Goal: Task Accomplishment & Management: Use online tool/utility

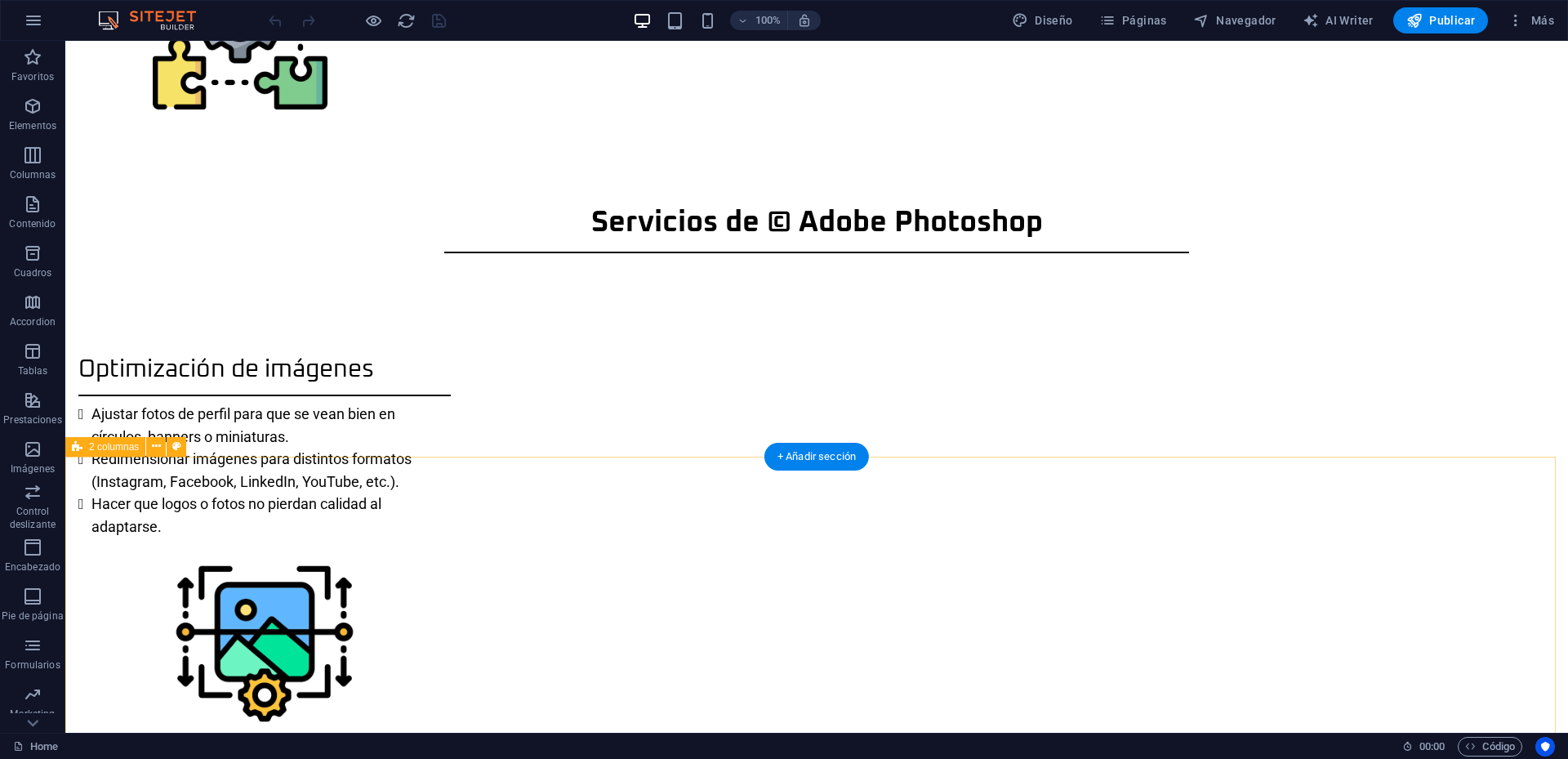
scroll to position [1351, 0]
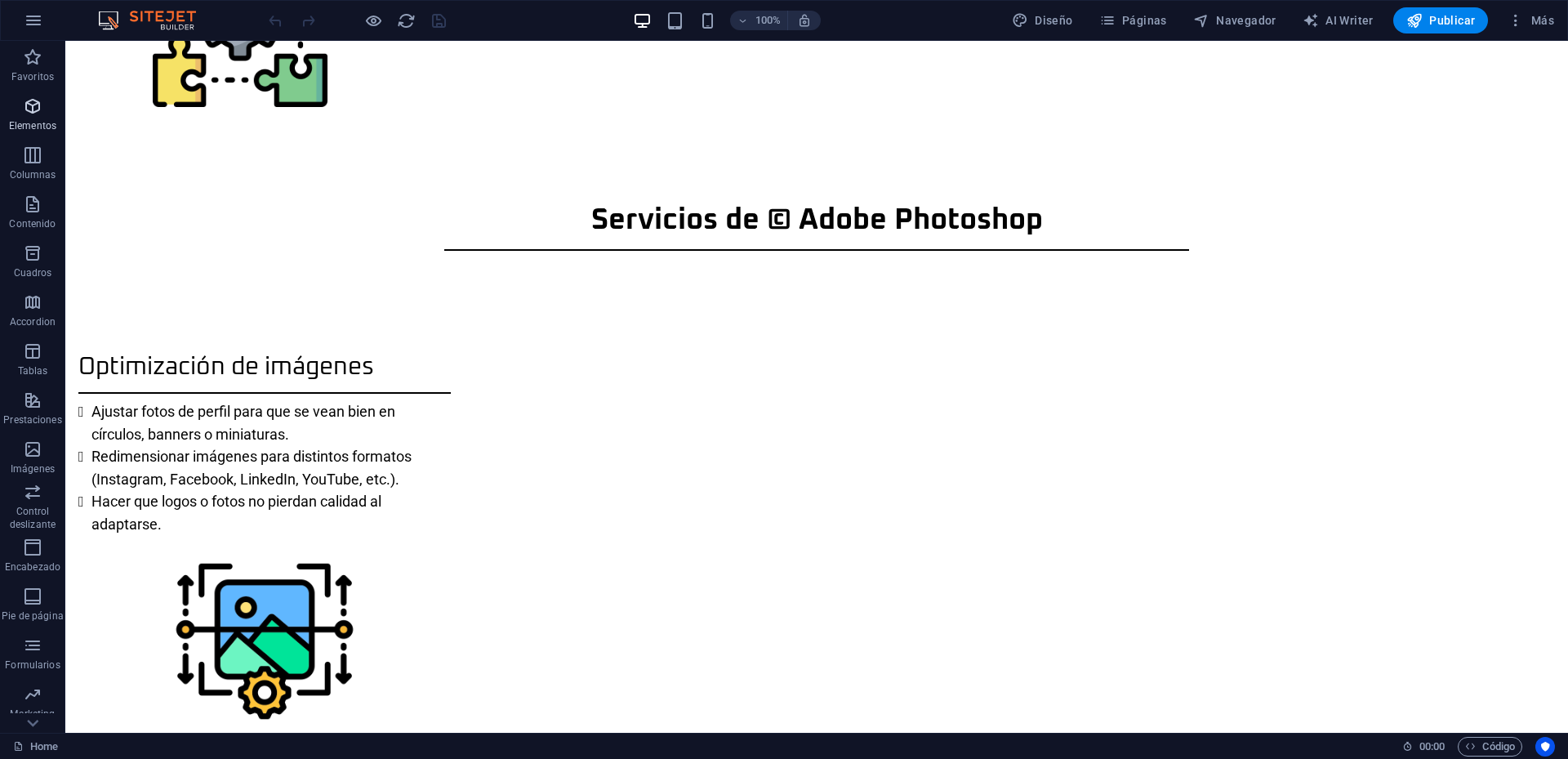
click at [30, 119] on span "Elementos" at bounding box center [33, 115] width 65 height 39
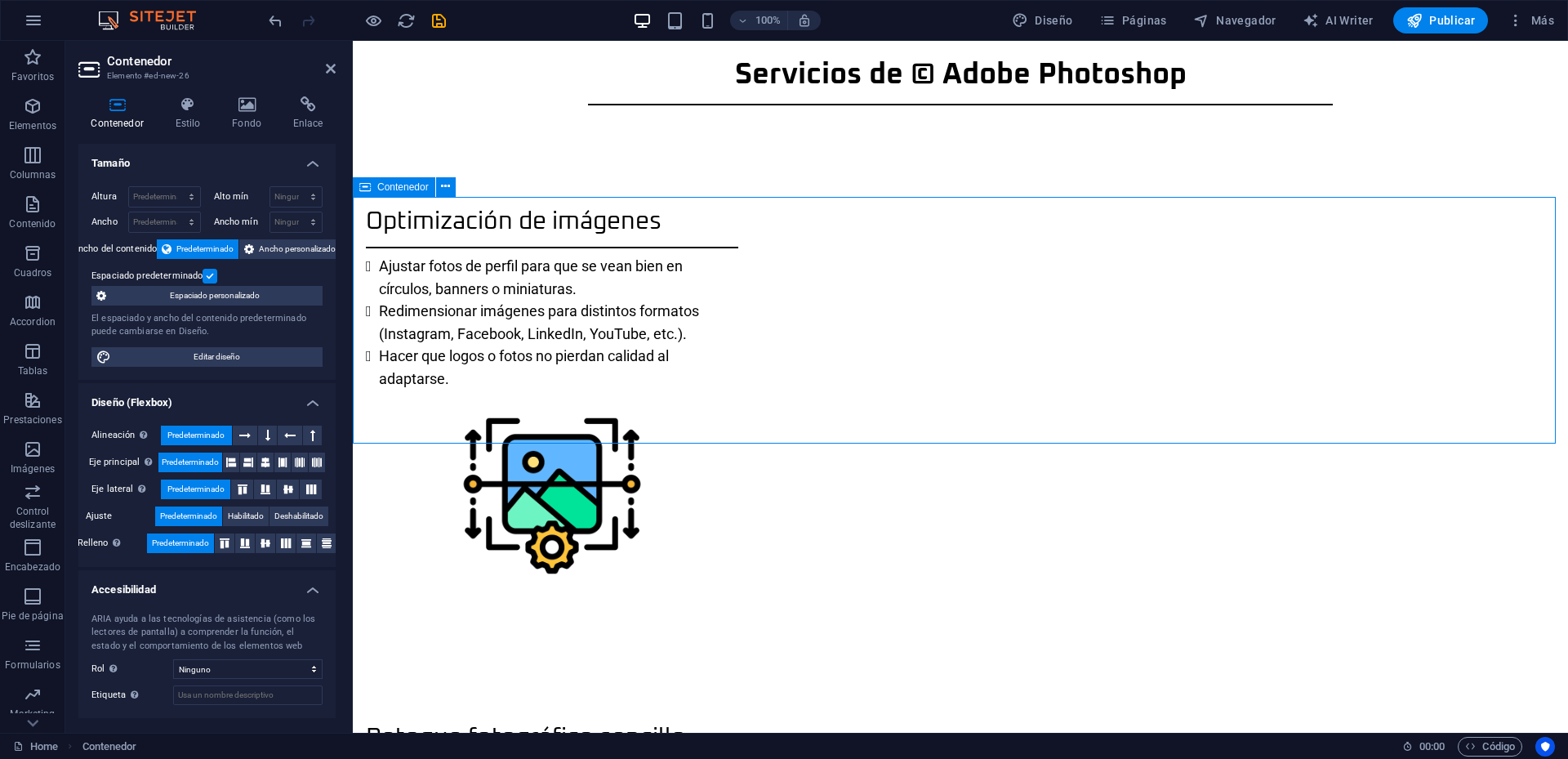
scroll to position [1657, 0]
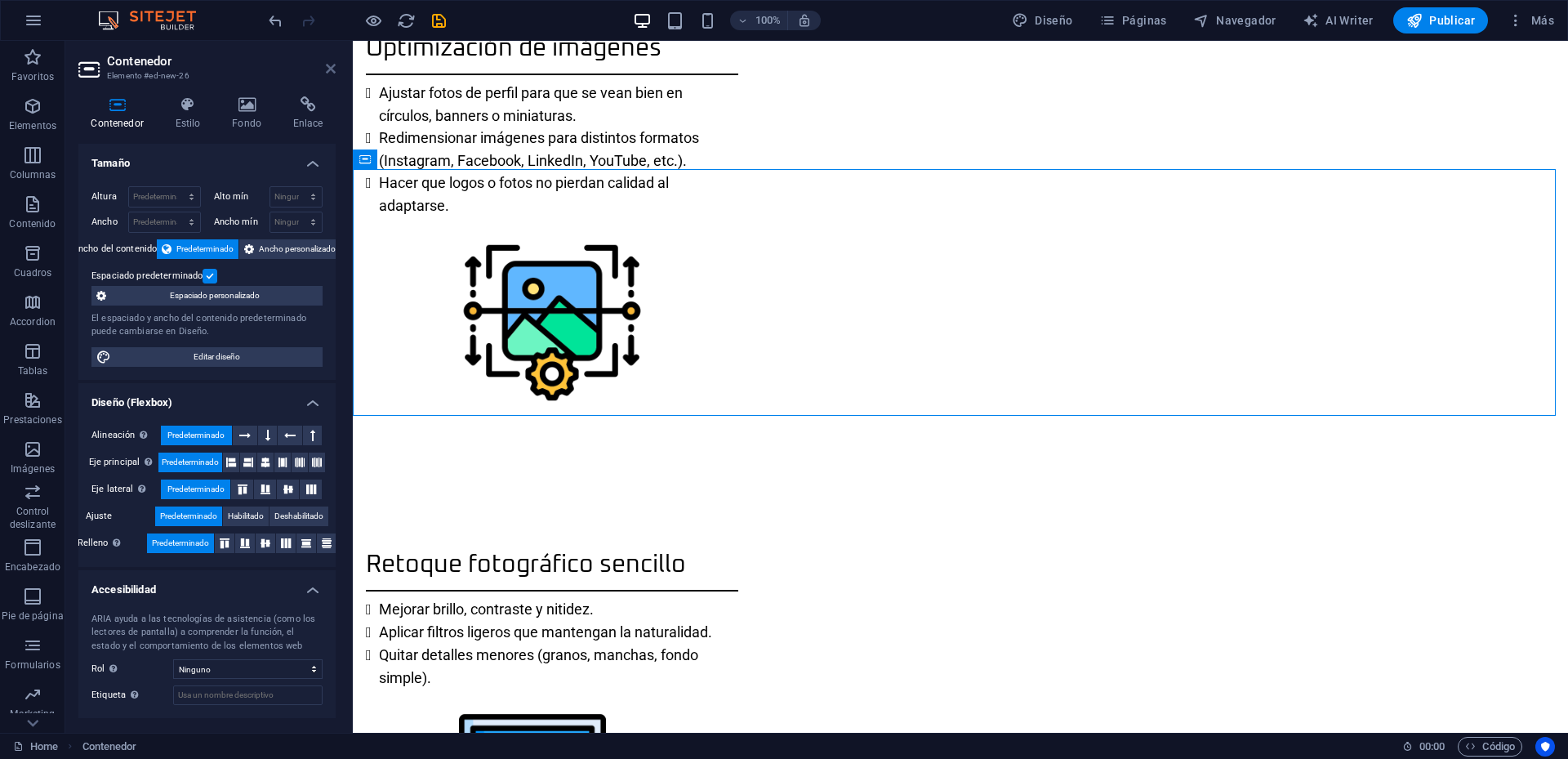
click at [328, 69] on icon at bounding box center [331, 68] width 10 height 13
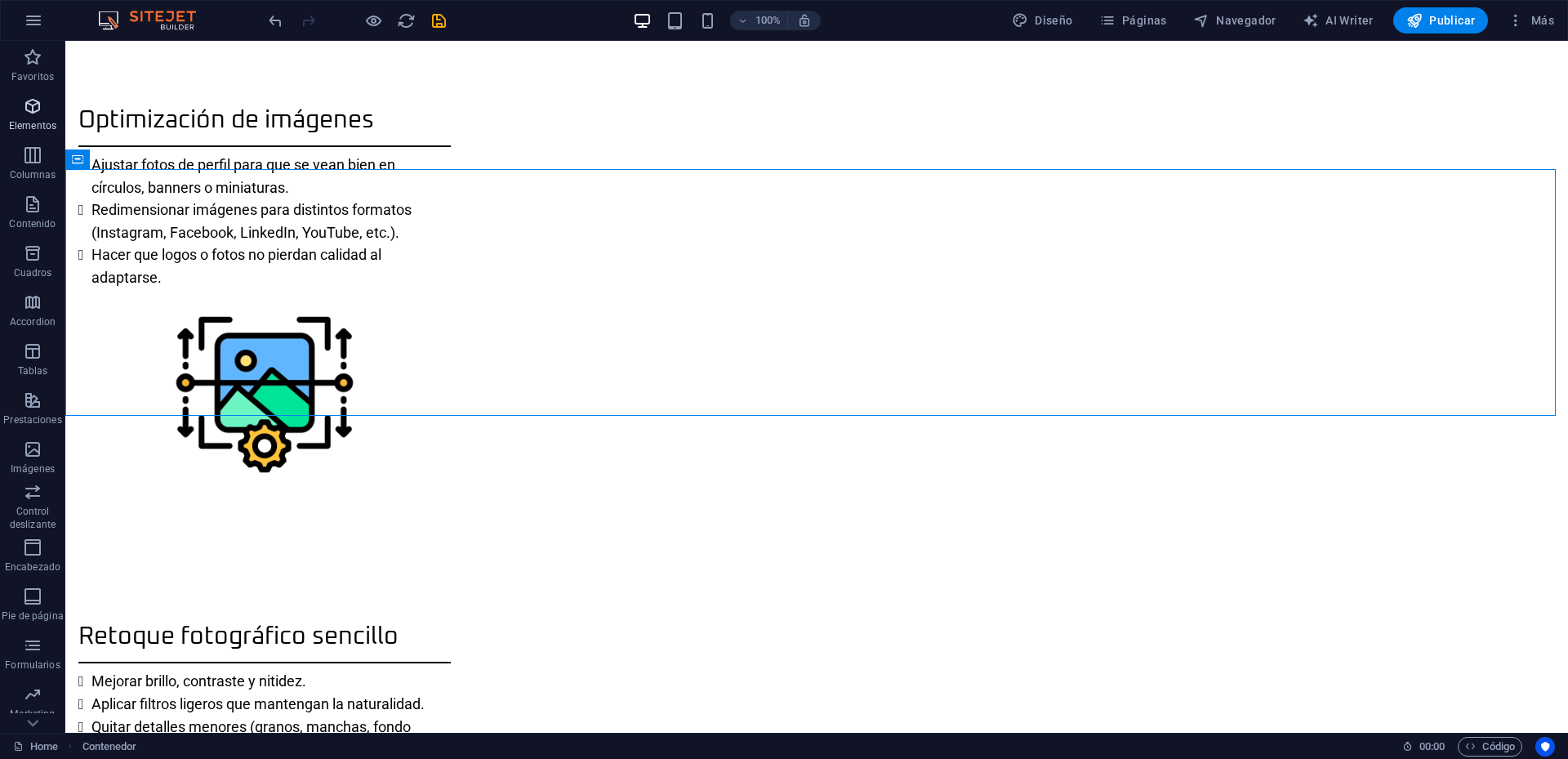
click at [35, 121] on p "Elementos" at bounding box center [33, 126] width 47 height 13
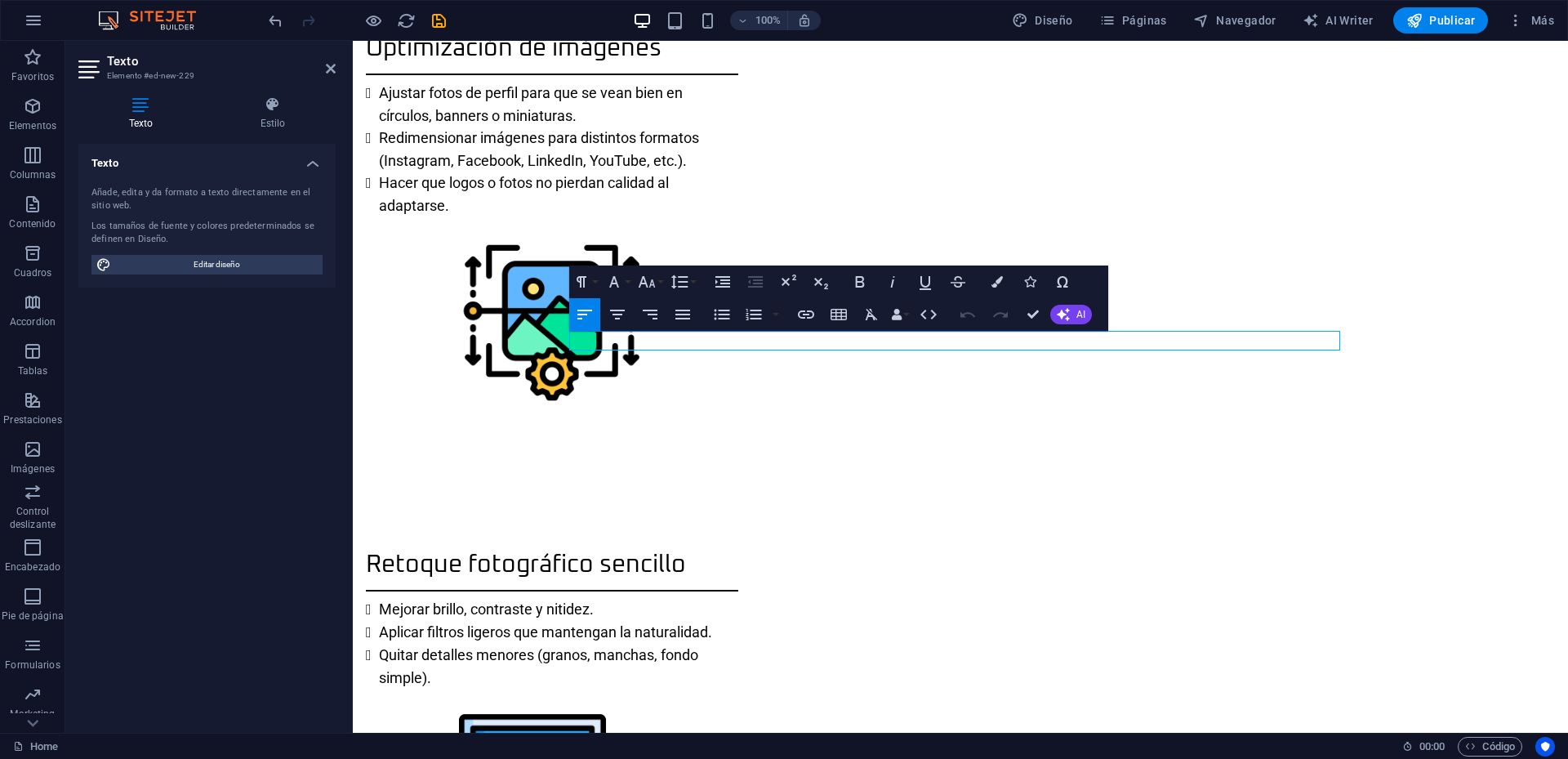
scroll to position [1560, 0]
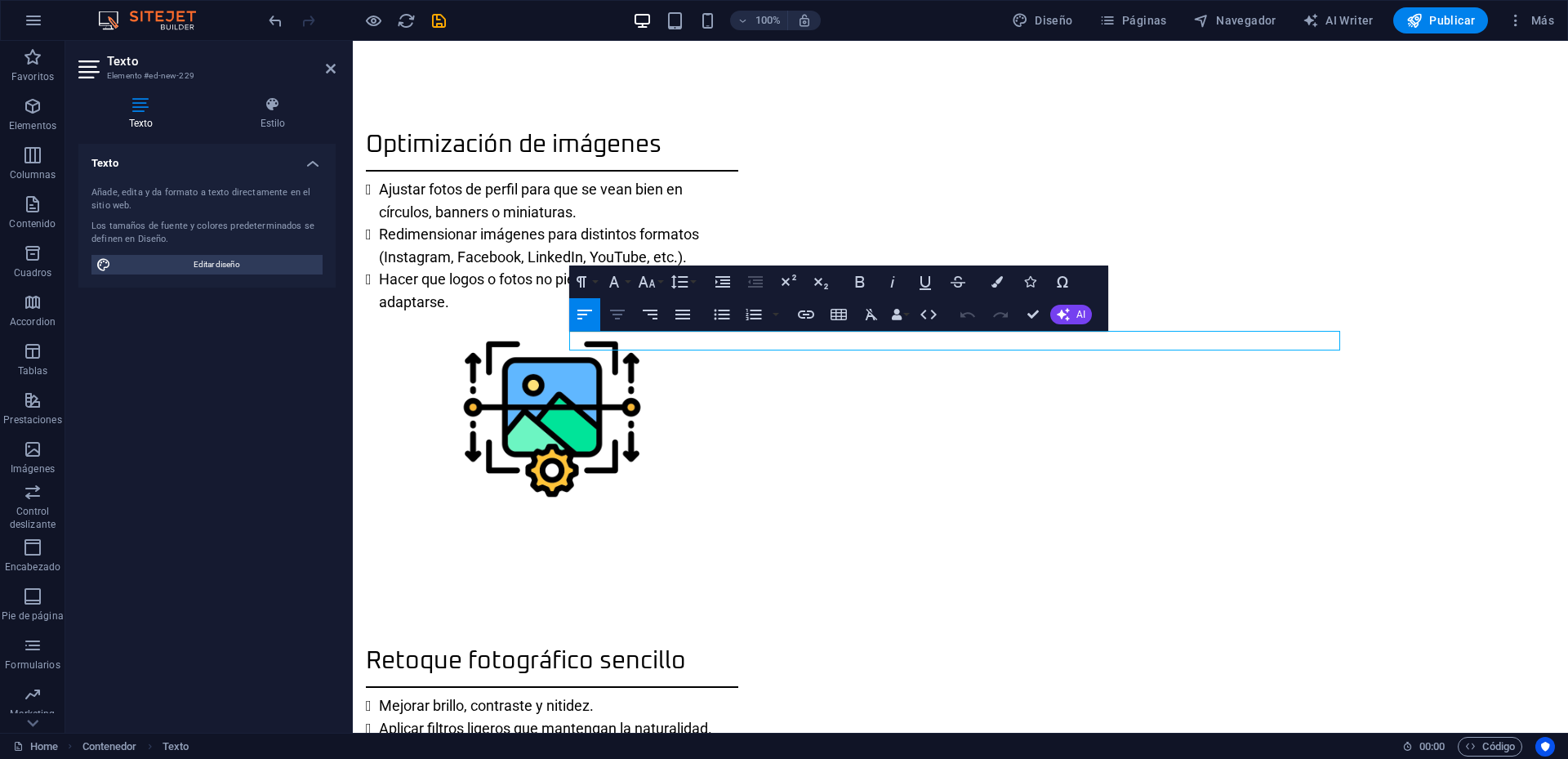
click at [621, 308] on icon "button" at bounding box center [618, 315] width 20 height 20
click at [623, 286] on icon "button" at bounding box center [615, 282] width 20 height 20
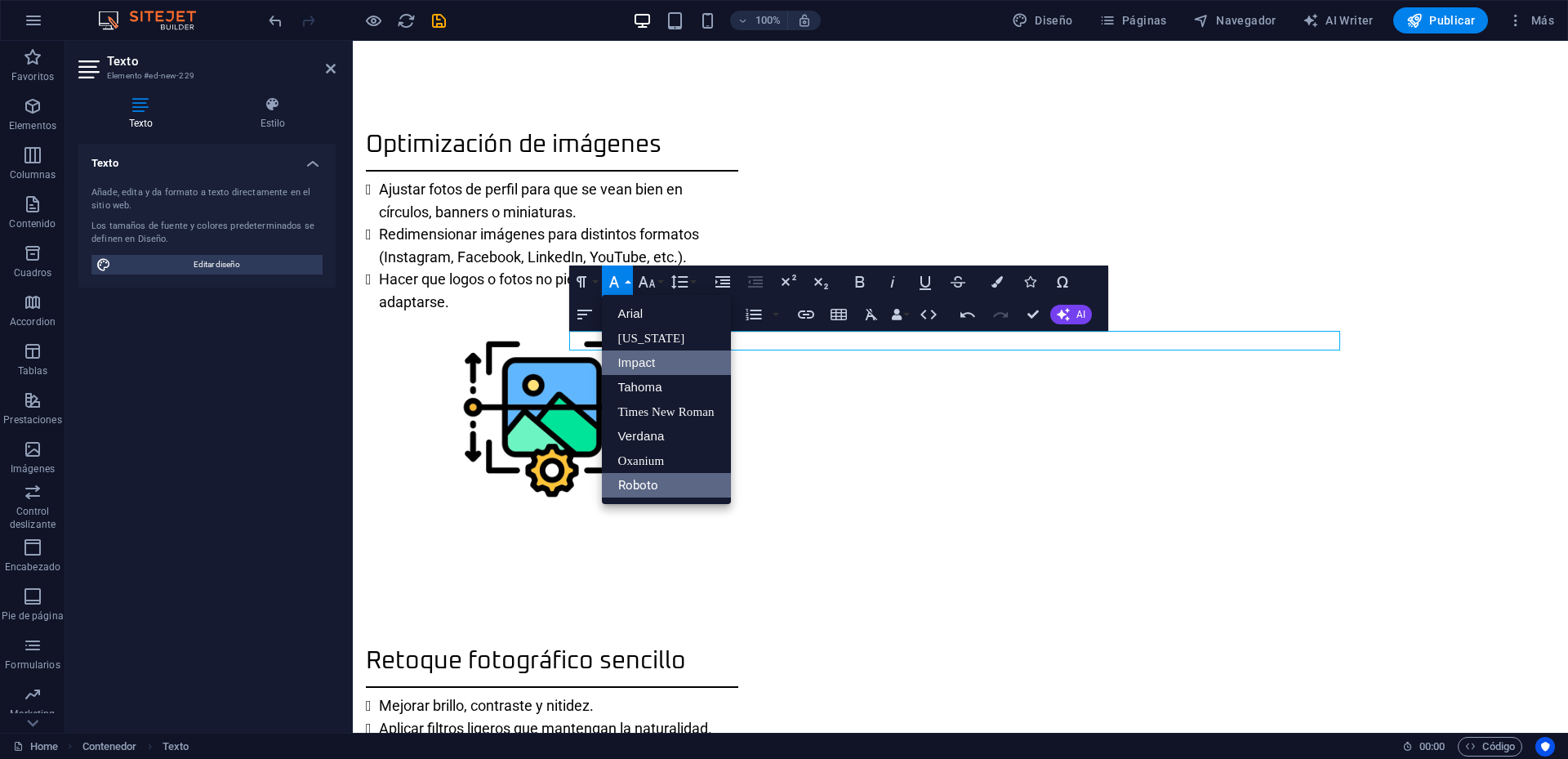
scroll to position [0, 0]
click at [652, 464] on link "Oxanium" at bounding box center [666, 461] width 129 height 24
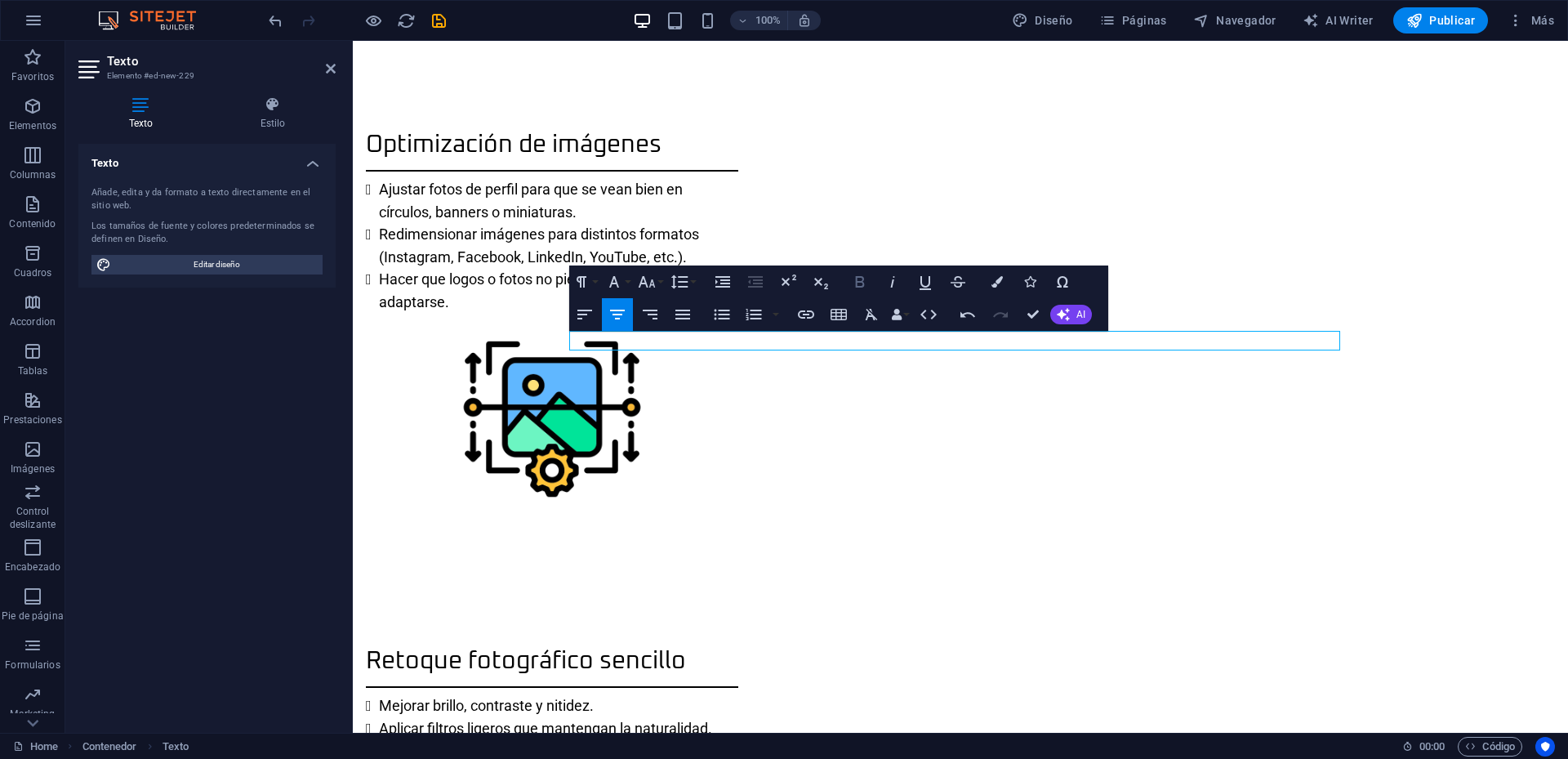
click at [860, 280] on icon "button" at bounding box center [860, 282] width 20 height 20
click at [649, 285] on icon "button" at bounding box center [647, 282] width 20 height 20
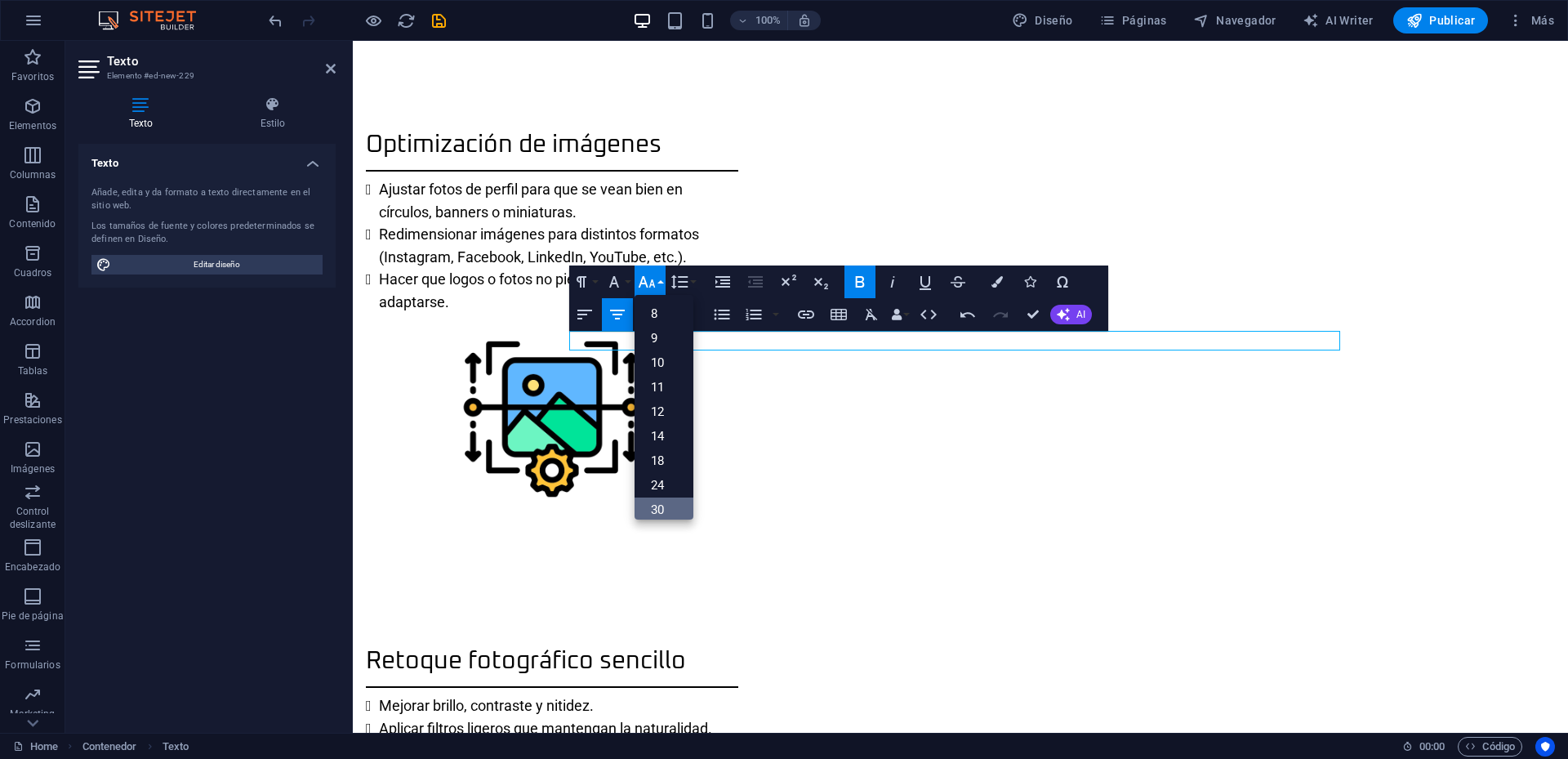
click at [660, 503] on link "30" at bounding box center [663, 510] width 59 height 24
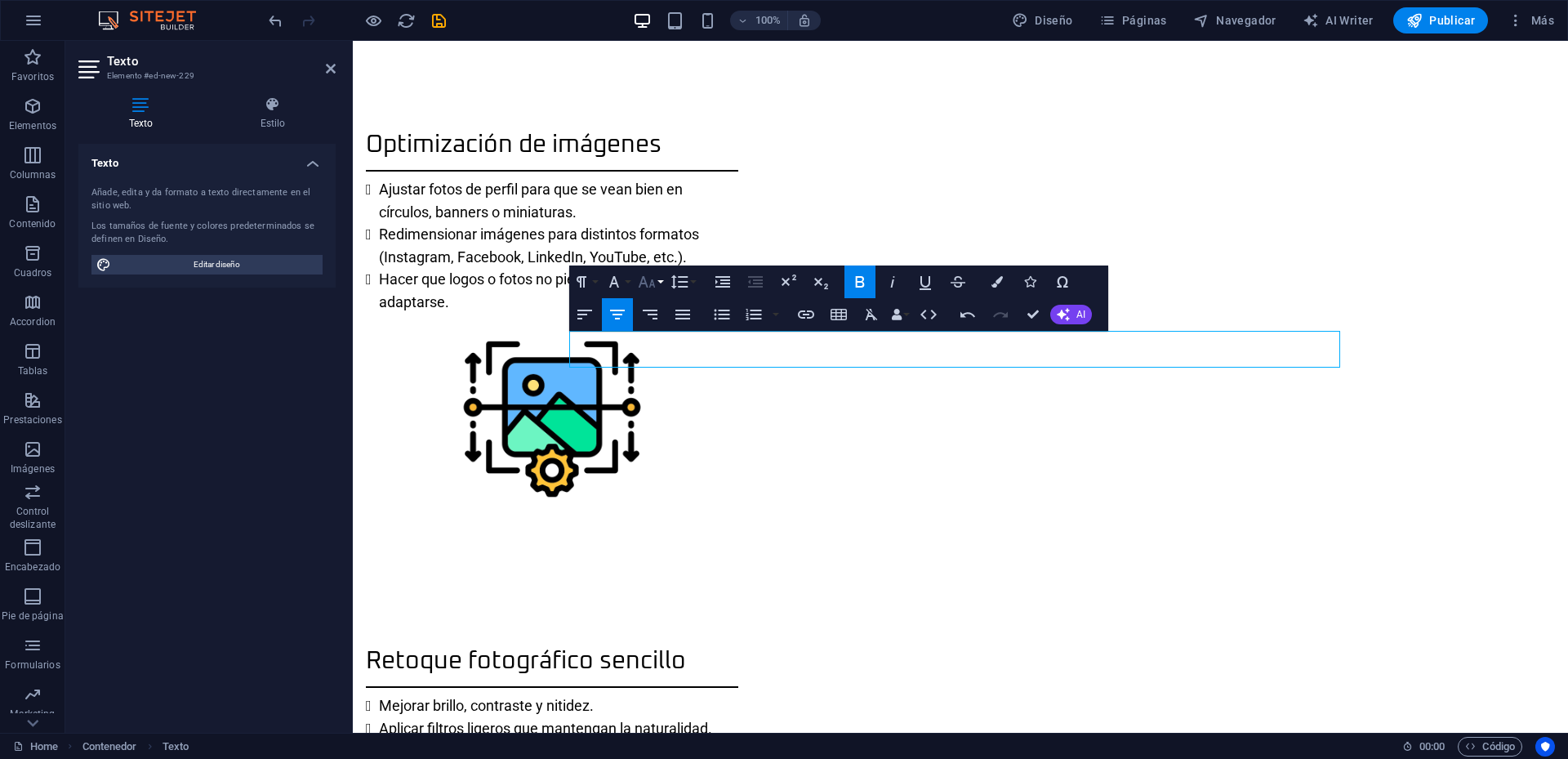
click at [646, 282] on icon "button" at bounding box center [647, 282] width 20 height 20
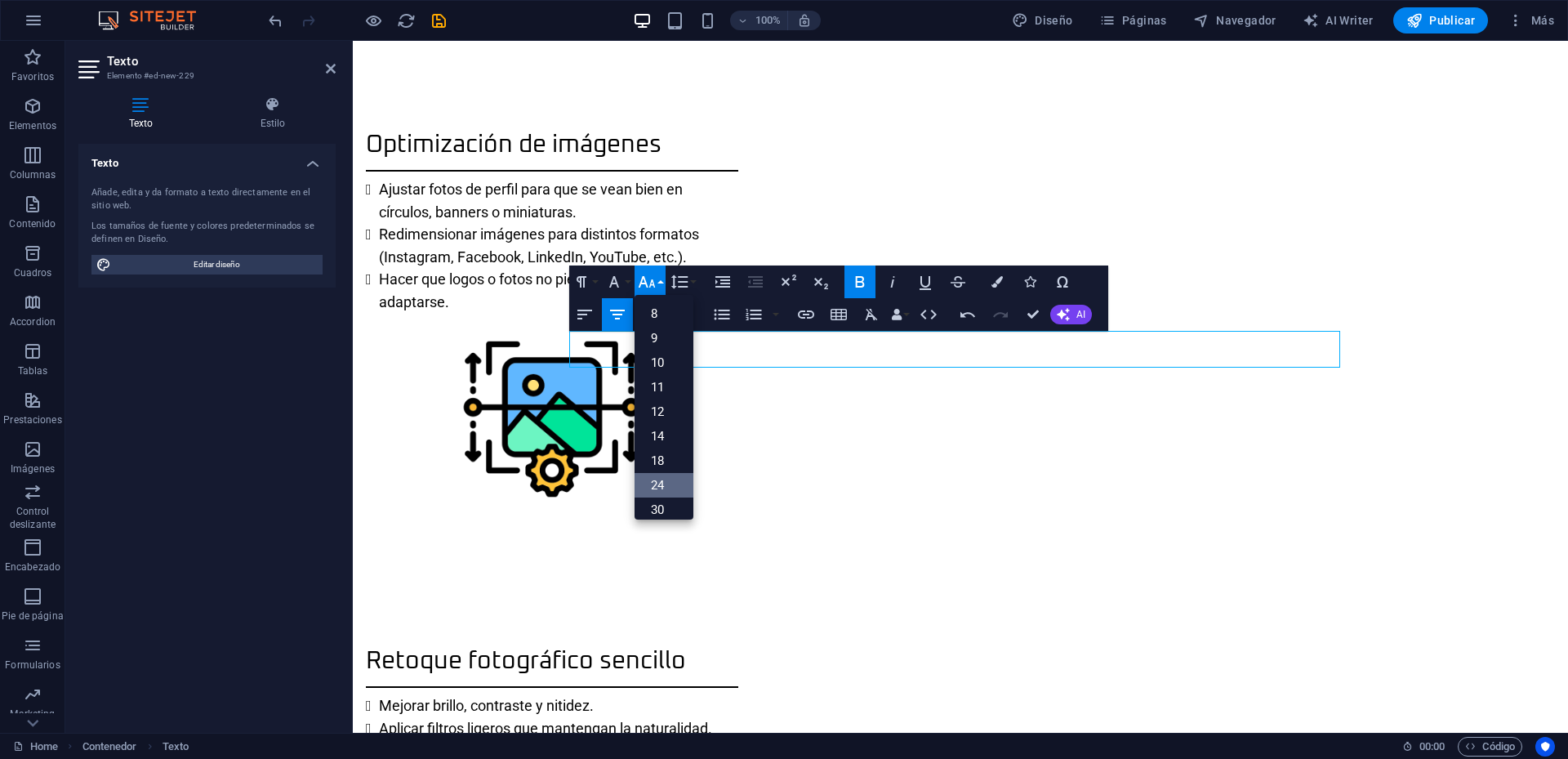
click at [662, 482] on link "24" at bounding box center [663, 485] width 59 height 24
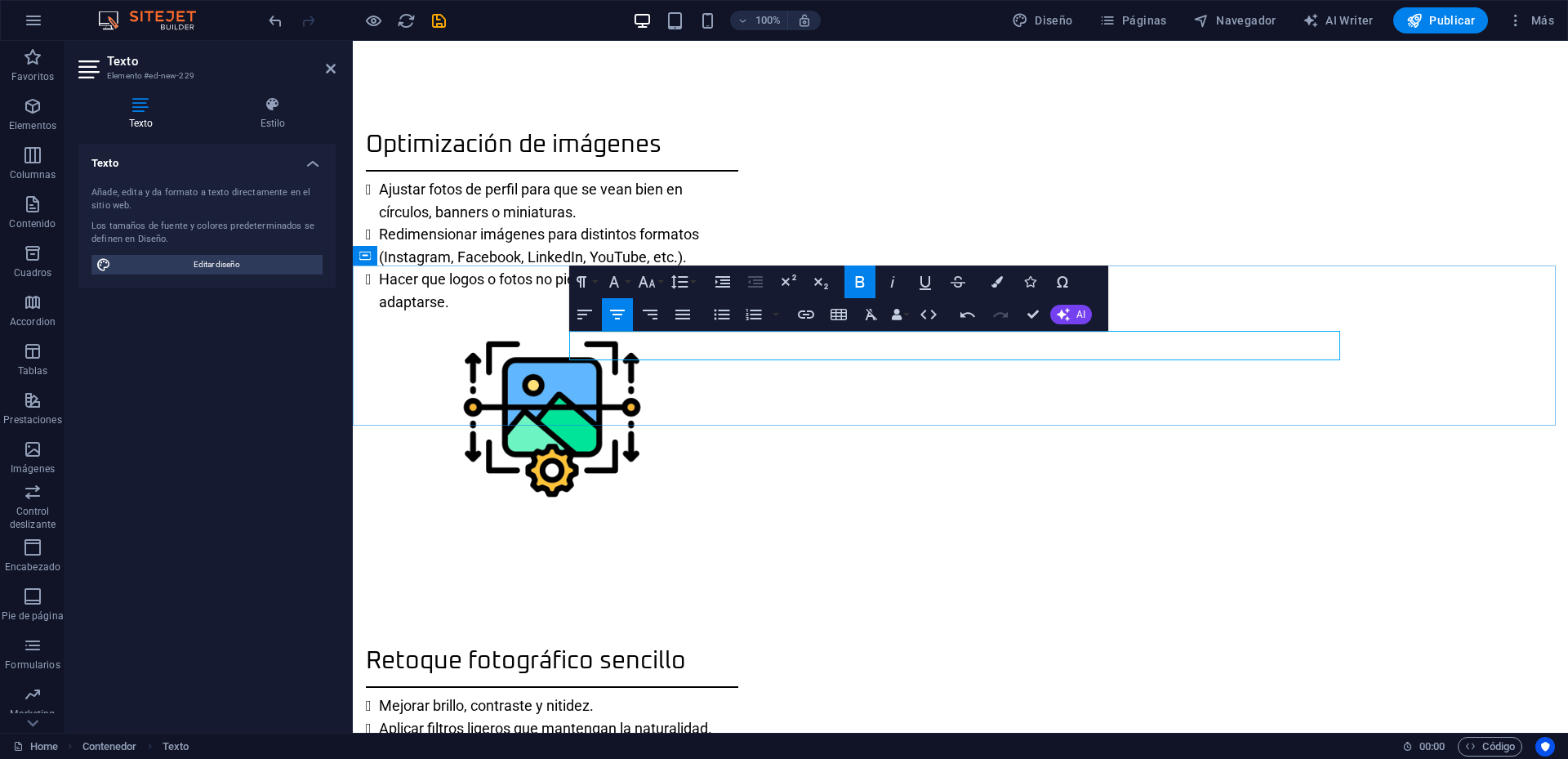
click at [996, 282] on icon "button" at bounding box center [997, 282] width 12 height 12
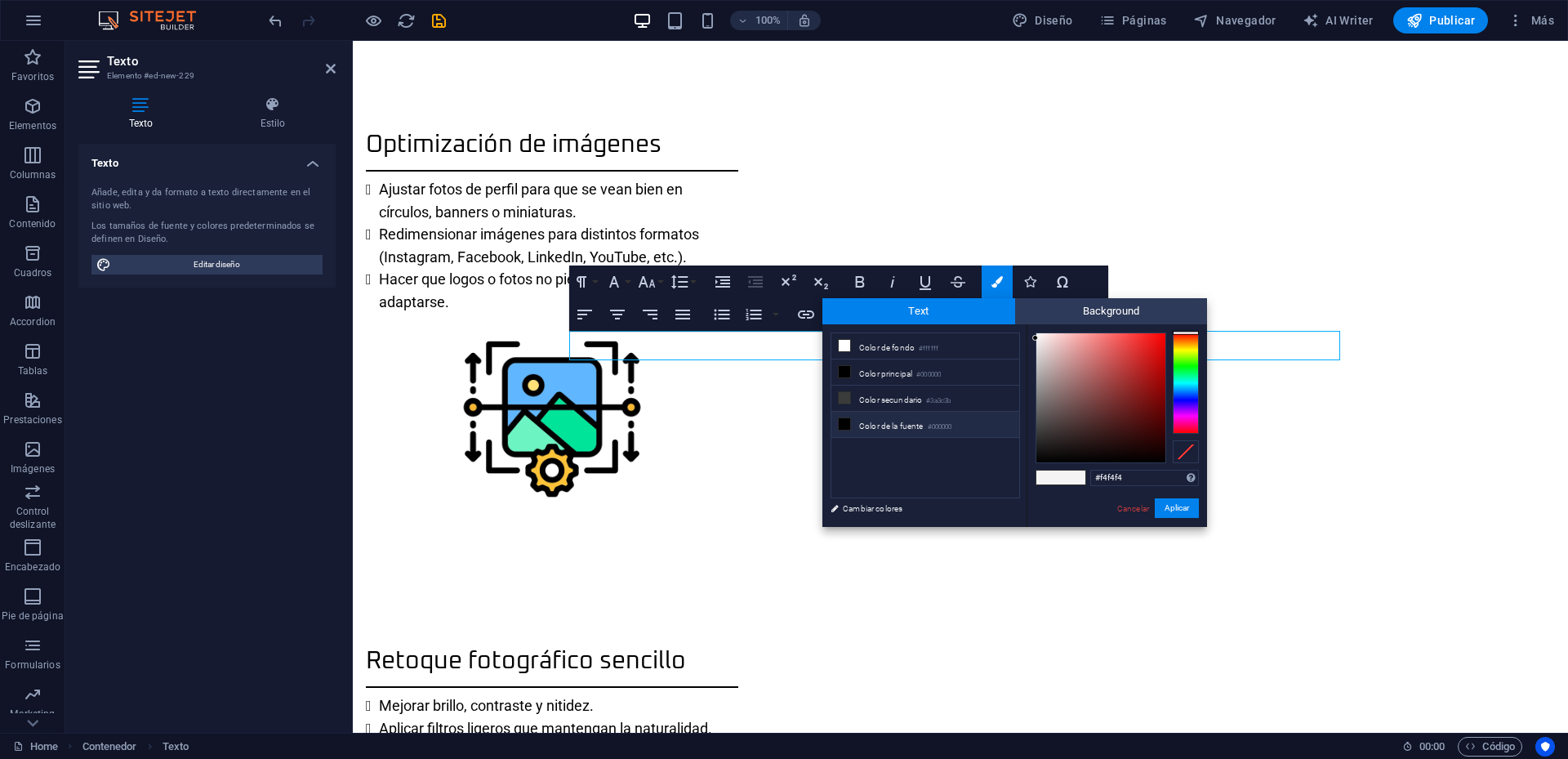
click at [911, 426] on li "Color de la fuente #000000" at bounding box center [924, 424] width 188 height 26
type input "#000000"
drag, startPoint x: 1177, startPoint y: 509, endPoint x: 612, endPoint y: 376, distance: 580.4
click at [1177, 509] on button "Aplicar" at bounding box center [1176, 509] width 44 height 20
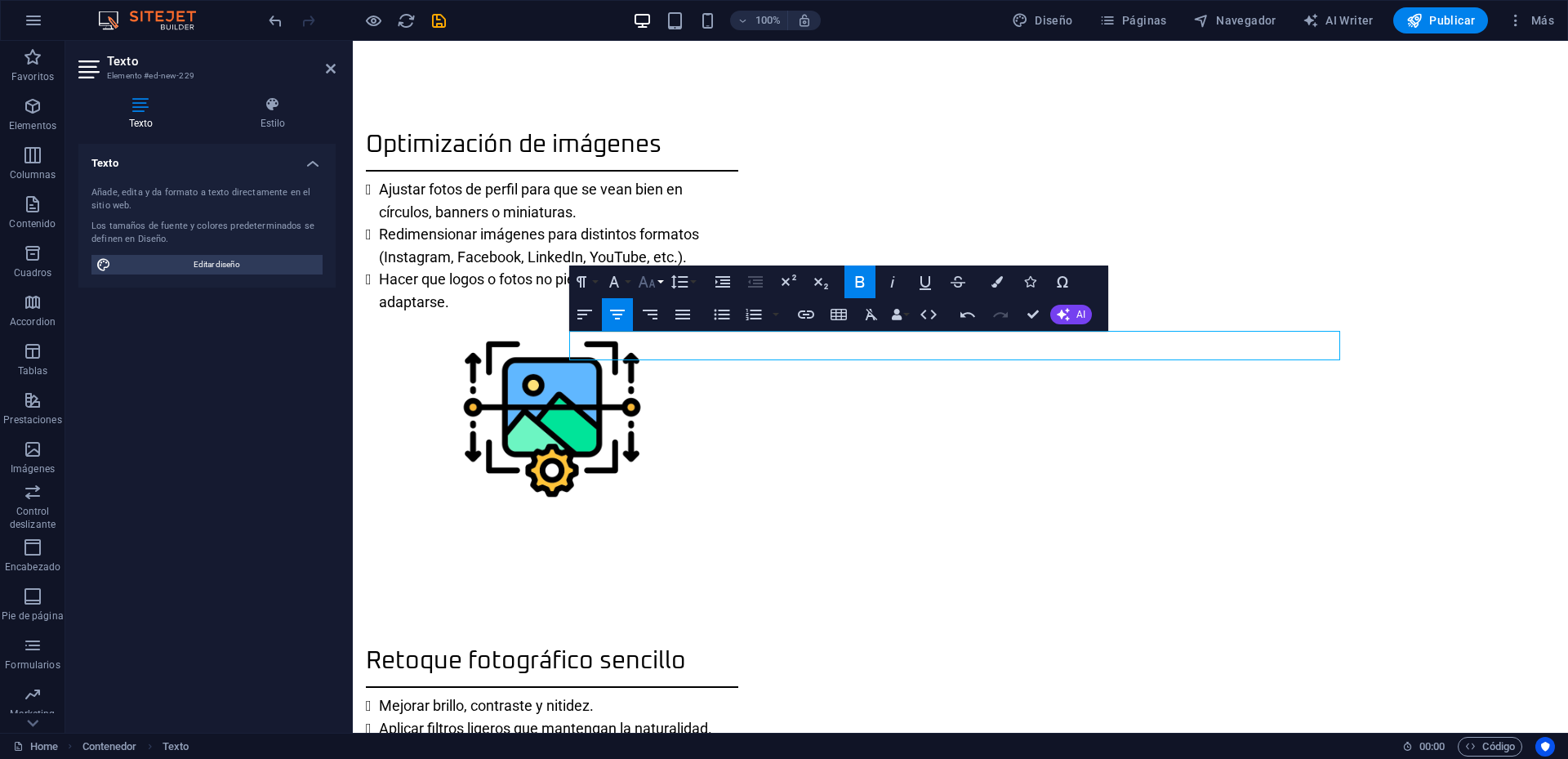
click at [652, 285] on icon "button" at bounding box center [646, 282] width 17 height 12
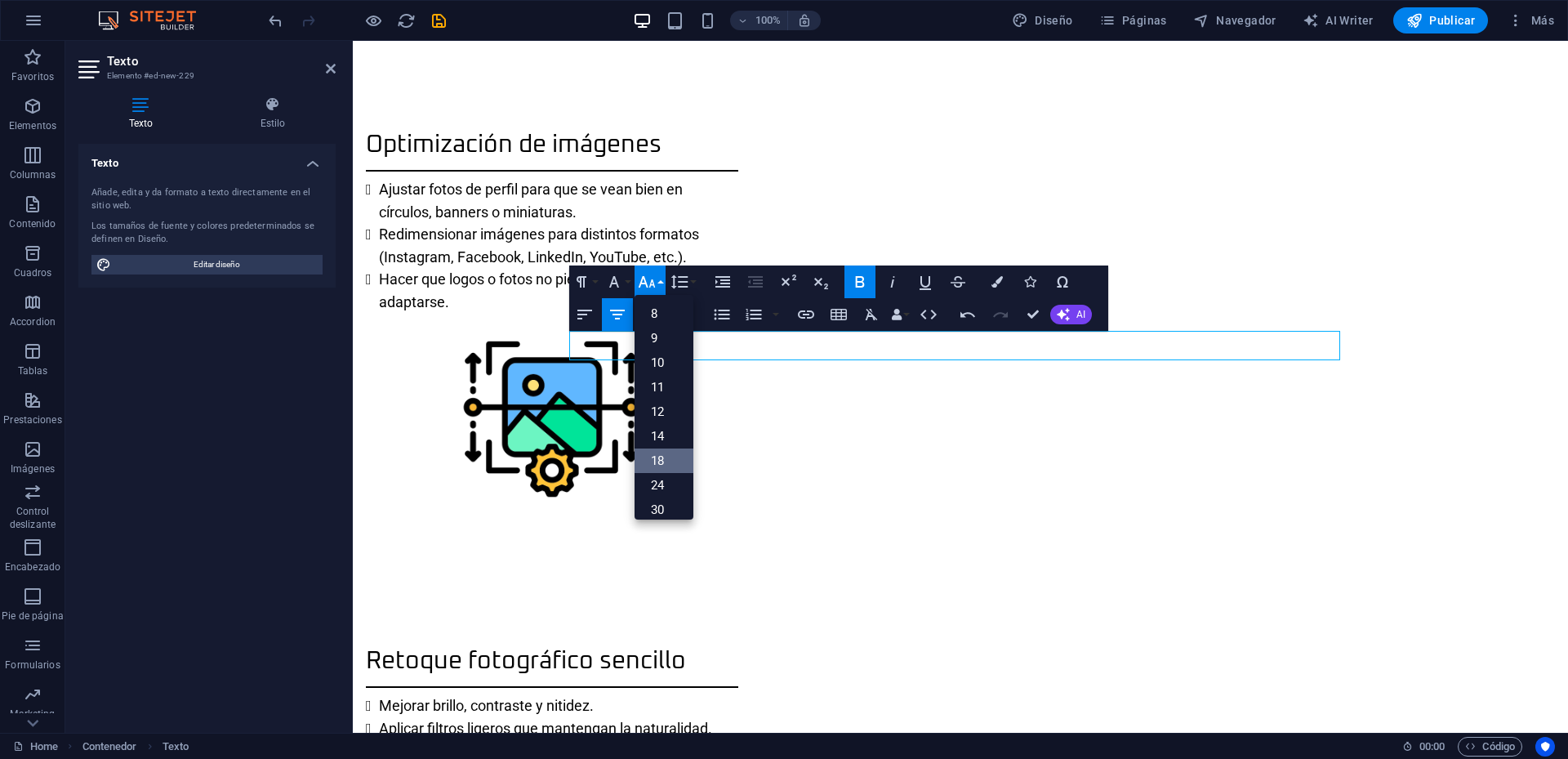
click at [663, 464] on link "18" at bounding box center [663, 461] width 59 height 24
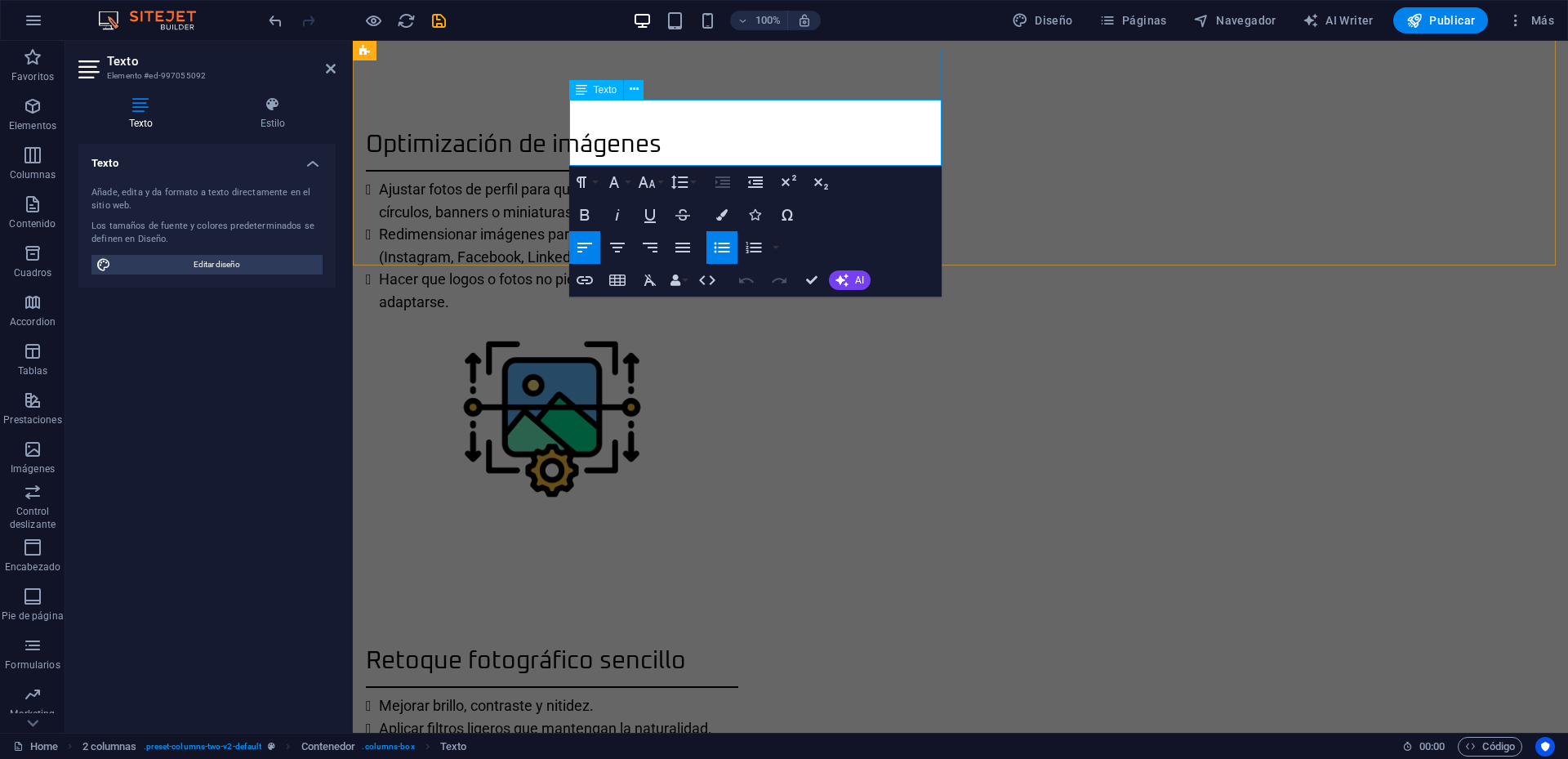
click at [663, 179] on button "Font Size" at bounding box center [650, 182] width 31 height 33
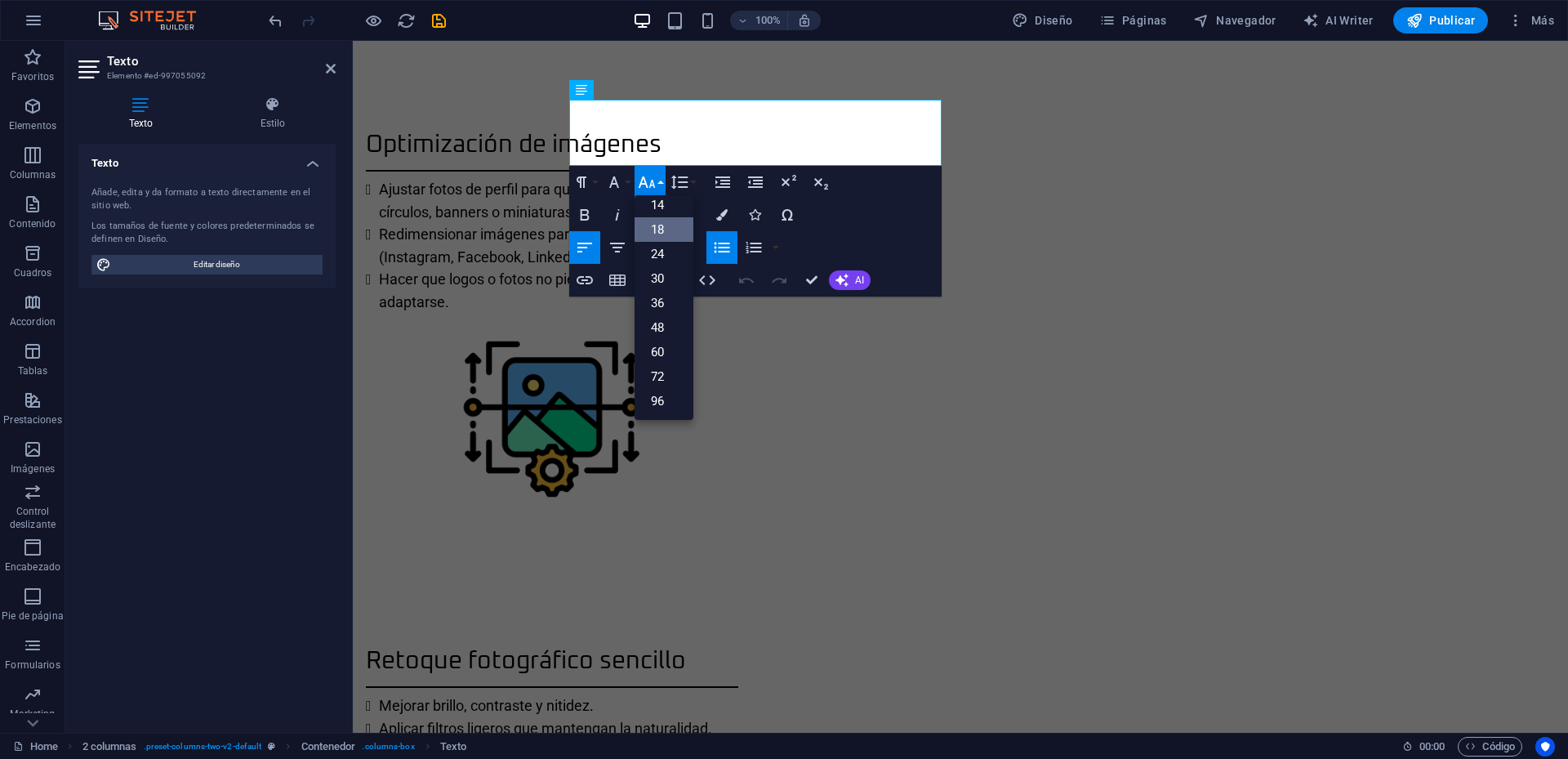
scroll to position [131, 0]
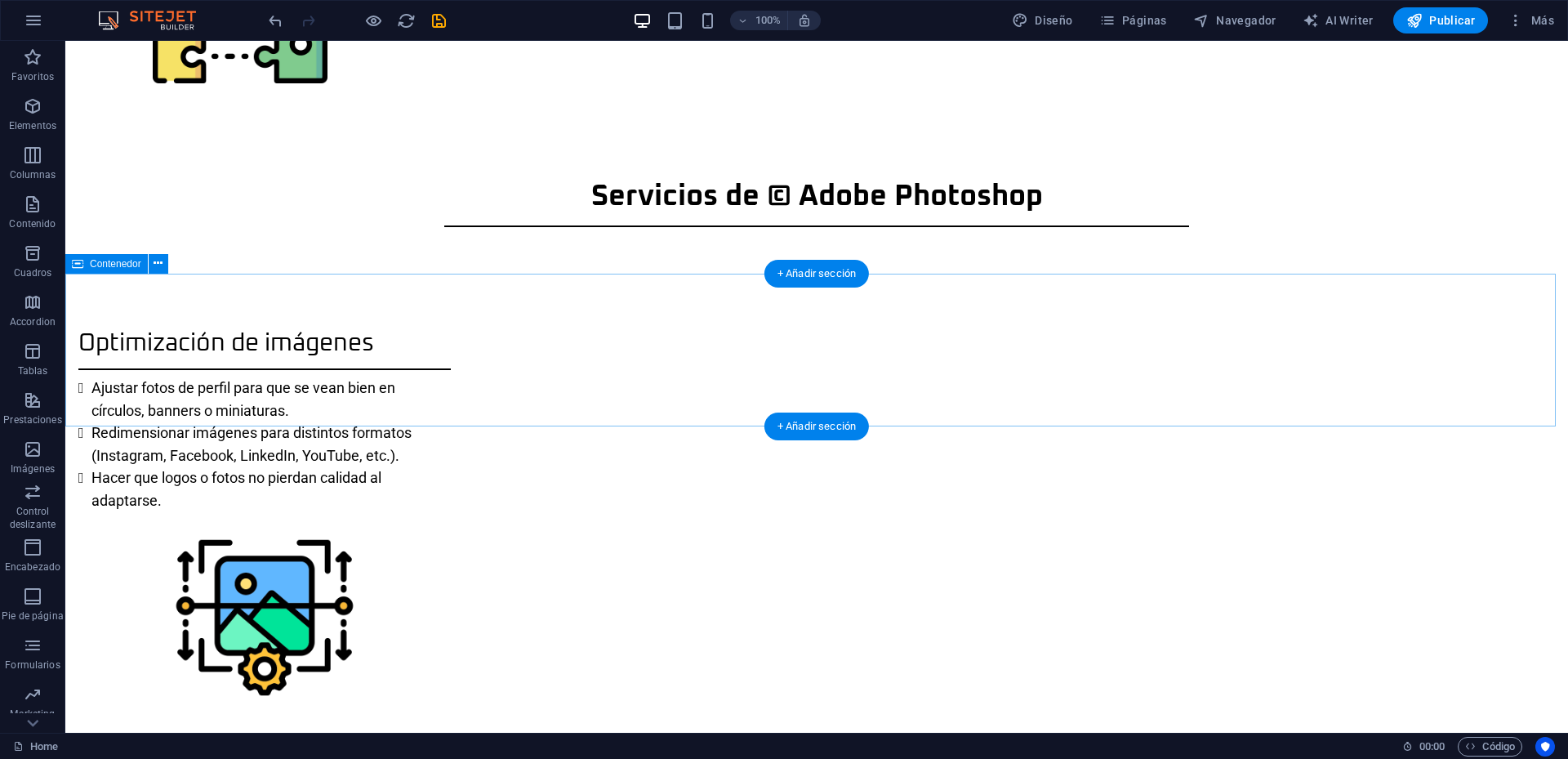
scroll to position [1340, 0]
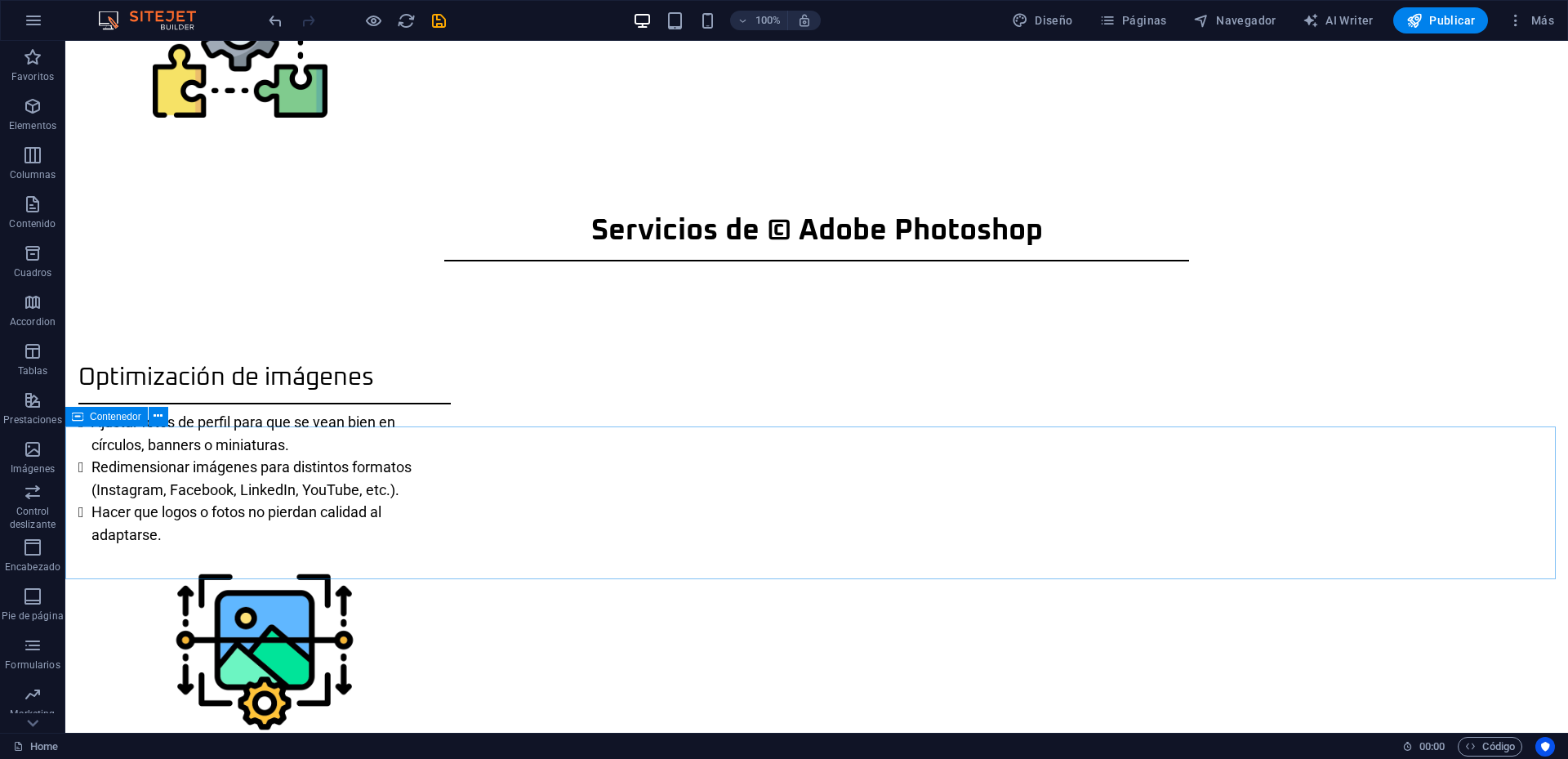
click at [119, 412] on span "Contenedor" at bounding box center [115, 416] width 52 height 10
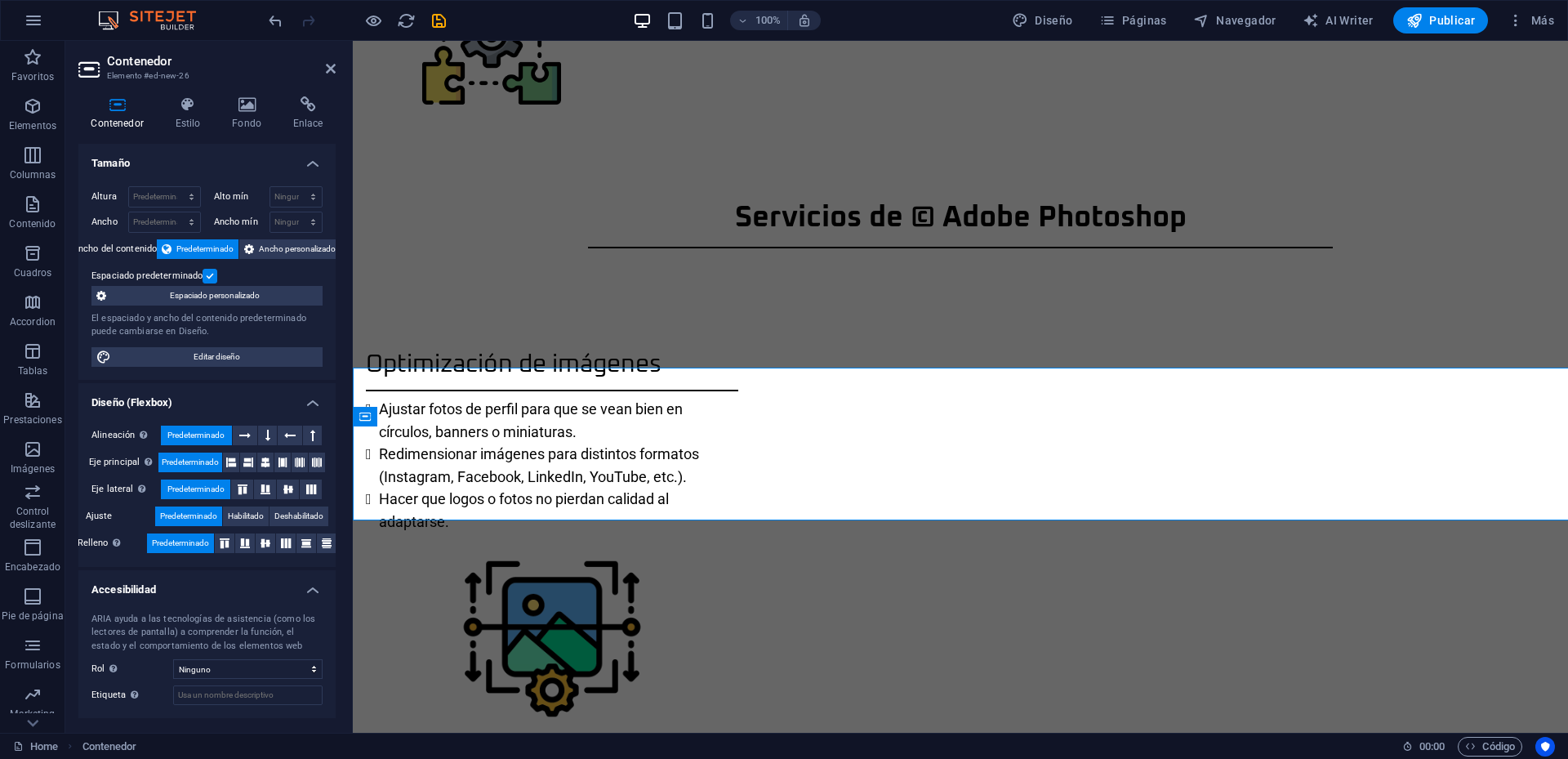
scroll to position [1399, 0]
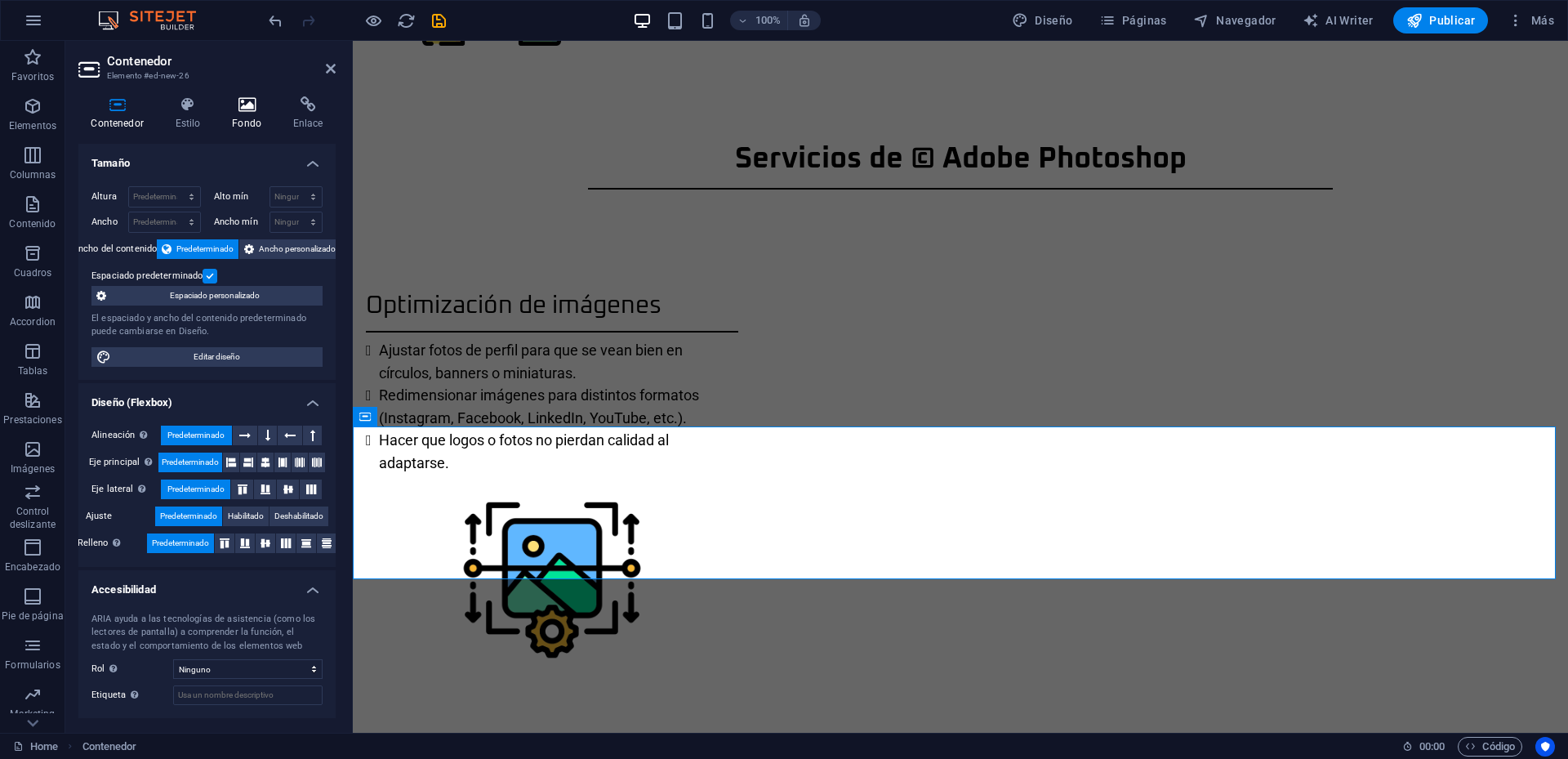
click at [243, 116] on h4 "Fondo" at bounding box center [250, 113] width 62 height 34
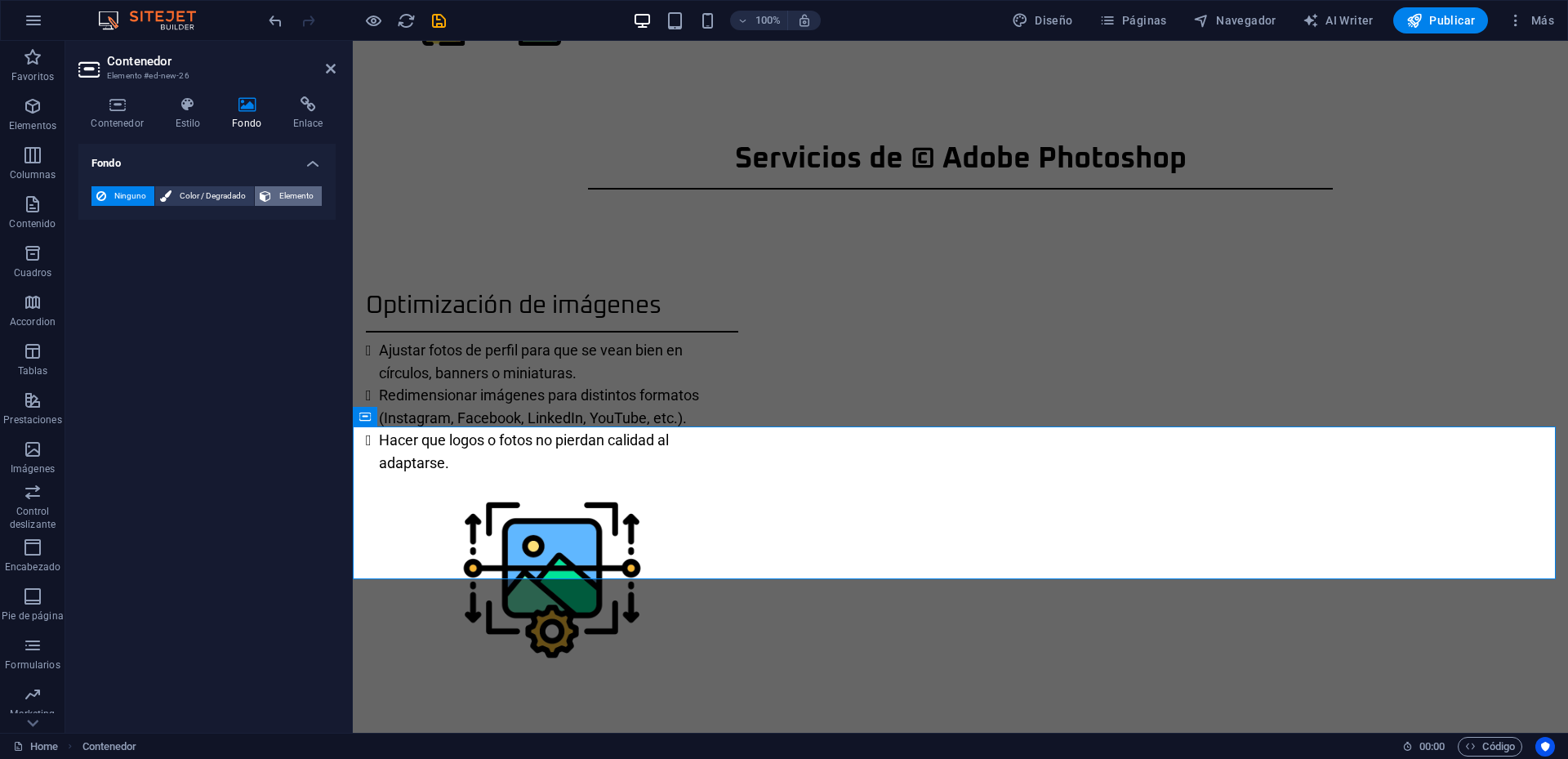
click at [294, 188] on span "Elemento" at bounding box center [296, 196] width 41 height 20
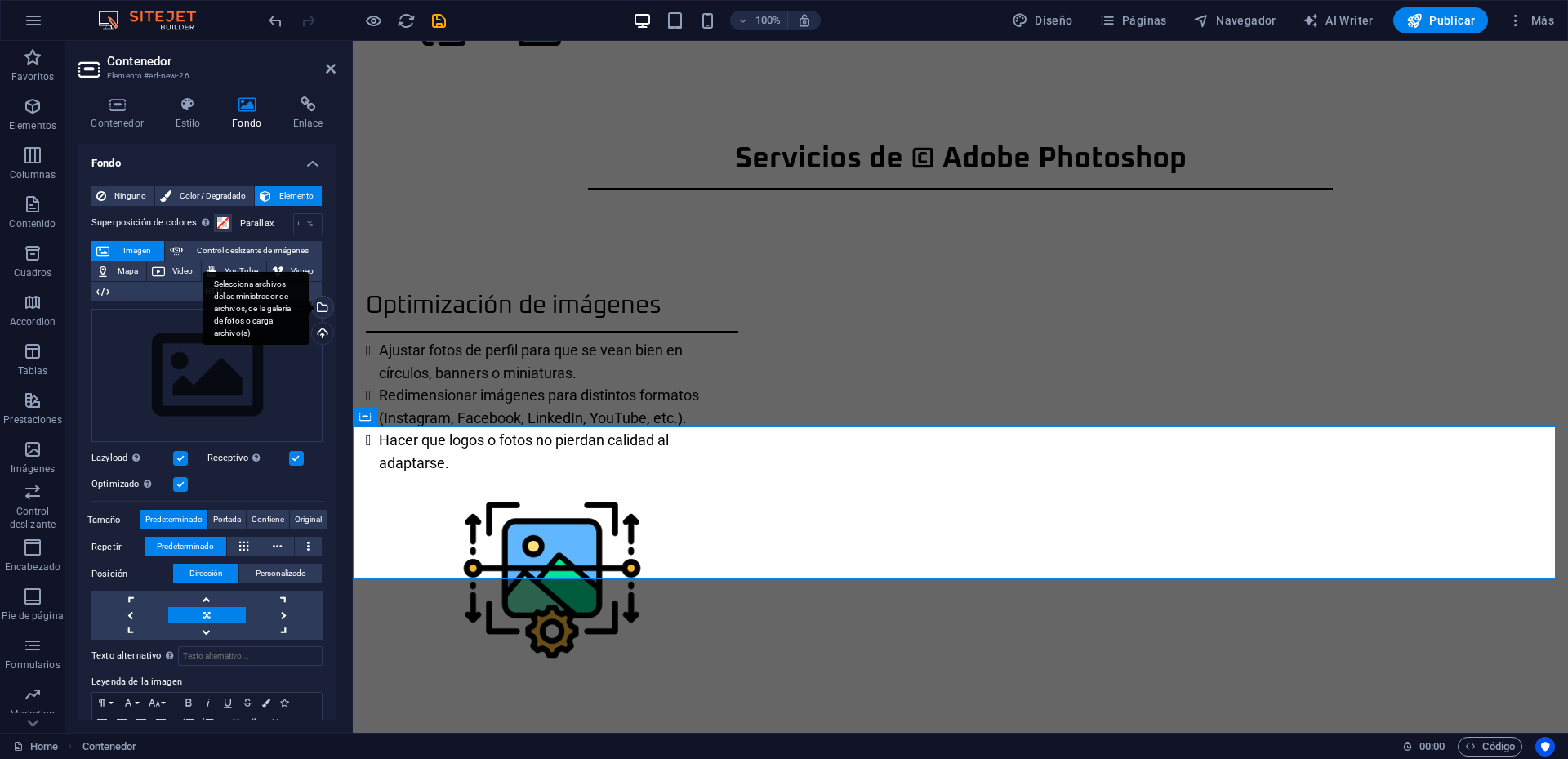
click at [324, 308] on div "Selecciona archivos del administrador de archivos, de la galería de fotos o car…" at bounding box center [321, 308] width 24 height 24
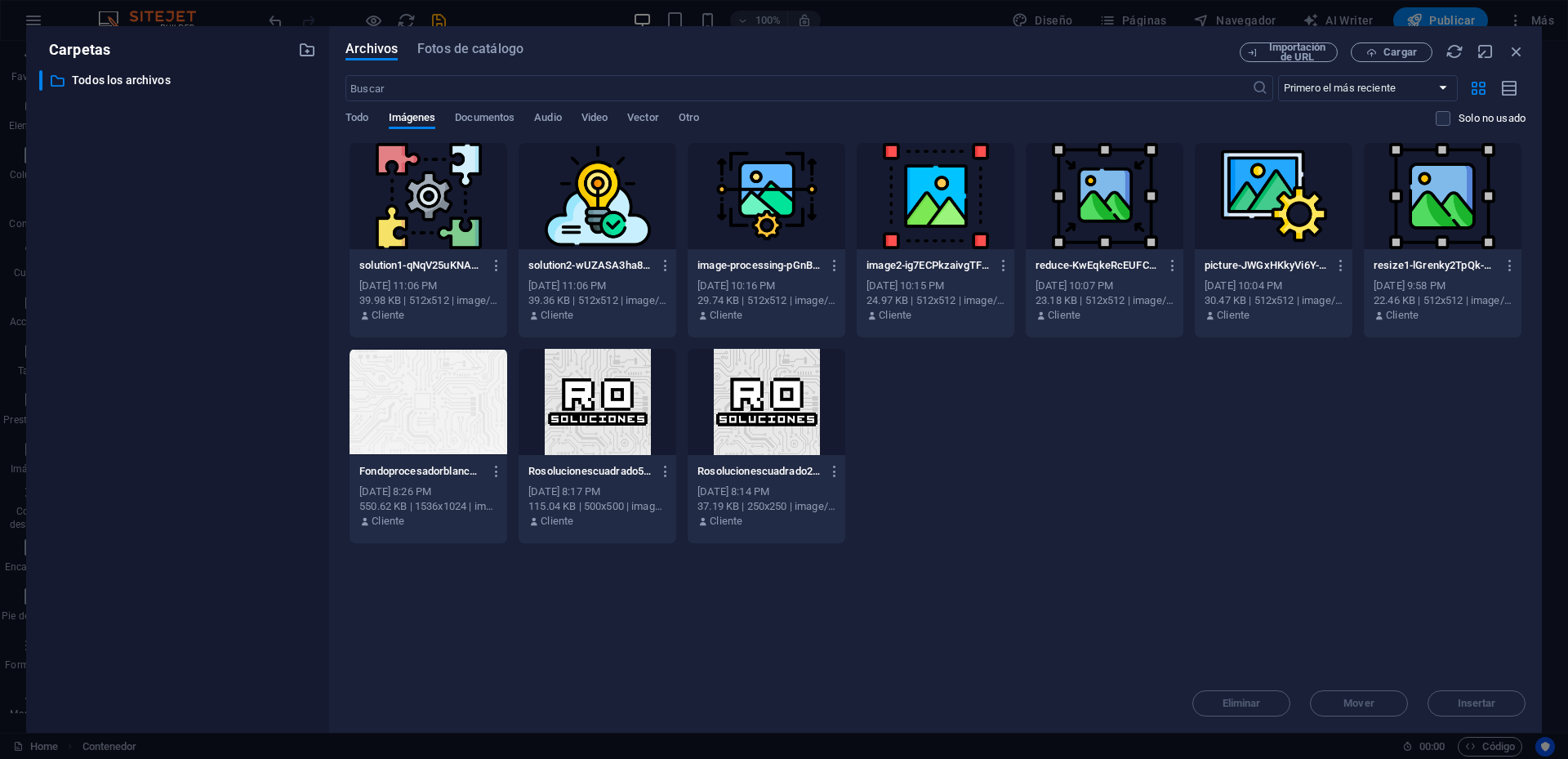
click at [442, 409] on div at bounding box center [429, 402] width 158 height 106
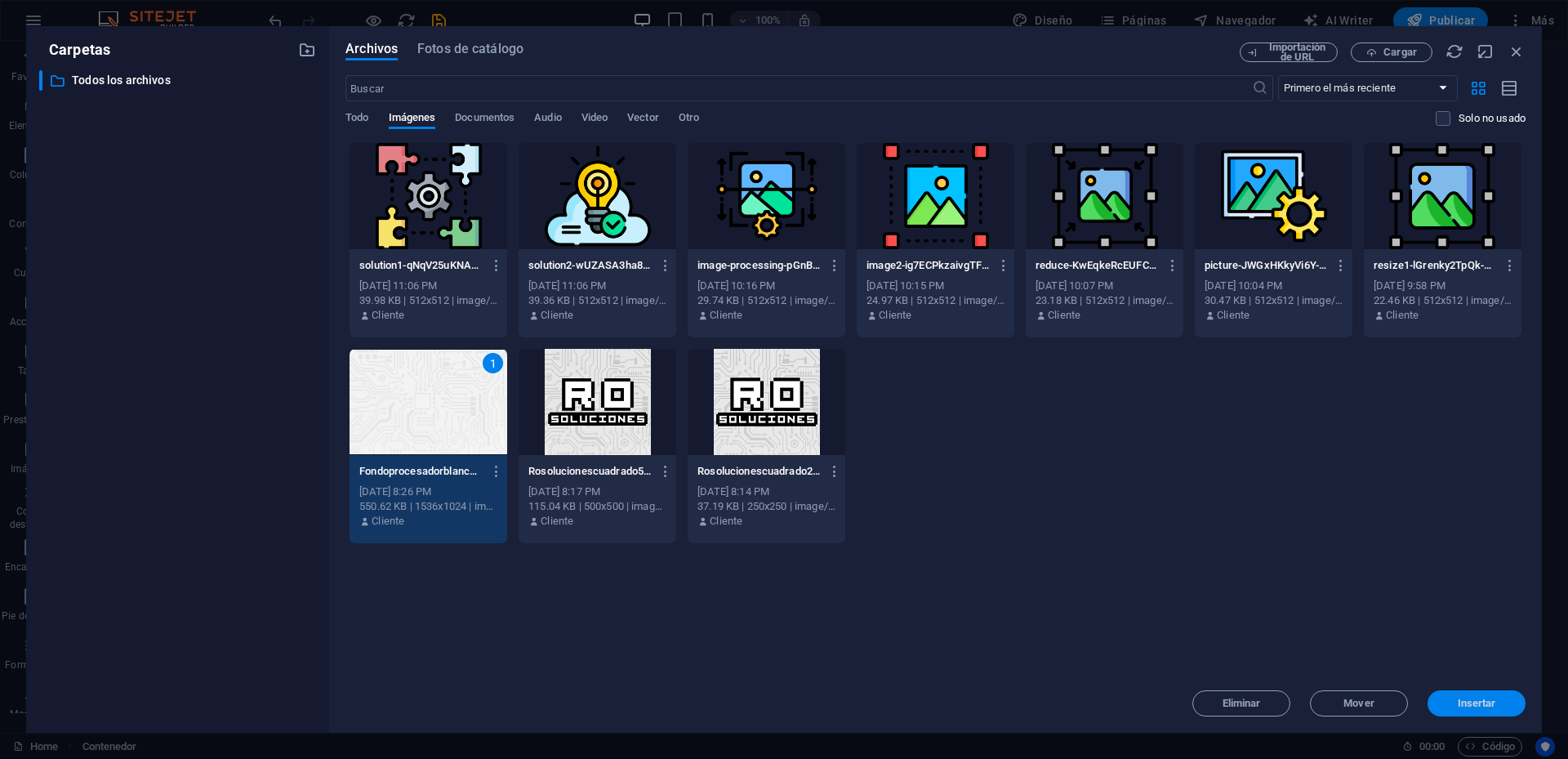
click at [1494, 700] on span "Insertar" at bounding box center [1477, 704] width 38 height 10
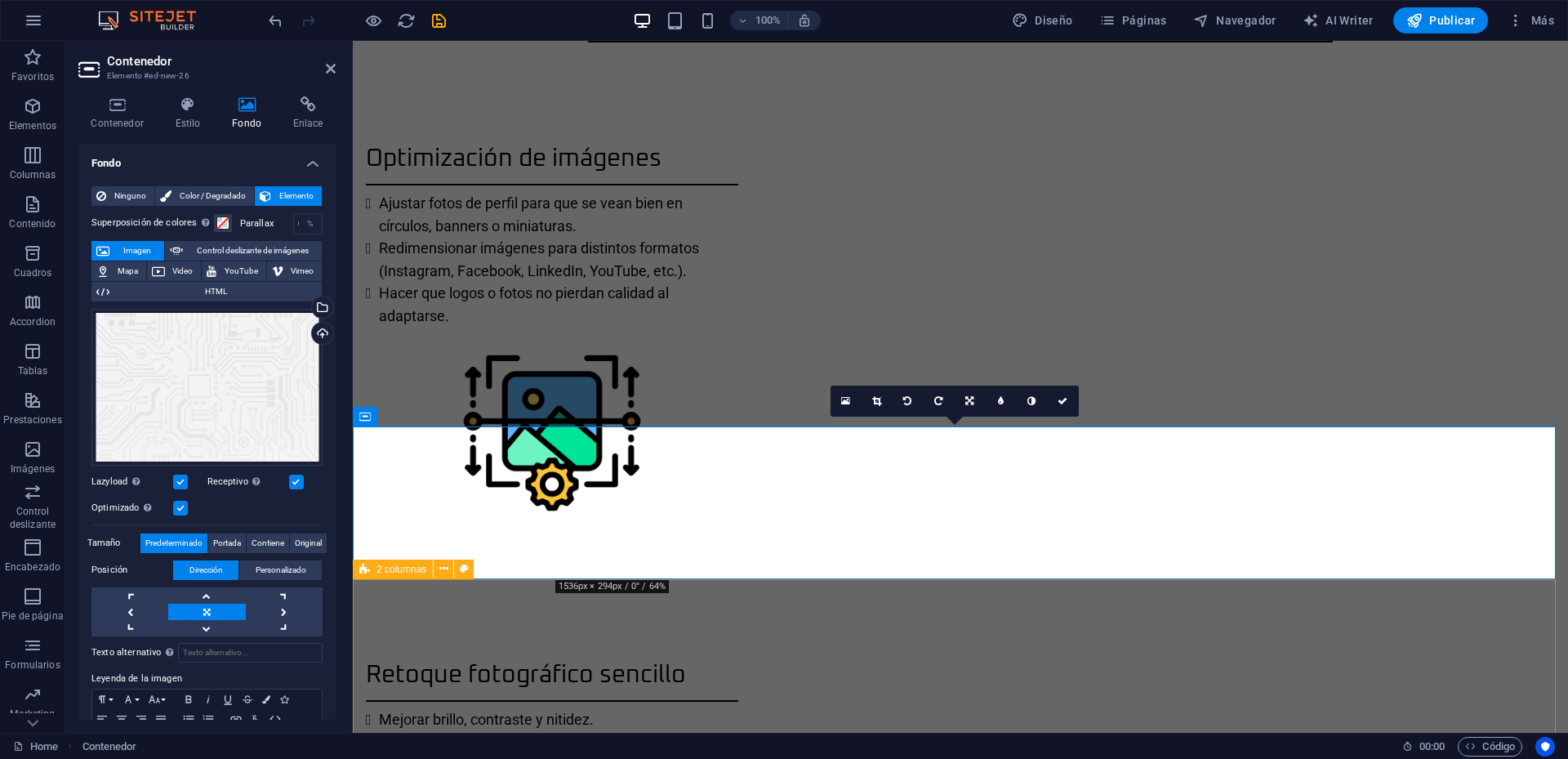
scroll to position [1399, 0]
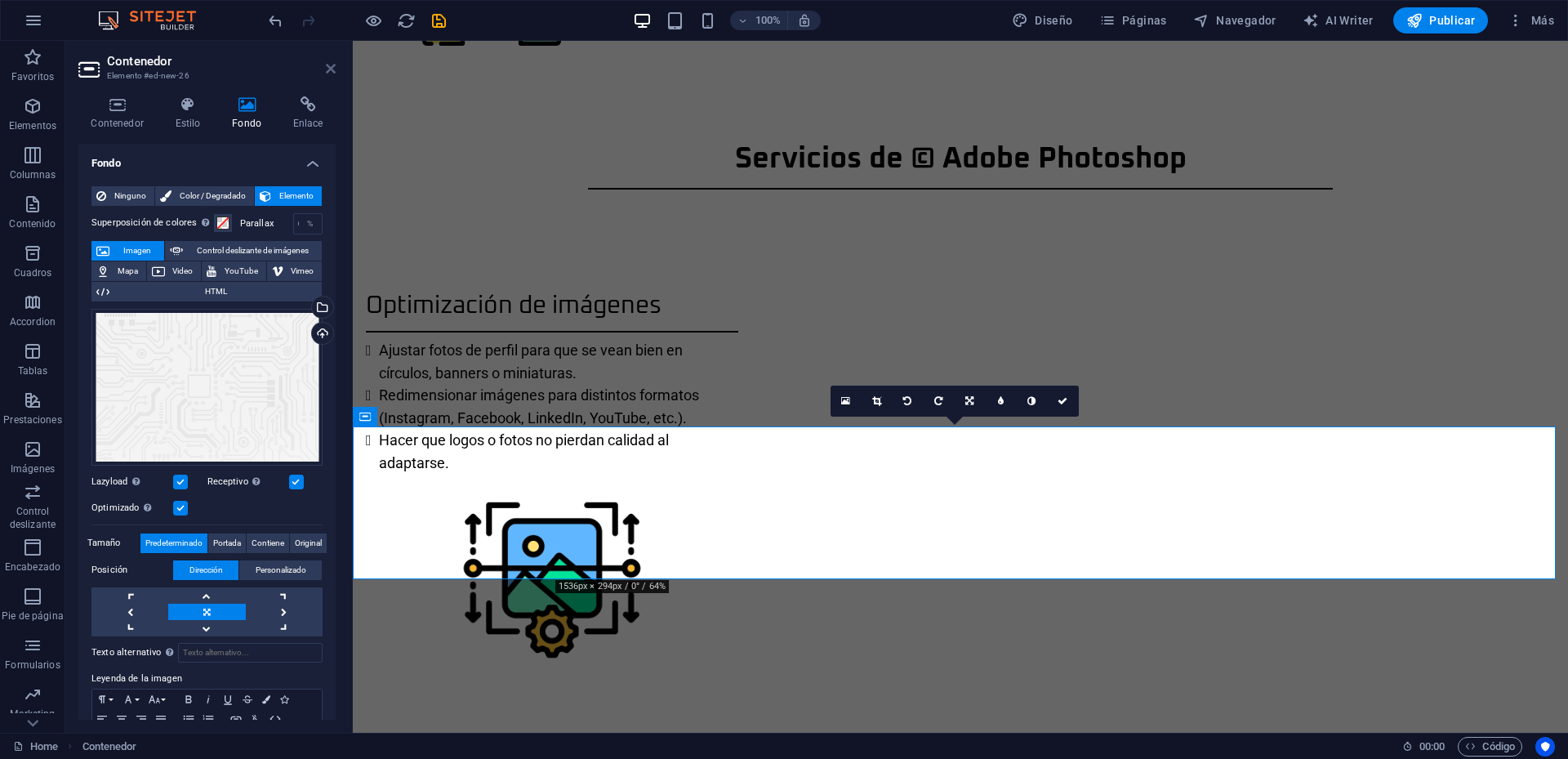
click at [334, 63] on icon at bounding box center [331, 68] width 10 height 13
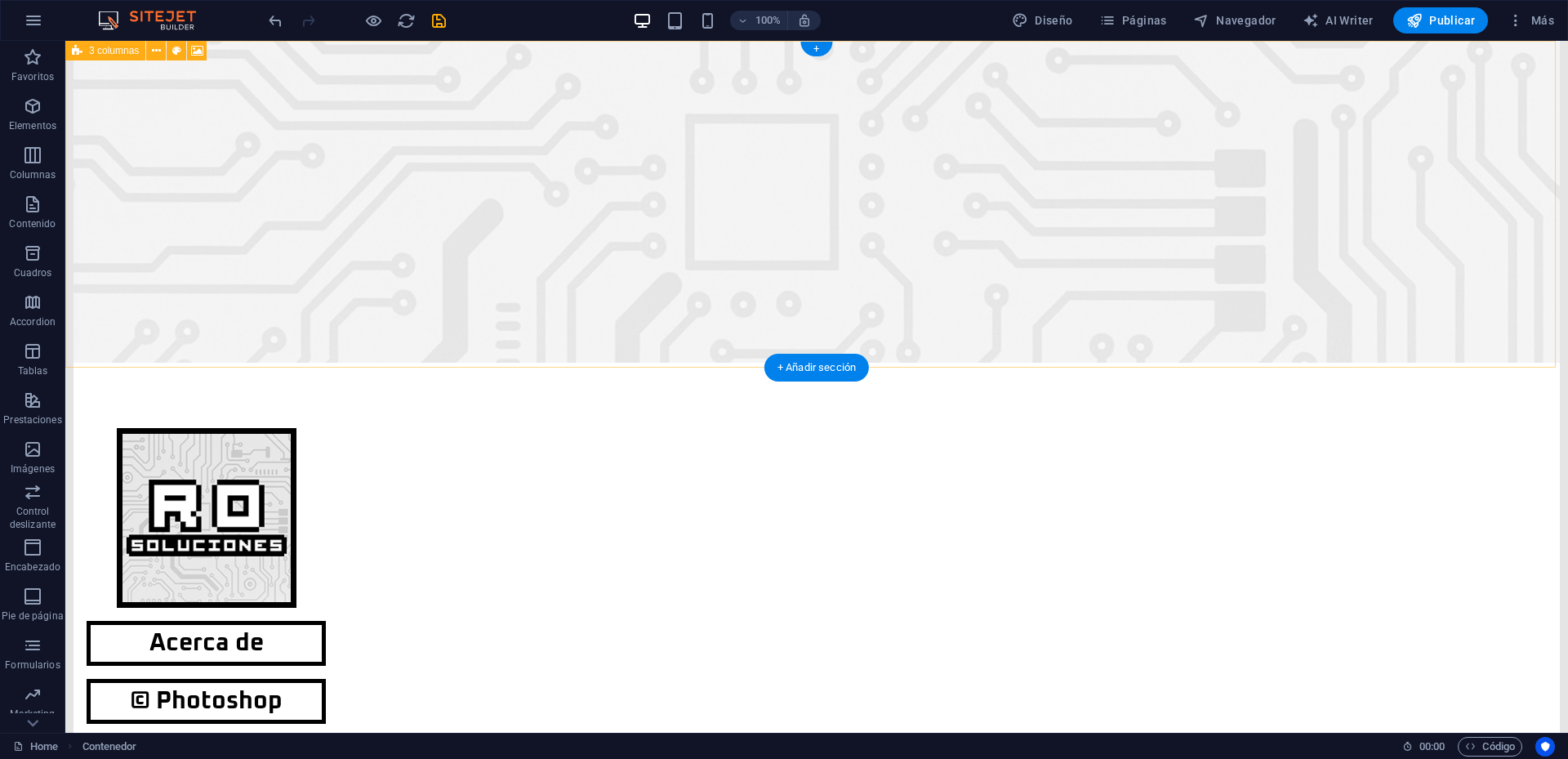
scroll to position [0, 0]
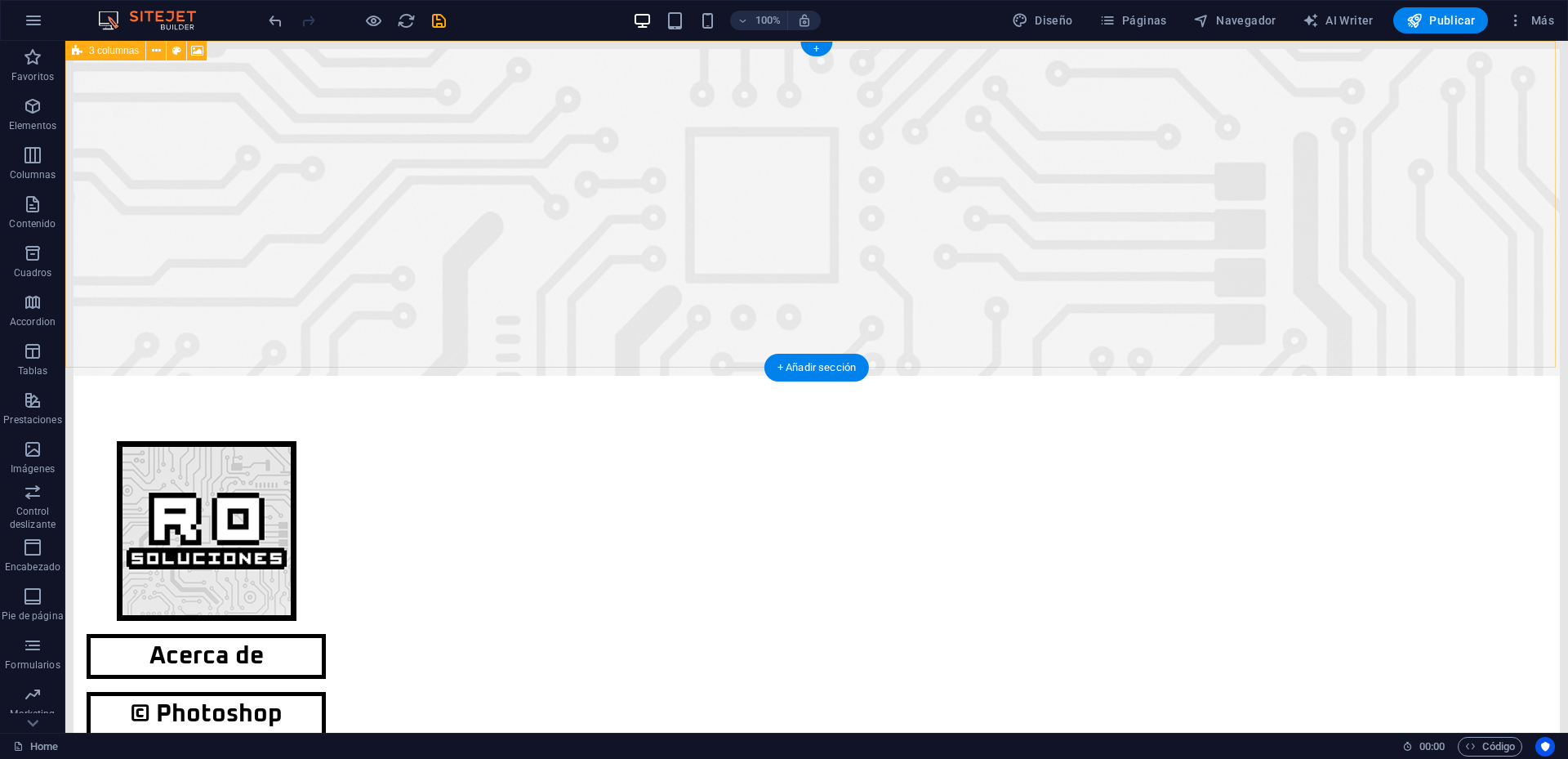
click at [346, 268] on figure at bounding box center [817, 212] width 1486 height 326
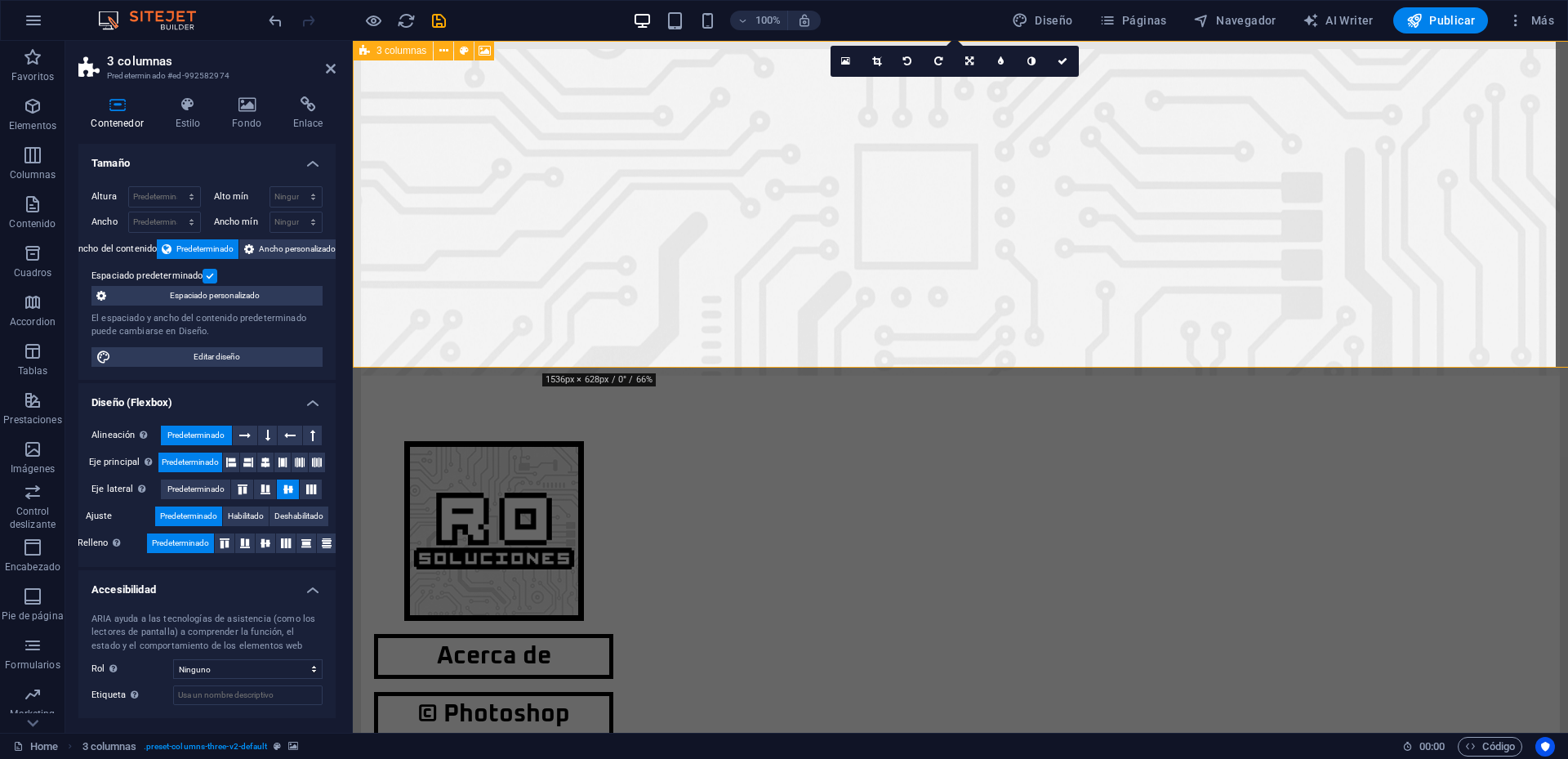
select select "rem"
click at [193, 104] on icon at bounding box center [188, 104] width 51 height 16
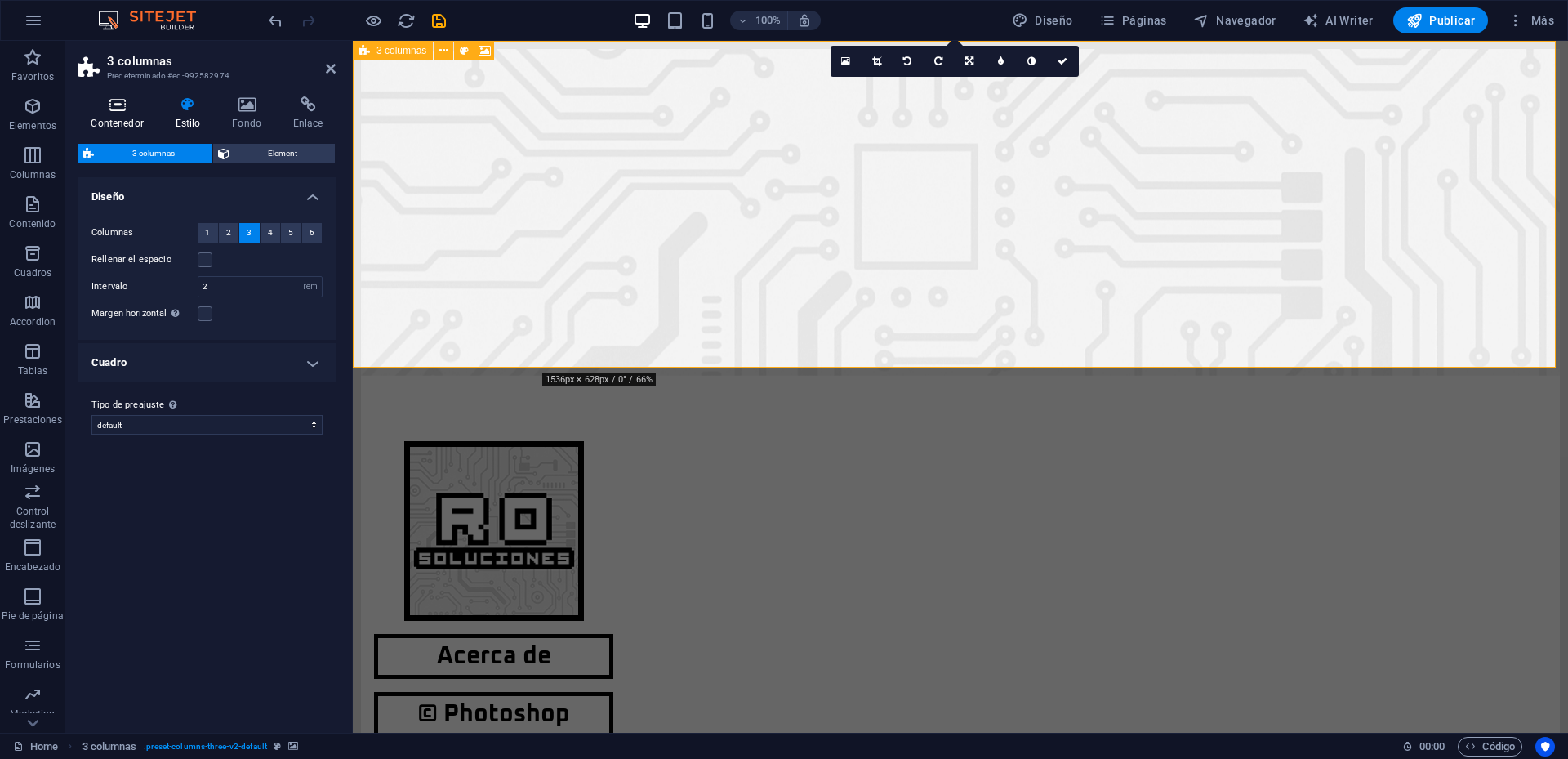
click at [119, 109] on icon at bounding box center [118, 104] width 78 height 16
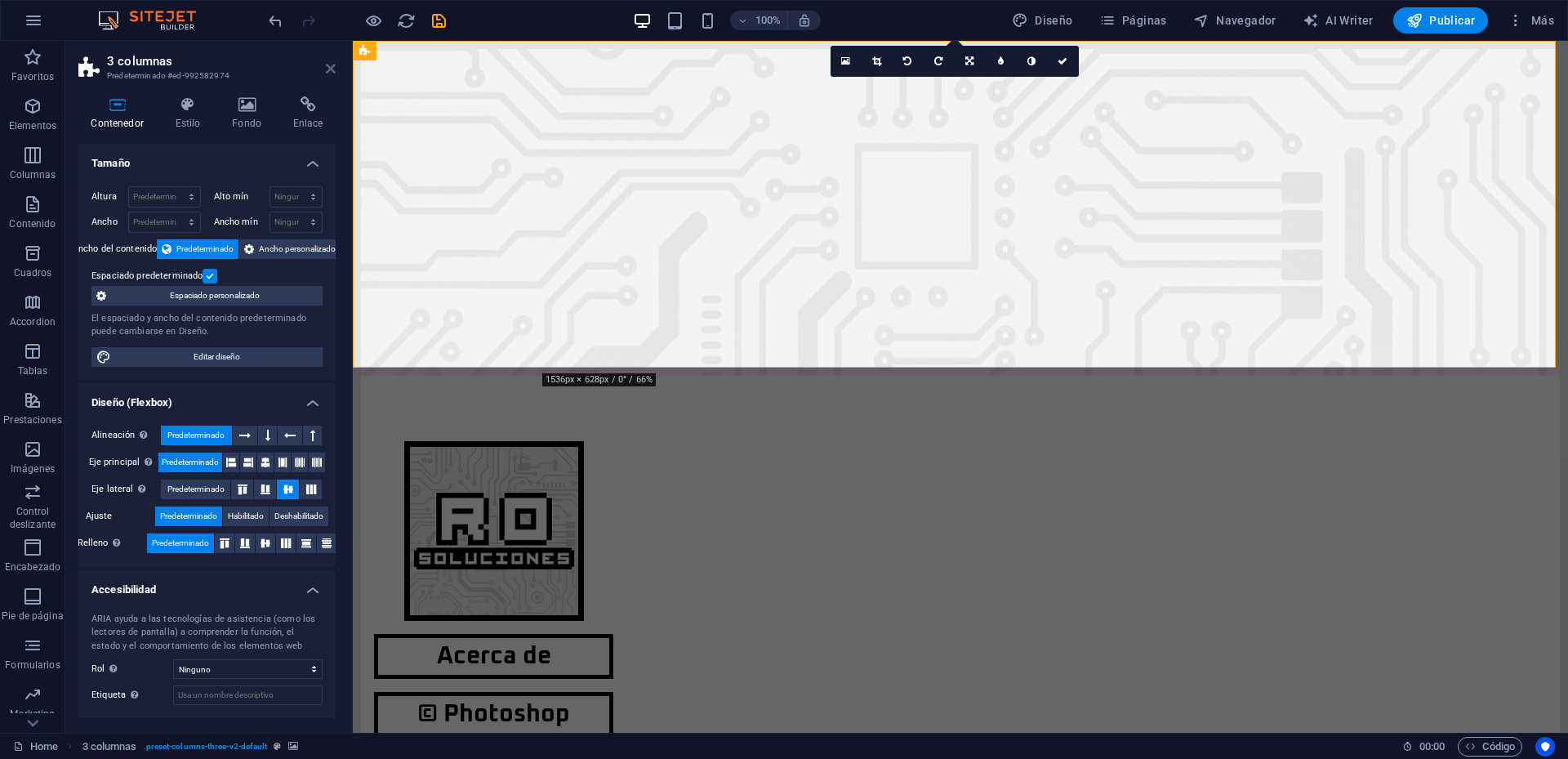
click at [327, 67] on icon at bounding box center [331, 68] width 10 height 13
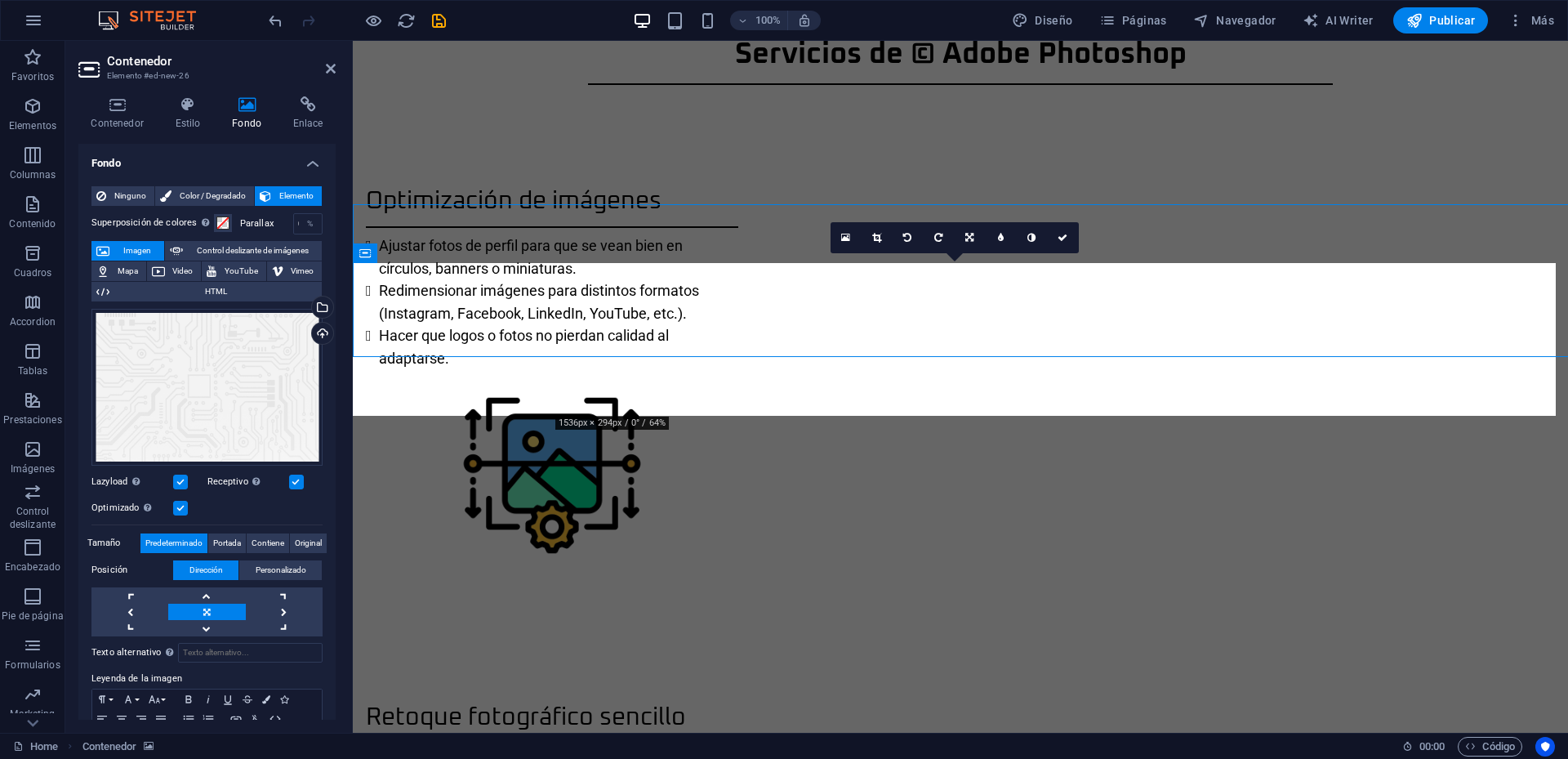
scroll to position [1562, 0]
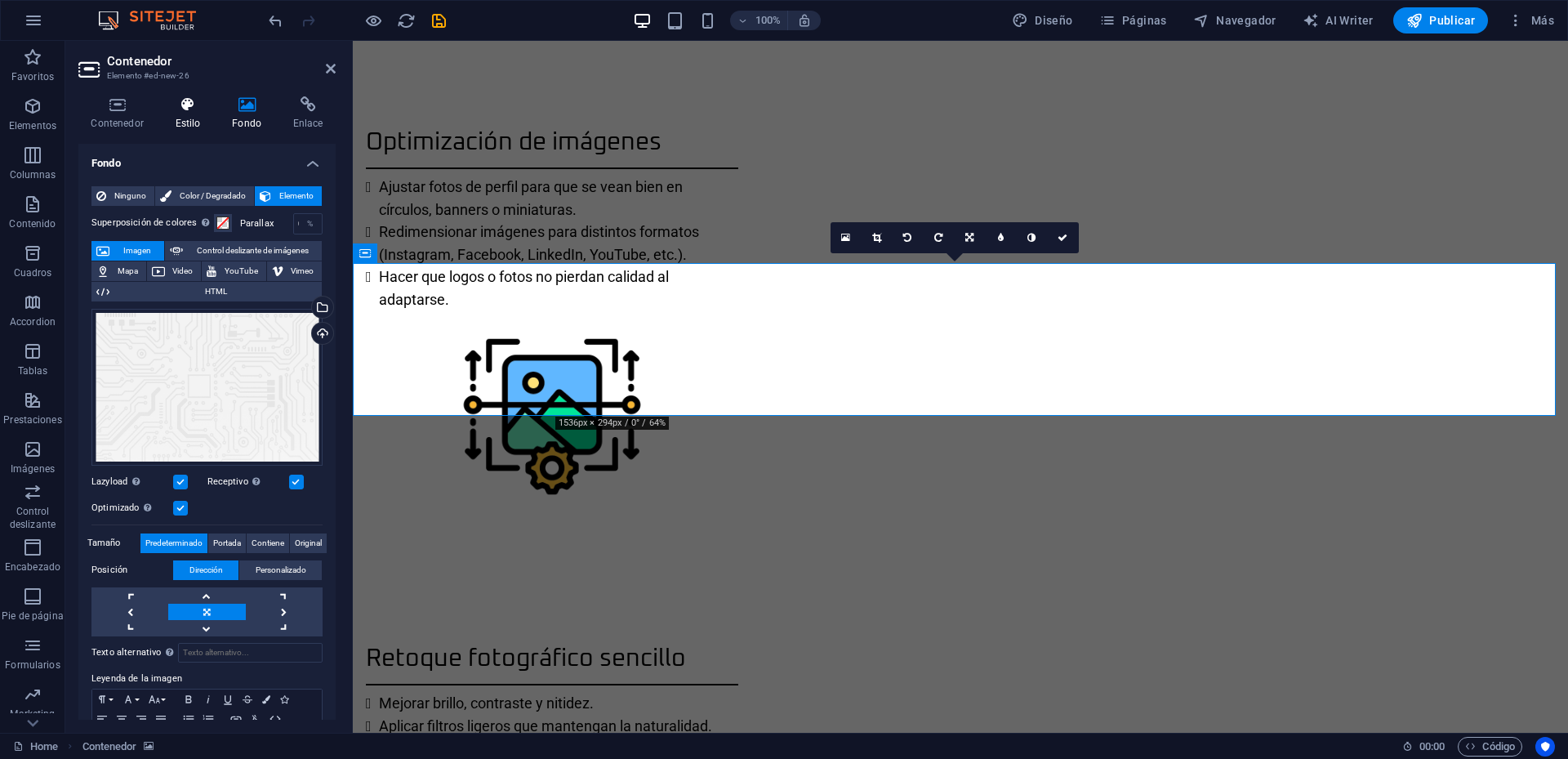
click at [189, 113] on h4 "Estilo" at bounding box center [190, 113] width 57 height 34
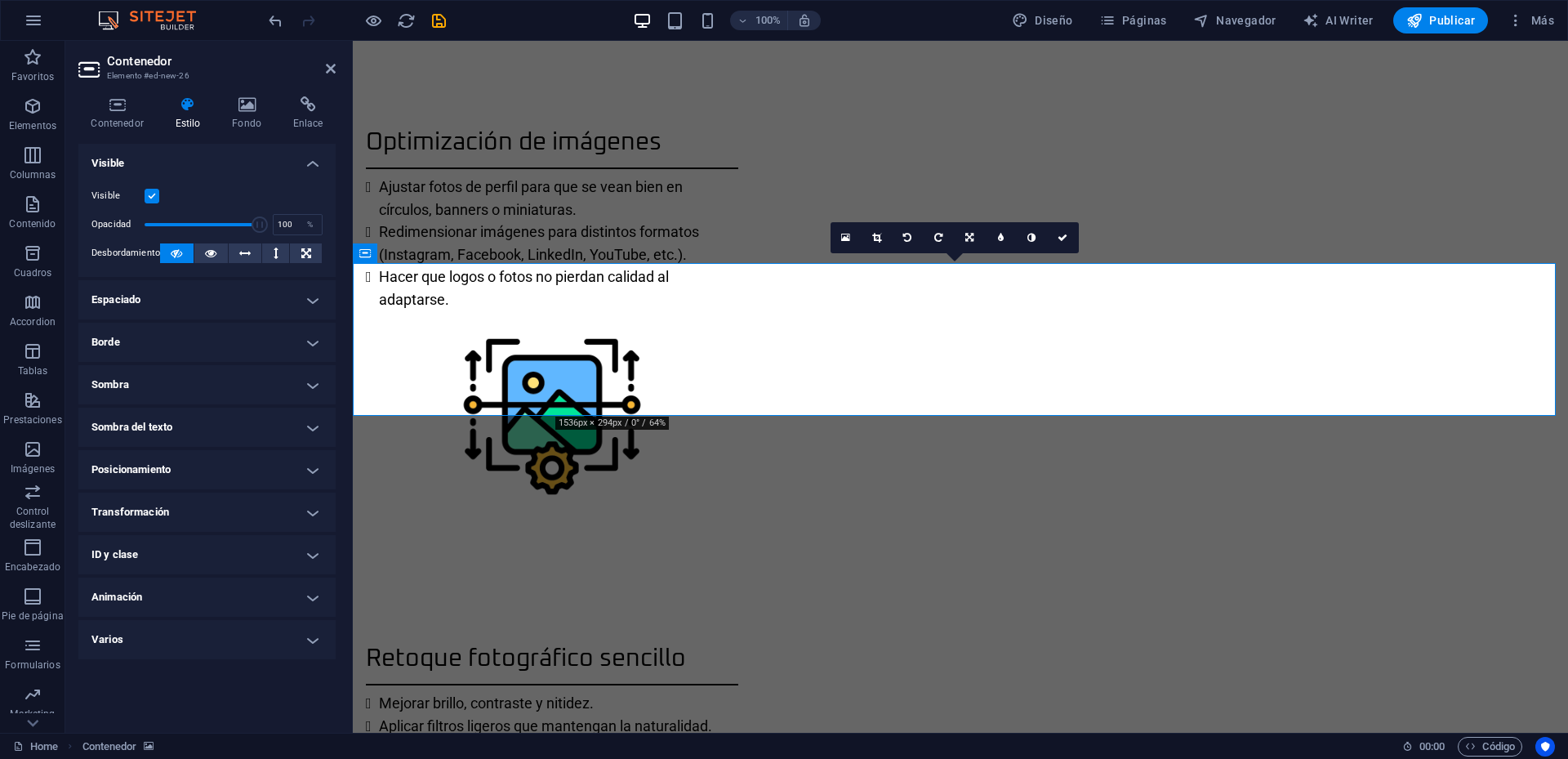
click at [321, 165] on h4 "Visible" at bounding box center [208, 159] width 257 height 29
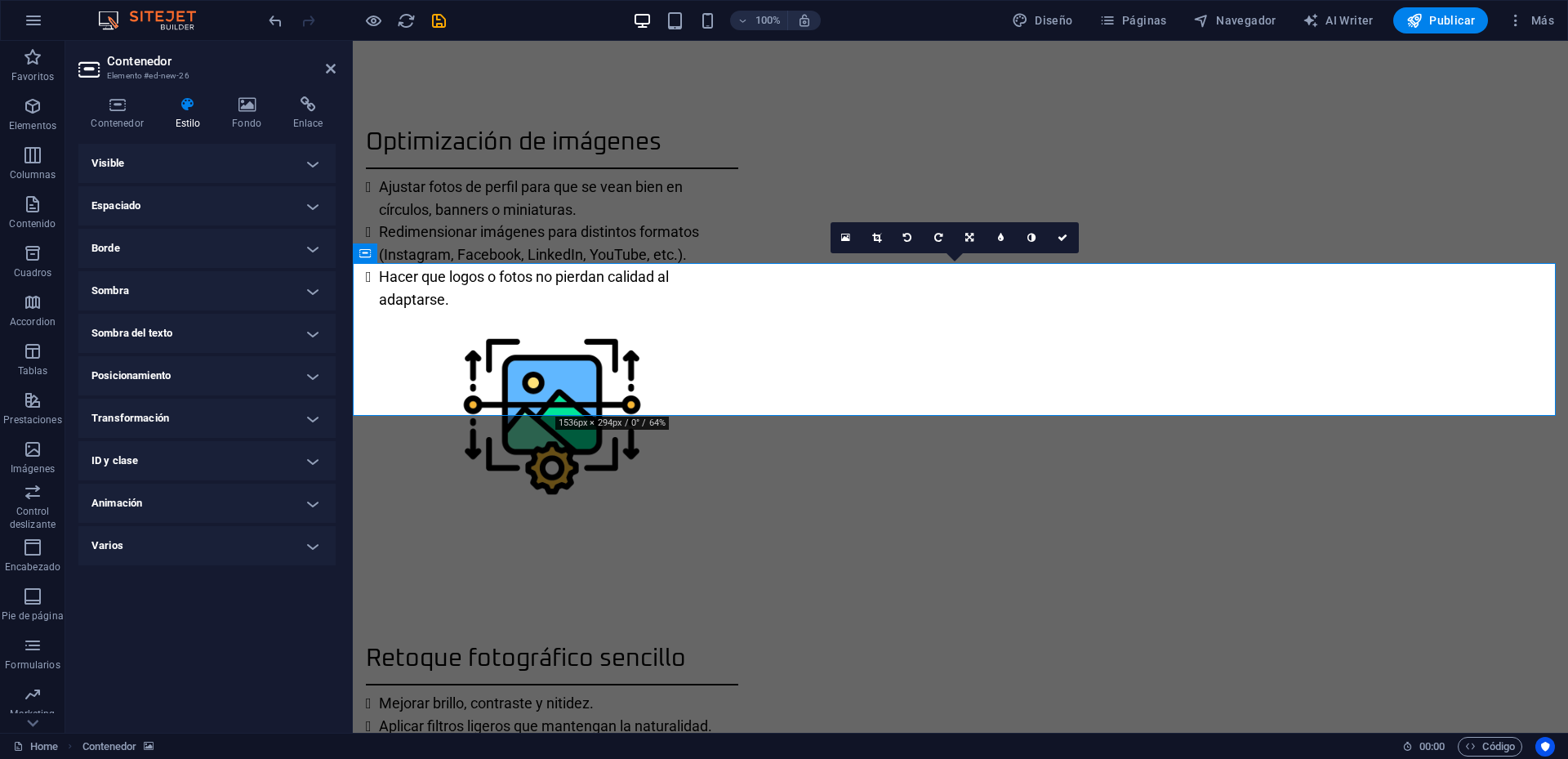
click at [313, 244] on h4 "Borde" at bounding box center [208, 248] width 257 height 39
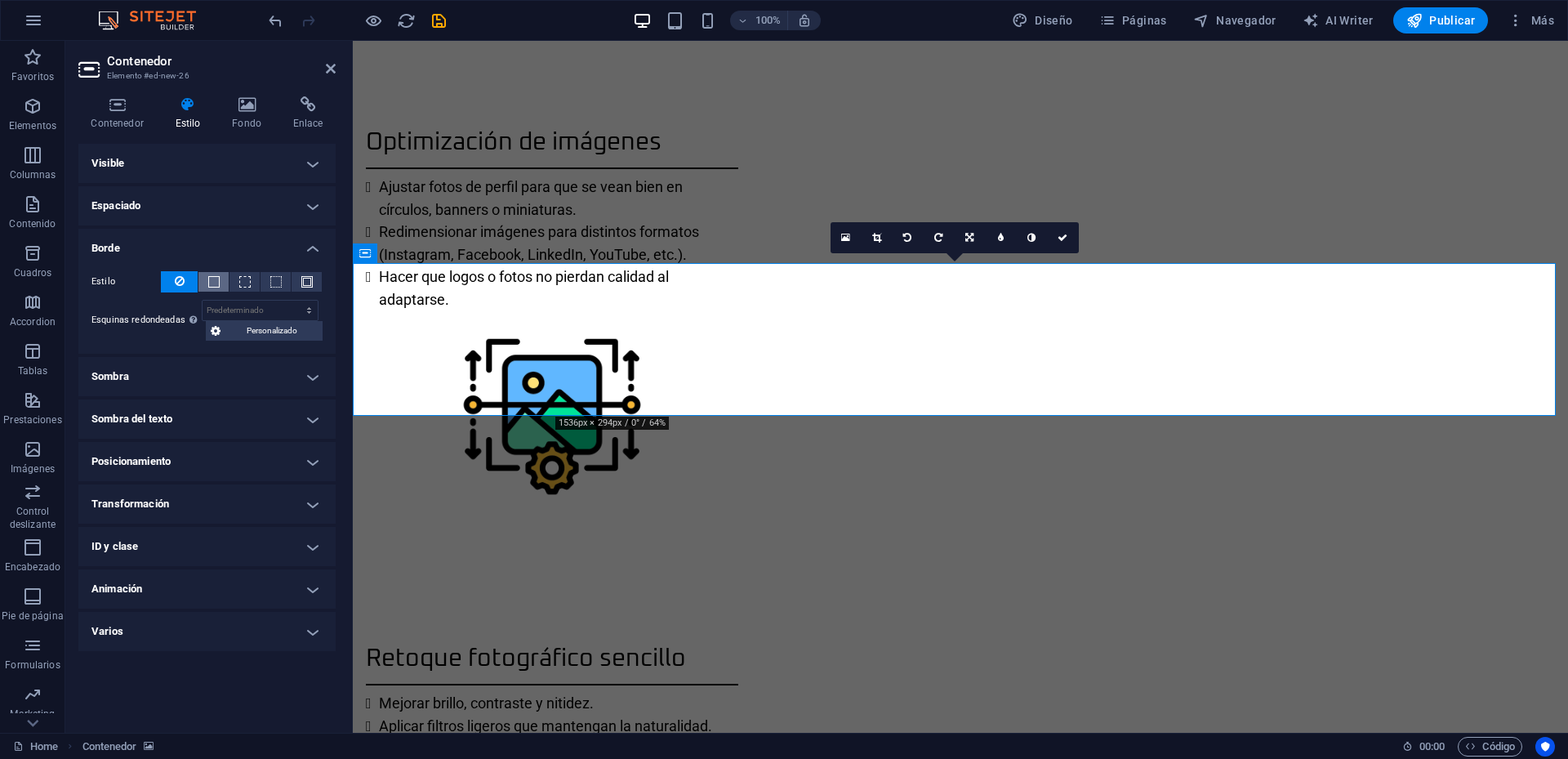
click at [220, 281] on button at bounding box center [213, 282] width 30 height 20
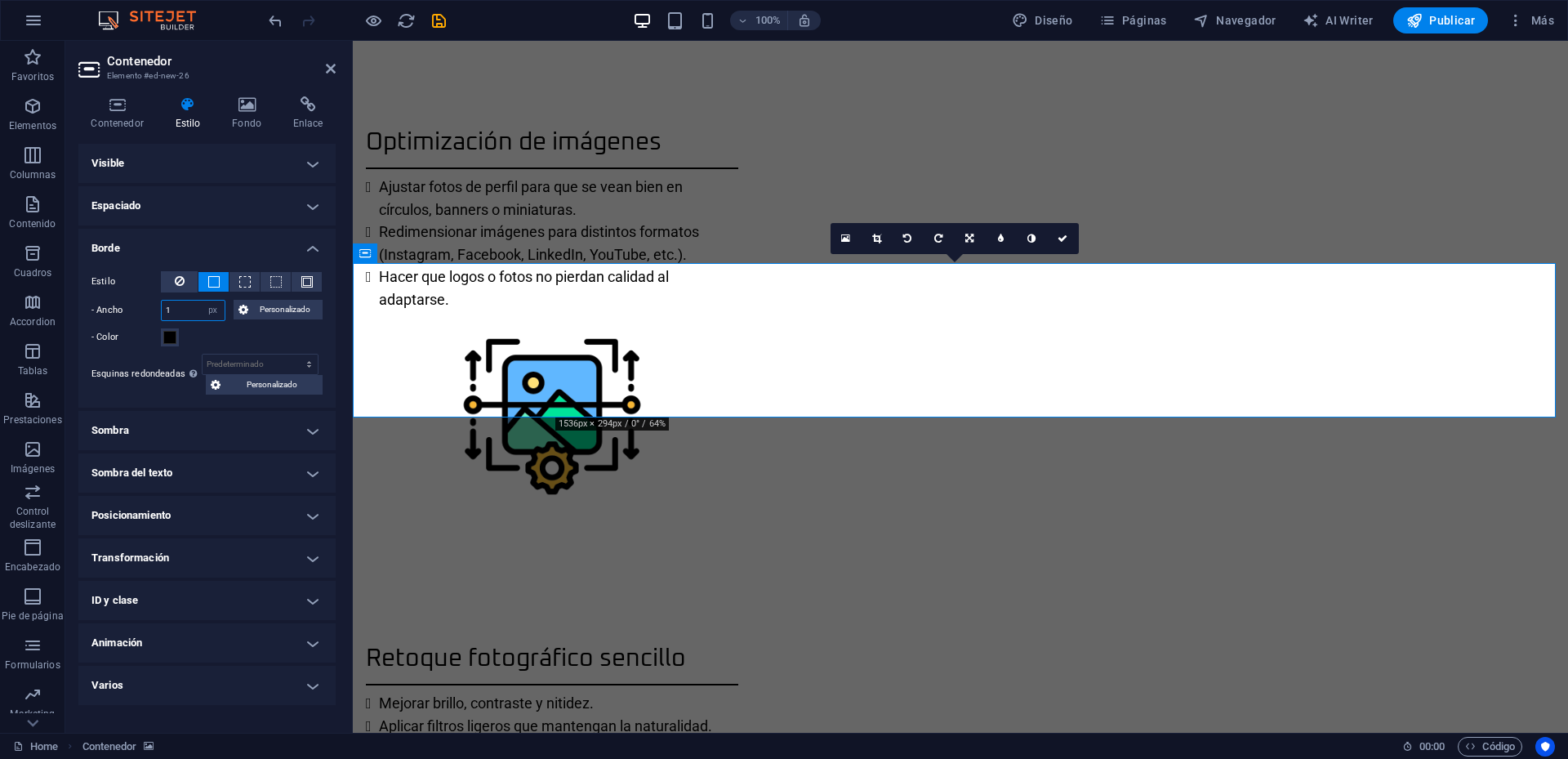
drag, startPoint x: 187, startPoint y: 314, endPoint x: 121, endPoint y: 314, distance: 66.0
click at [121, 314] on div "- Ancho 1 automático px rem % vh vw Personalizado Personalizado" at bounding box center [207, 310] width 231 height 21
type input "10"
click at [170, 341] on span at bounding box center [169, 337] width 13 height 13
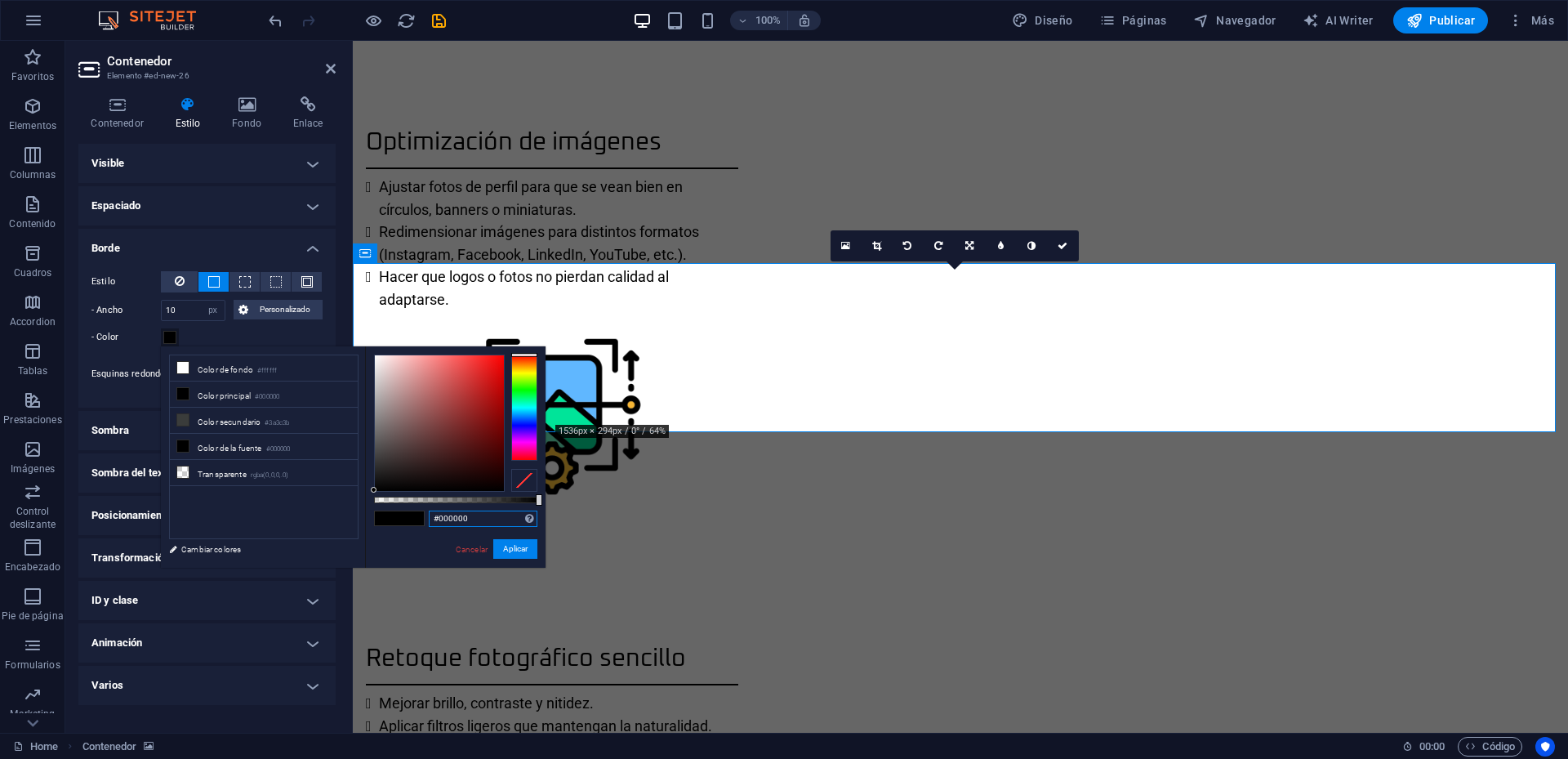
drag, startPoint x: 475, startPoint y: 516, endPoint x: 435, endPoint y: 518, distance: 40.0
click at [435, 518] on input "#000000" at bounding box center [483, 519] width 109 height 16
click at [453, 519] on input "#000000" at bounding box center [483, 519] width 109 height 16
click at [461, 518] on input "#000000" at bounding box center [483, 519] width 109 height 16
drag, startPoint x: 470, startPoint y: 518, endPoint x: 440, endPoint y: 517, distance: 30.0
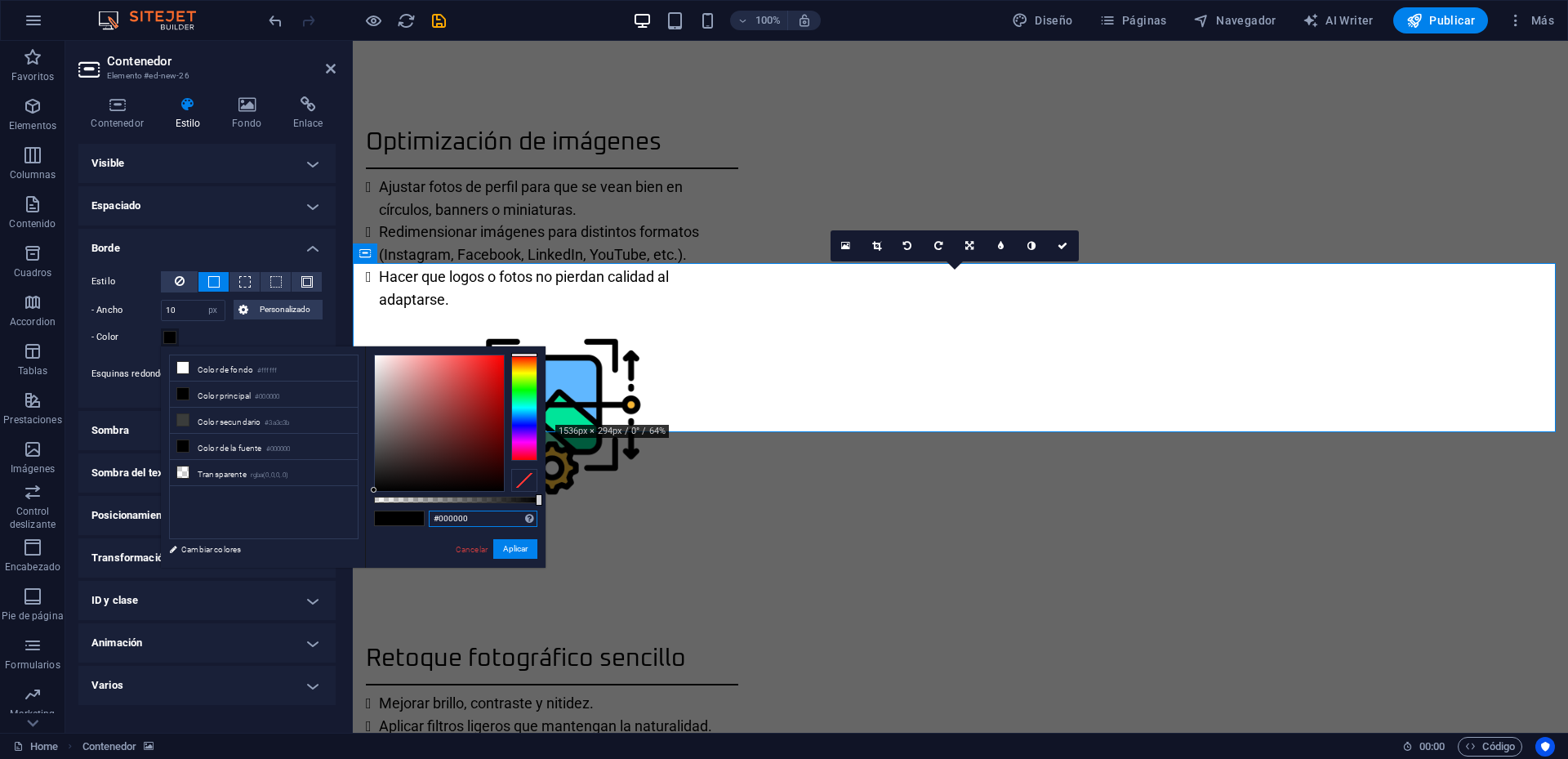
click at [440, 517] on input "#000000" at bounding box center [483, 519] width 109 height 16
paste input "e5e5e5"
type input "#e5e5e5"
drag, startPoint x: 506, startPoint y: 549, endPoint x: 153, endPoint y: 508, distance: 355.4
click at [506, 549] on button "Aplicar" at bounding box center [515, 550] width 44 height 20
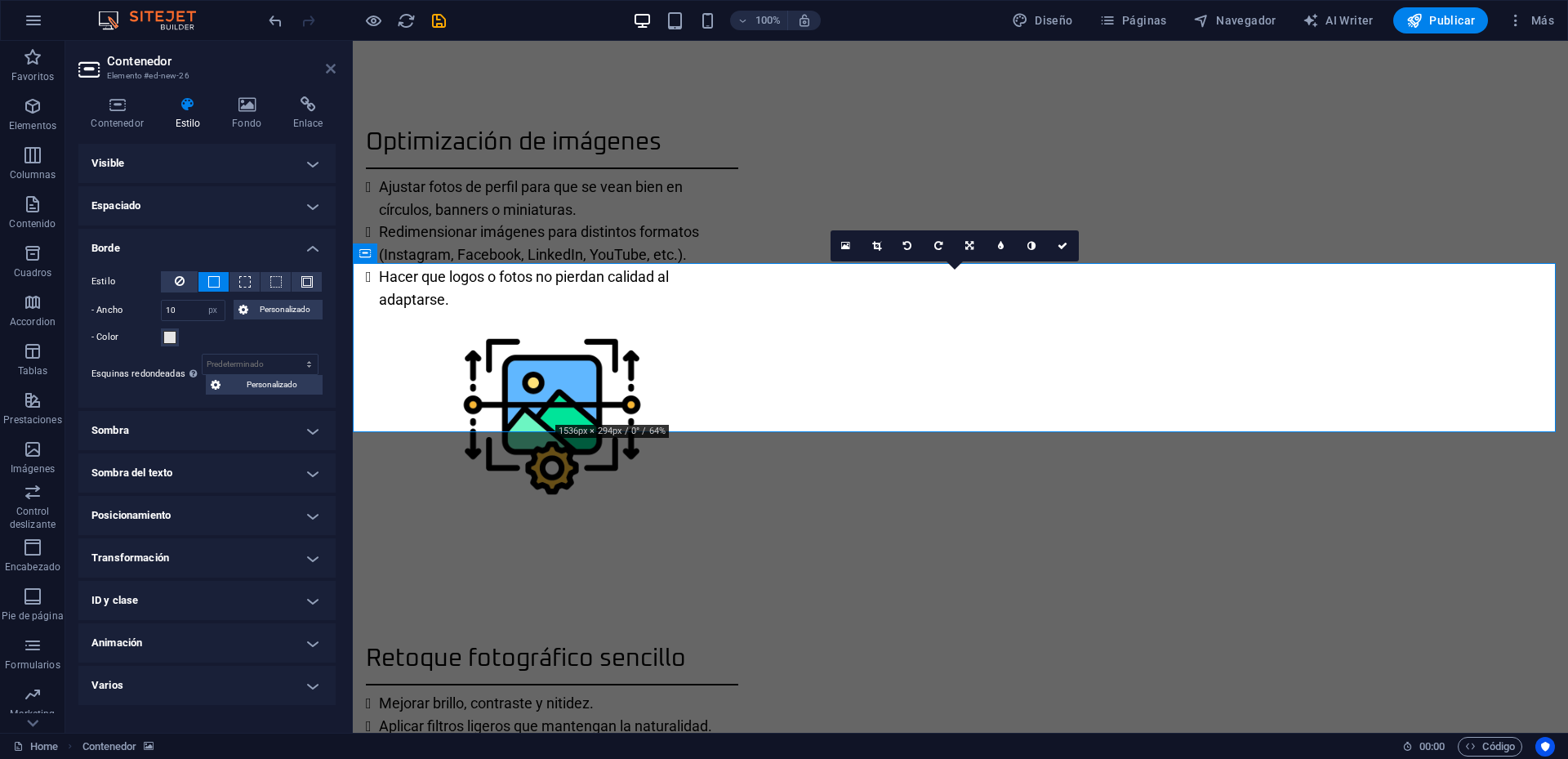
click at [333, 73] on icon at bounding box center [331, 68] width 10 height 13
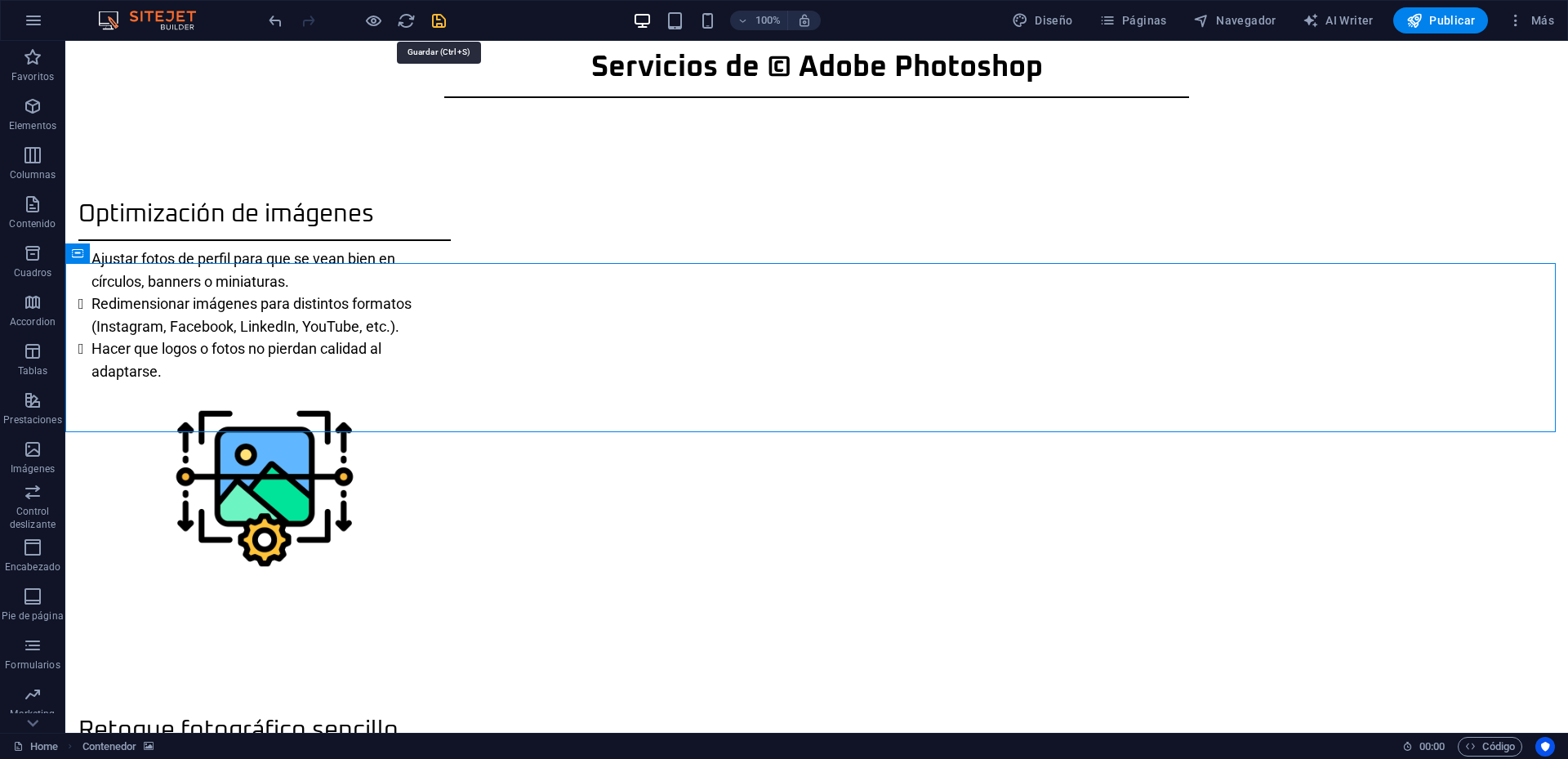
click at [443, 18] on icon "save" at bounding box center [439, 21] width 19 height 19
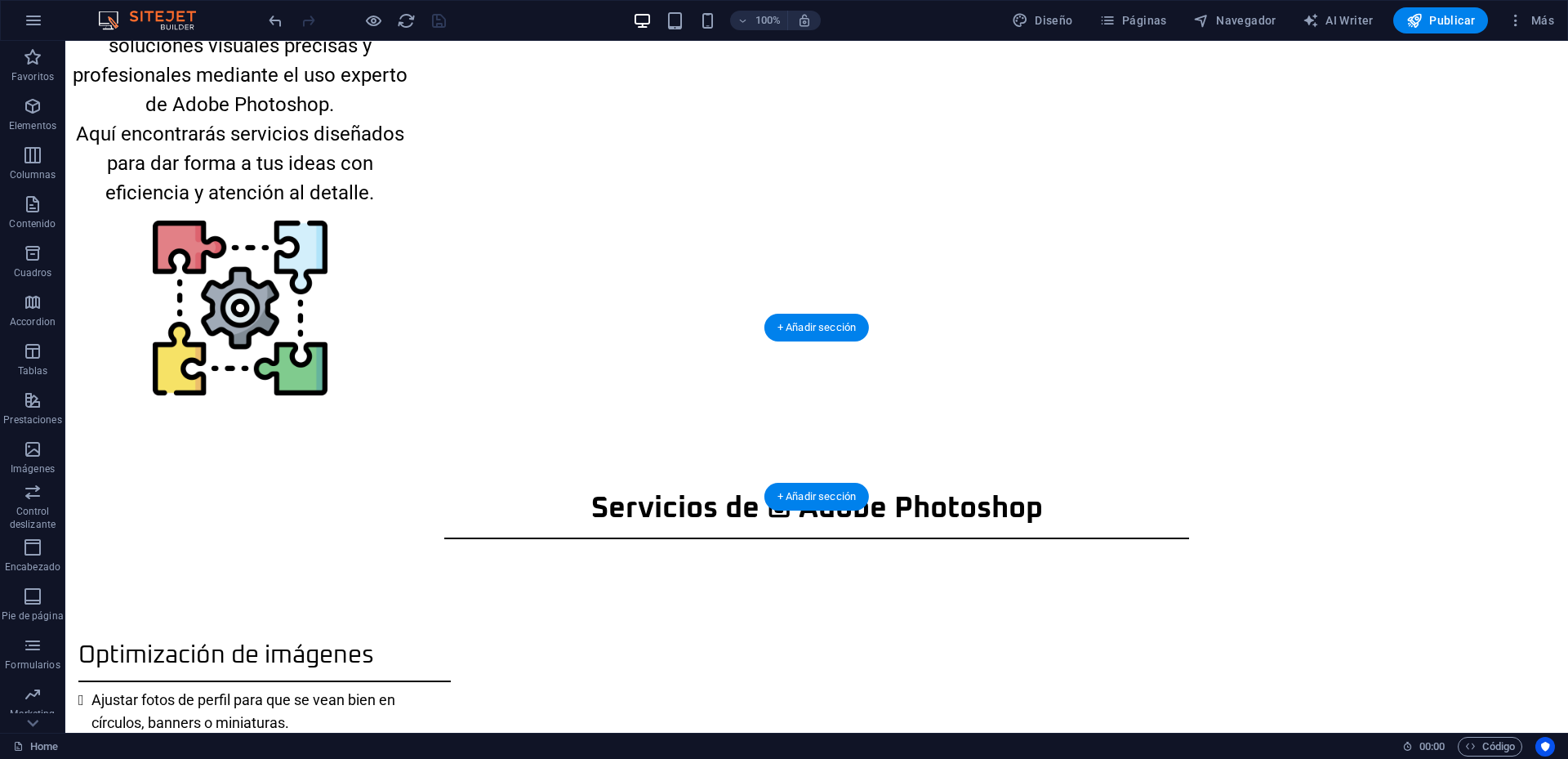
scroll to position [1520, 0]
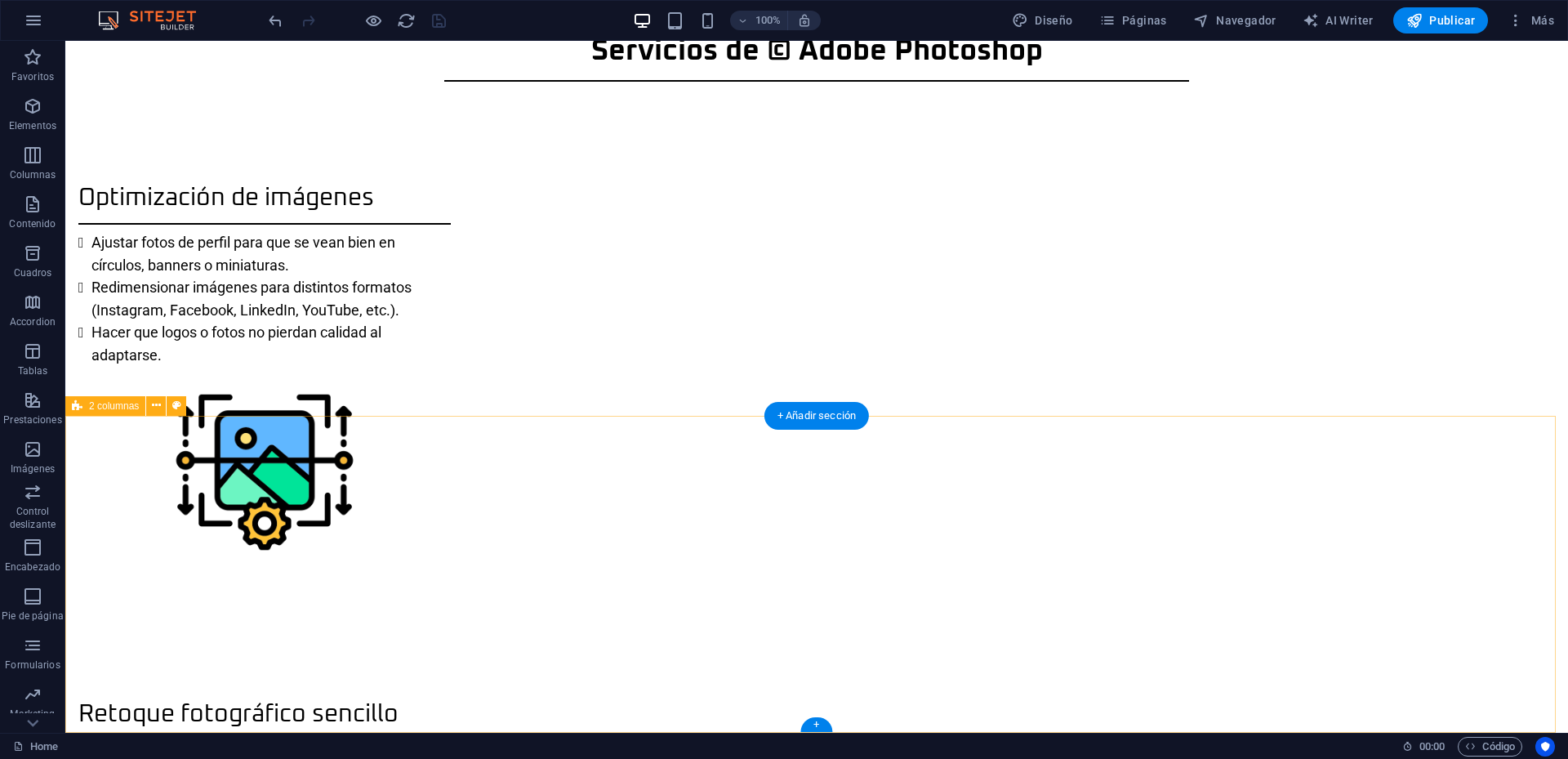
drag, startPoint x: 206, startPoint y: 290, endPoint x: 252, endPoint y: 655, distance: 367.9
click at [252, 655] on div "Acerca de © Photoshop Este sitio está enfocado en entregar soluciones visuales …" at bounding box center [817, 442] width 1503 height 3842
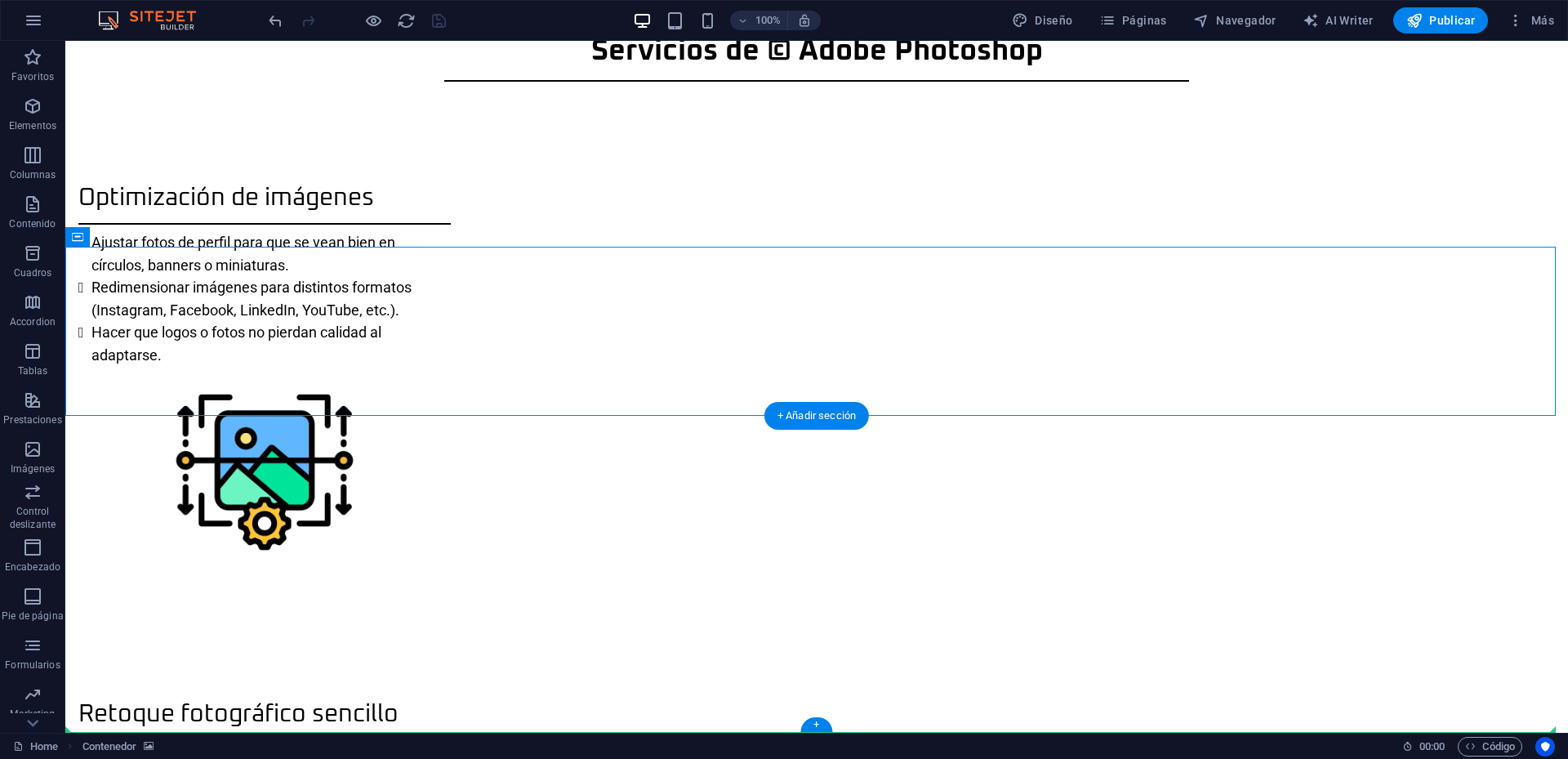
drag, startPoint x: 183, startPoint y: 278, endPoint x: 167, endPoint y: 727, distance: 449.3
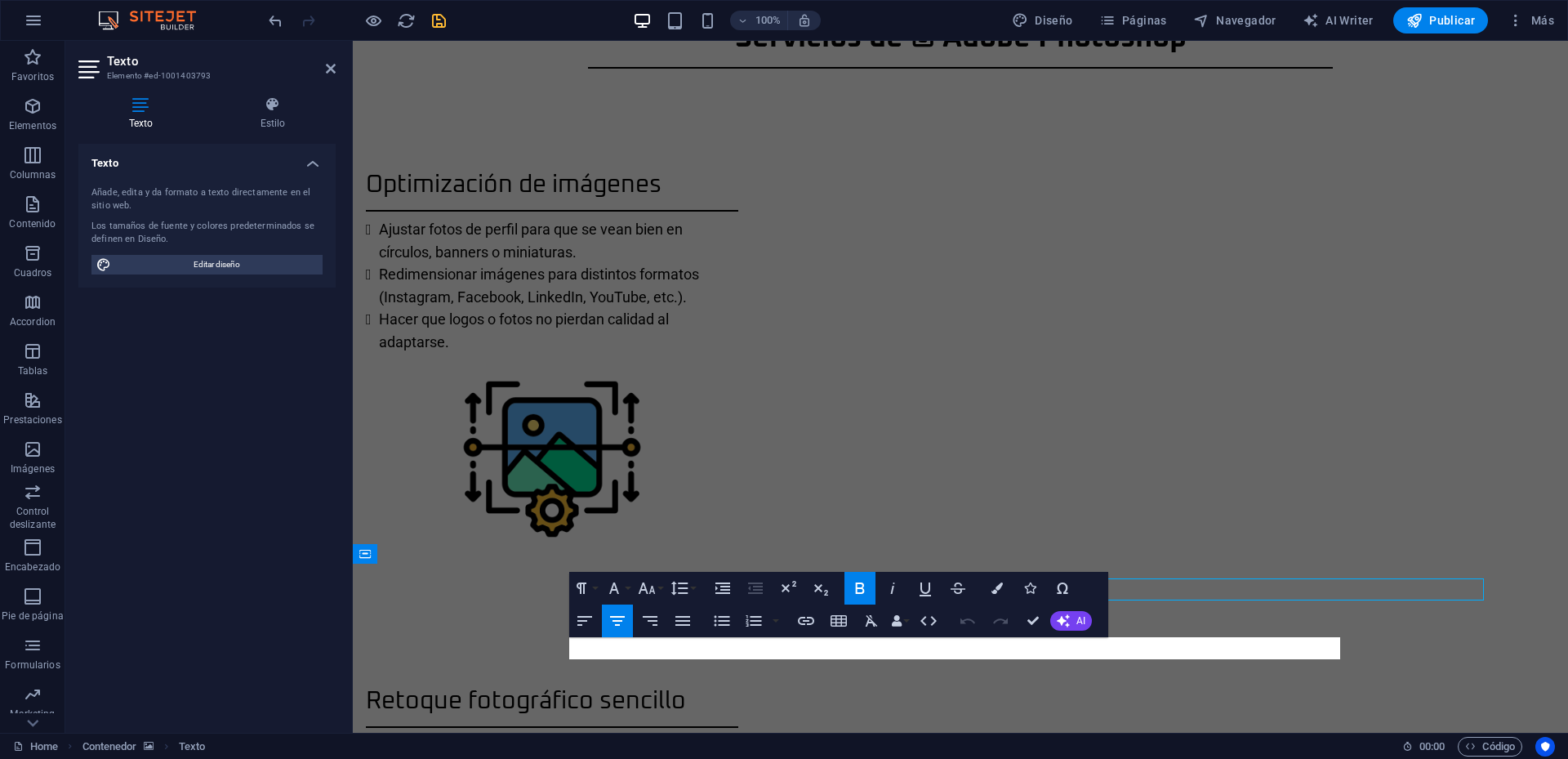
scroll to position [1579, 0]
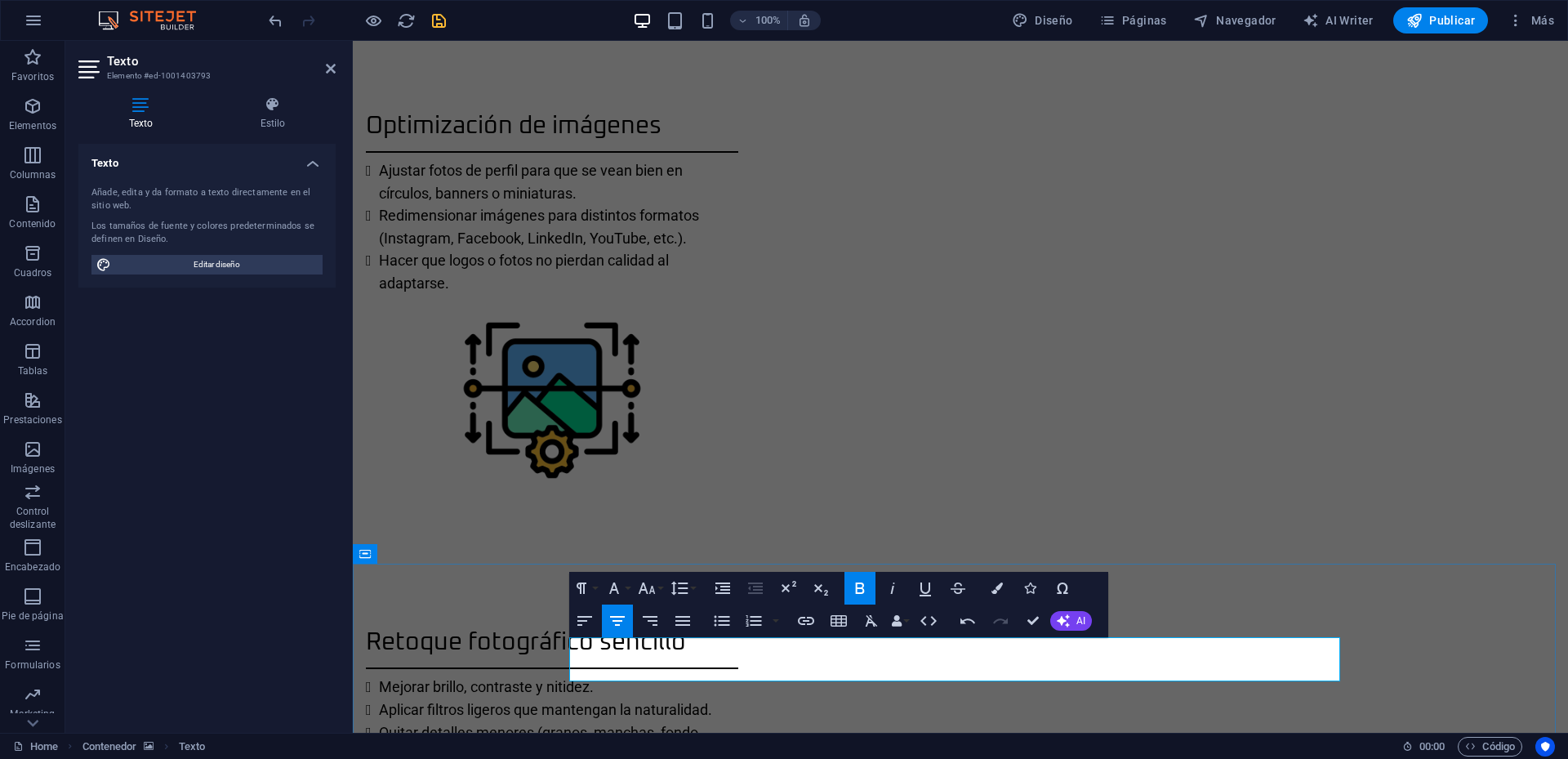
scroll to position [94, 5]
drag, startPoint x: 1061, startPoint y: 666, endPoint x: 928, endPoint y: 668, distance: 133.0
drag, startPoint x: 968, startPoint y: 672, endPoint x: 1021, endPoint y: 672, distance: 53.0
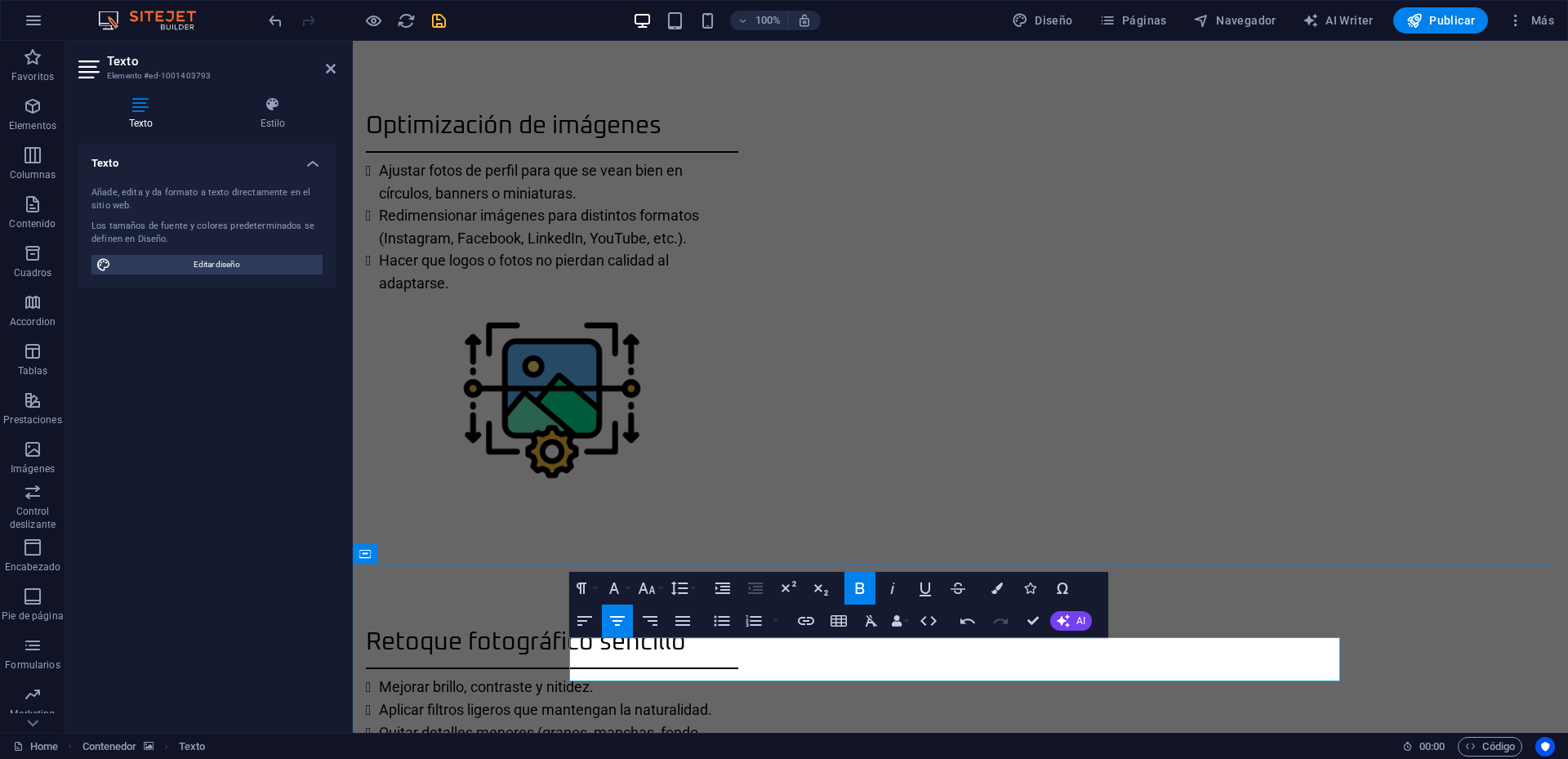
drag, startPoint x: 992, startPoint y: 667, endPoint x: 982, endPoint y: 667, distance: 10.0
drag, startPoint x: 1021, startPoint y: 667, endPoint x: 972, endPoint y: 673, distance: 49.4
click at [804, 628] on icon "button" at bounding box center [807, 621] width 20 height 20
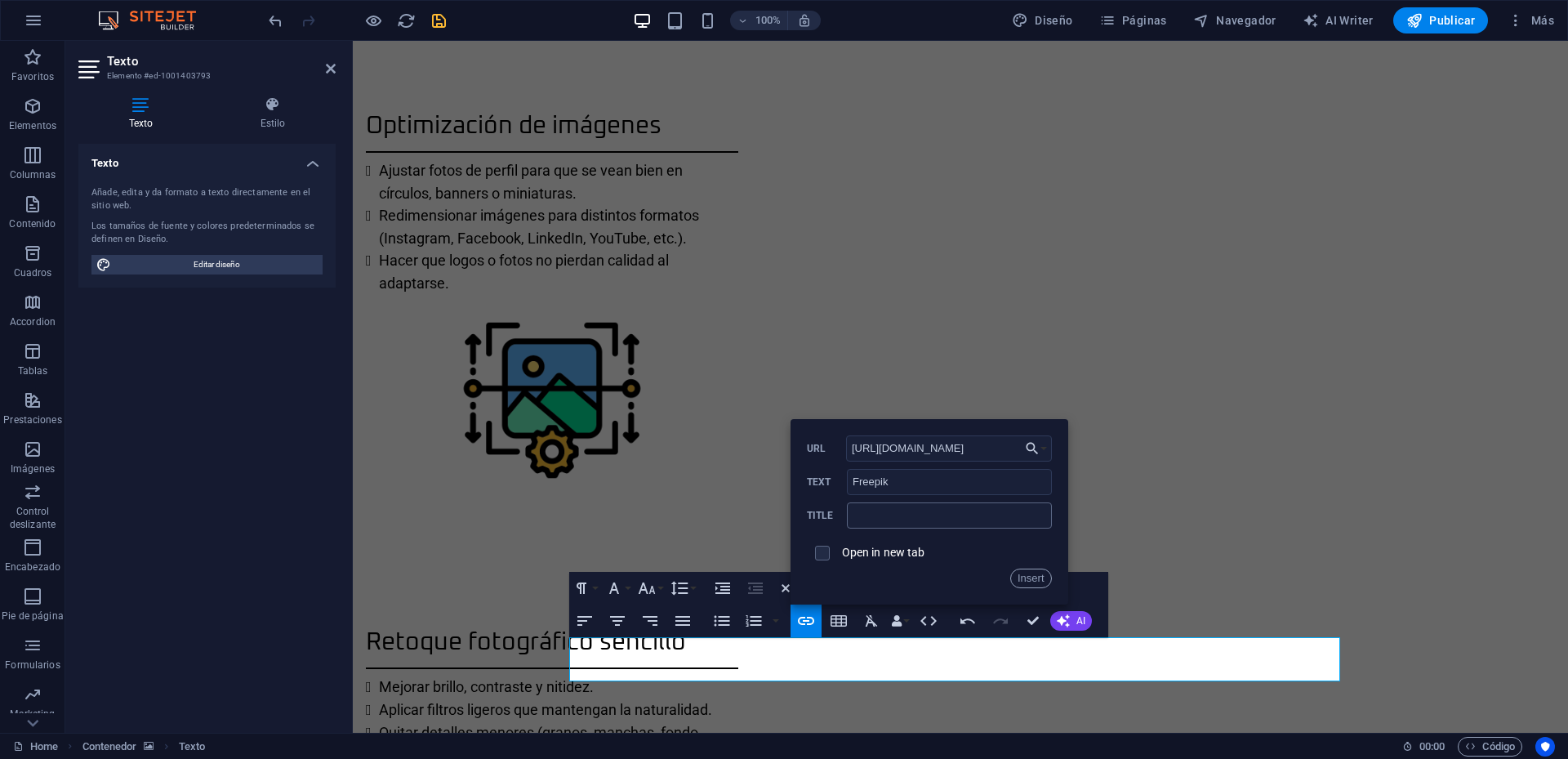
scroll to position [0, 22]
type input "https://www.flaticon.com/authors/freepik"
click at [821, 548] on input "checkbox" at bounding box center [820, 550] width 15 height 15
checkbox input "true"
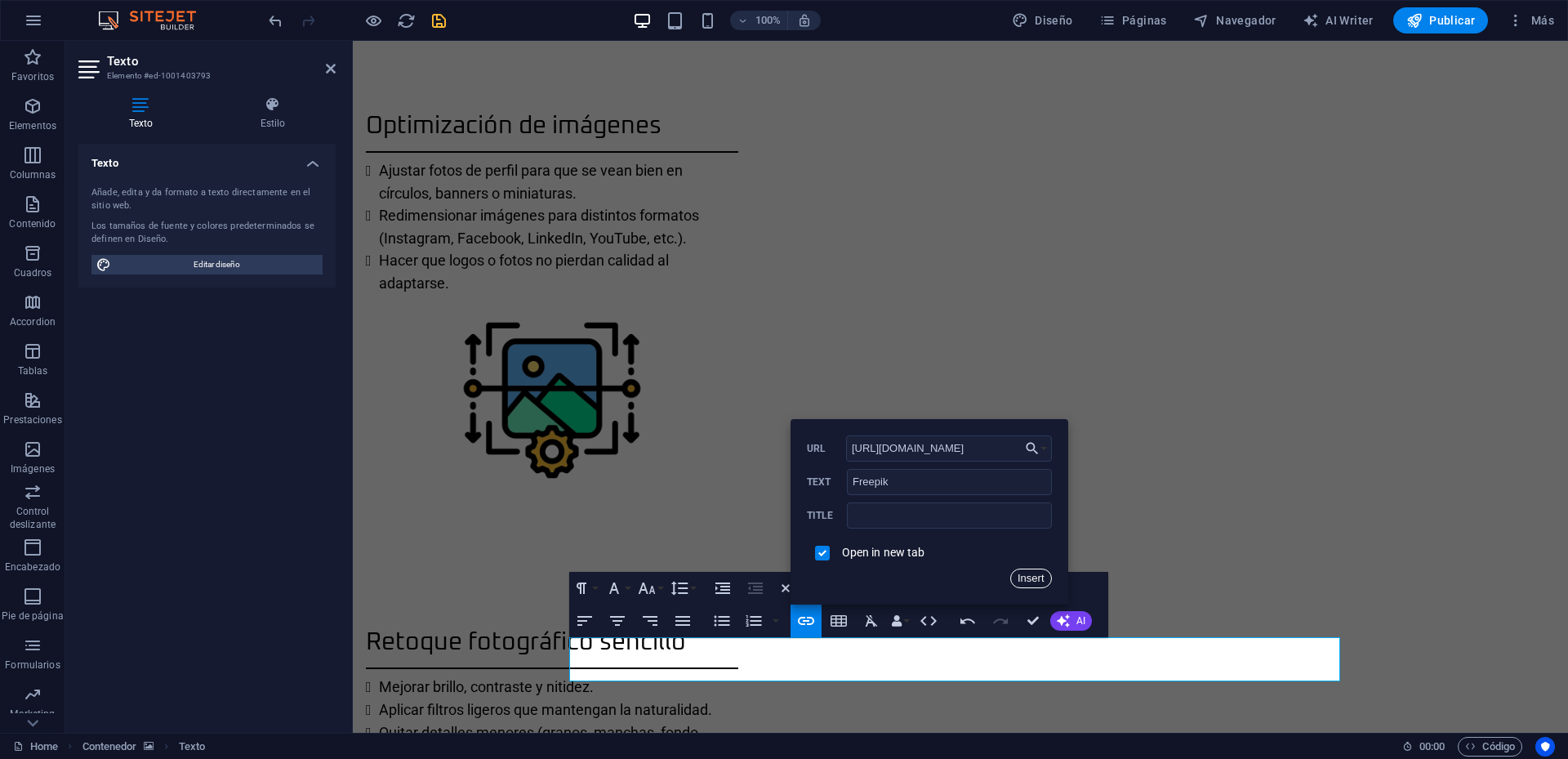
click at [1020, 578] on button "Insert" at bounding box center [1031, 579] width 42 height 20
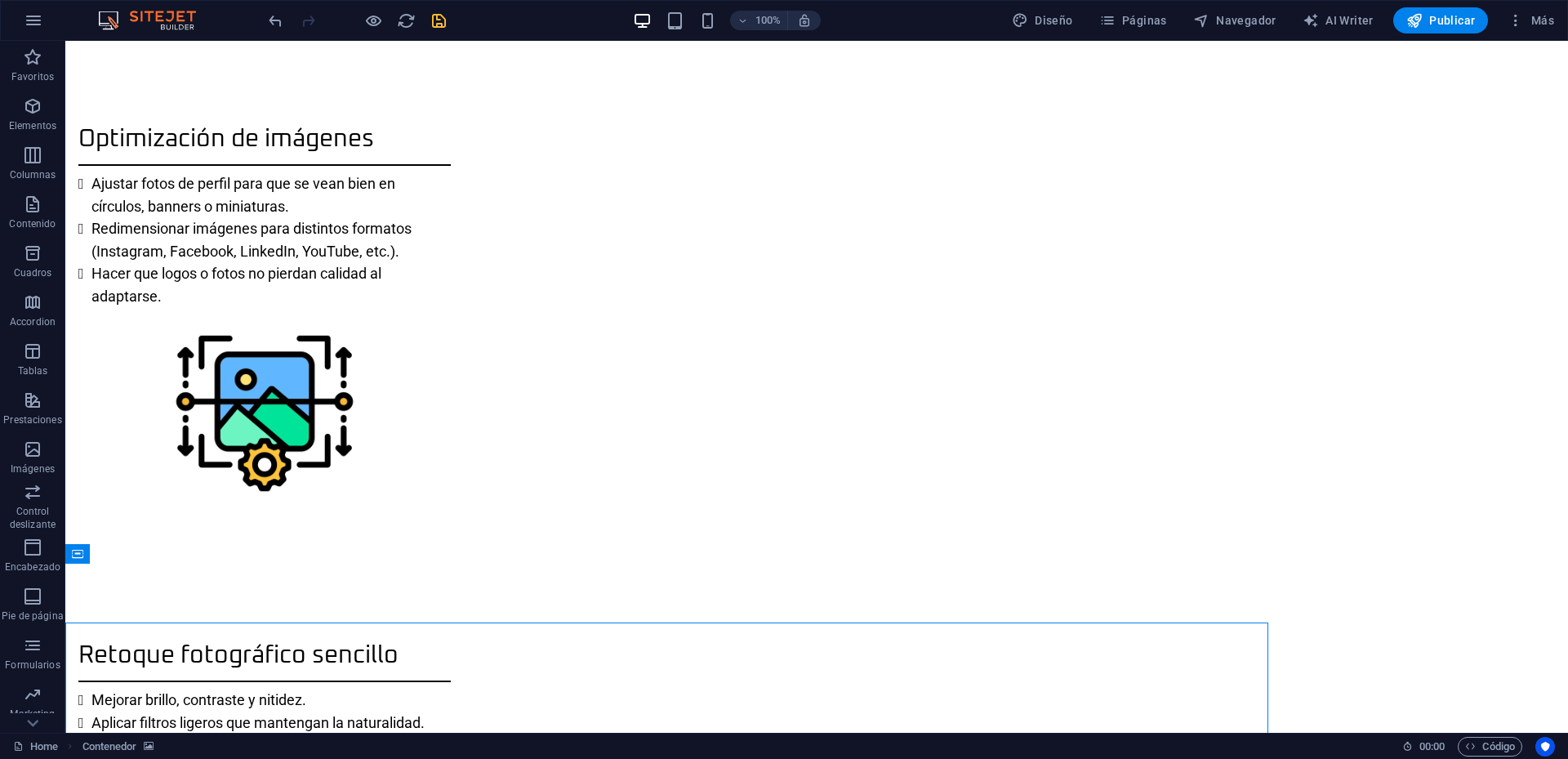
scroll to position [1520, 0]
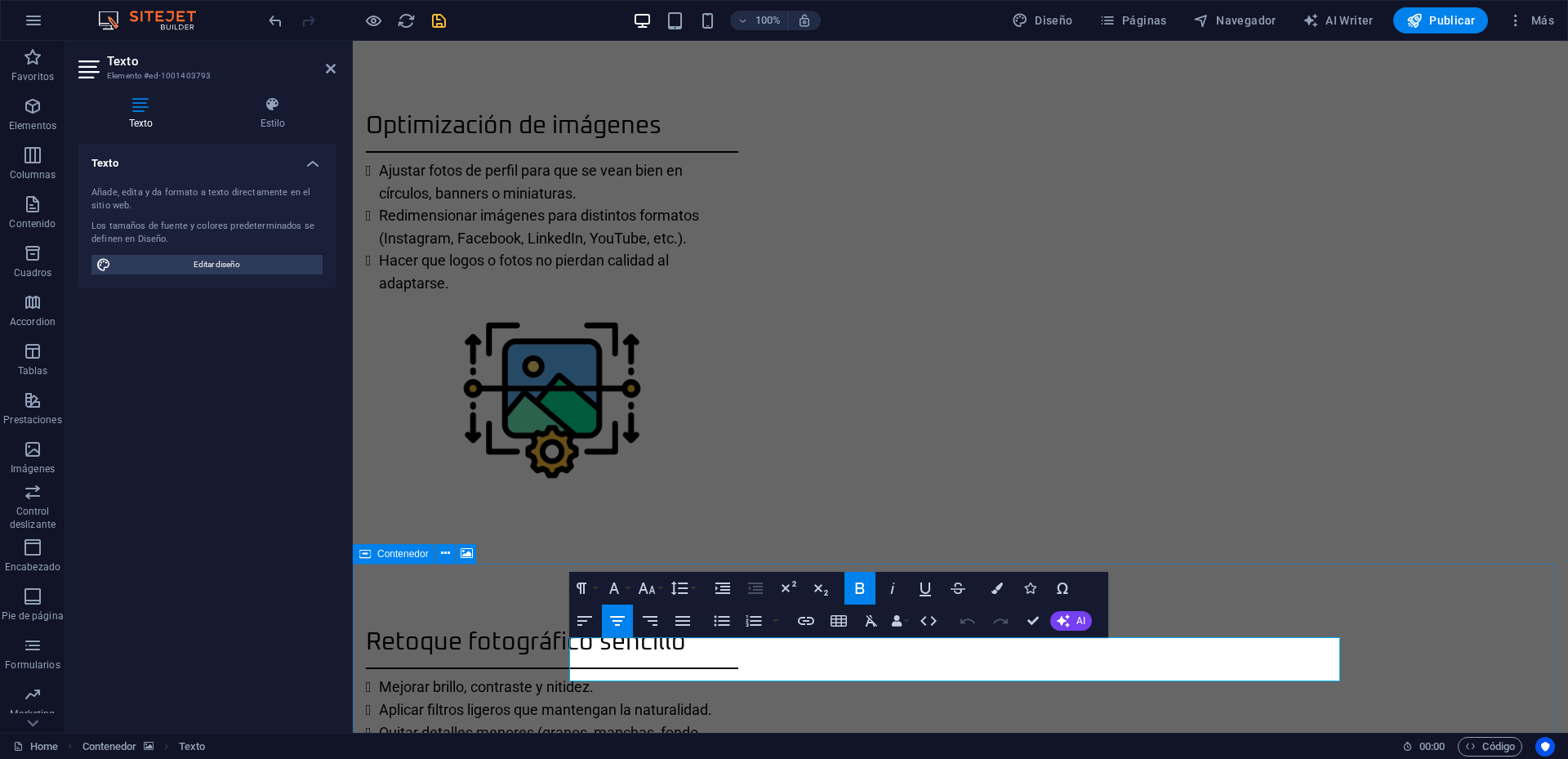
drag, startPoint x: 1036, startPoint y: 668, endPoint x: 1088, endPoint y: 668, distance: 52.0
click at [806, 625] on icon "button" at bounding box center [807, 621] width 20 height 20
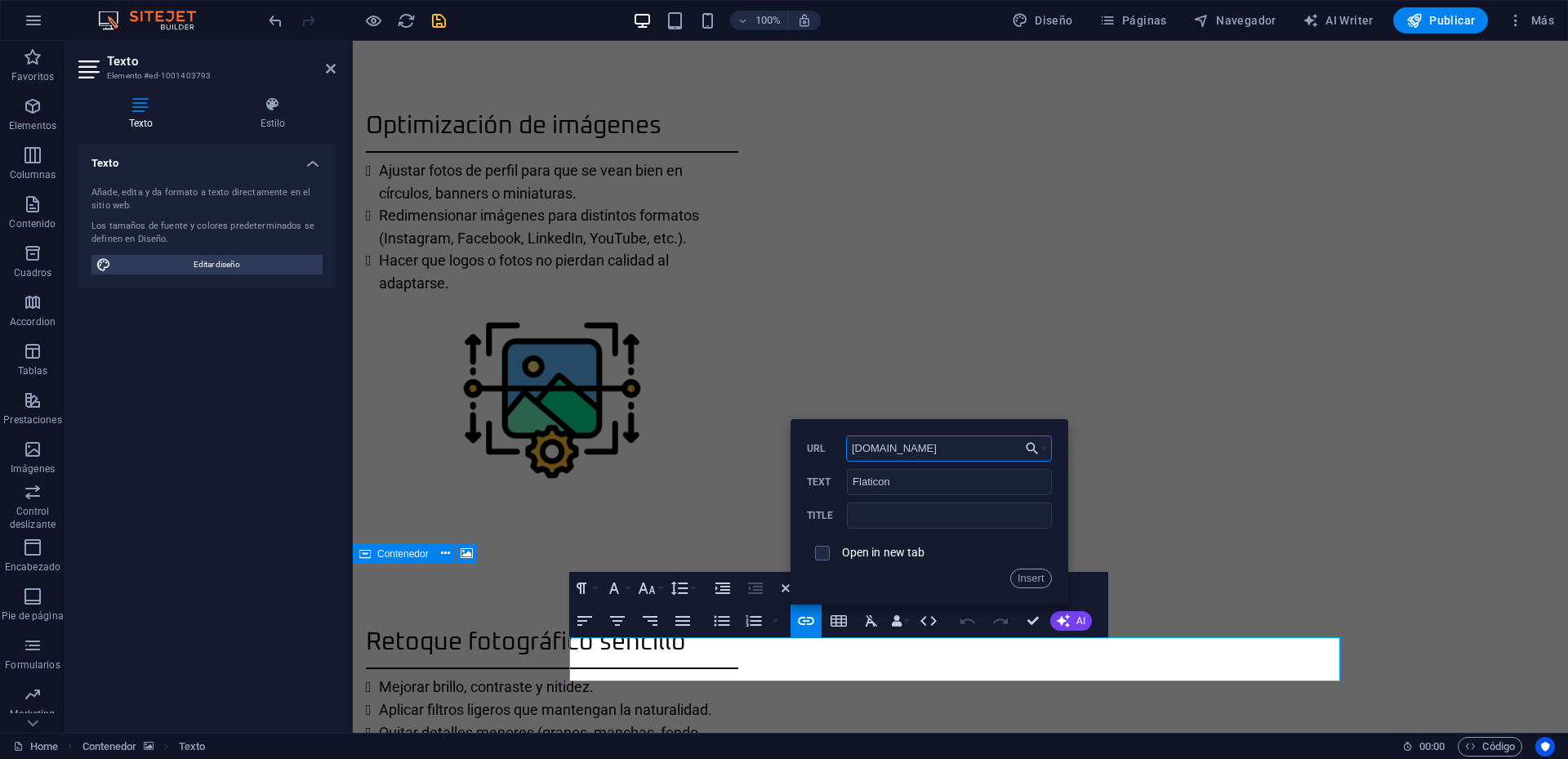
click at [924, 452] on input "flaticon.com" at bounding box center [949, 448] width 206 height 26
paste input "https://www.flaticon.com/"
type input "https://www.flaticon.com/"
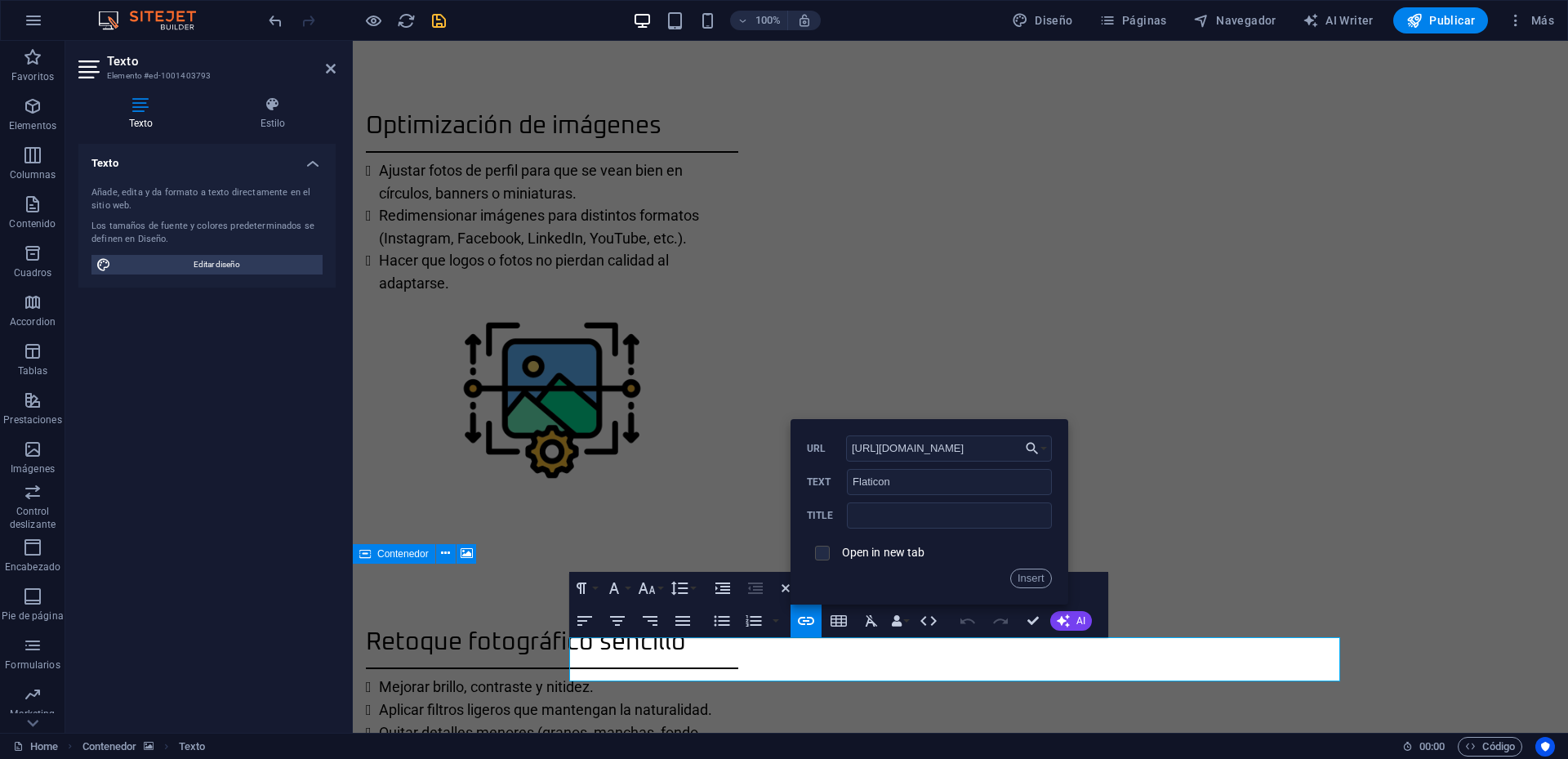
click at [818, 550] on input "checkbox" at bounding box center [820, 550] width 15 height 15
checkbox input "true"
click at [1036, 574] on button "Insert" at bounding box center [1031, 579] width 42 height 20
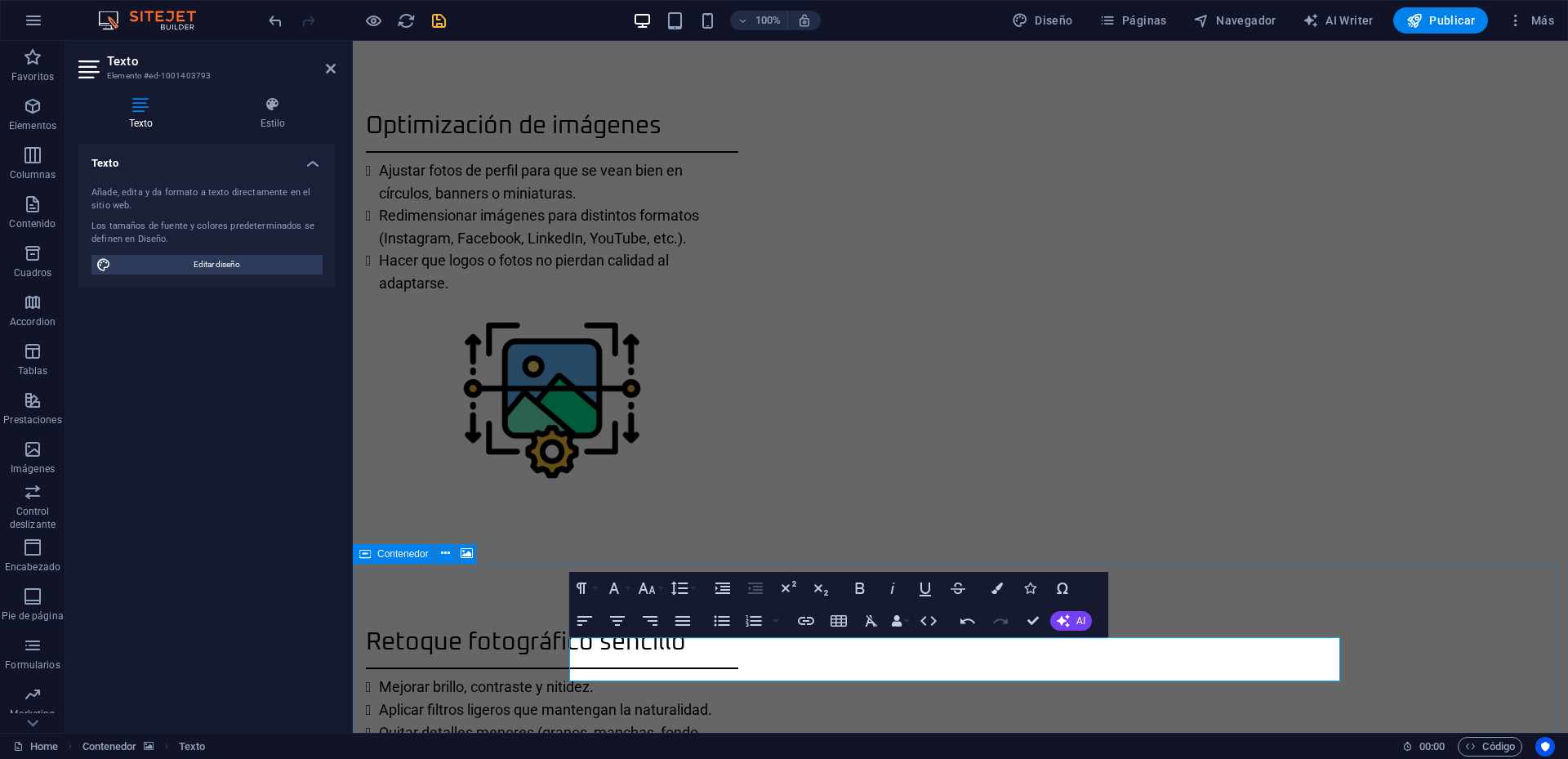
drag, startPoint x: 1022, startPoint y: 668, endPoint x: 970, endPoint y: 671, distance: 52.1
type input "https://www.flaticon.com/authors/freepik"
type input "Freepik"
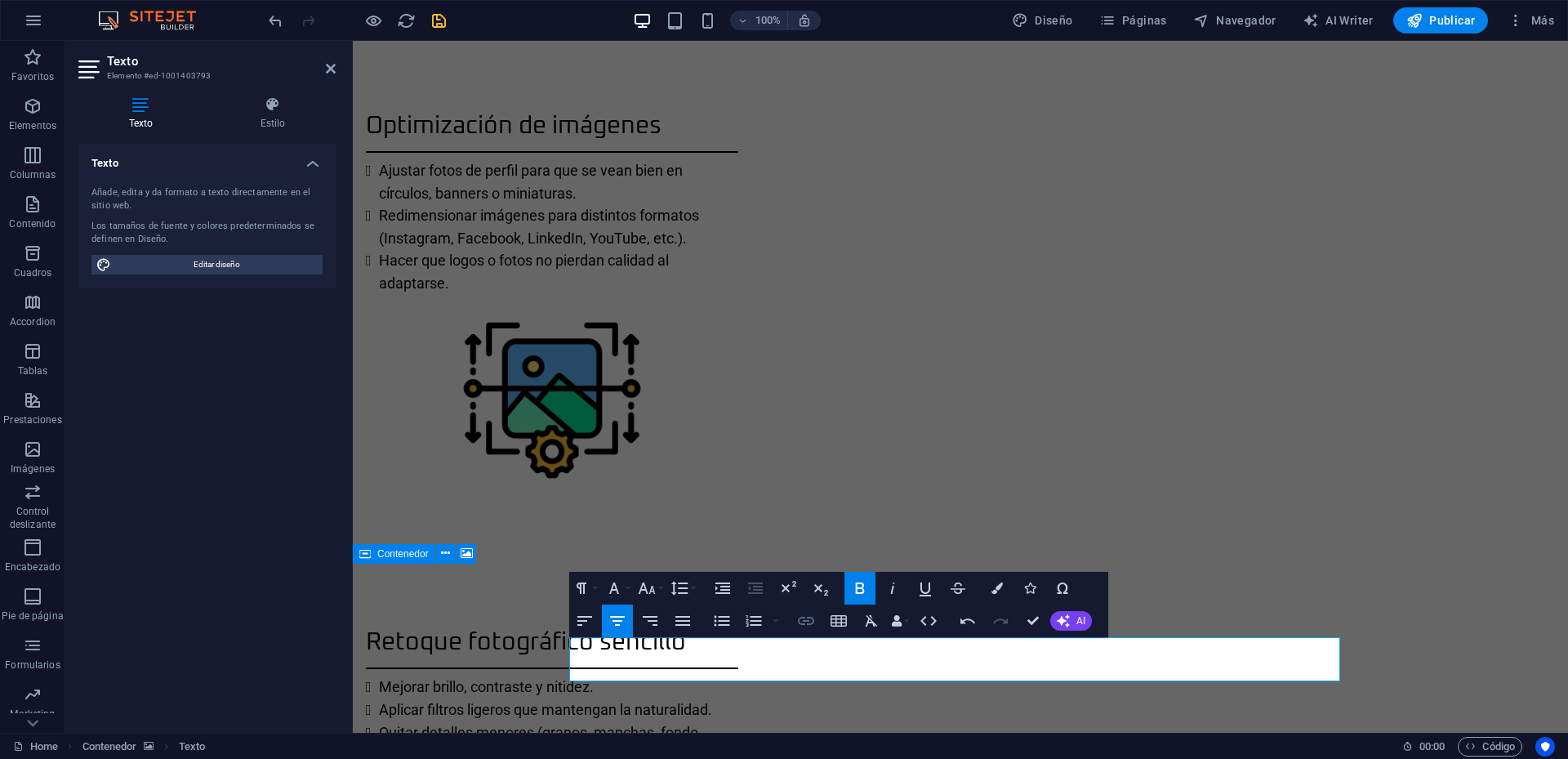
click at [799, 619] on icon "button" at bounding box center [806, 620] width 16 height 8
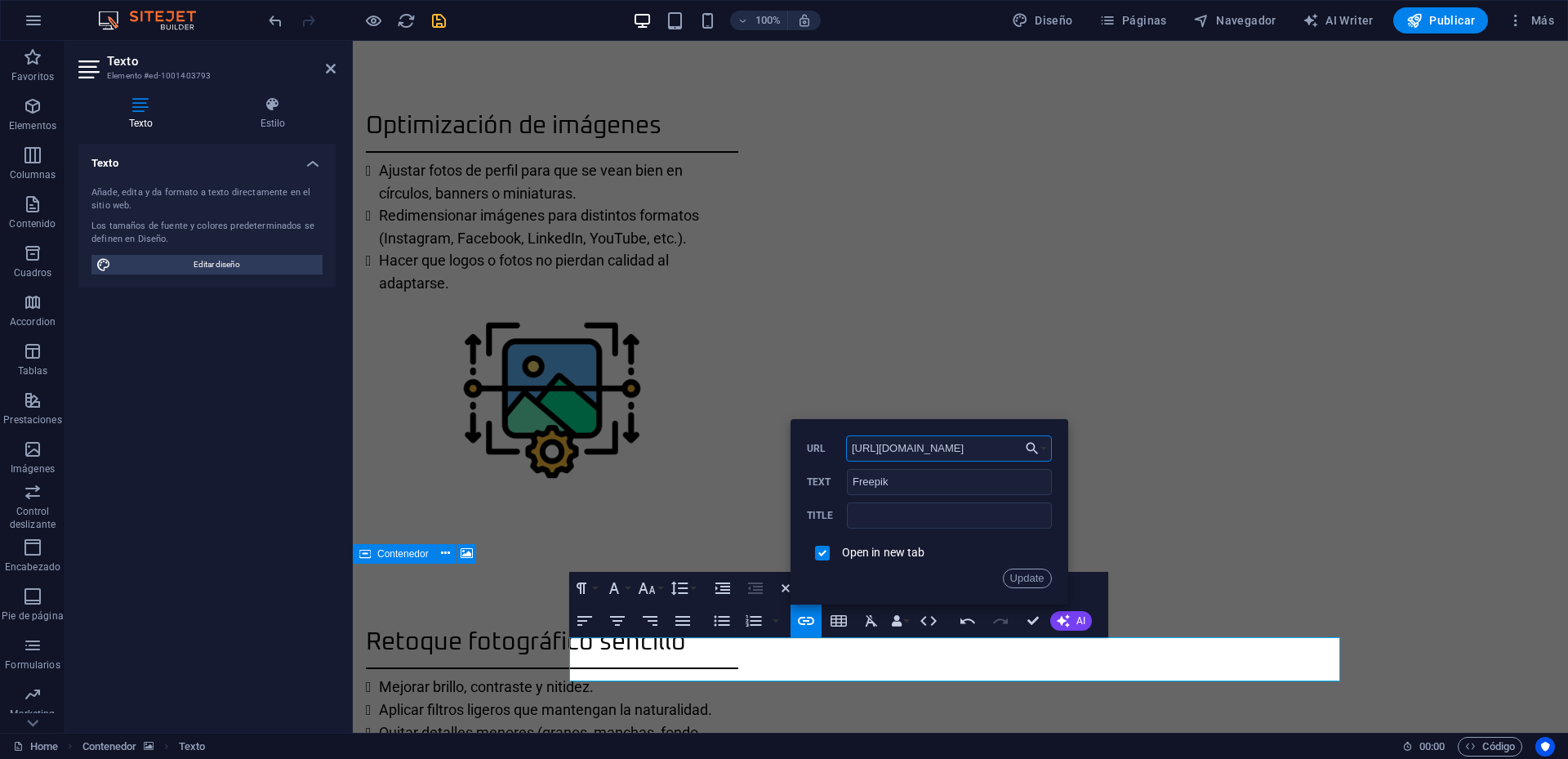
click at [938, 448] on input "https://www.flaticon.com/authors/freepik" at bounding box center [949, 448] width 206 height 26
click at [1038, 582] on button "Update" at bounding box center [1028, 579] width 49 height 20
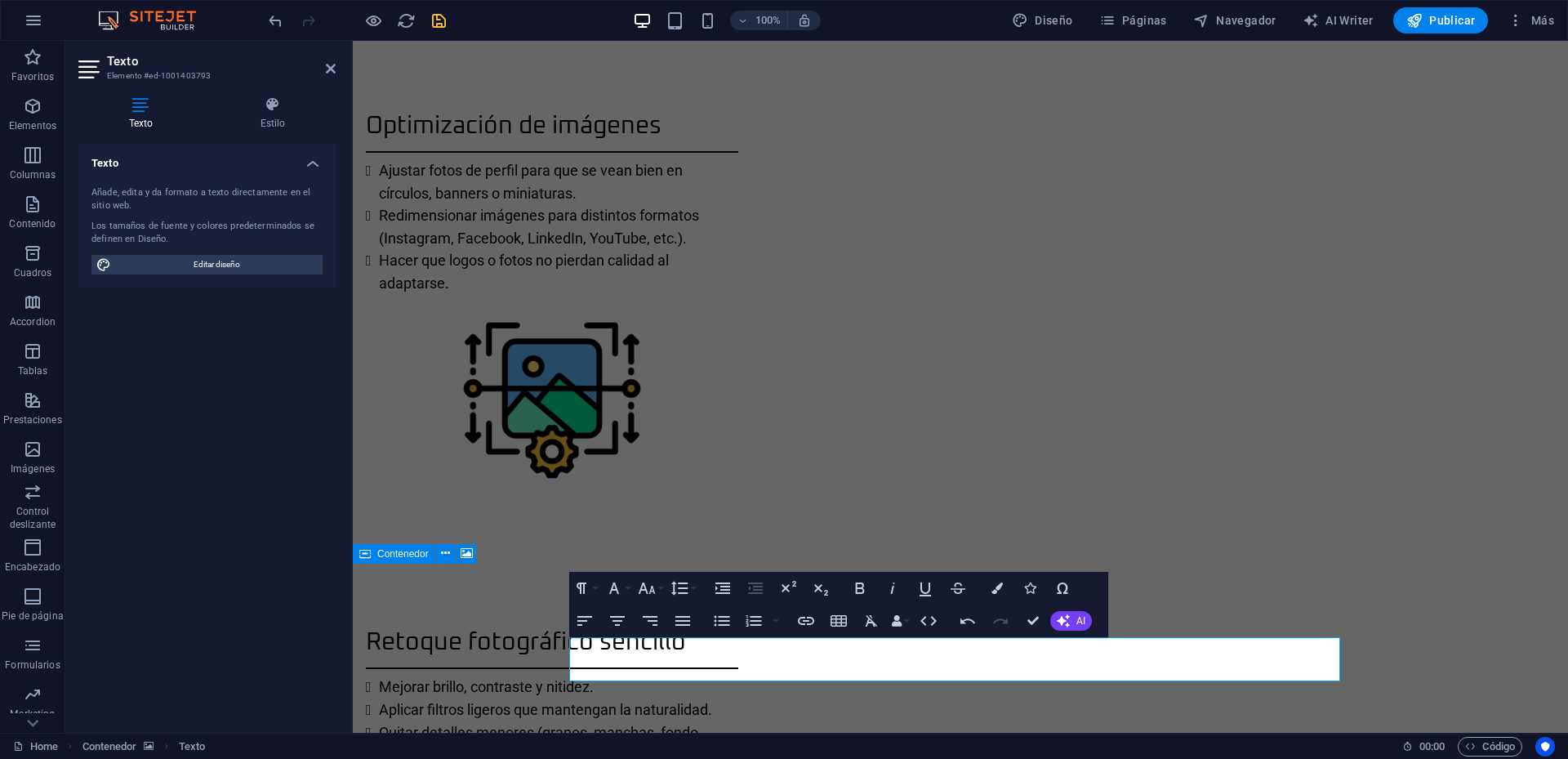
scroll to position [0, 0]
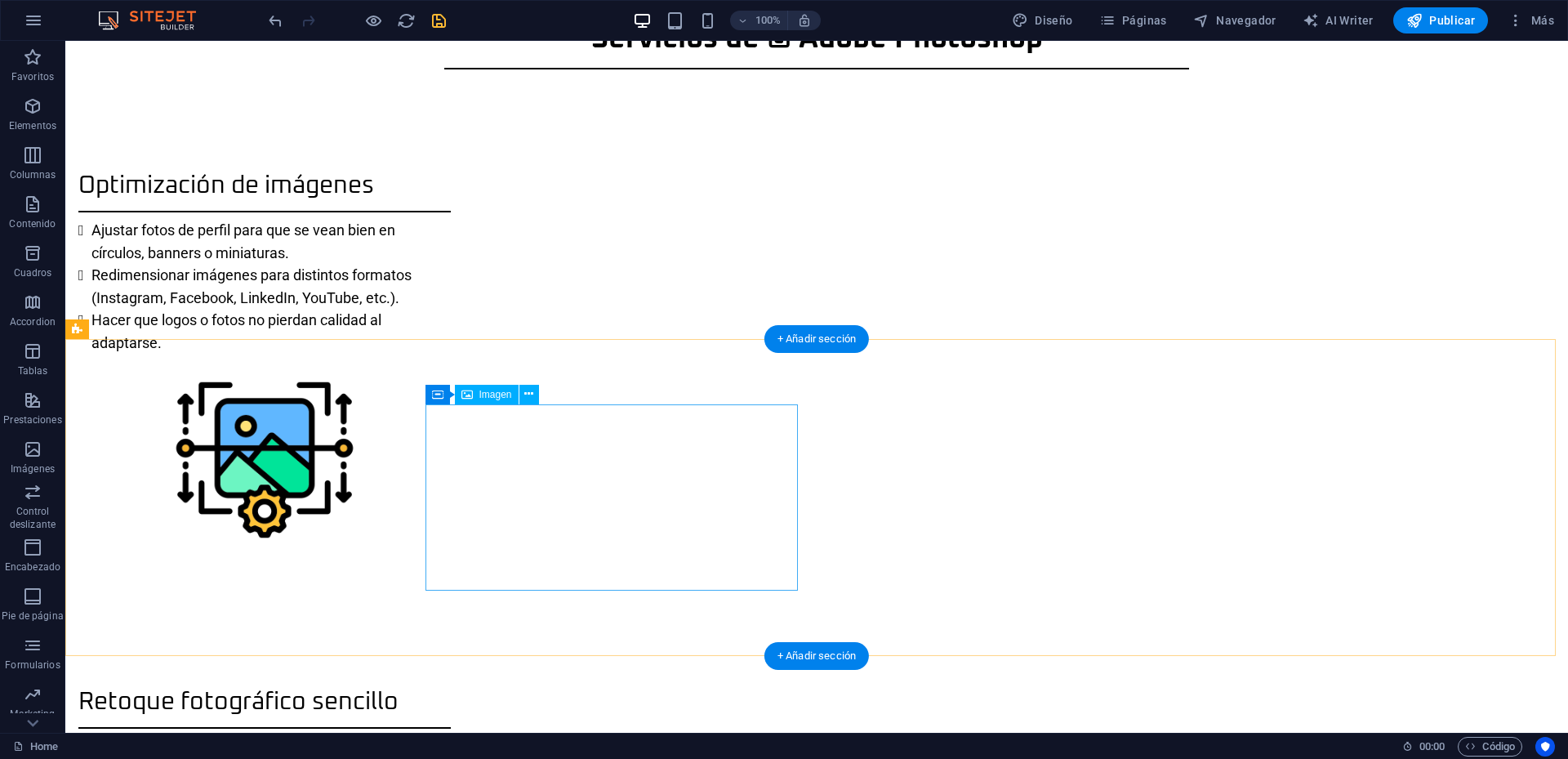
scroll to position [1542, 0]
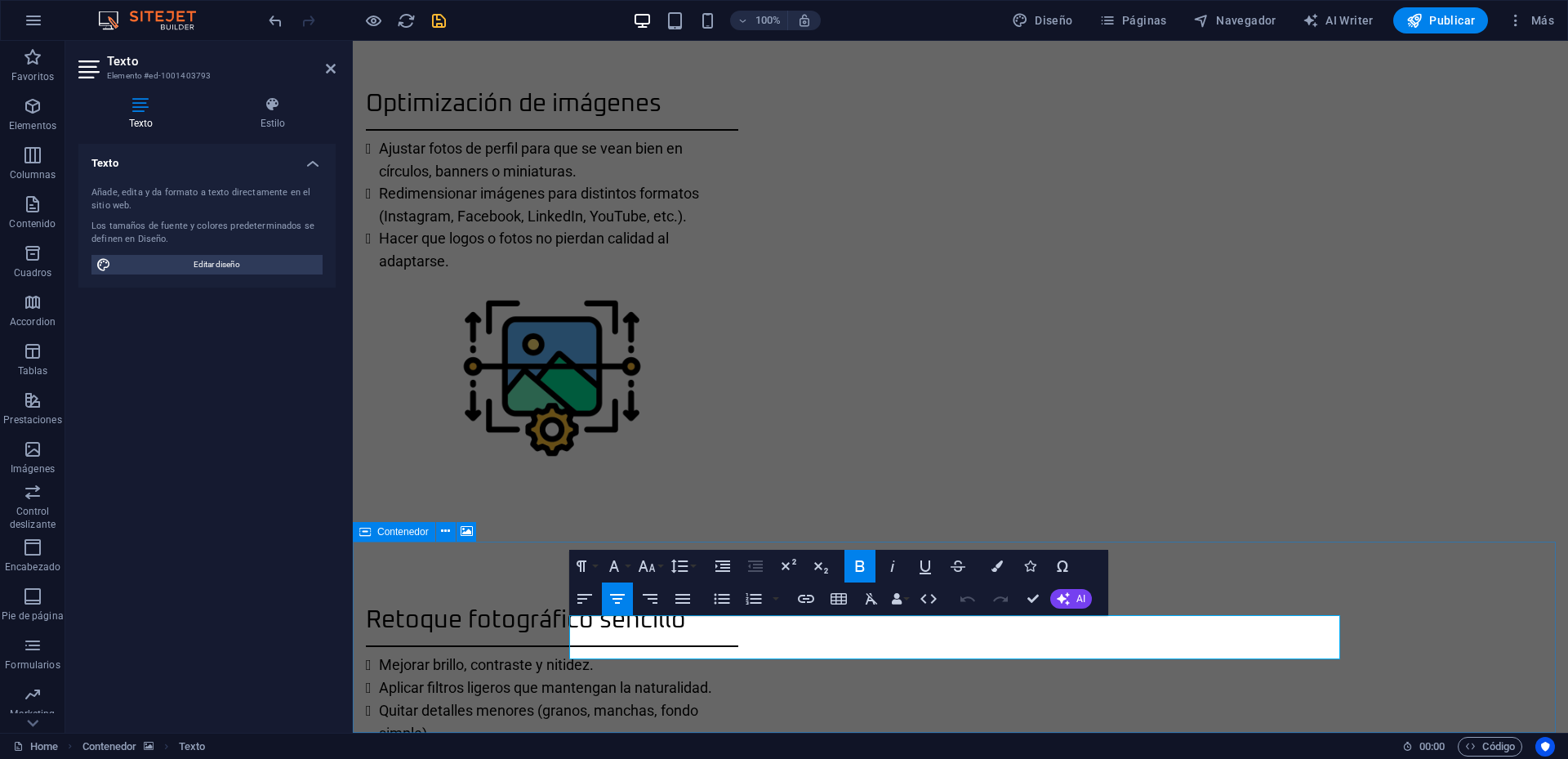
drag, startPoint x: 859, startPoint y: 646, endPoint x: 868, endPoint y: 648, distance: 9.2
click at [335, 71] on aside "Texto Elemento #ed-1001403793 Texto Estilo Texto Añade, edita y da formato a te…" at bounding box center [208, 386] width 287 height 692
click at [329, 71] on icon at bounding box center [331, 68] width 10 height 13
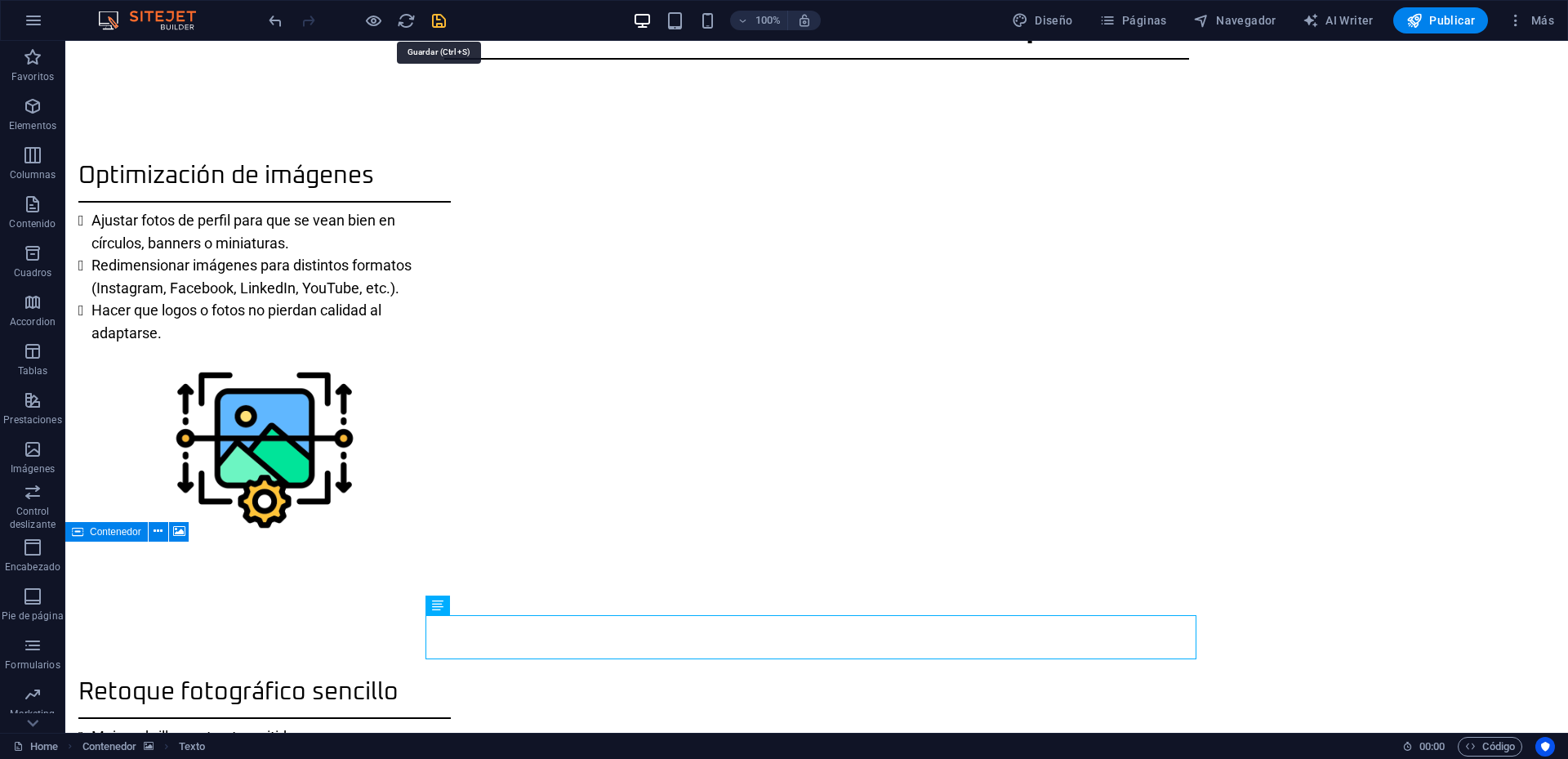
click at [440, 14] on icon "save" at bounding box center [439, 21] width 19 height 19
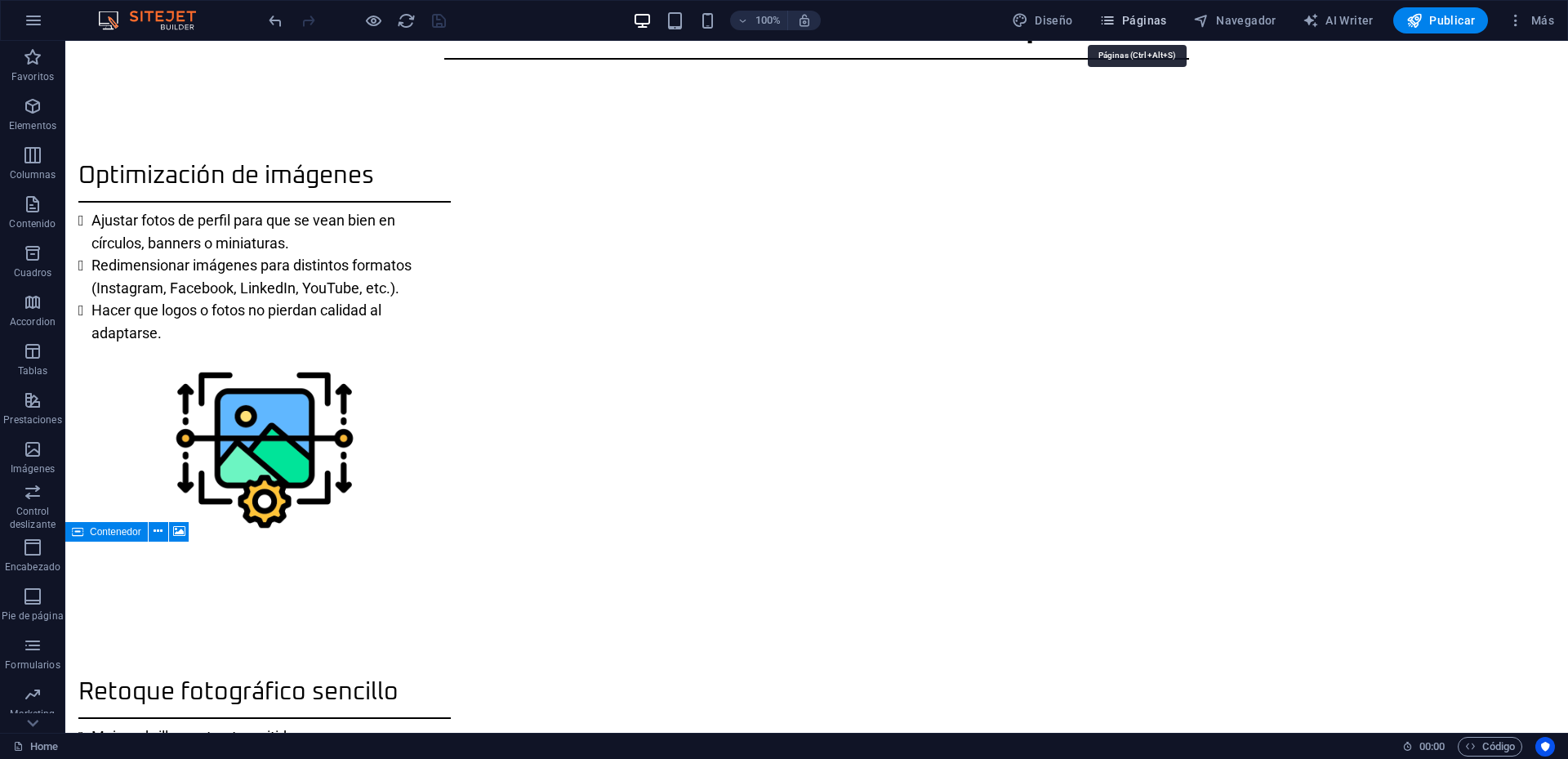
click at [1165, 24] on span "Páginas" at bounding box center [1133, 21] width 68 height 16
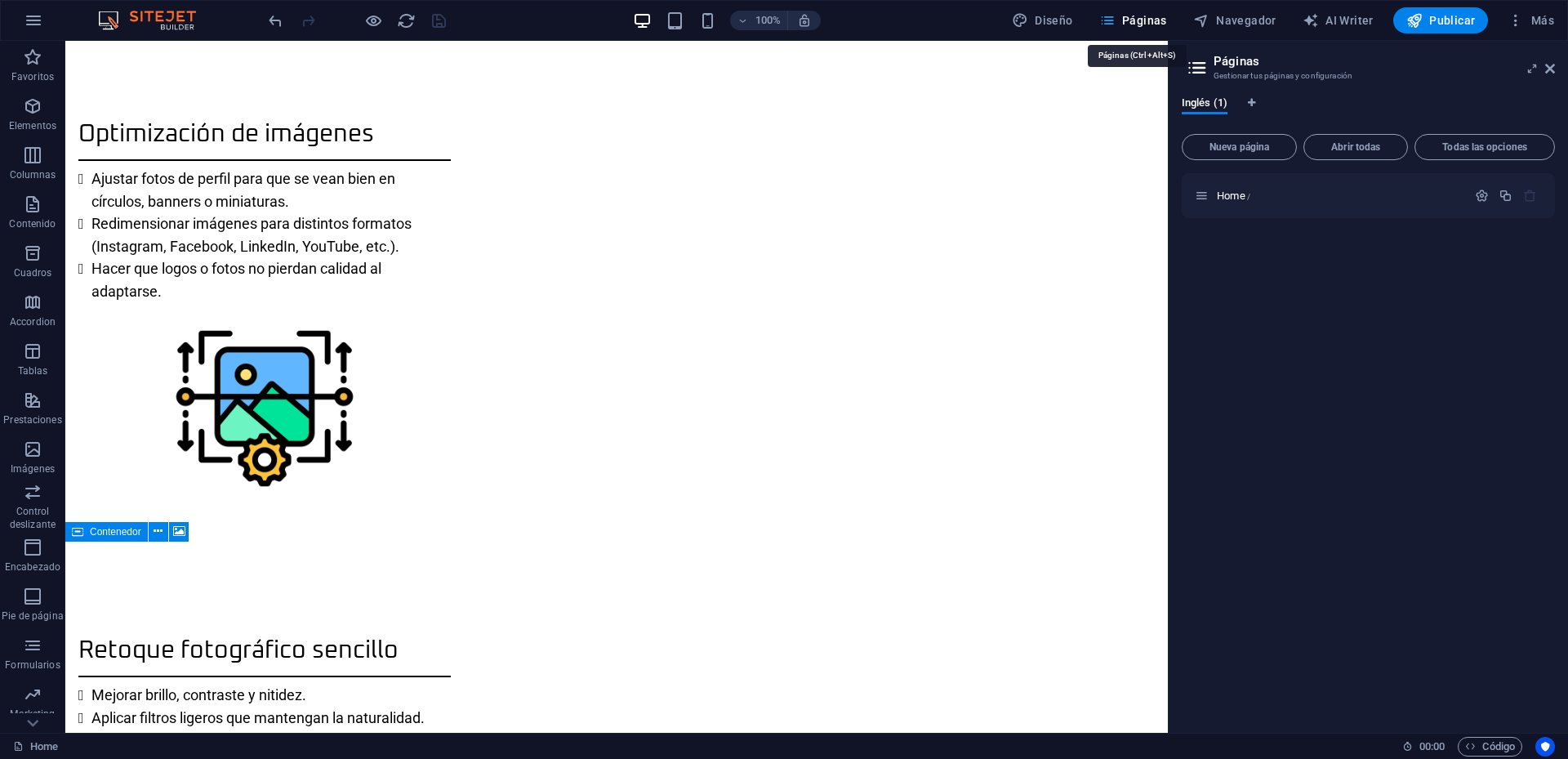
scroll to position [1630, 0]
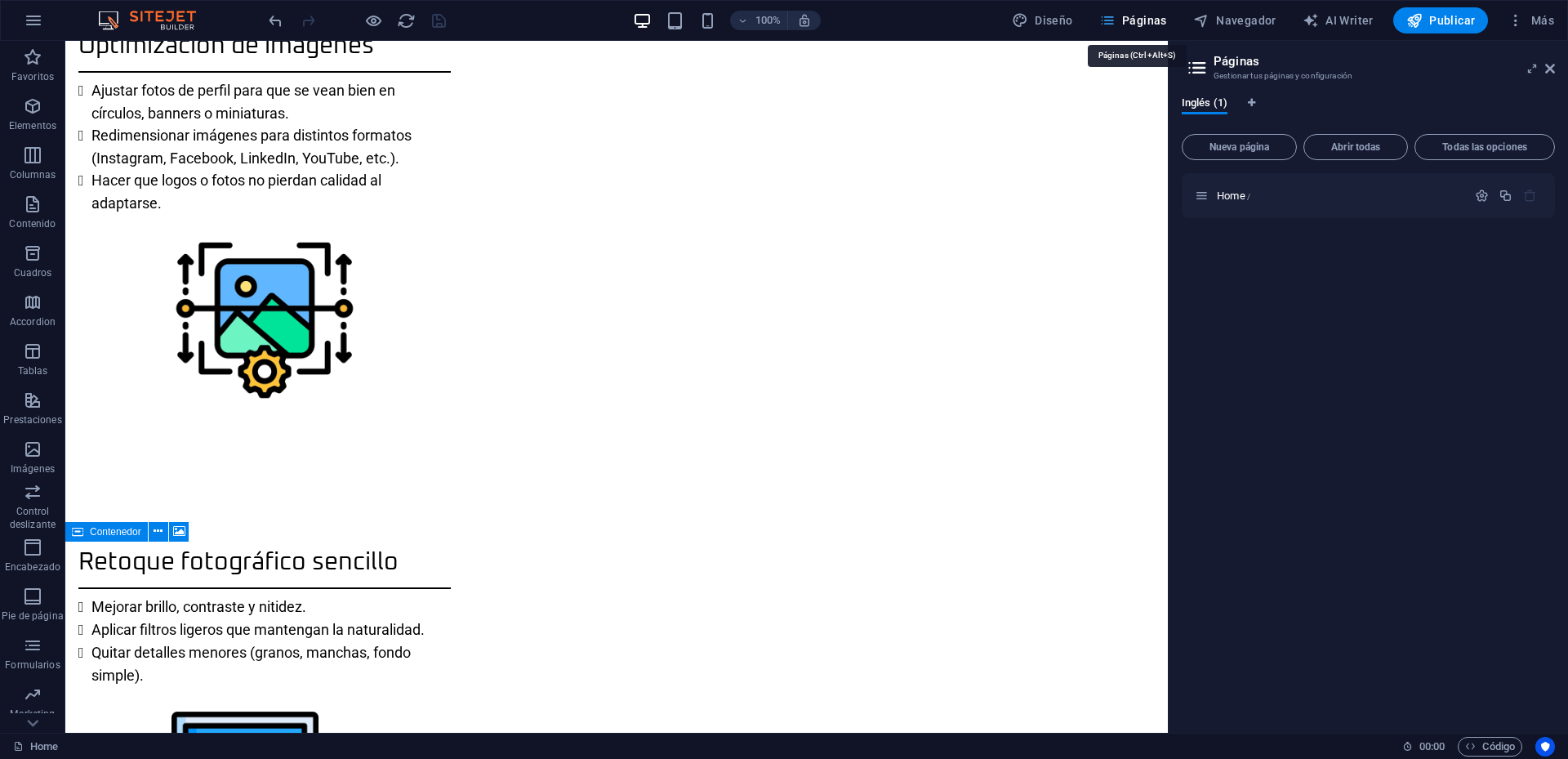
click at [1165, 24] on span "Páginas" at bounding box center [1133, 21] width 68 height 16
click at [1068, 20] on span "Diseño" at bounding box center [1043, 21] width 62 height 16
select select "px"
select select "400"
select select "px"
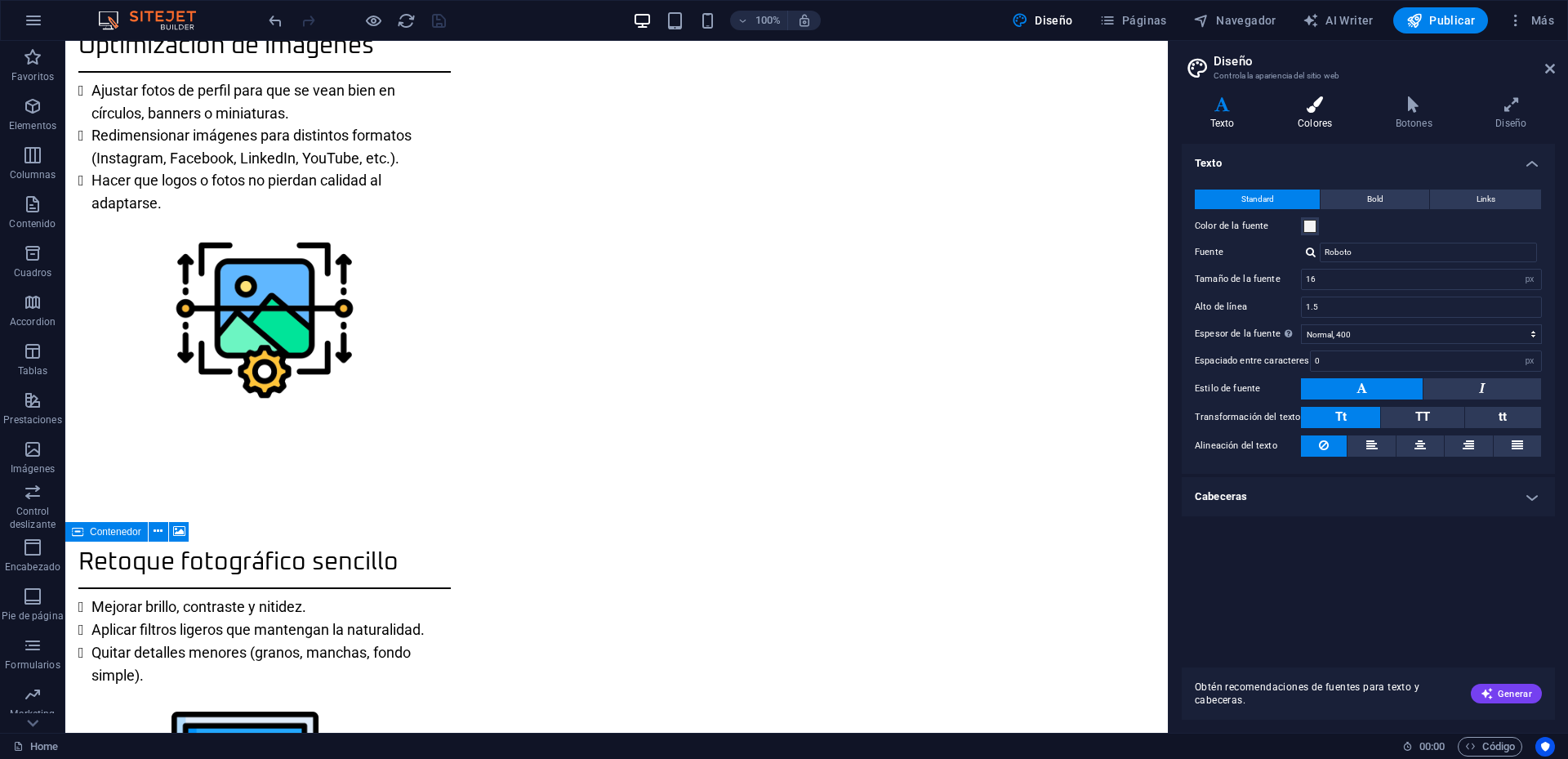
click at [1316, 103] on icon at bounding box center [1314, 104] width 92 height 16
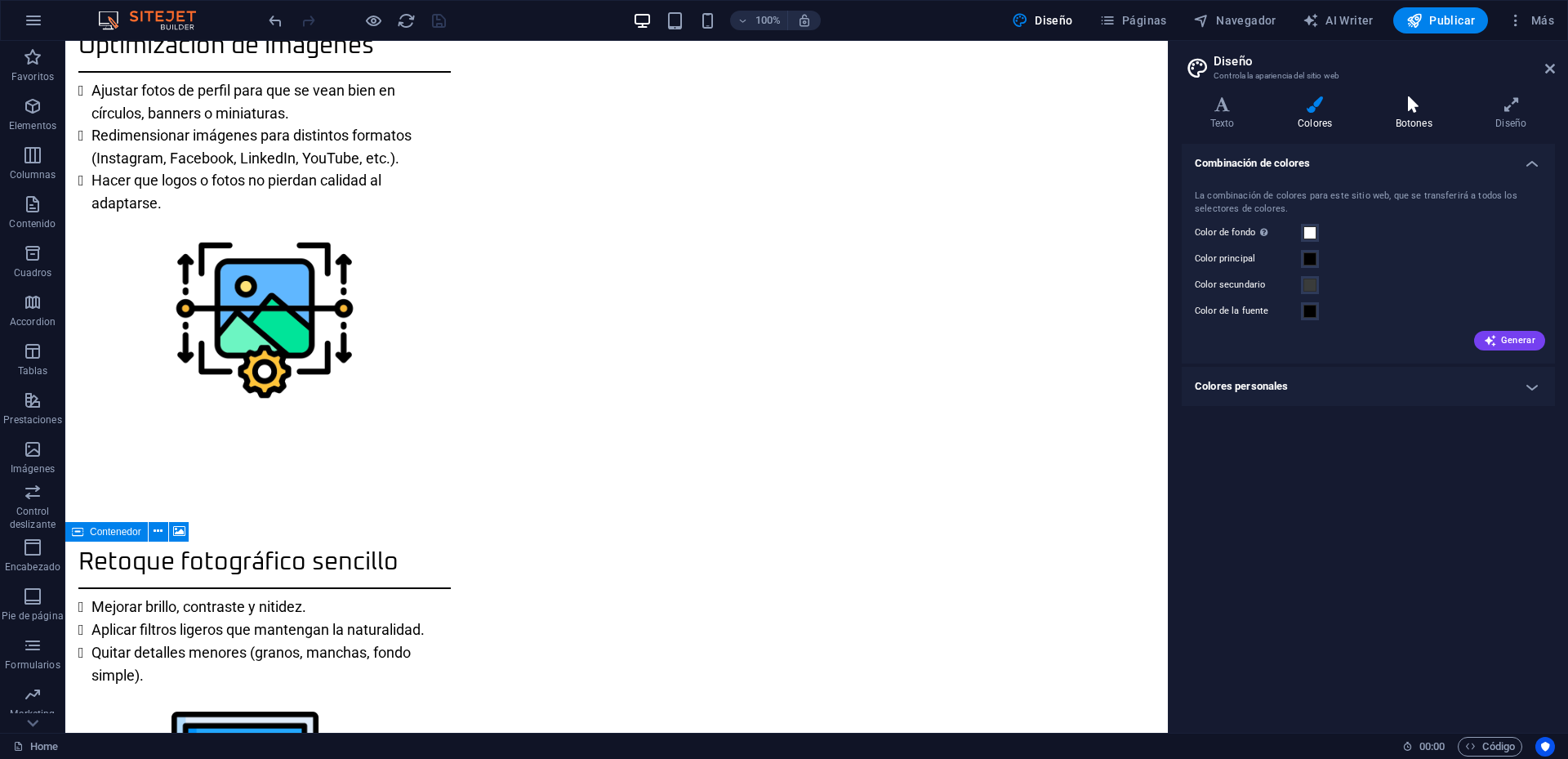
click at [1418, 103] on icon at bounding box center [1415, 104] width 94 height 16
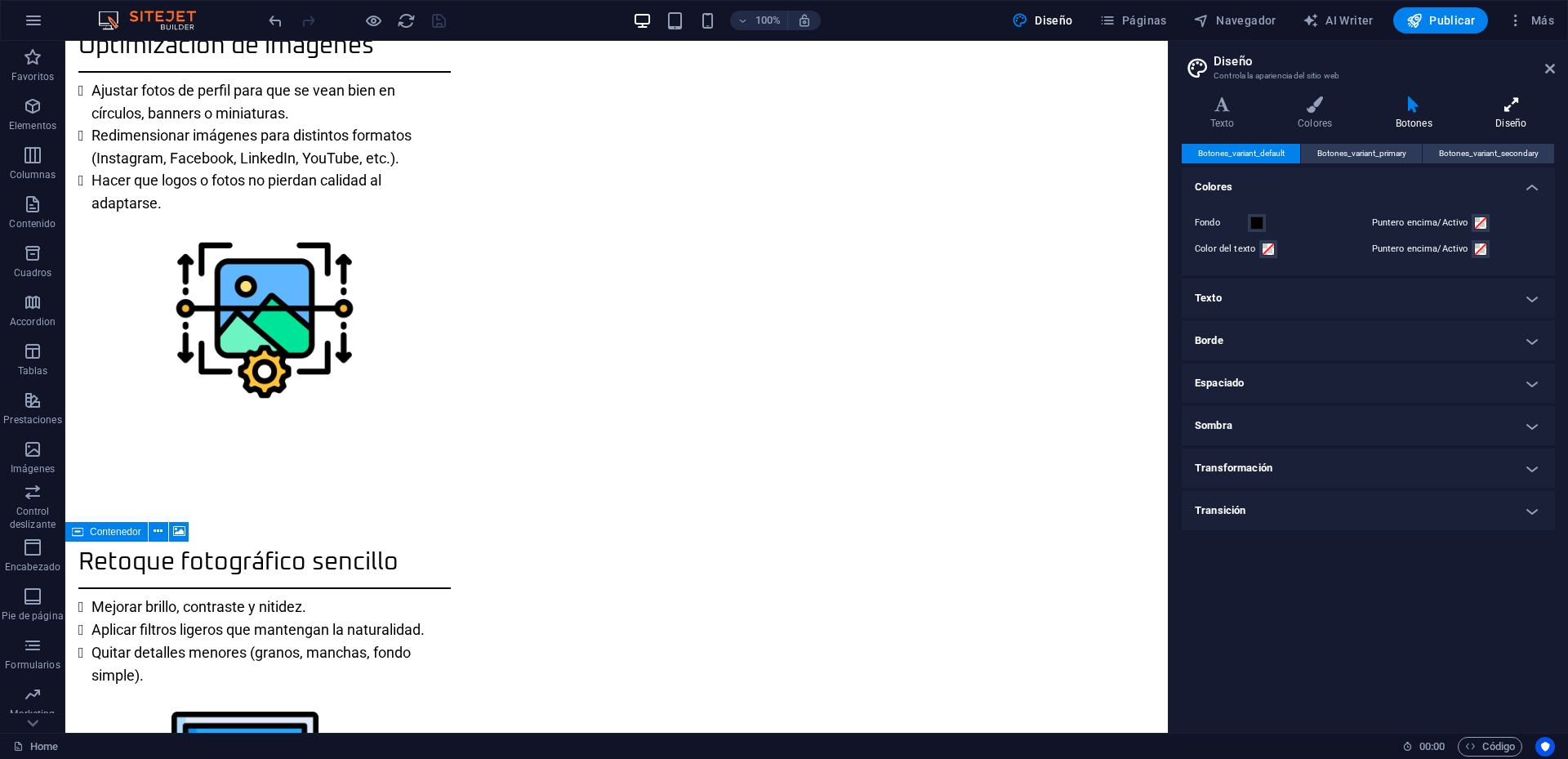
click at [1503, 124] on h4 "Diseño" at bounding box center [1511, 113] width 87 height 34
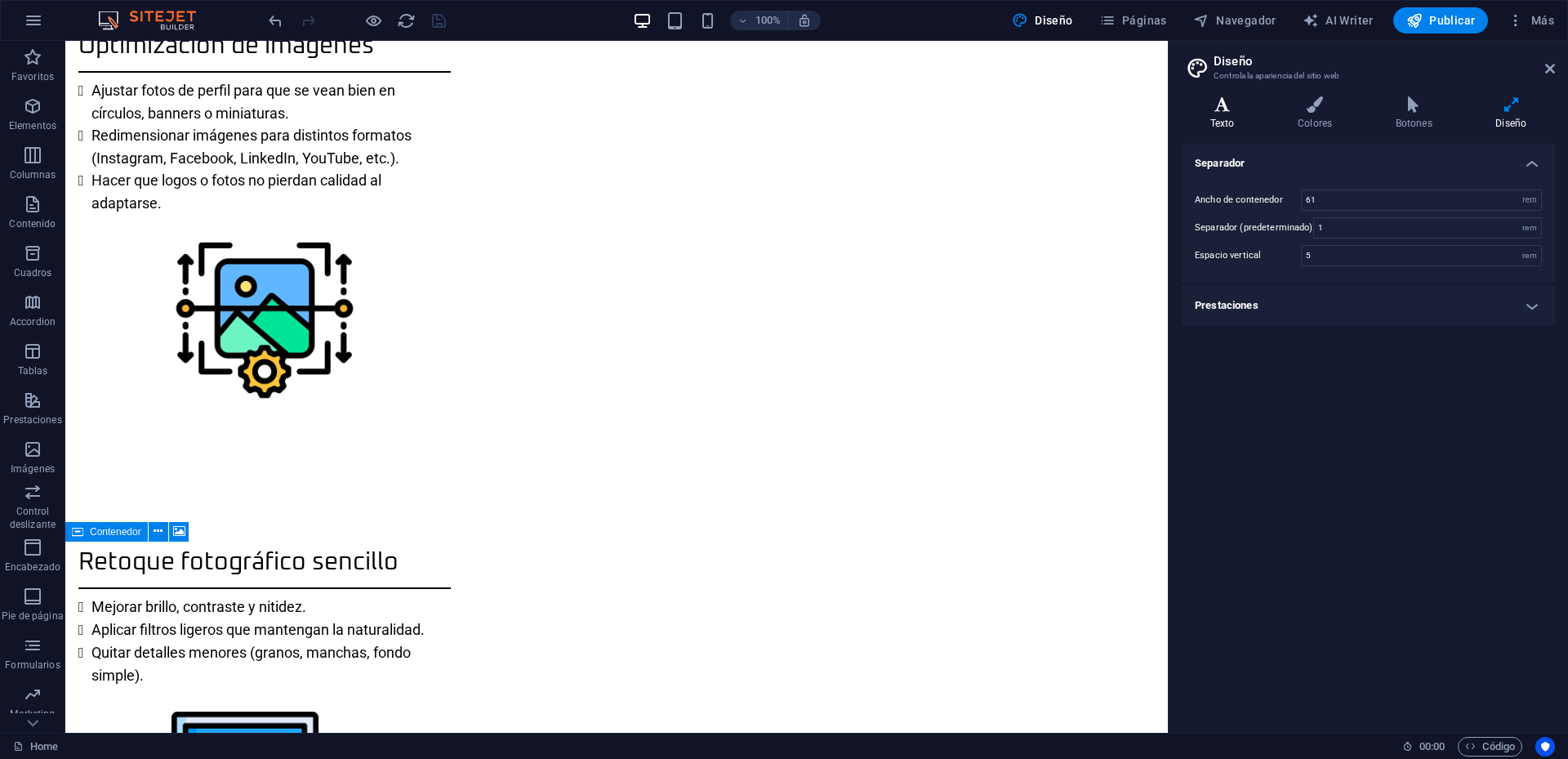
click at [1215, 106] on icon at bounding box center [1222, 104] width 81 height 16
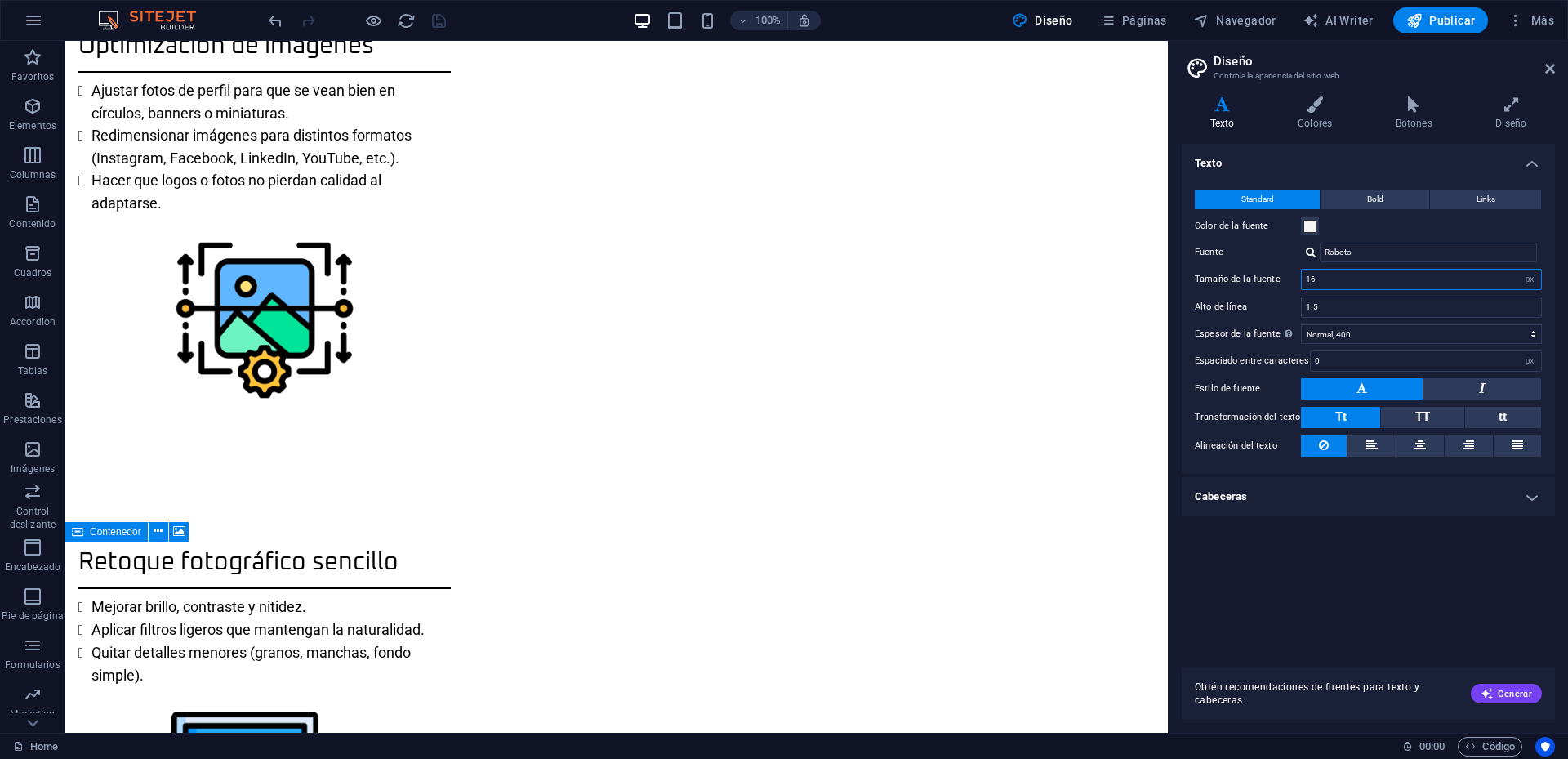
drag, startPoint x: 1327, startPoint y: 280, endPoint x: 1256, endPoint y: 284, distance: 71.1
click at [1256, 284] on div "Tamaño de la fuente 16 rem px" at bounding box center [1368, 278] width 347 height 21
type input "18"
click at [1352, 604] on div "Texto Standard Bold Links Color de la fuente Fuente Roboto Tamaño de la fuente …" at bounding box center [1369, 399] width 373 height 511
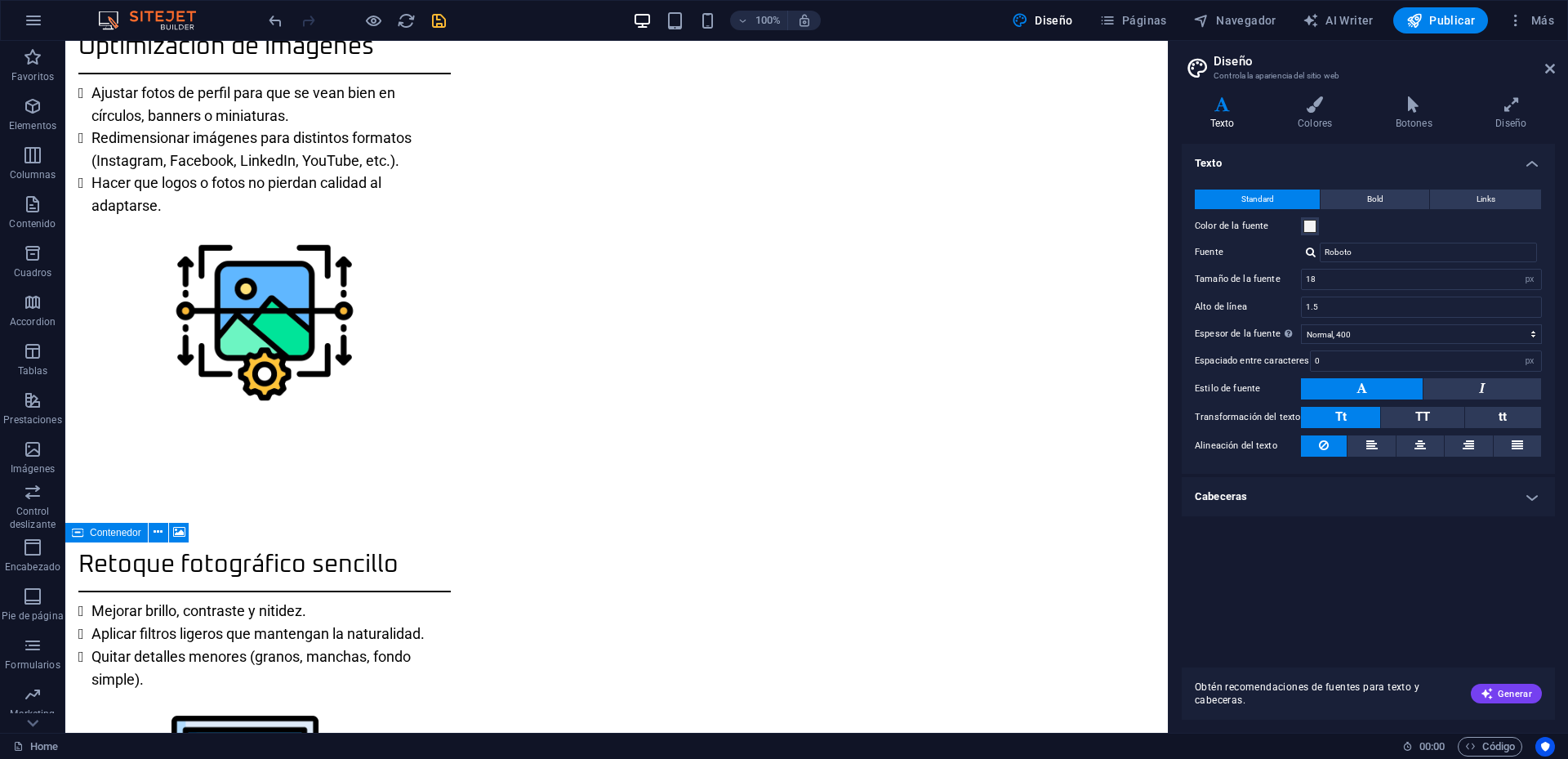
click at [442, 17] on icon "save" at bounding box center [439, 21] width 19 height 19
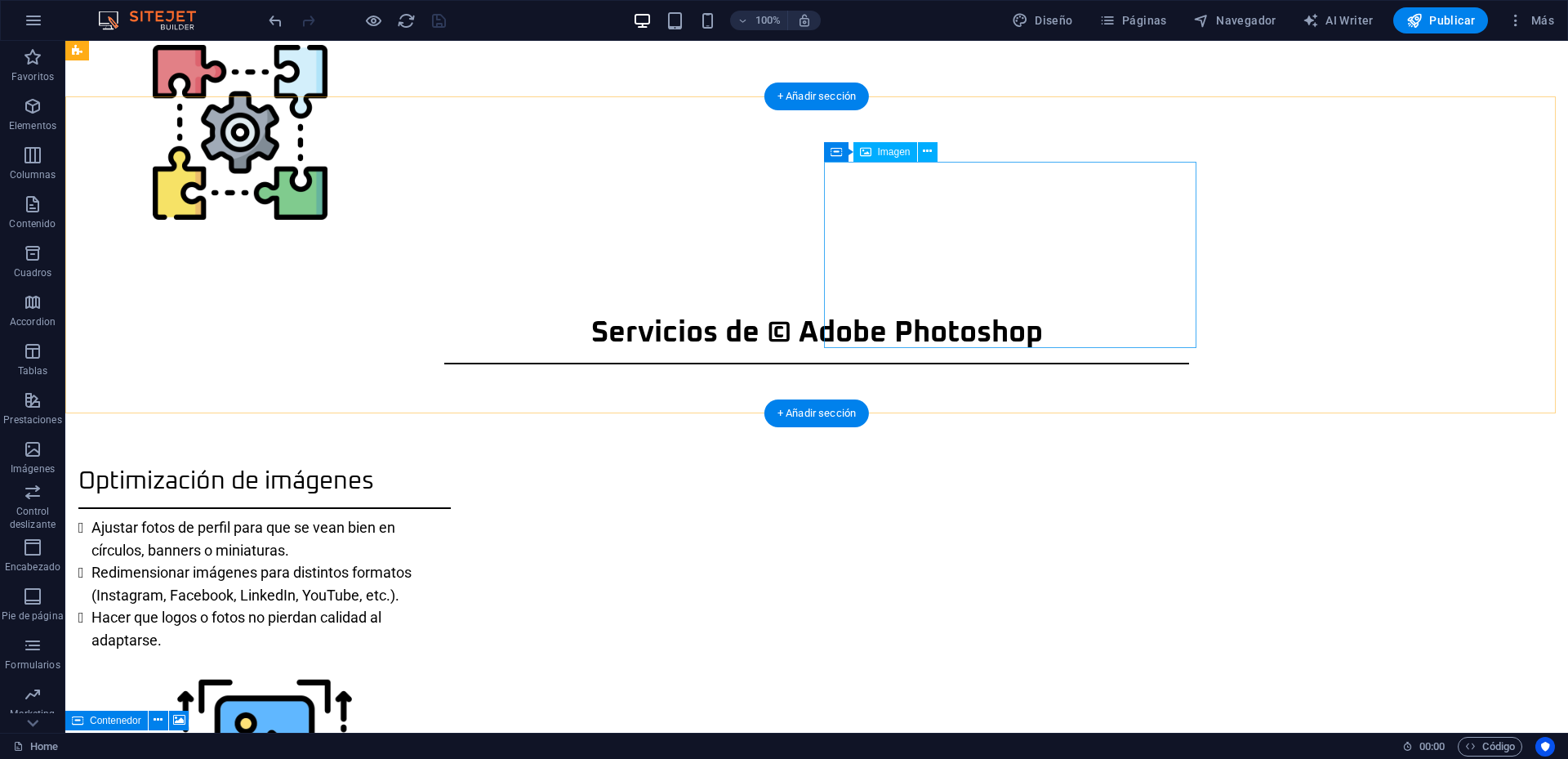
scroll to position [1216, 0]
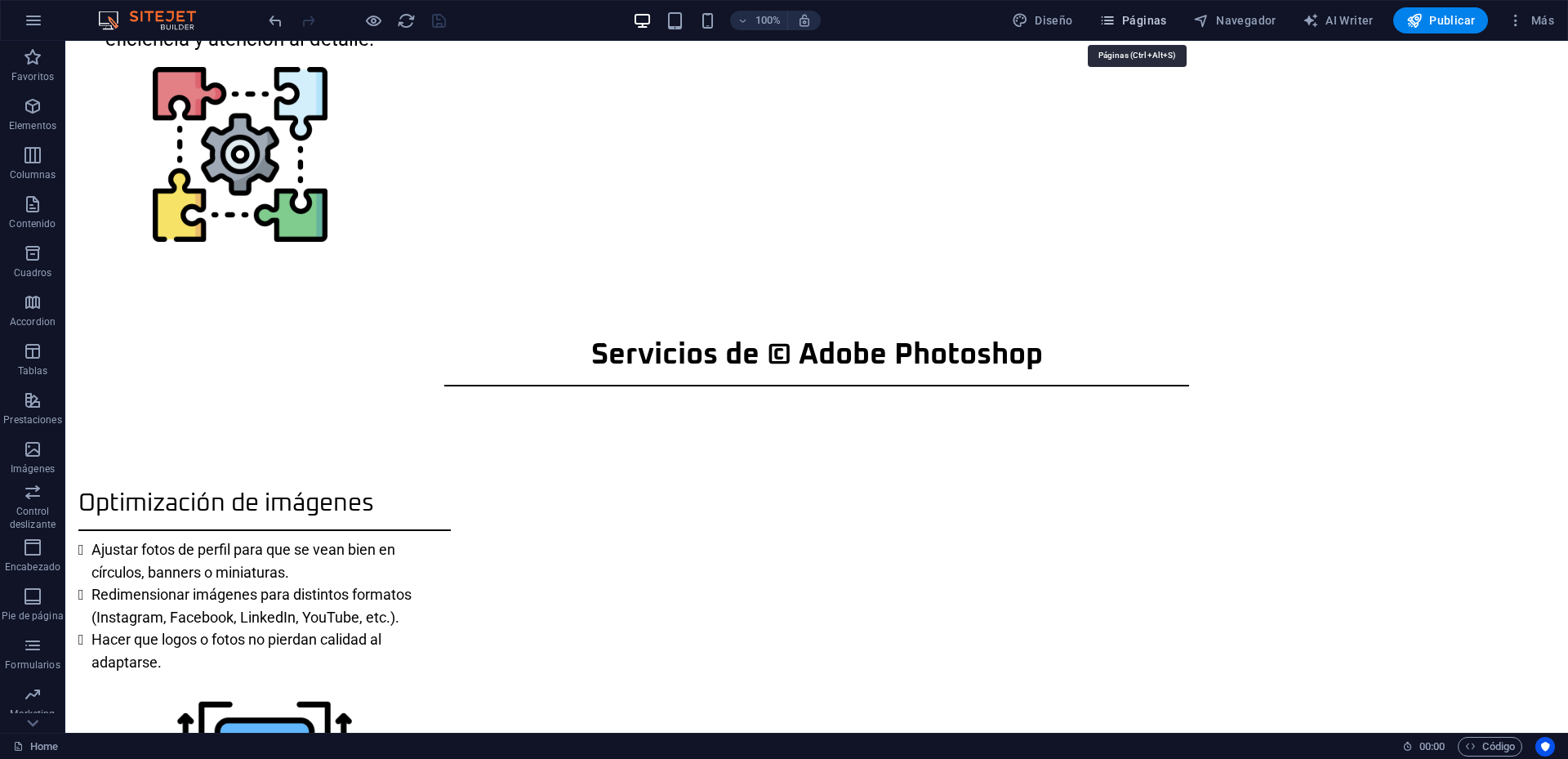
click at [1140, 17] on span "Páginas" at bounding box center [1133, 21] width 68 height 16
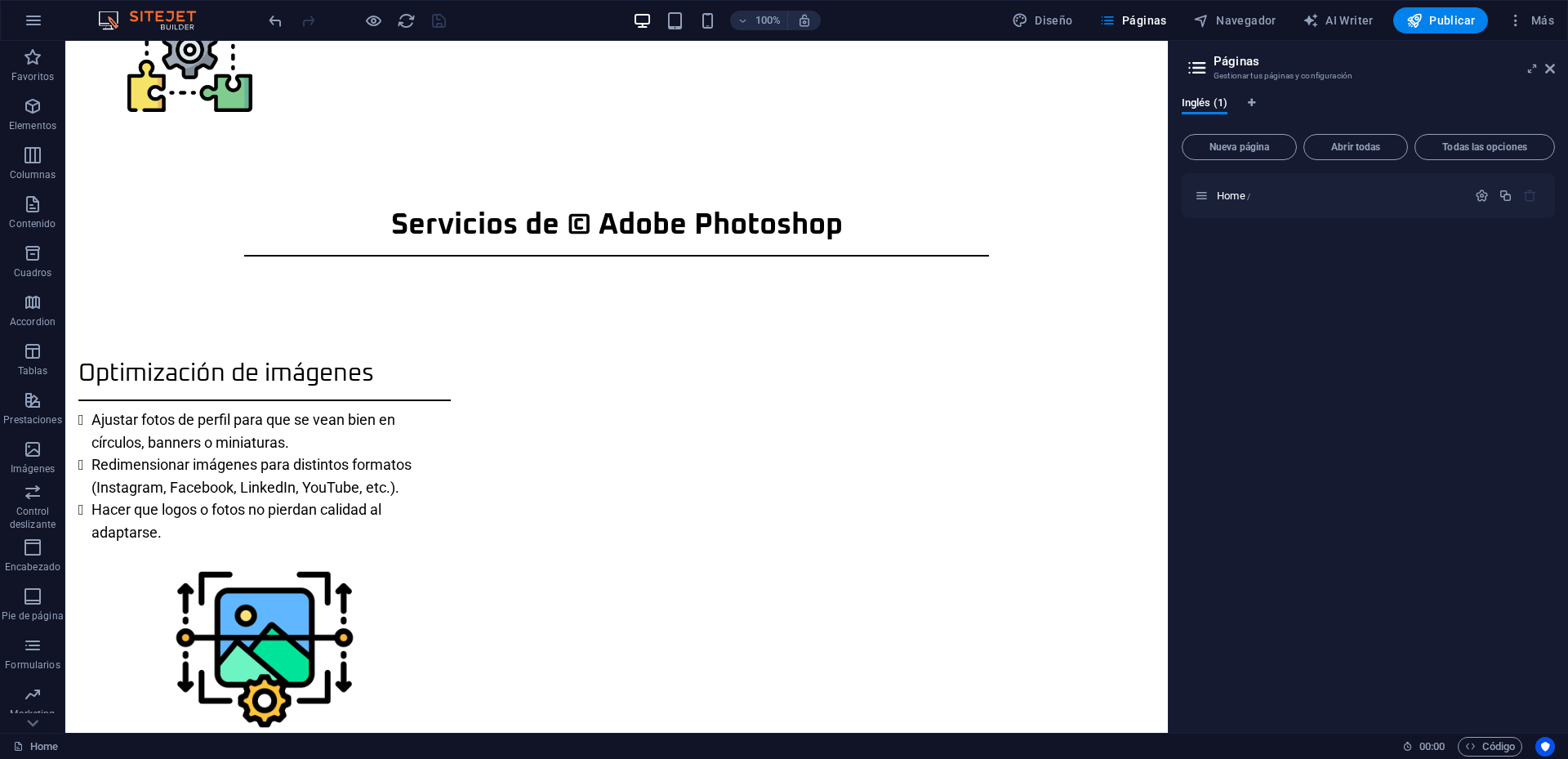
click at [1077, 5] on div "100% Diseño Páginas Navegador AI Writer Publicar Más" at bounding box center [784, 20] width 1567 height 39
click at [1059, 19] on span "Diseño" at bounding box center [1043, 21] width 62 height 16
select select "px"
select select "400"
select select "px"
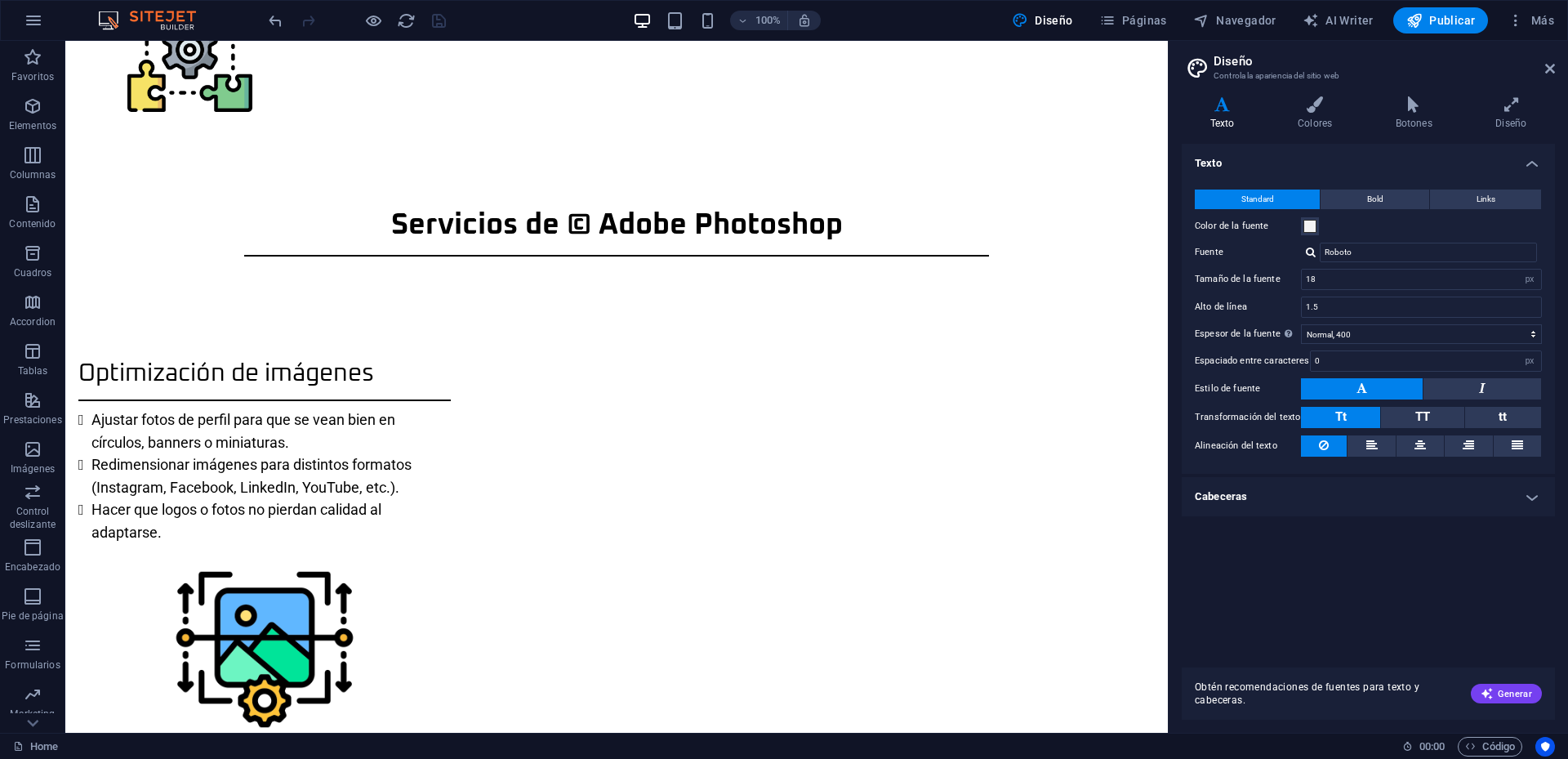
click at [1319, 219] on div "Color de la fuente" at bounding box center [1368, 227] width 347 height 20
click at [1313, 229] on span at bounding box center [1310, 226] width 13 height 13
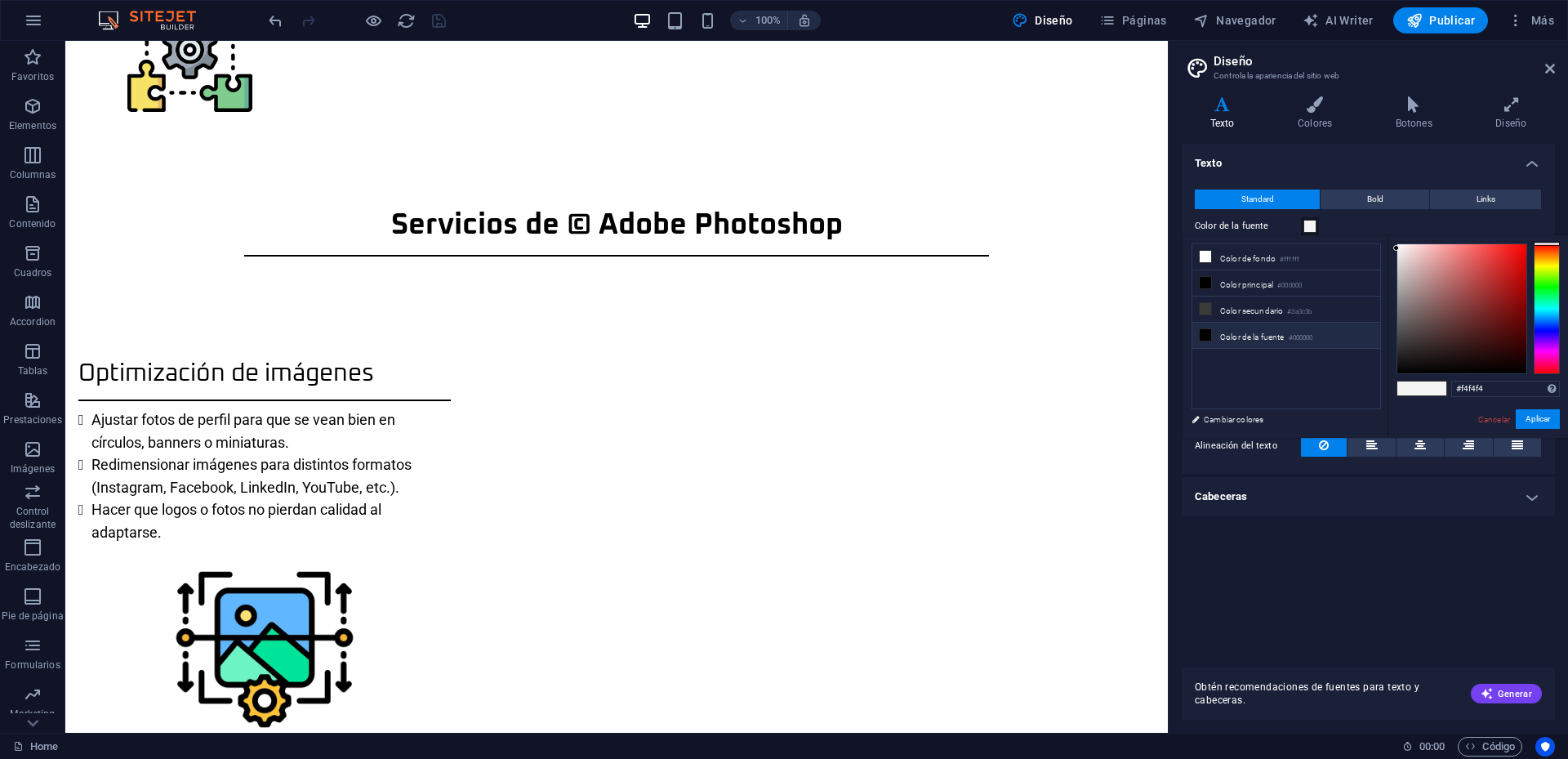
click at [1228, 336] on li "Color de la fuente #000000" at bounding box center [1286, 336] width 188 height 26
type input "#000000"
click at [1542, 417] on button "Aplicar" at bounding box center [1538, 420] width 44 height 20
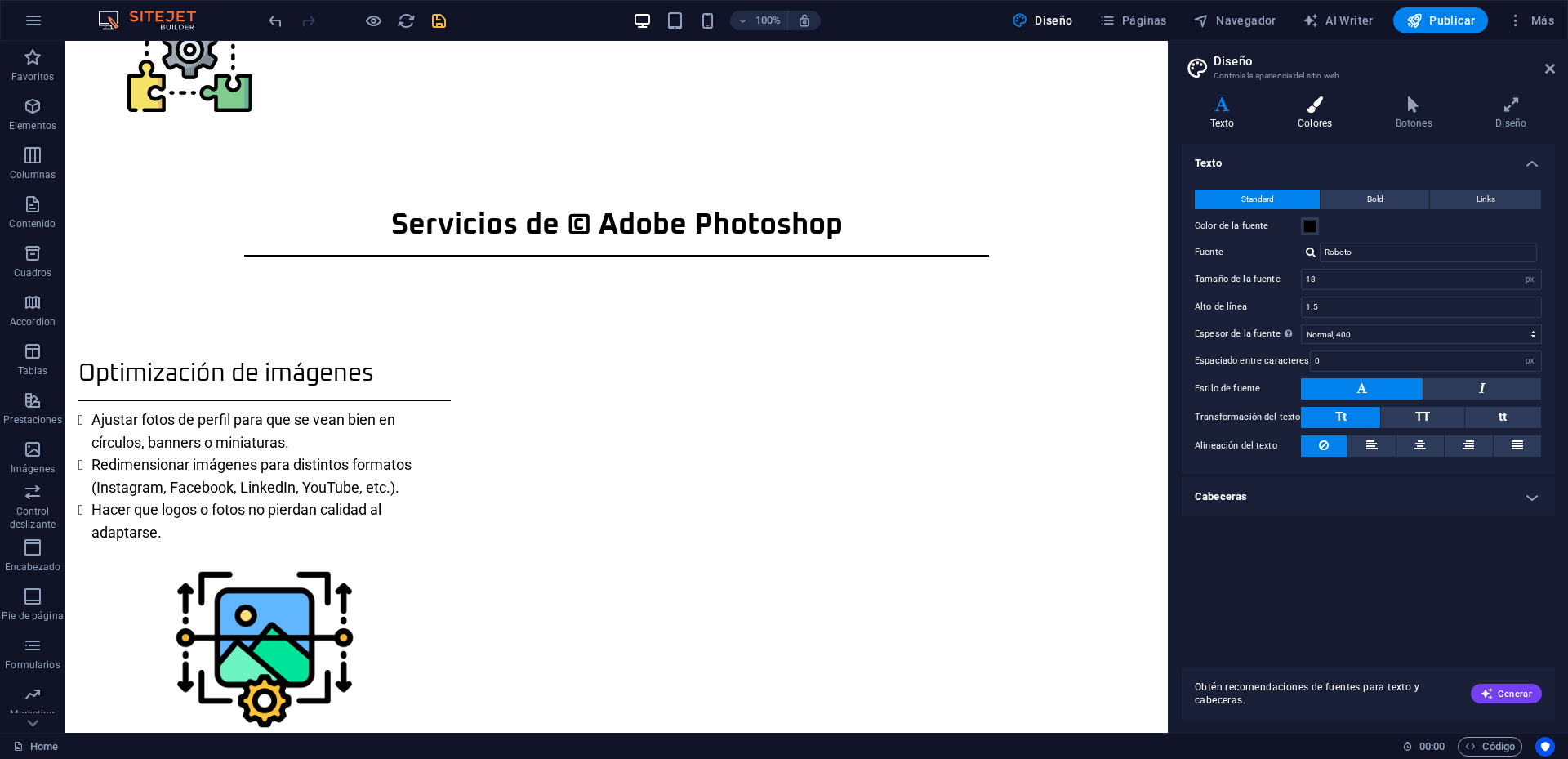
click at [1327, 115] on h4 "Colores" at bounding box center [1318, 113] width 98 height 34
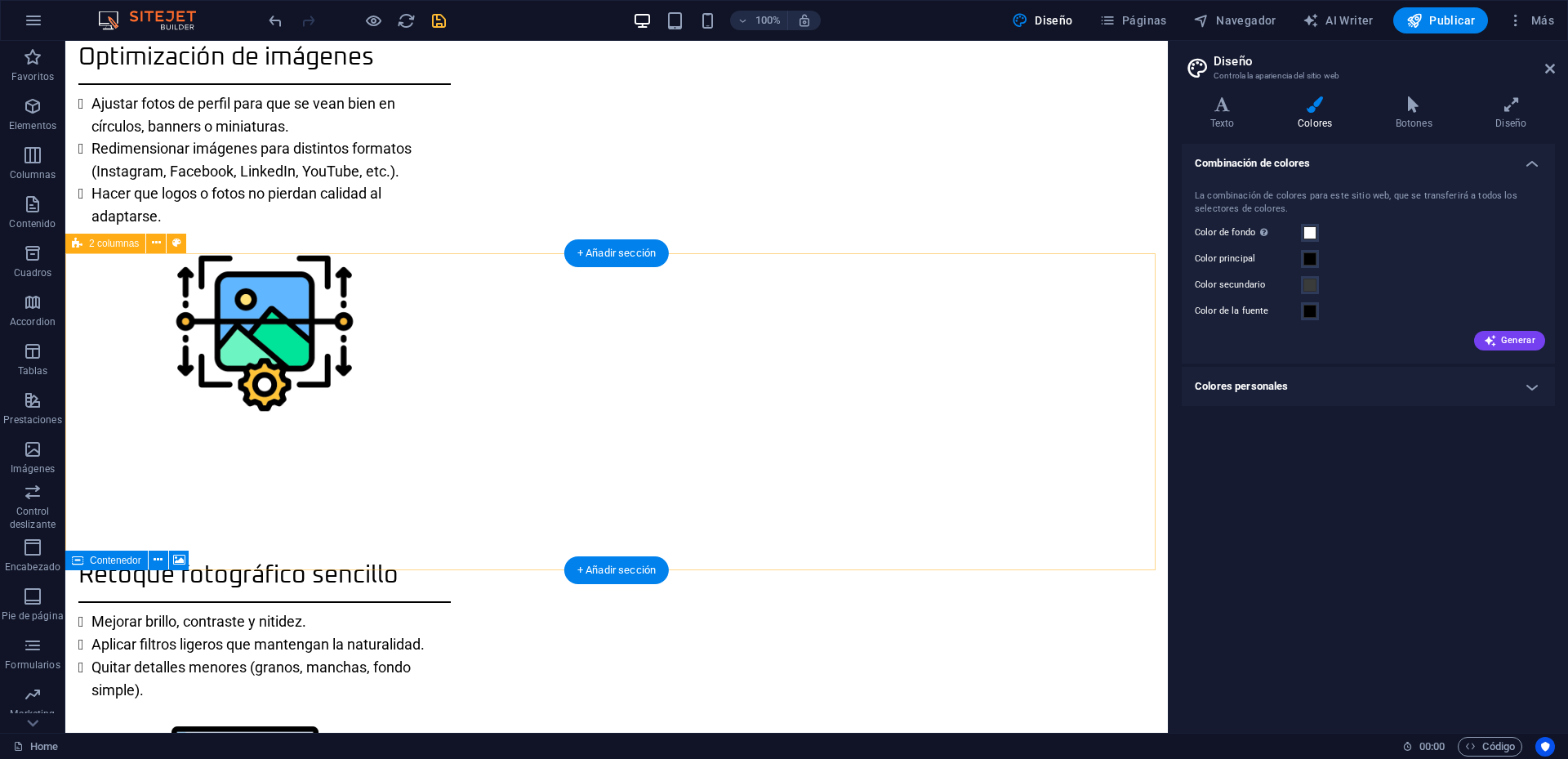
scroll to position [1634, 0]
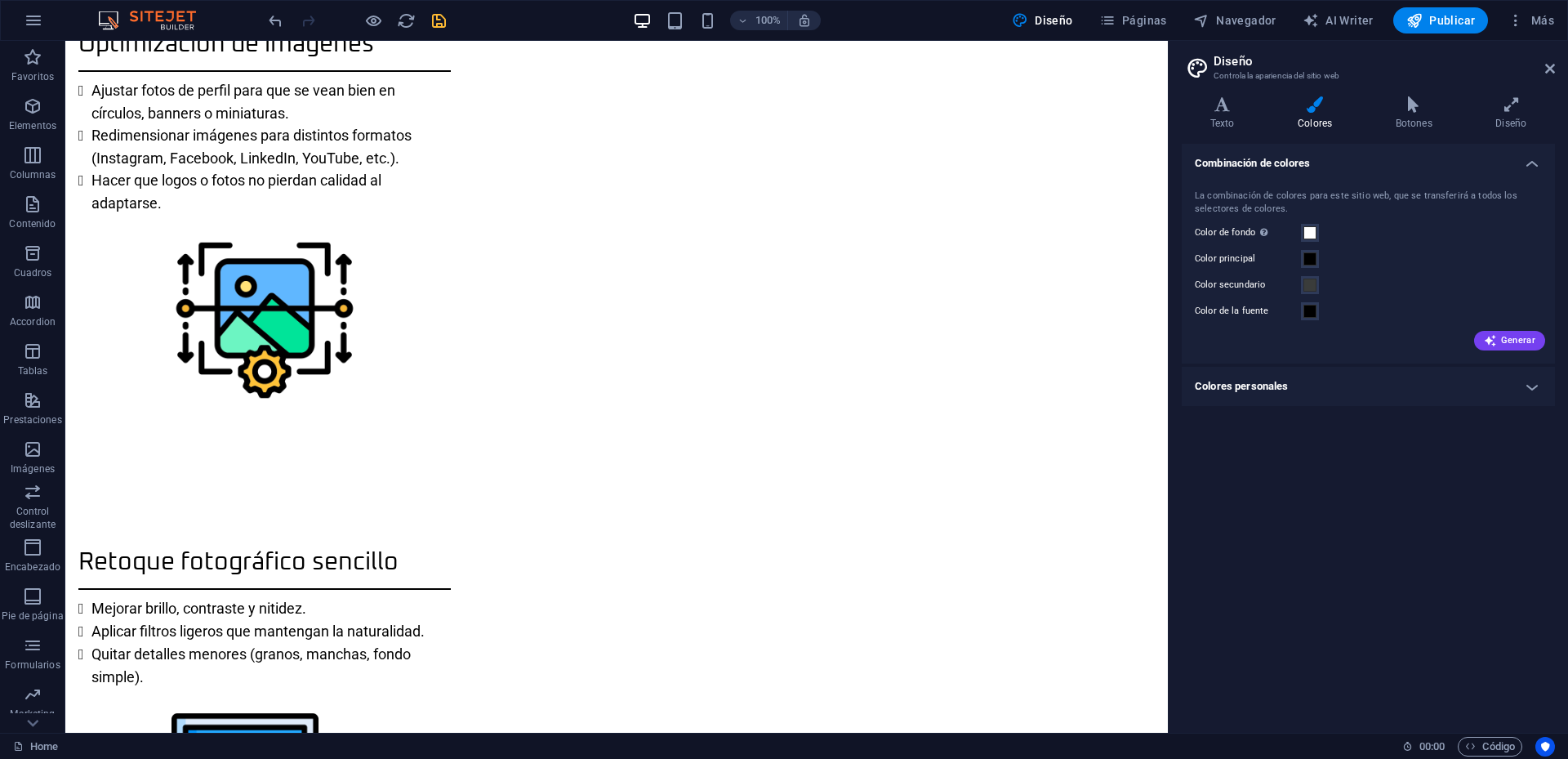
click at [1529, 161] on h4 "Combinación de colores" at bounding box center [1369, 159] width 373 height 29
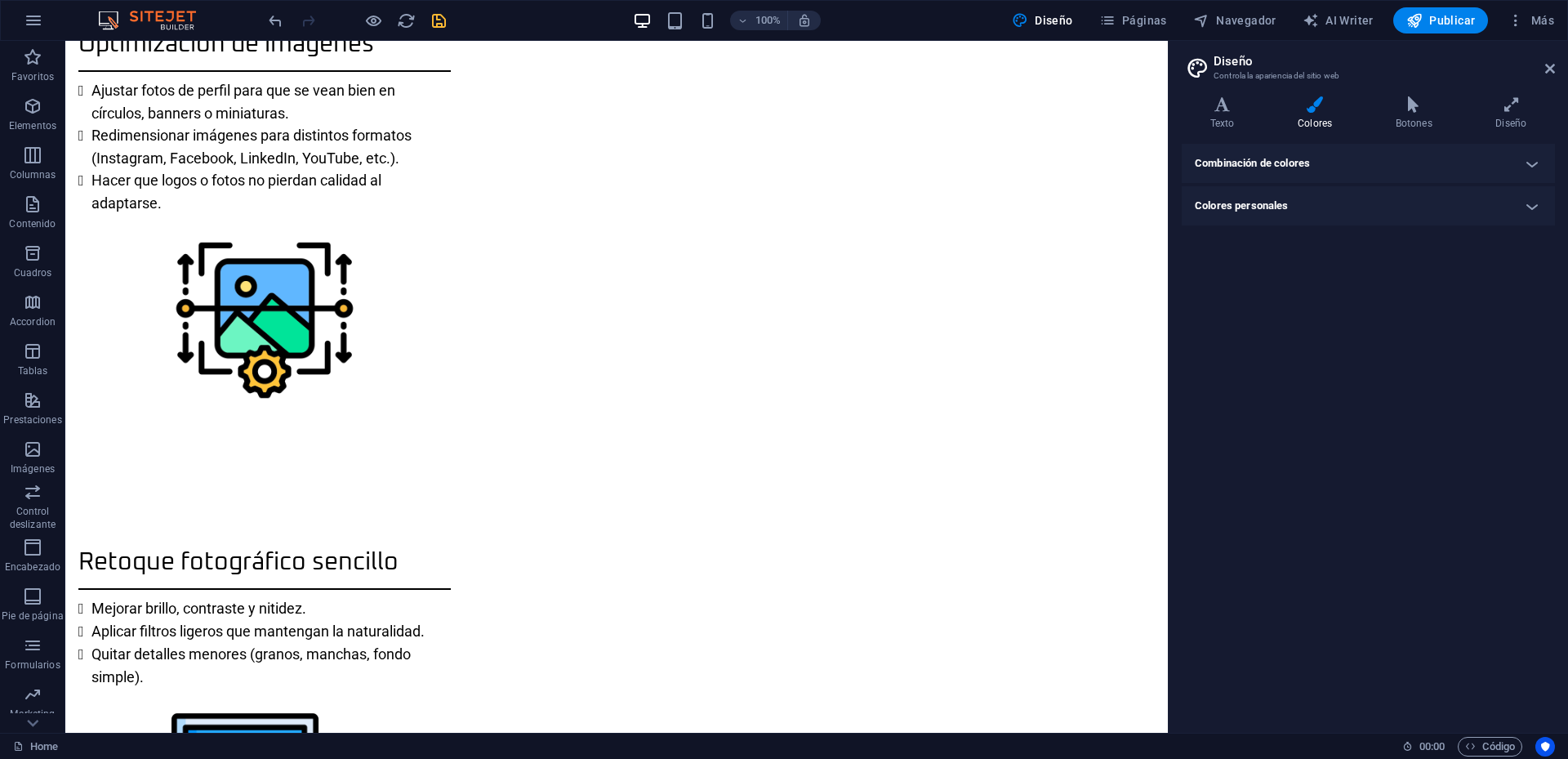
click at [1534, 203] on h4 "Colores personales" at bounding box center [1369, 205] width 373 height 39
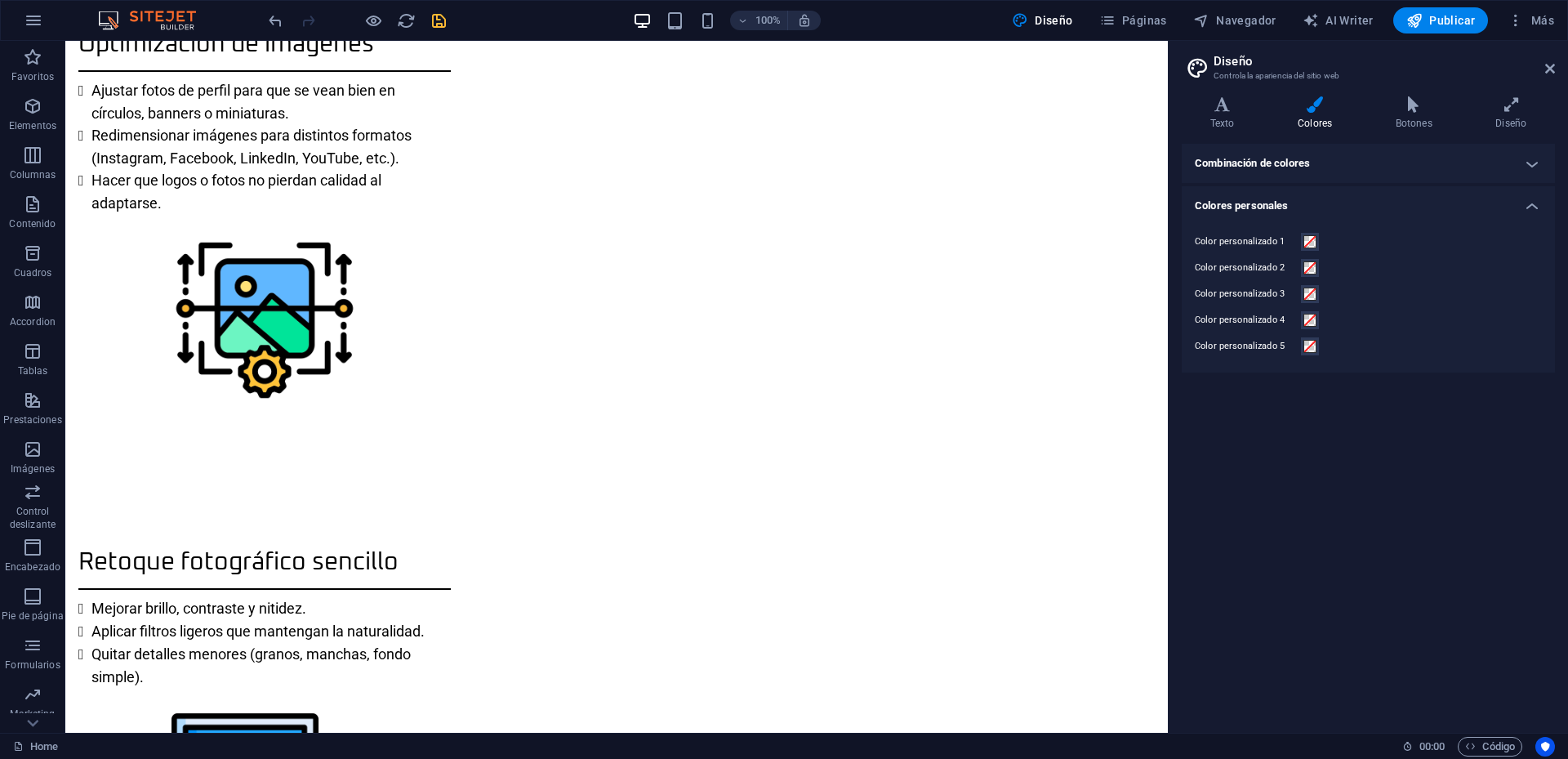
click at [1534, 203] on h4 "Colores personales" at bounding box center [1369, 200] width 373 height 29
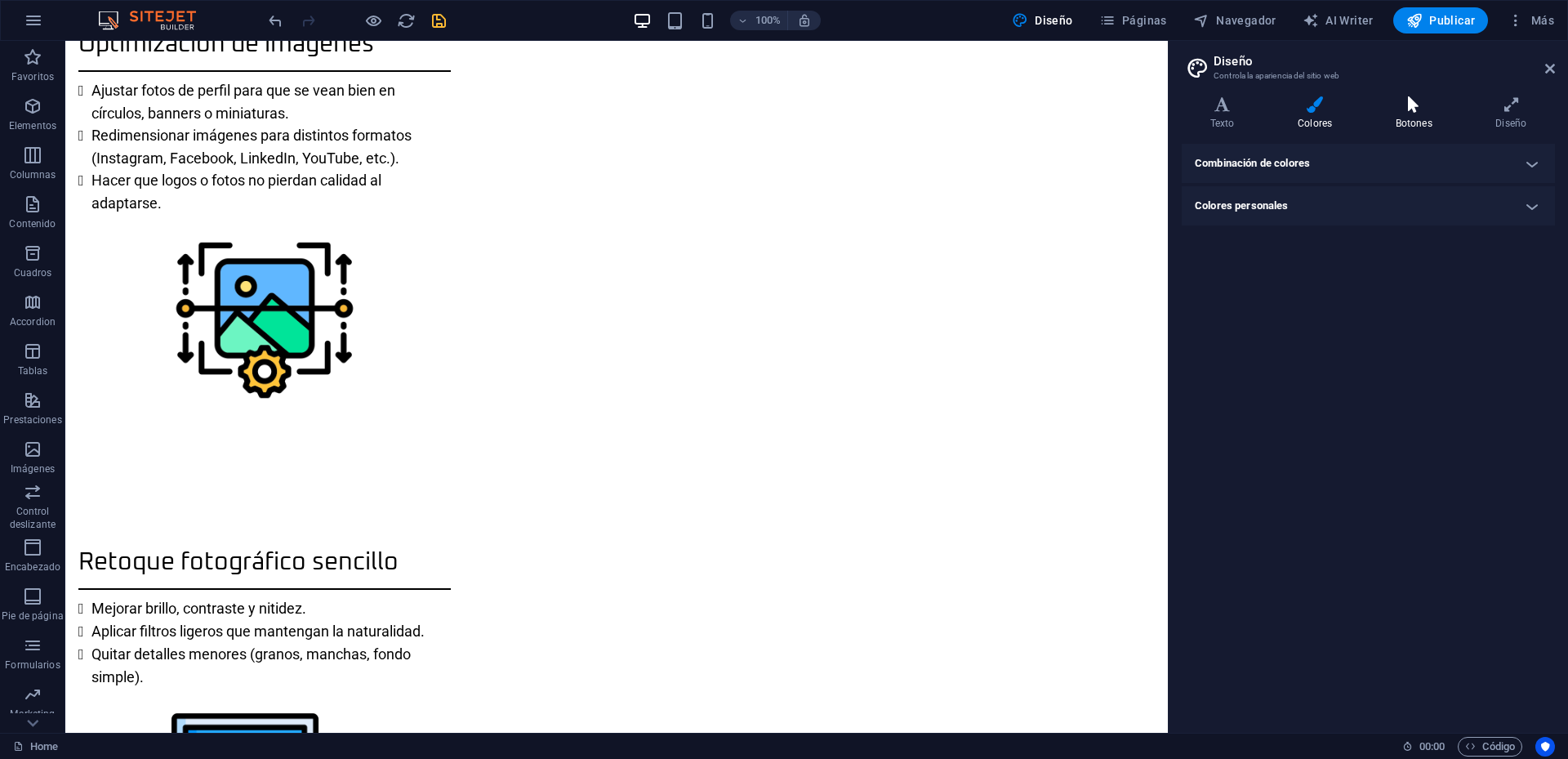
click at [1422, 103] on icon at bounding box center [1415, 104] width 94 height 16
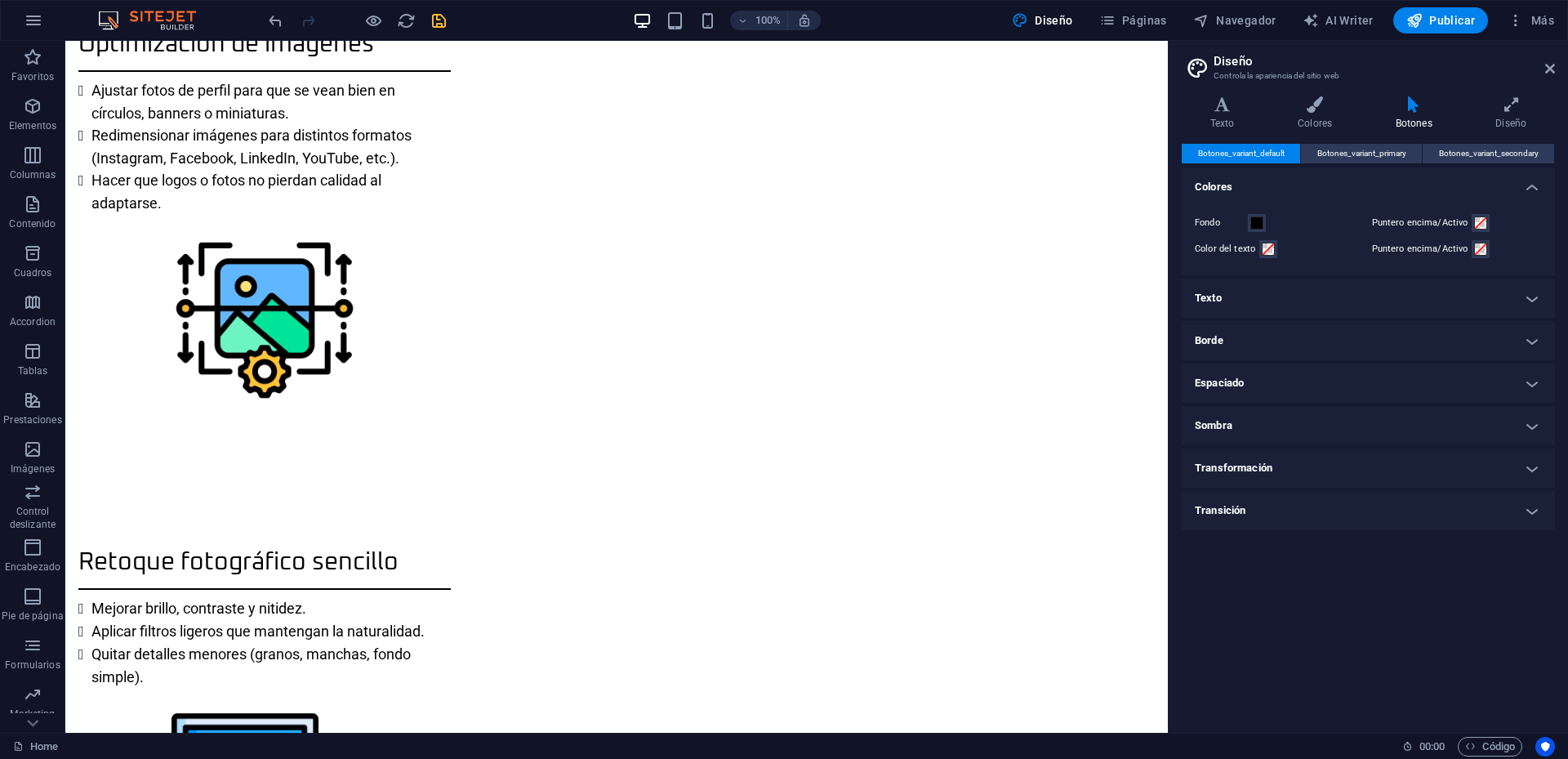
click at [1532, 186] on h4 "Colores" at bounding box center [1369, 182] width 373 height 29
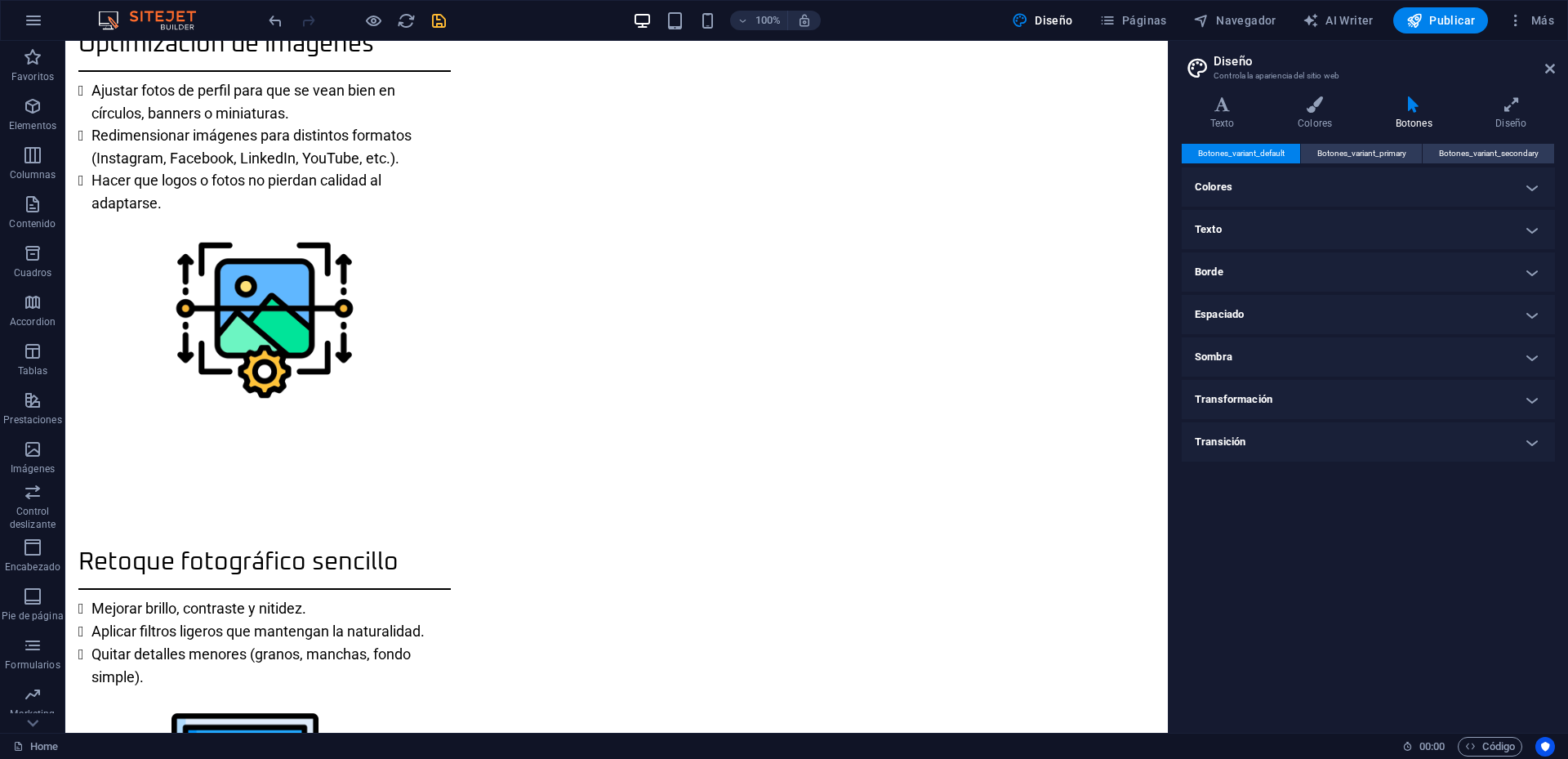
click at [1533, 230] on h4 "Texto" at bounding box center [1369, 229] width 373 height 39
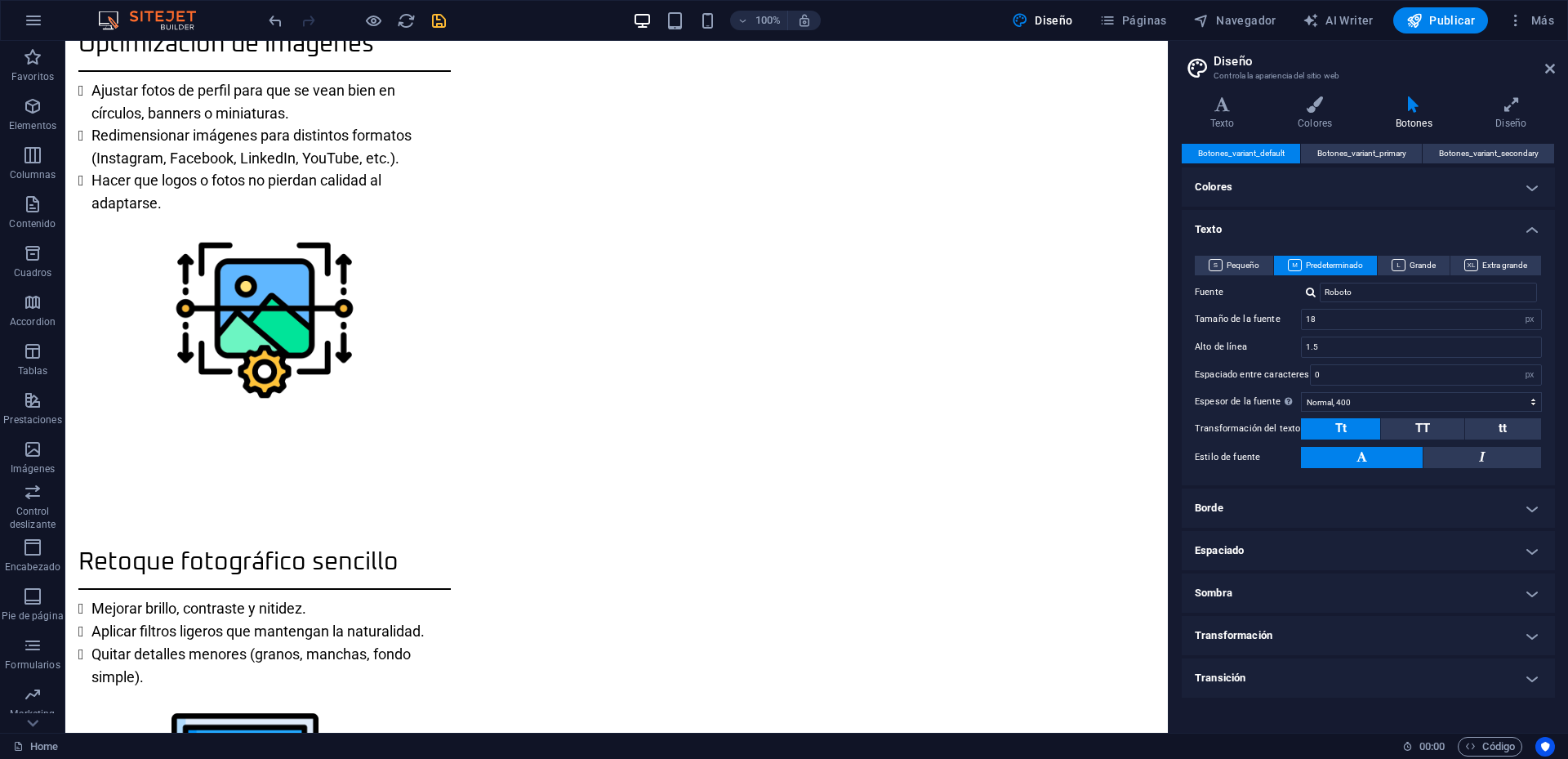
click at [1533, 230] on h4 "Texto" at bounding box center [1369, 225] width 373 height 29
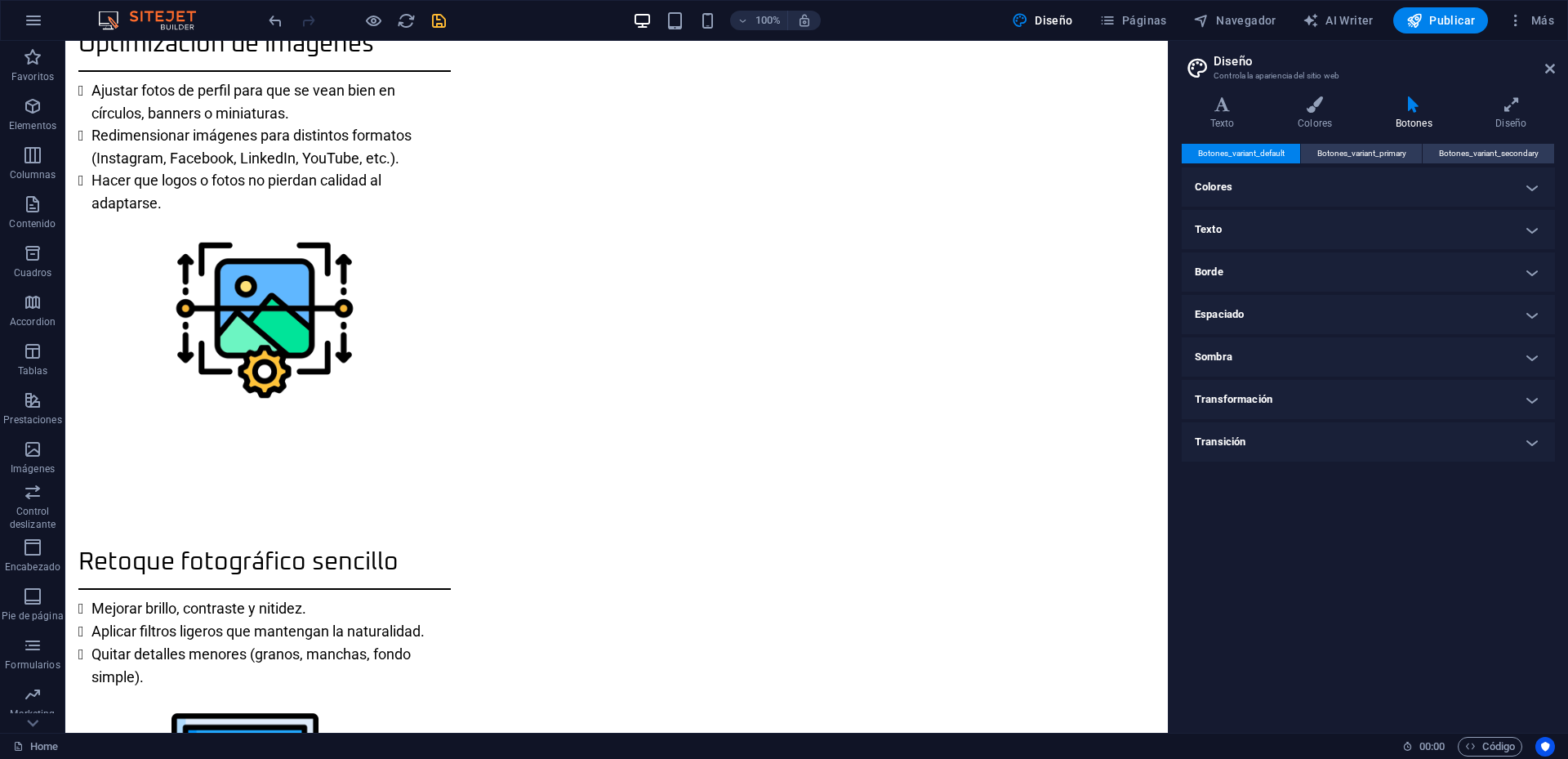
click at [1538, 181] on h4 "Colores" at bounding box center [1369, 187] width 373 height 39
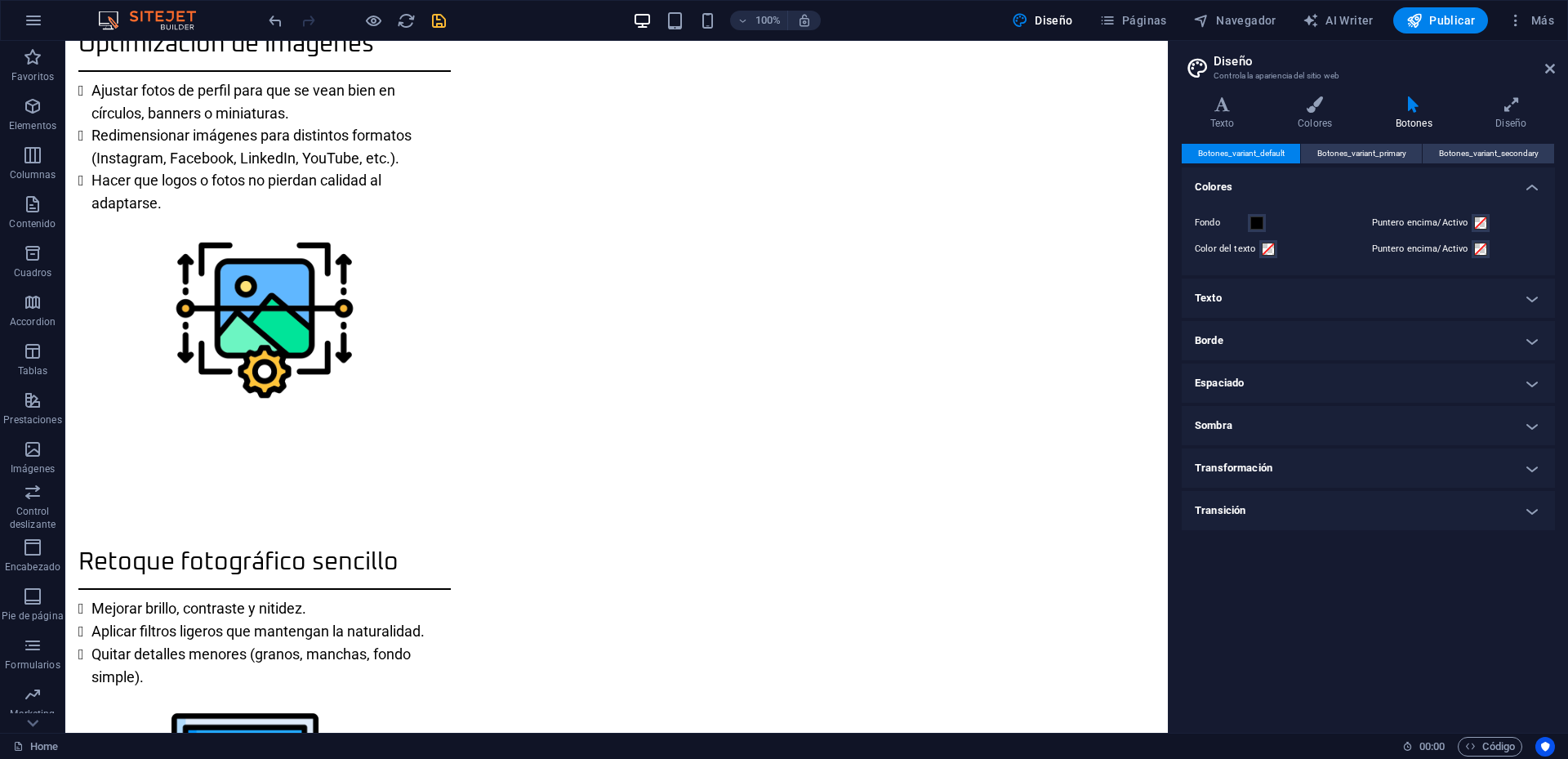
click at [1389, 138] on div "Texto Colores Botones Diseño Texto Standard Bold Links Color de la fuente Fuent…" at bounding box center [1369, 408] width 373 height 624
click at [1385, 156] on span "Botones_variant_primary" at bounding box center [1362, 154] width 89 height 20
click at [1501, 146] on span "Botones_variant_secondary" at bounding box center [1489, 154] width 100 height 20
click at [1253, 161] on span "Botones_variant_default" at bounding box center [1242, 154] width 87 height 20
click at [1533, 466] on h4 "Transformación" at bounding box center [1369, 468] width 373 height 39
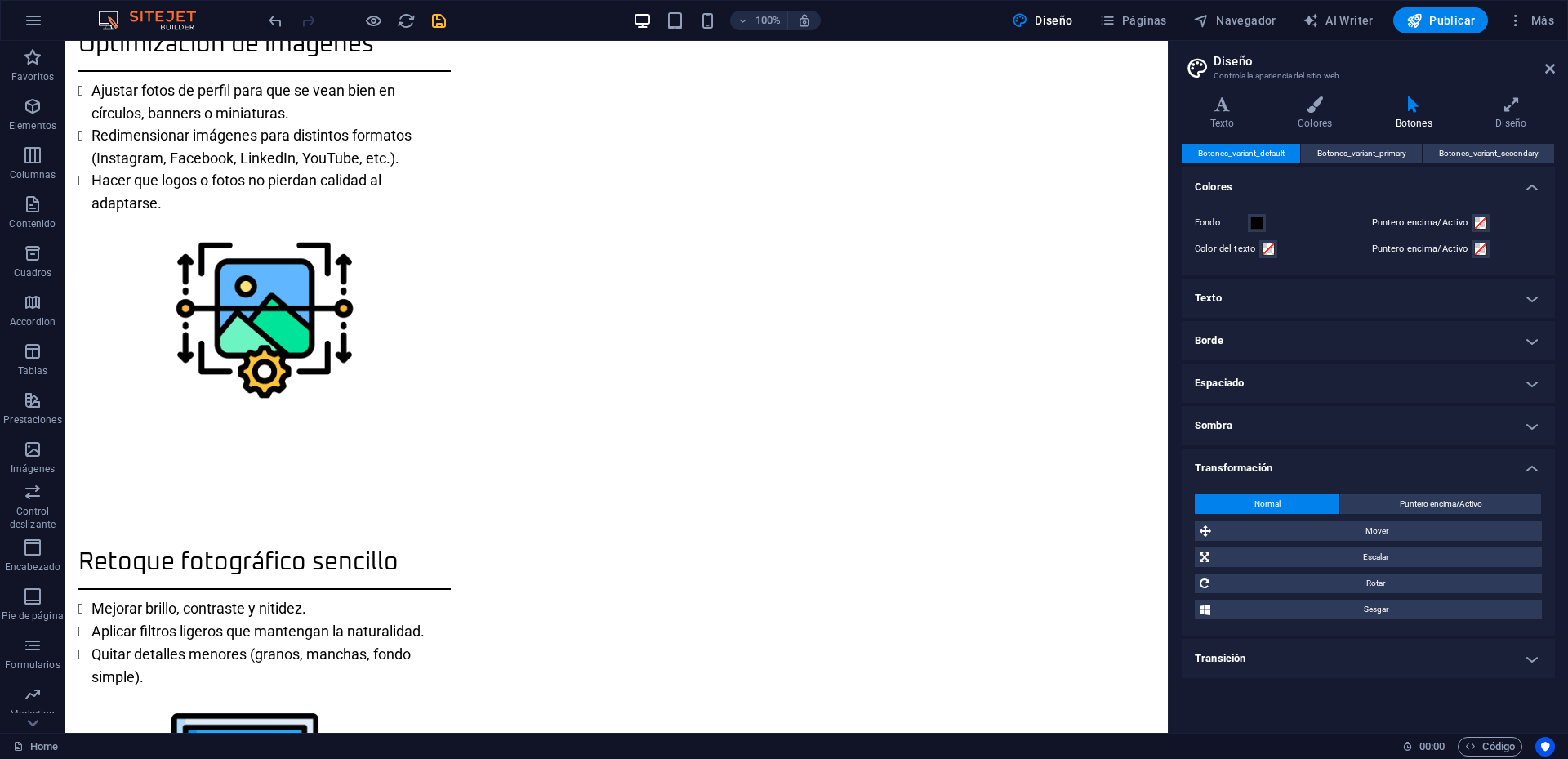
click at [1533, 466] on h4 "Transformación" at bounding box center [1369, 463] width 373 height 29
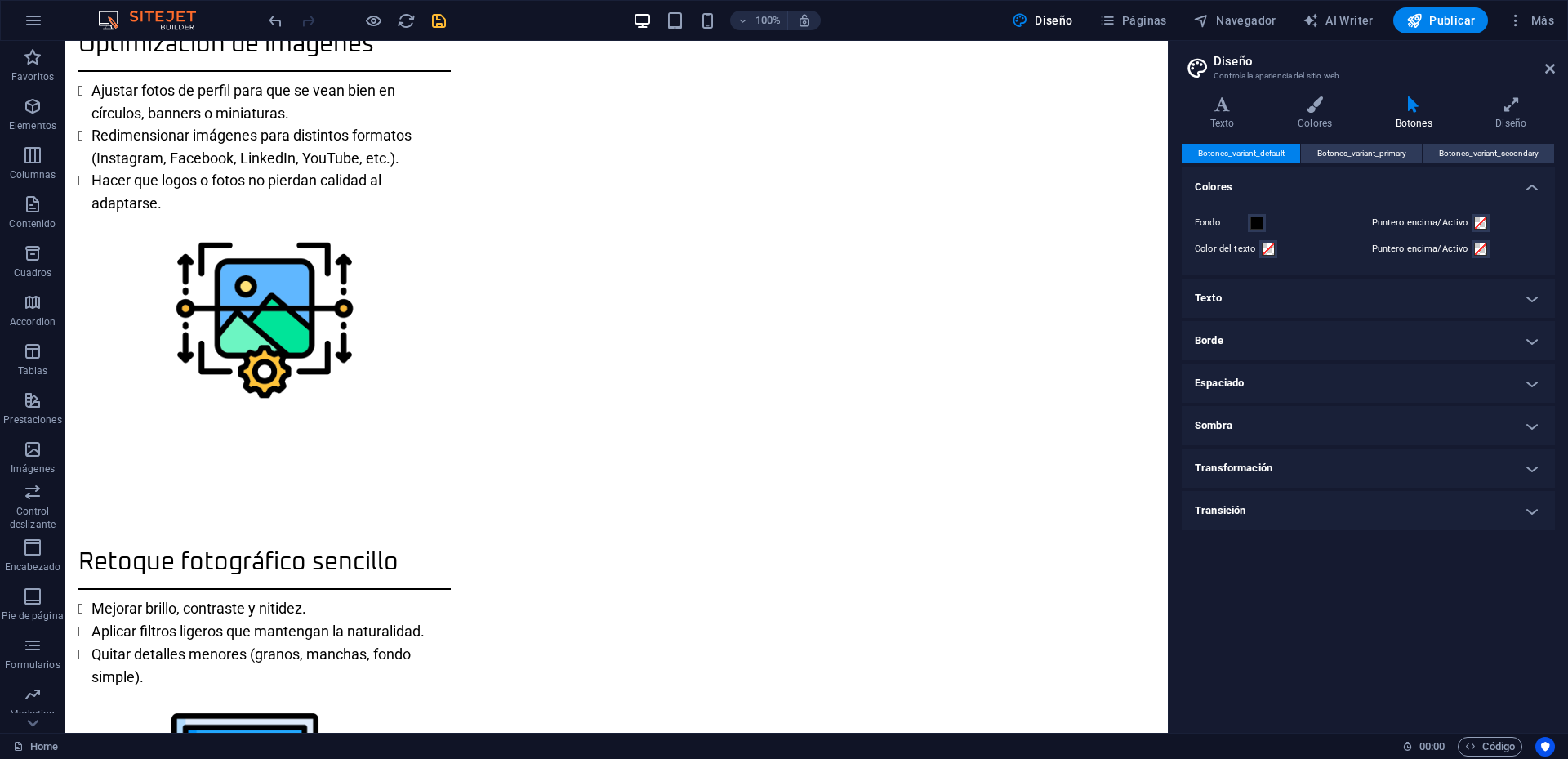
click at [1524, 340] on h4 "Borde" at bounding box center [1369, 340] width 373 height 39
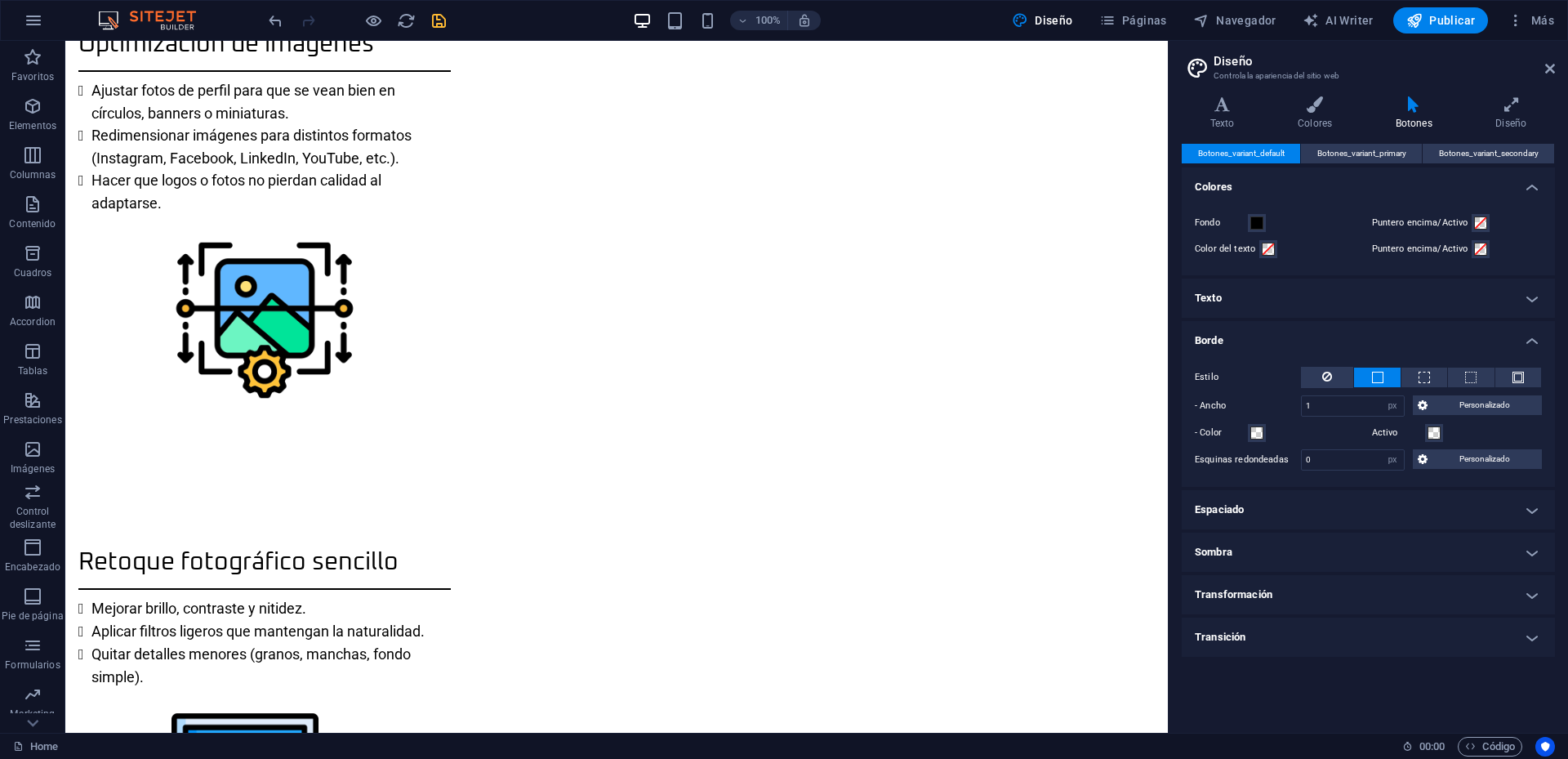
click at [1529, 337] on h4 "Borde" at bounding box center [1369, 336] width 373 height 29
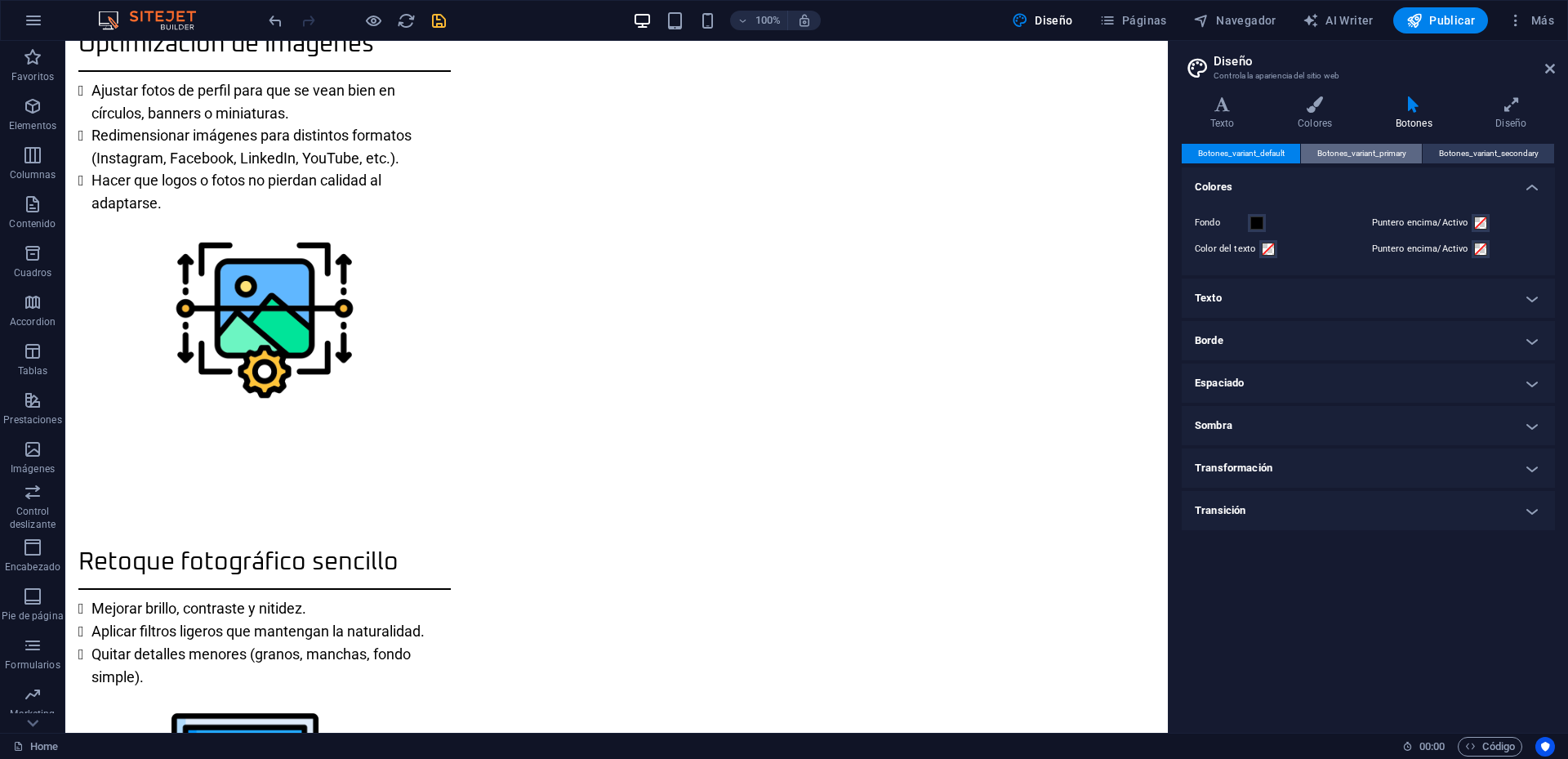
click at [1376, 151] on span "Botones_variant_primary" at bounding box center [1362, 154] width 89 height 20
click at [1476, 153] on span "Botones_variant_secondary" at bounding box center [1489, 154] width 100 height 20
click at [1499, 120] on h4 "Diseño" at bounding box center [1511, 113] width 87 height 34
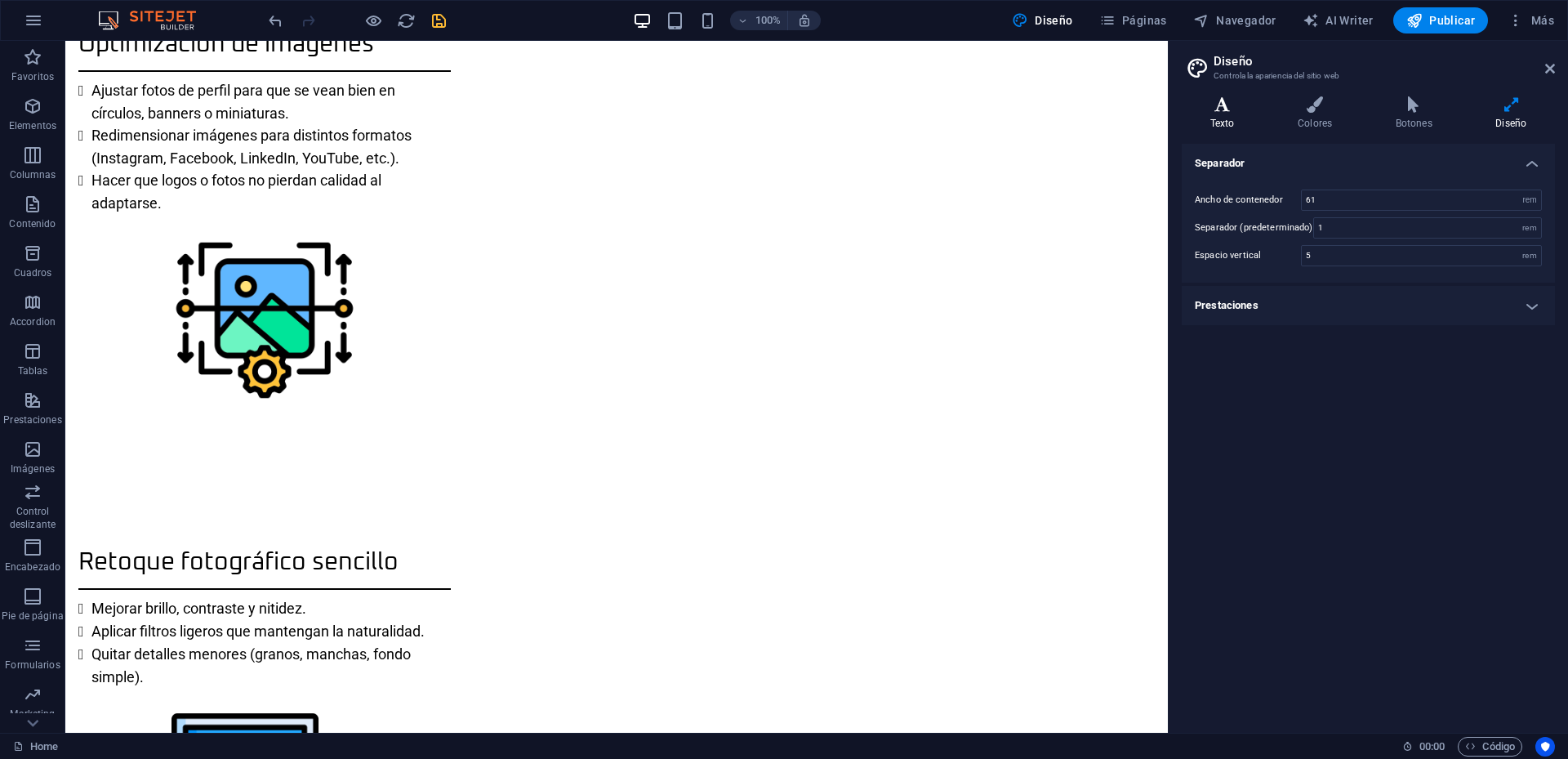
click at [1238, 113] on h4 "Texto" at bounding box center [1225, 113] width 87 height 34
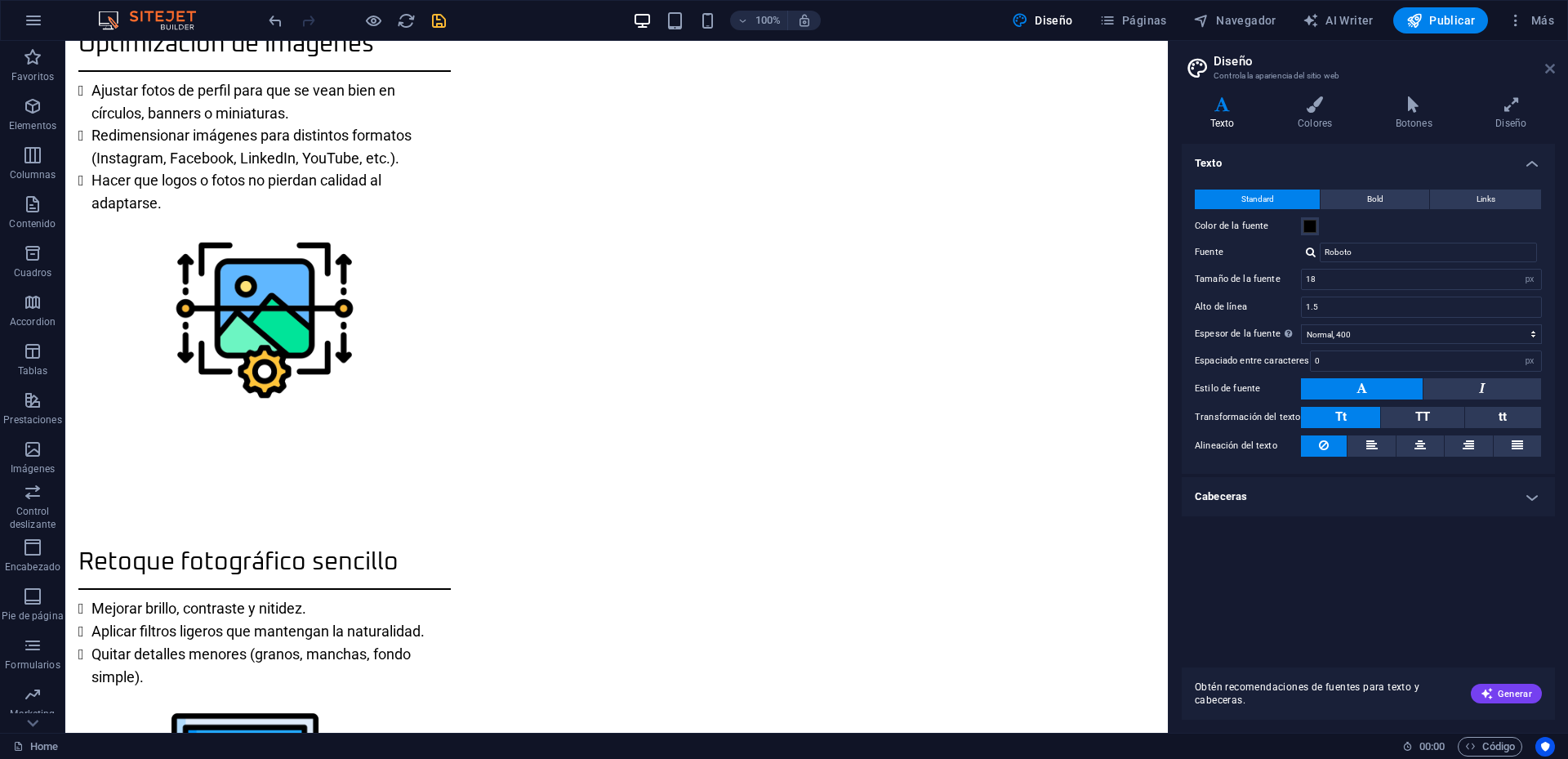
click at [1550, 70] on icon at bounding box center [1550, 68] width 10 height 13
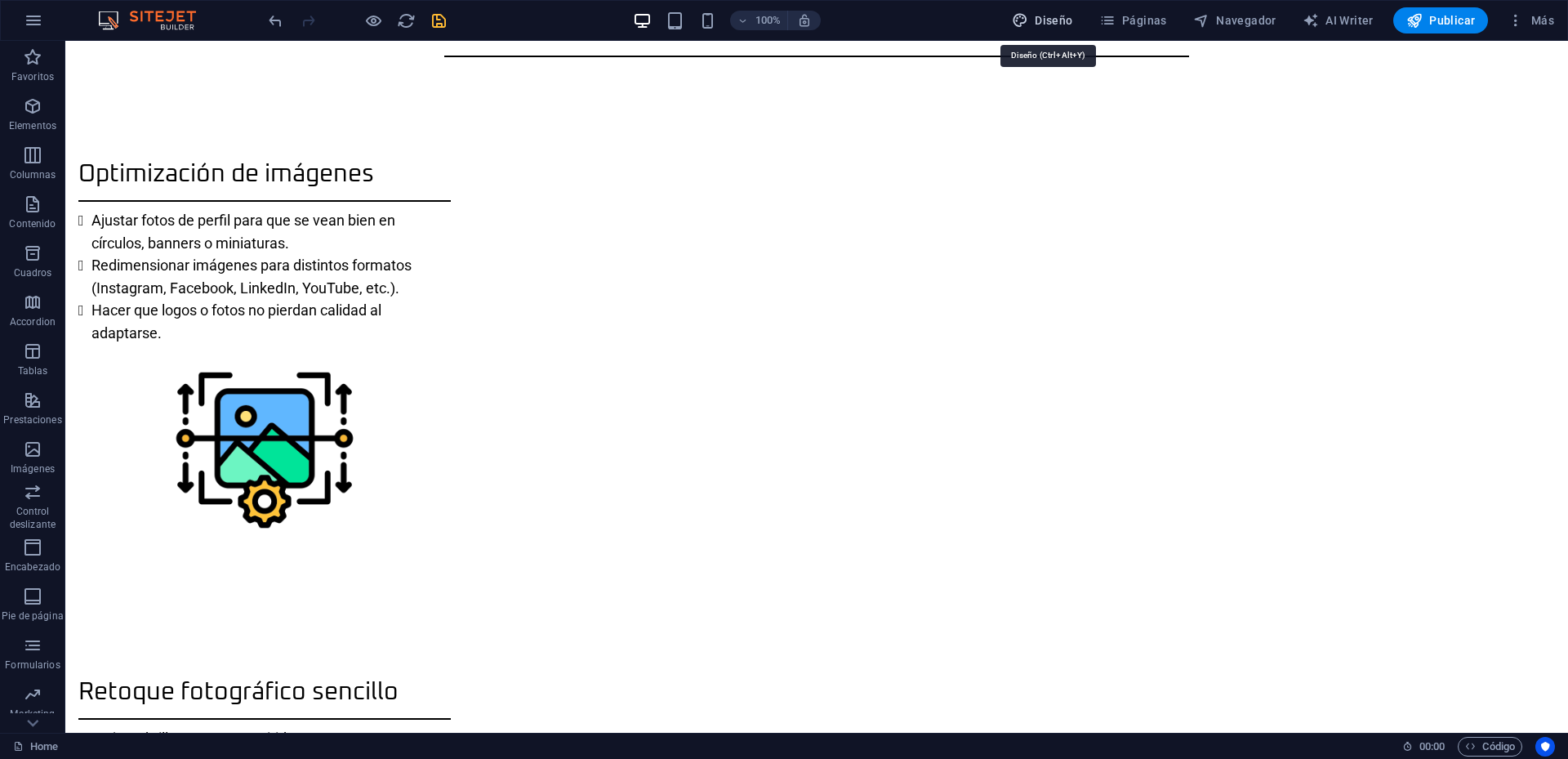
click at [1070, 12] on button "Diseño" at bounding box center [1042, 20] width 74 height 26
select select "px"
select select "400"
select select "px"
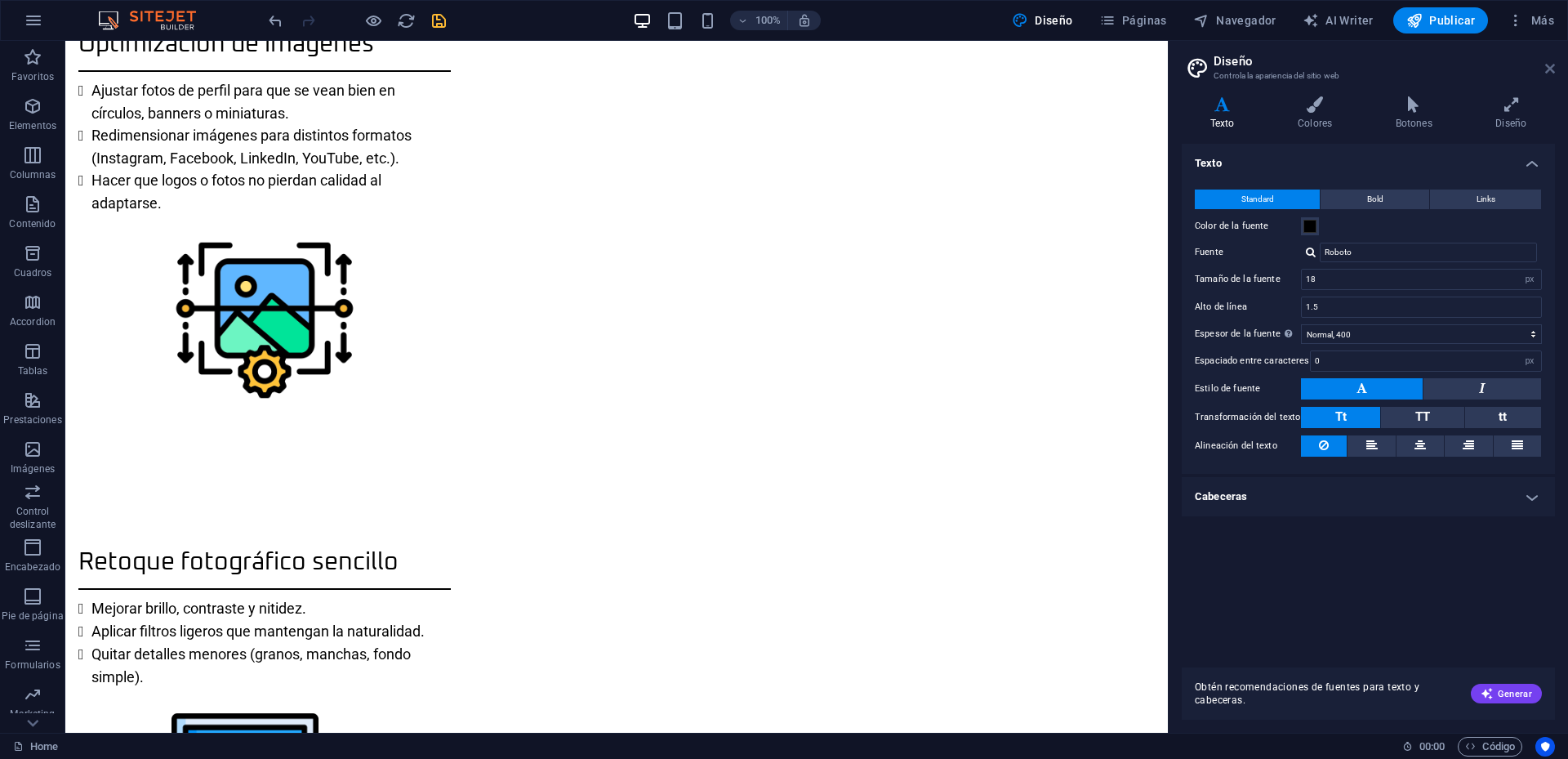
click at [1548, 67] on icon at bounding box center [1550, 68] width 10 height 13
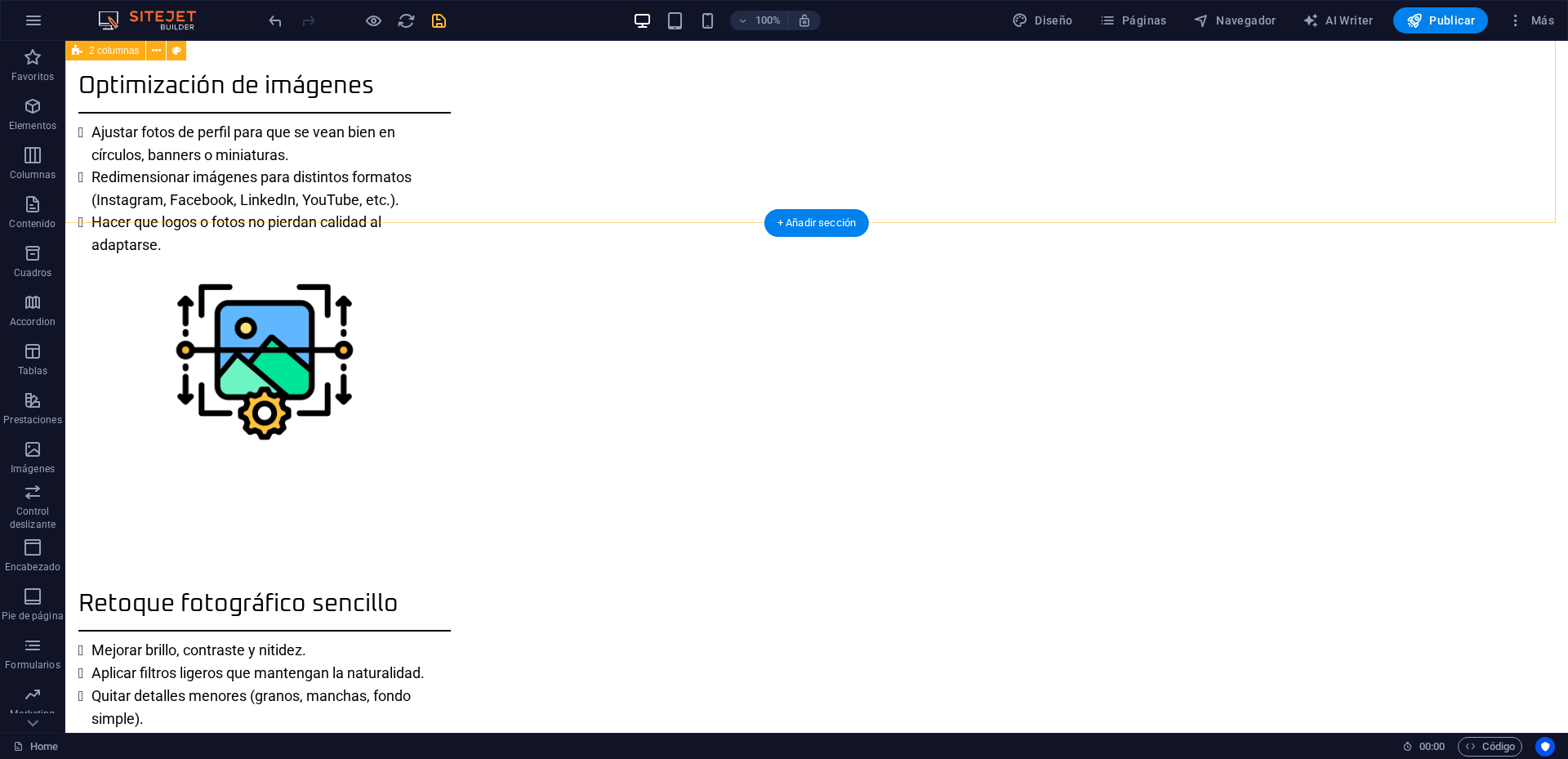
scroll to position [1545, 0]
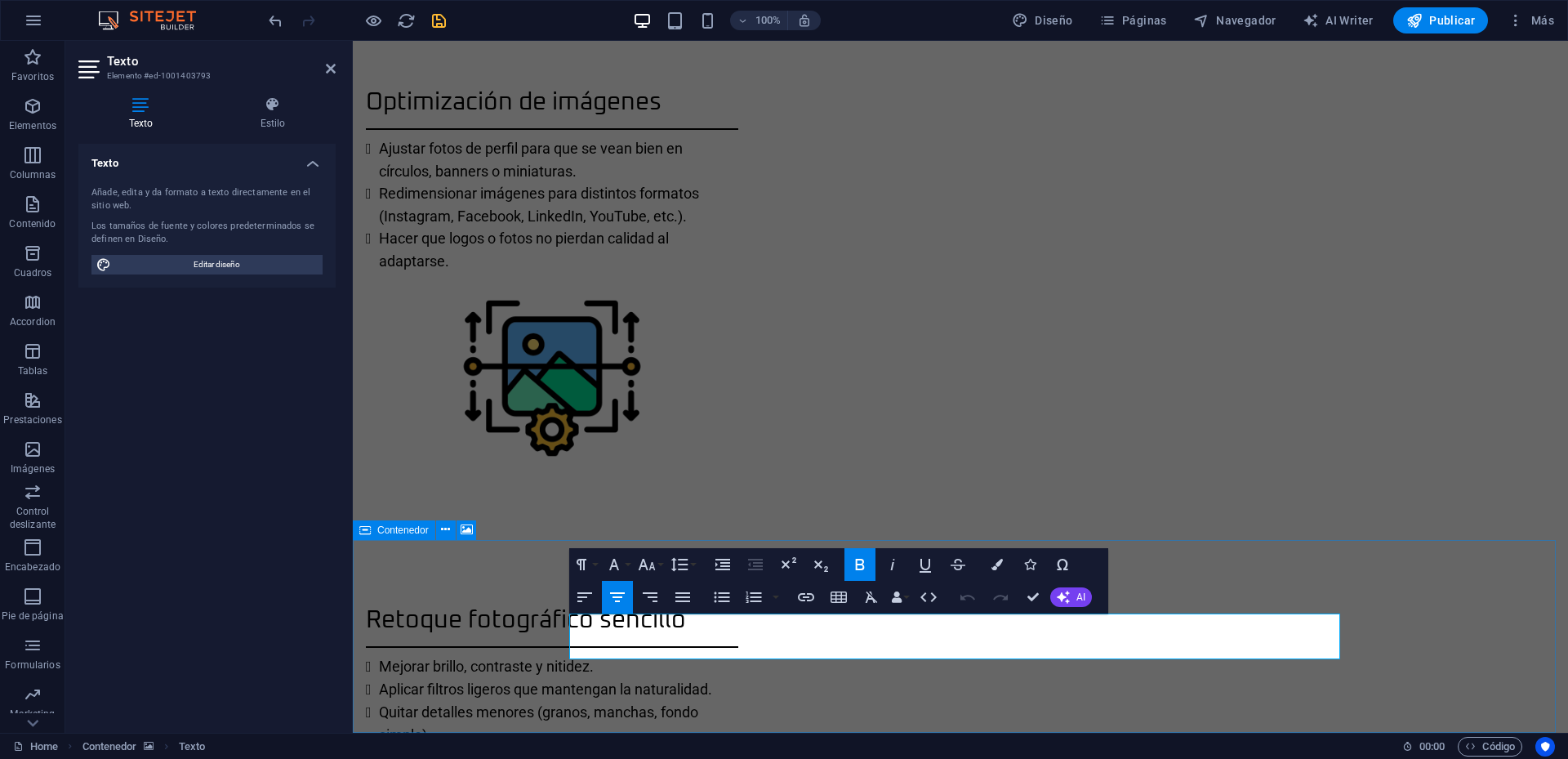
click at [1028, 610] on icon "button" at bounding box center [1037, 608] width 20 height 20
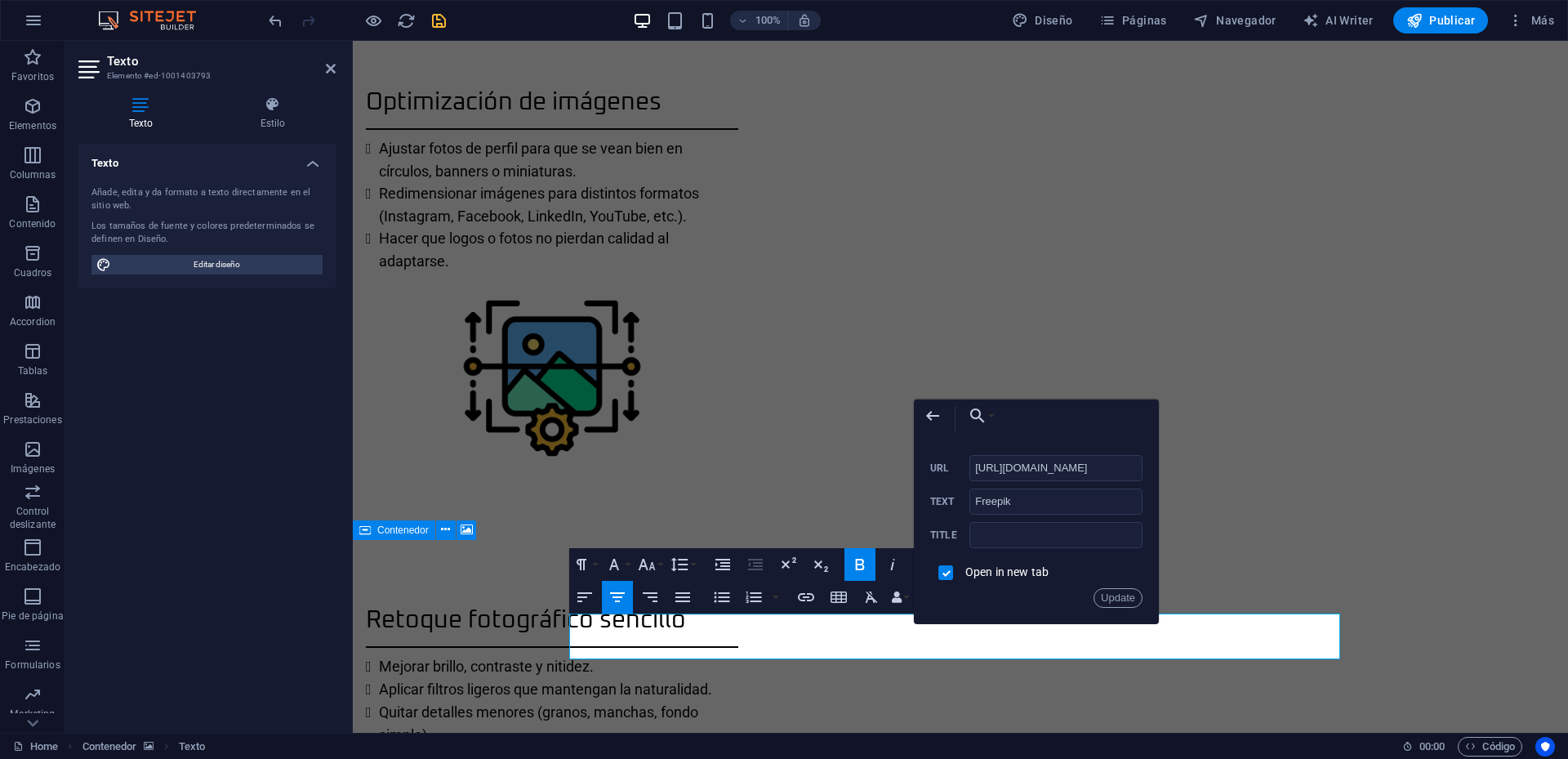
scroll to position [0, 25]
click at [994, 563] on icon "button" at bounding box center [997, 564] width 12 height 12
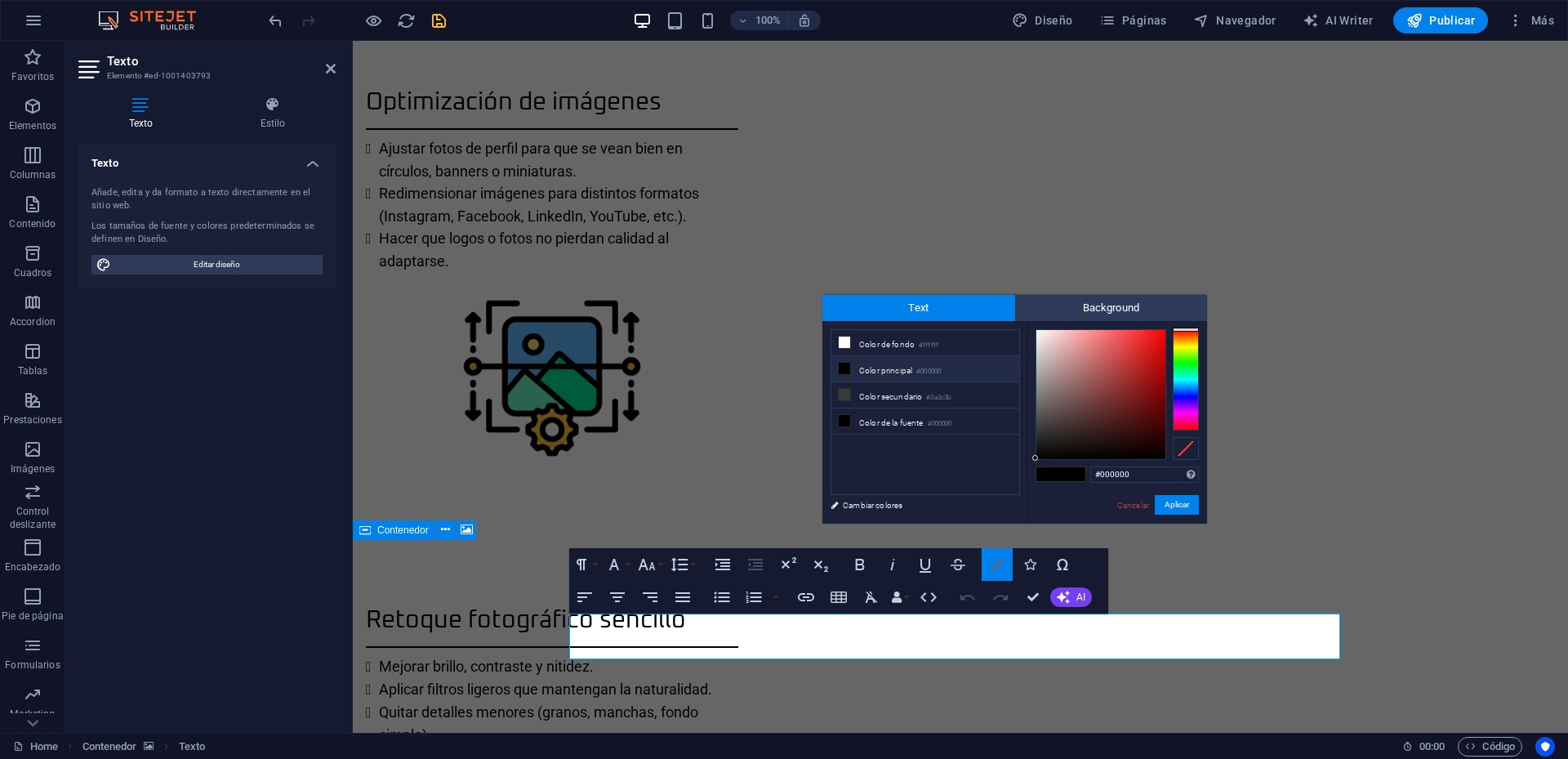
scroll to position [0, 0]
click at [891, 365] on li "Color principal #000000" at bounding box center [924, 369] width 188 height 26
click at [1166, 504] on button "Aplicar" at bounding box center [1176, 505] width 44 height 20
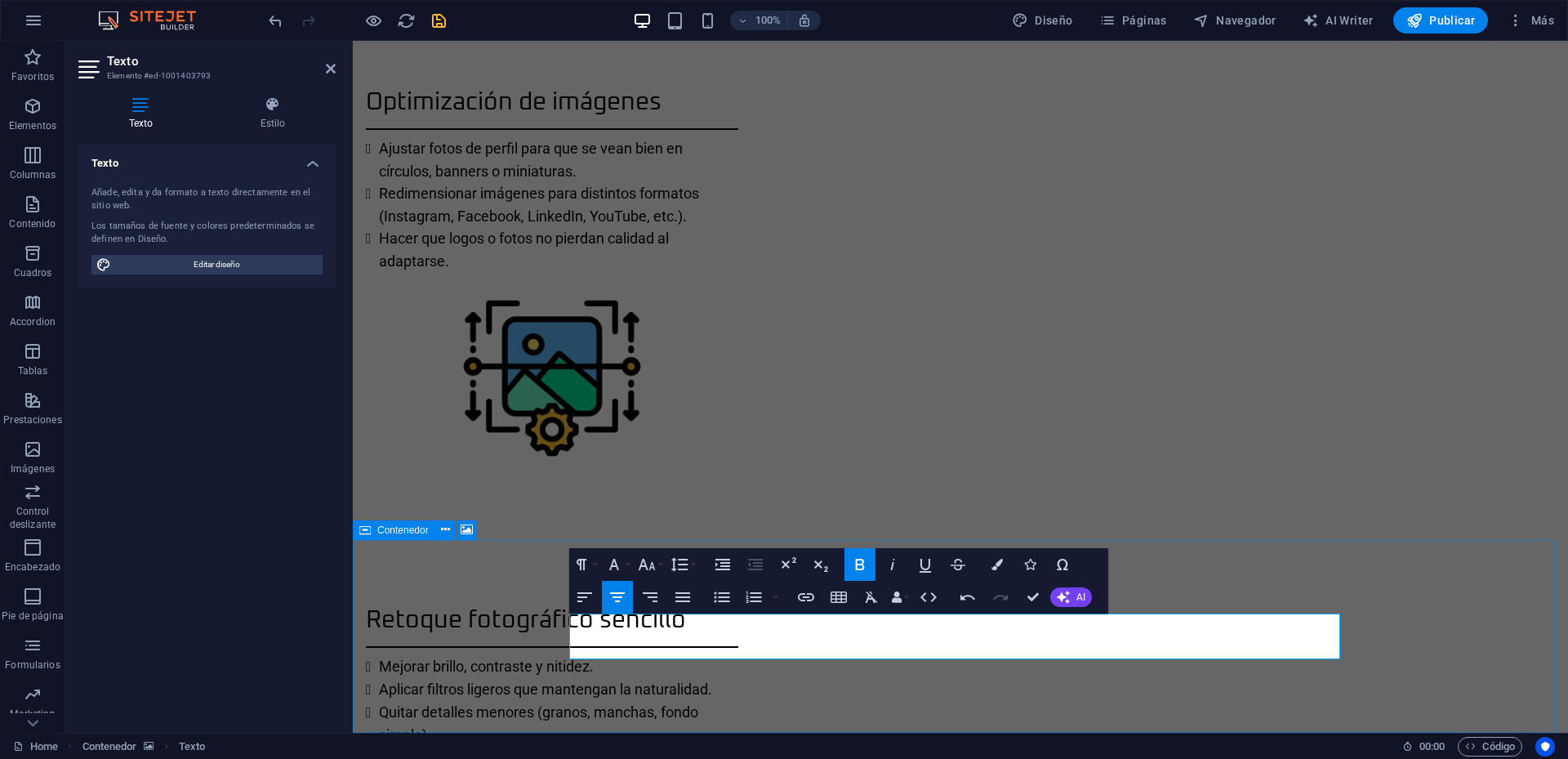
type input "https://www.flaticon.com/"
type input "Flaticon"
click at [1105, 608] on icon "button" at bounding box center [1104, 608] width 12 height 12
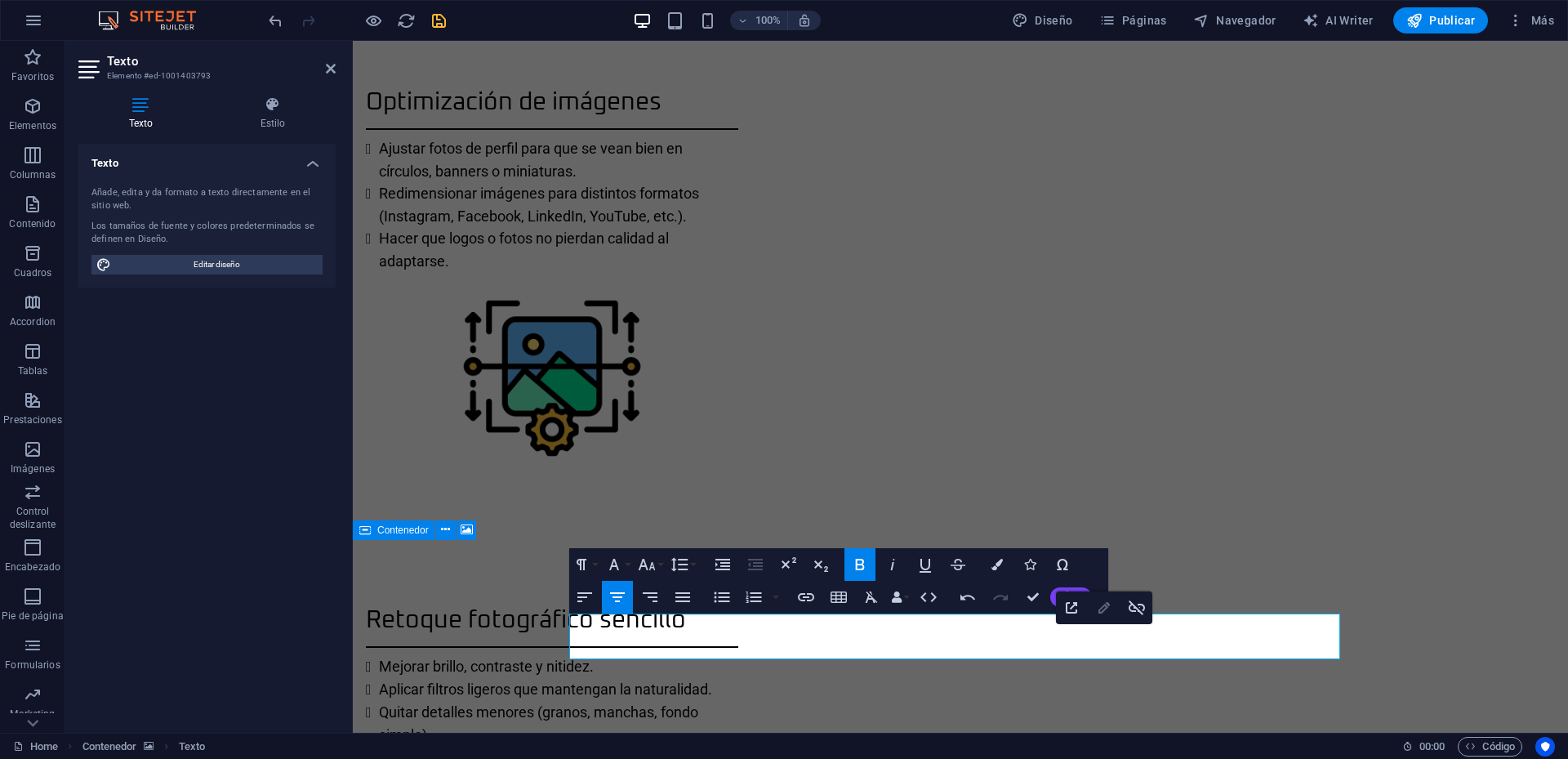
click at [1104, 606] on icon "button" at bounding box center [1104, 608] width 12 height 12
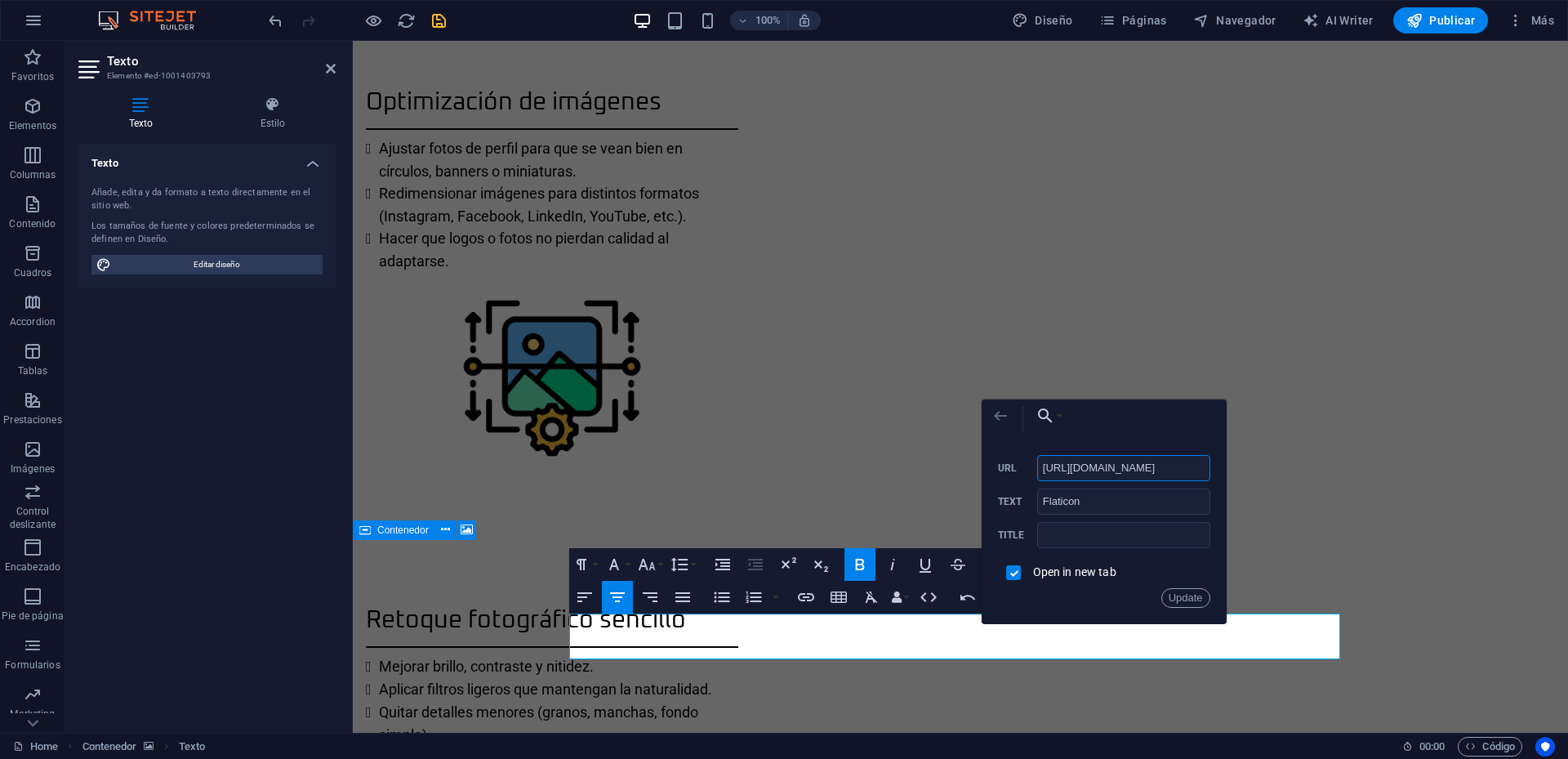
click at [1009, 416] on icon "button" at bounding box center [1001, 416] width 20 height 20
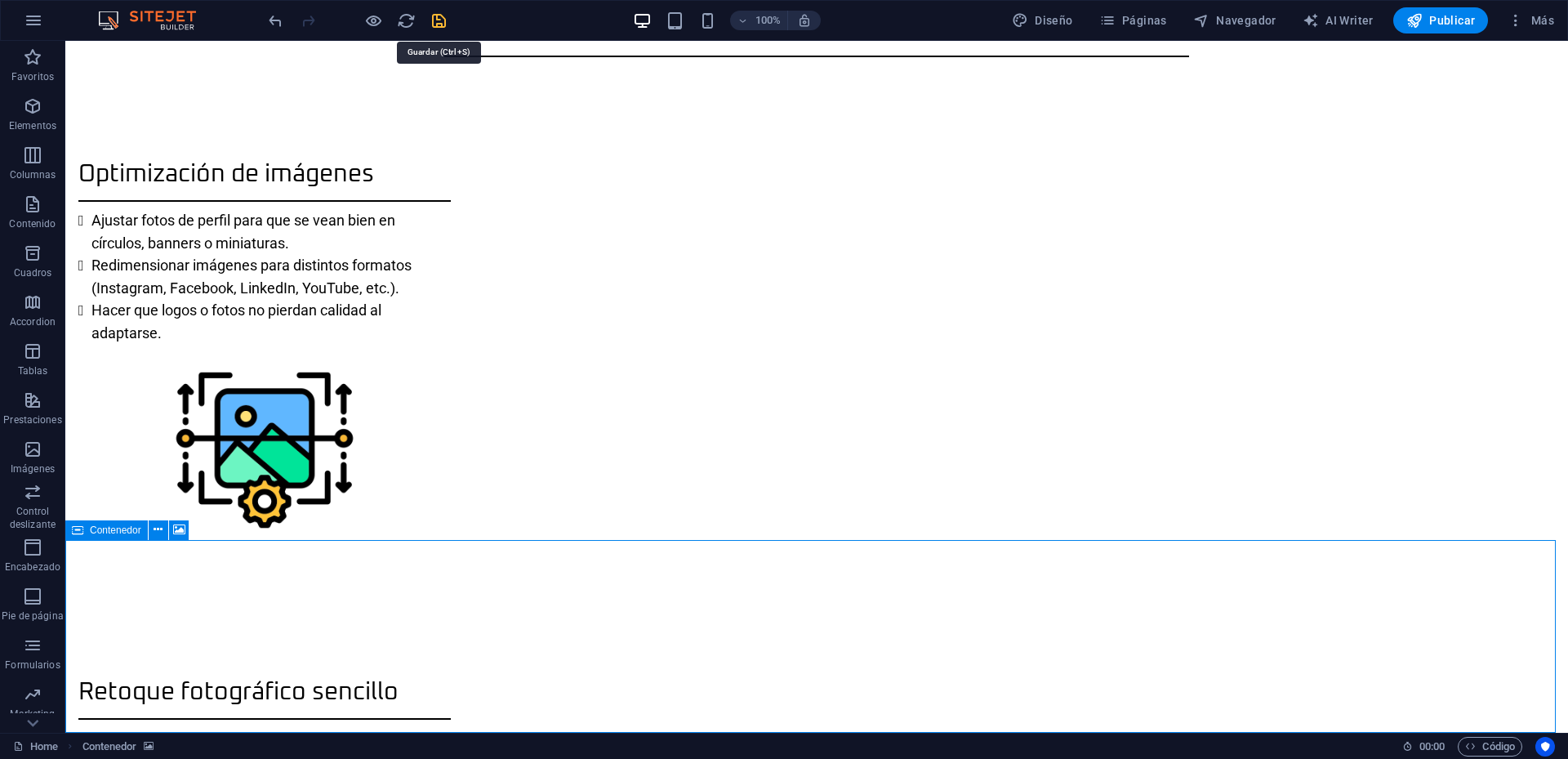
click at [434, 24] on icon "save" at bounding box center [439, 21] width 19 height 19
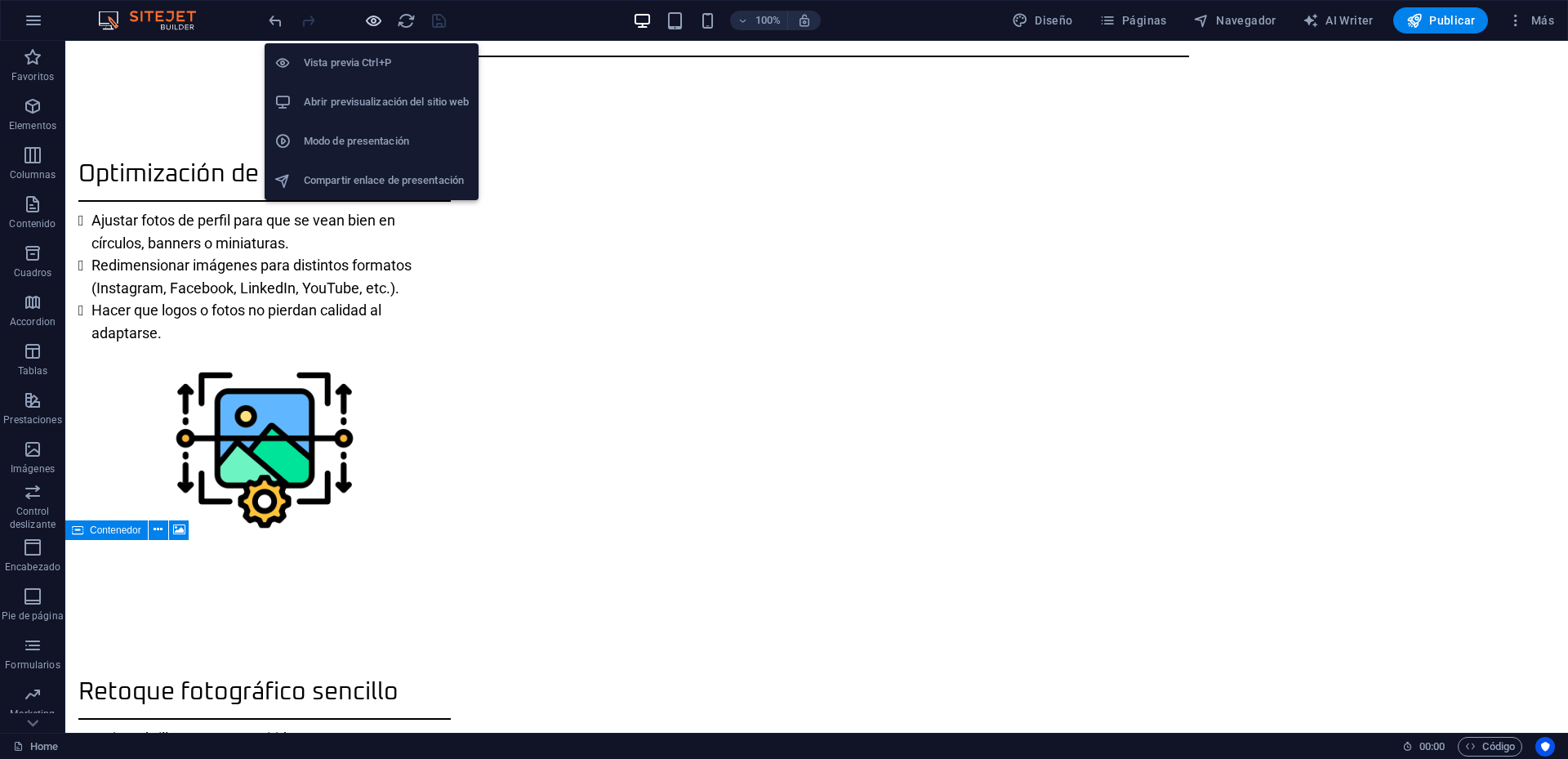
click at [373, 18] on icon "button" at bounding box center [373, 21] width 19 height 19
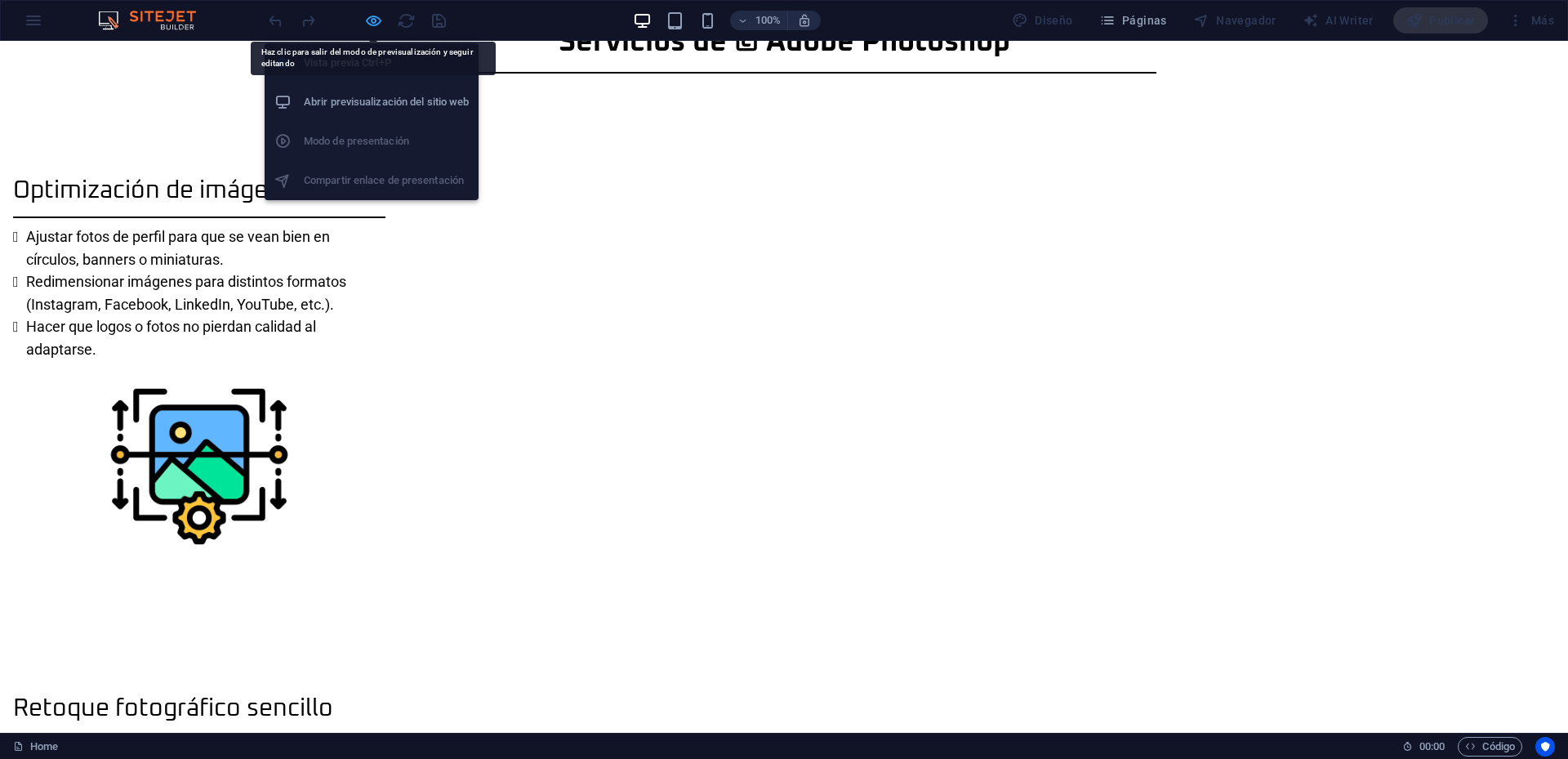
click at [376, 17] on icon "button" at bounding box center [373, 21] width 19 height 19
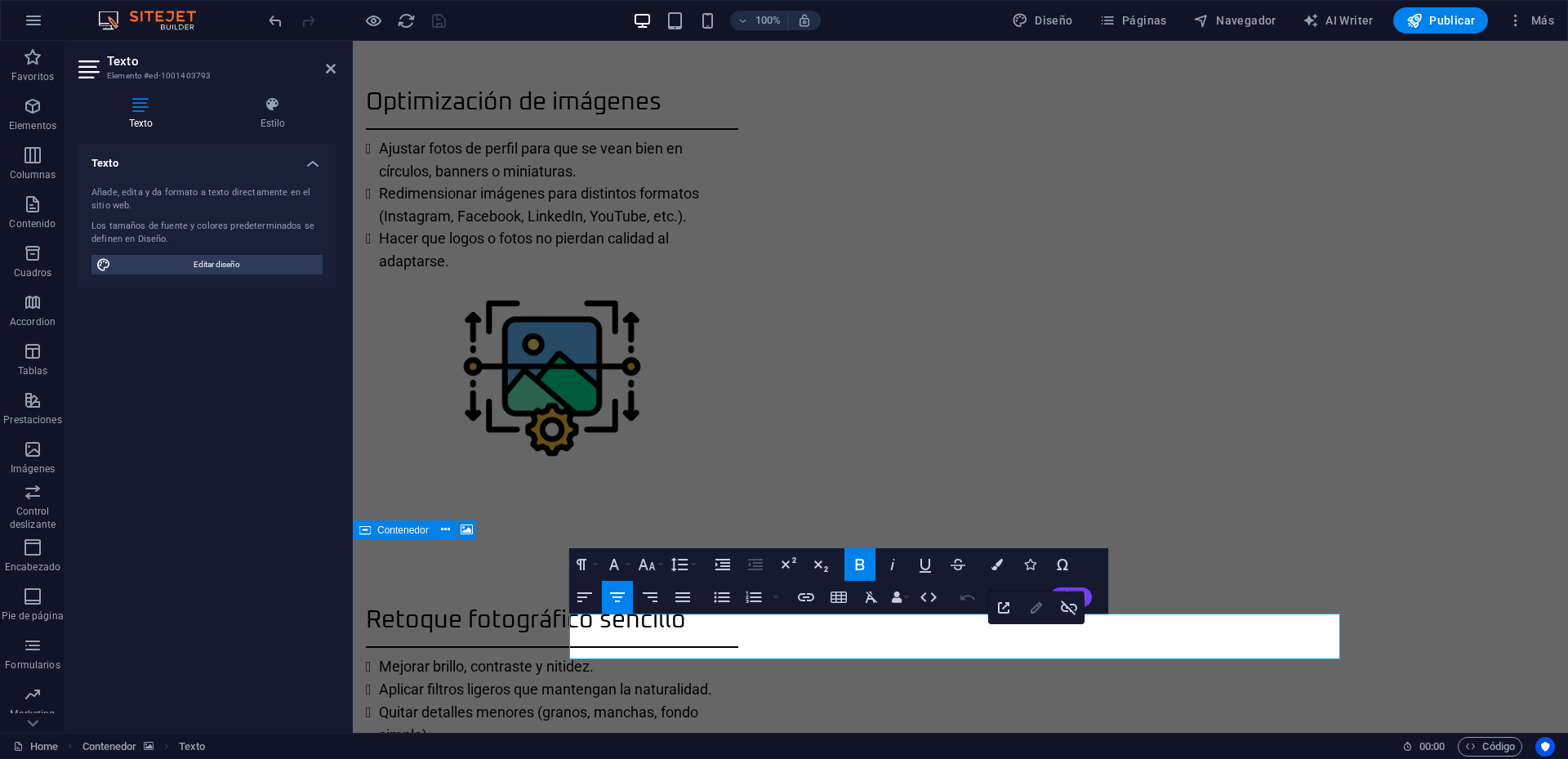
click at [1038, 612] on icon "button" at bounding box center [1037, 608] width 20 height 20
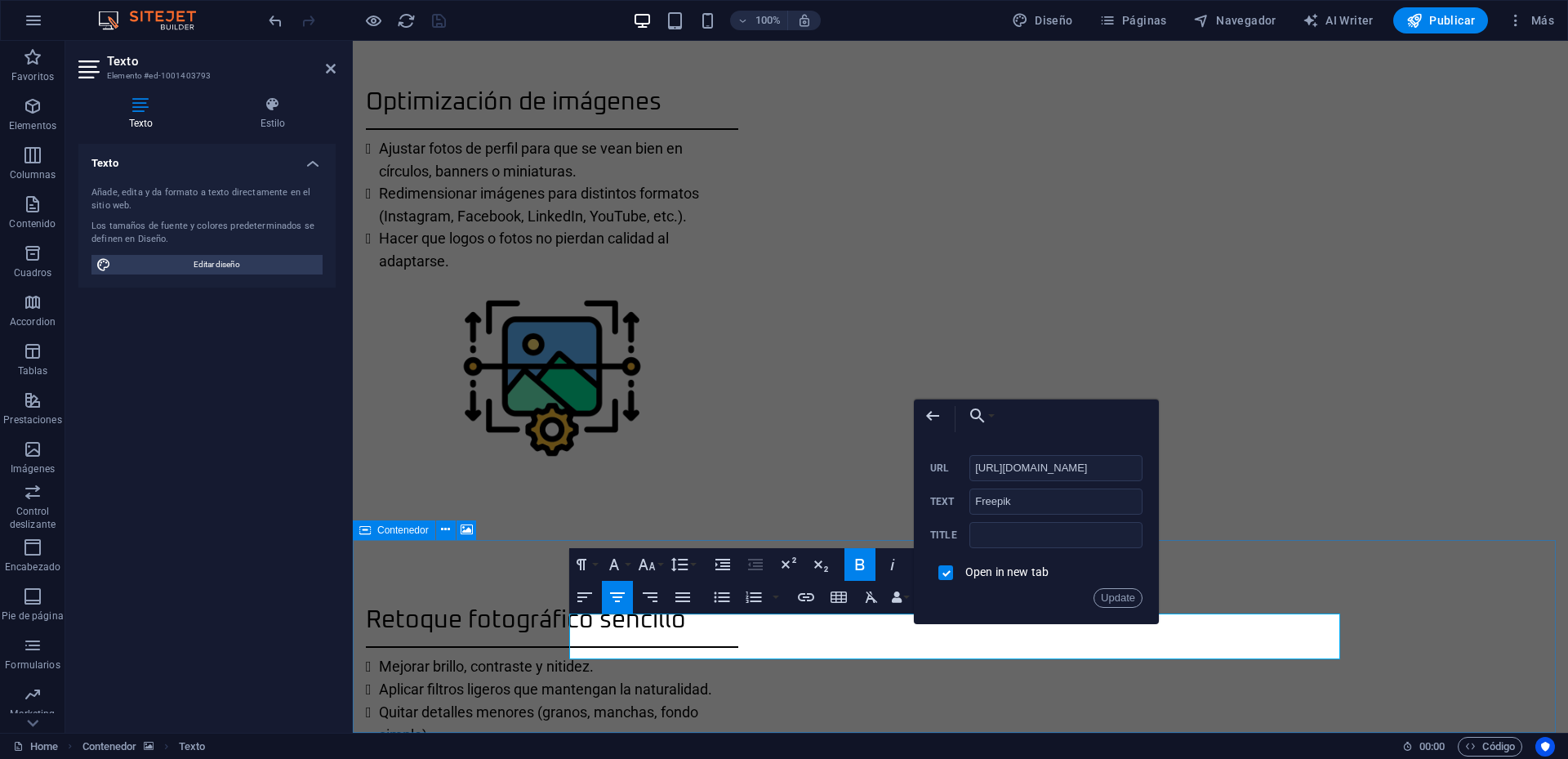
scroll to position [0, 0]
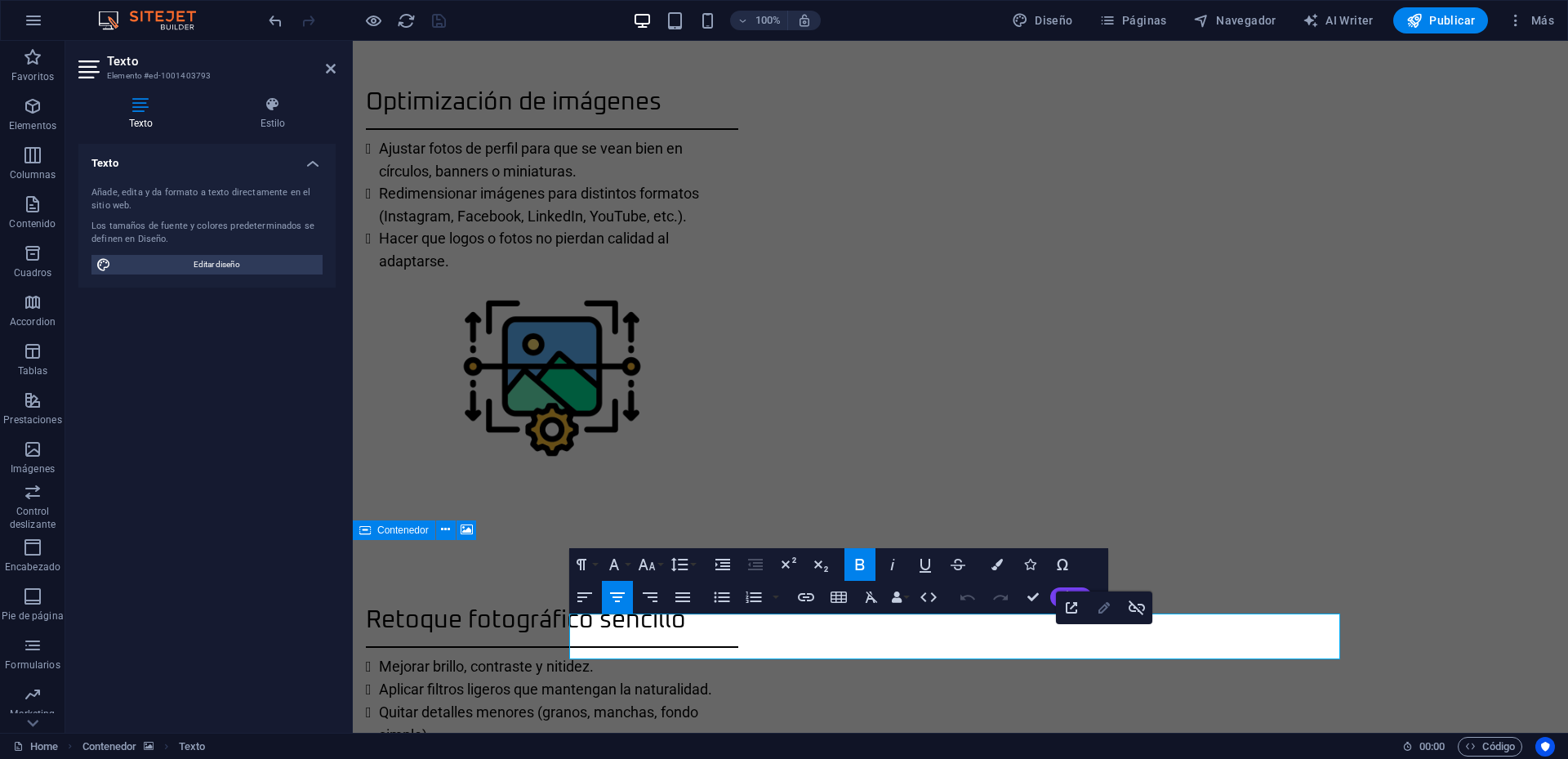
type input "https://www.flaticon.com/"
type input "Flaticon"
click at [1104, 612] on icon "button" at bounding box center [1105, 608] width 20 height 20
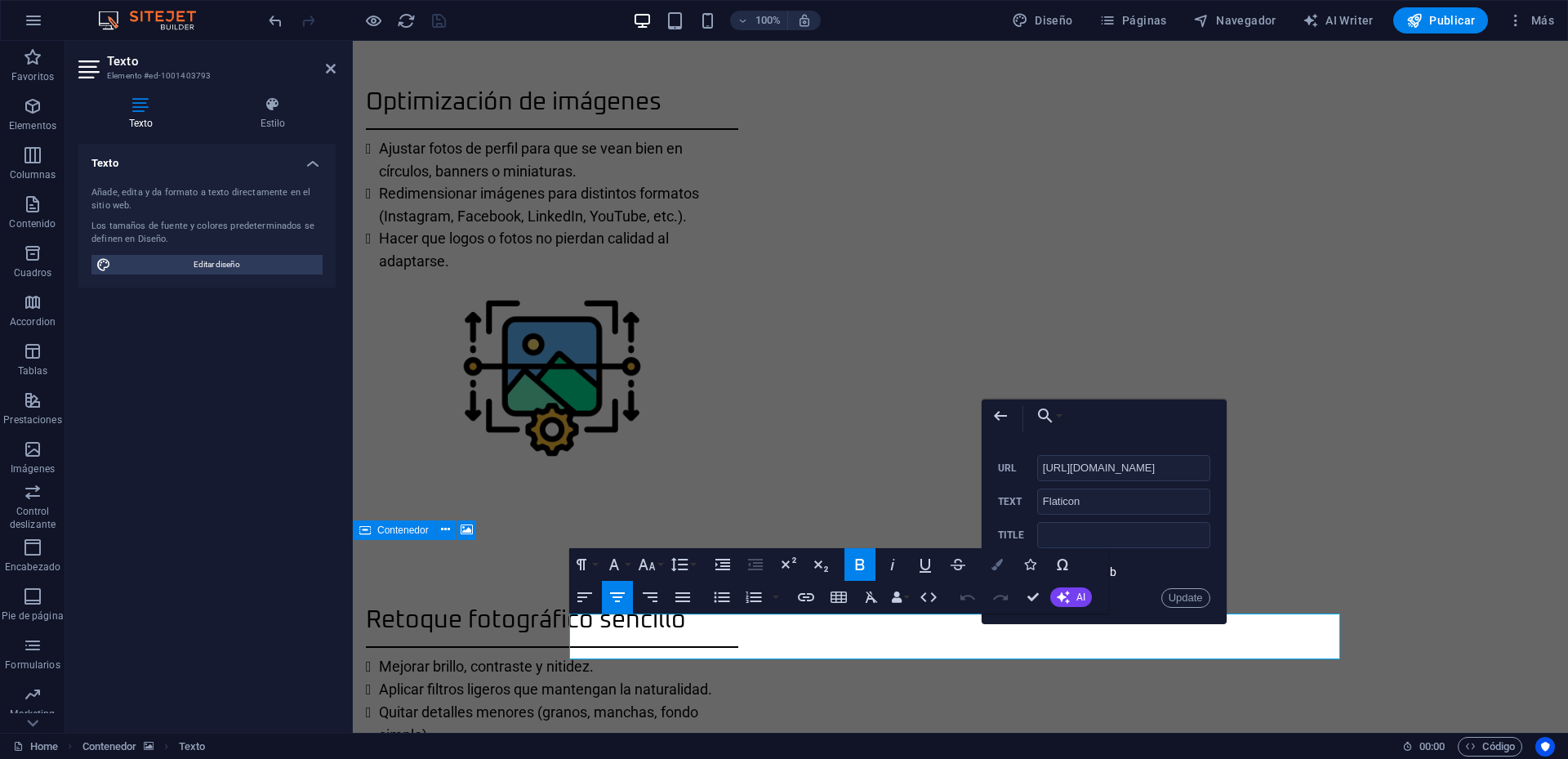
click at [996, 563] on icon "button" at bounding box center [997, 564] width 12 height 12
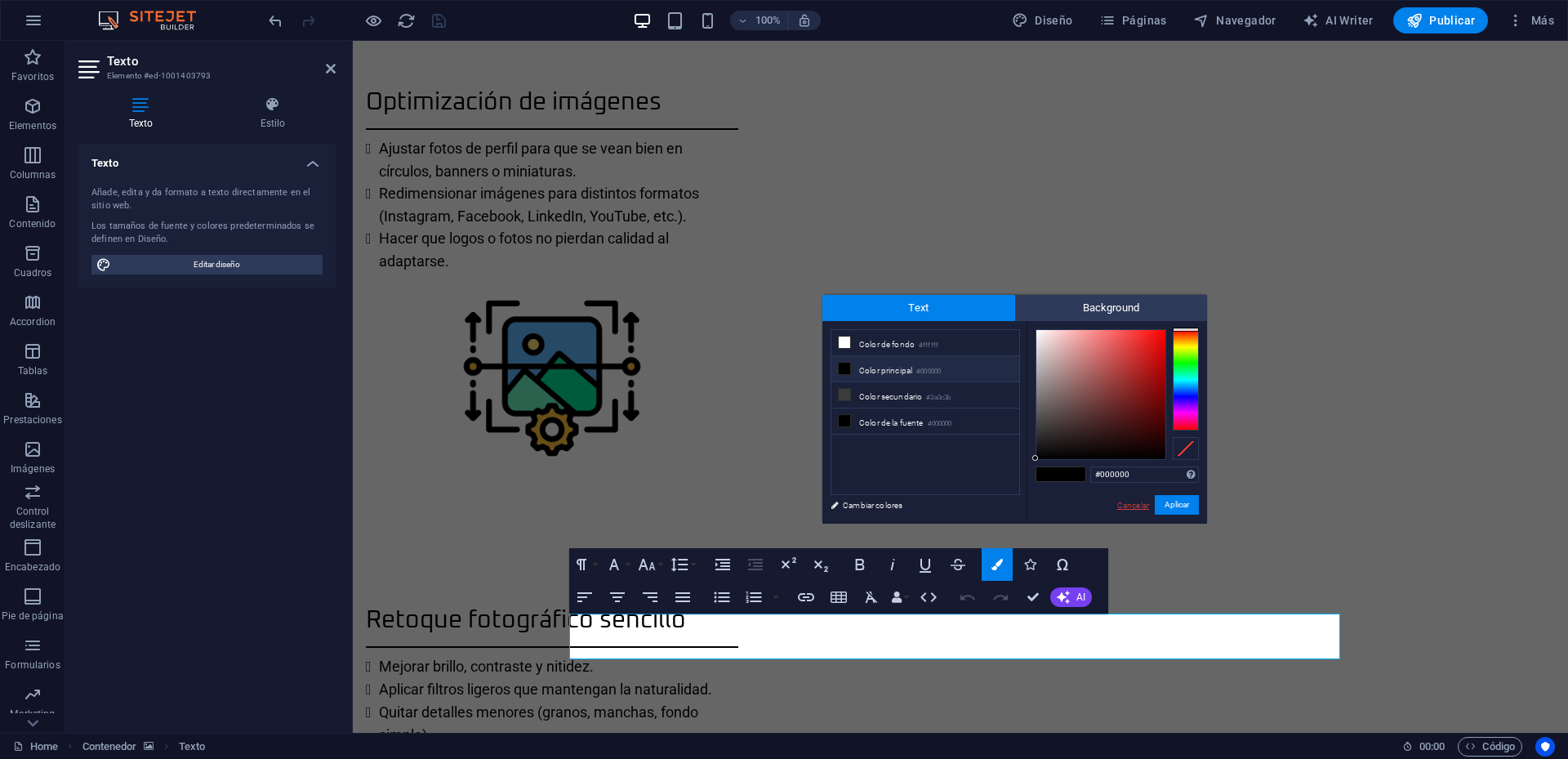
click at [1125, 507] on link "Cancelar" at bounding box center [1133, 506] width 35 height 13
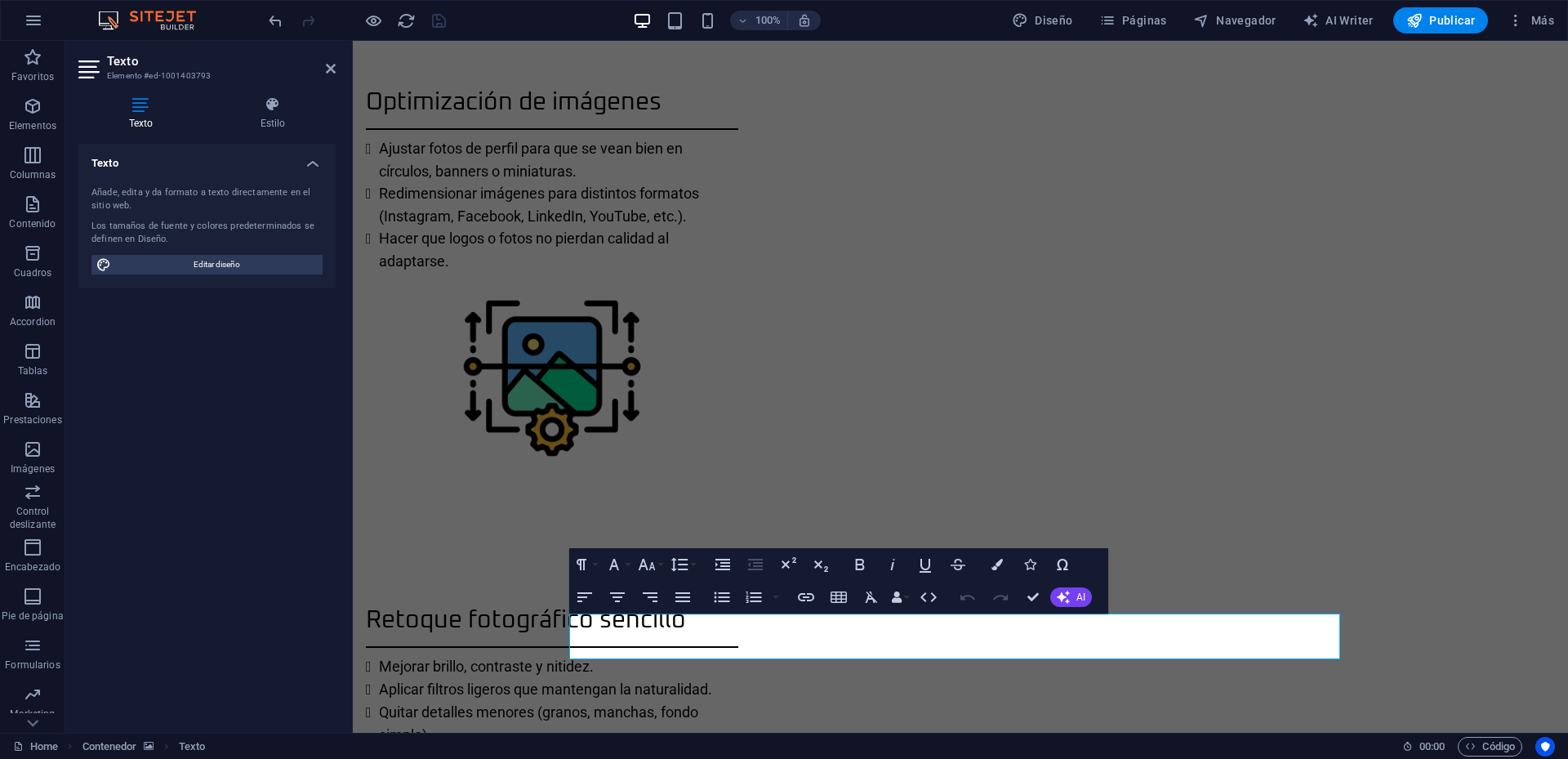
click at [340, 63] on aside "Texto Elemento #ed-1001403793 Texto Estilo Texto Añade, edita y da formato a te…" at bounding box center [208, 386] width 287 height 692
click at [334, 66] on icon at bounding box center [331, 68] width 10 height 13
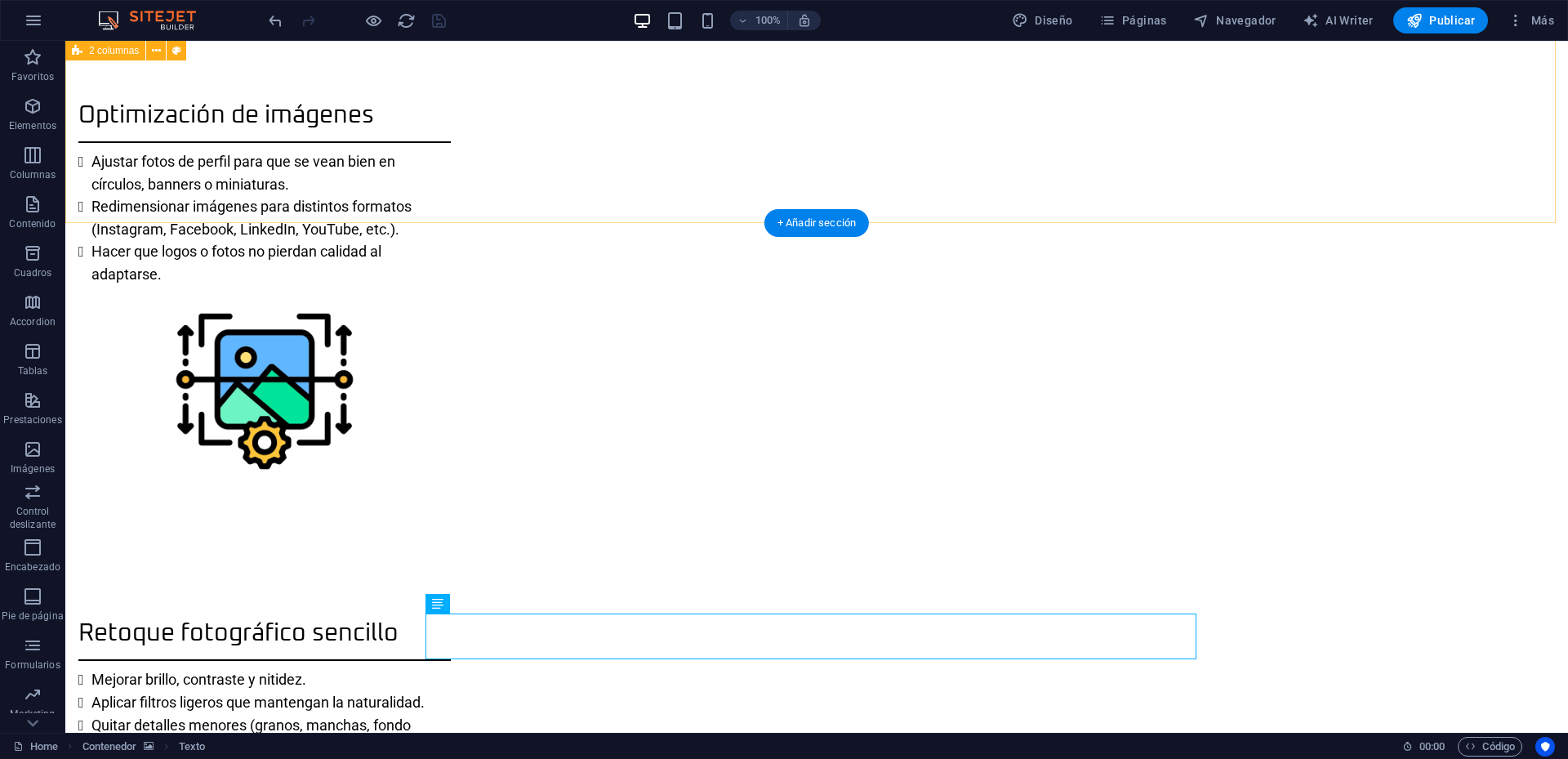
scroll to position [1545, 0]
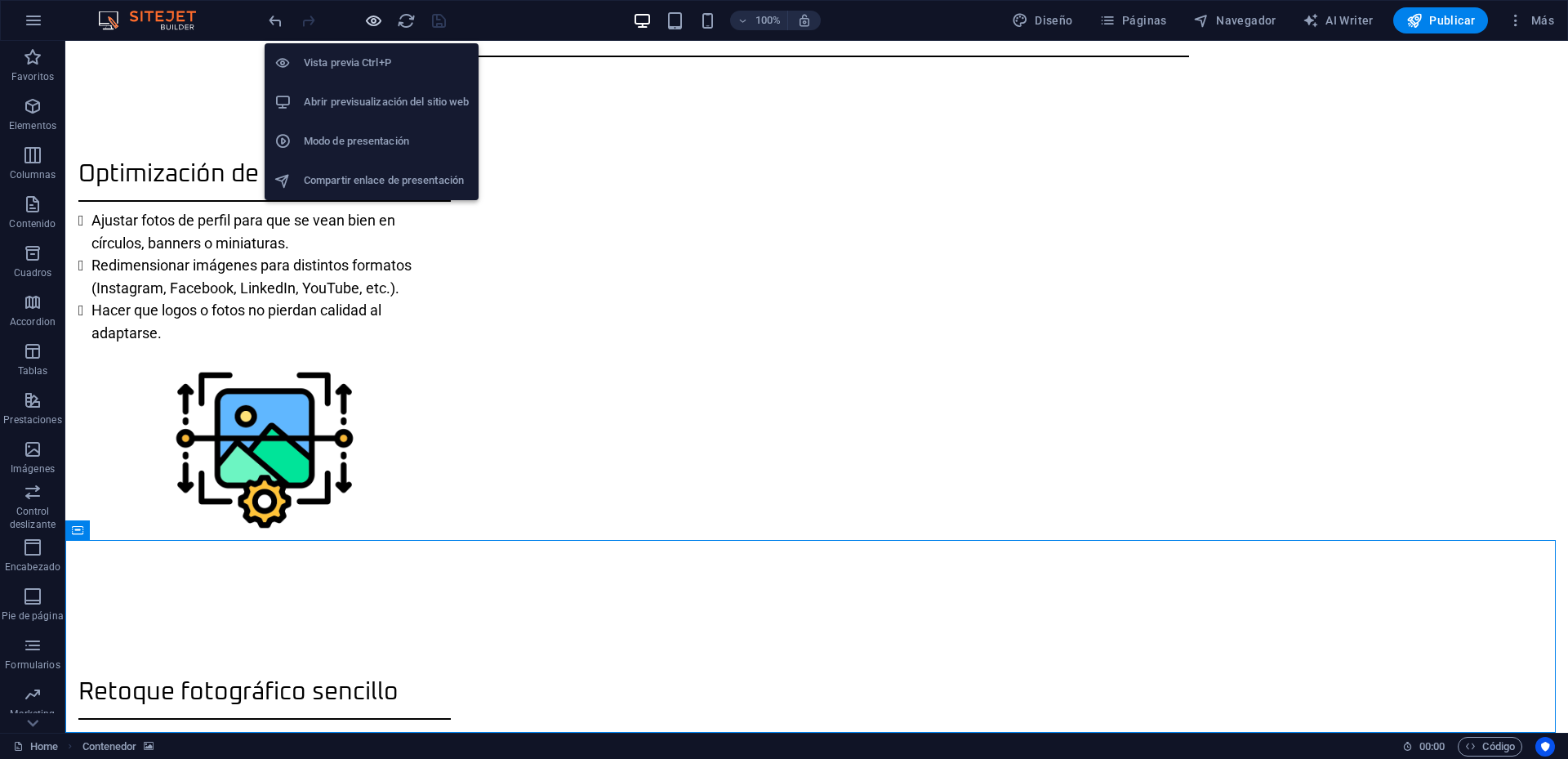
click at [377, 22] on icon "button" at bounding box center [373, 21] width 19 height 19
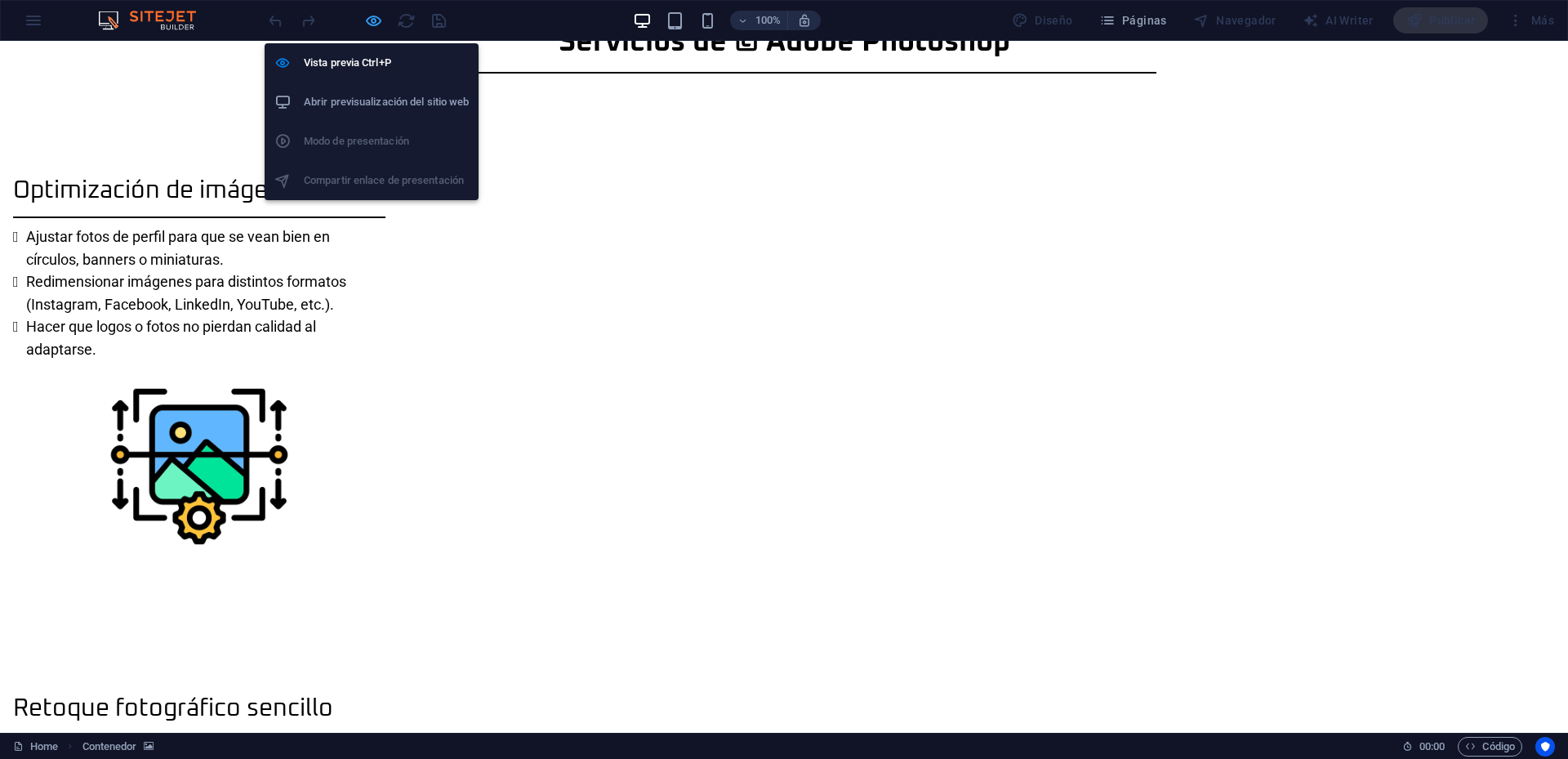
click at [374, 21] on icon "button" at bounding box center [373, 21] width 19 height 19
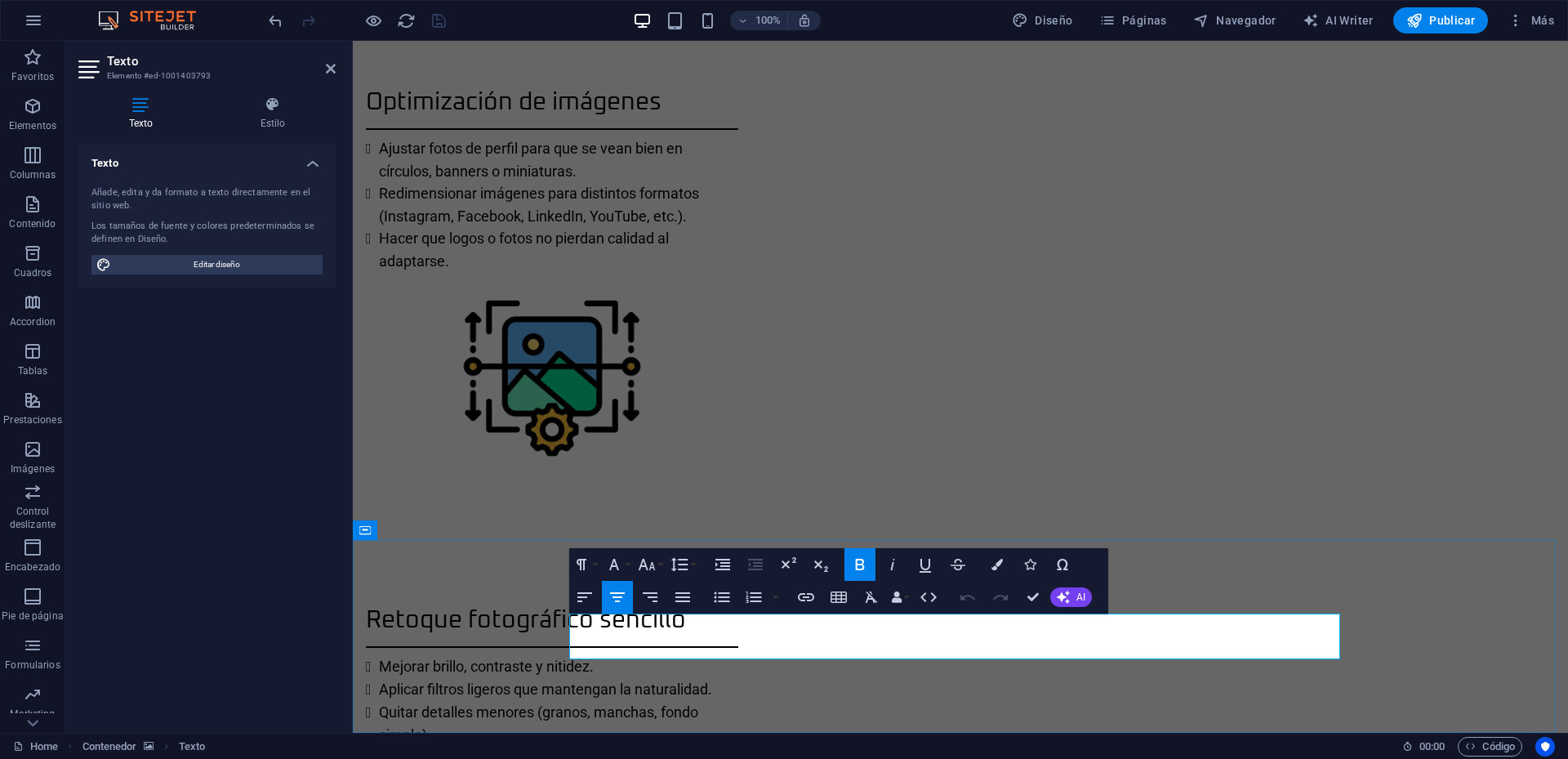
copy span "©"
click at [326, 67] on icon at bounding box center [331, 68] width 10 height 13
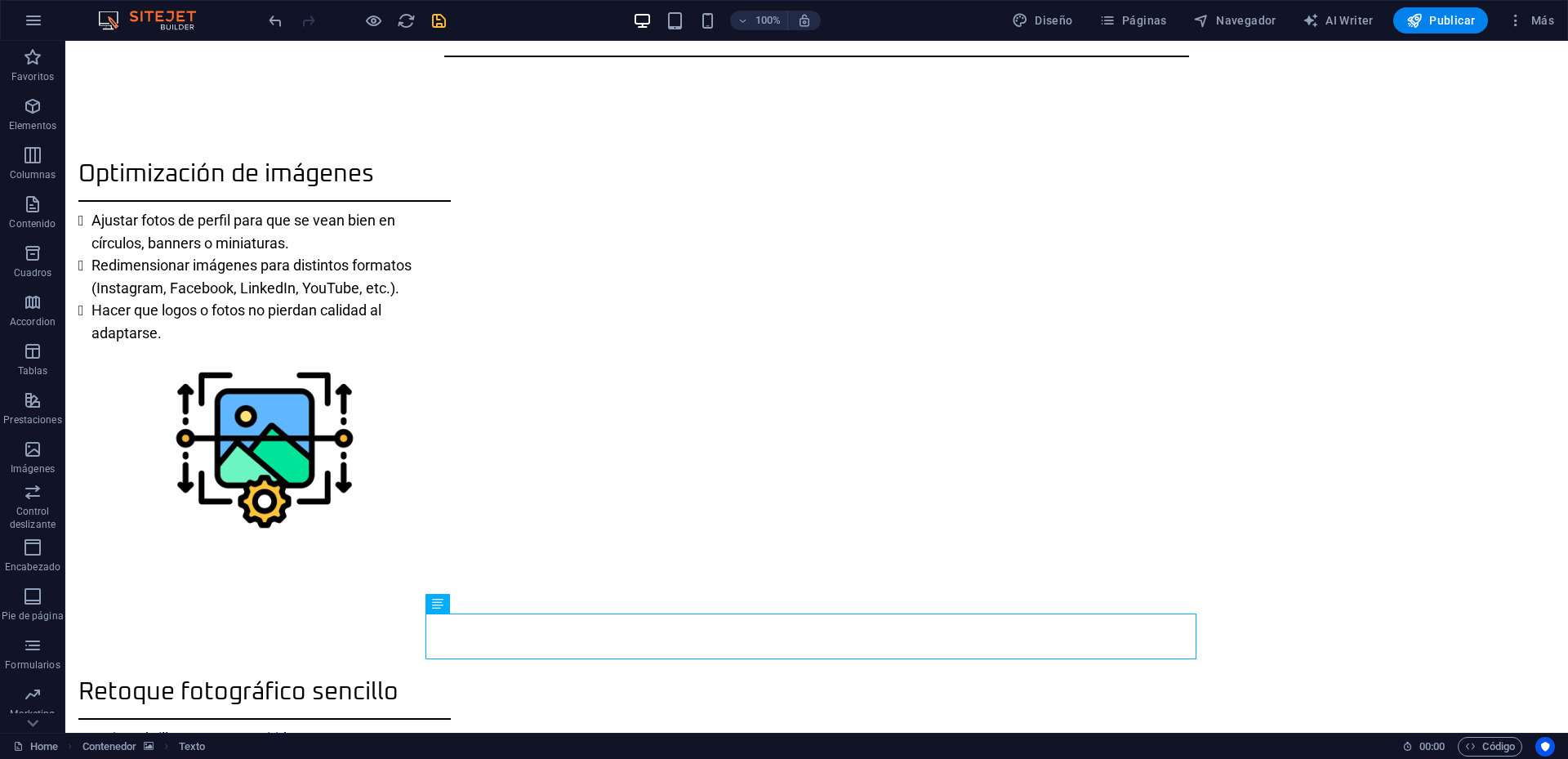
click at [441, 21] on icon "save" at bounding box center [439, 21] width 19 height 19
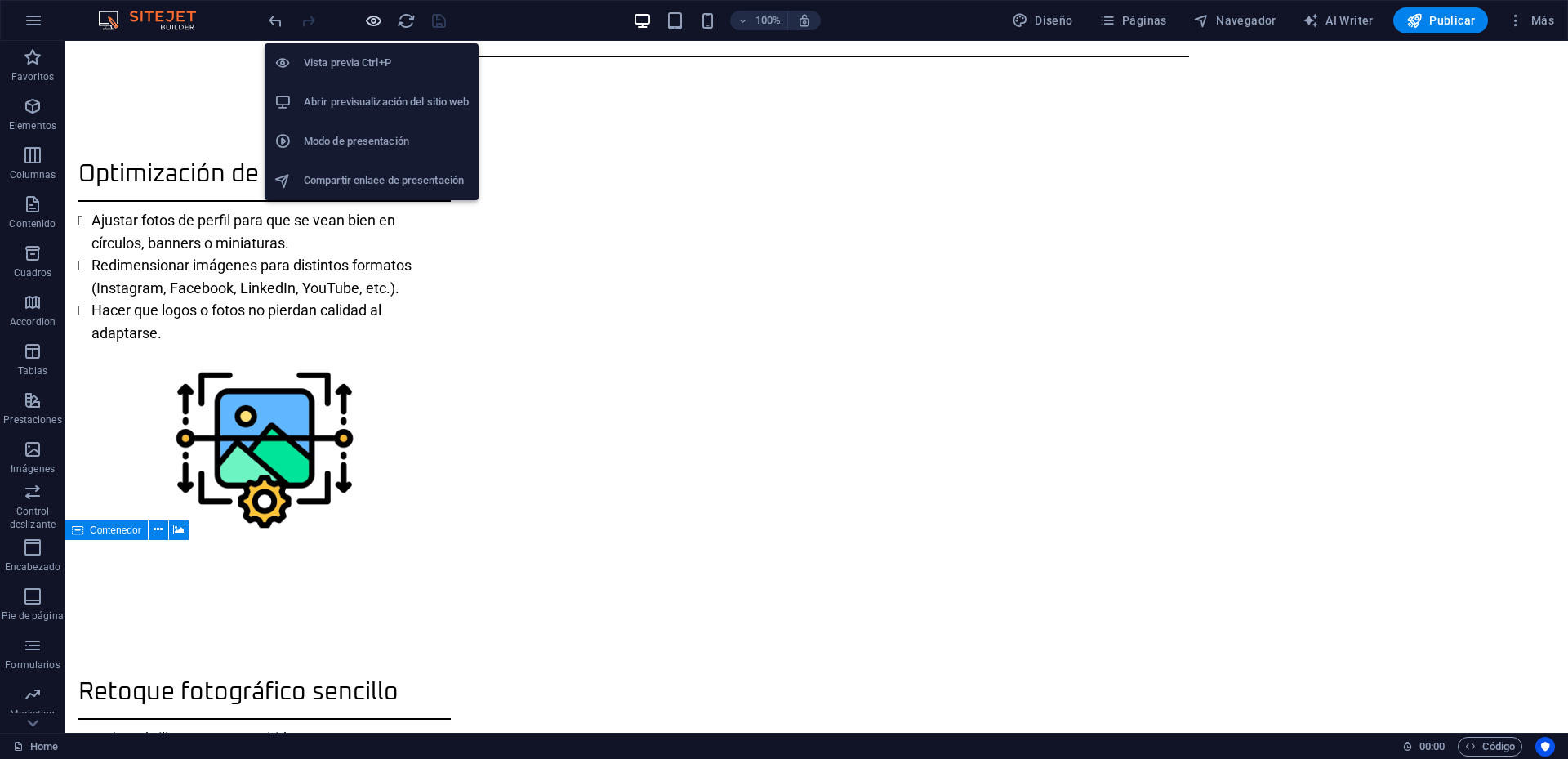
click at [376, 21] on icon "button" at bounding box center [373, 21] width 19 height 19
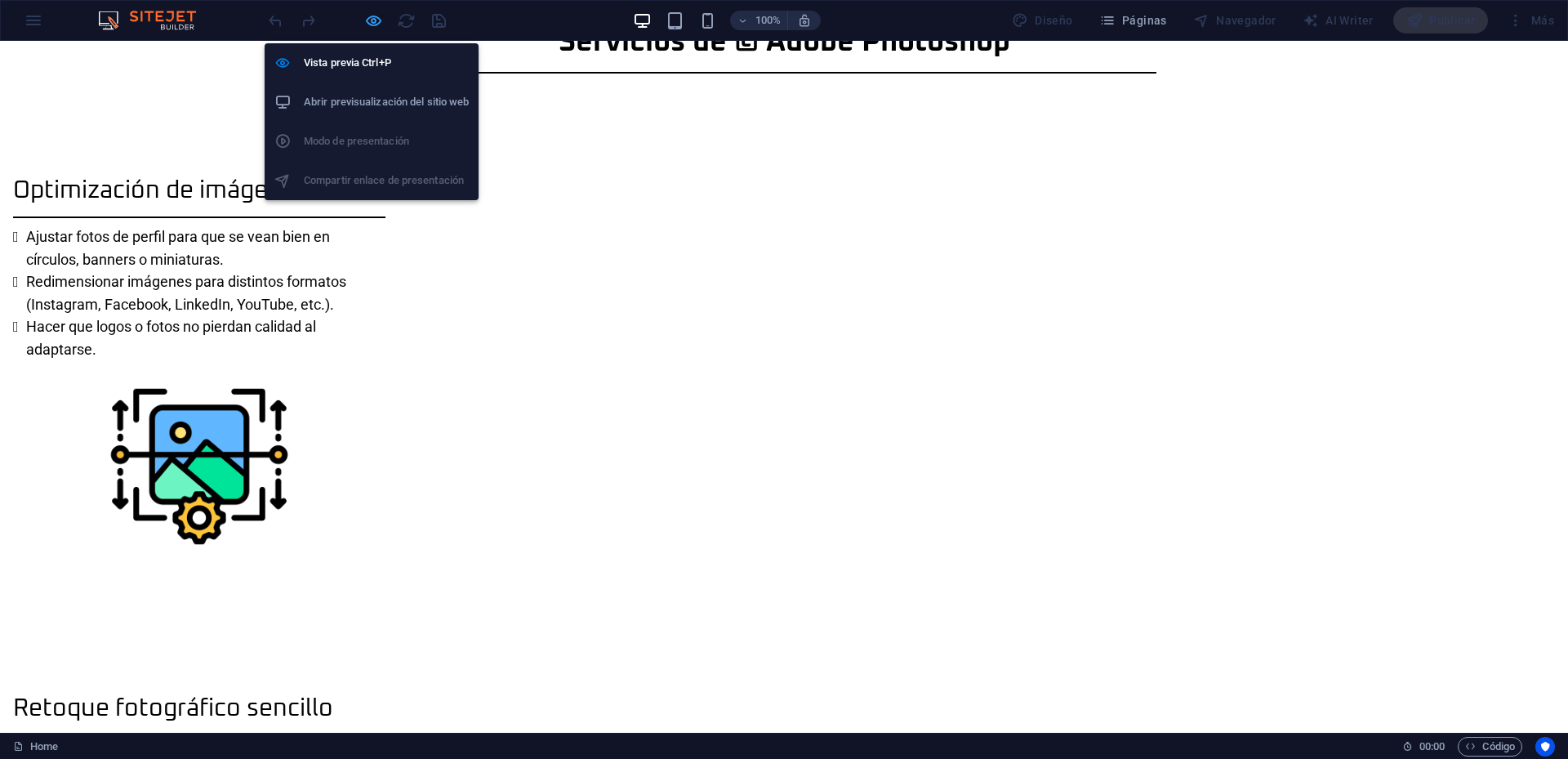
click at [368, 21] on icon "button" at bounding box center [373, 21] width 19 height 19
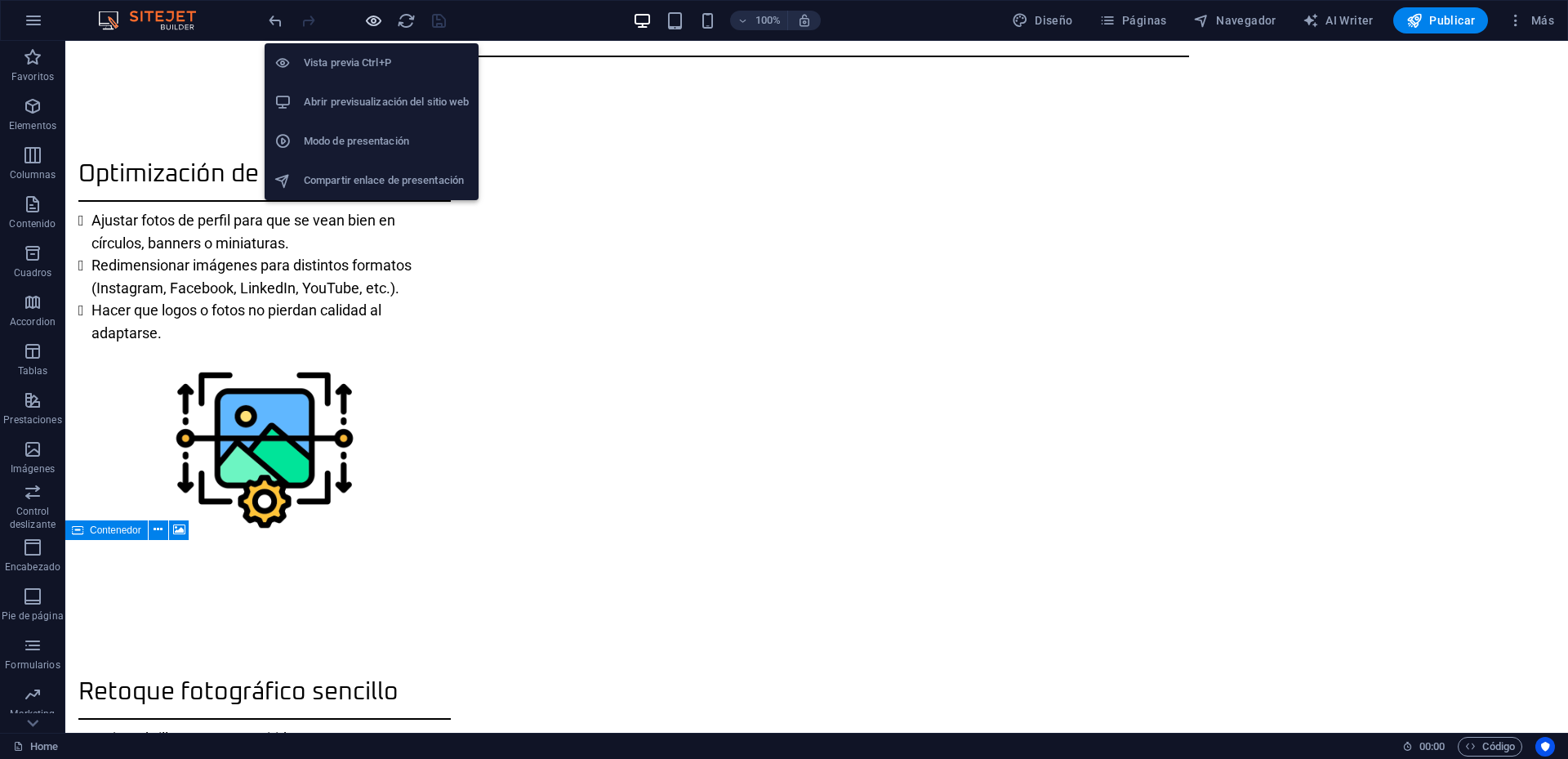
click at [373, 24] on icon "button" at bounding box center [373, 21] width 19 height 19
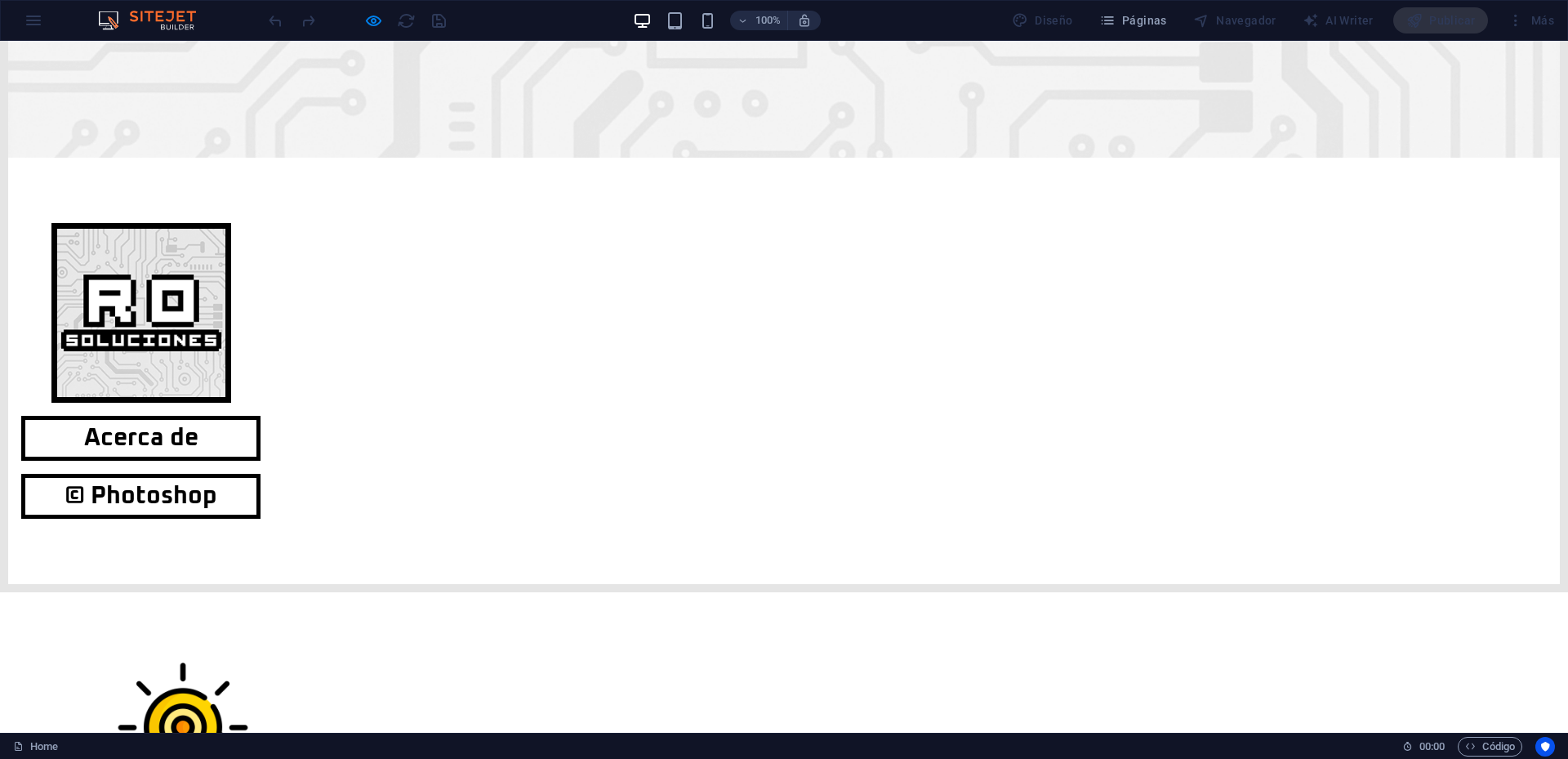
scroll to position [227, 0]
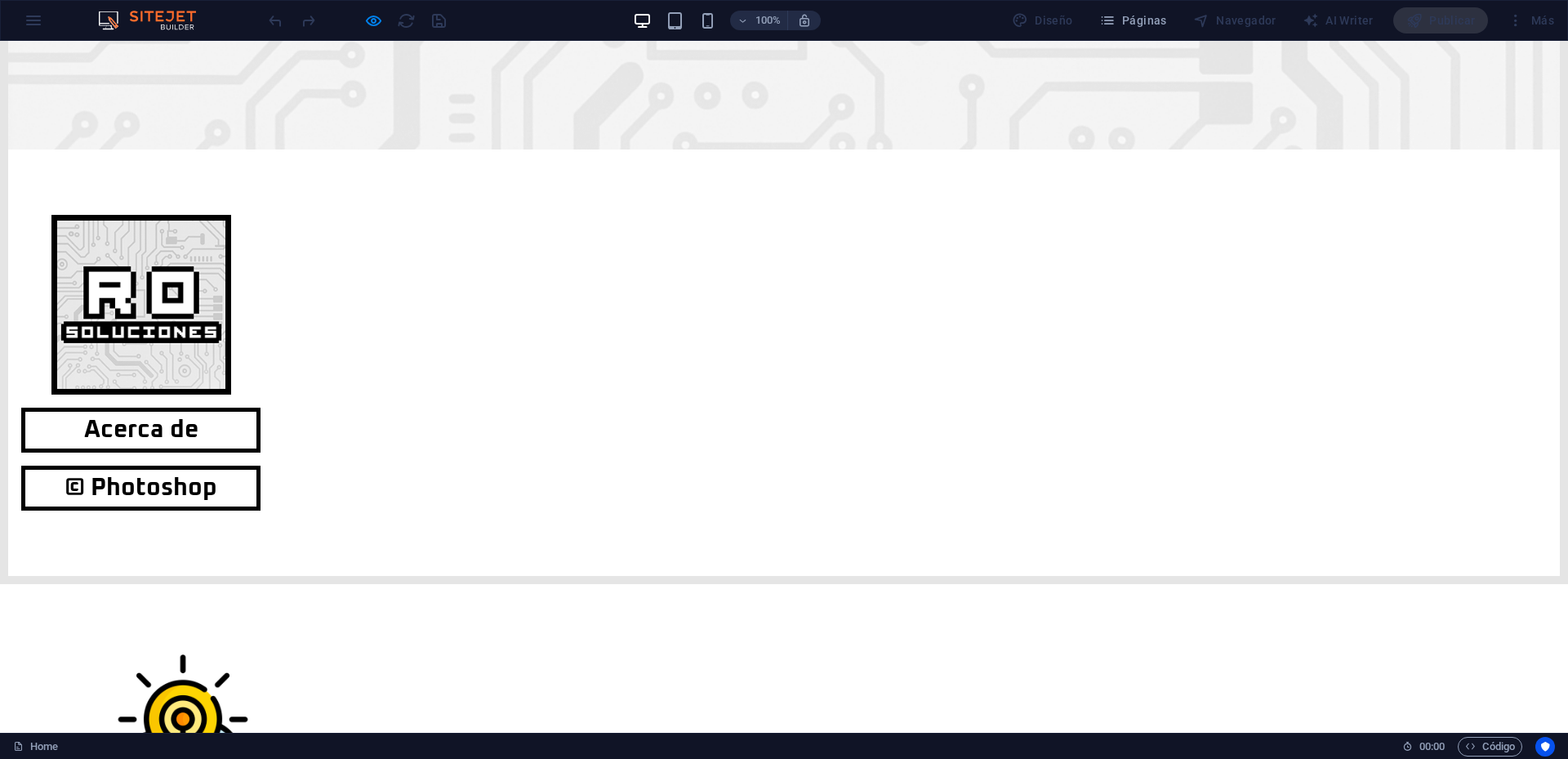
click at [382, 20] on icon "button" at bounding box center [373, 21] width 19 height 19
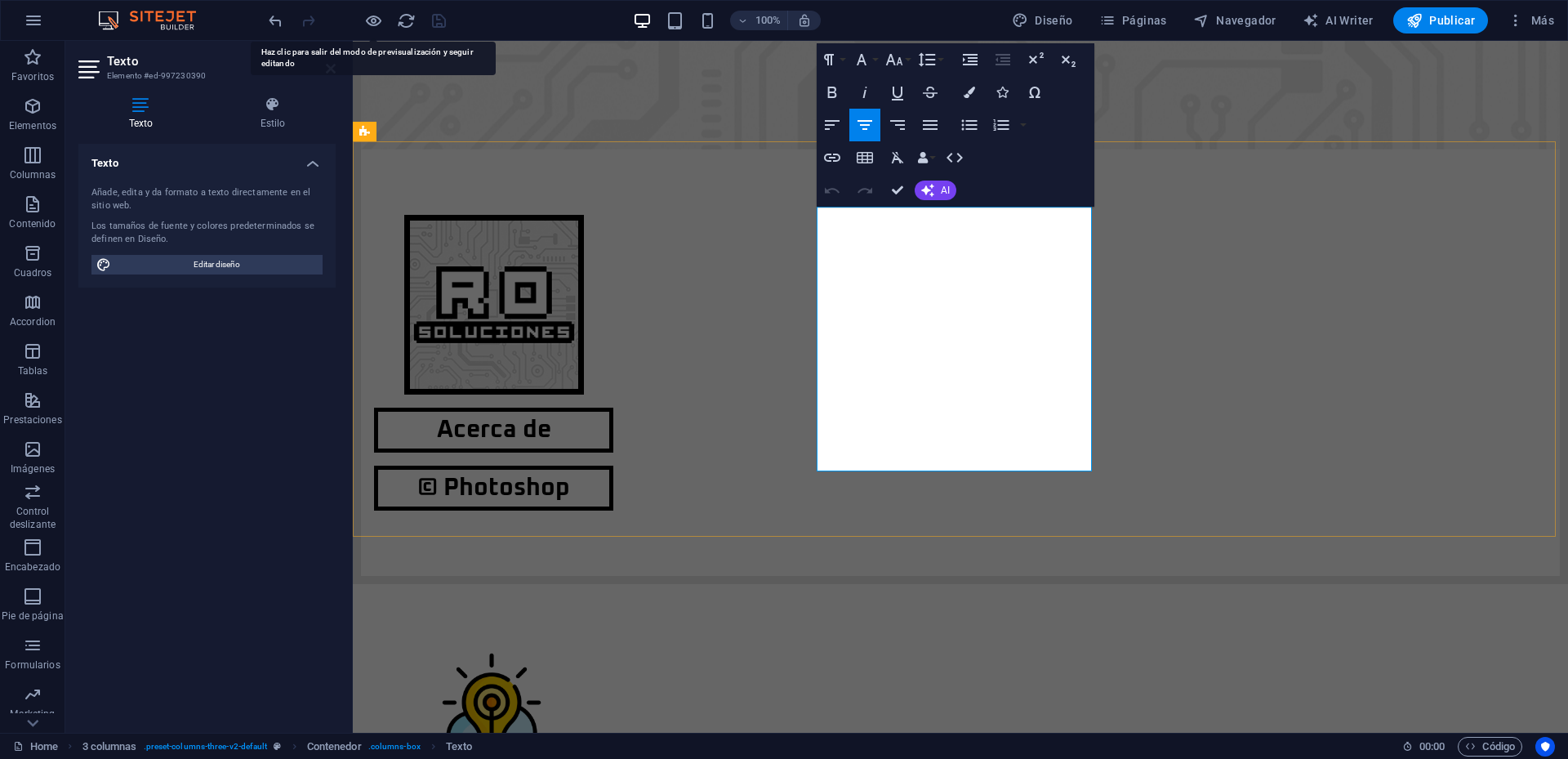
click at [334, 67] on icon at bounding box center [331, 68] width 10 height 13
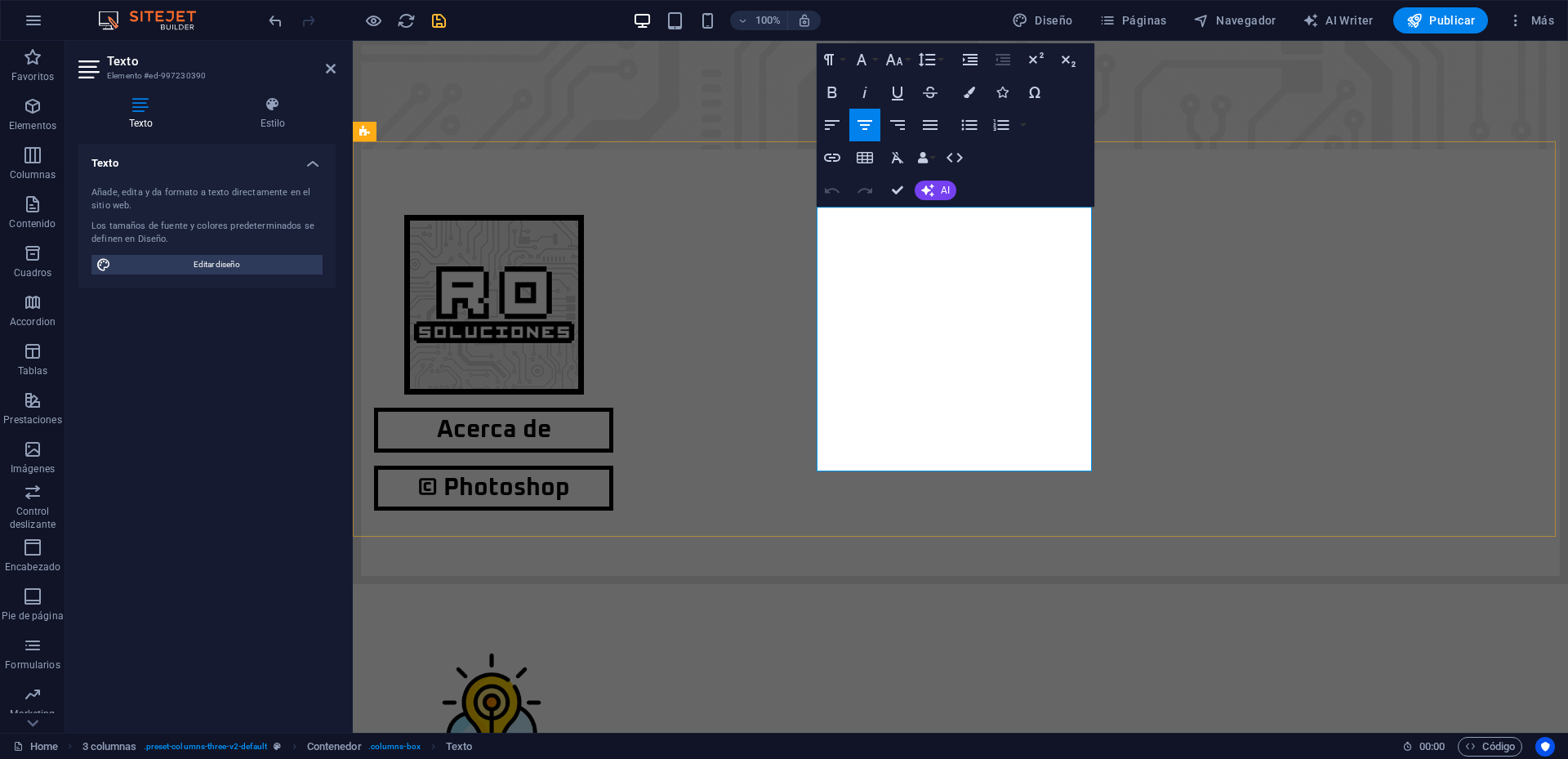
click at [901, 61] on icon "button" at bounding box center [895, 59] width 17 height 12
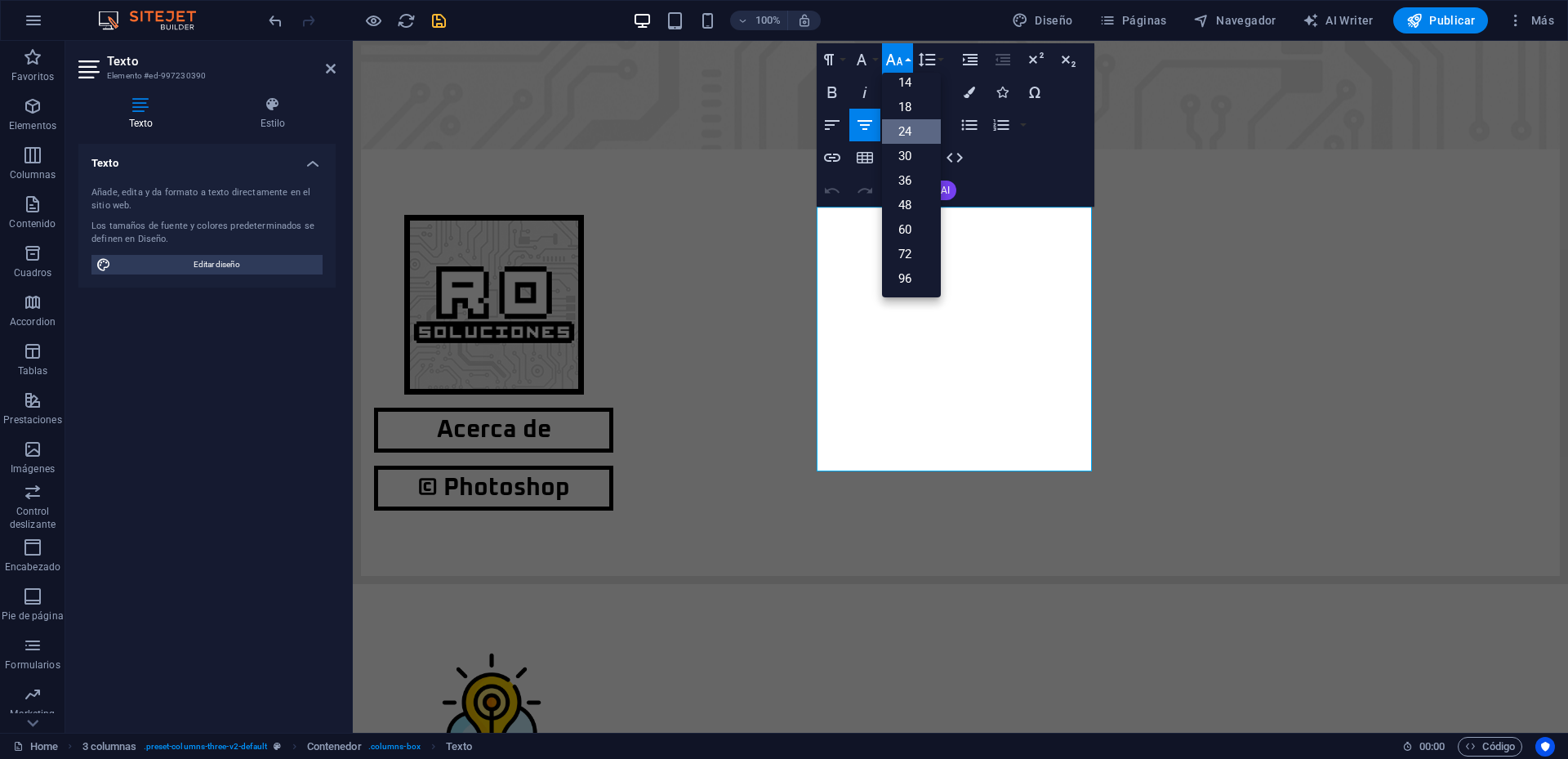
scroll to position [131, 0]
click at [913, 110] on link "18" at bounding box center [911, 107] width 59 height 24
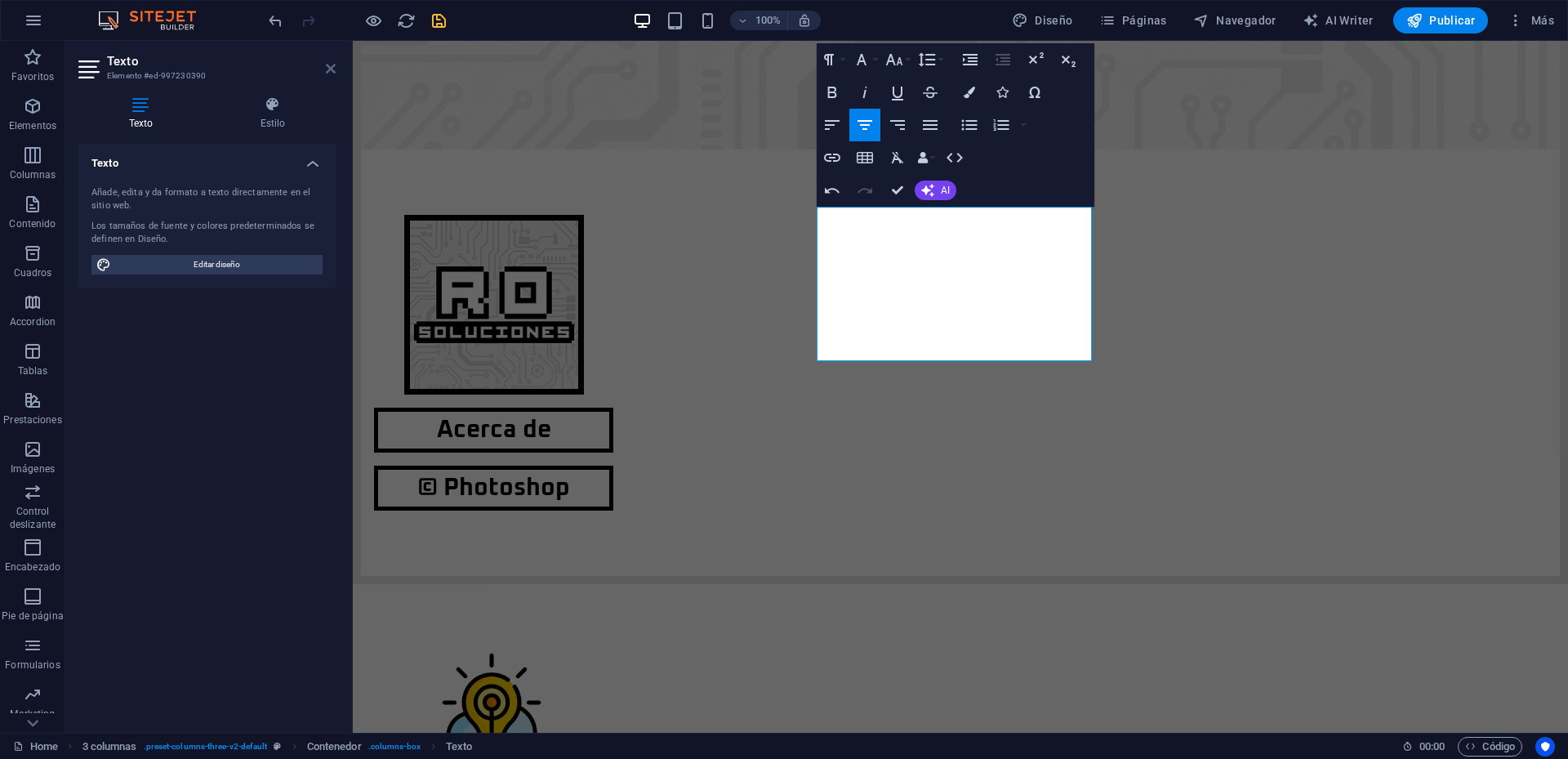
click at [332, 66] on icon at bounding box center [331, 68] width 10 height 13
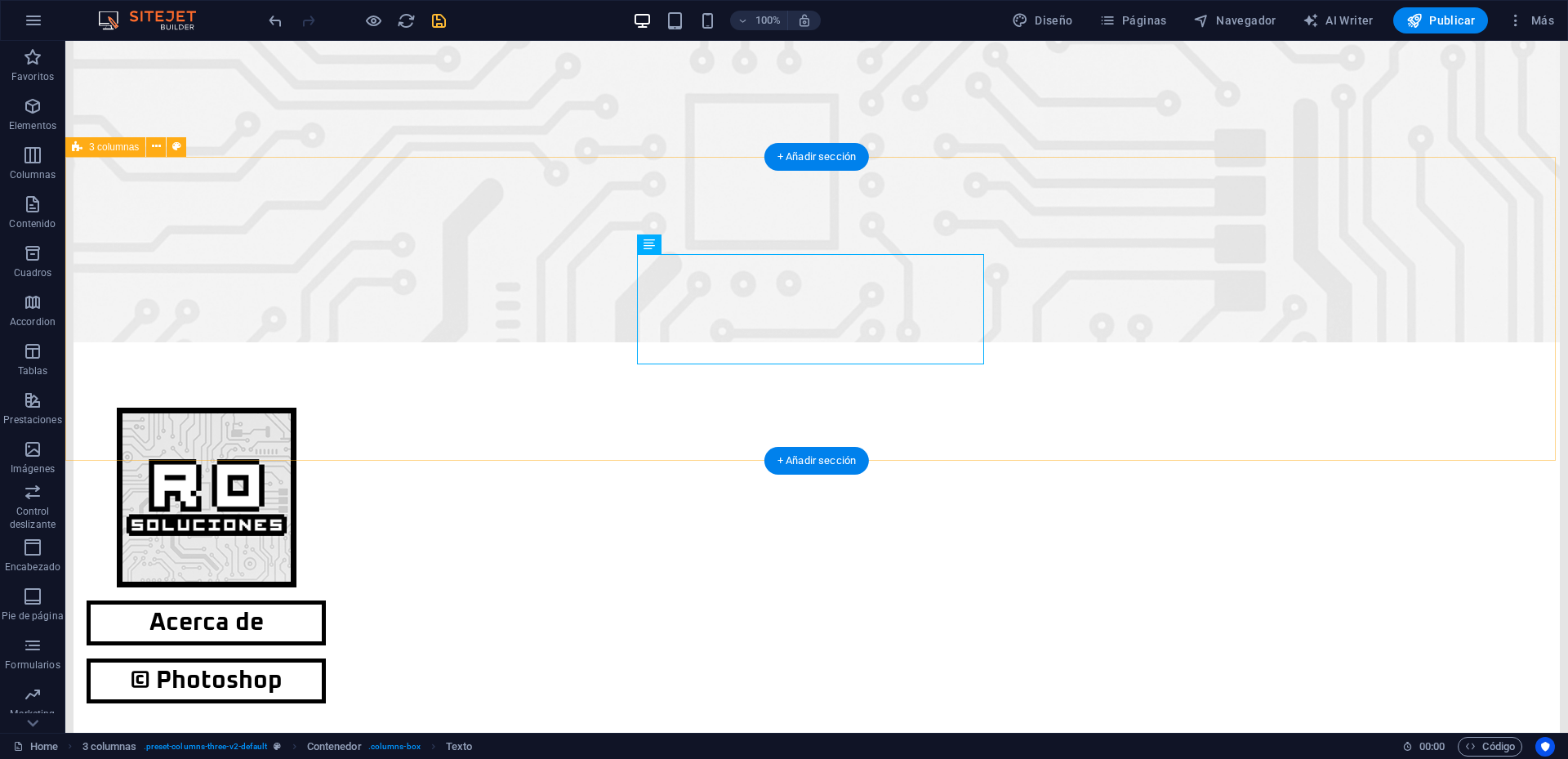
scroll to position [0, 0]
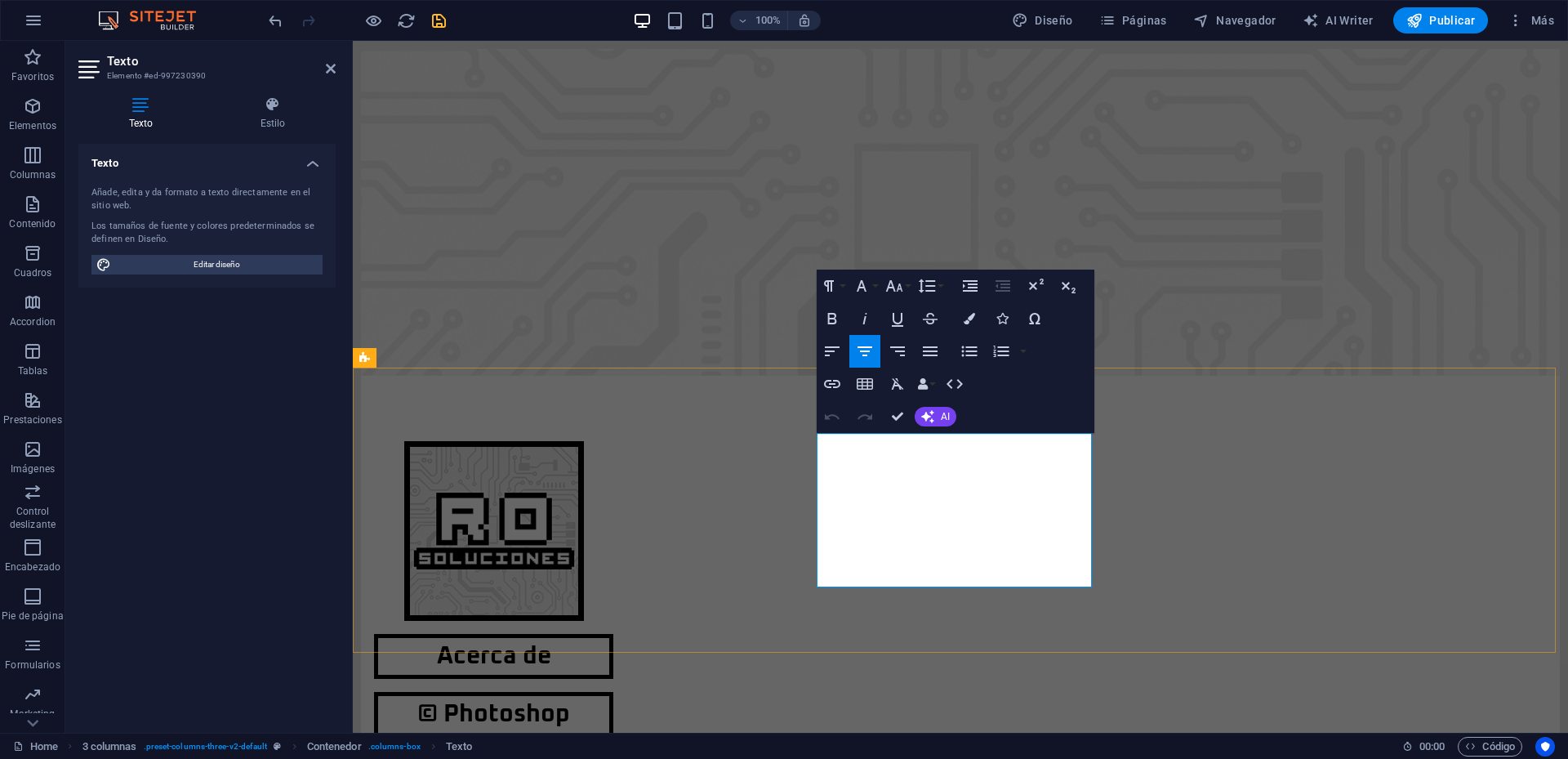
click at [874, 286] on button "Font Family" at bounding box center [865, 286] width 31 height 33
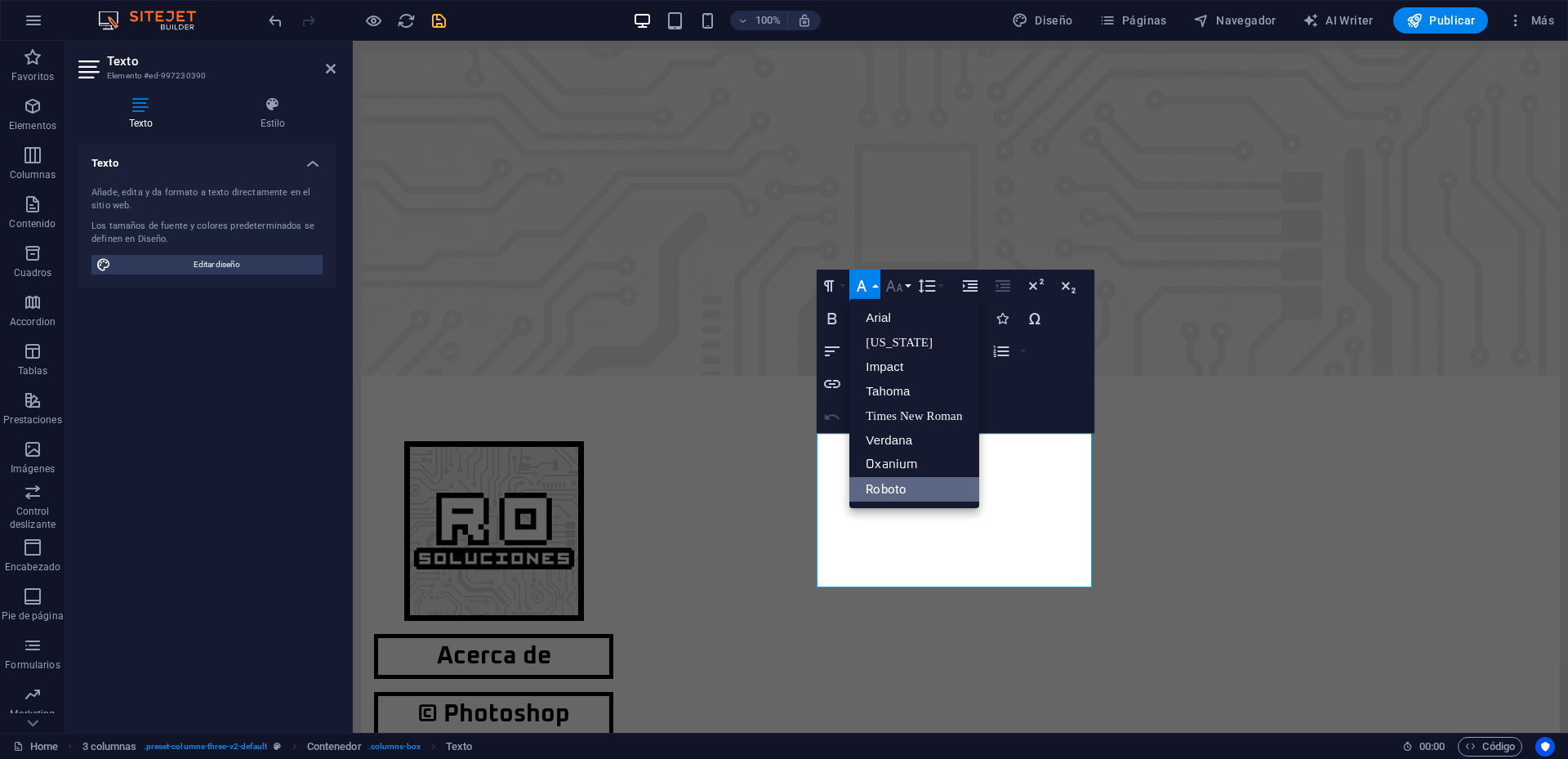
click at [896, 288] on icon "button" at bounding box center [895, 287] width 20 height 20
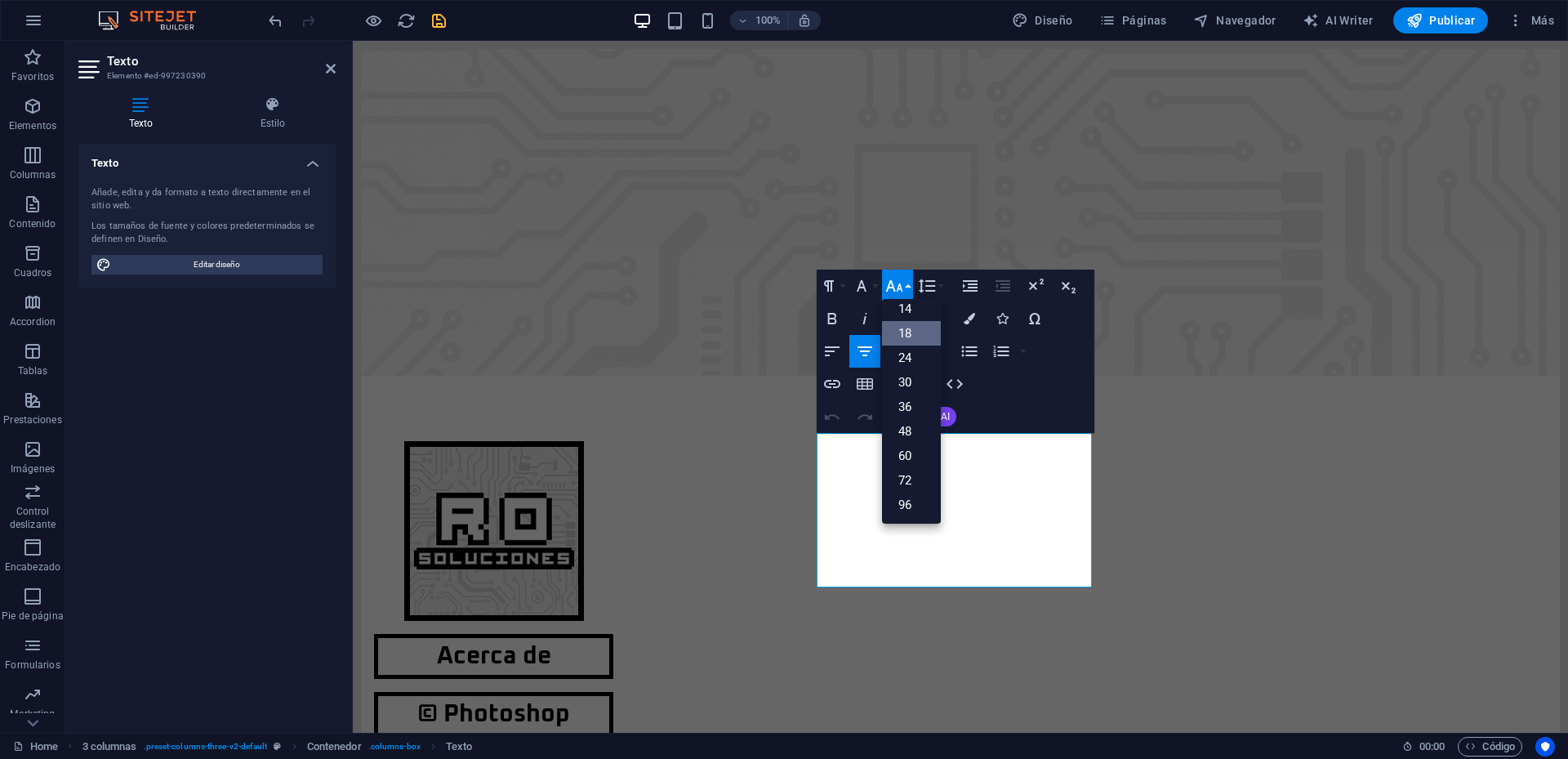
scroll to position [131, 0]
click at [914, 356] on link "24" at bounding box center [911, 357] width 59 height 24
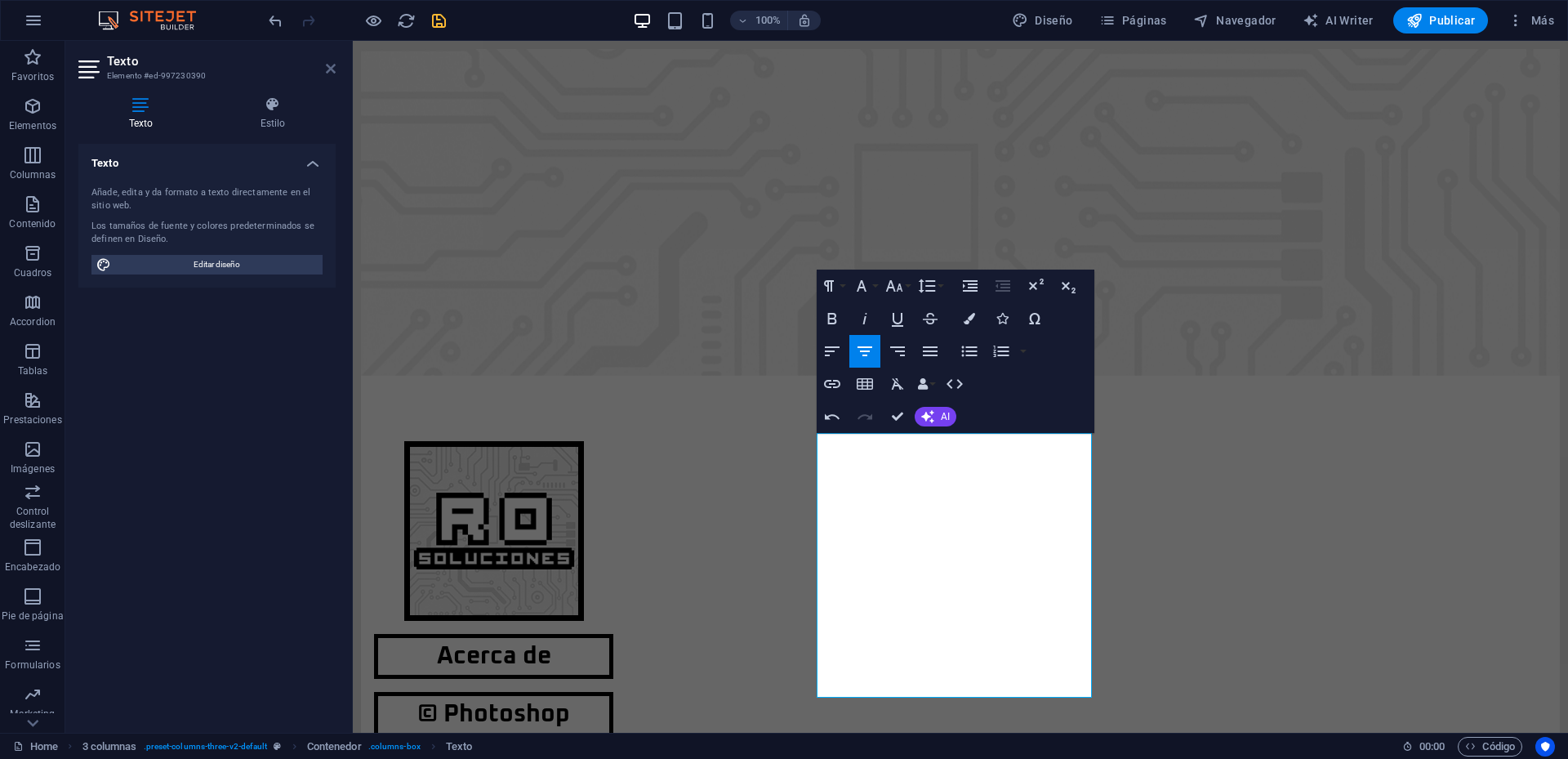
click at [334, 71] on icon at bounding box center [331, 68] width 10 height 13
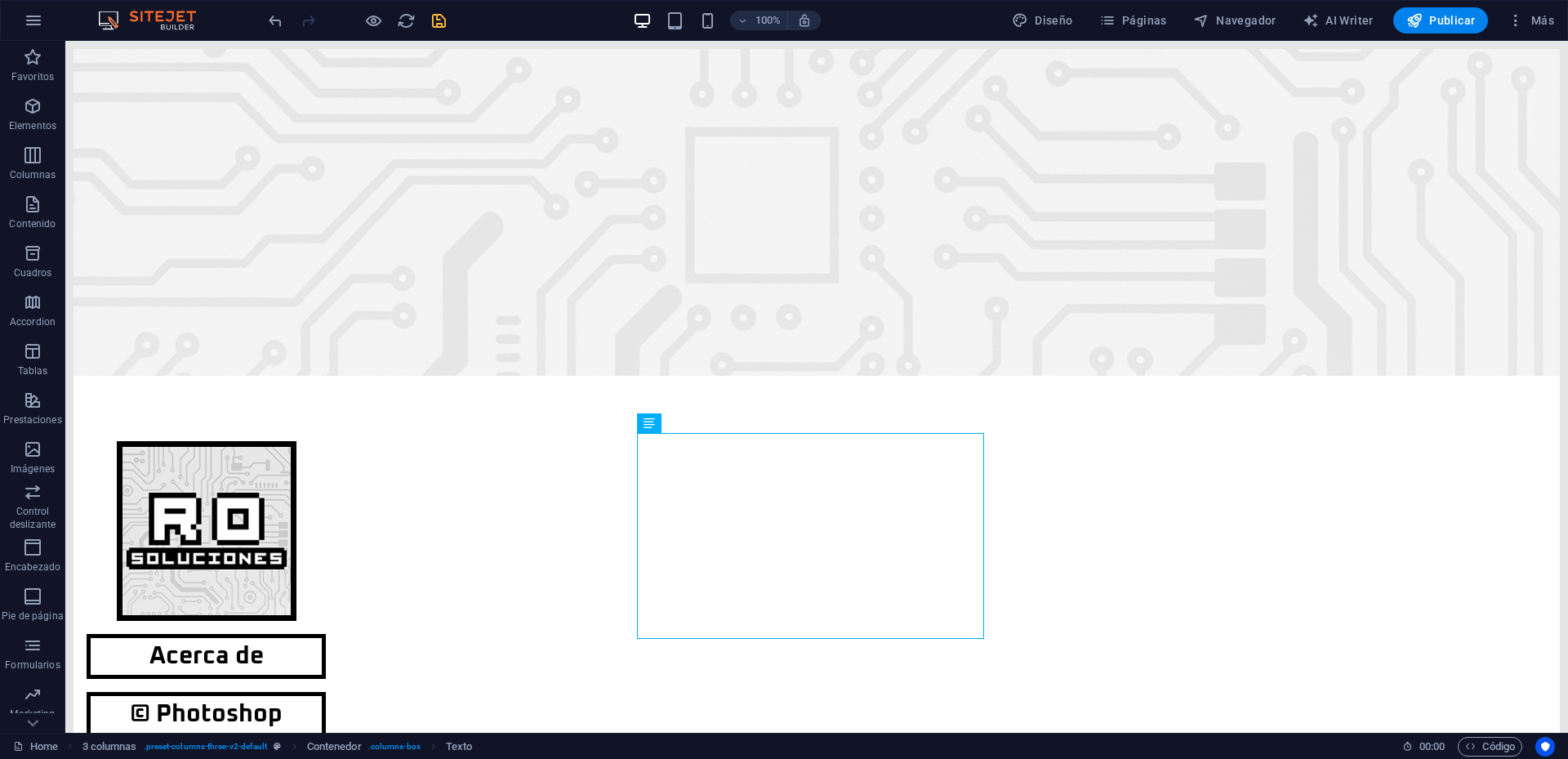
click at [440, 14] on icon "save" at bounding box center [439, 21] width 19 height 19
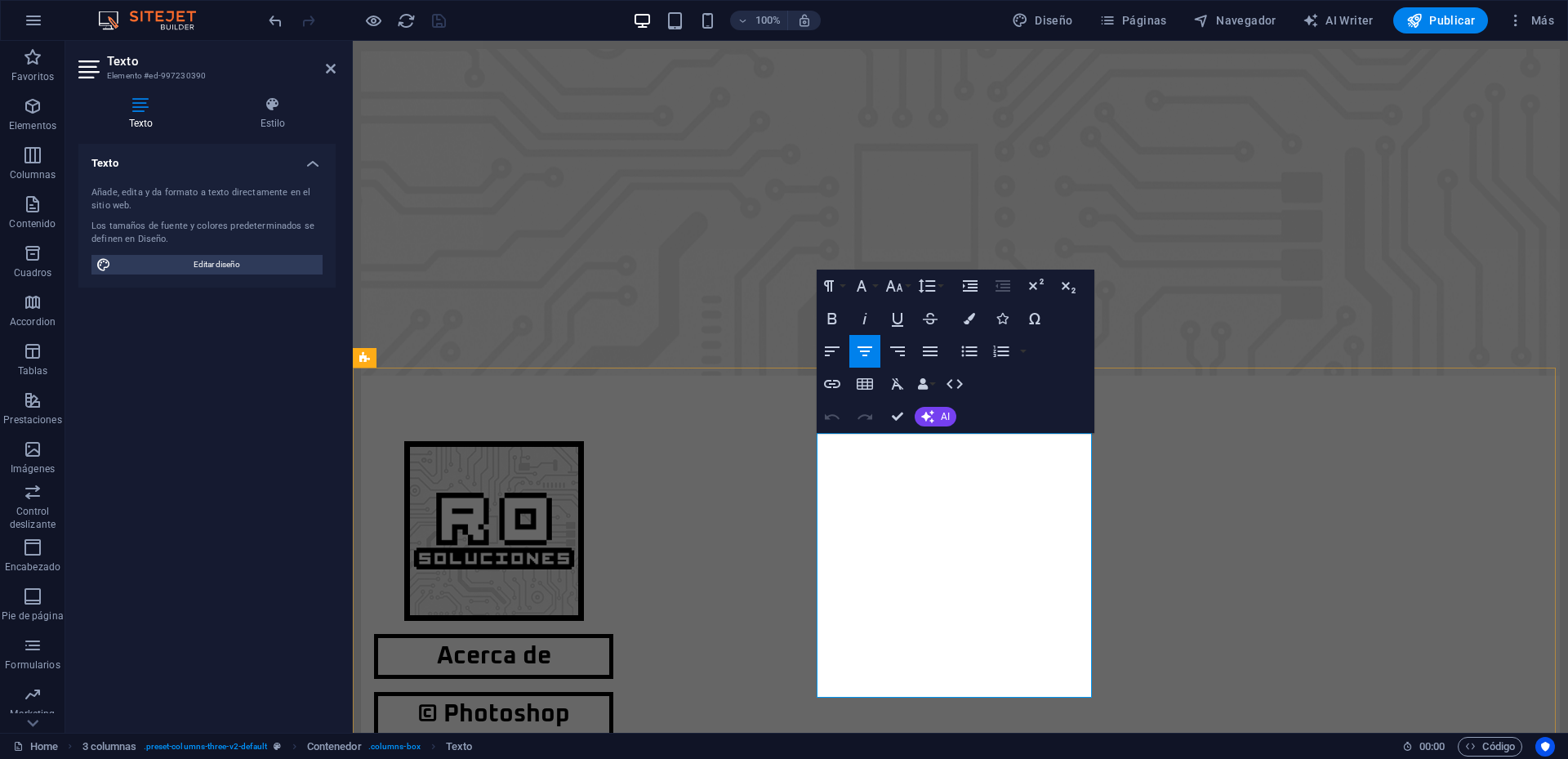
click at [334, 65] on icon at bounding box center [331, 68] width 10 height 13
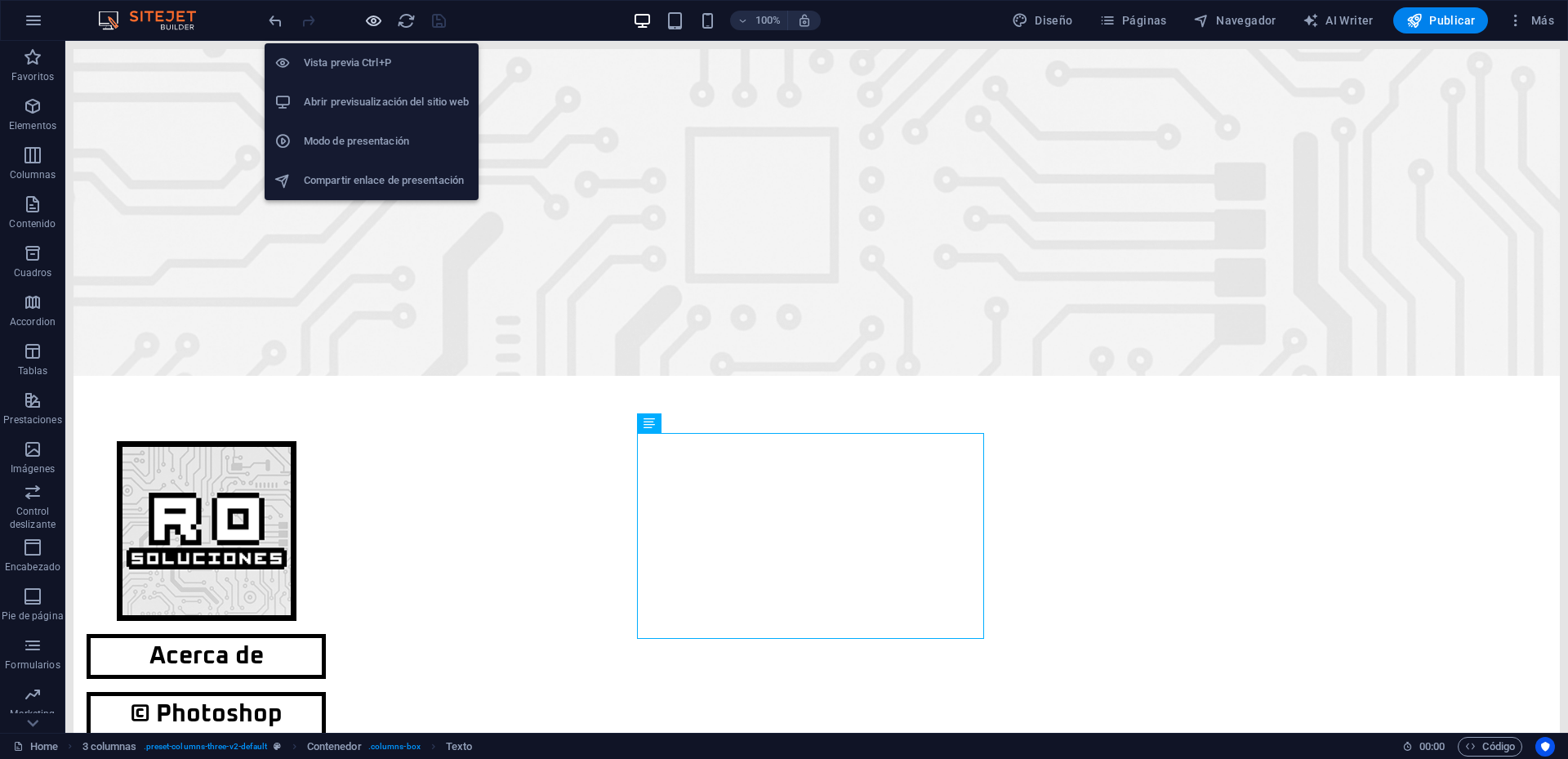
click at [370, 24] on icon "button" at bounding box center [373, 21] width 19 height 19
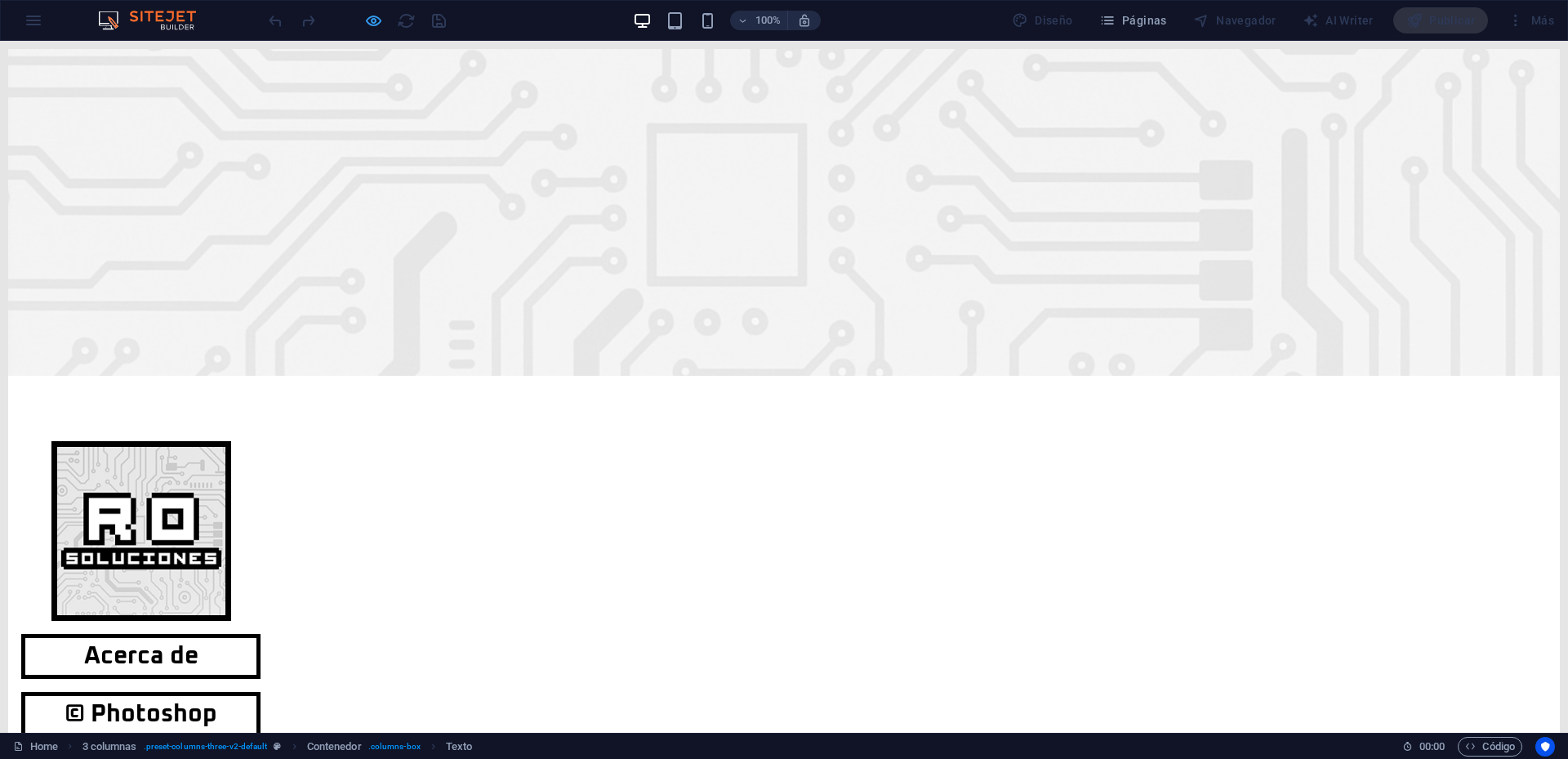
click at [367, 28] on icon "button" at bounding box center [373, 21] width 19 height 19
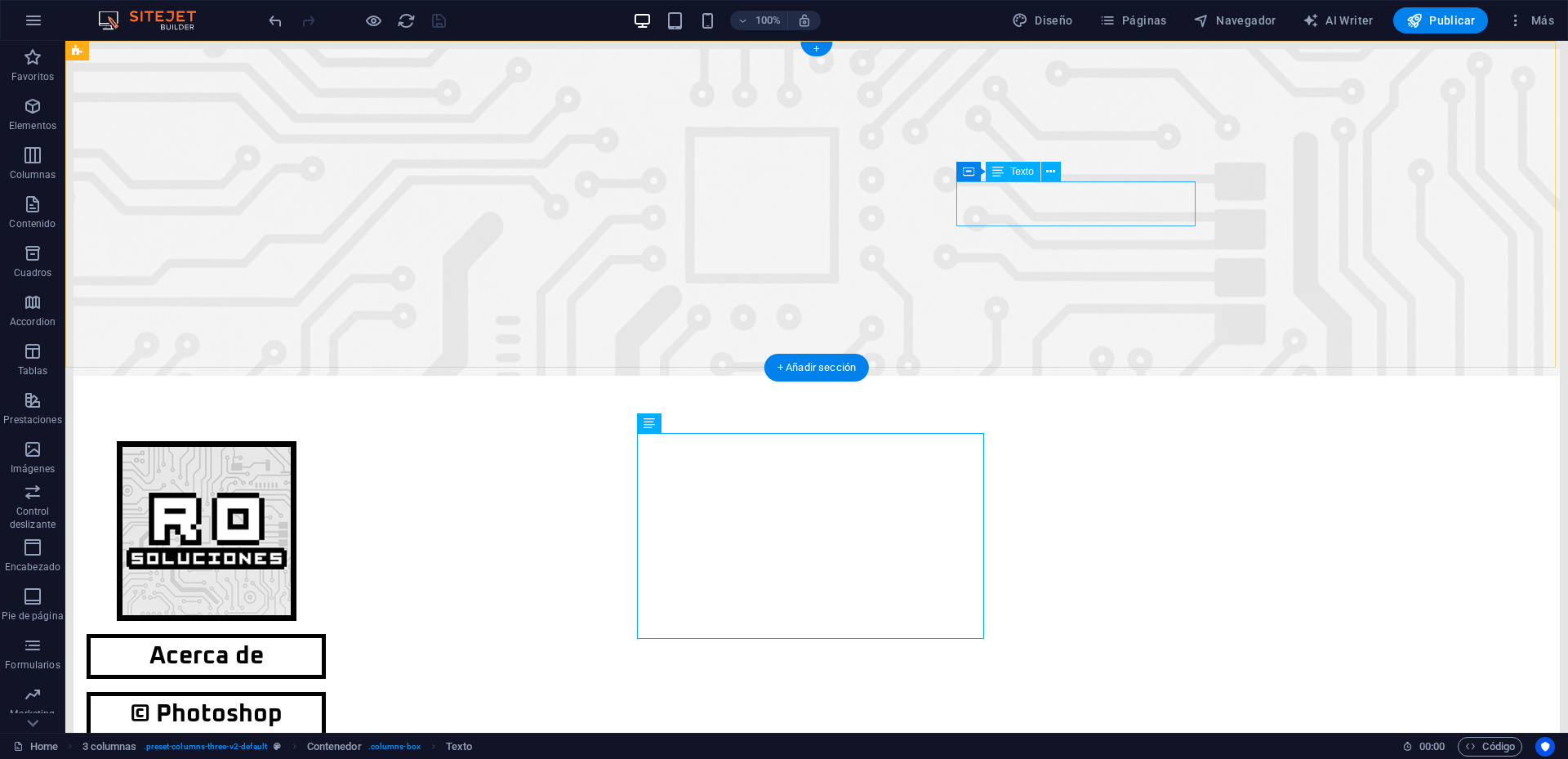
click at [326, 692] on div "© Photoshop" at bounding box center [207, 715] width 239 height 45
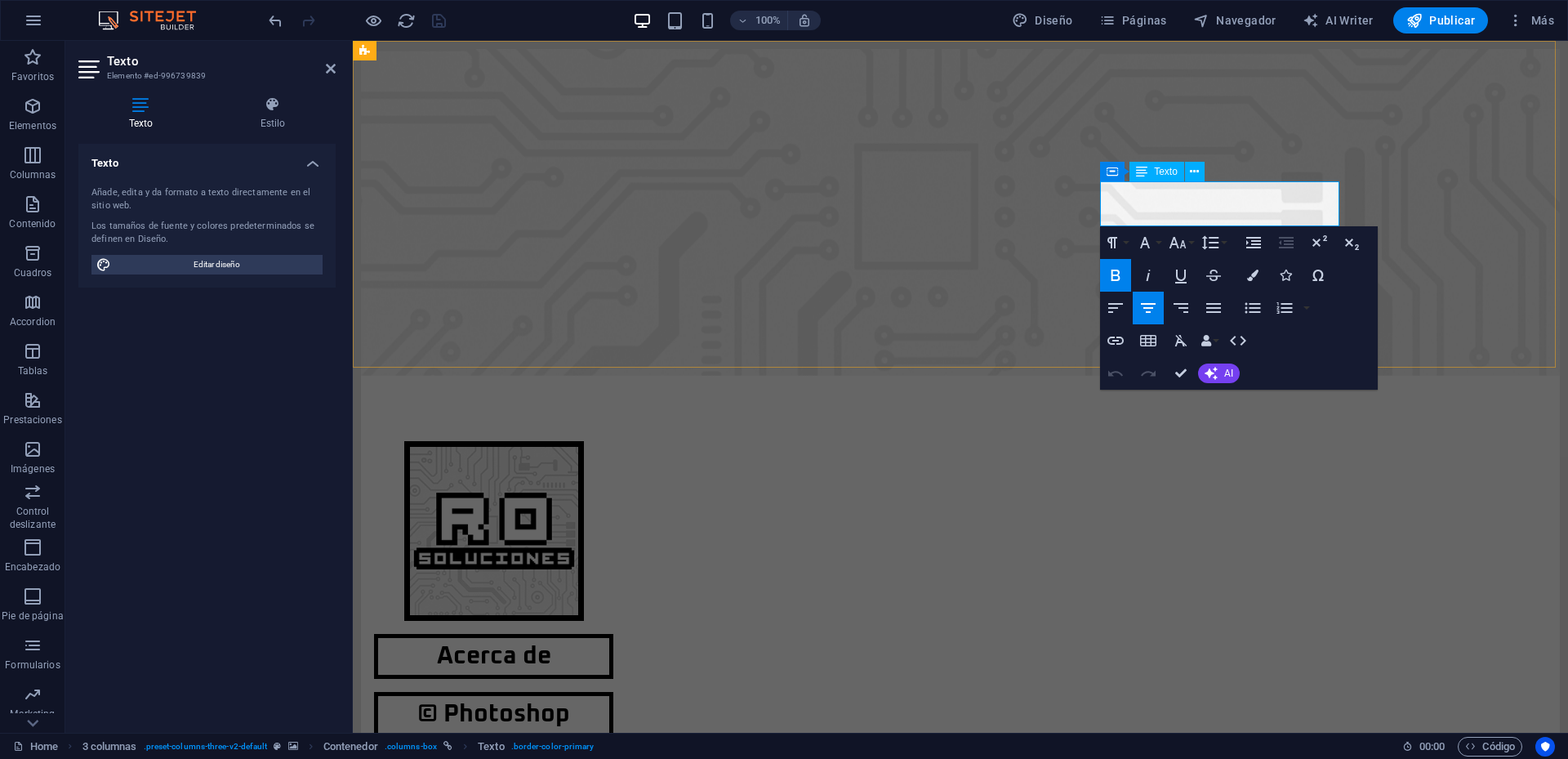
click at [570, 702] on strong "© Photoshop" at bounding box center [494, 714] width 153 height 24
click at [332, 70] on icon at bounding box center [331, 68] width 10 height 13
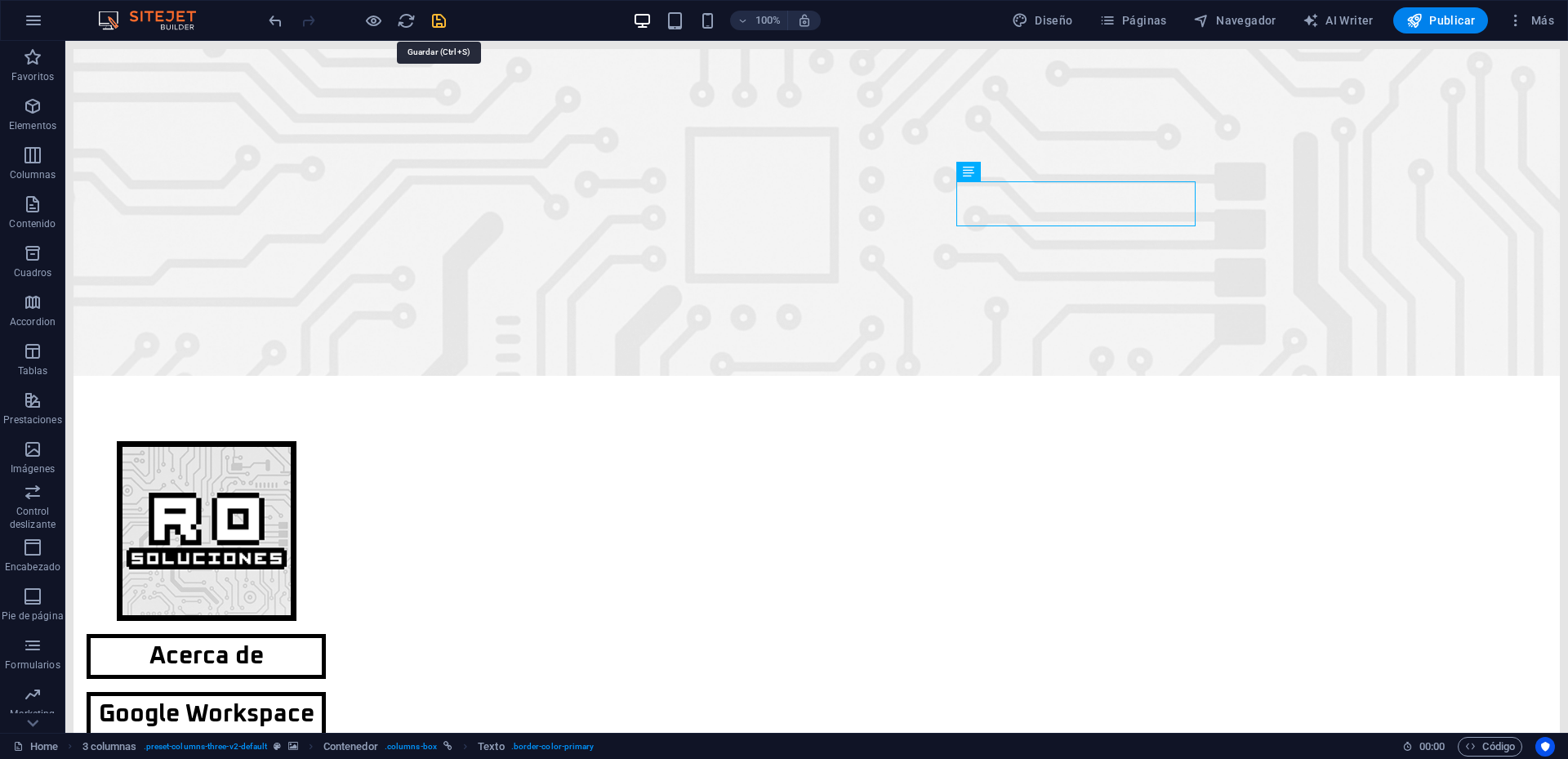
click at [440, 22] on icon "save" at bounding box center [439, 21] width 19 height 19
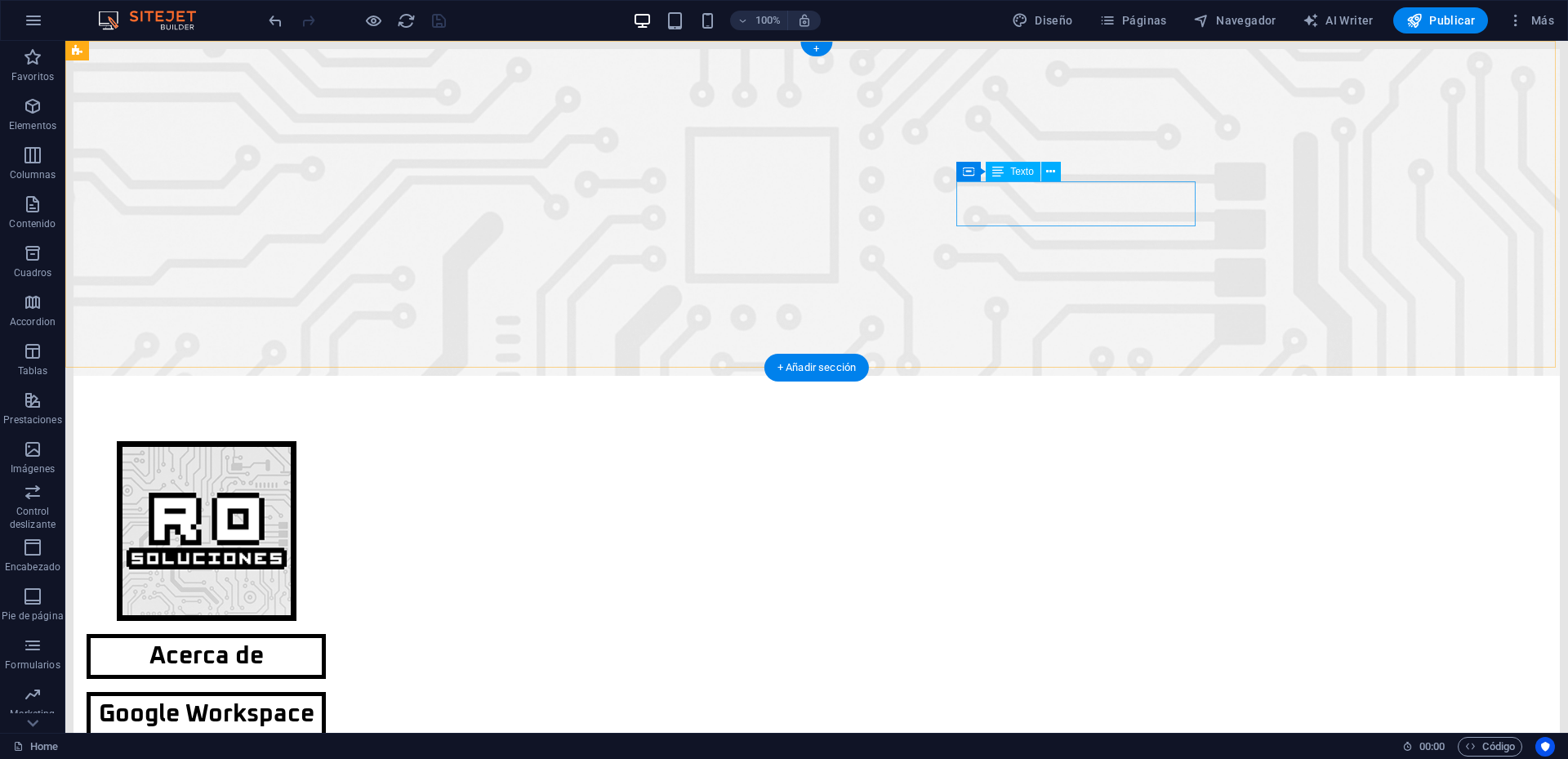
click at [326, 692] on div "Google Workspace" at bounding box center [207, 715] width 239 height 45
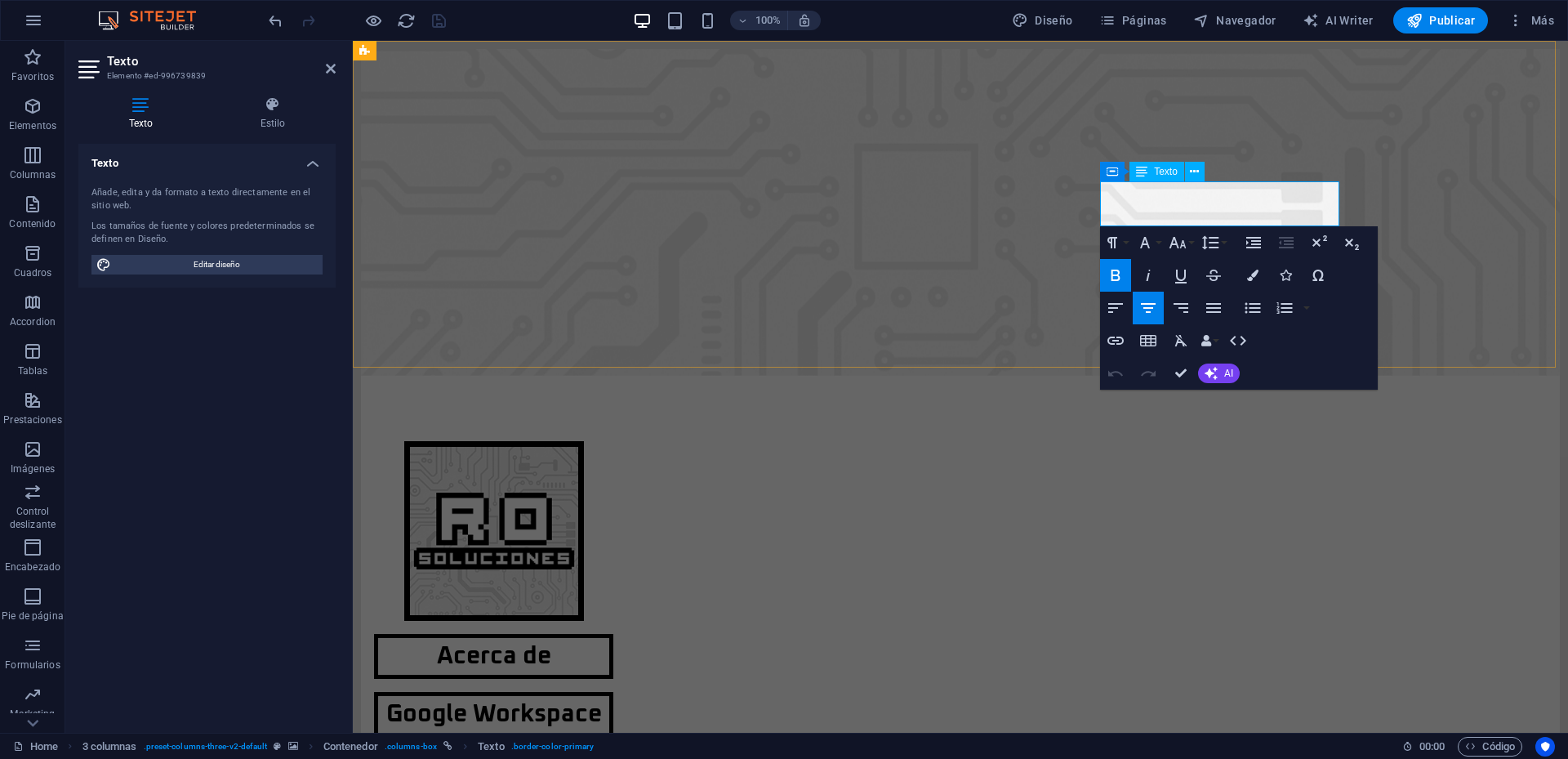
click at [602, 702] on strong "Google Workspace" at bounding box center [494, 714] width 216 height 24
click at [332, 70] on icon at bounding box center [331, 68] width 10 height 13
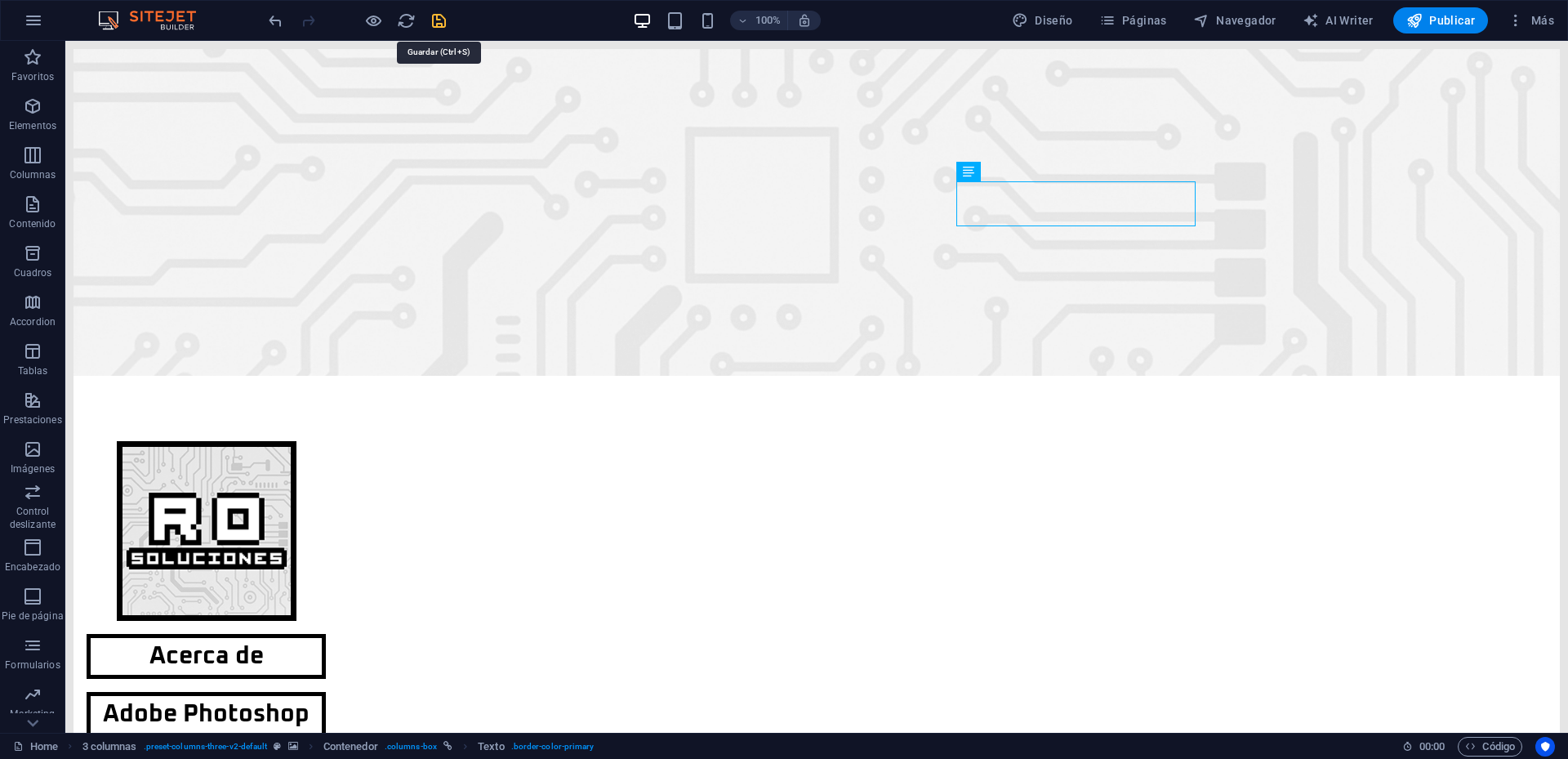
click at [441, 13] on icon "save" at bounding box center [439, 21] width 19 height 19
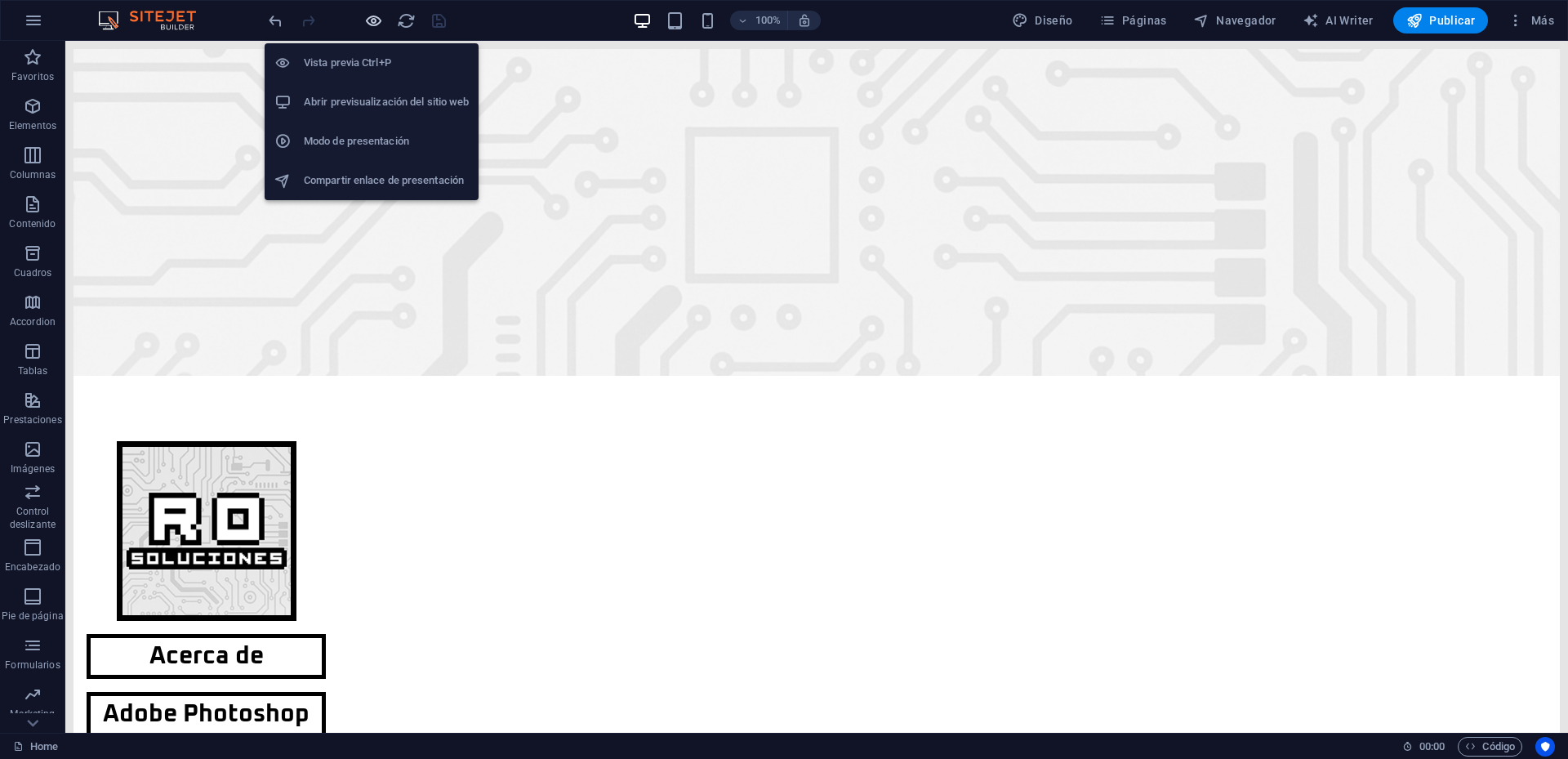
click at [373, 14] on icon "button" at bounding box center [373, 21] width 19 height 19
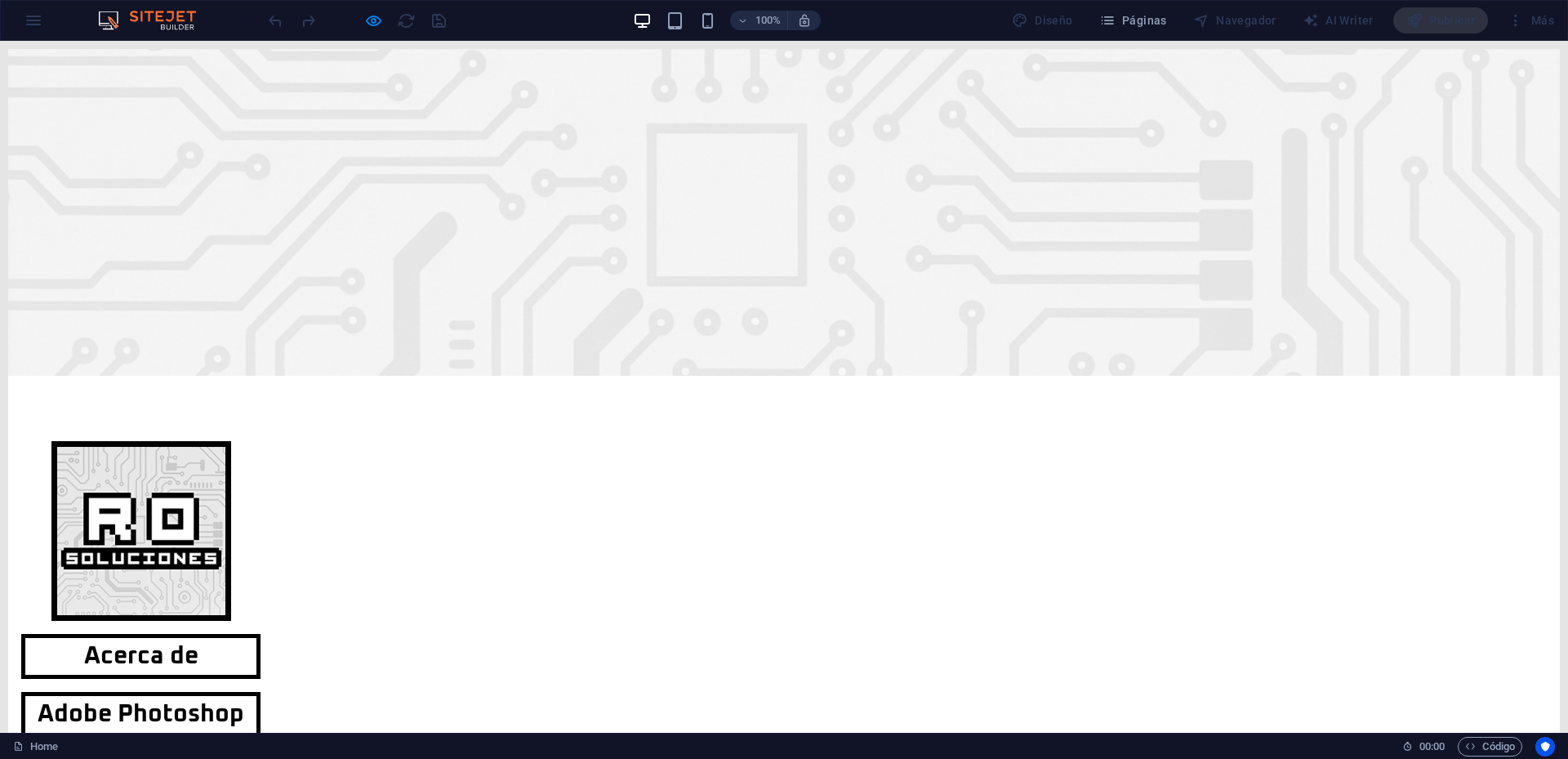
click at [198, 644] on strong "Acerca de" at bounding box center [141, 656] width 114 height 24
click at [256, 638] on p "Acerca de" at bounding box center [140, 657] width 231 height 37
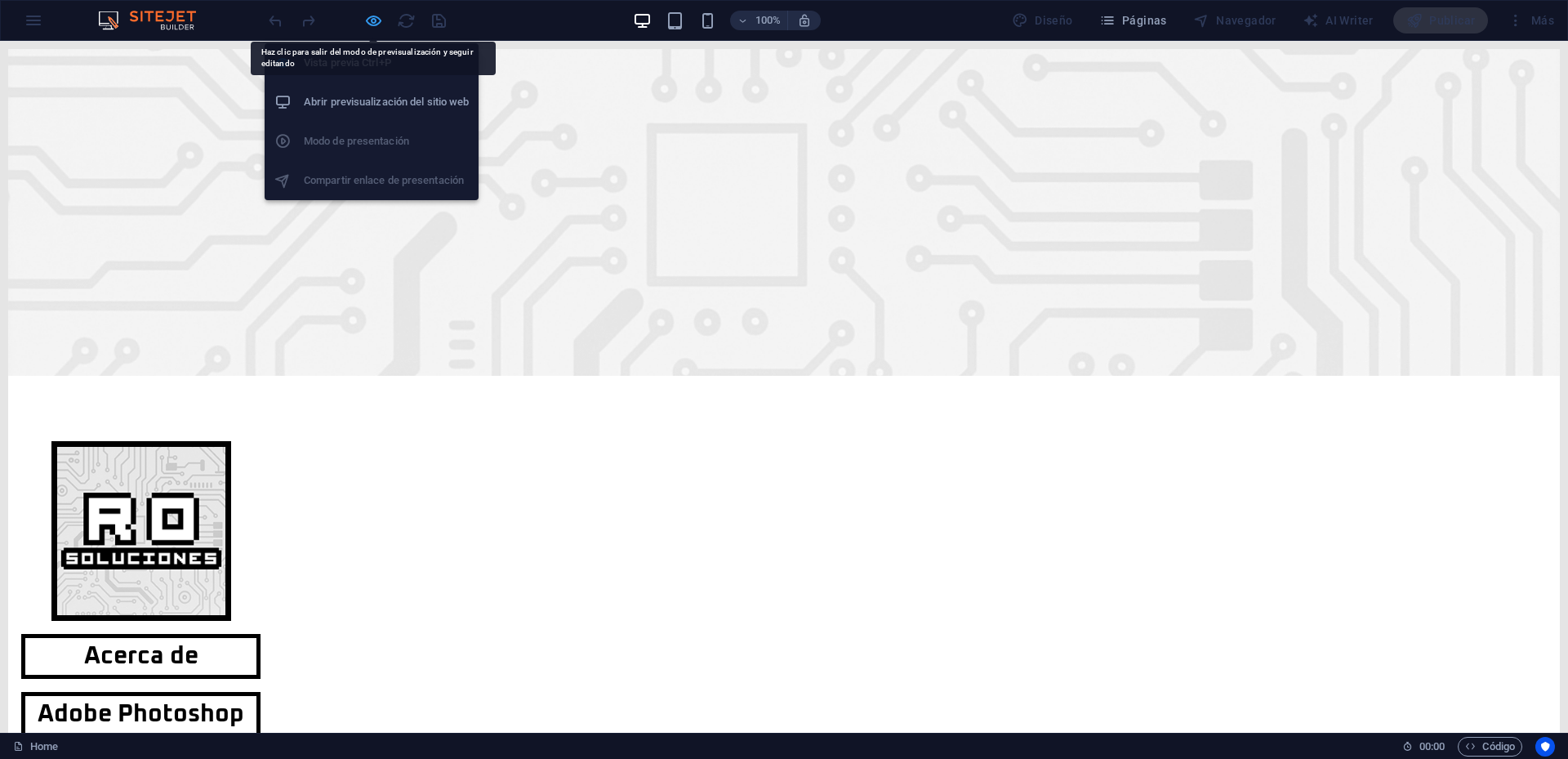
click at [370, 13] on icon "button" at bounding box center [373, 21] width 19 height 19
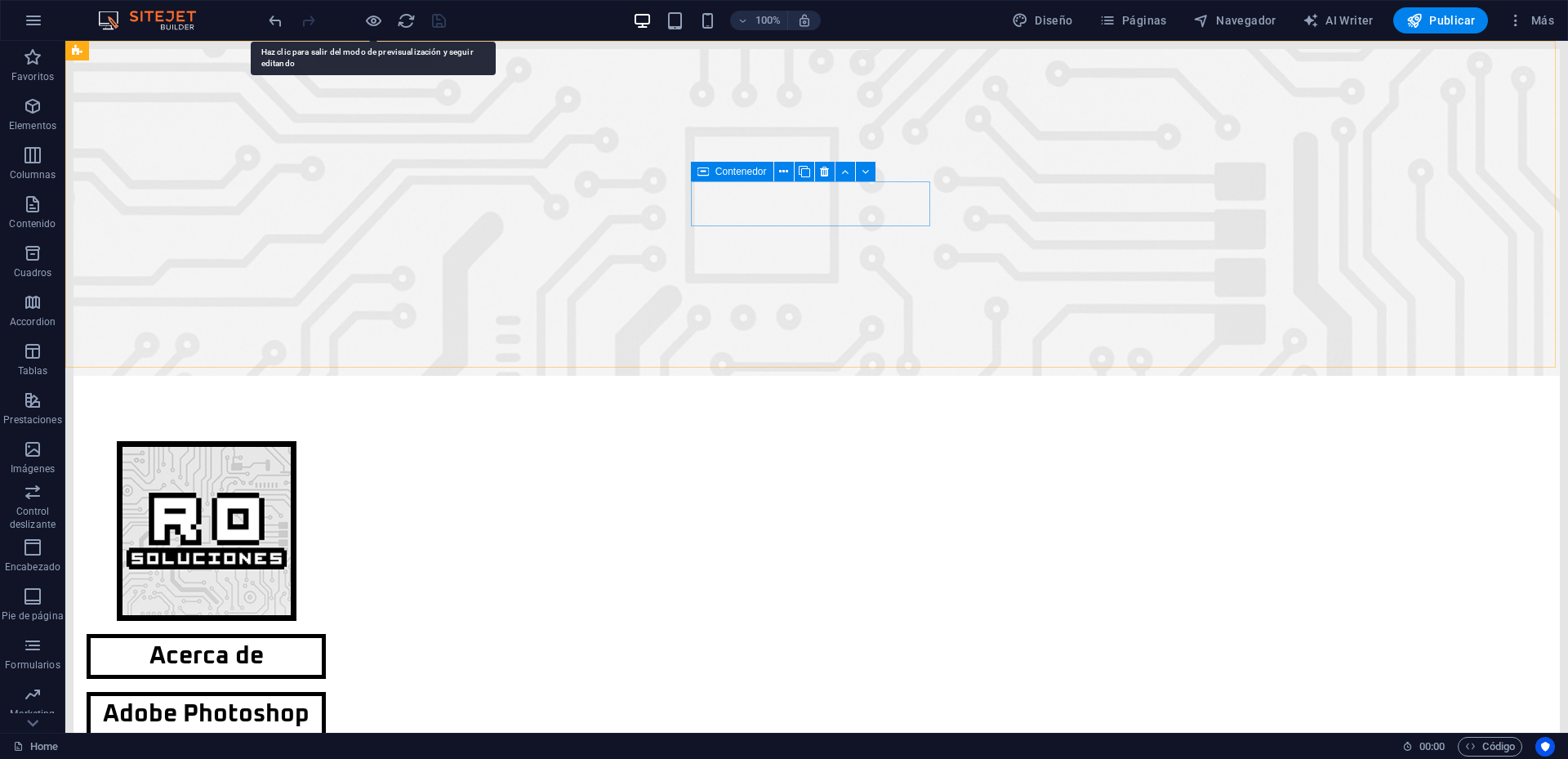
click at [720, 171] on span "Contenedor" at bounding box center [740, 171] width 52 height 10
drag, startPoint x: 720, startPoint y: 171, endPoint x: 346, endPoint y: 131, distance: 376.1
click at [720, 171] on span "Contenedor" at bounding box center [740, 171] width 52 height 10
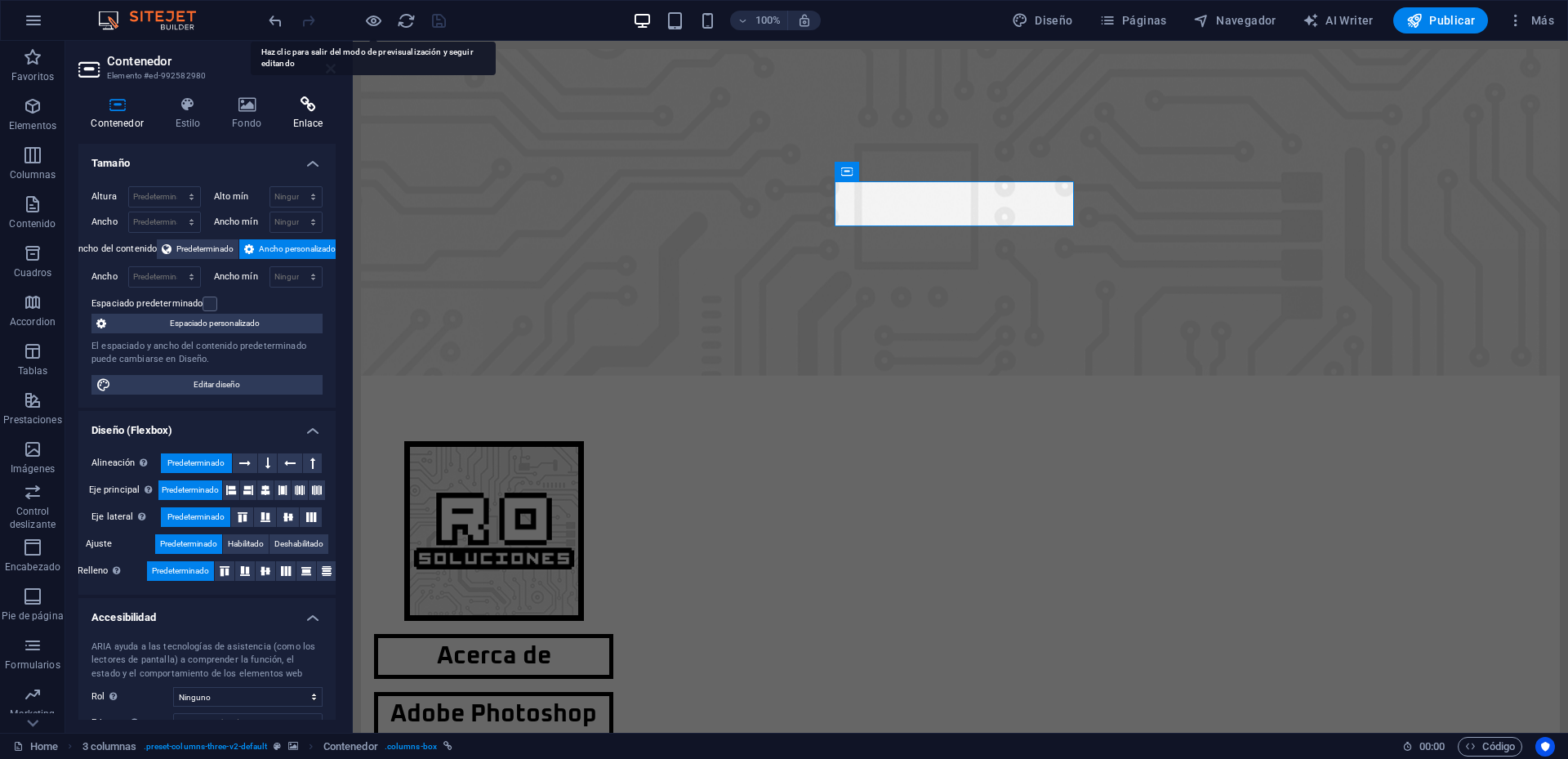
click at [304, 113] on h4 "Enlace" at bounding box center [307, 113] width 55 height 34
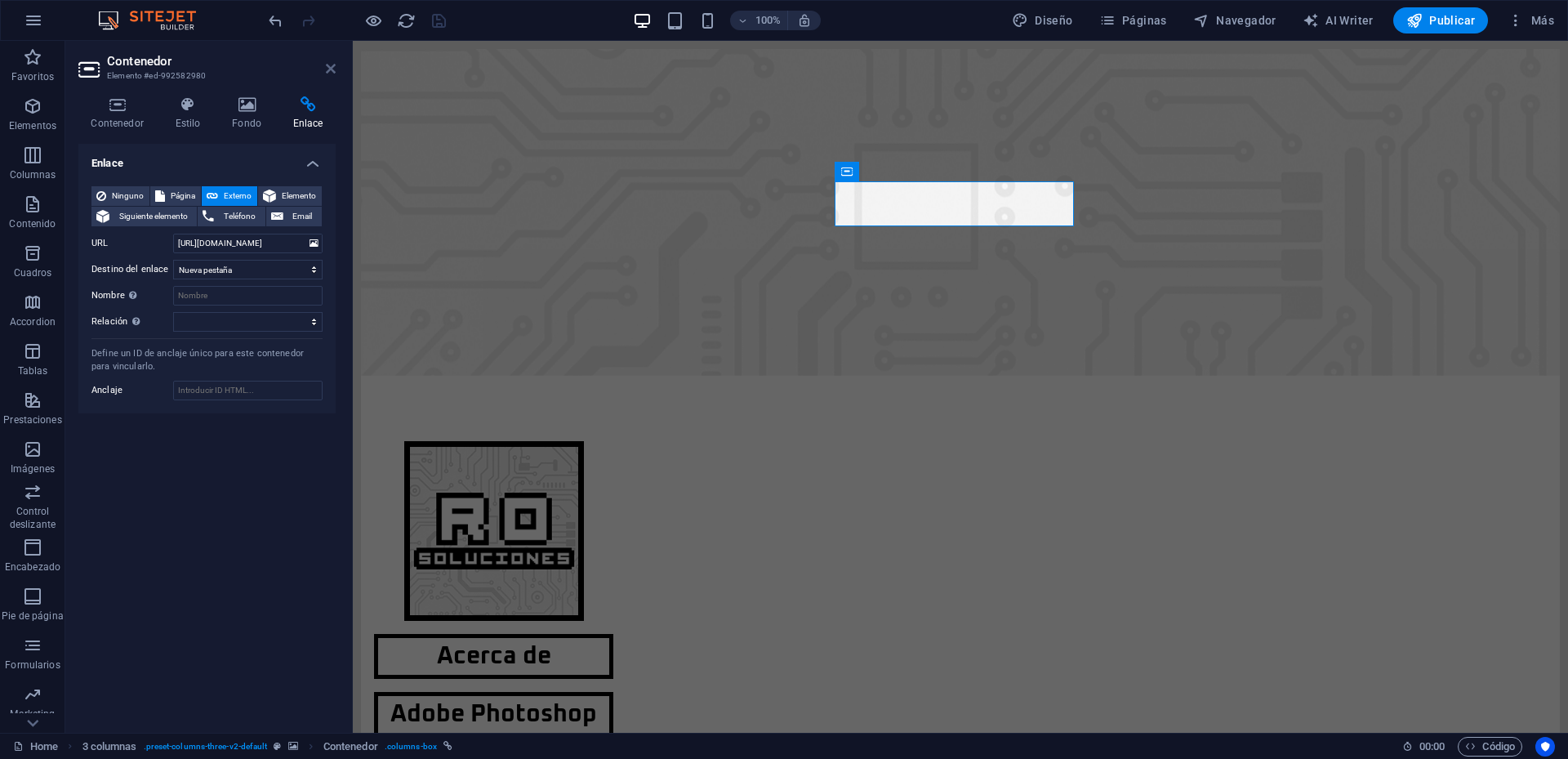
click at [334, 71] on icon at bounding box center [331, 68] width 10 height 13
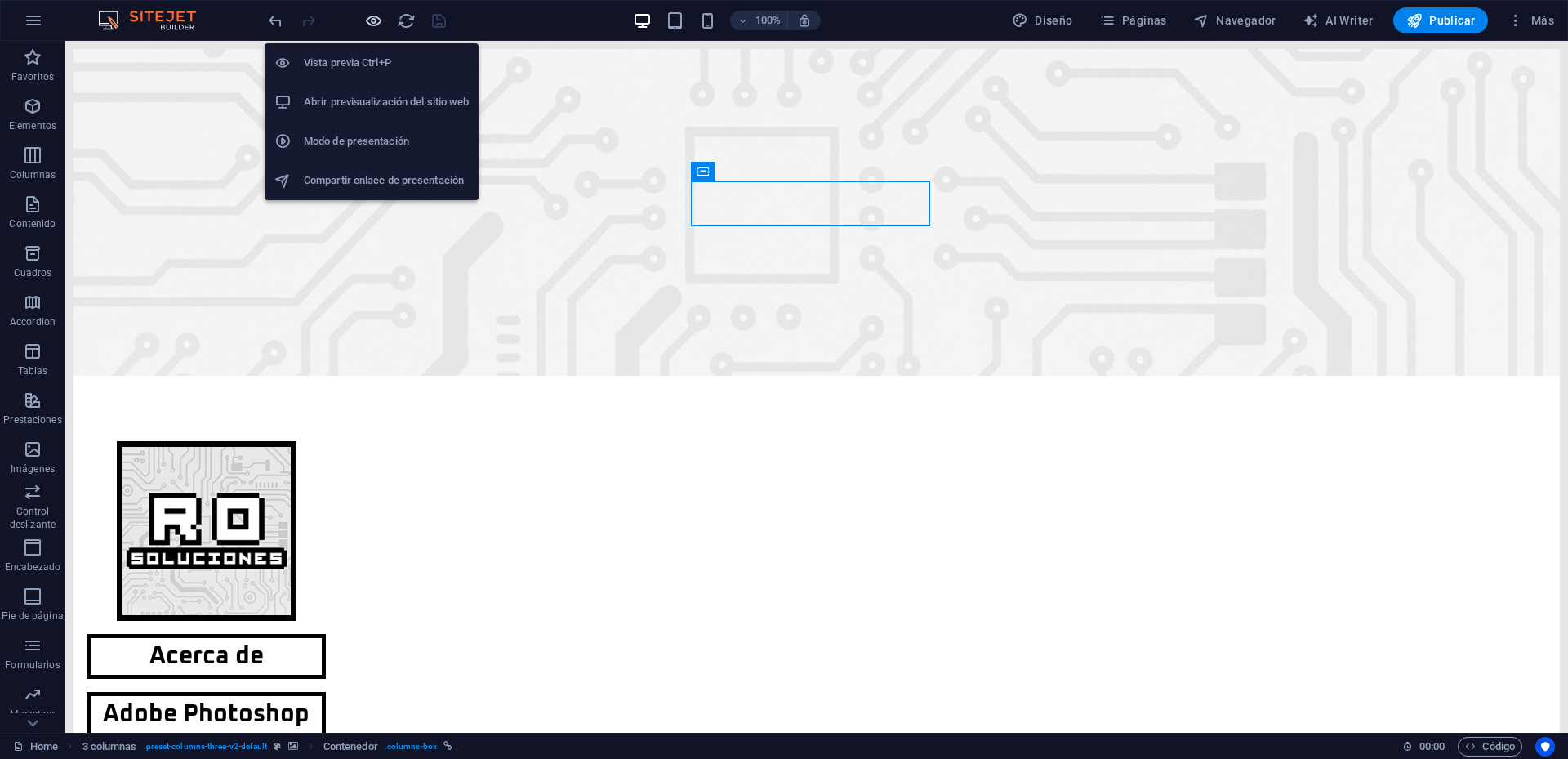
click at [368, 17] on icon "button" at bounding box center [373, 21] width 19 height 19
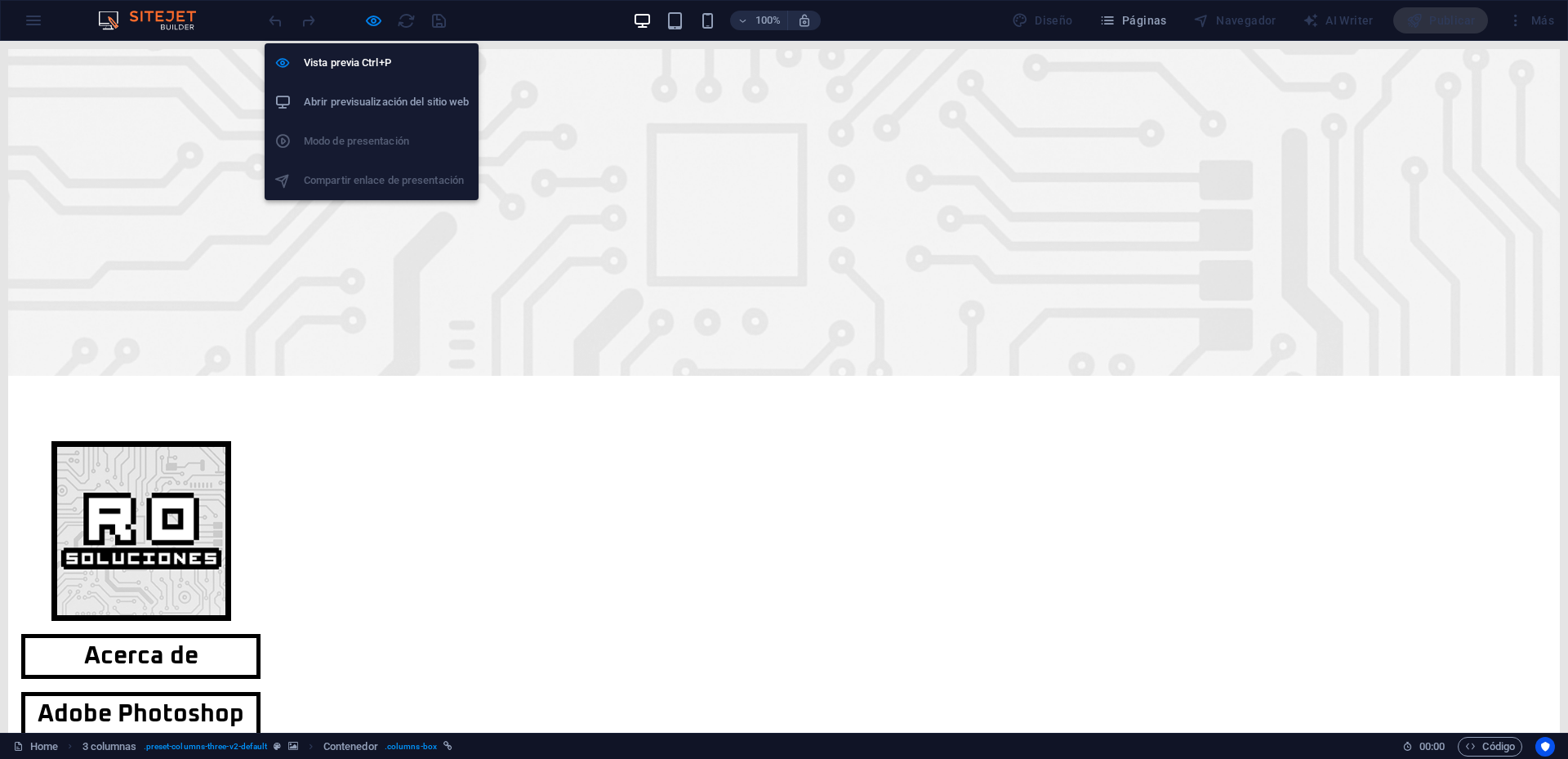
click at [392, 102] on h6 "Abrir previsualización del sitio web" at bounding box center [386, 102] width 165 height 20
click at [310, 124] on ul "Vista previa Ctrl+P Abrir previsualización del sitio web Modo de presentación C…" at bounding box center [372, 122] width 214 height 157
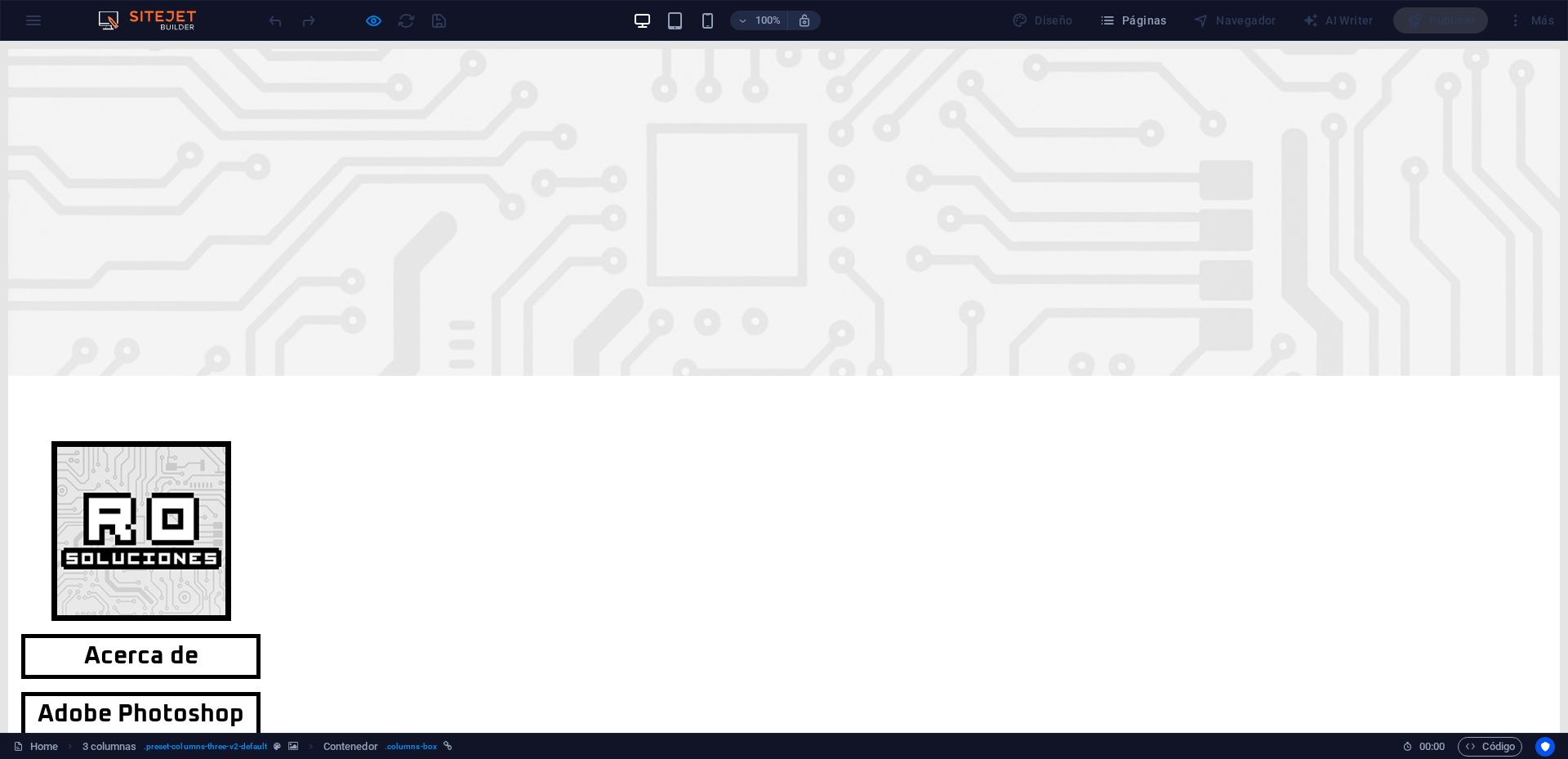
click at [194, 122] on div at bounding box center [784, 212] width 1552 height 326
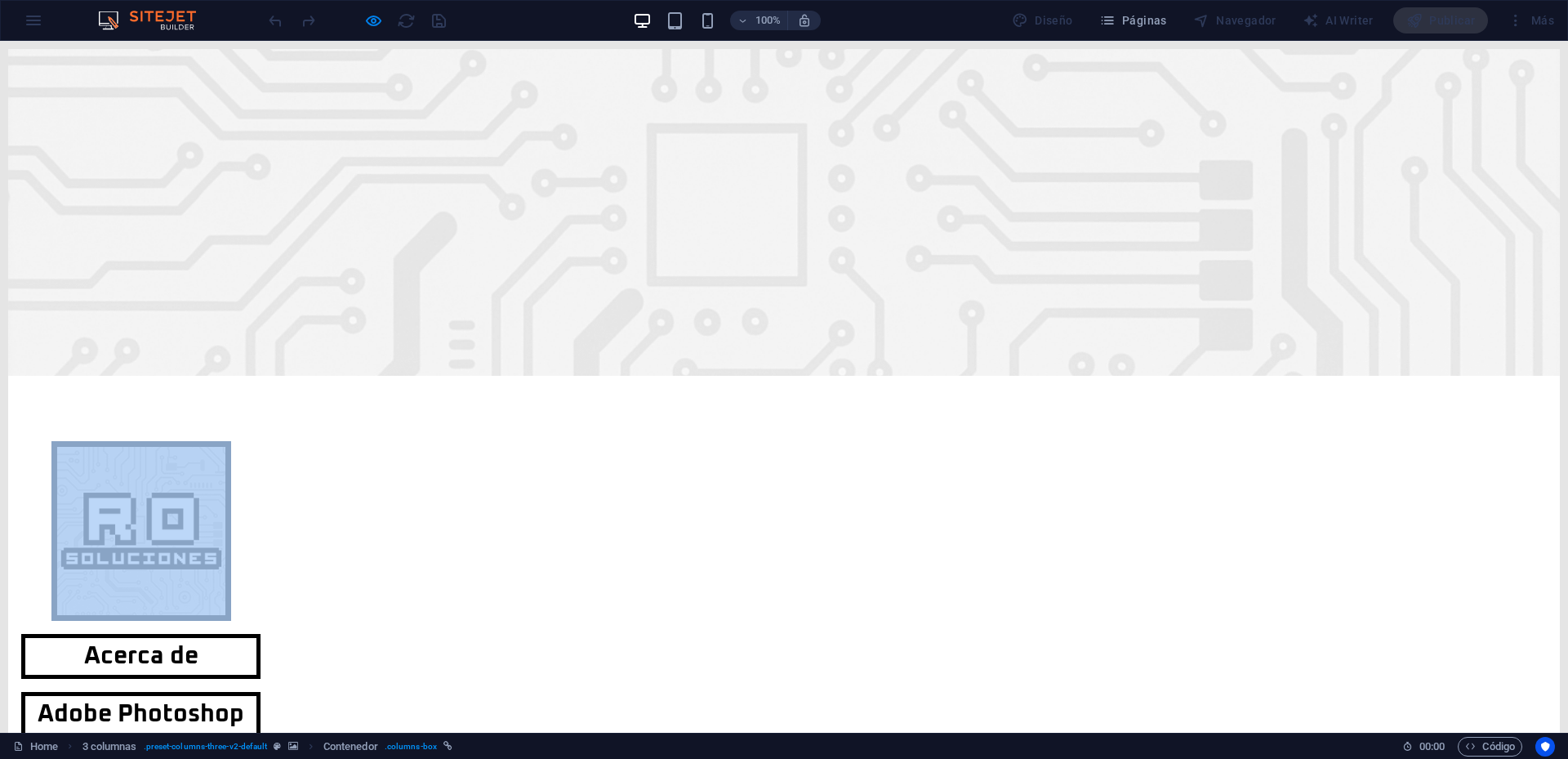
click at [194, 122] on div at bounding box center [784, 212] width 1552 height 326
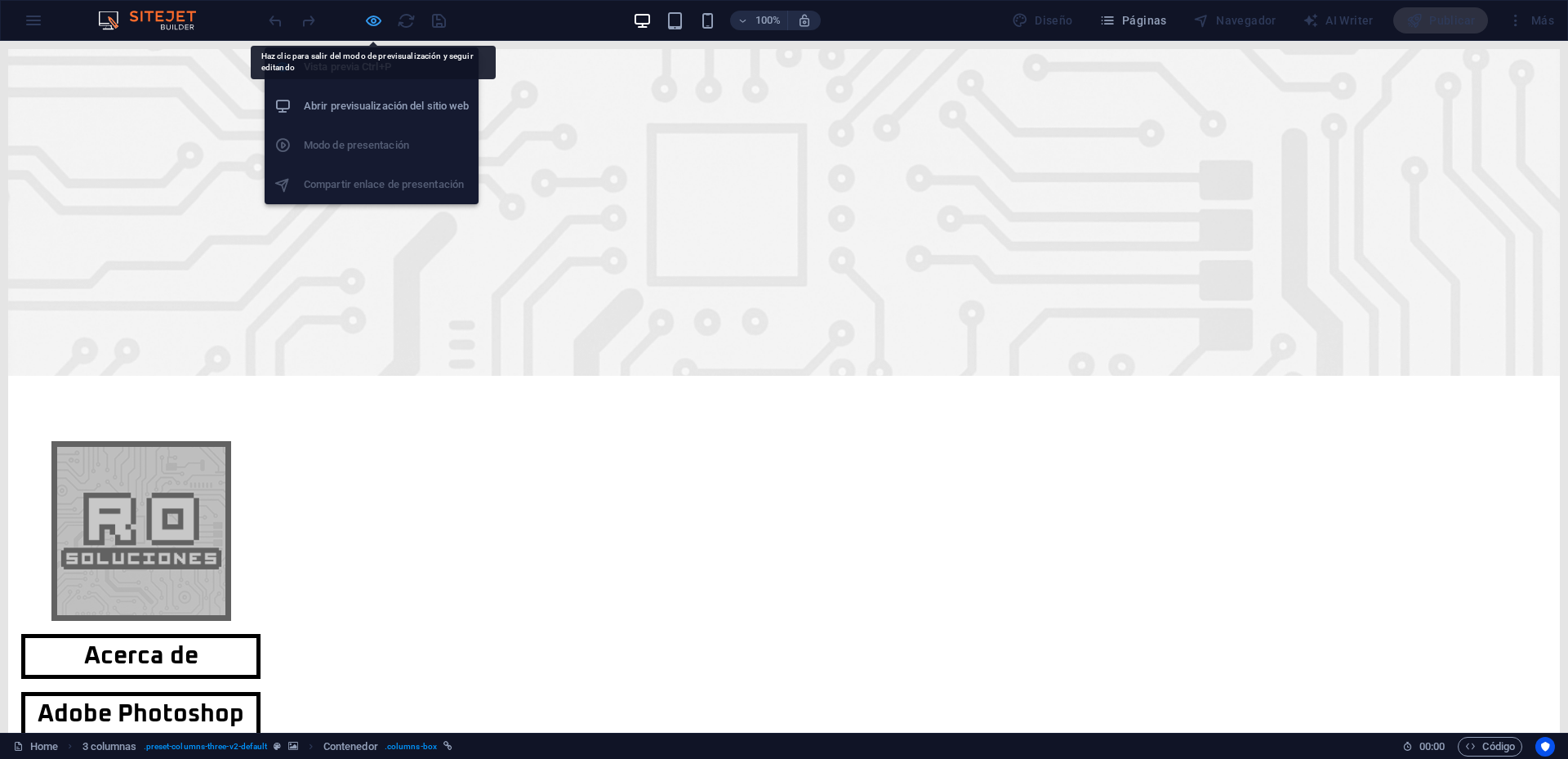
click at [374, 13] on icon "button" at bounding box center [373, 21] width 19 height 19
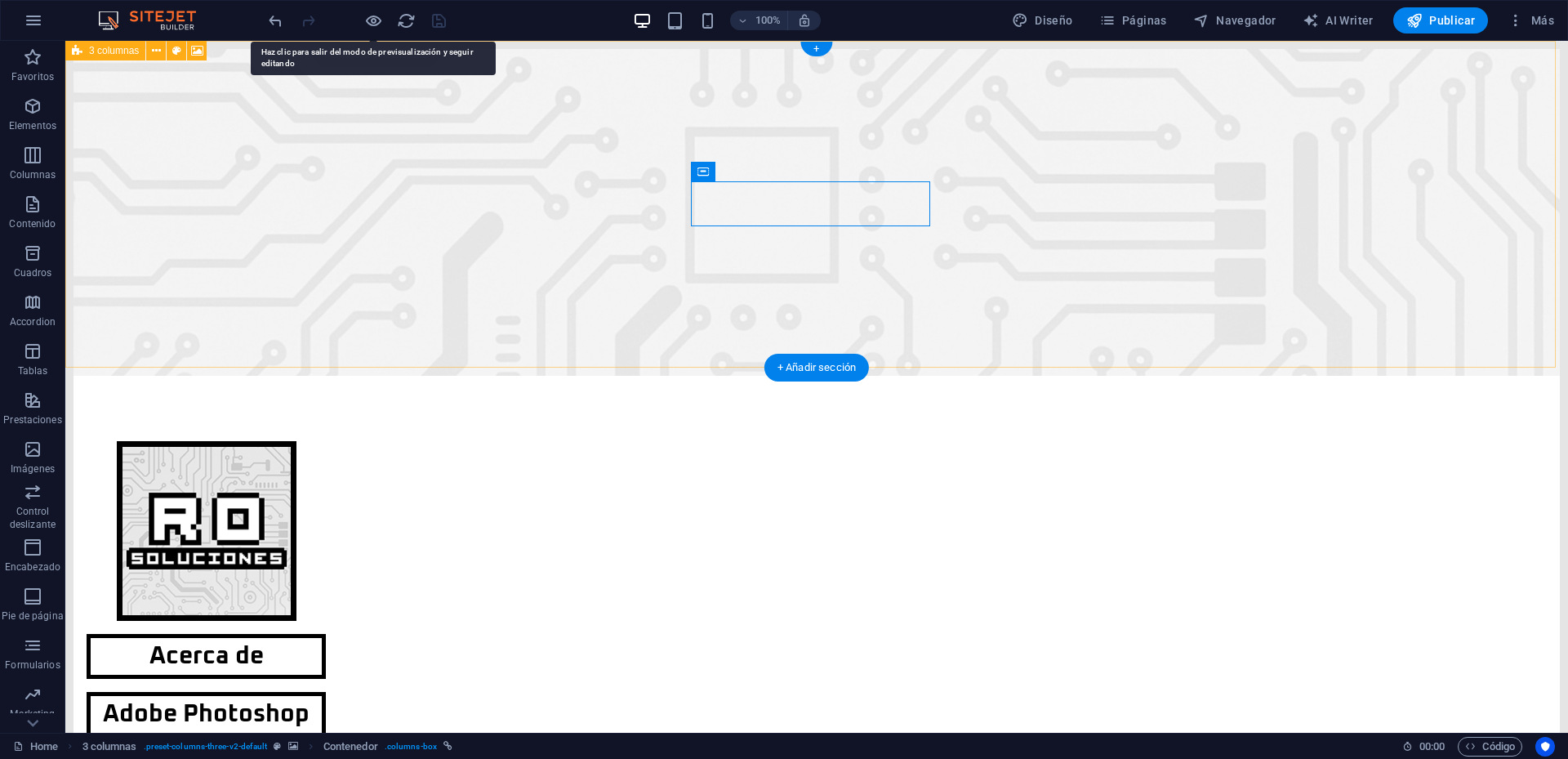
click at [249, 142] on figure at bounding box center [817, 212] width 1486 height 326
select select "rem"
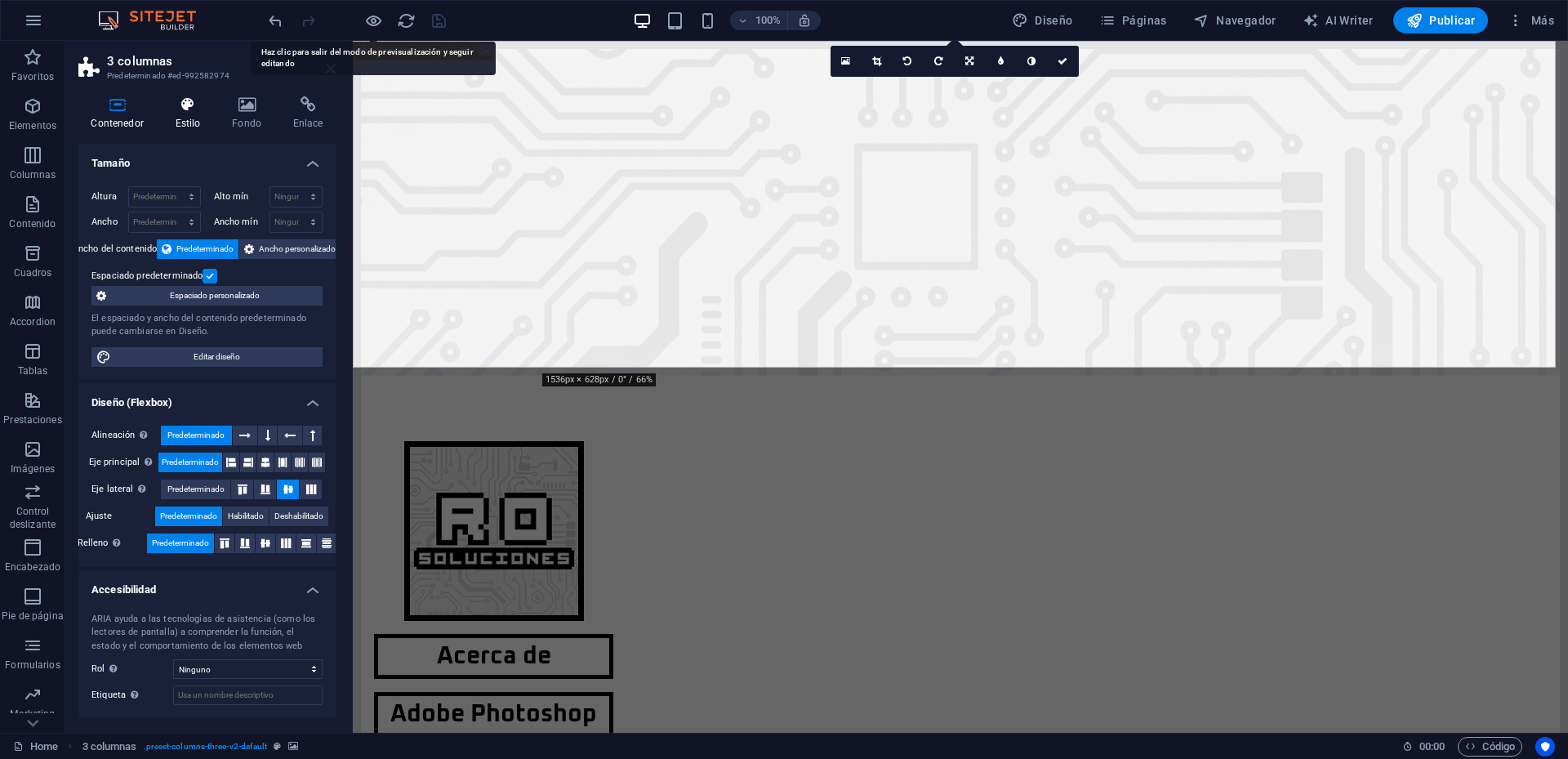
click at [186, 105] on icon at bounding box center [188, 104] width 51 height 16
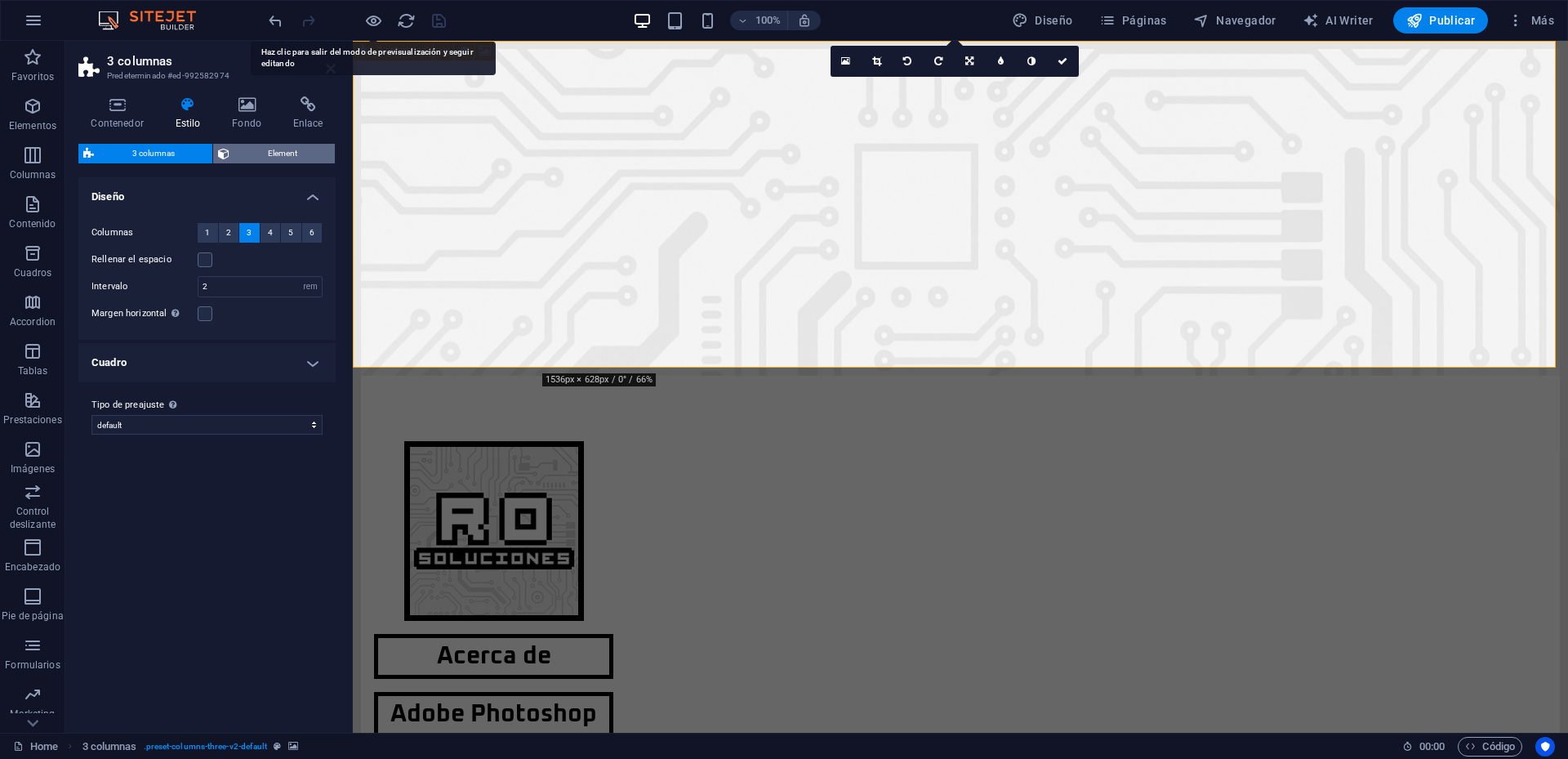
click at [291, 150] on span "Element" at bounding box center [282, 154] width 95 height 20
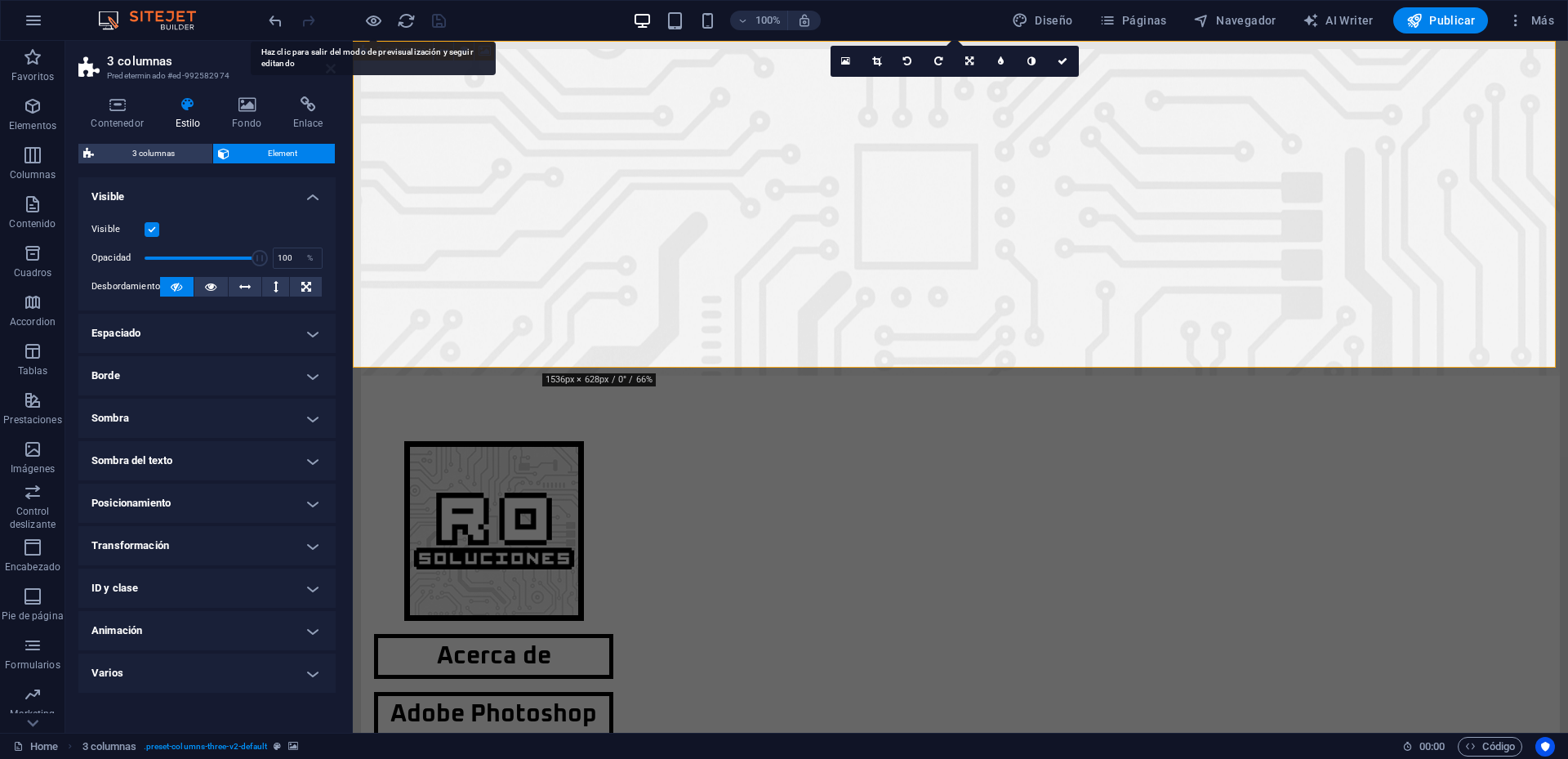
click at [315, 201] on h4 "Visible" at bounding box center [208, 192] width 257 height 29
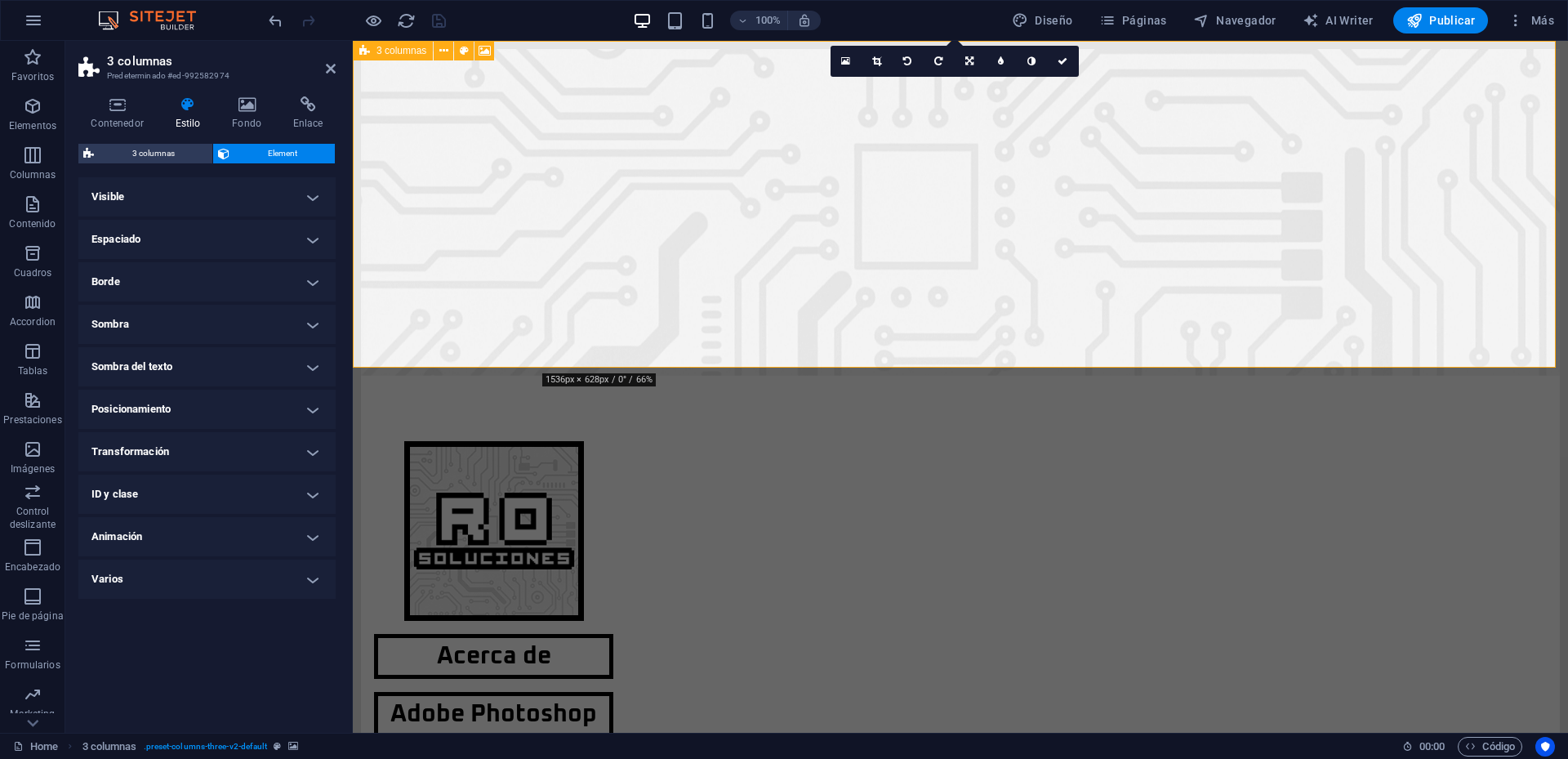
click at [317, 281] on h4 "Borde" at bounding box center [208, 281] width 257 height 39
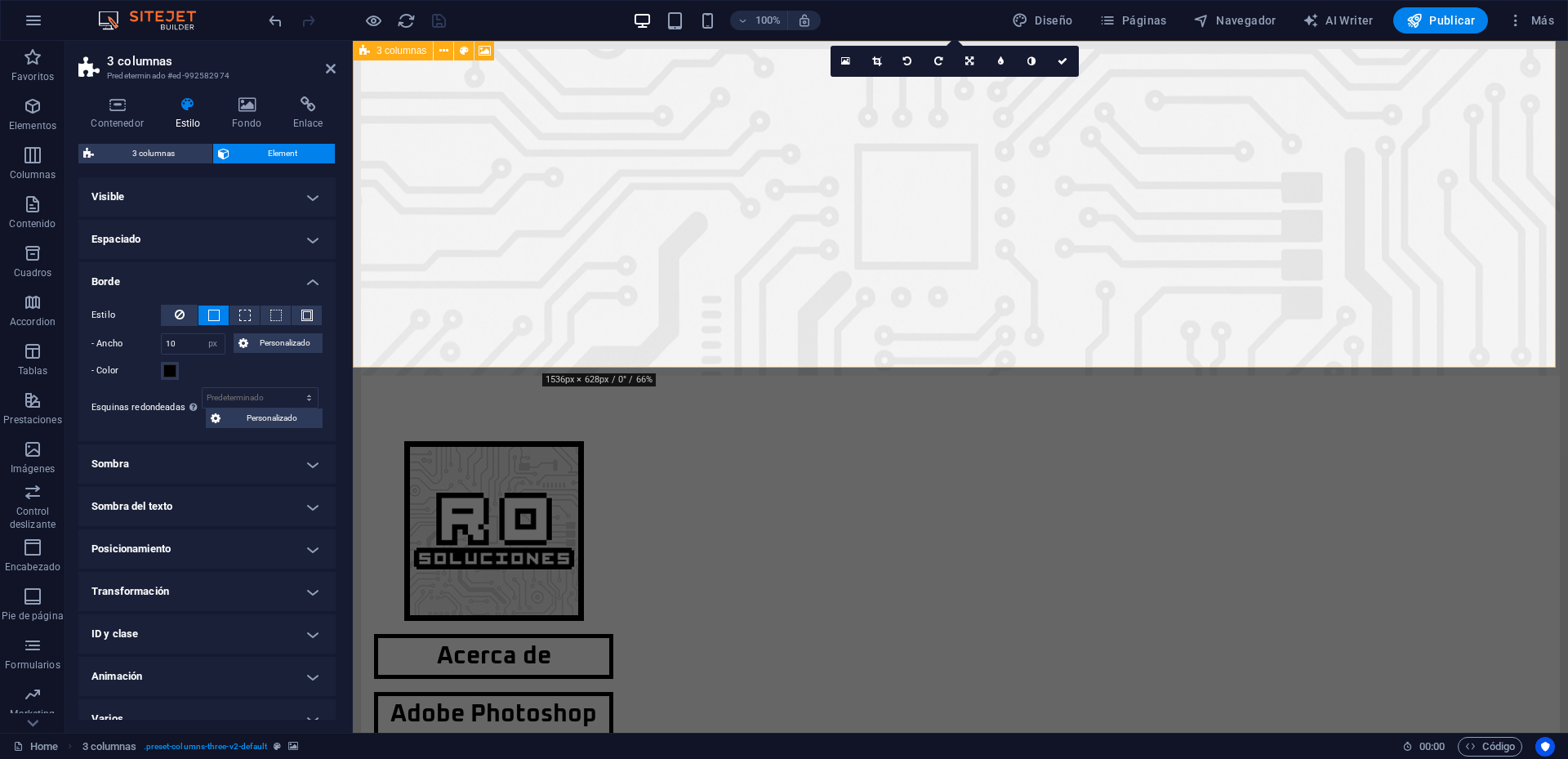
click at [336, 71] on aside "3 columnas Predeterminado #ed-992582974 Contenedor Estilo Fondo Enlace Tamaño A…" at bounding box center [208, 386] width 287 height 692
click at [331, 69] on icon at bounding box center [331, 68] width 10 height 13
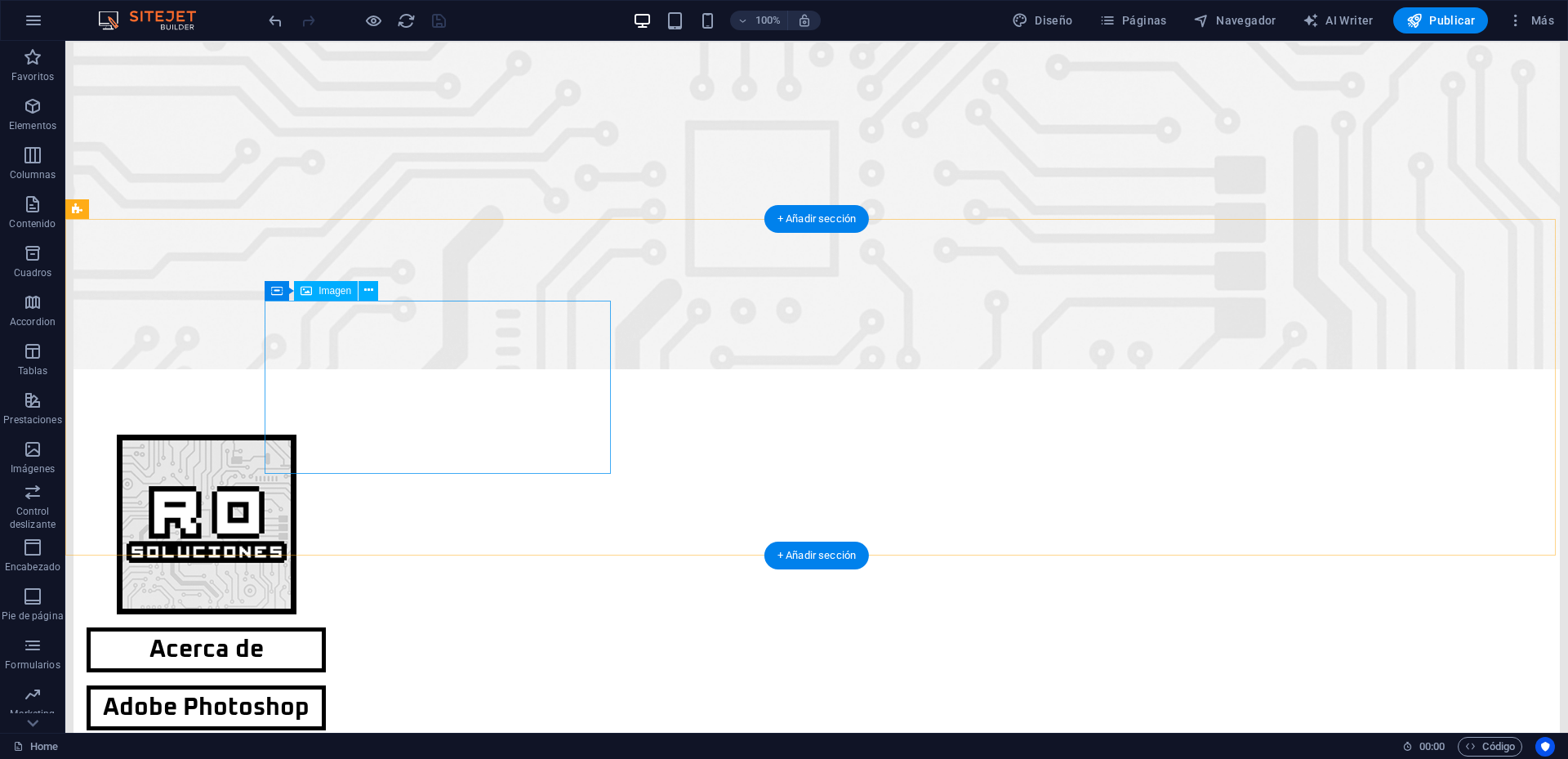
scroll to position [0, 0]
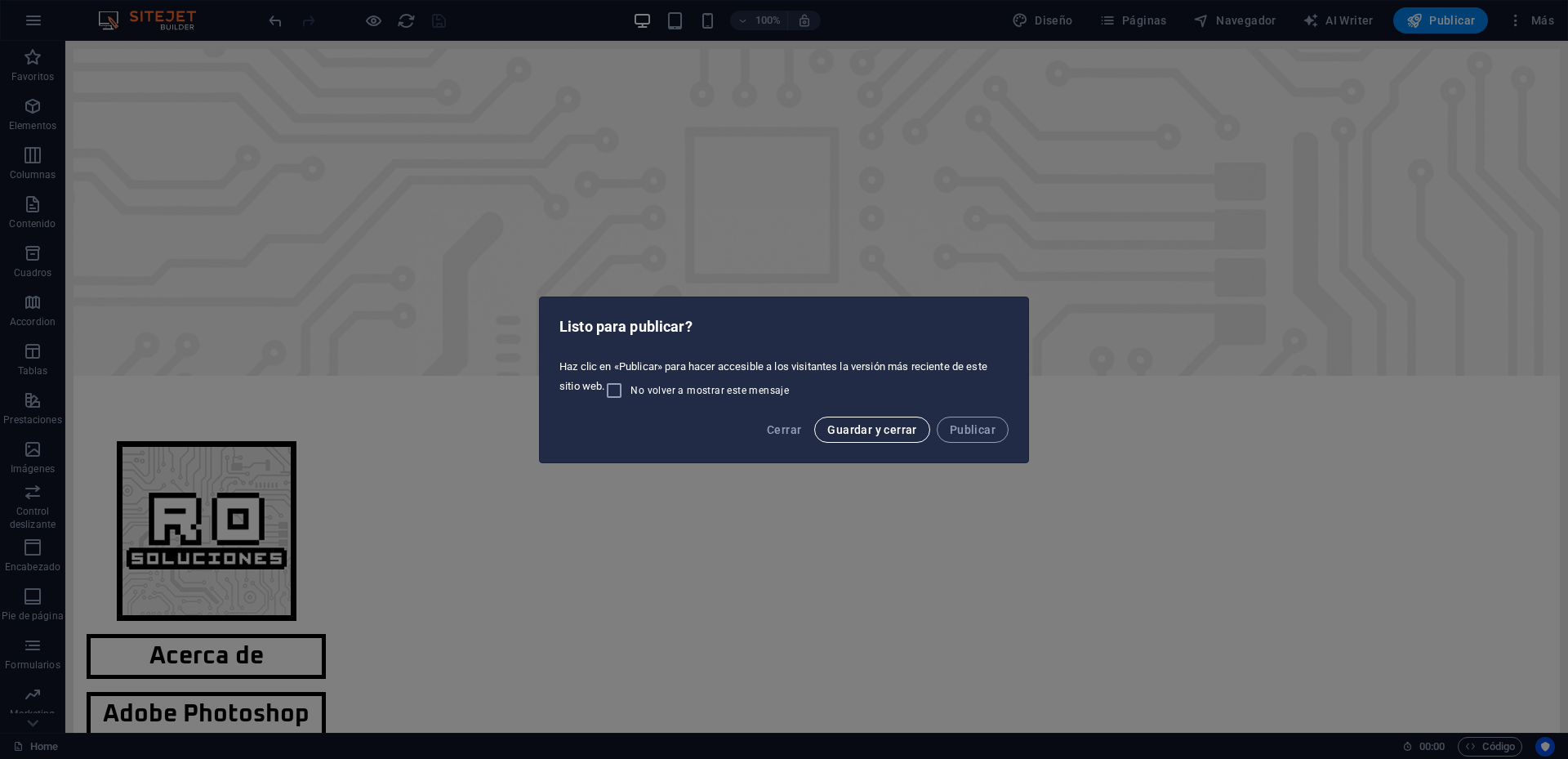
click at [860, 428] on span "Guardar y cerrar" at bounding box center [872, 430] width 89 height 13
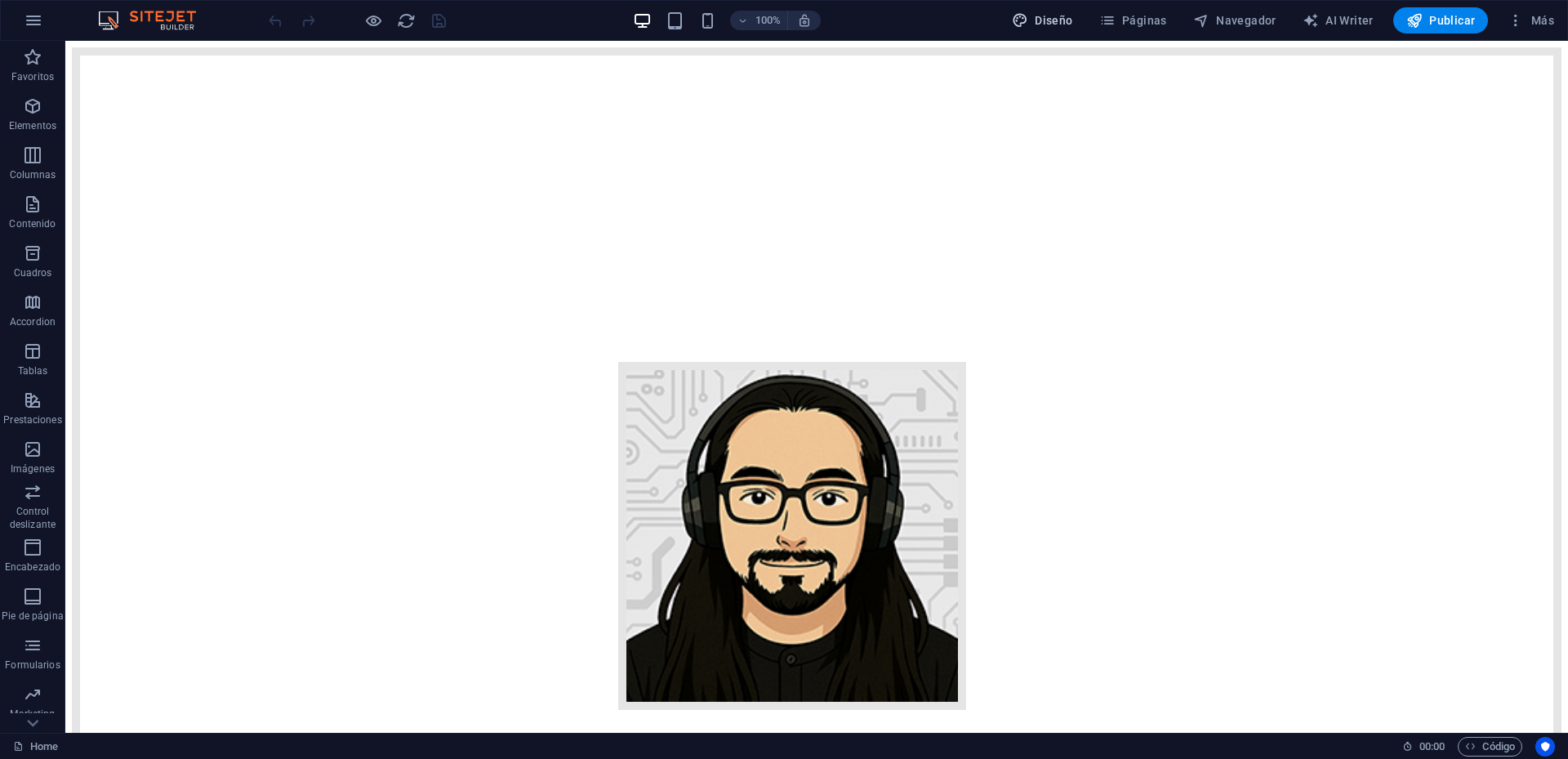
click at [1065, 16] on span "Diseño" at bounding box center [1043, 21] width 62 height 16
select select "px"
select select "400"
select select "px"
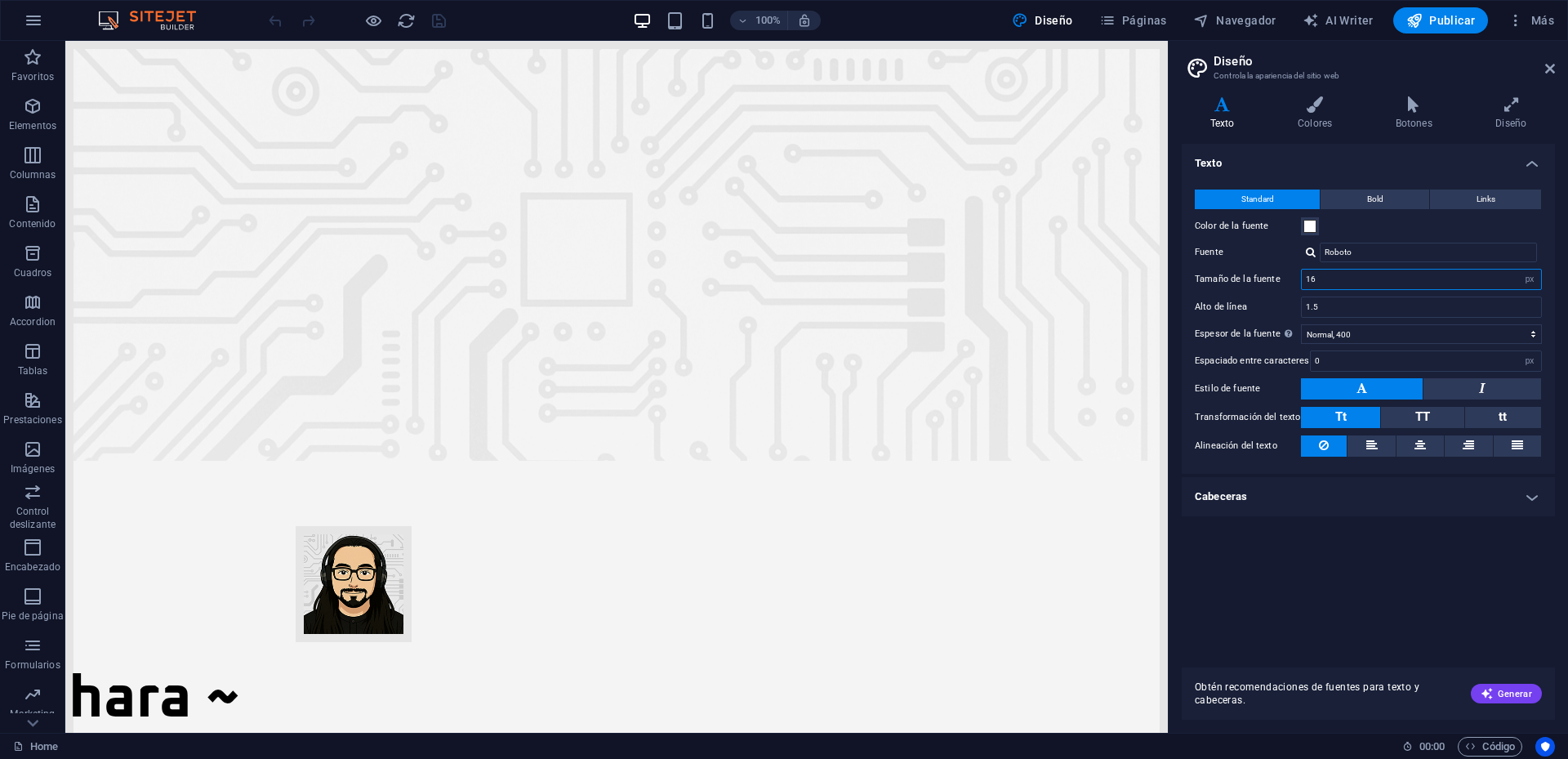
drag, startPoint x: 1336, startPoint y: 282, endPoint x: 1237, endPoint y: 281, distance: 99.0
click at [1240, 281] on div "Tamaño de la fuente 16 rem px" at bounding box center [1368, 278] width 347 height 21
type input "18"
click at [1312, 227] on span at bounding box center [1310, 226] width 13 height 13
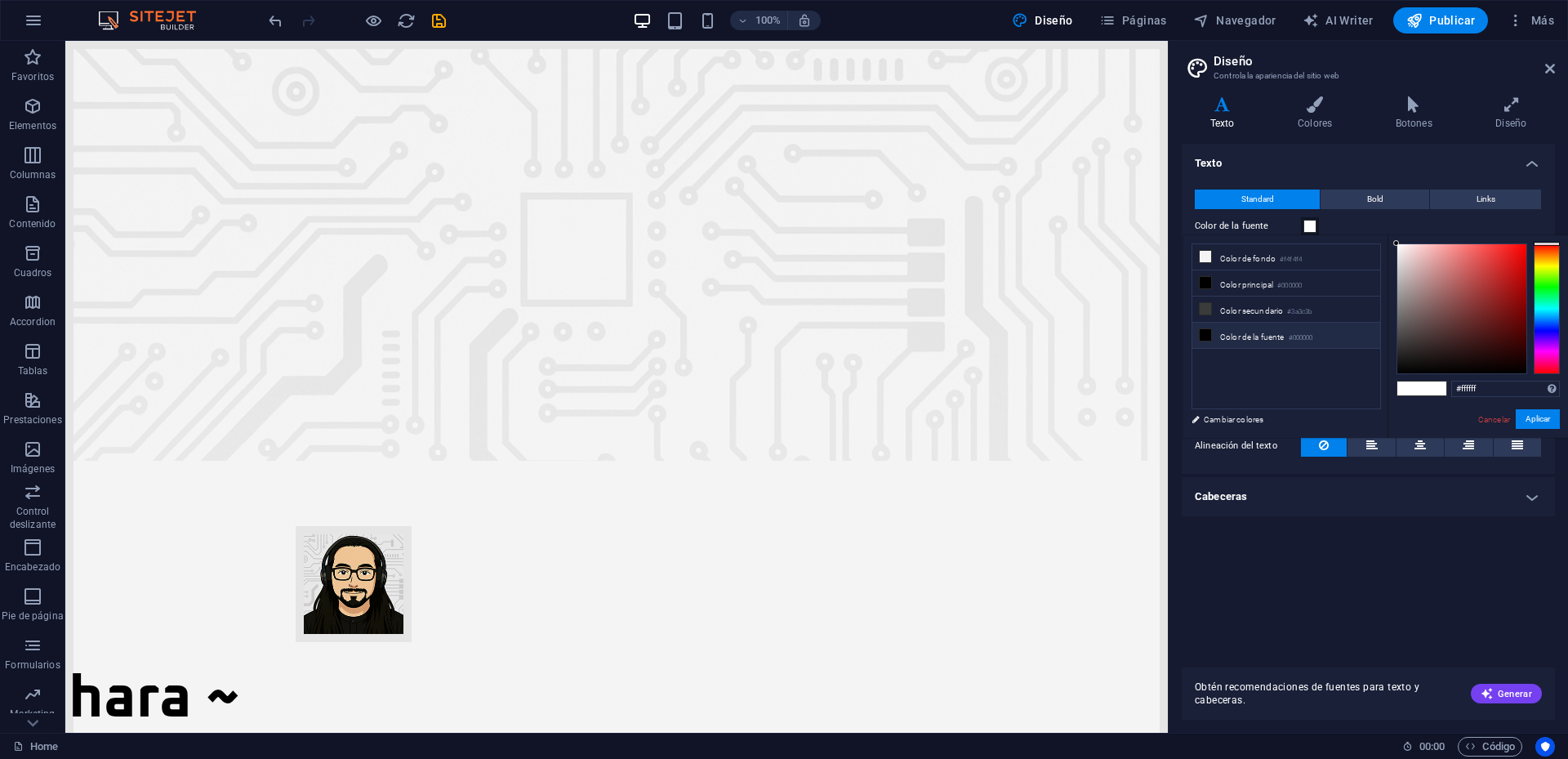
click at [1234, 335] on li "Color de la fuente #000000" at bounding box center [1286, 336] width 188 height 26
type input "#000000"
click at [1541, 423] on button "Aplicar" at bounding box center [1538, 420] width 44 height 20
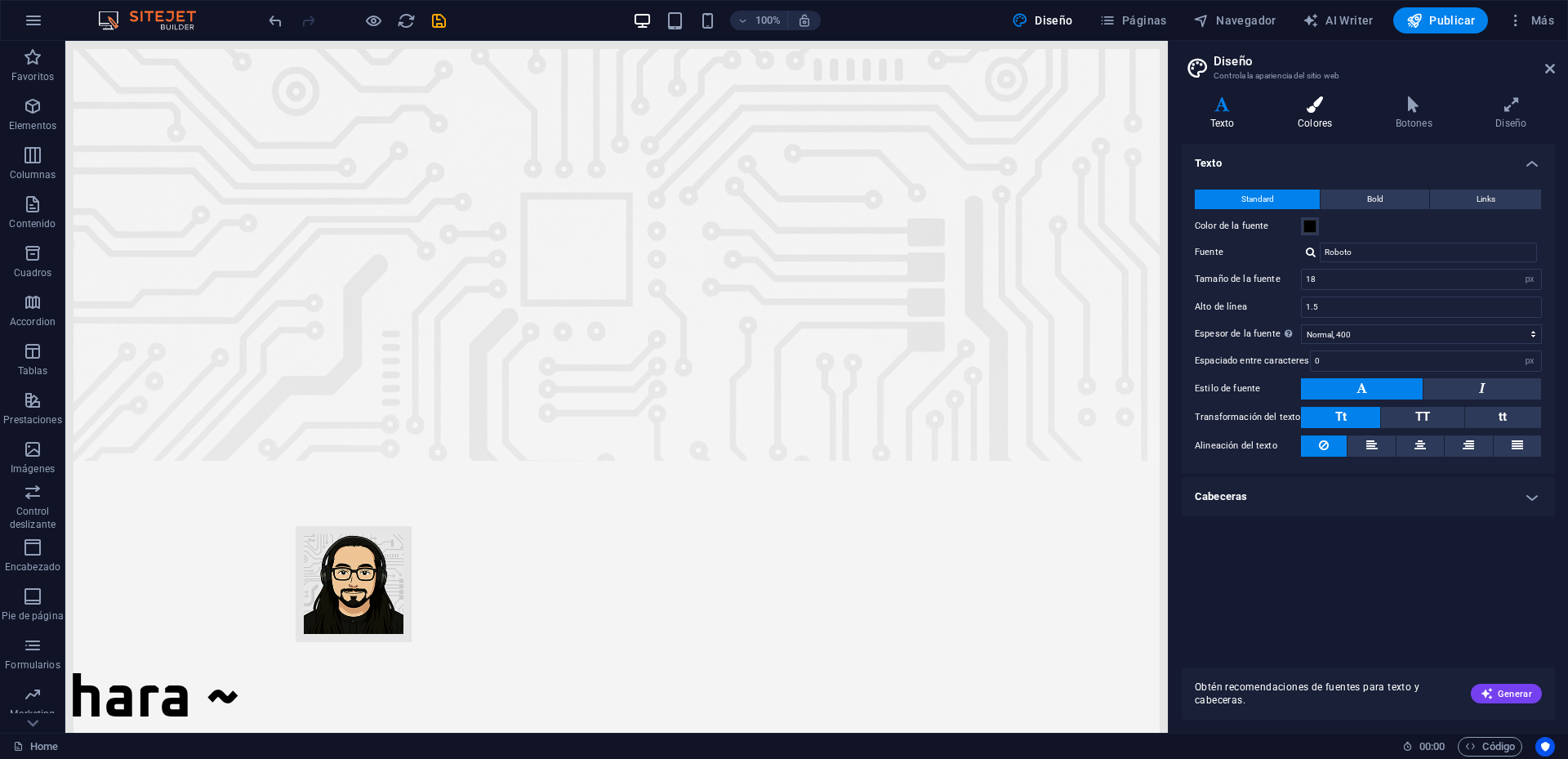
click at [1304, 120] on h4 "Colores" at bounding box center [1318, 113] width 98 height 34
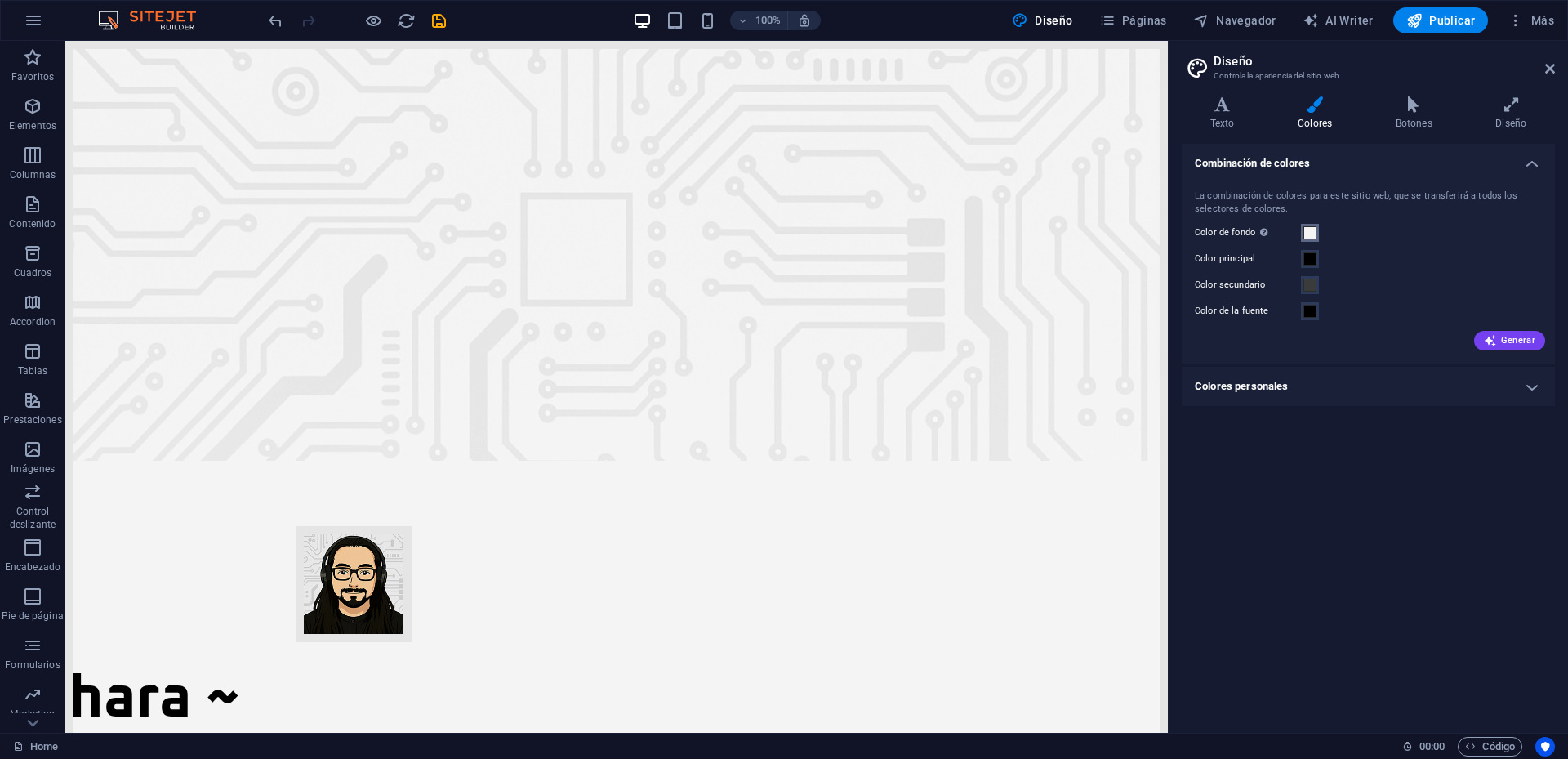
click at [1315, 231] on span at bounding box center [1310, 233] width 13 height 13
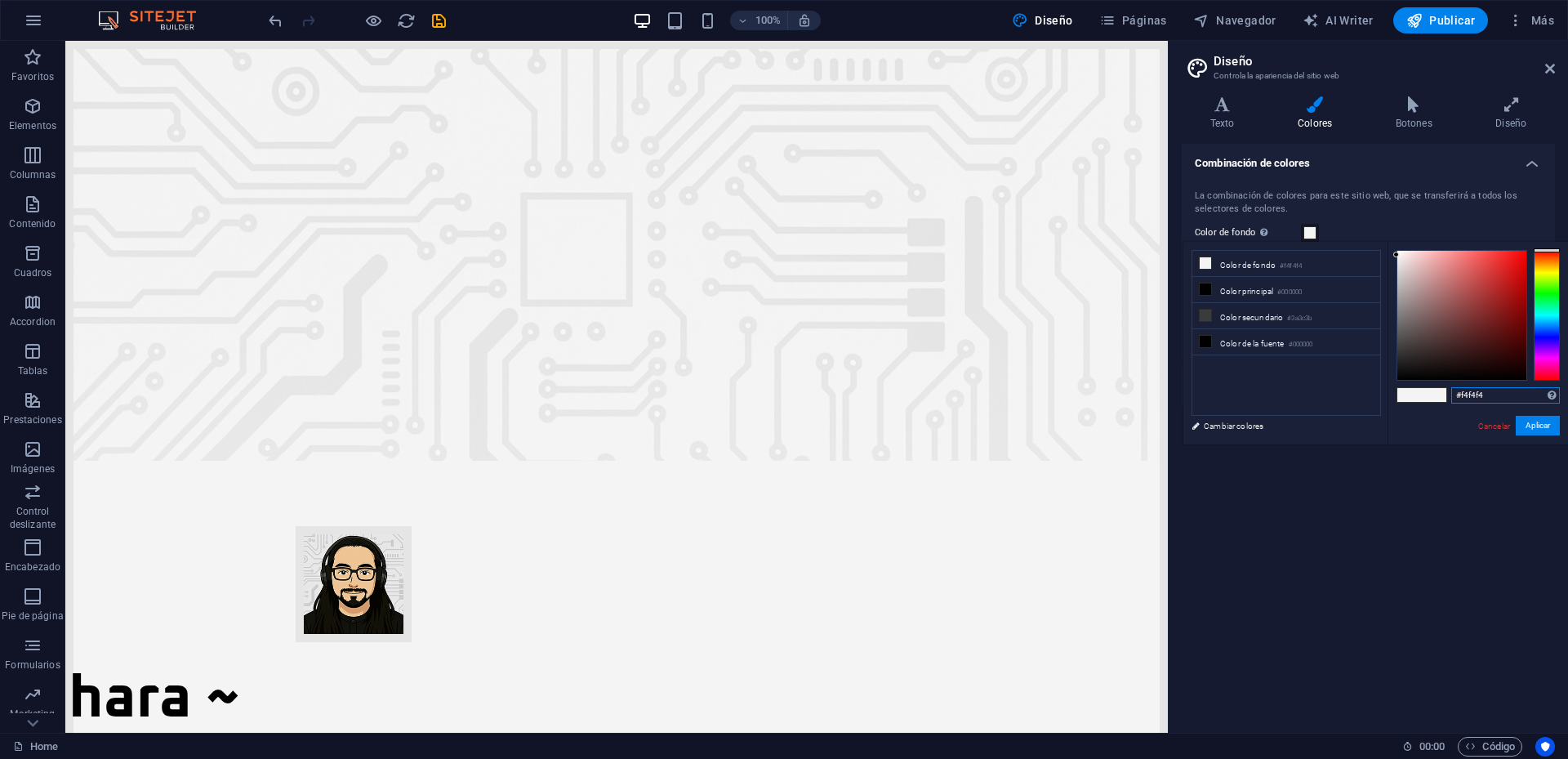
drag, startPoint x: 1490, startPoint y: 395, endPoint x: 1461, endPoint y: 399, distance: 29.3
click at [1461, 399] on input "#f4f4f4" at bounding box center [1505, 395] width 109 height 16
click at [1489, 426] on link "Cancelar" at bounding box center [1494, 426] width 35 height 13
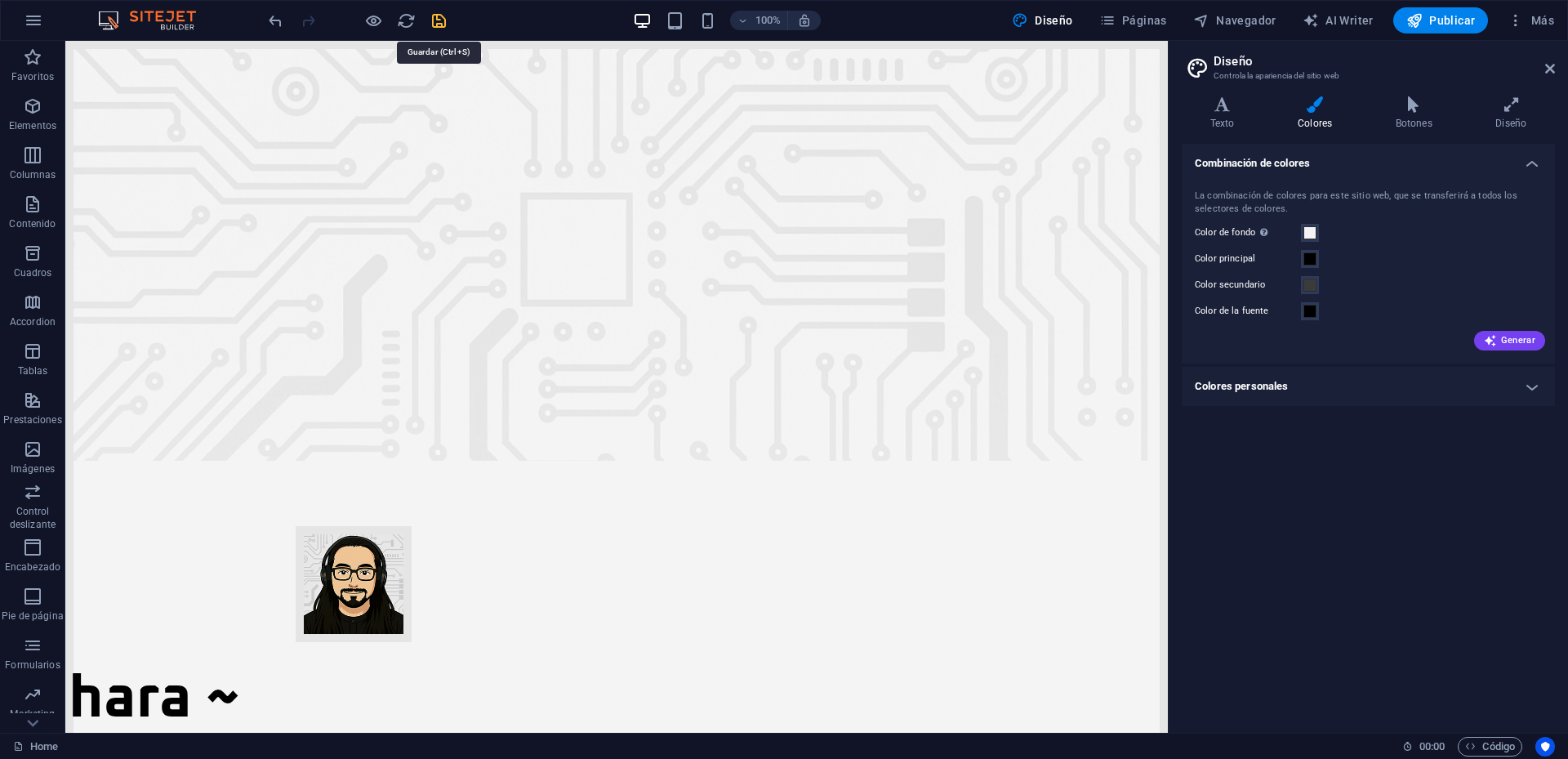
click at [433, 16] on icon "save" at bounding box center [439, 21] width 19 height 19
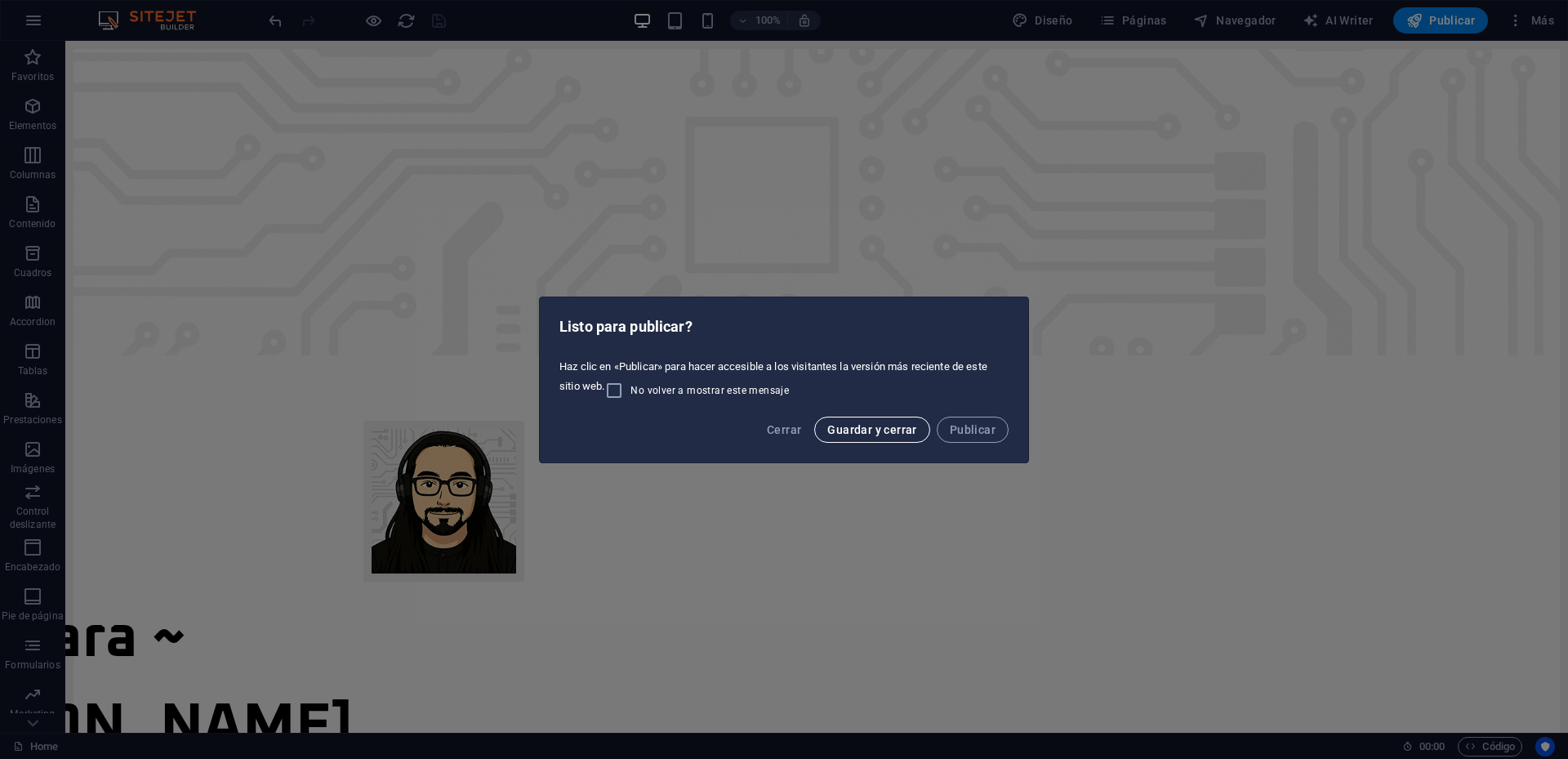
click at [873, 424] on span "Guardar y cerrar" at bounding box center [872, 430] width 89 height 13
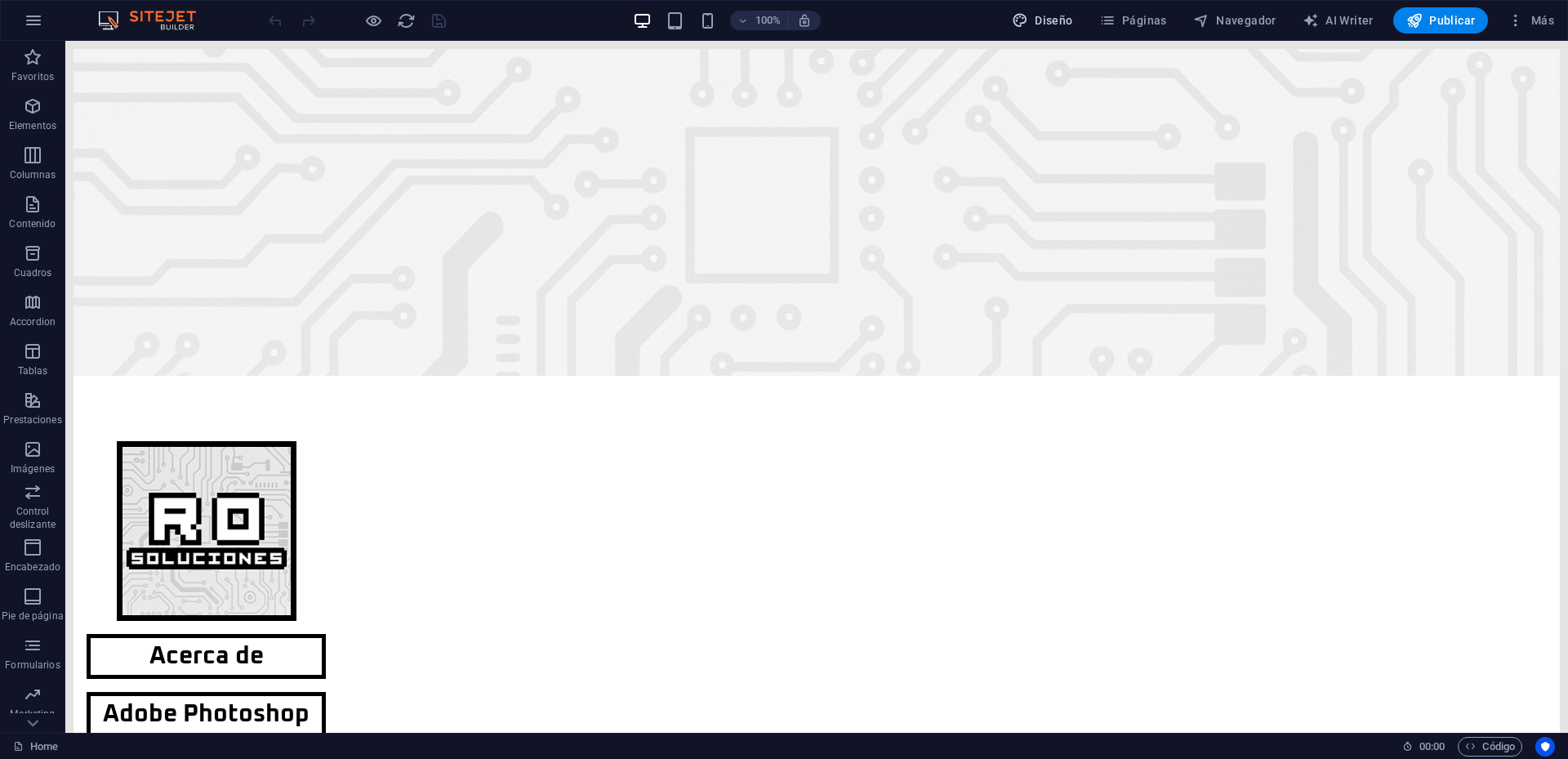
click at [1034, 18] on span "Diseño" at bounding box center [1043, 21] width 62 height 16
select select "px"
select select "400"
select select "px"
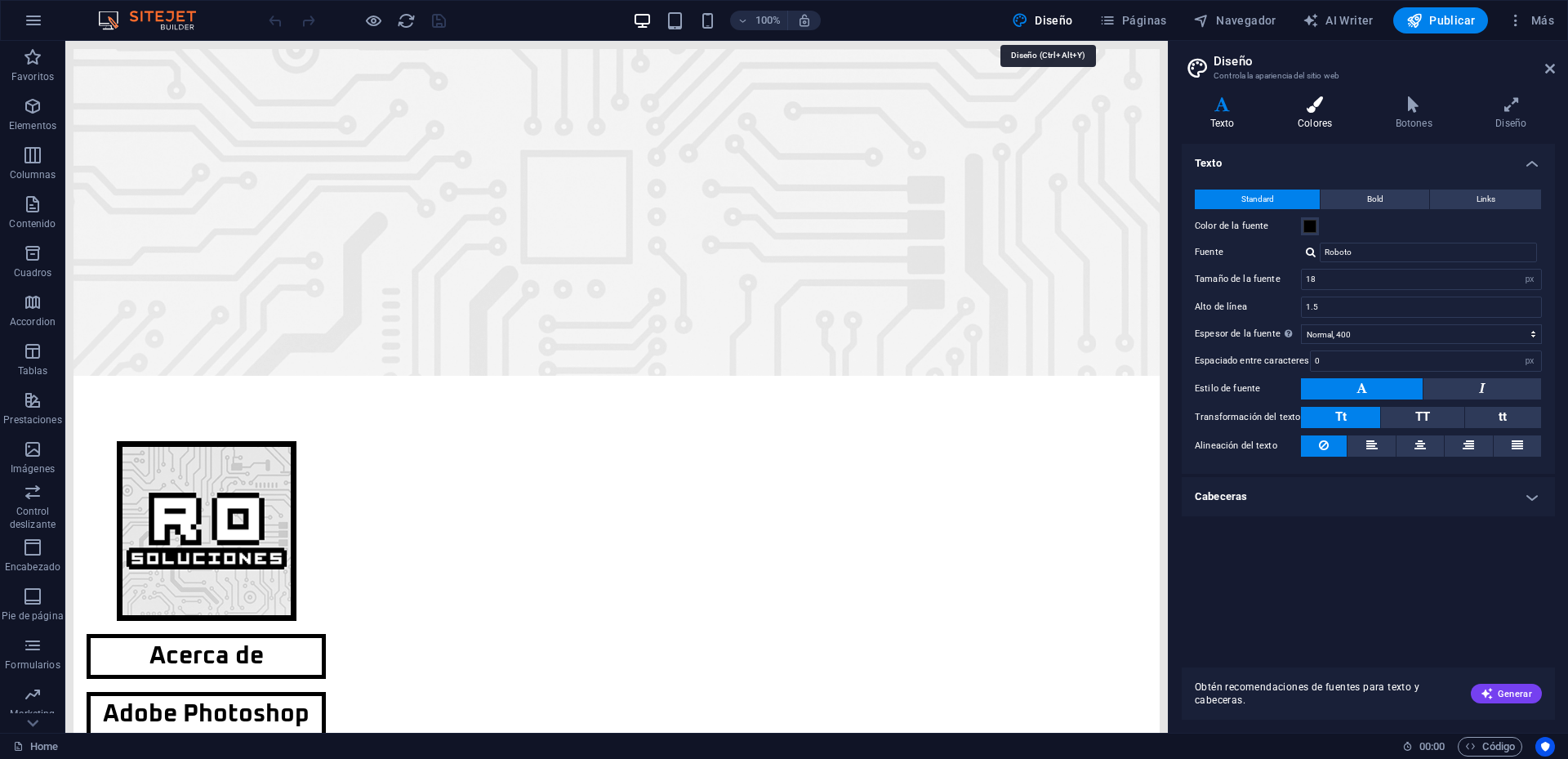
click at [1314, 112] on icon at bounding box center [1314, 104] width 92 height 16
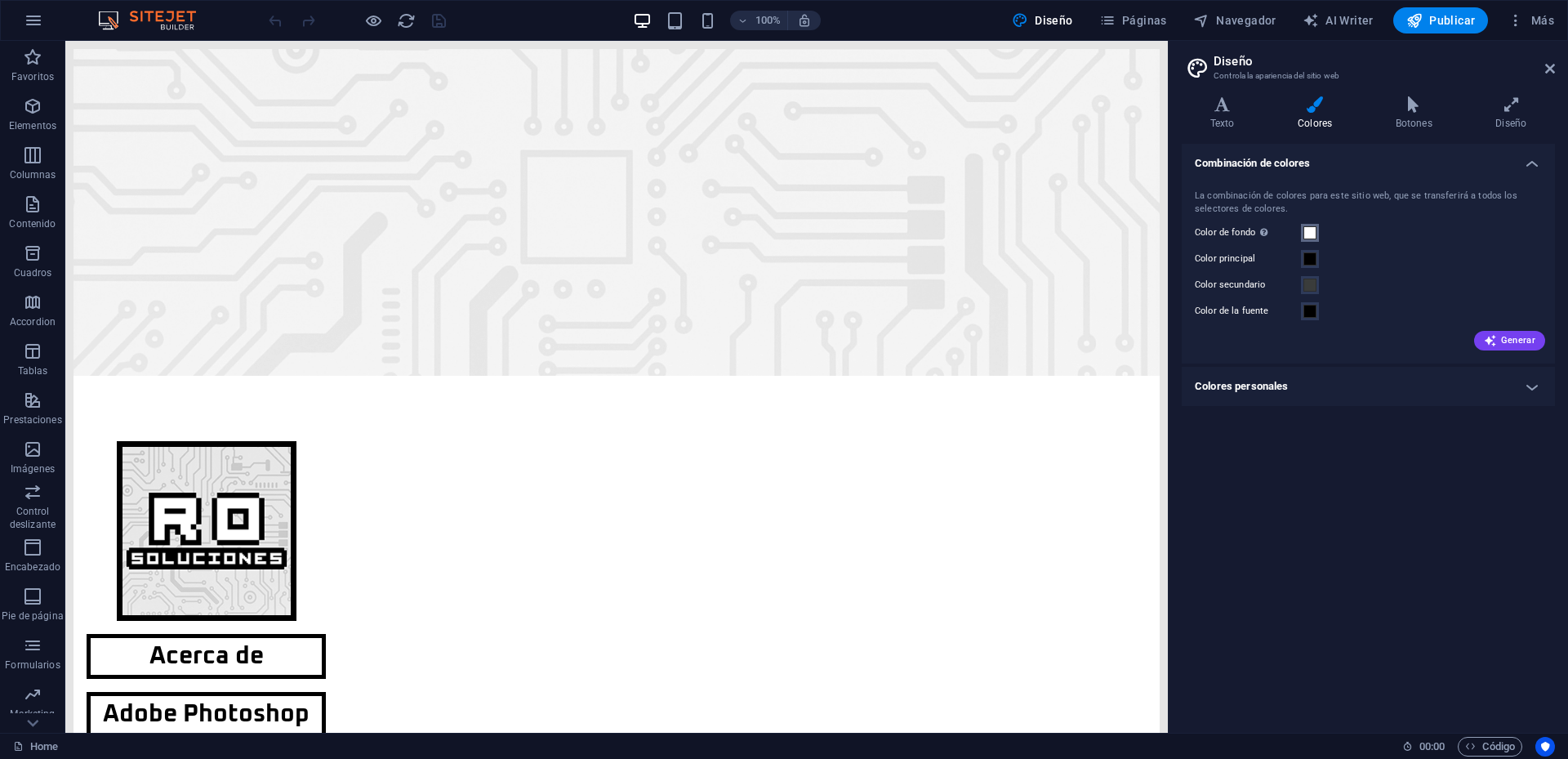
click at [1316, 228] on span at bounding box center [1310, 233] width 13 height 13
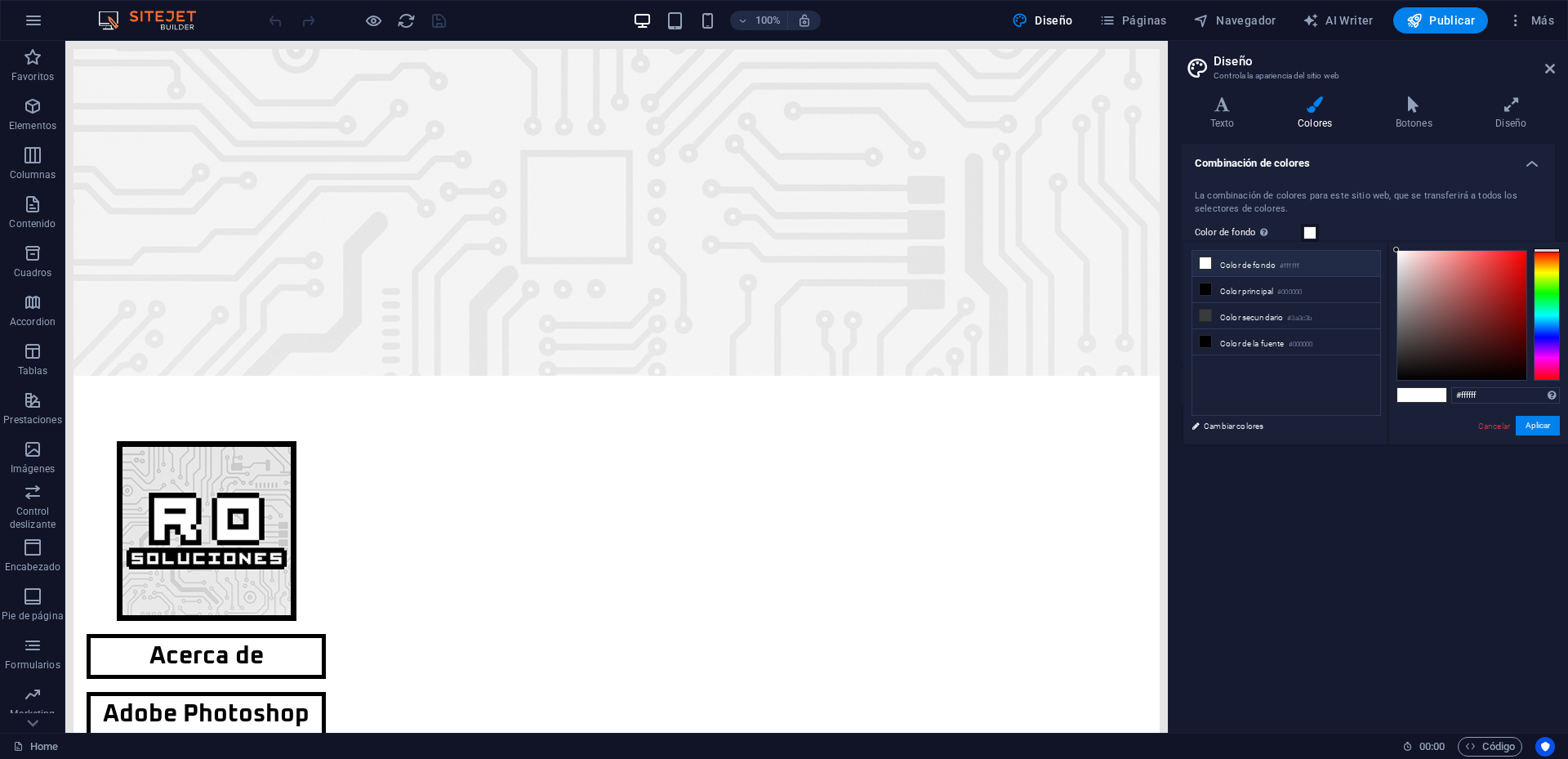
click at [1302, 264] on li "Color de fondo #ffffff" at bounding box center [1286, 264] width 188 height 26
drag, startPoint x: 1492, startPoint y: 394, endPoint x: 1465, endPoint y: 395, distance: 27.0
click at [1465, 395] on input "#ffffff" at bounding box center [1505, 395] width 109 height 16
paste input "f4f4f4"
type input "#f4f4f4"
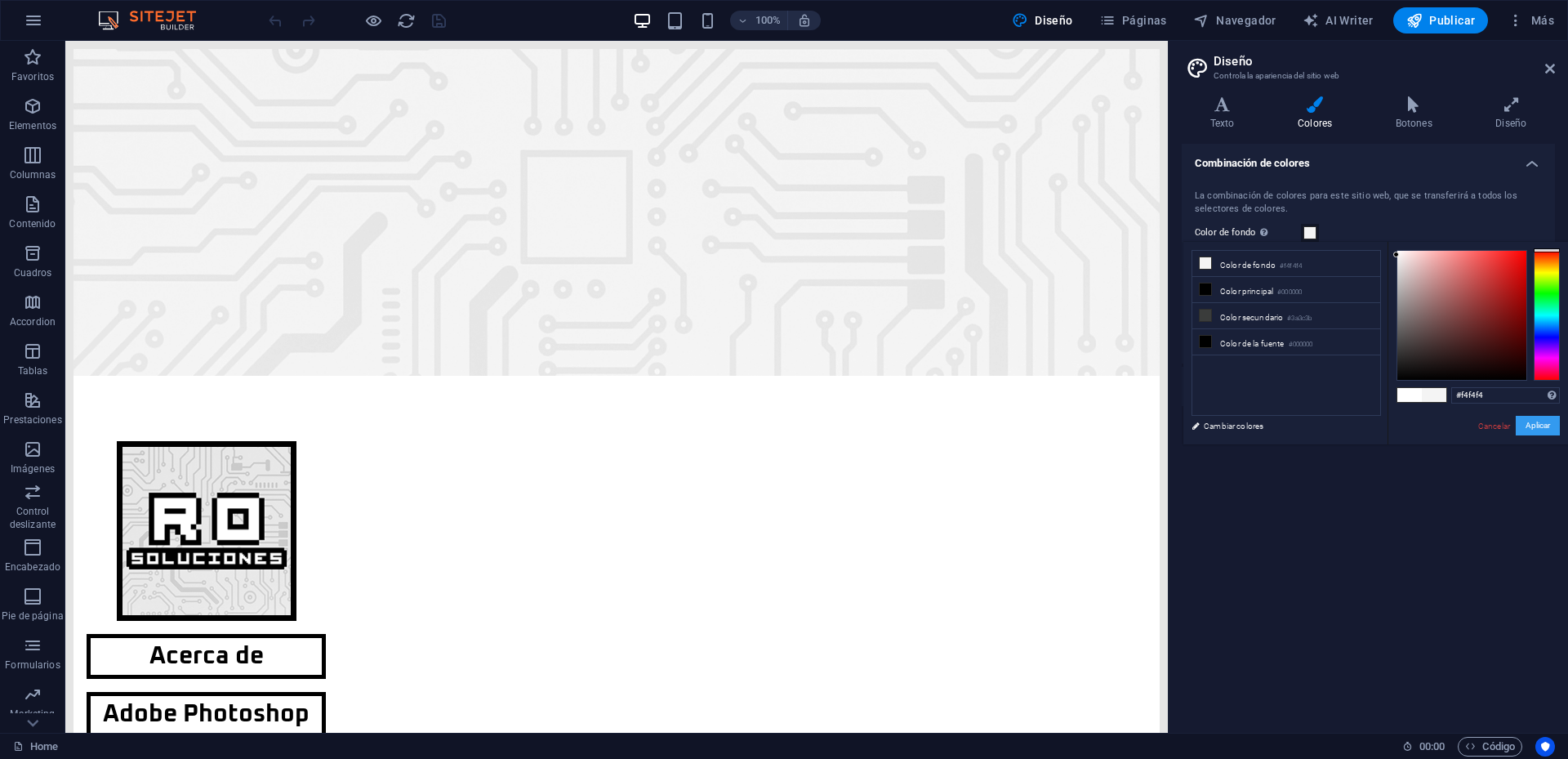
click at [1527, 427] on button "Aplicar" at bounding box center [1538, 426] width 44 height 20
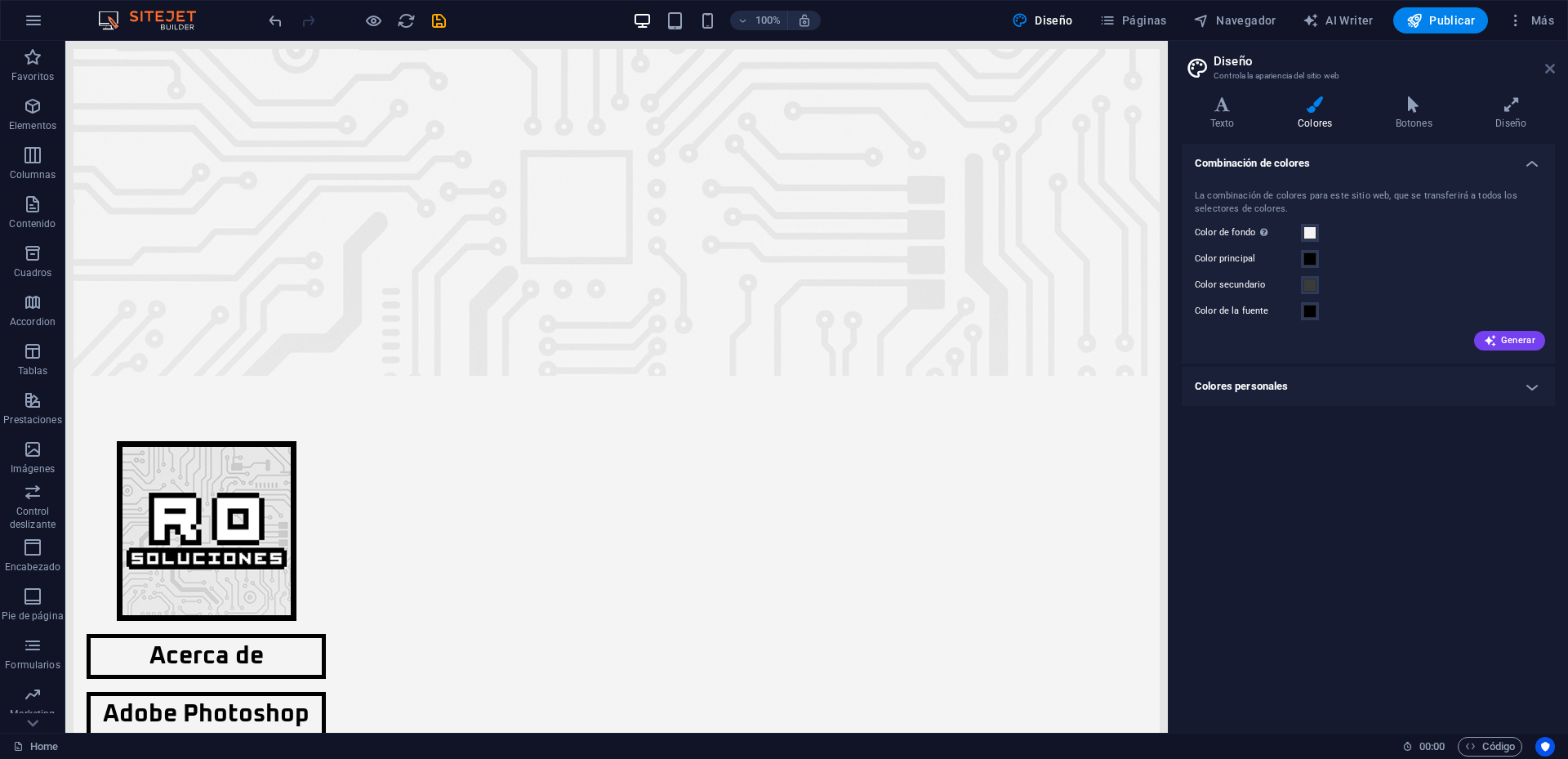
click at [1554, 68] on icon at bounding box center [1550, 68] width 10 height 13
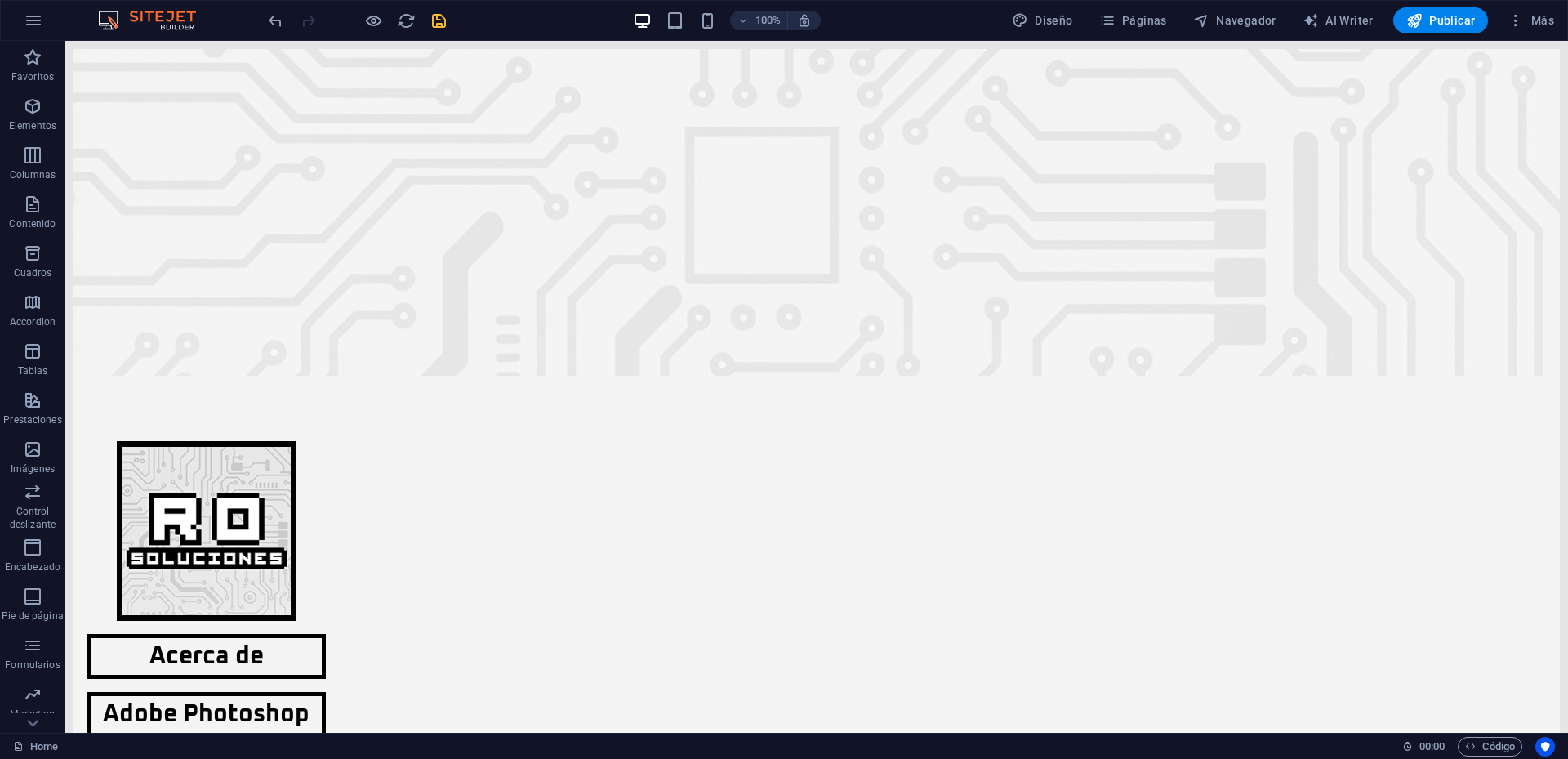
click at [433, 16] on icon "save" at bounding box center [439, 21] width 19 height 19
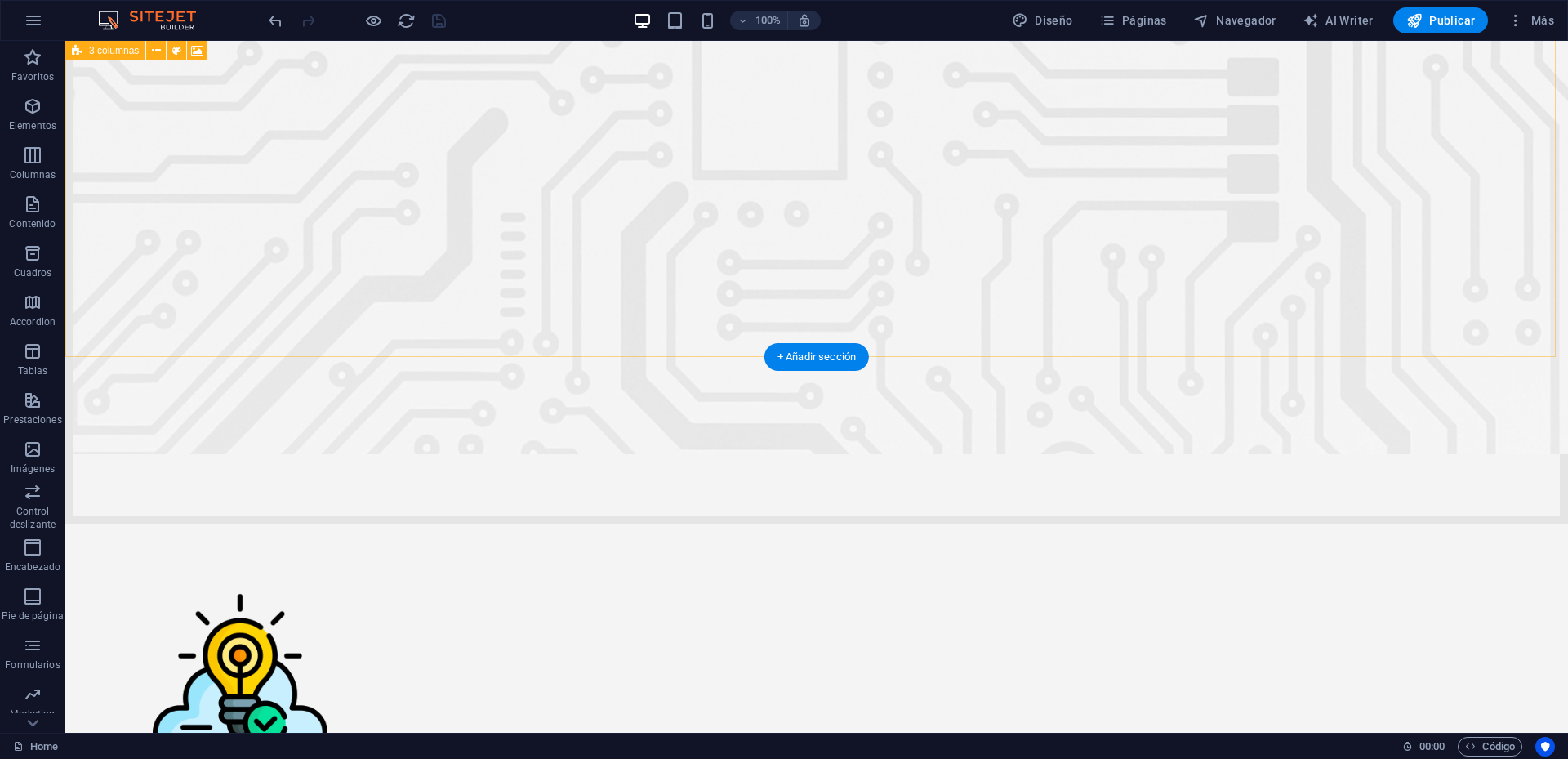
scroll to position [184, 0]
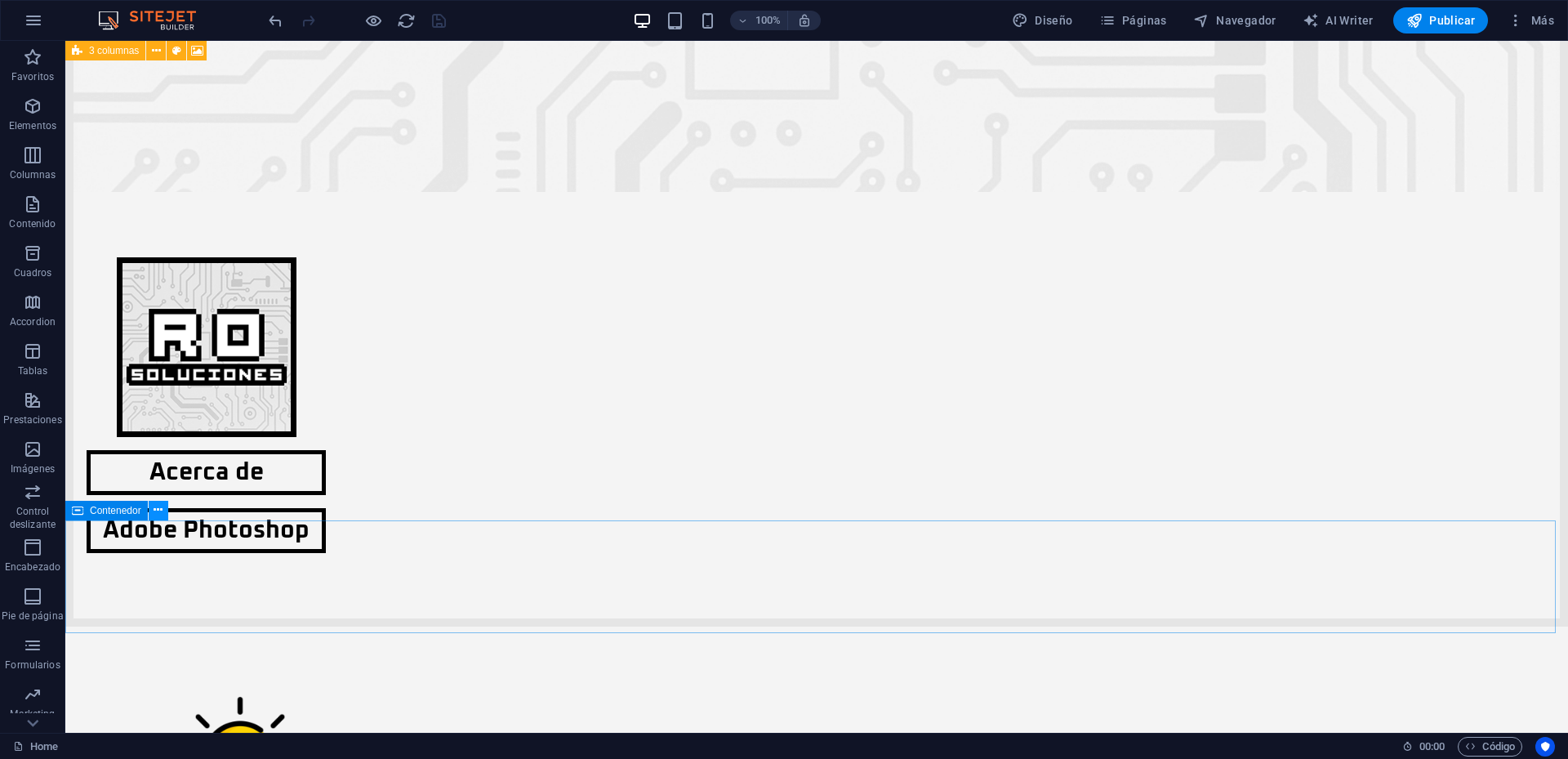
click at [162, 509] on icon at bounding box center [158, 510] width 9 height 17
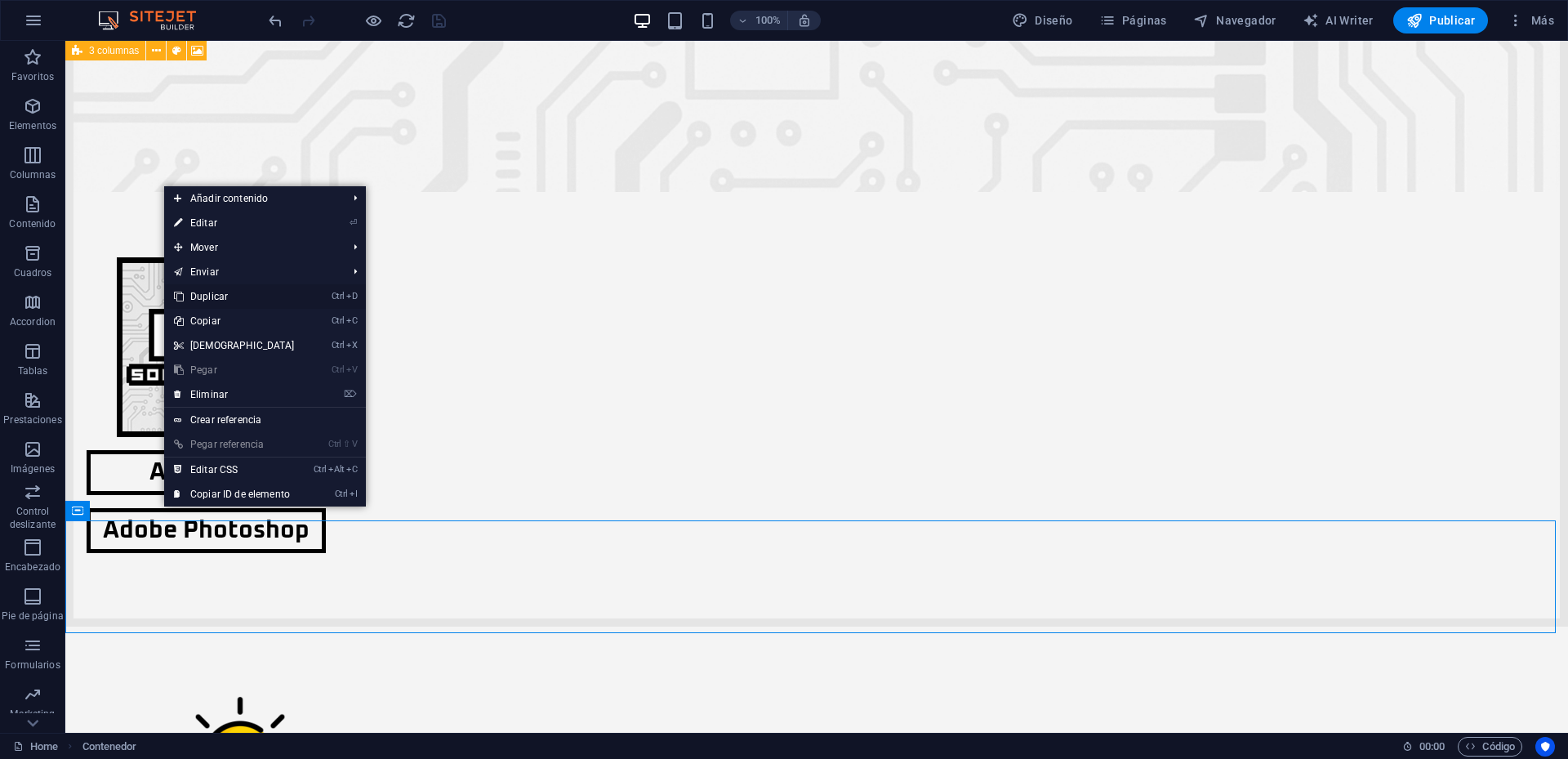
click at [221, 289] on link "Ctrl D Duplicar" at bounding box center [234, 297] width 140 height 24
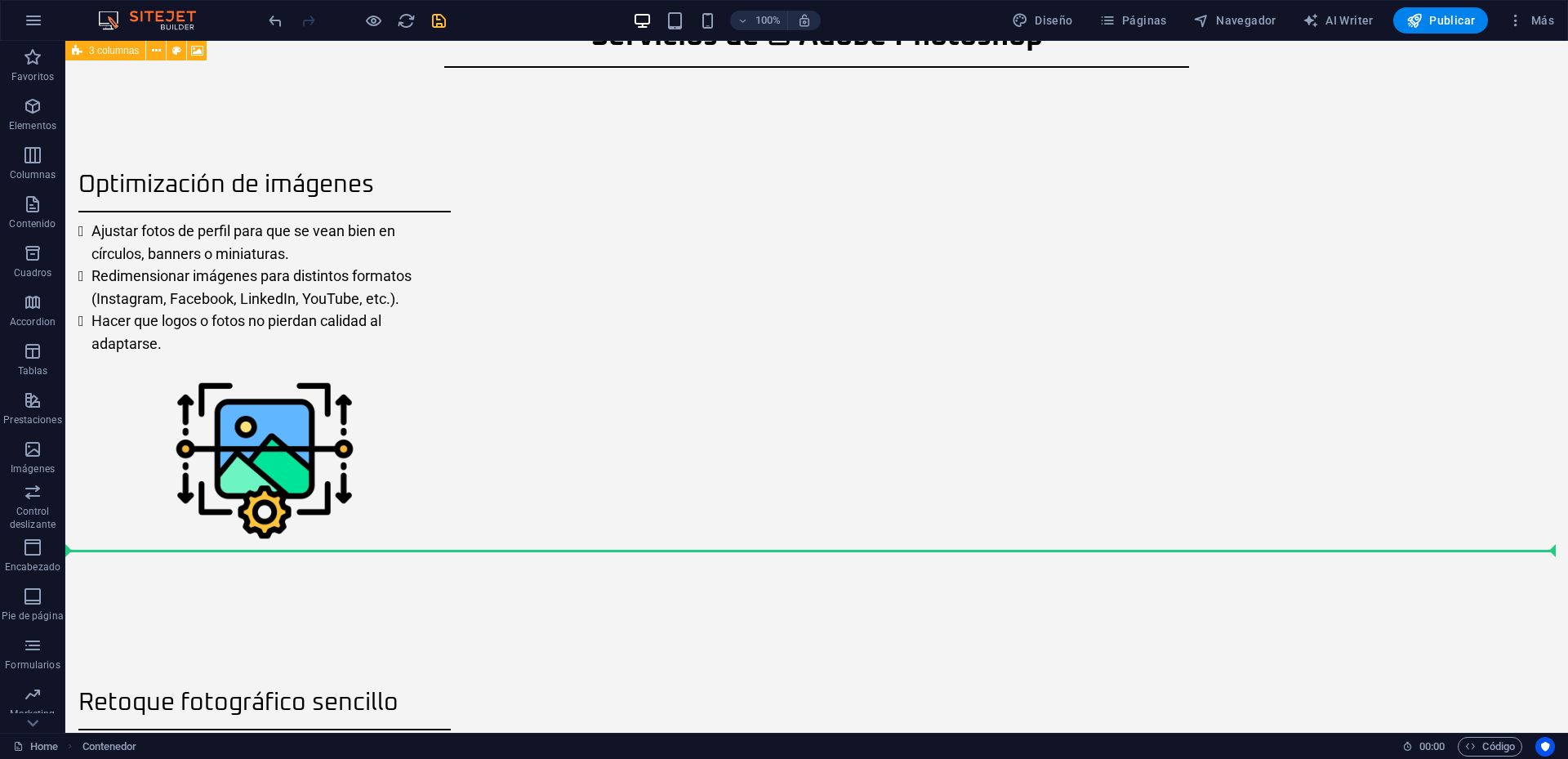
scroll to position [1659, 0]
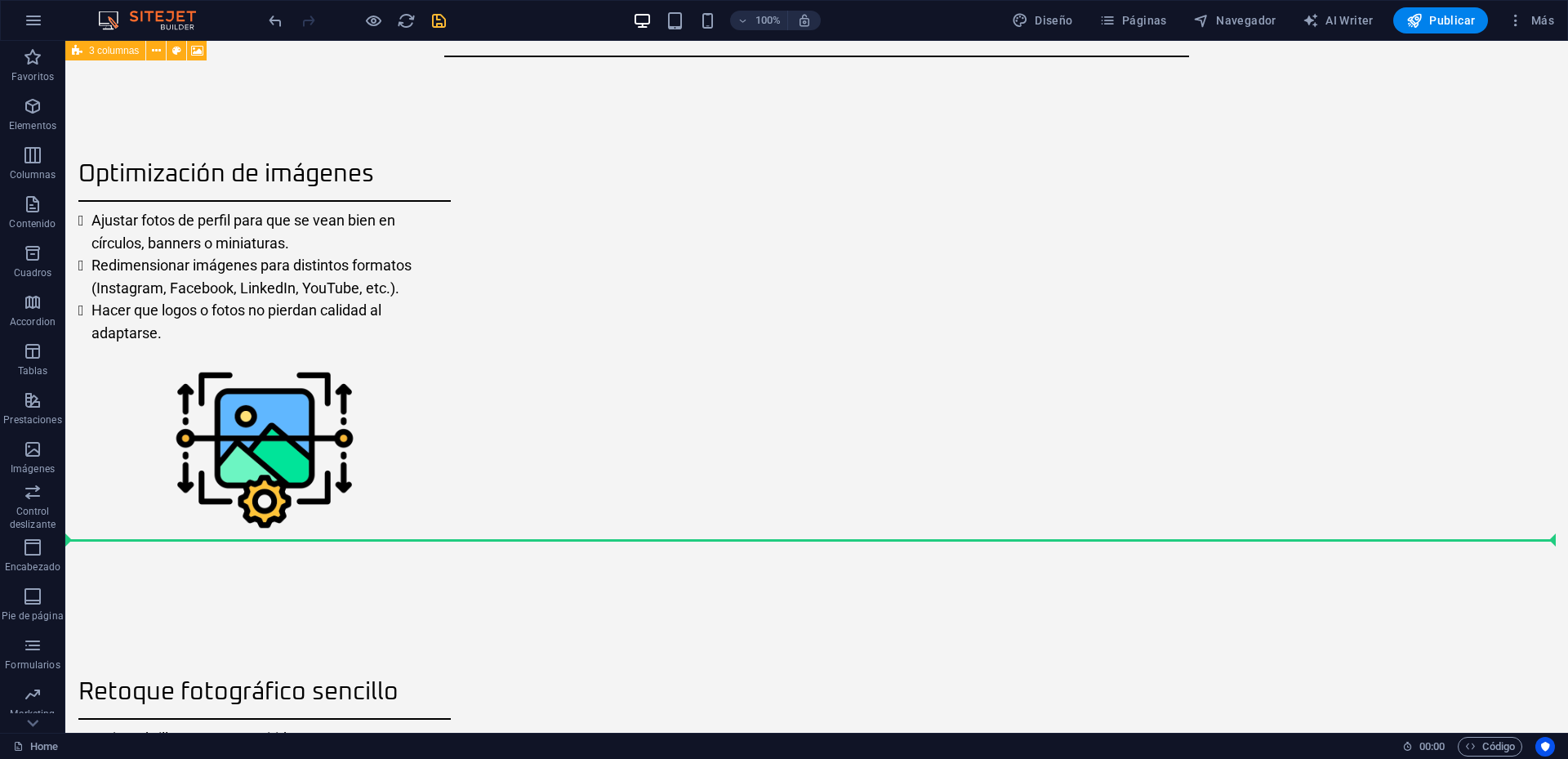
drag, startPoint x: 179, startPoint y: 173, endPoint x: 295, endPoint y: 525, distance: 370.6
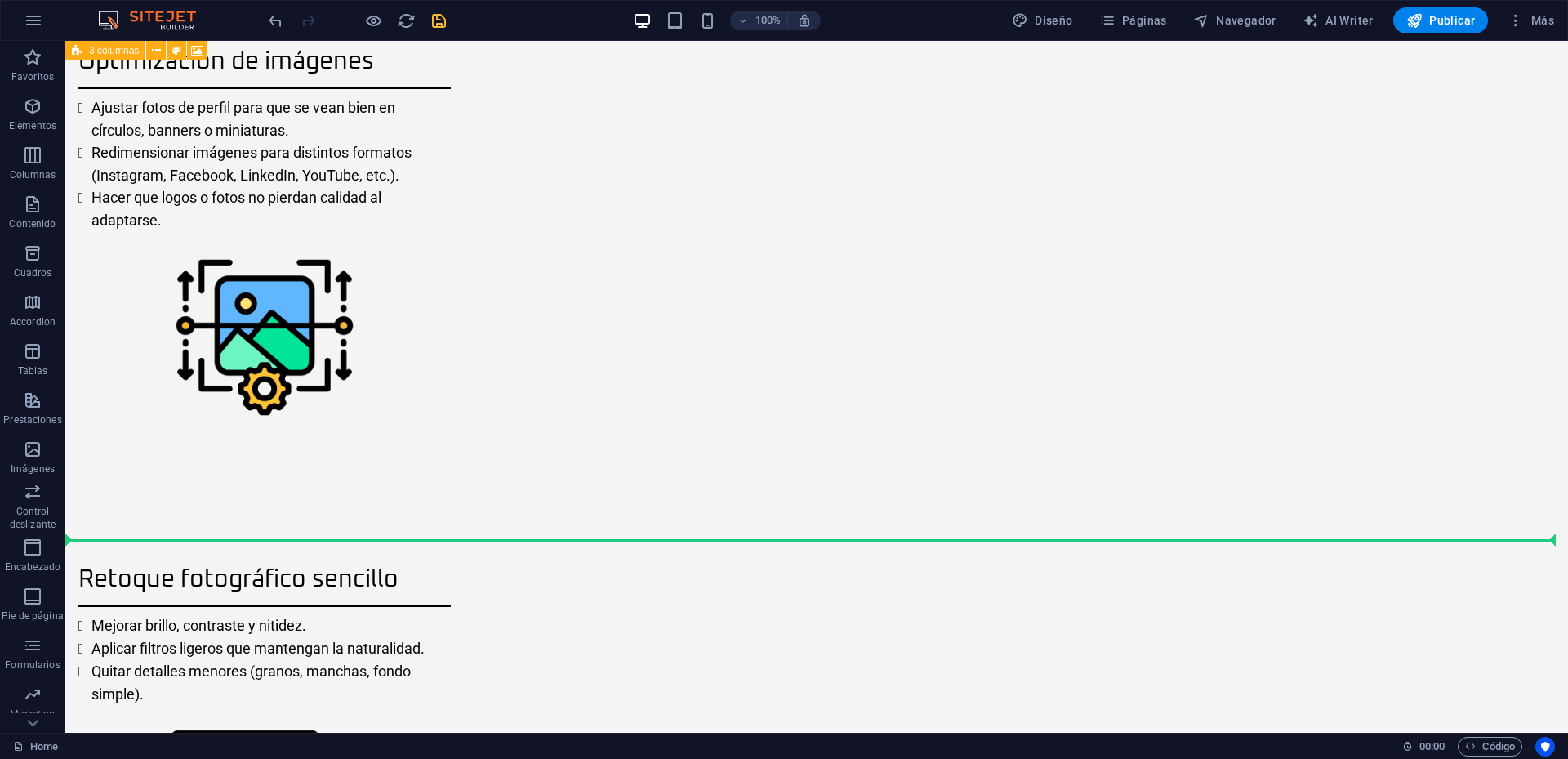
scroll to position [1545, 0]
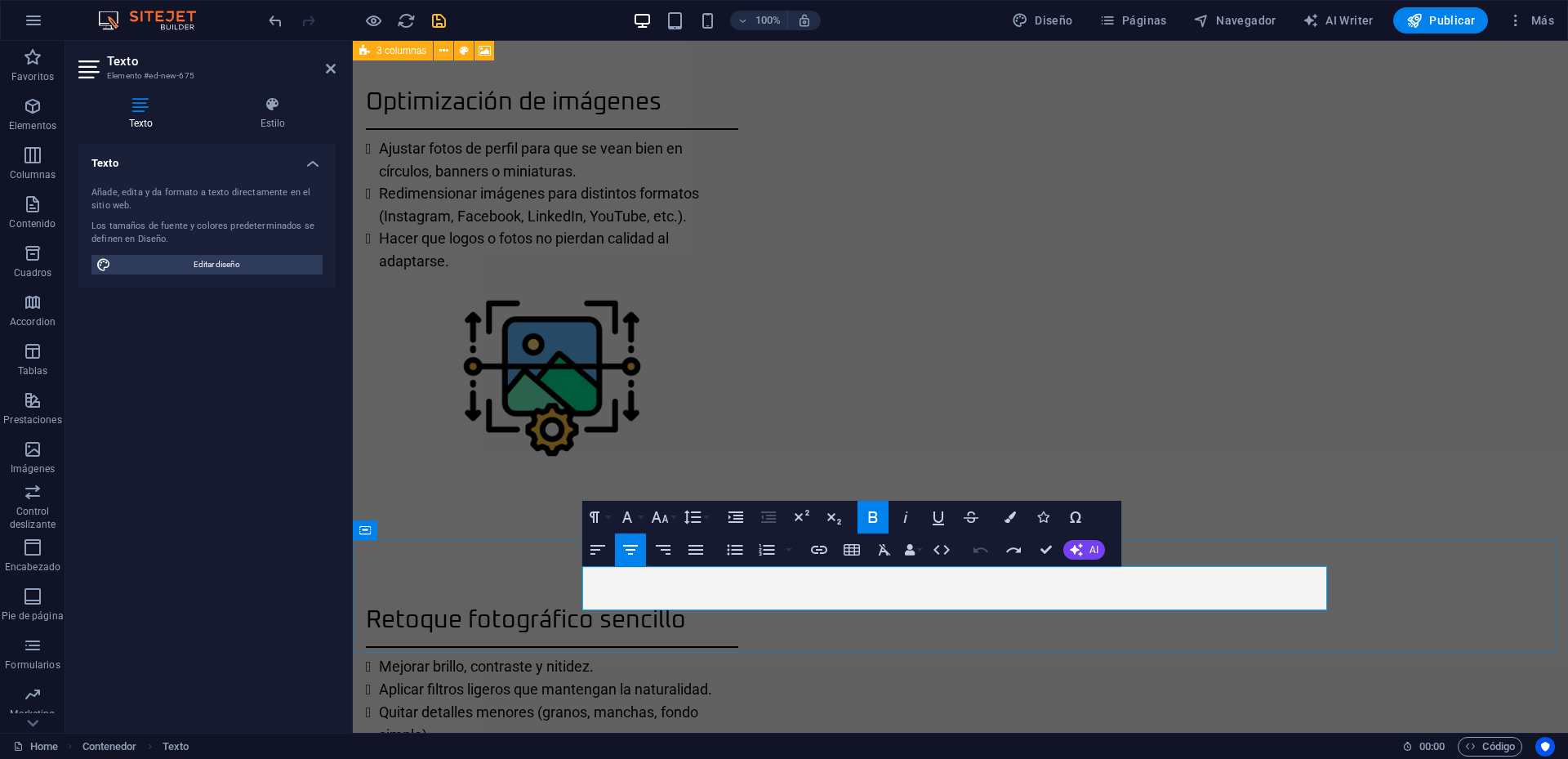
drag, startPoint x: 1178, startPoint y: 588, endPoint x: 779, endPoint y: 591, distance: 399.0
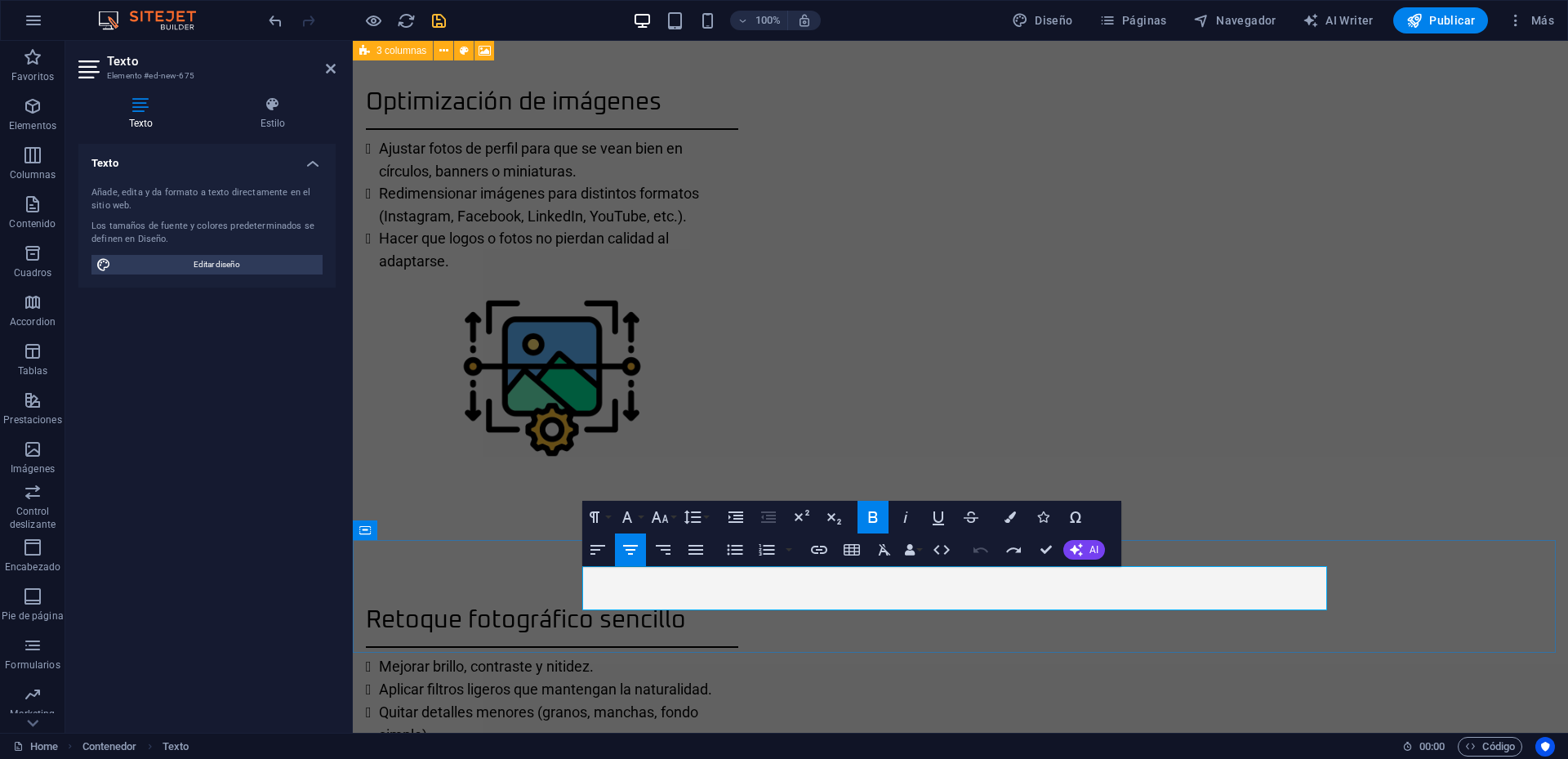
drag, startPoint x: 1205, startPoint y: 588, endPoint x: 752, endPoint y: 589, distance: 453.0
click at [326, 66] on icon at bounding box center [331, 68] width 10 height 13
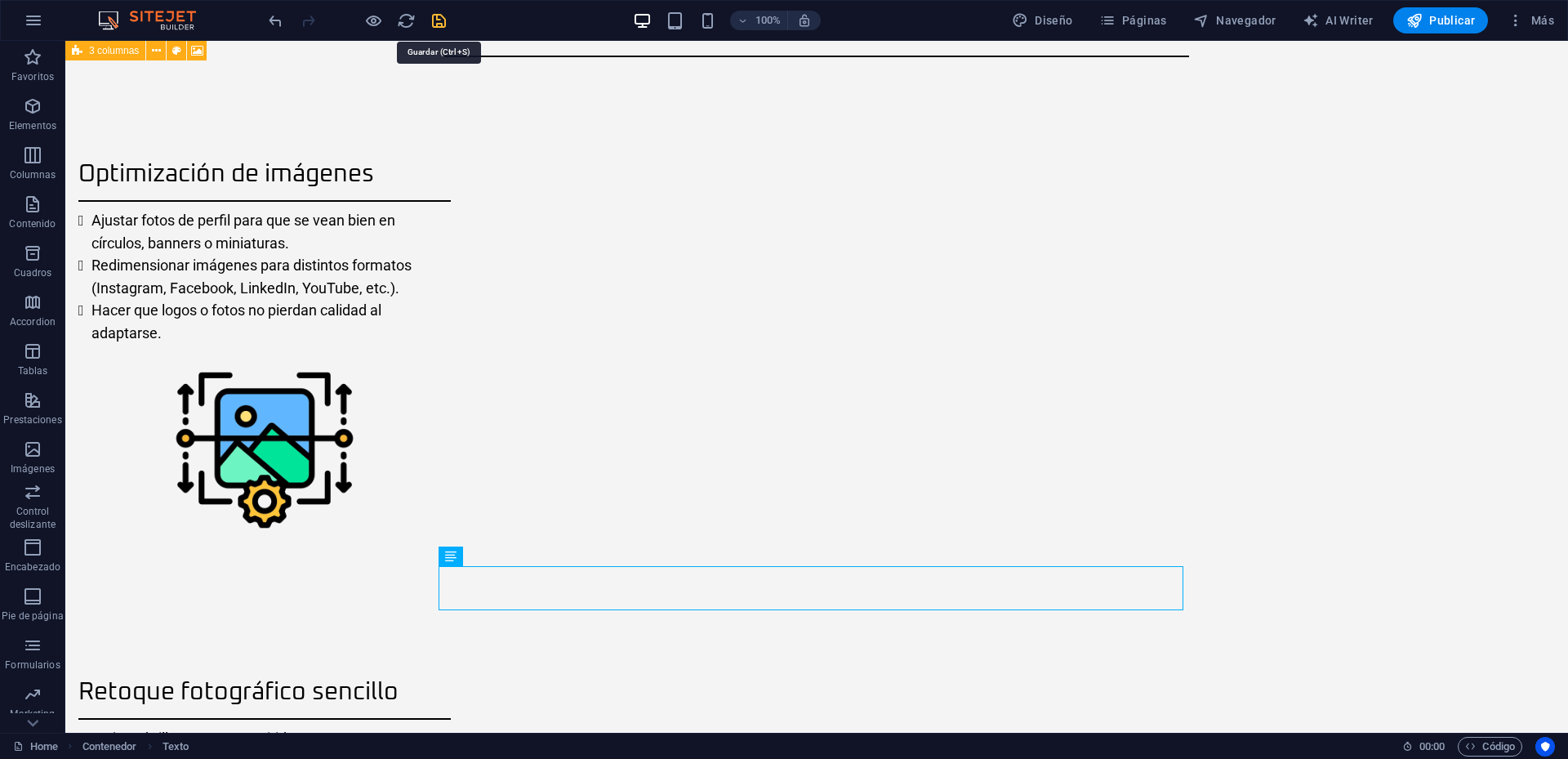
click at [434, 20] on icon "save" at bounding box center [439, 21] width 19 height 19
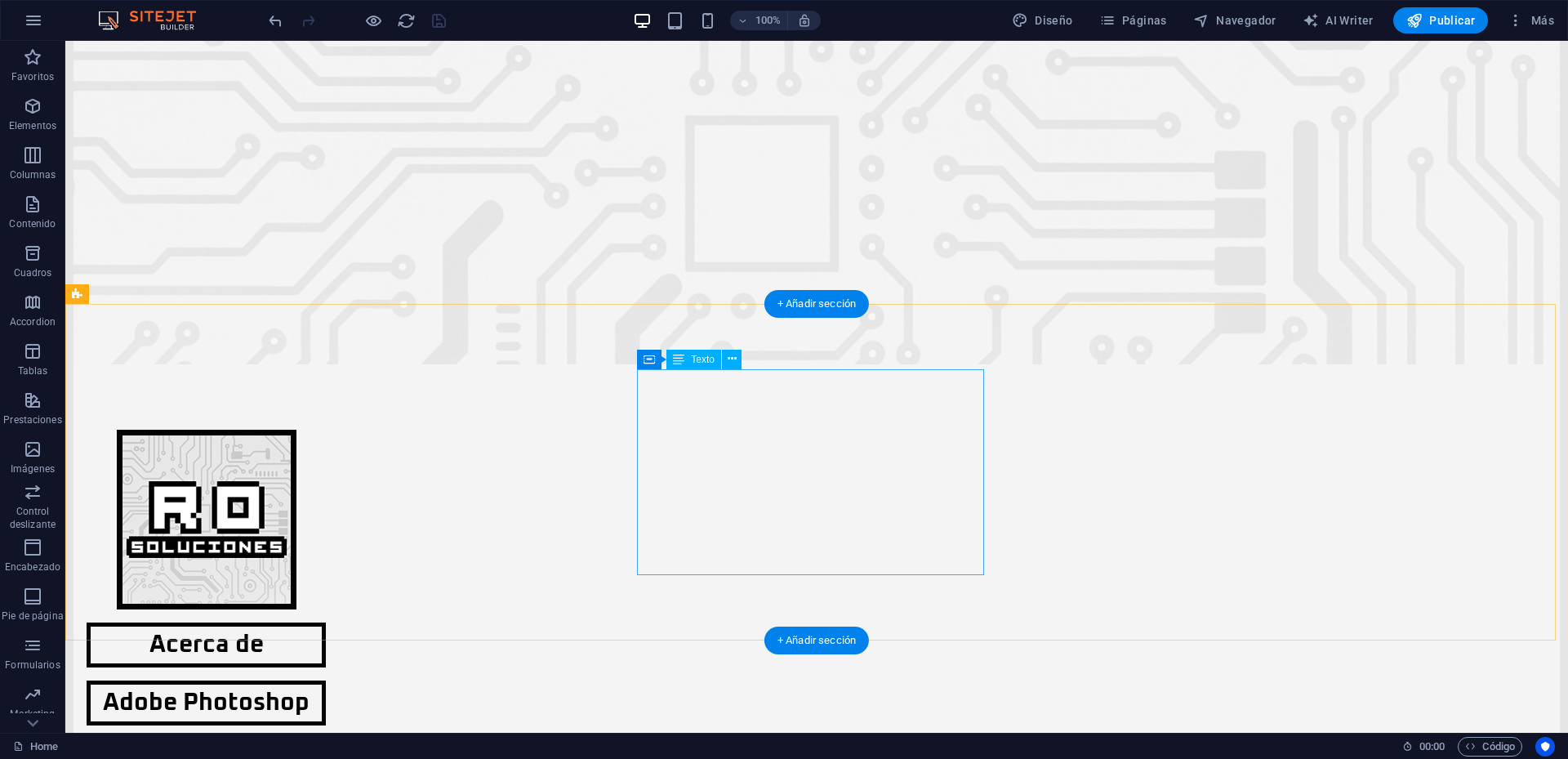
scroll to position [0, 0]
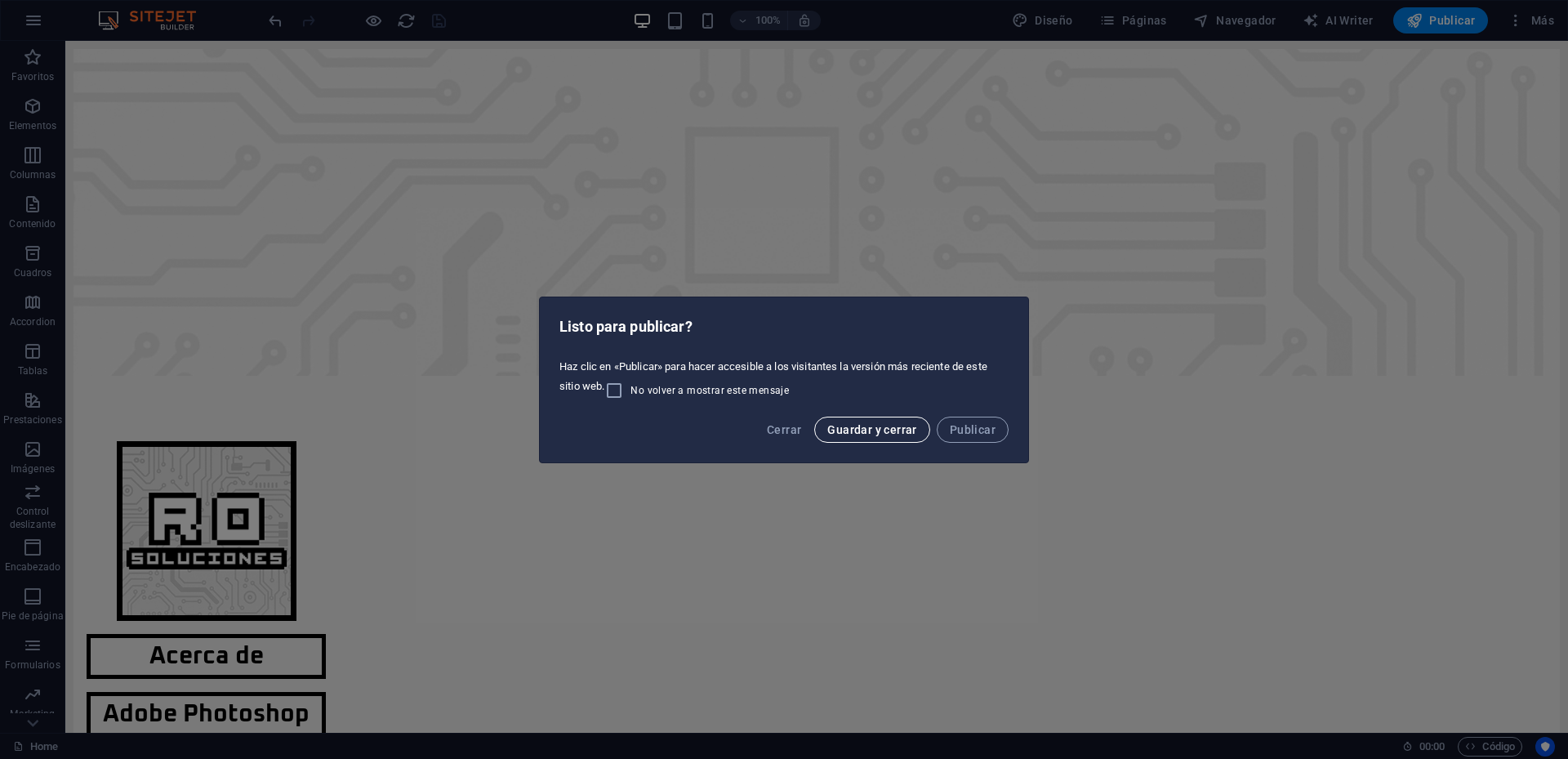
click at [876, 429] on span "Guardar y cerrar" at bounding box center [872, 430] width 89 height 13
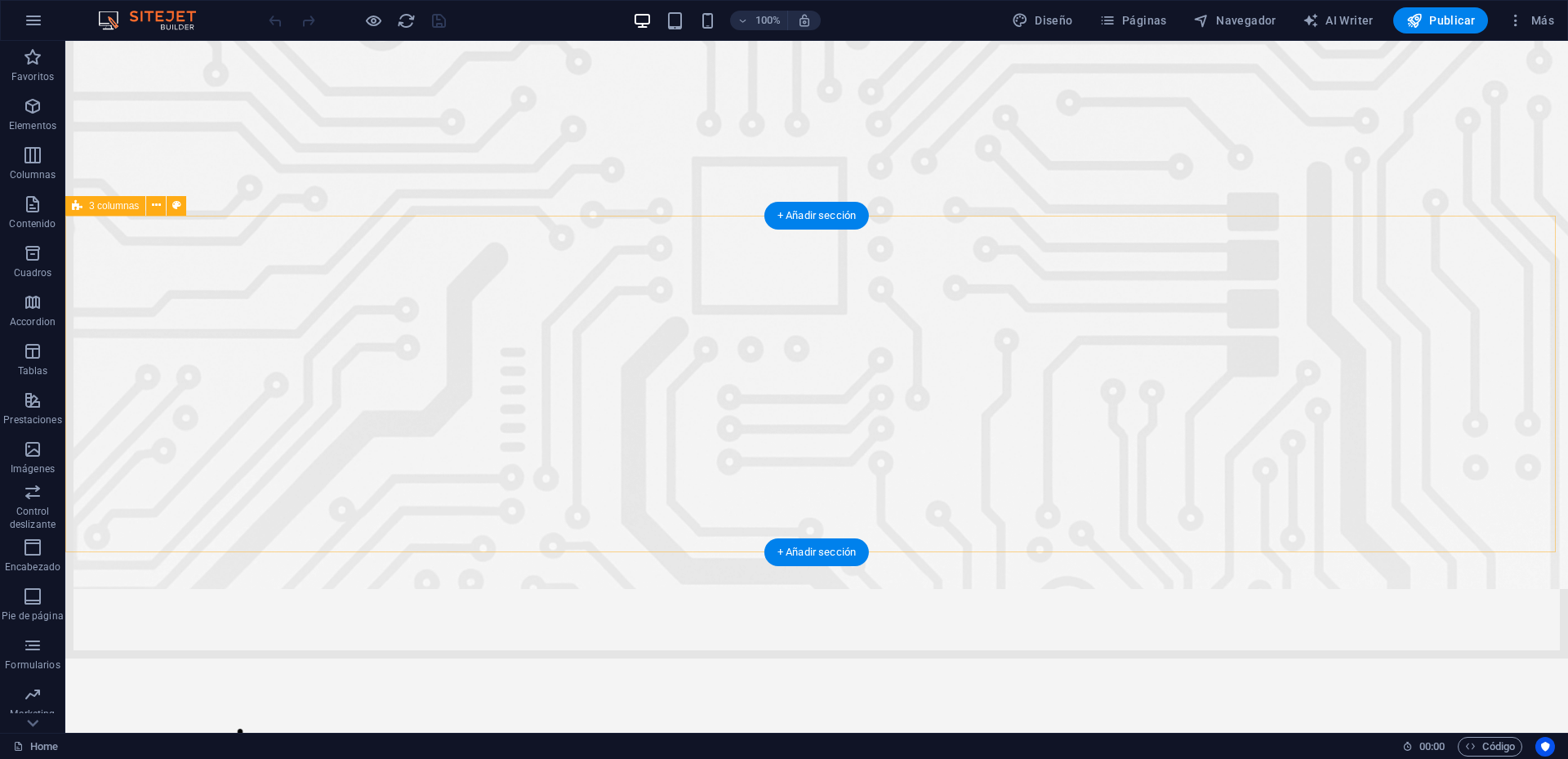
scroll to position [105, 0]
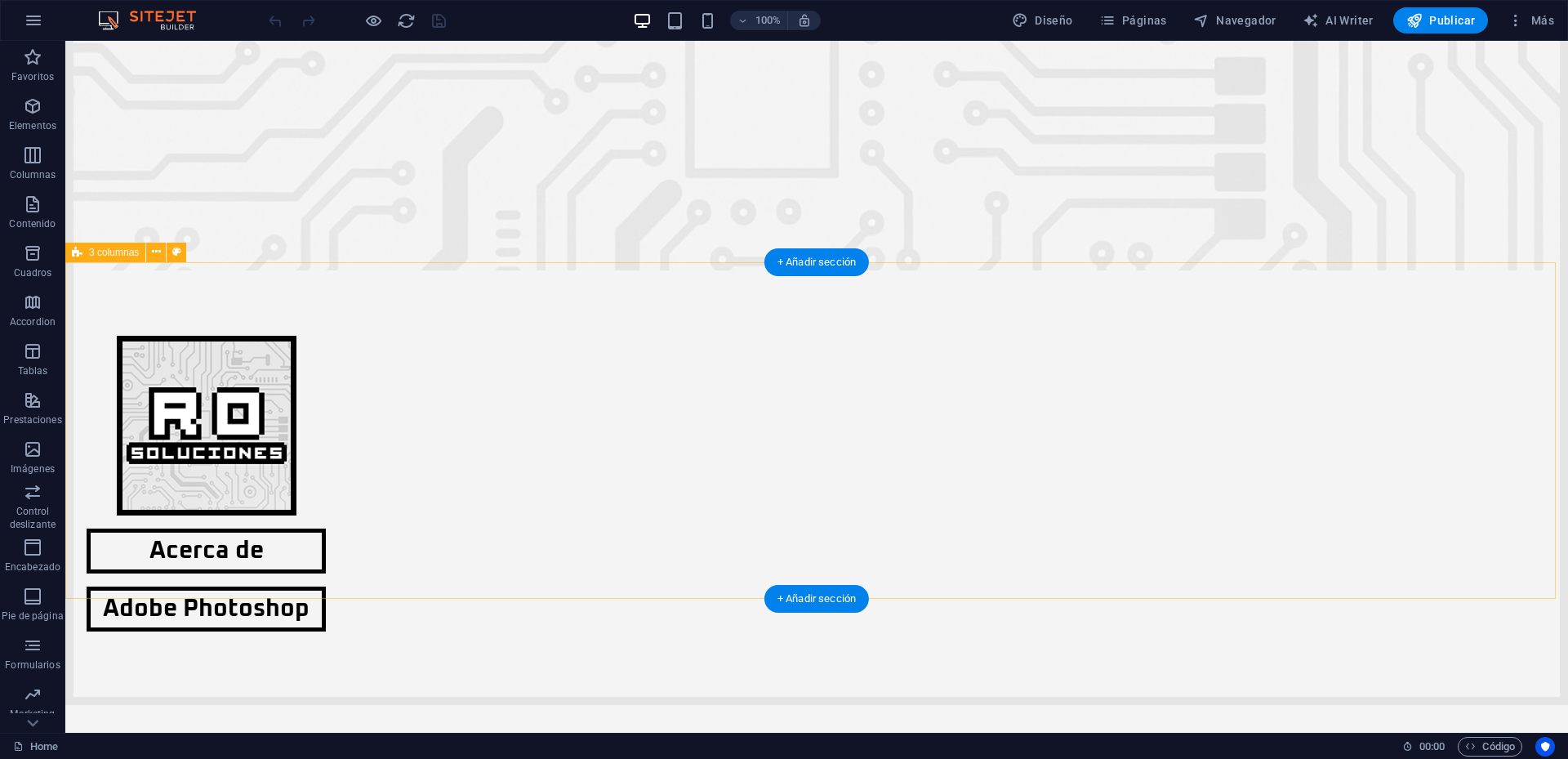
click at [157, 254] on icon at bounding box center [157, 252] width 9 height 17
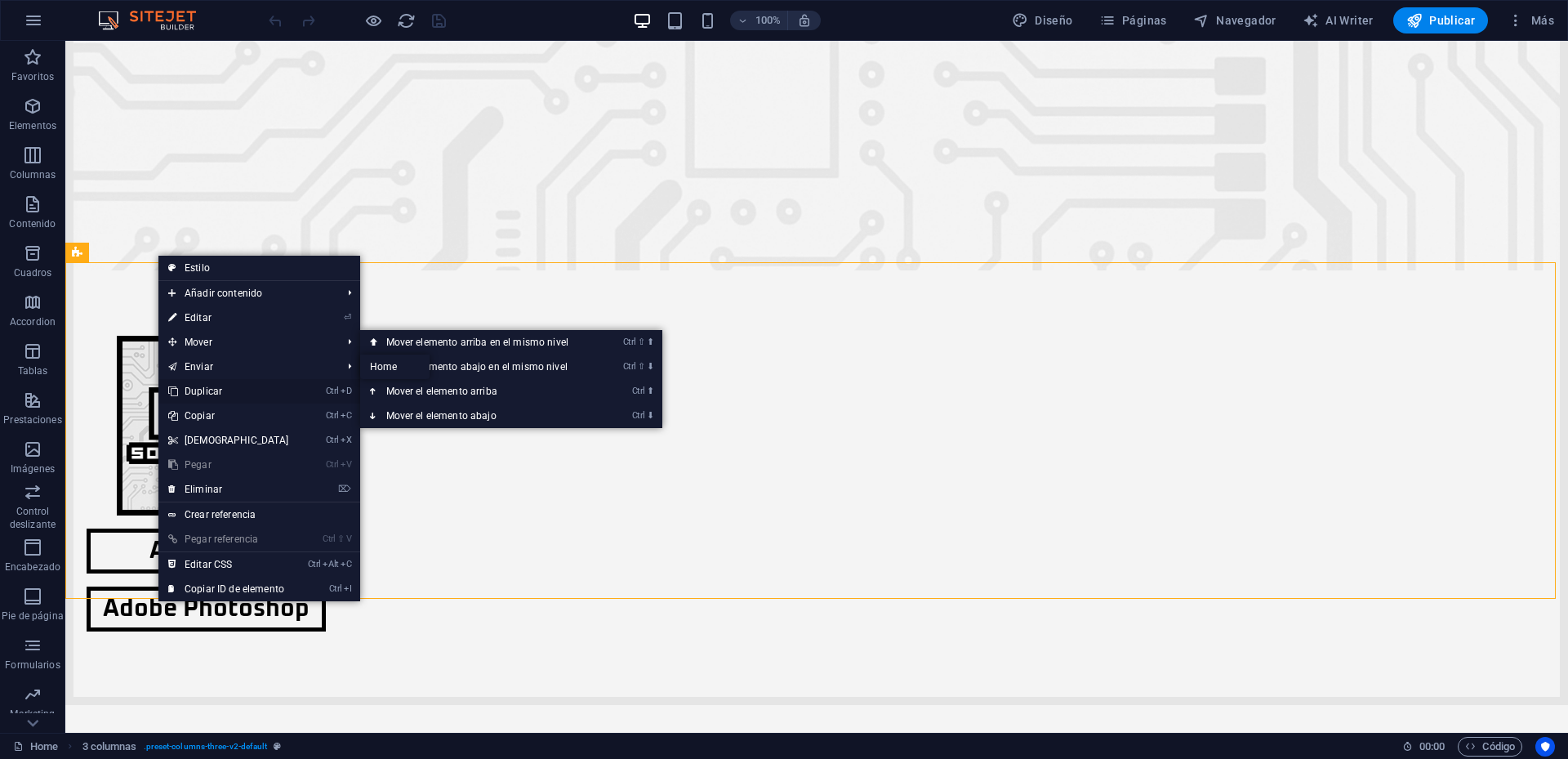
click at [210, 393] on link "Ctrl D Duplicar" at bounding box center [228, 391] width 140 height 24
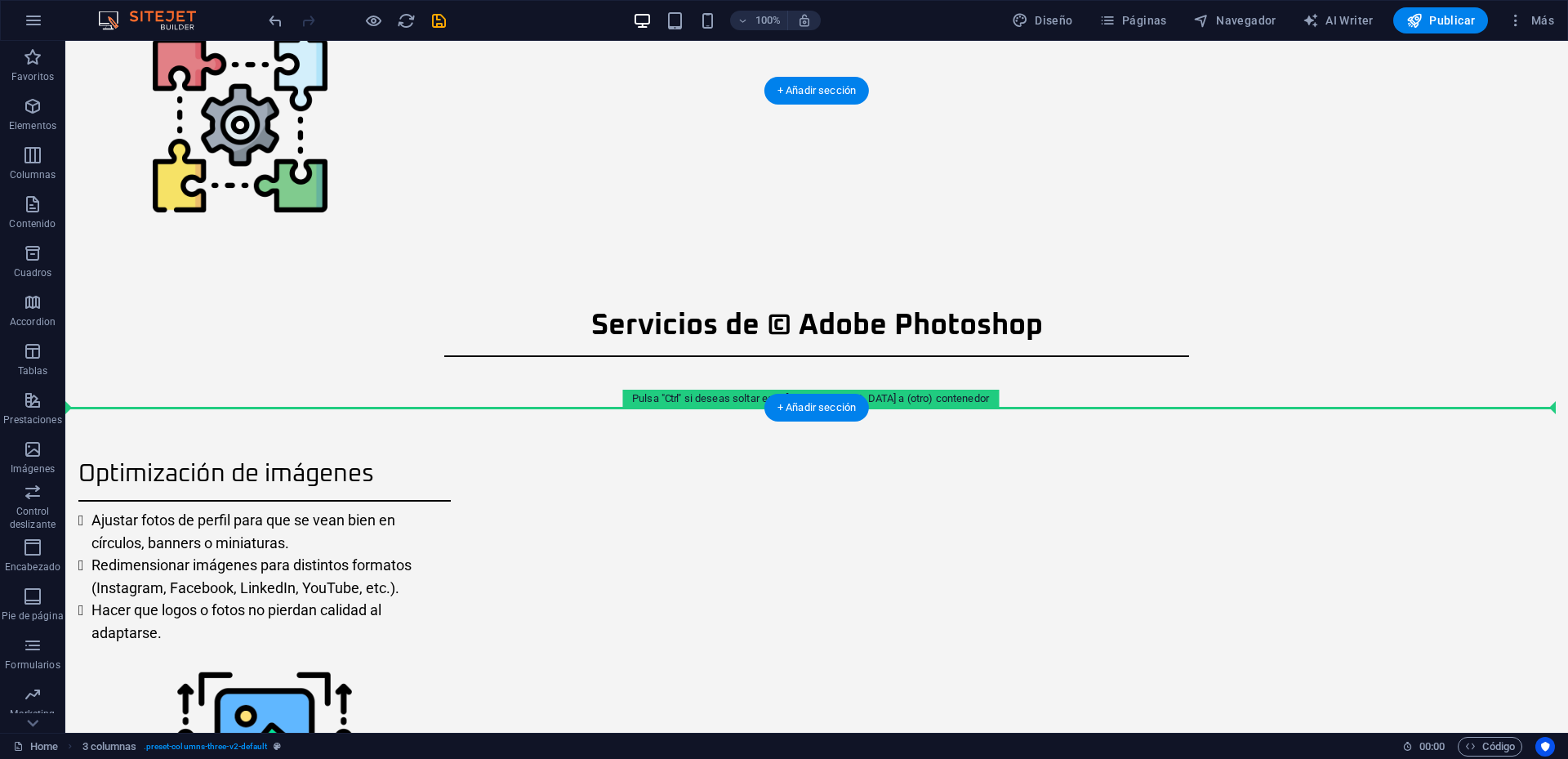
scroll to position [1995, 0]
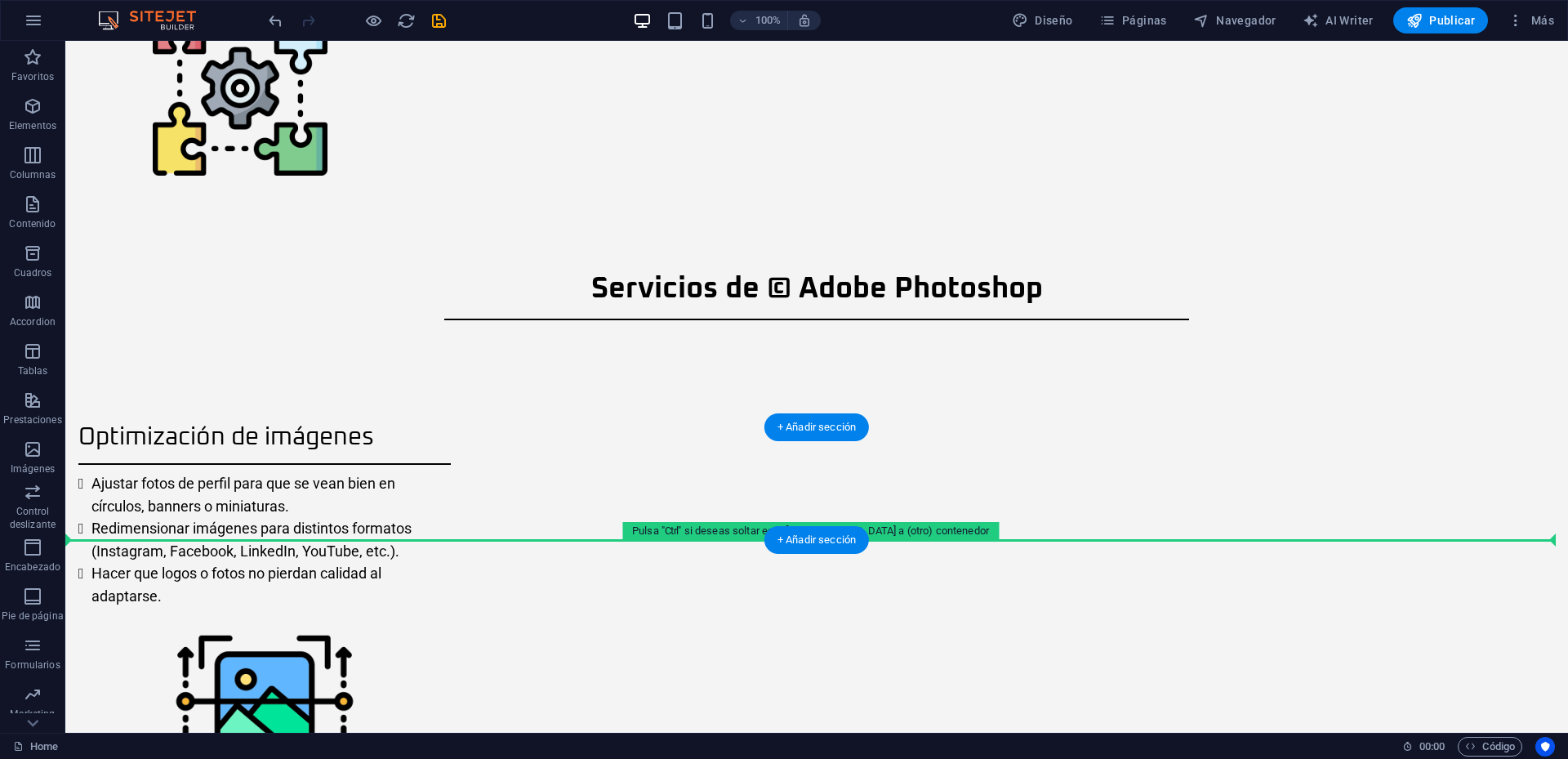
drag, startPoint x: 193, startPoint y: 222, endPoint x: 353, endPoint y: 511, distance: 330.3
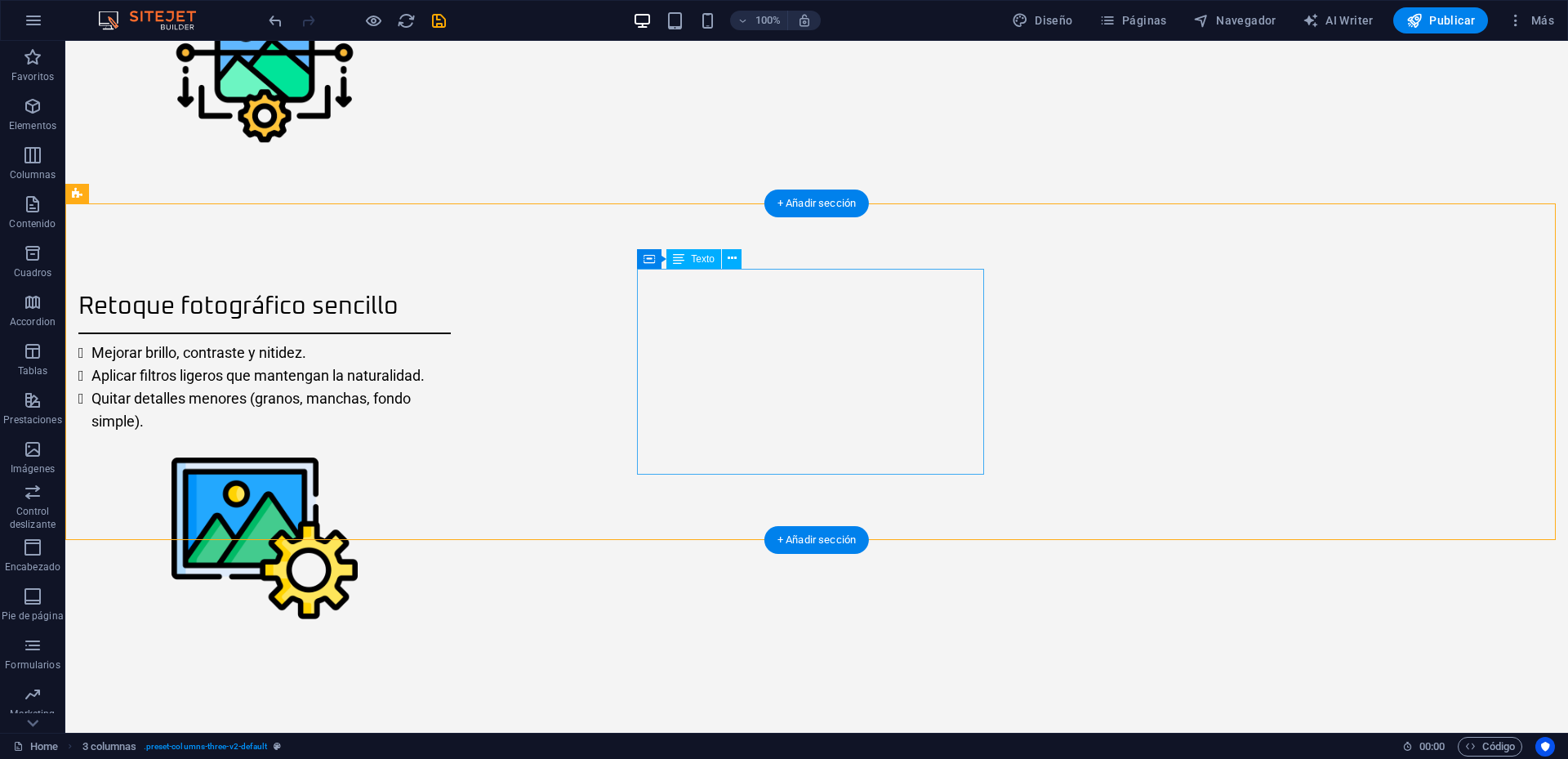
scroll to position [1913, 0]
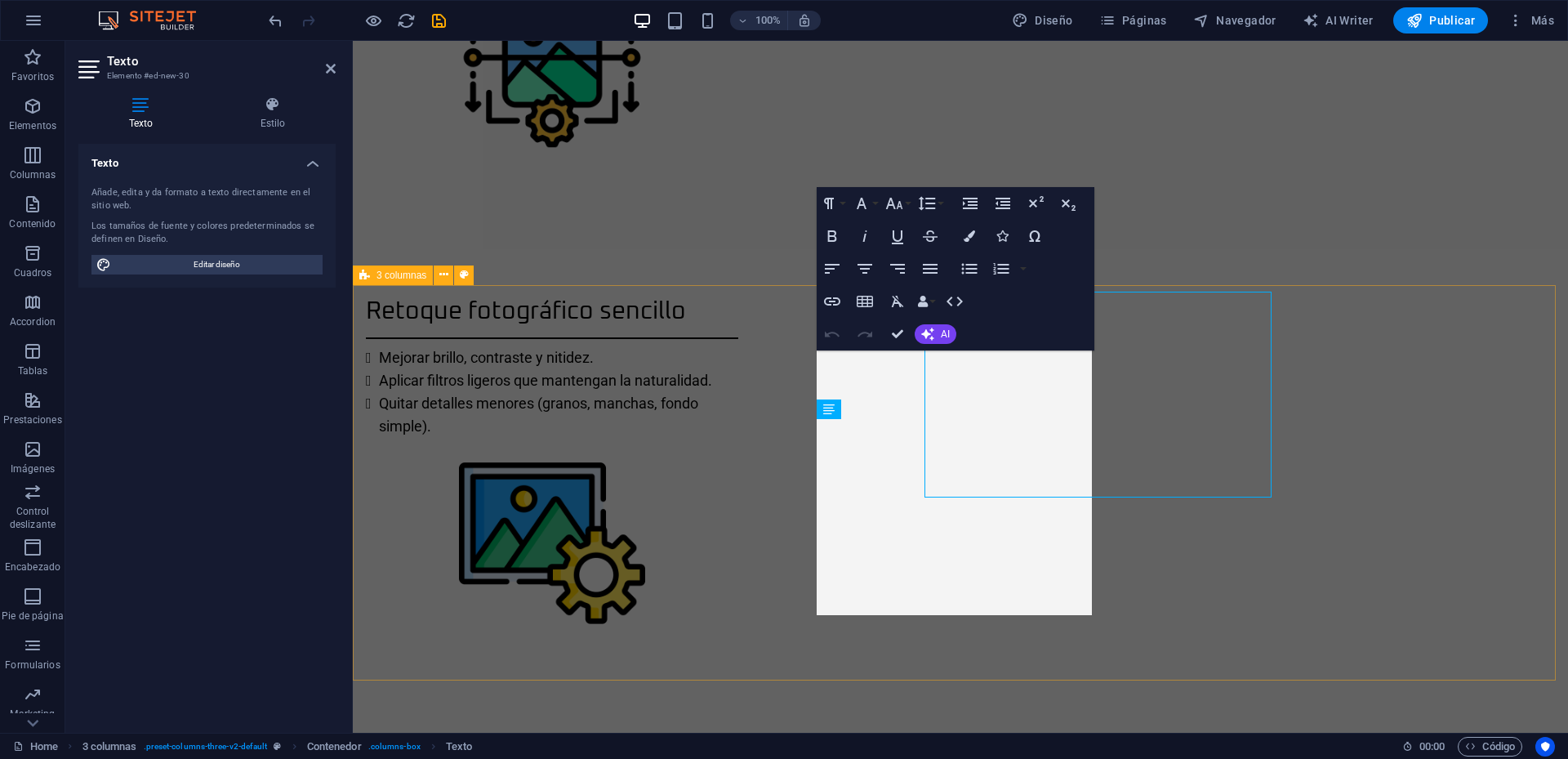
scroll to position [1972, 0]
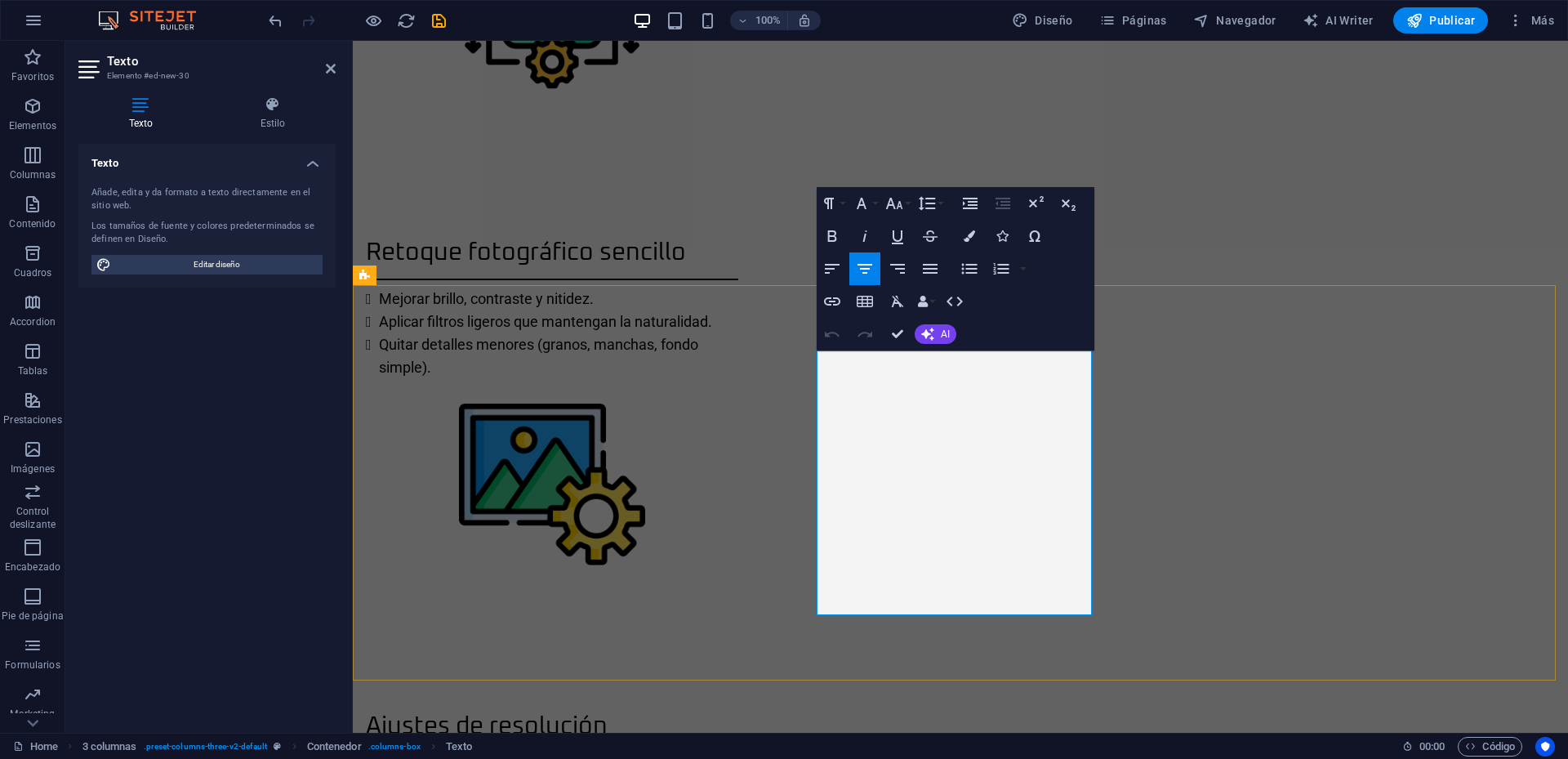
drag, startPoint x: 1014, startPoint y: 599, endPoint x: 837, endPoint y: 355, distance: 301.4
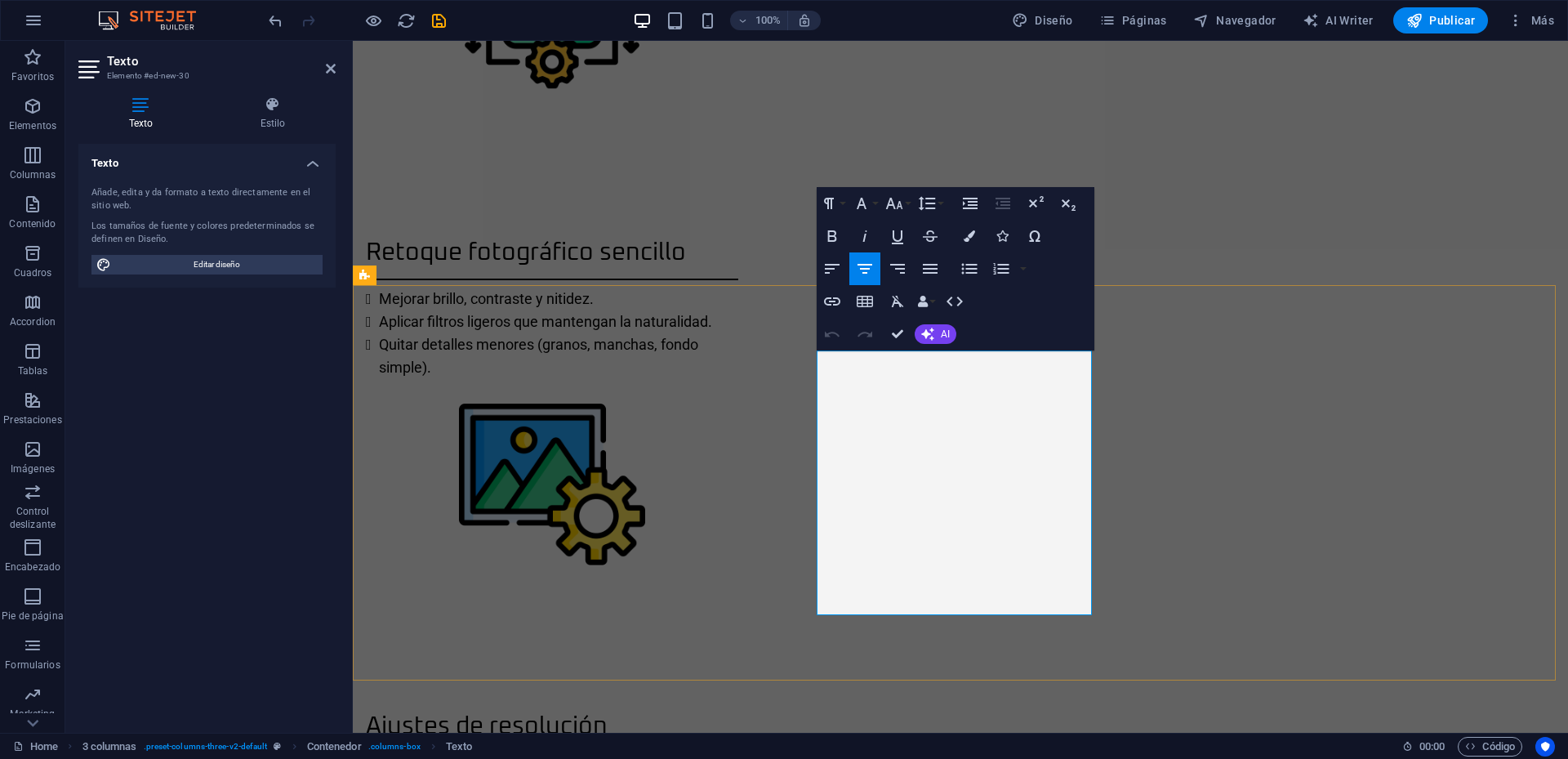
drag, startPoint x: 998, startPoint y: 608, endPoint x: 851, endPoint y: 361, distance: 287.4
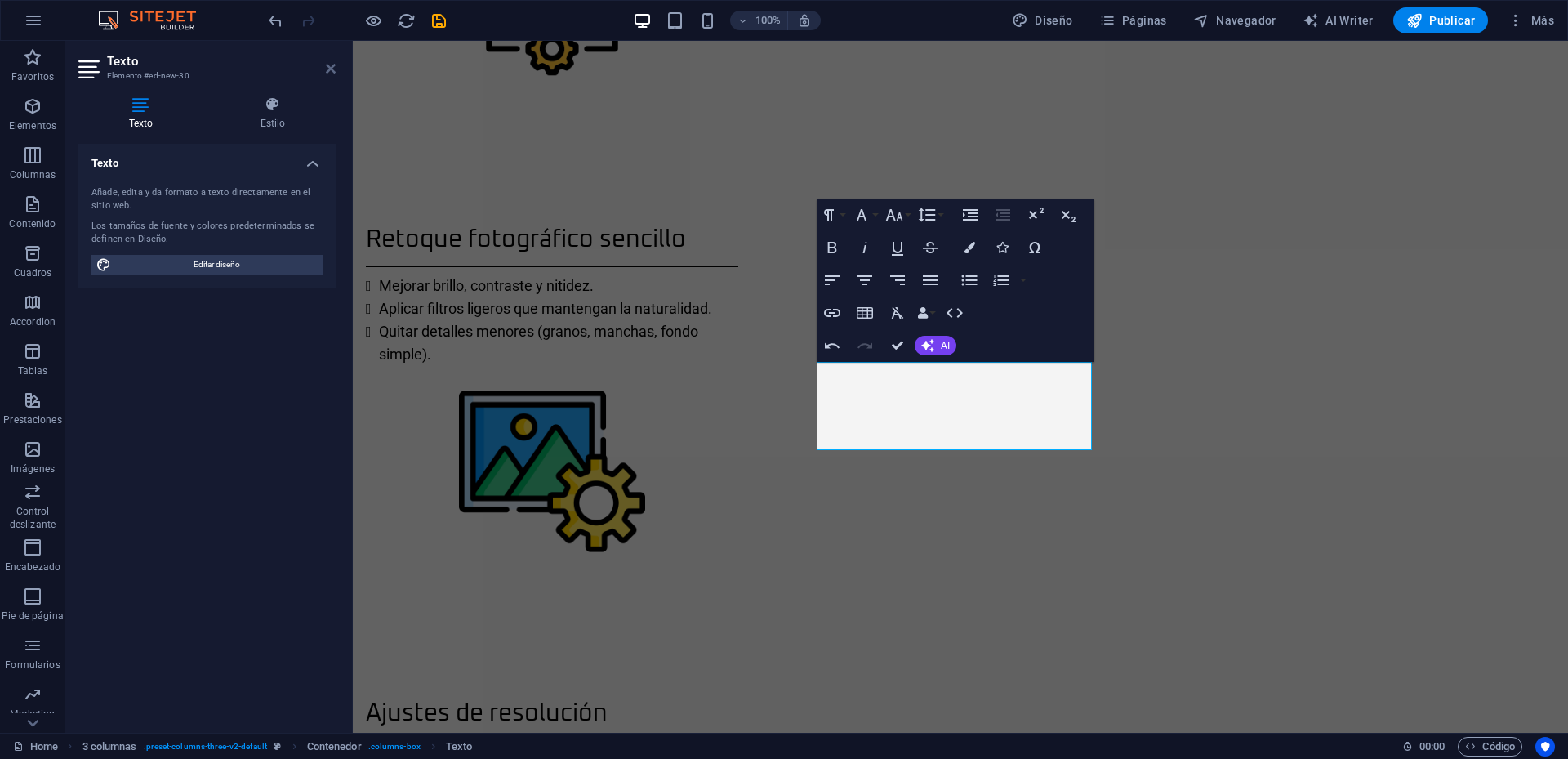
click at [327, 70] on icon at bounding box center [331, 68] width 10 height 13
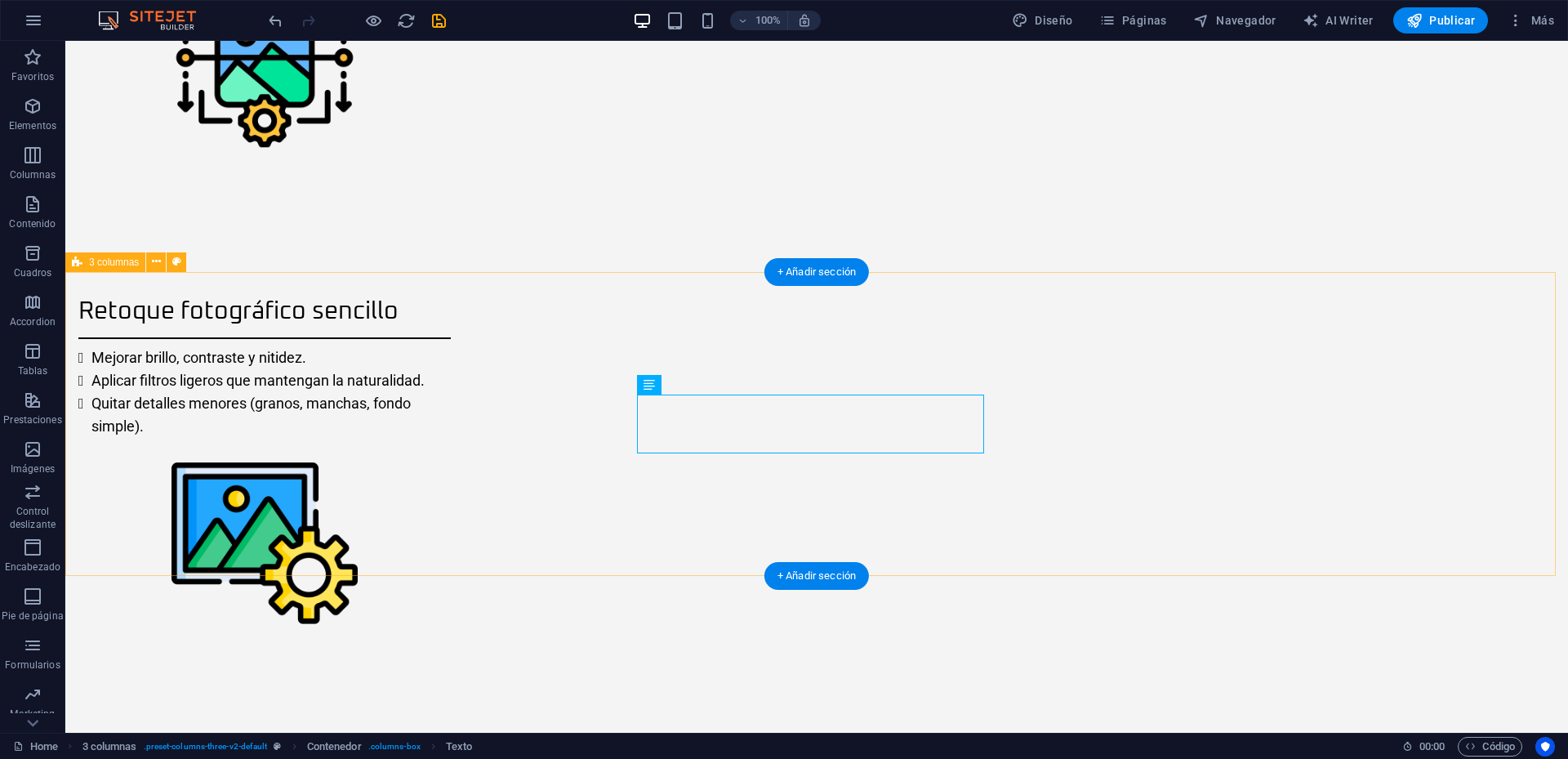
select select "%"
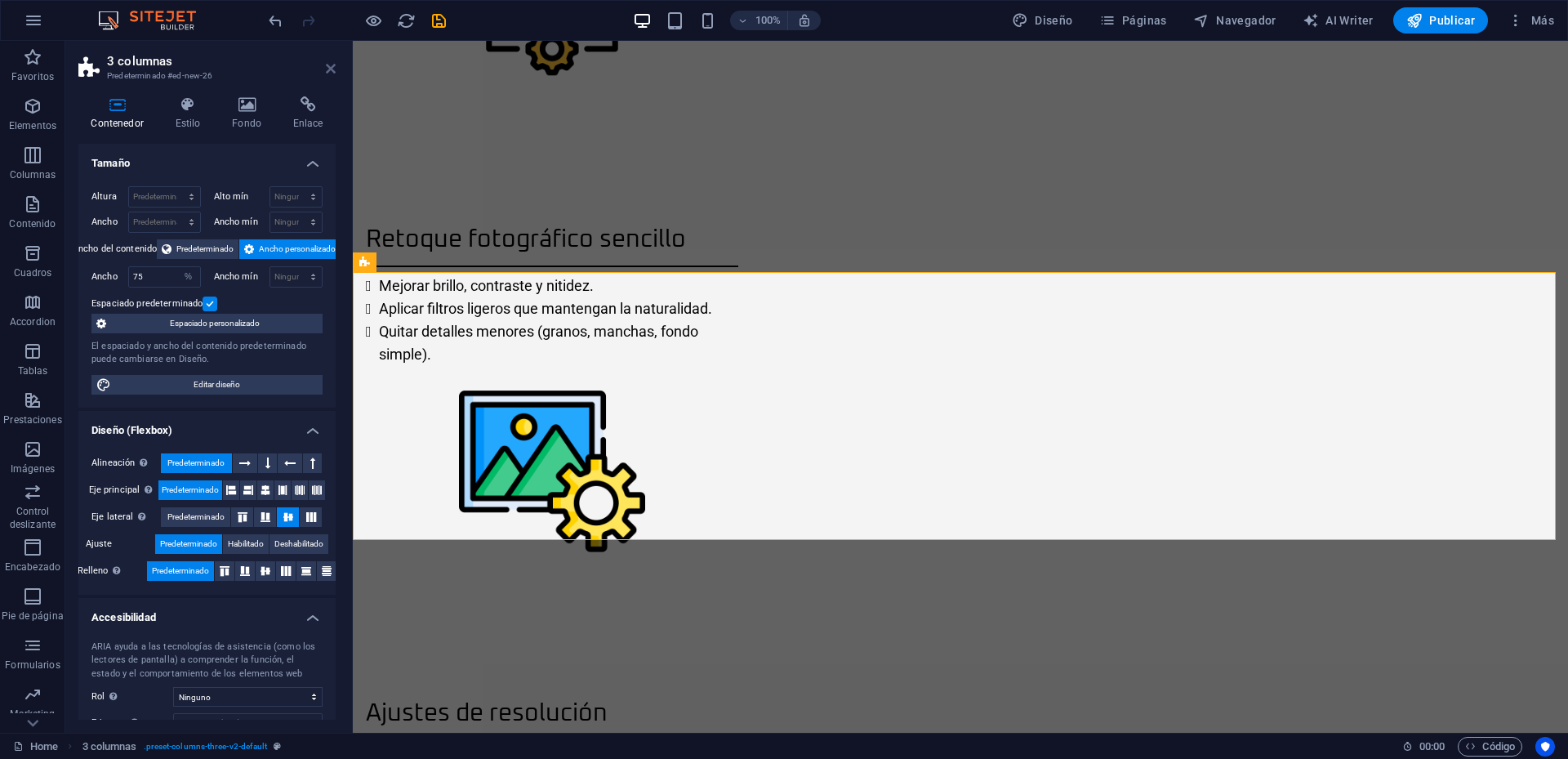
click at [326, 66] on icon at bounding box center [331, 68] width 10 height 13
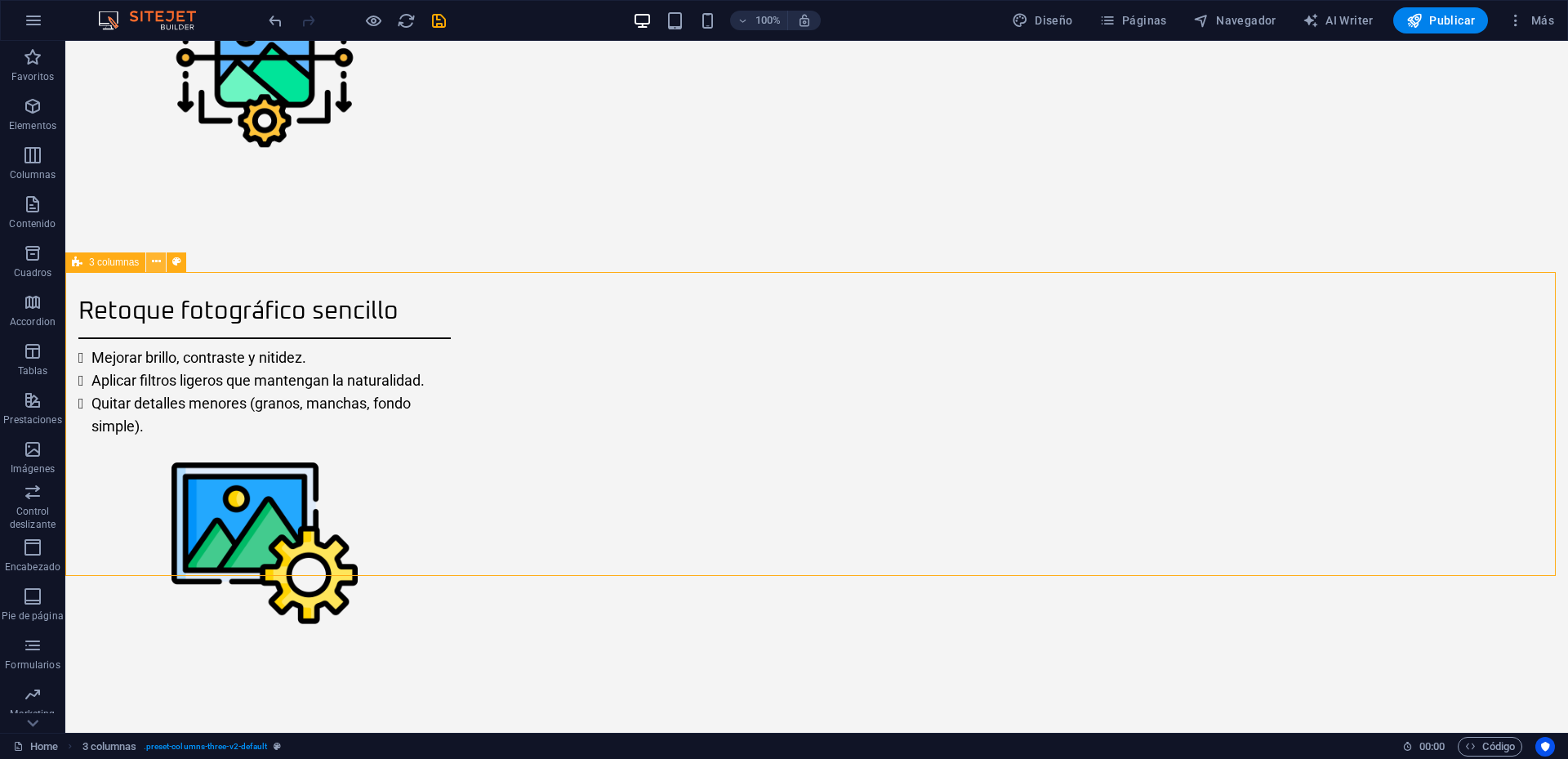
click at [155, 263] on icon at bounding box center [157, 261] width 9 height 17
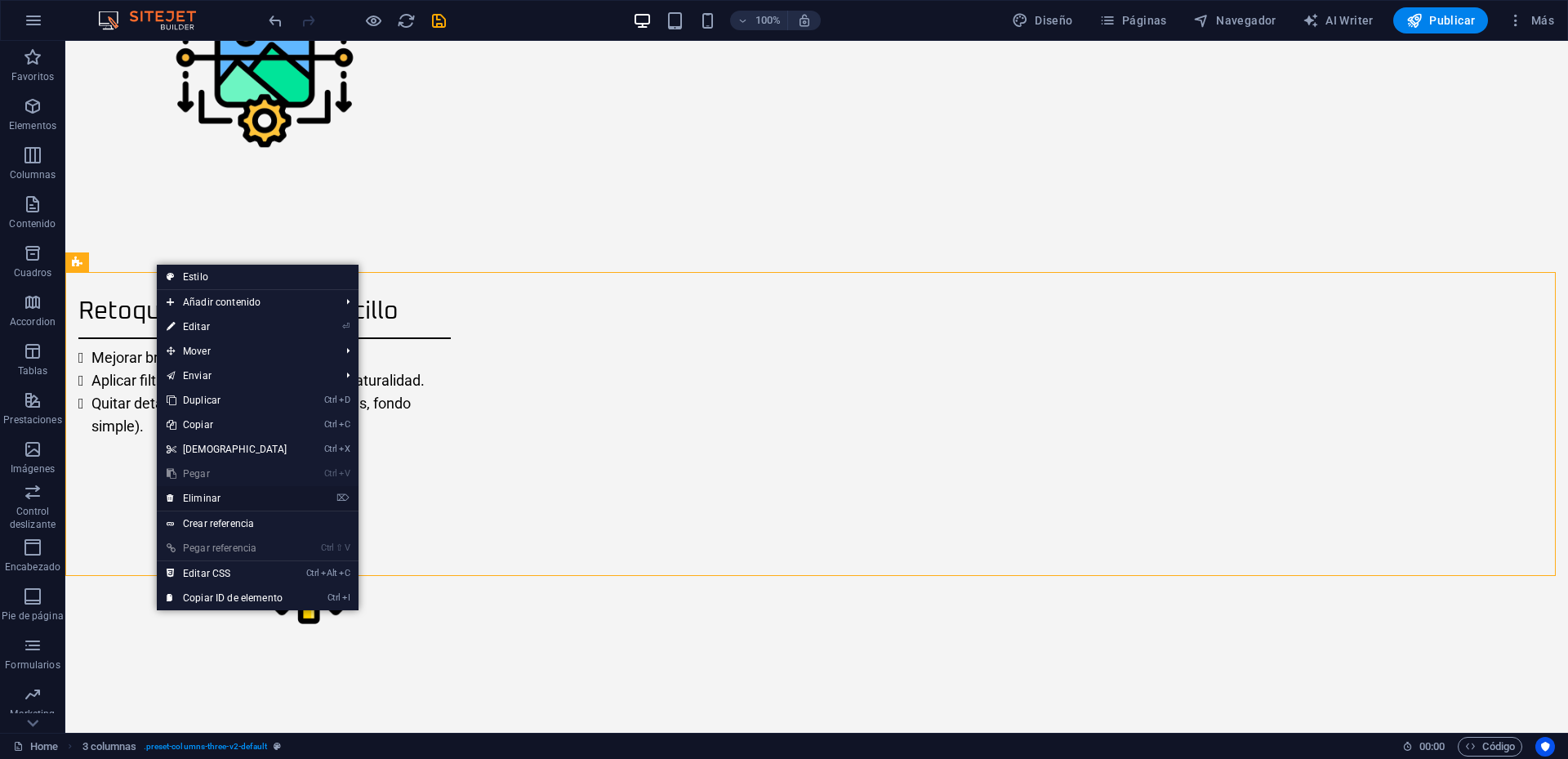
click at [207, 494] on link "⌦ Eliminar" at bounding box center [227, 498] width 140 height 24
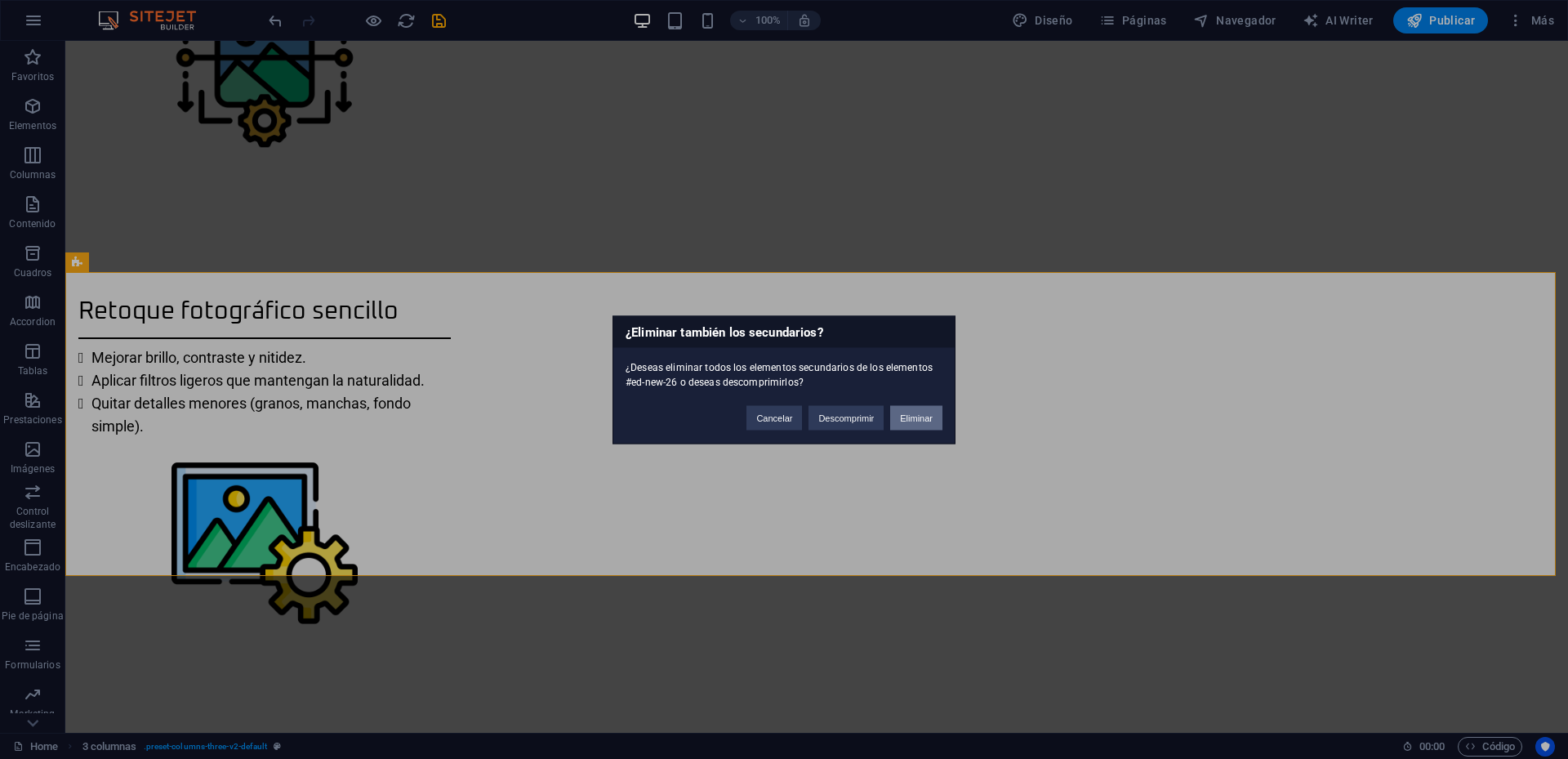
click at [922, 418] on button "Eliminar" at bounding box center [916, 417] width 53 height 24
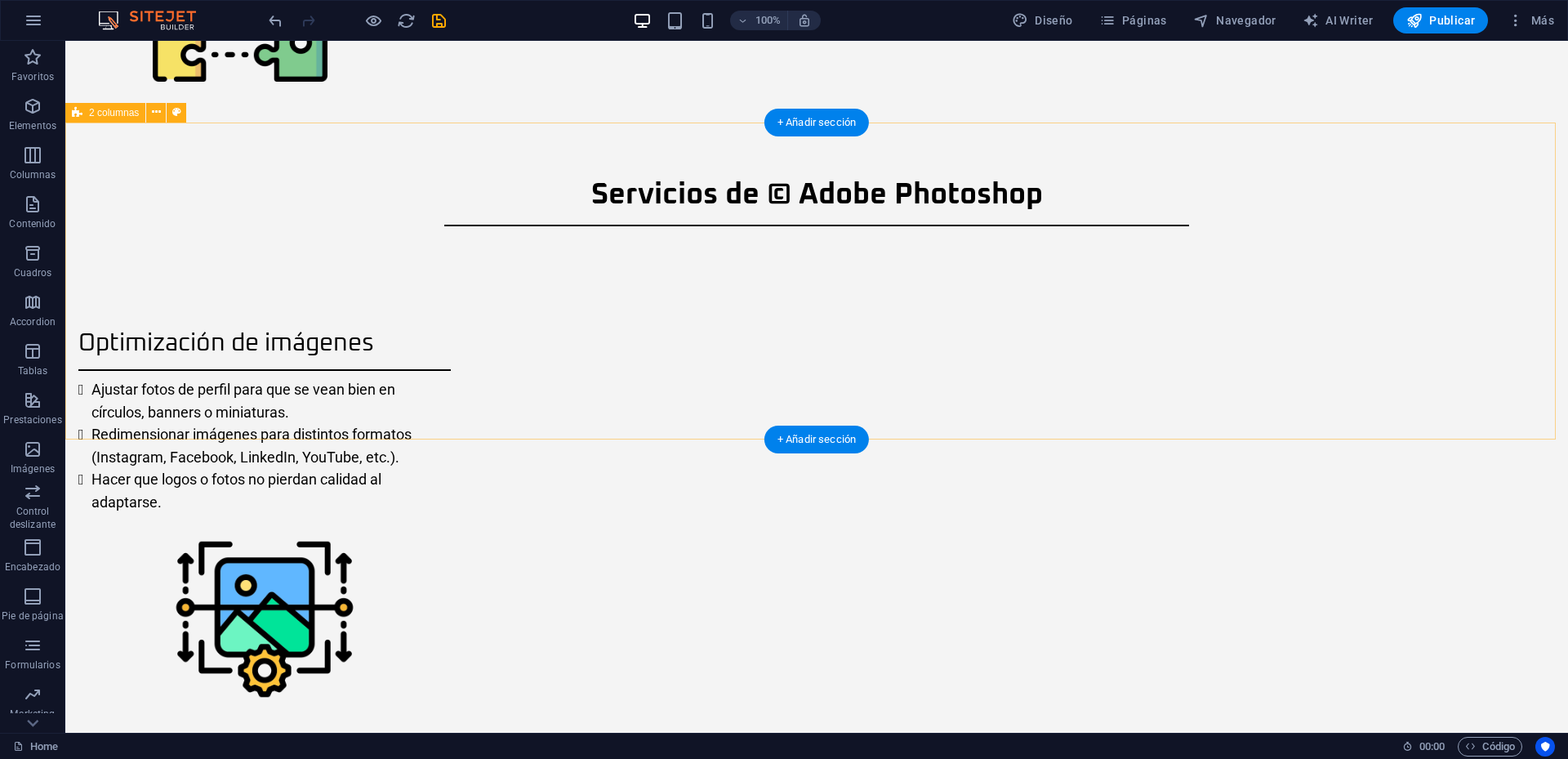
scroll to position [1331, 0]
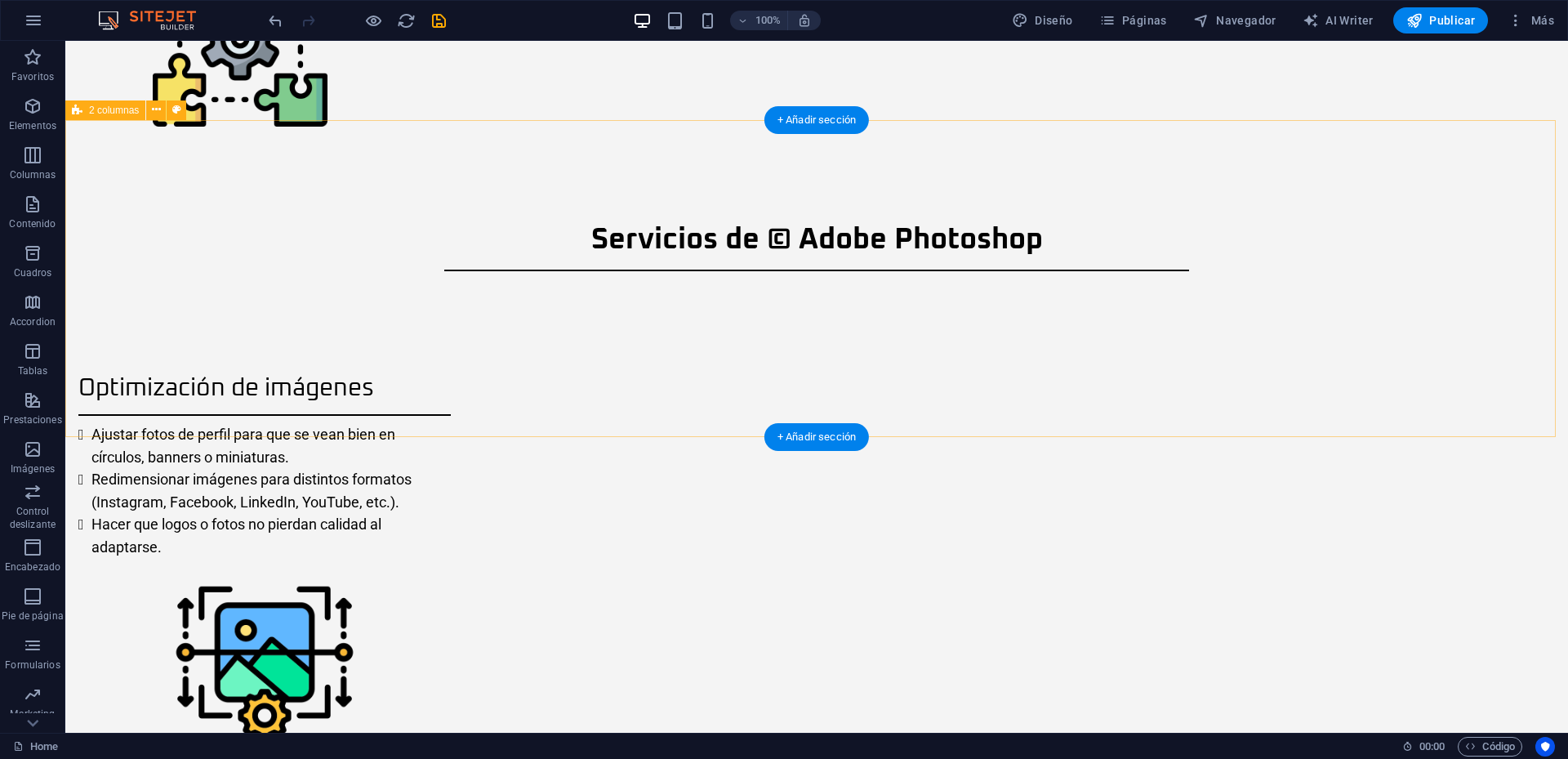
click at [157, 110] on icon at bounding box center [157, 110] width 9 height 17
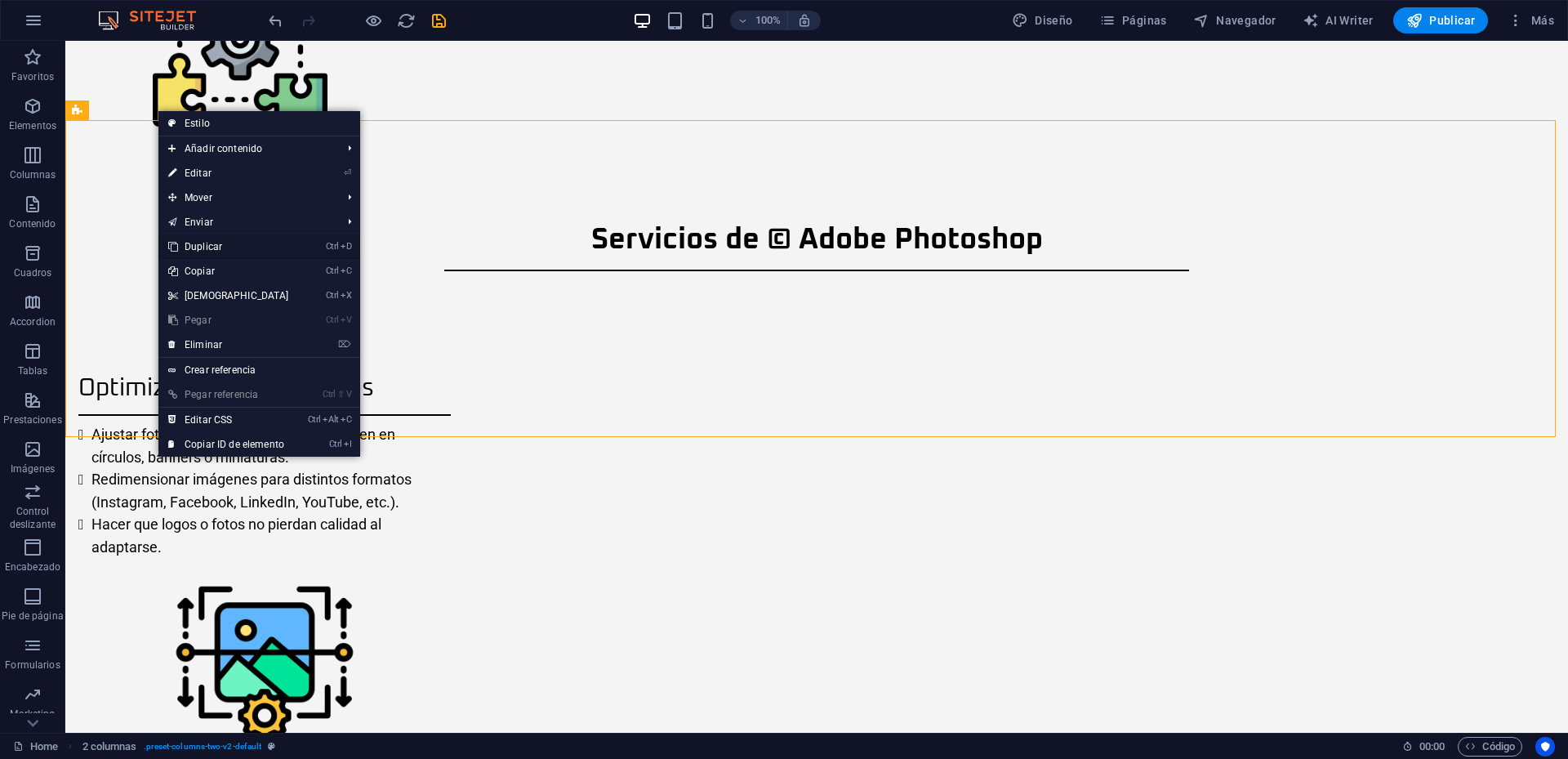
click at [218, 248] on link "Ctrl D Duplicar" at bounding box center [228, 247] width 140 height 24
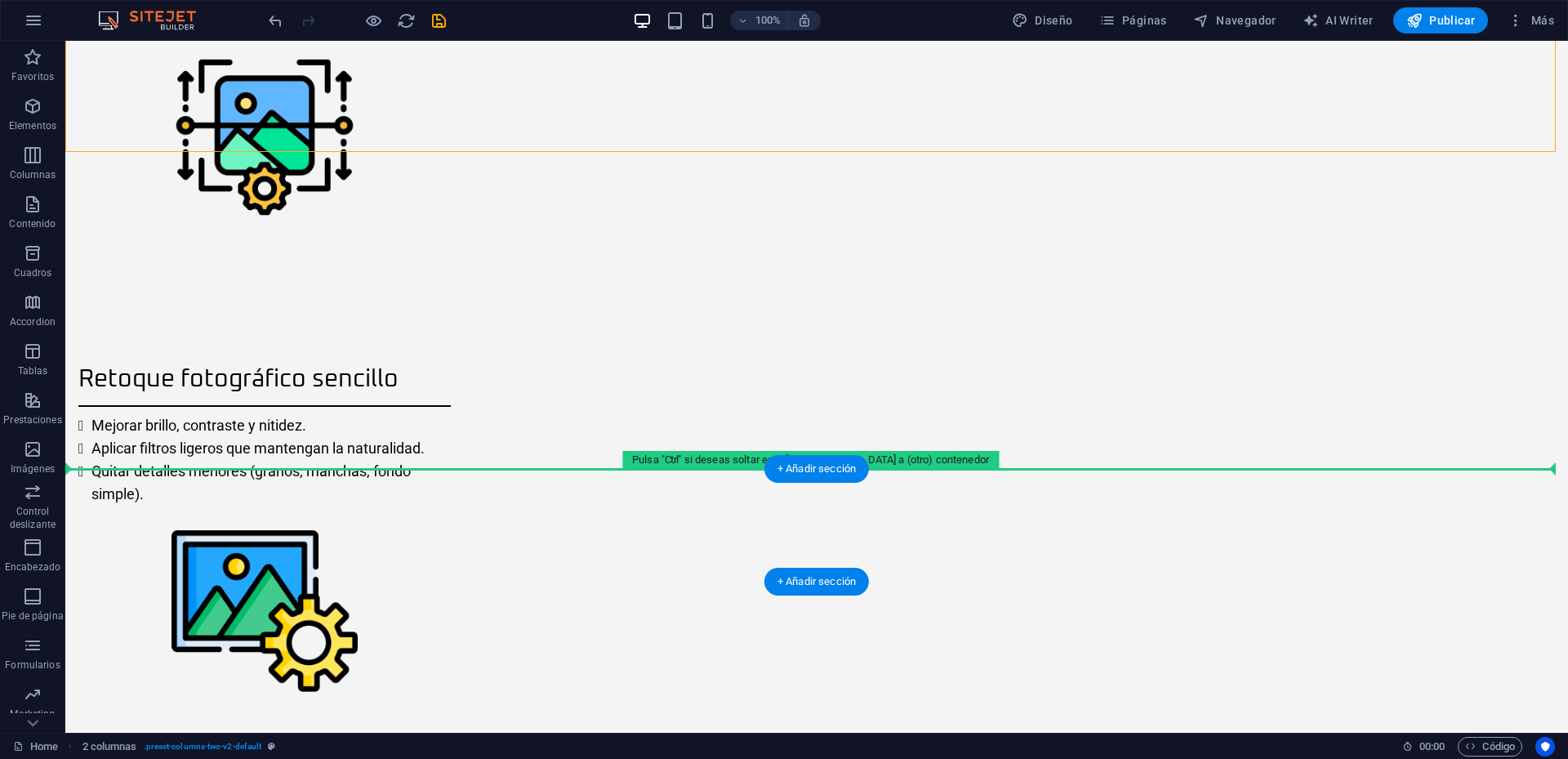
scroll to position [1975, 0]
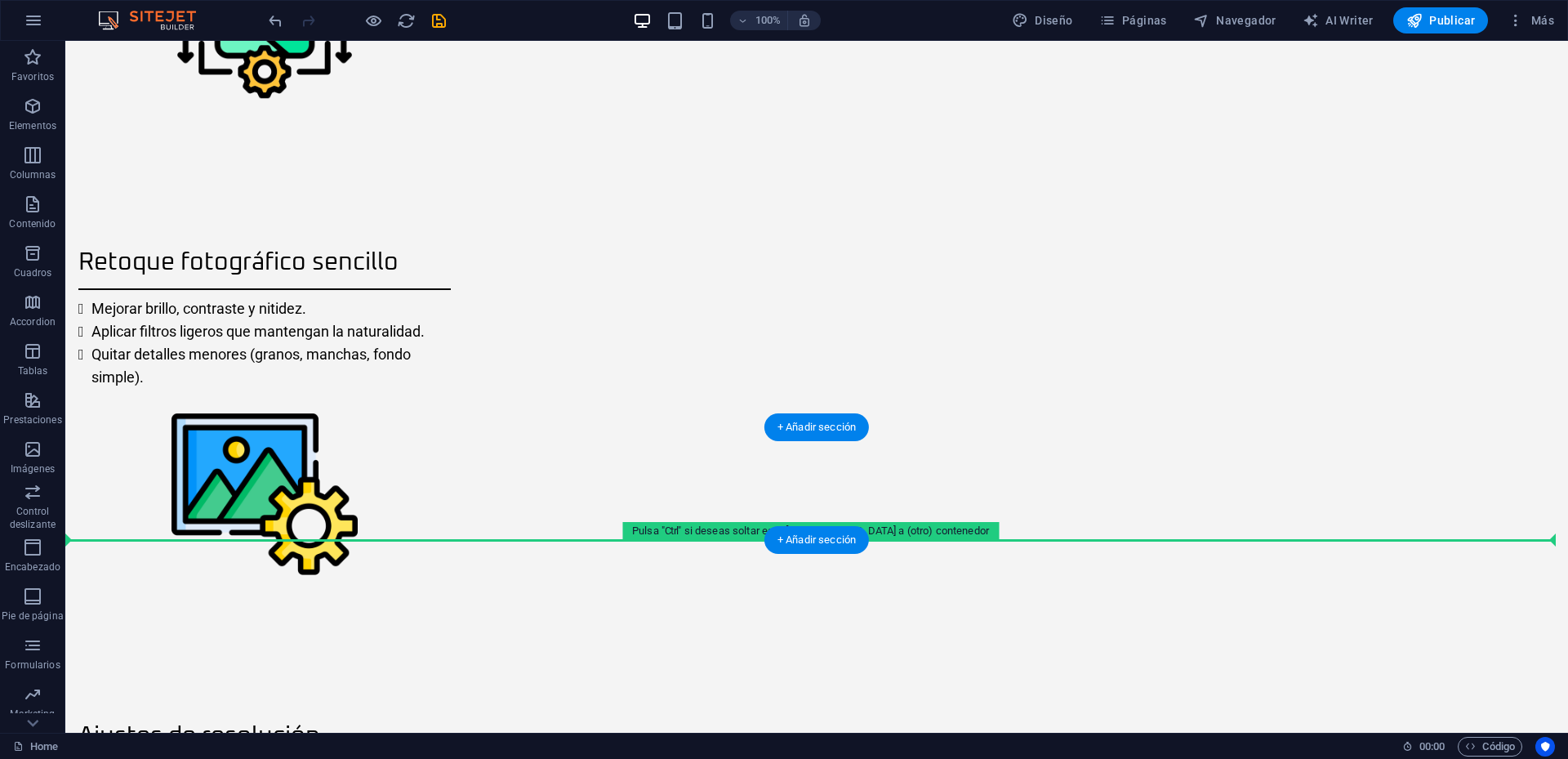
drag, startPoint x: 186, startPoint y: 231, endPoint x: 218, endPoint y: 527, distance: 297.7
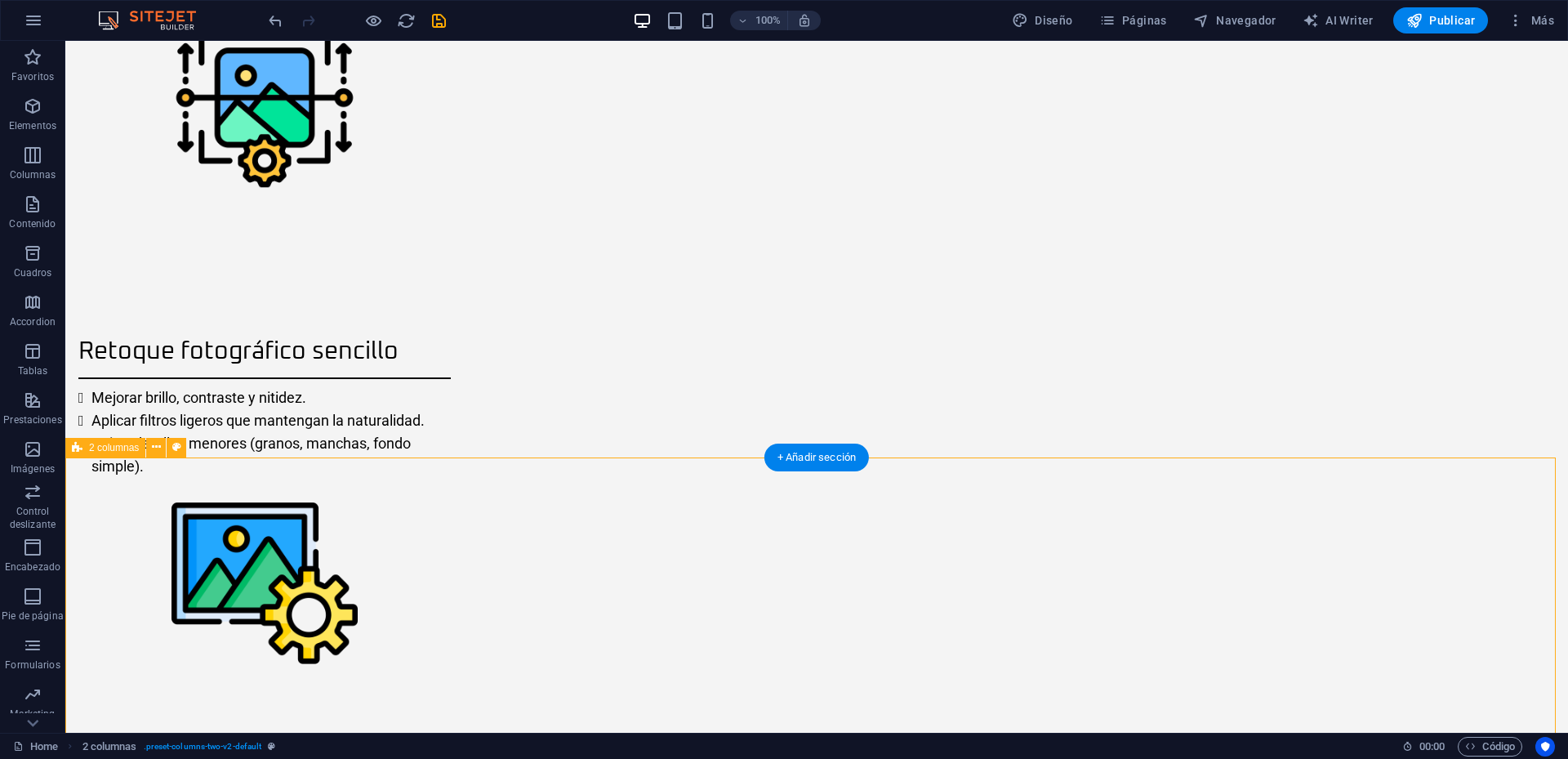
scroll to position [1903, 0]
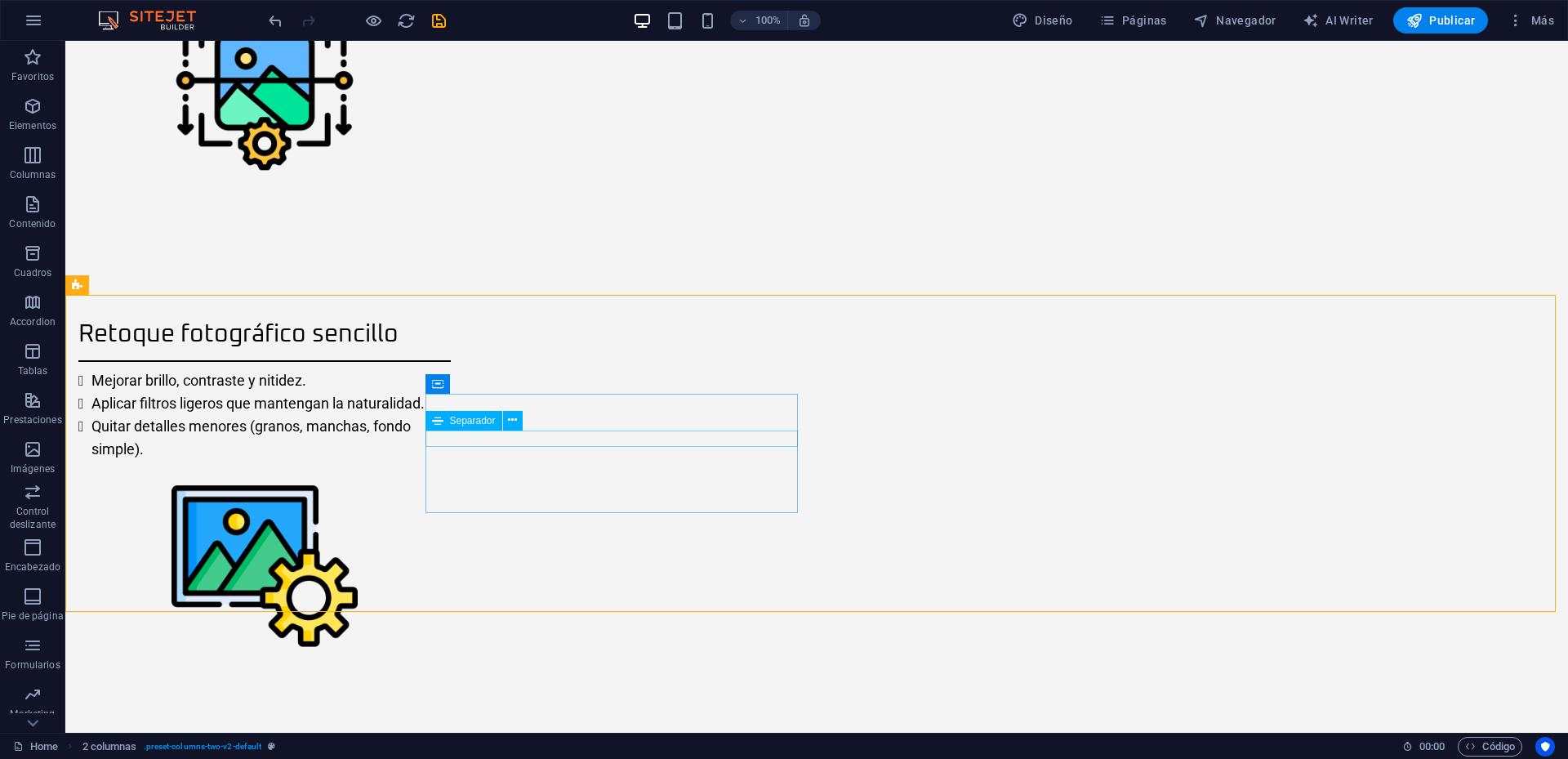
click at [495, 418] on span "Separador" at bounding box center [473, 421] width 45 height 10
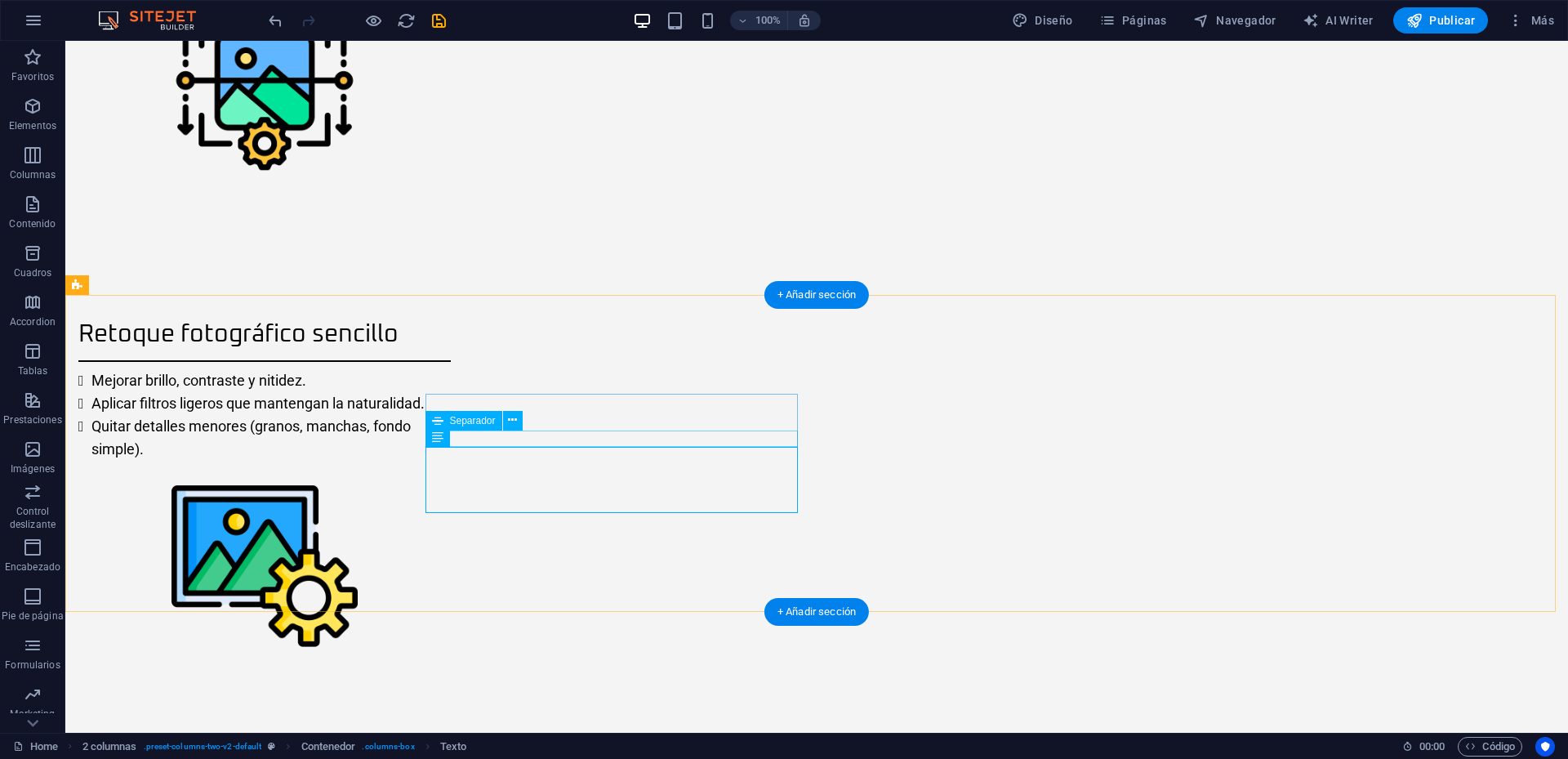
select select "%"
select select "px"
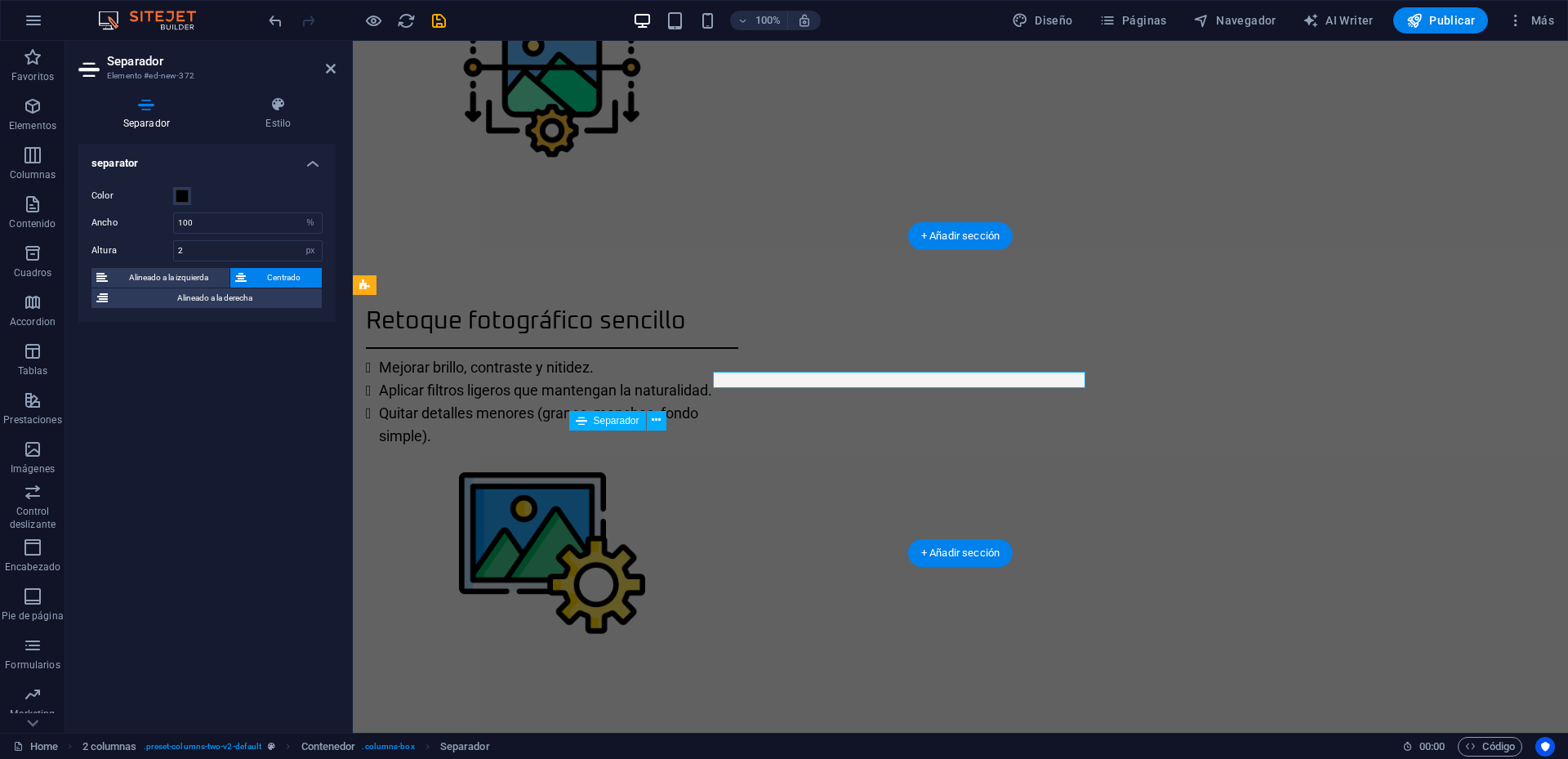
scroll to position [1962, 0]
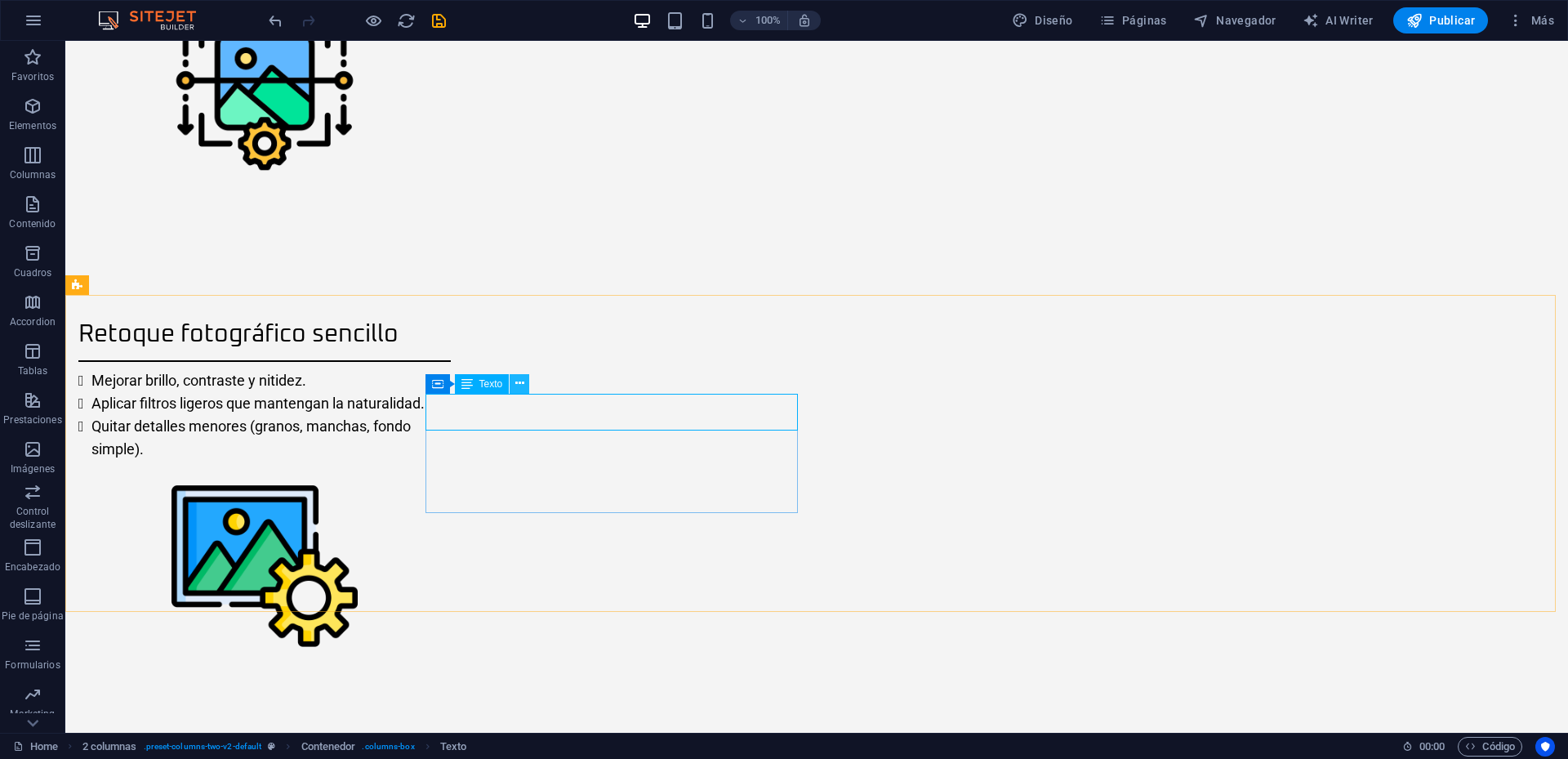
click at [519, 384] on icon at bounding box center [520, 384] width 9 height 17
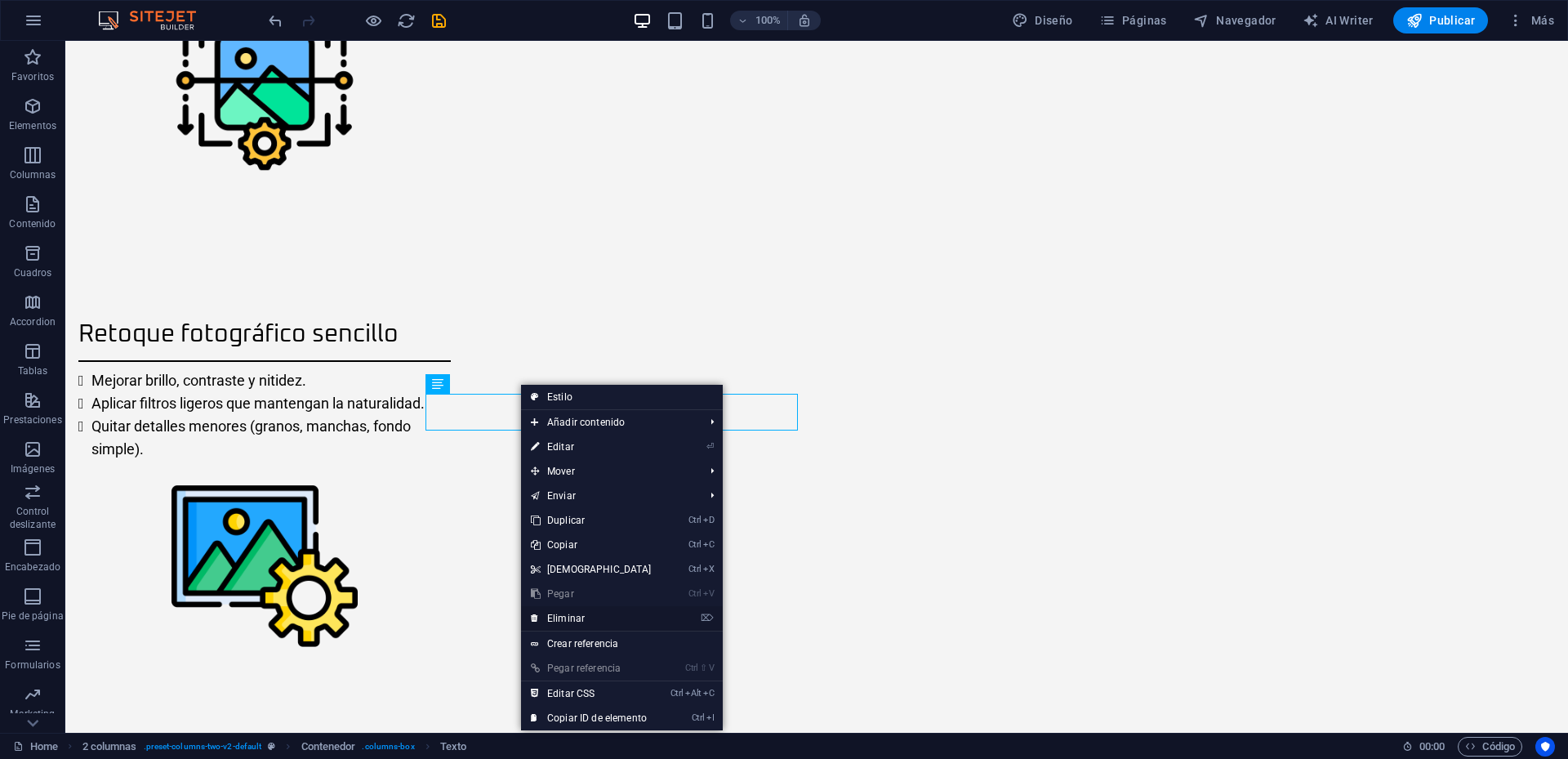
click at [566, 617] on link "⌦ Eliminar" at bounding box center [591, 618] width 140 height 24
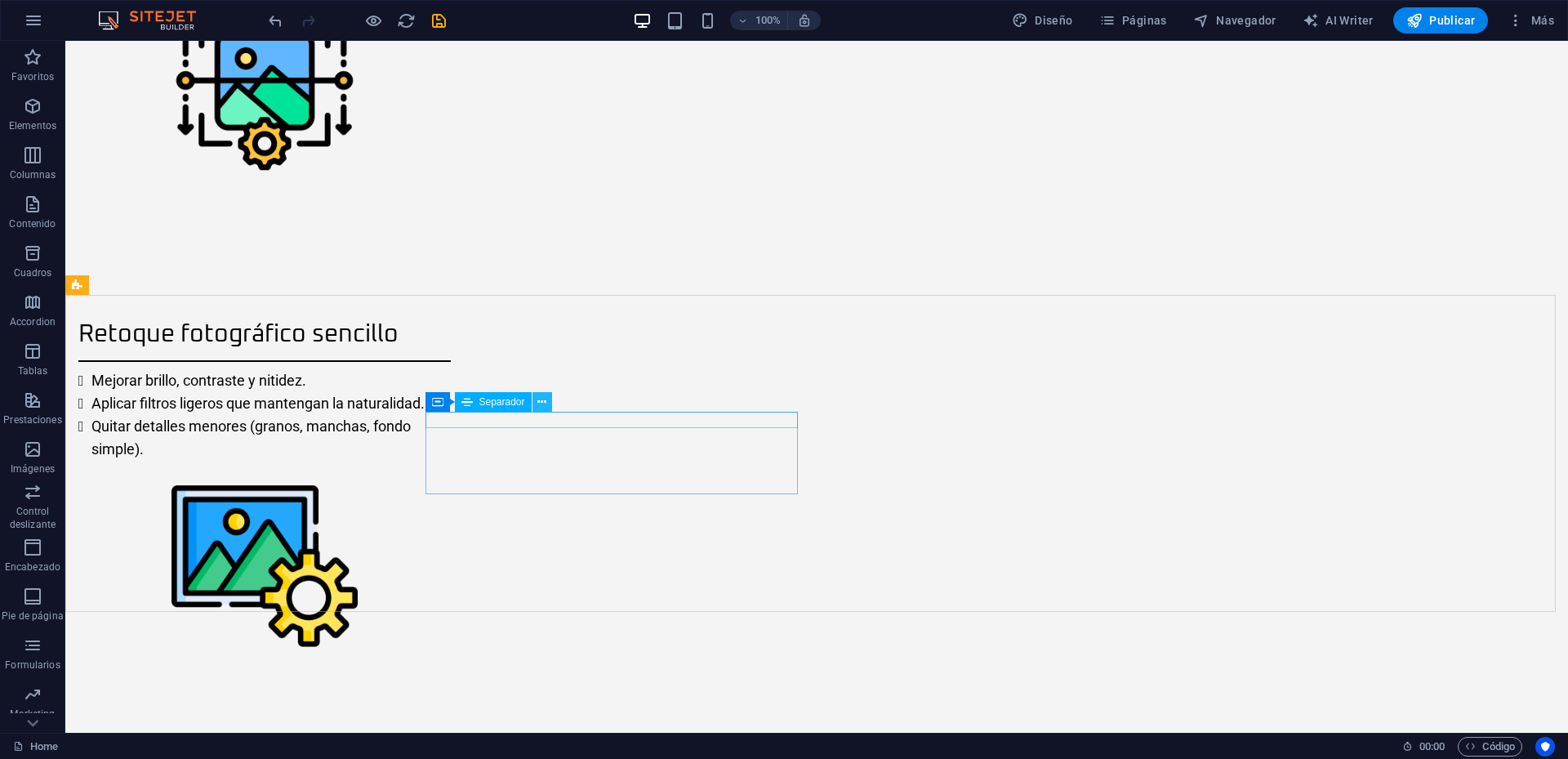
click at [543, 404] on icon at bounding box center [542, 402] width 9 height 17
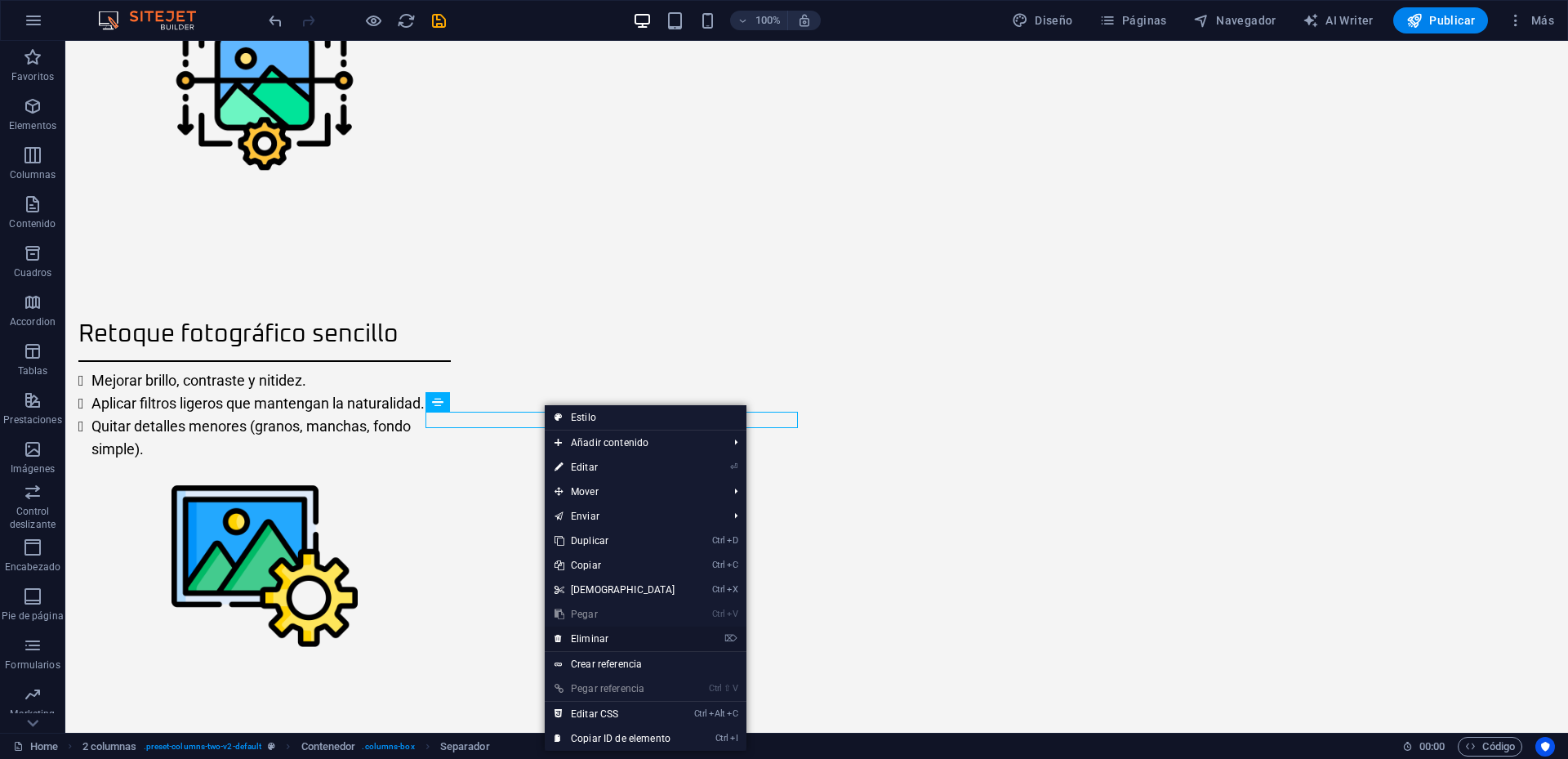
click at [594, 636] on link "⌦ Eliminar" at bounding box center [615, 638] width 140 height 24
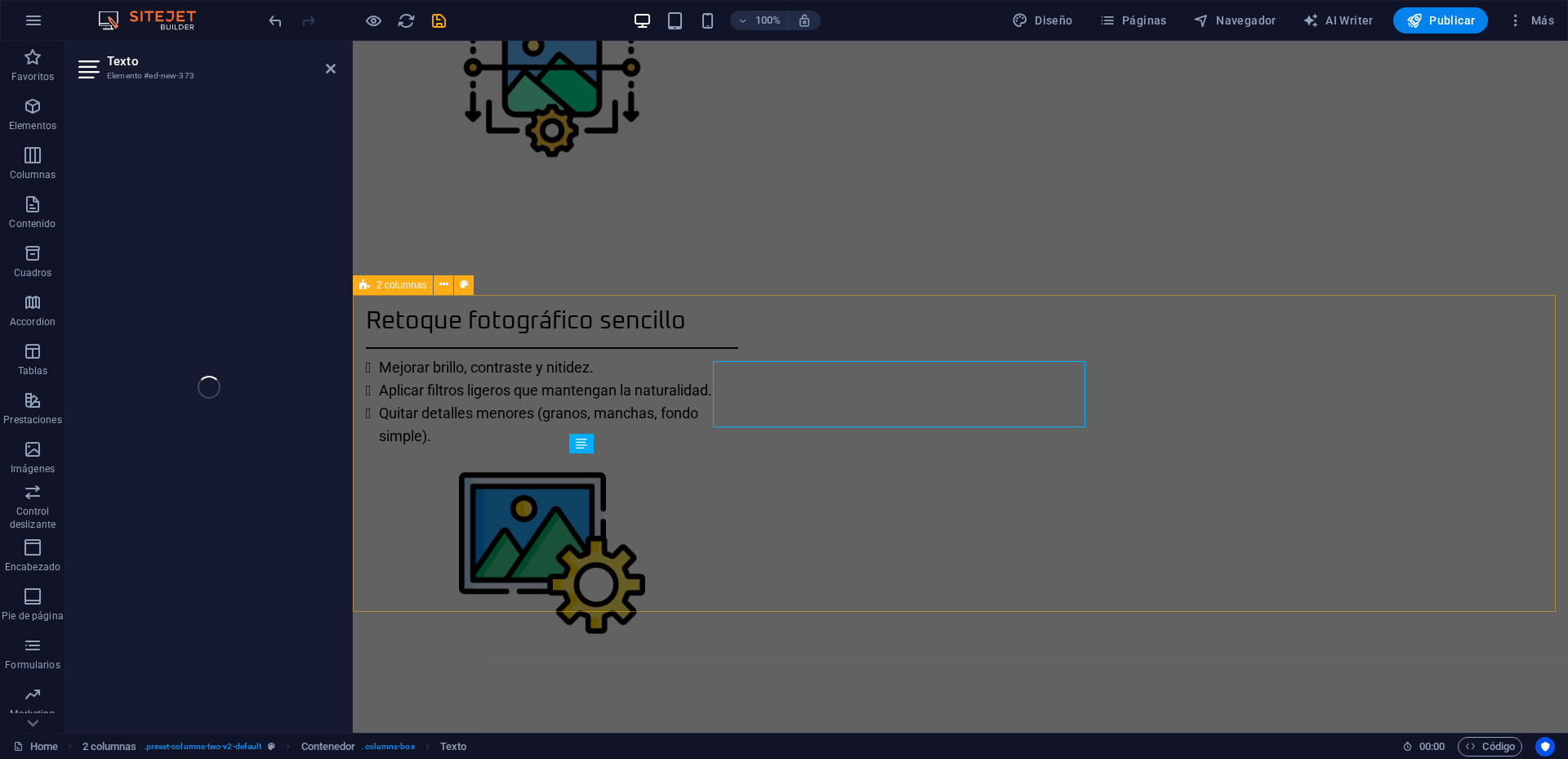
scroll to position [1962, 0]
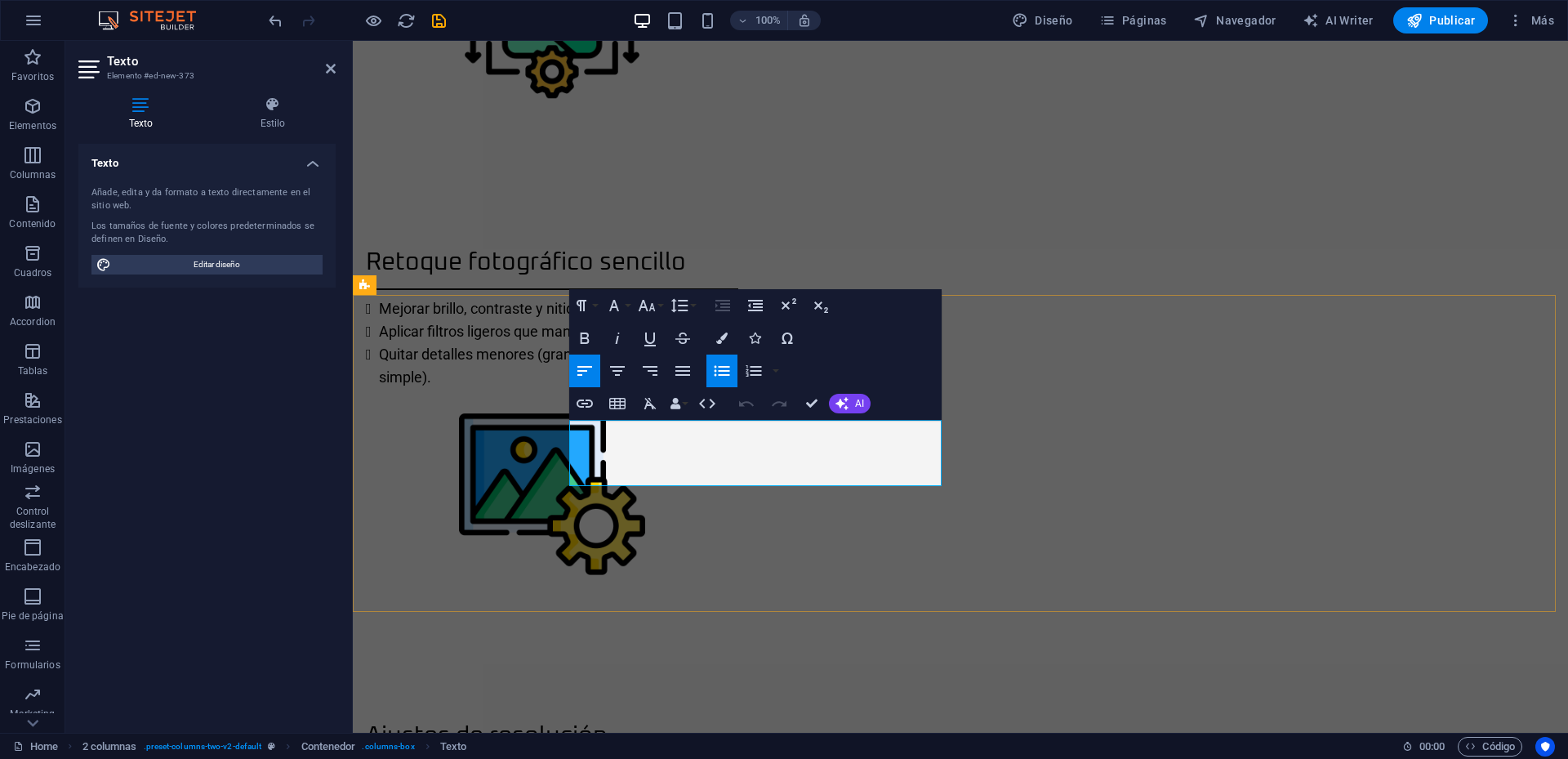
click at [715, 368] on icon "button" at bounding box center [721, 372] width 15 height 11
drag, startPoint x: 922, startPoint y: 474, endPoint x: 582, endPoint y: 427, distance: 343.2
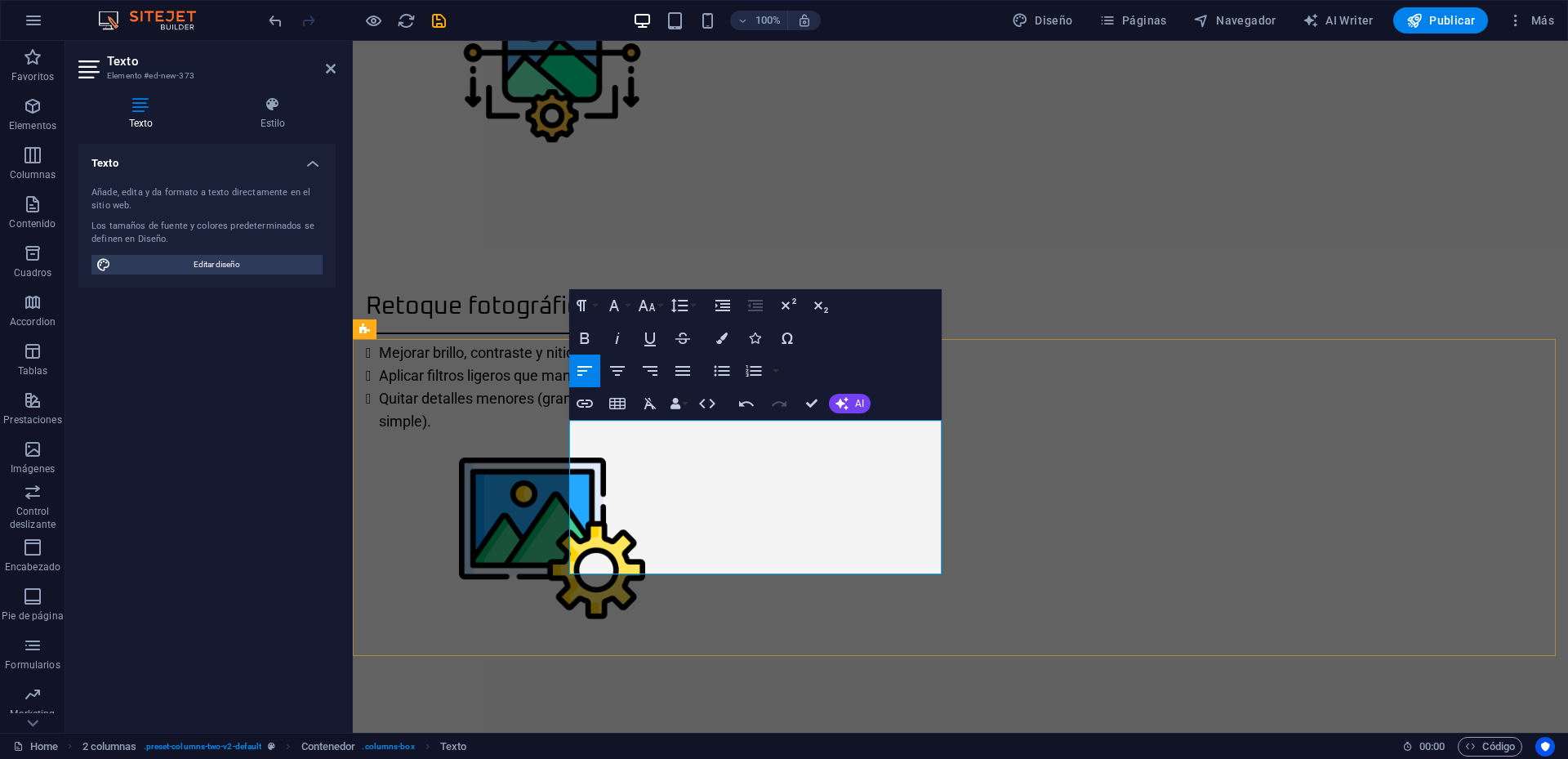
scroll to position [1907, 0]
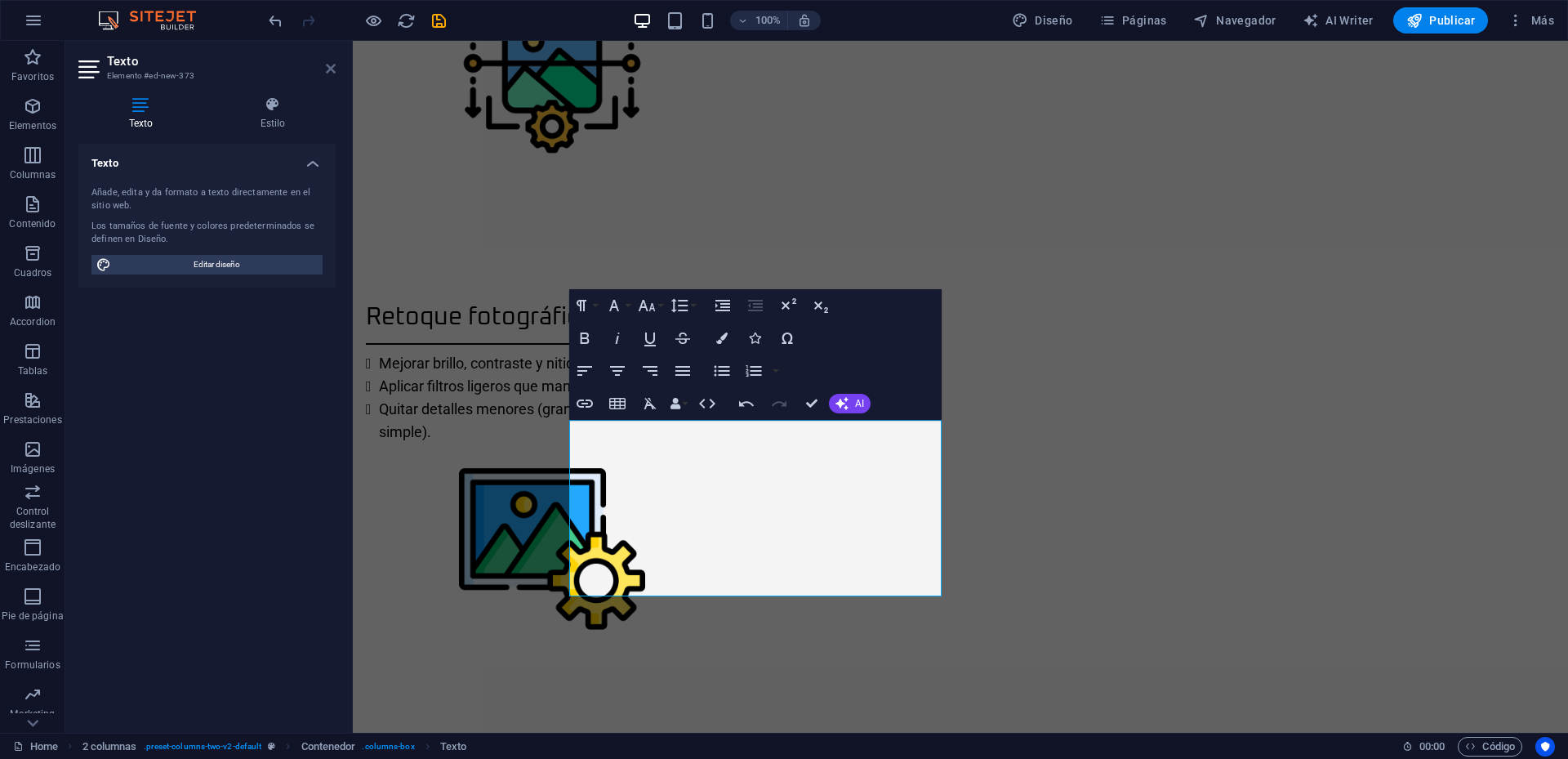
click at [334, 69] on icon at bounding box center [331, 68] width 10 height 13
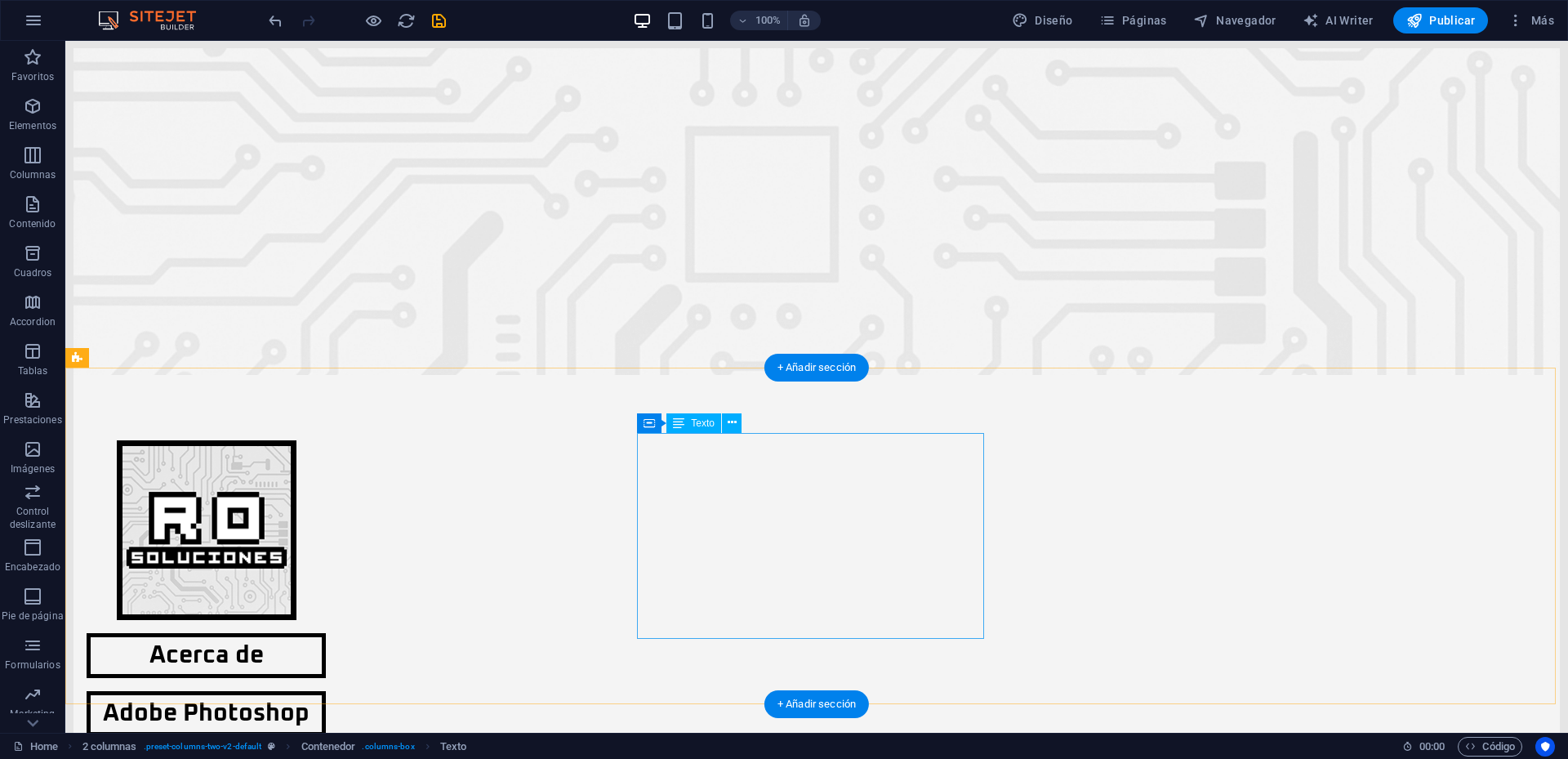
scroll to position [0, 0]
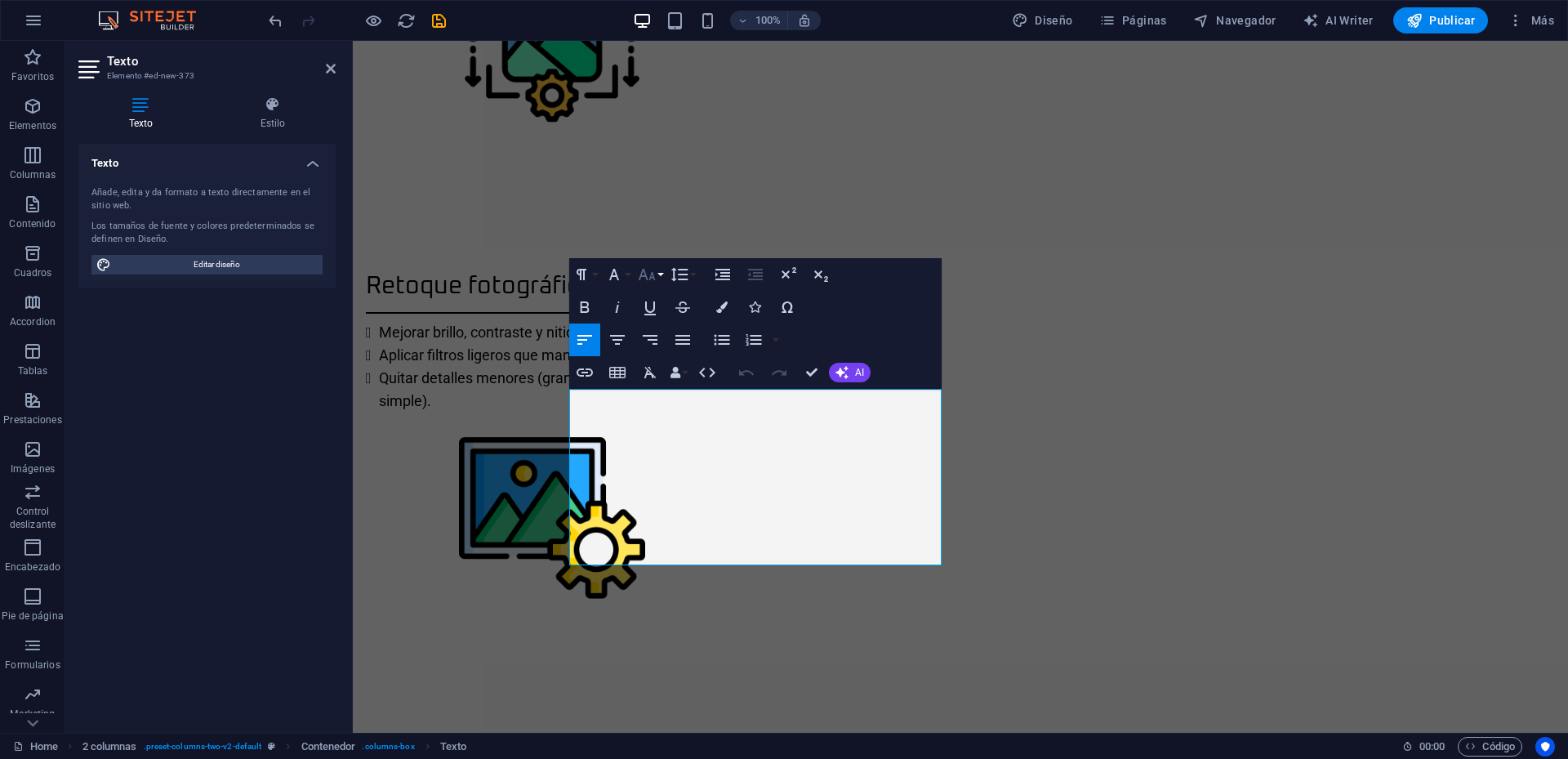
click at [655, 278] on icon "button" at bounding box center [647, 275] width 20 height 20
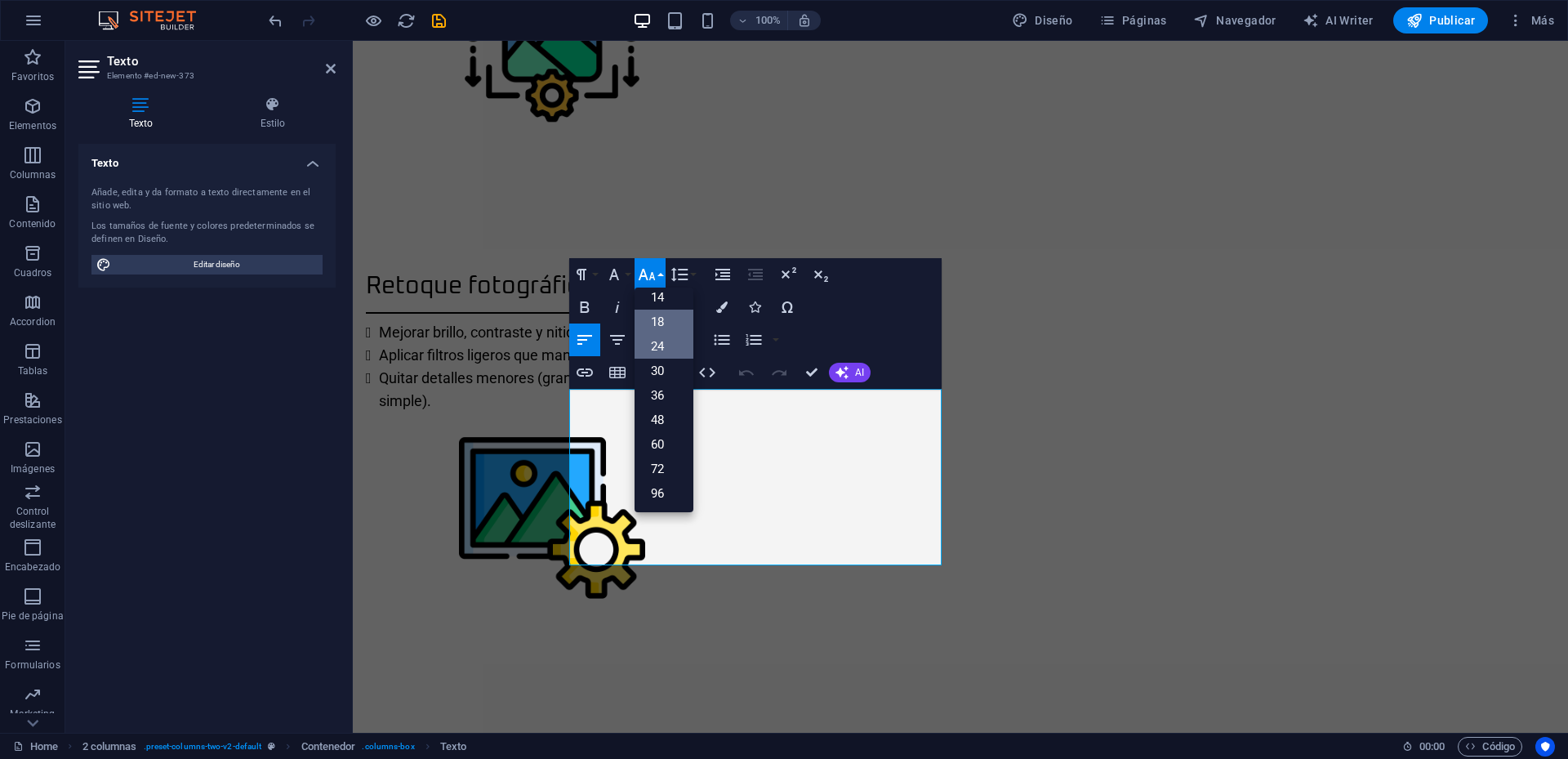
click at [670, 356] on link "24" at bounding box center [663, 346] width 59 height 24
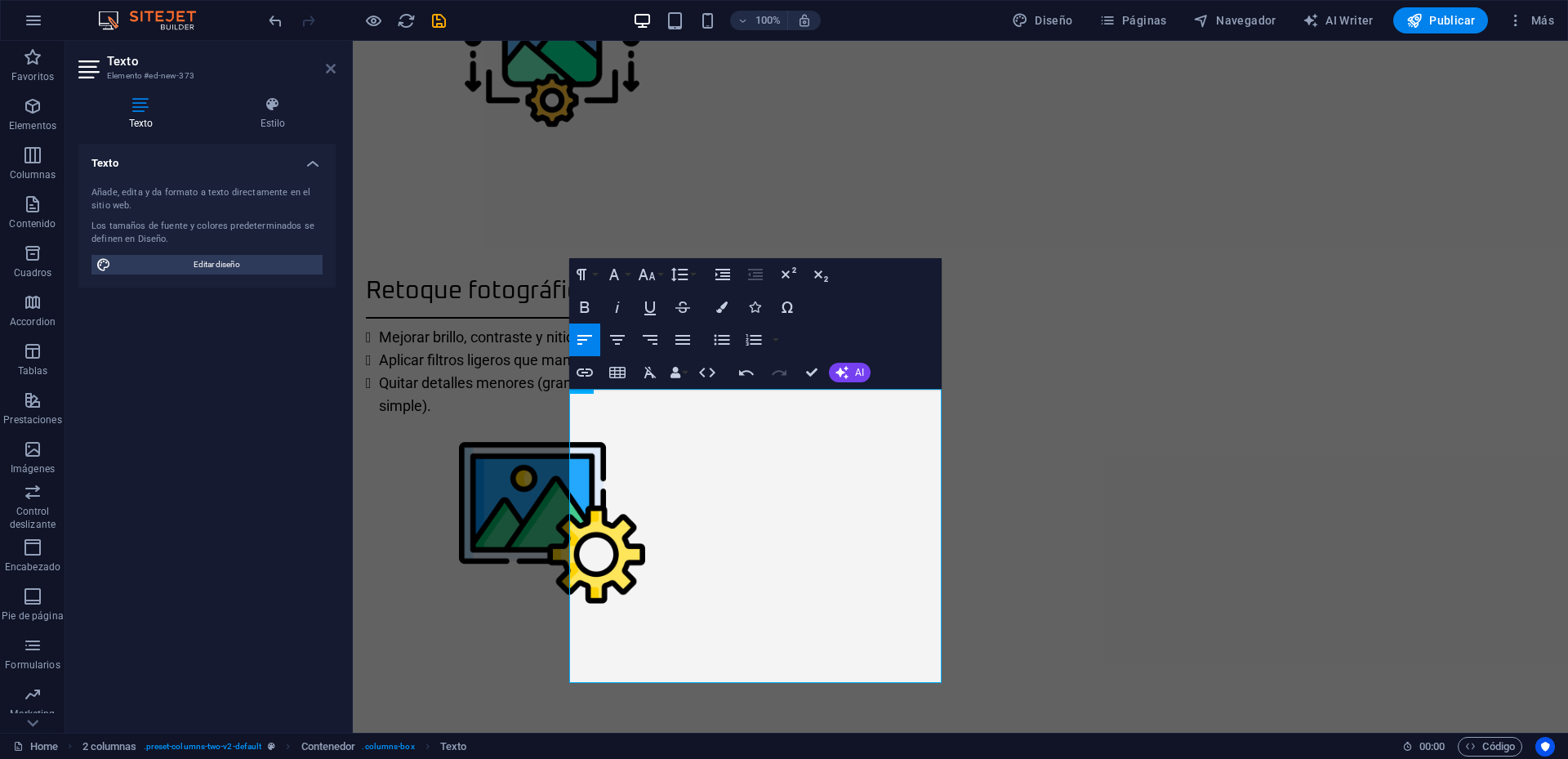
click at [334, 70] on icon at bounding box center [331, 68] width 10 height 13
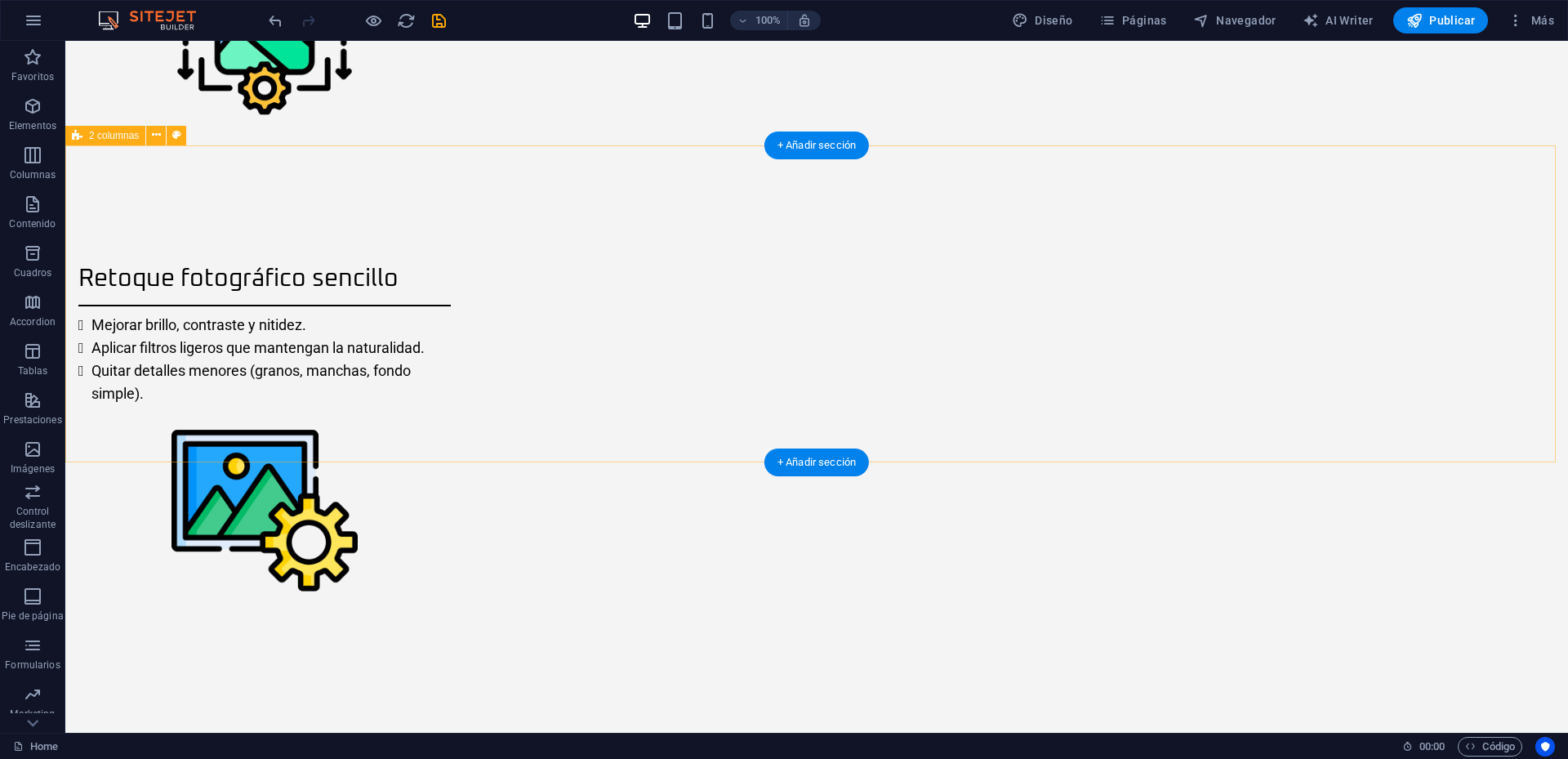
scroll to position [2039, 0]
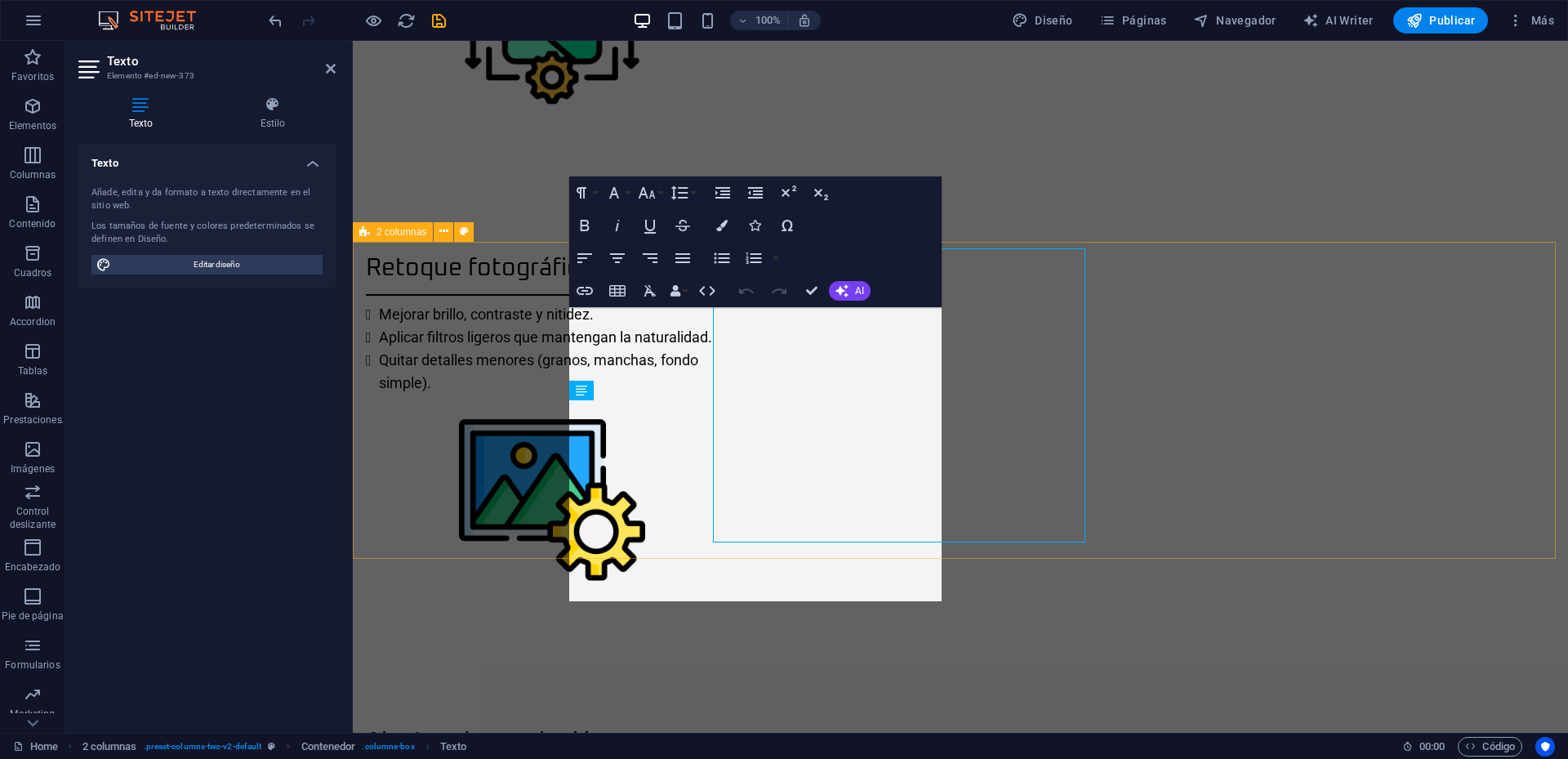
scroll to position [2015, 0]
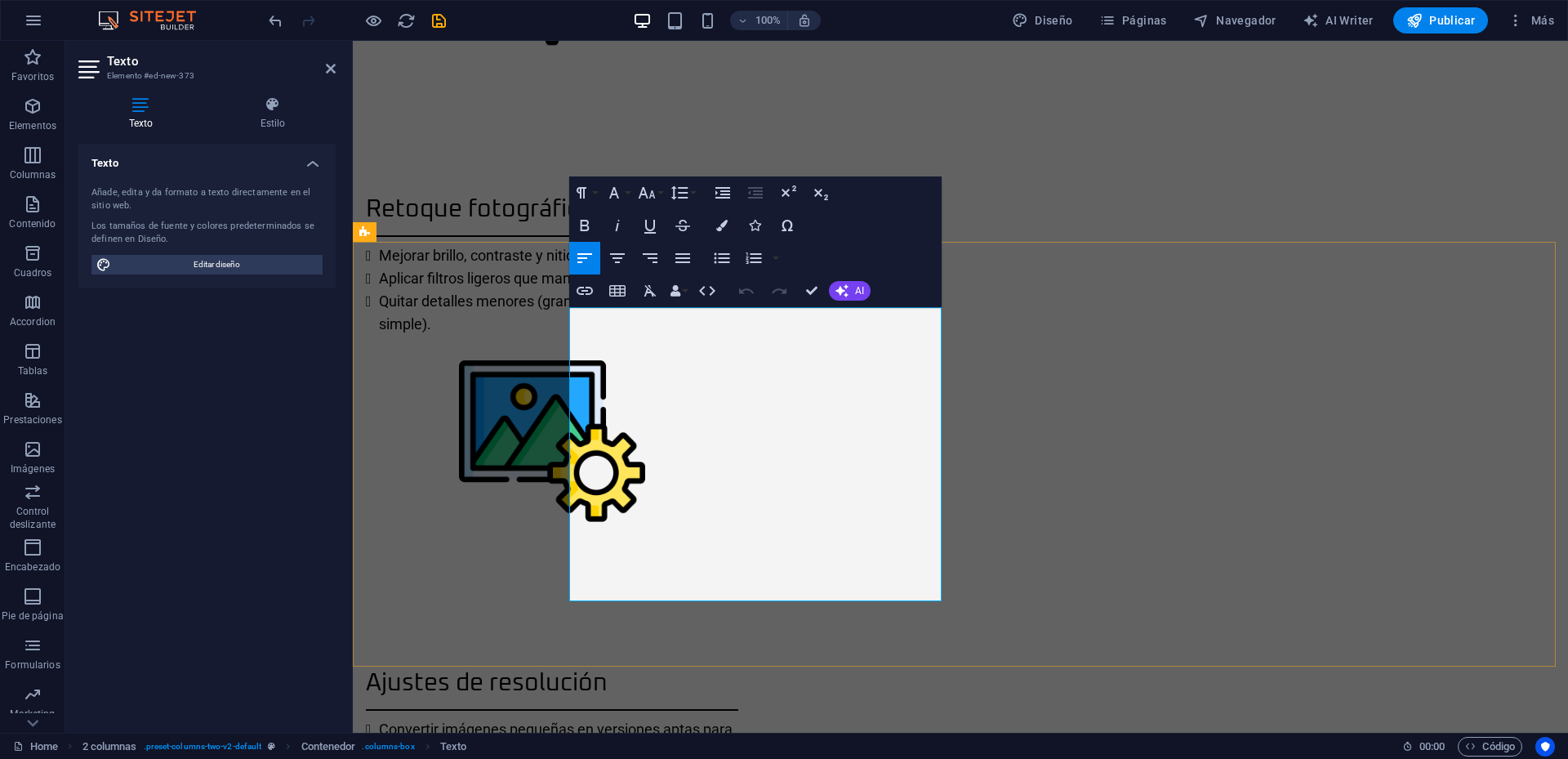
click at [644, 190] on icon "button" at bounding box center [646, 192] width 17 height 12
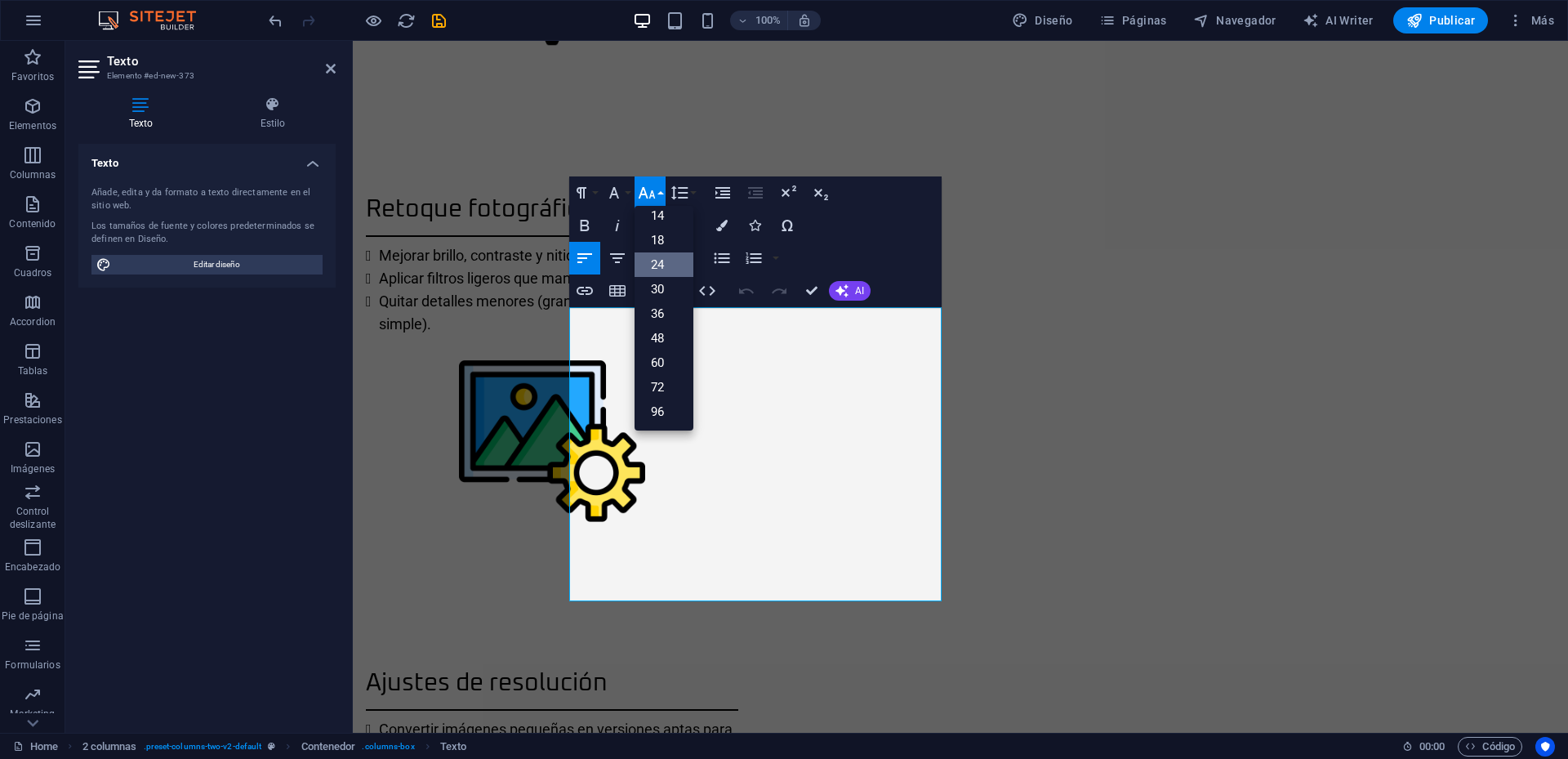
scroll to position [131, 0]
click at [612, 186] on icon "button" at bounding box center [615, 193] width 20 height 20
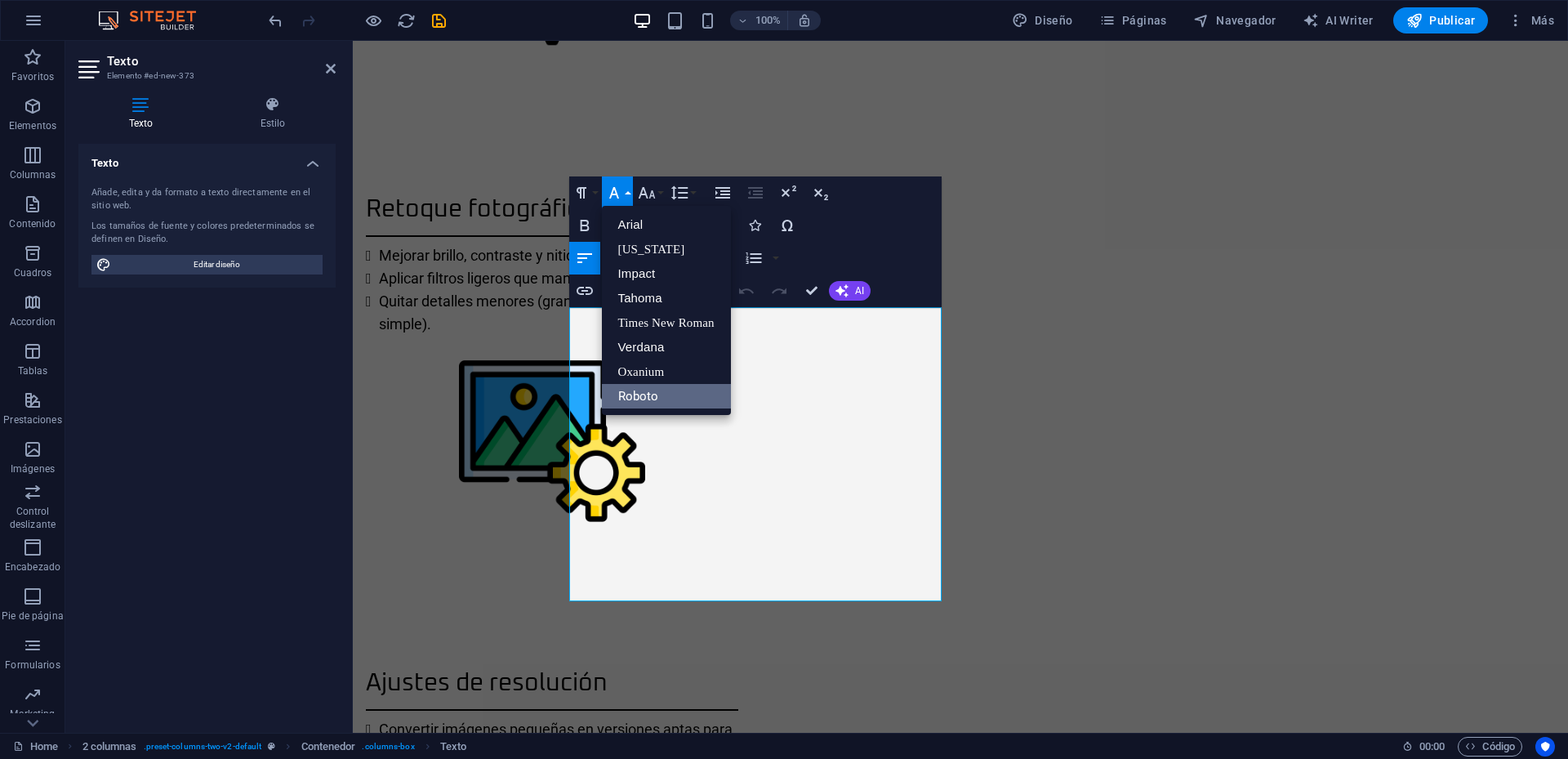
scroll to position [0, 0]
click at [649, 365] on link "Oxanium" at bounding box center [666, 372] width 129 height 24
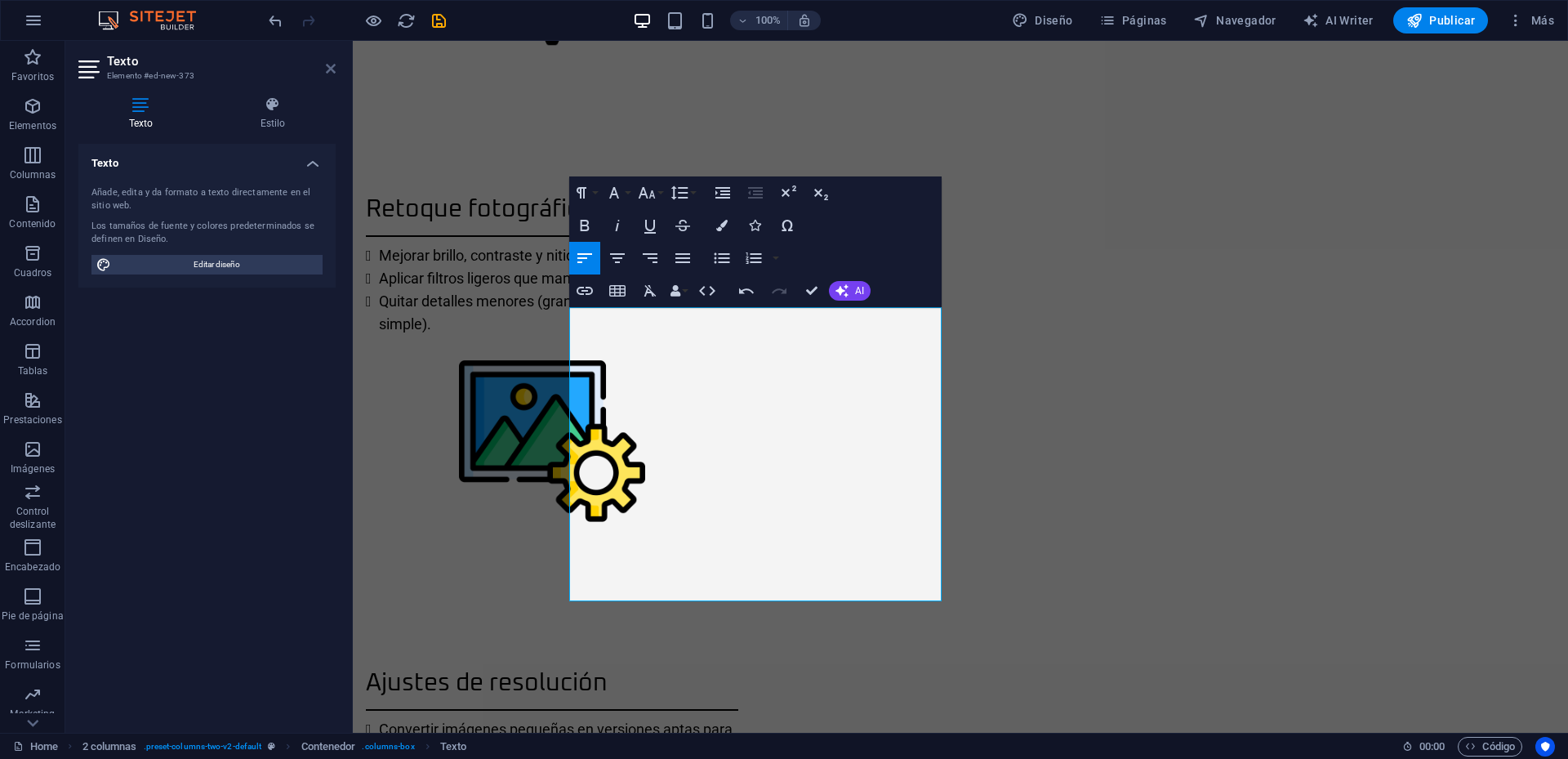
click at [334, 65] on icon at bounding box center [331, 68] width 10 height 13
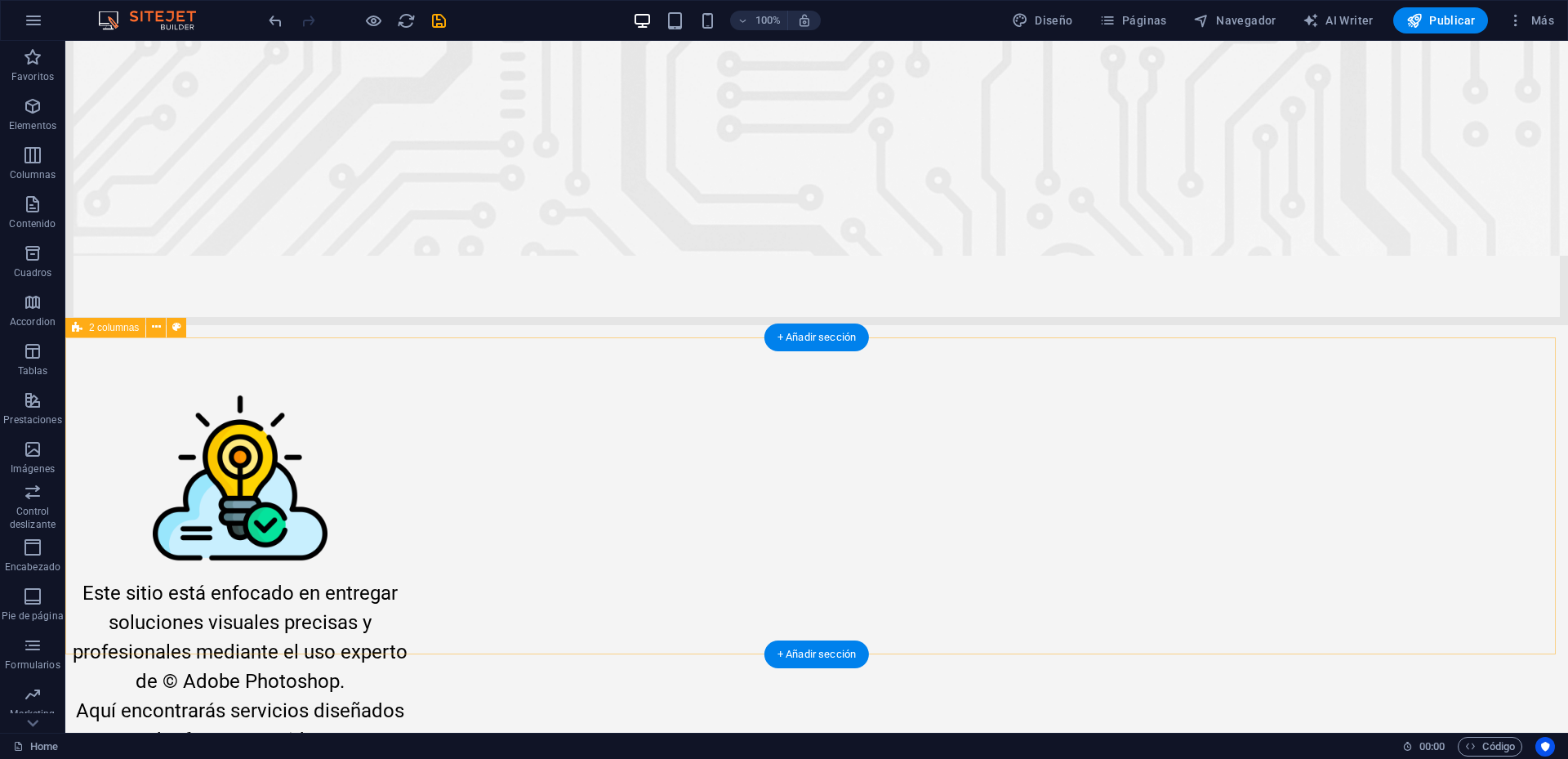
scroll to position [240, 0]
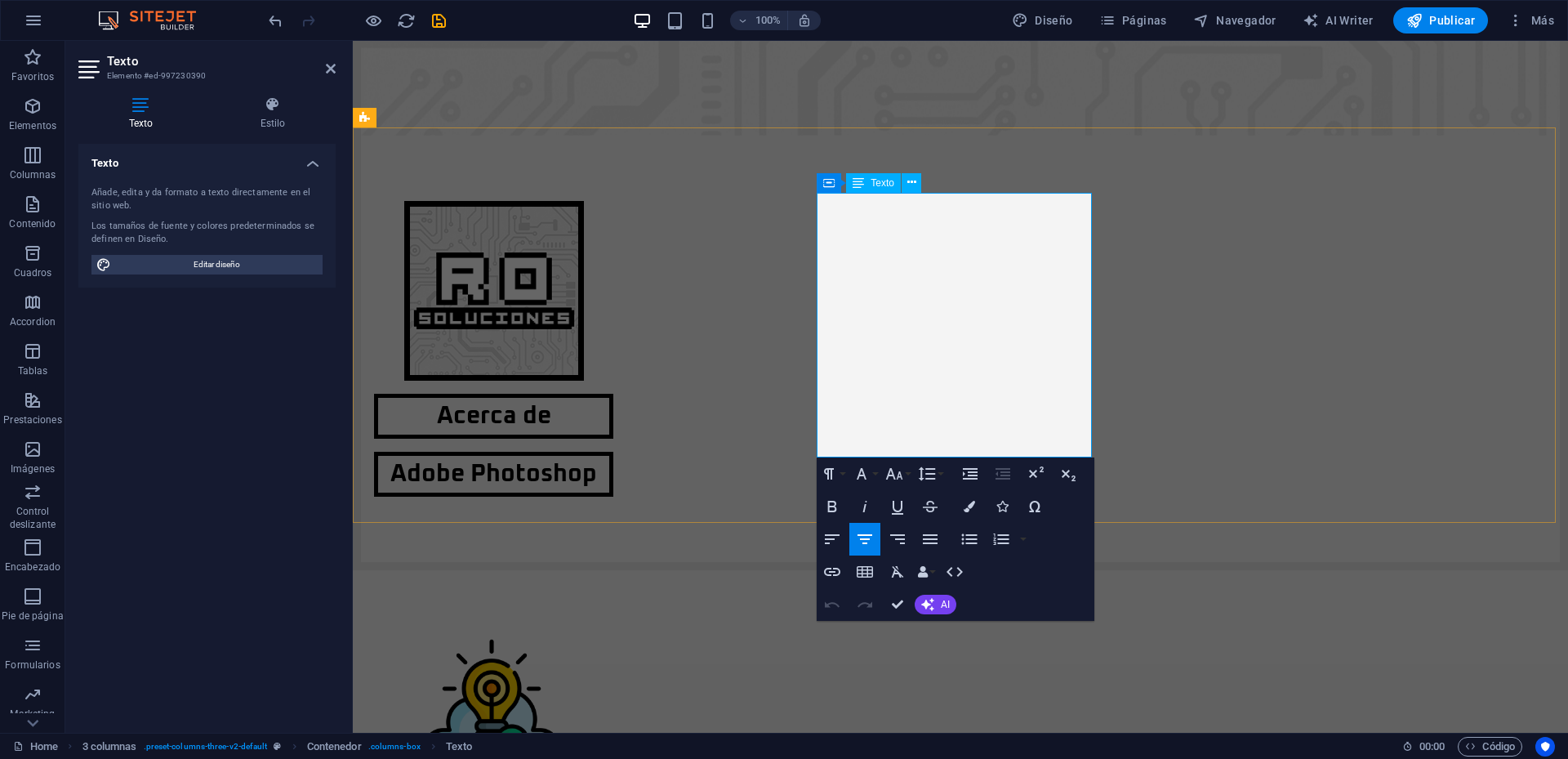
click at [870, 470] on icon "button" at bounding box center [862, 474] width 20 height 20
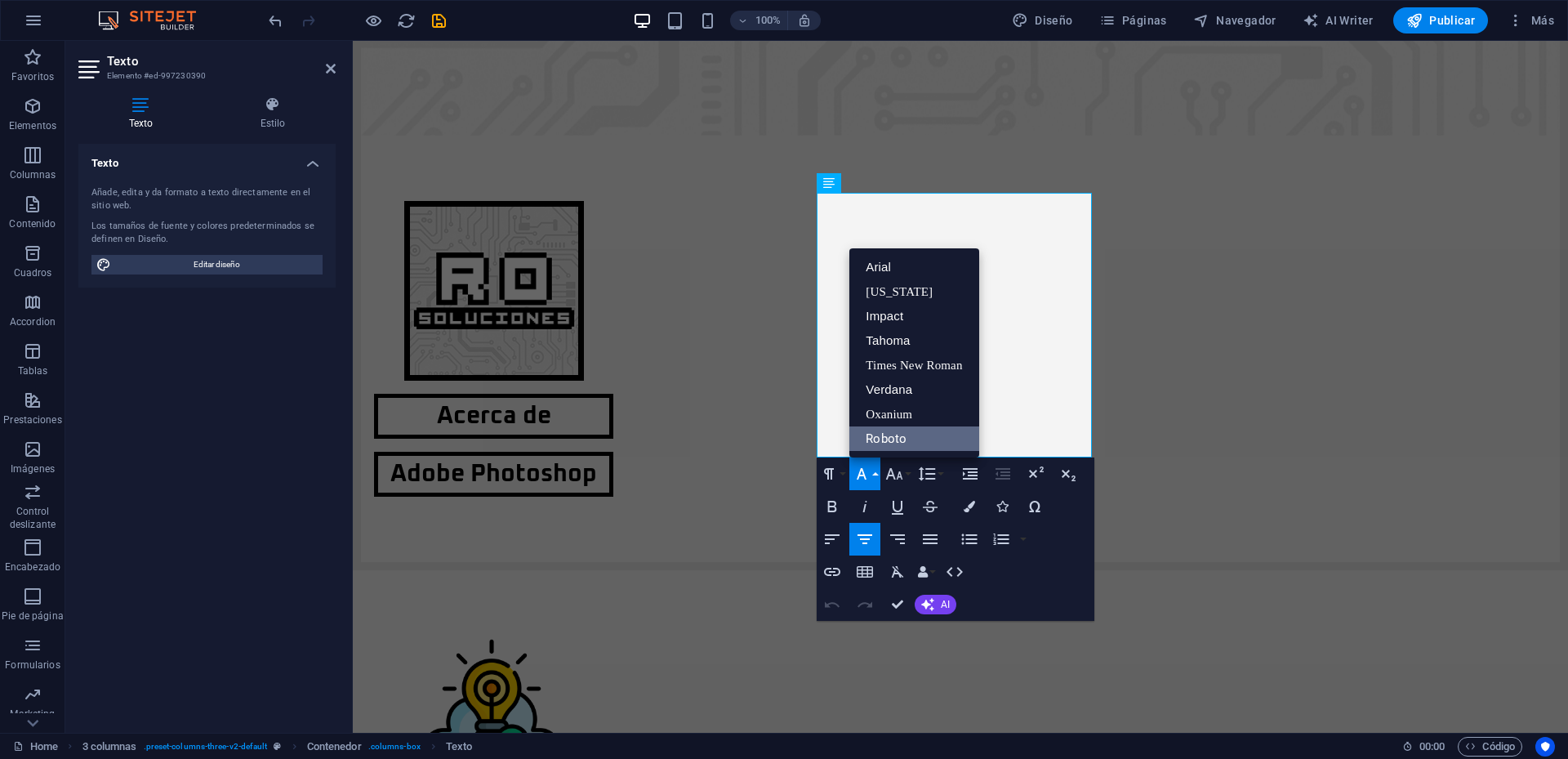
scroll to position [0, 0]
click at [885, 423] on link "Oxanium" at bounding box center [914, 414] width 129 height 24
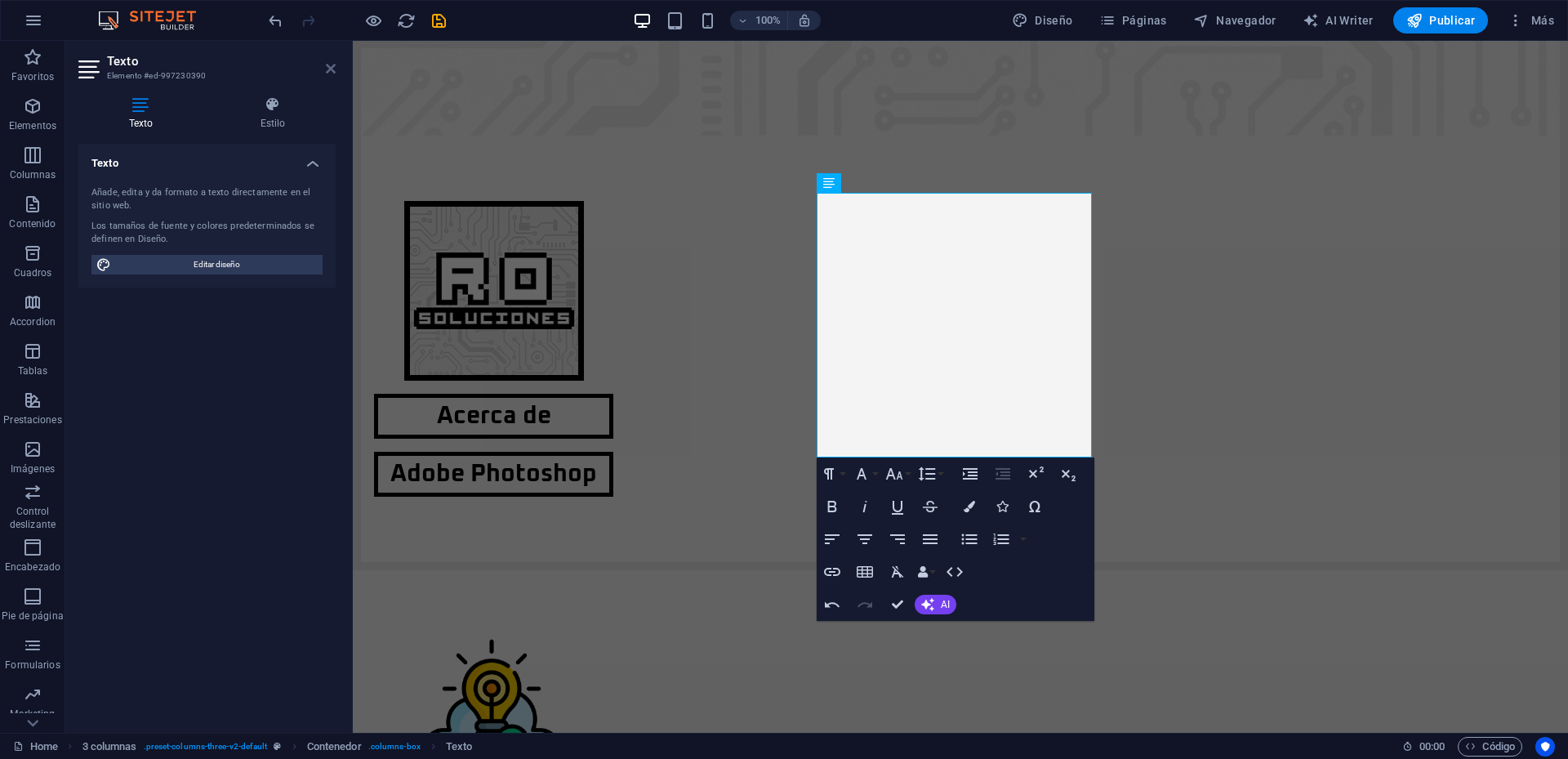
click at [327, 65] on icon at bounding box center [331, 68] width 10 height 13
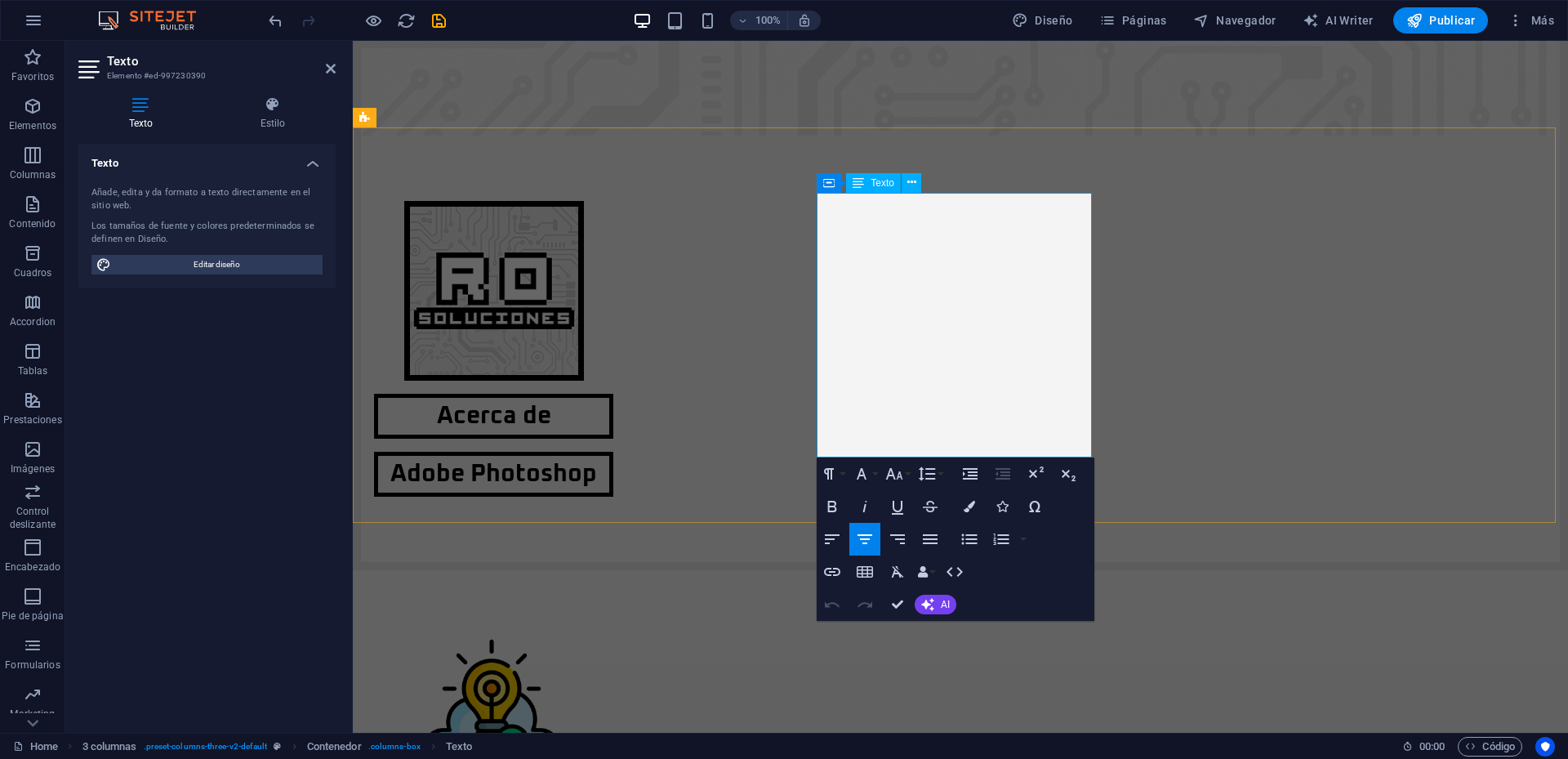
click at [863, 470] on icon "button" at bounding box center [861, 473] width 10 height 12
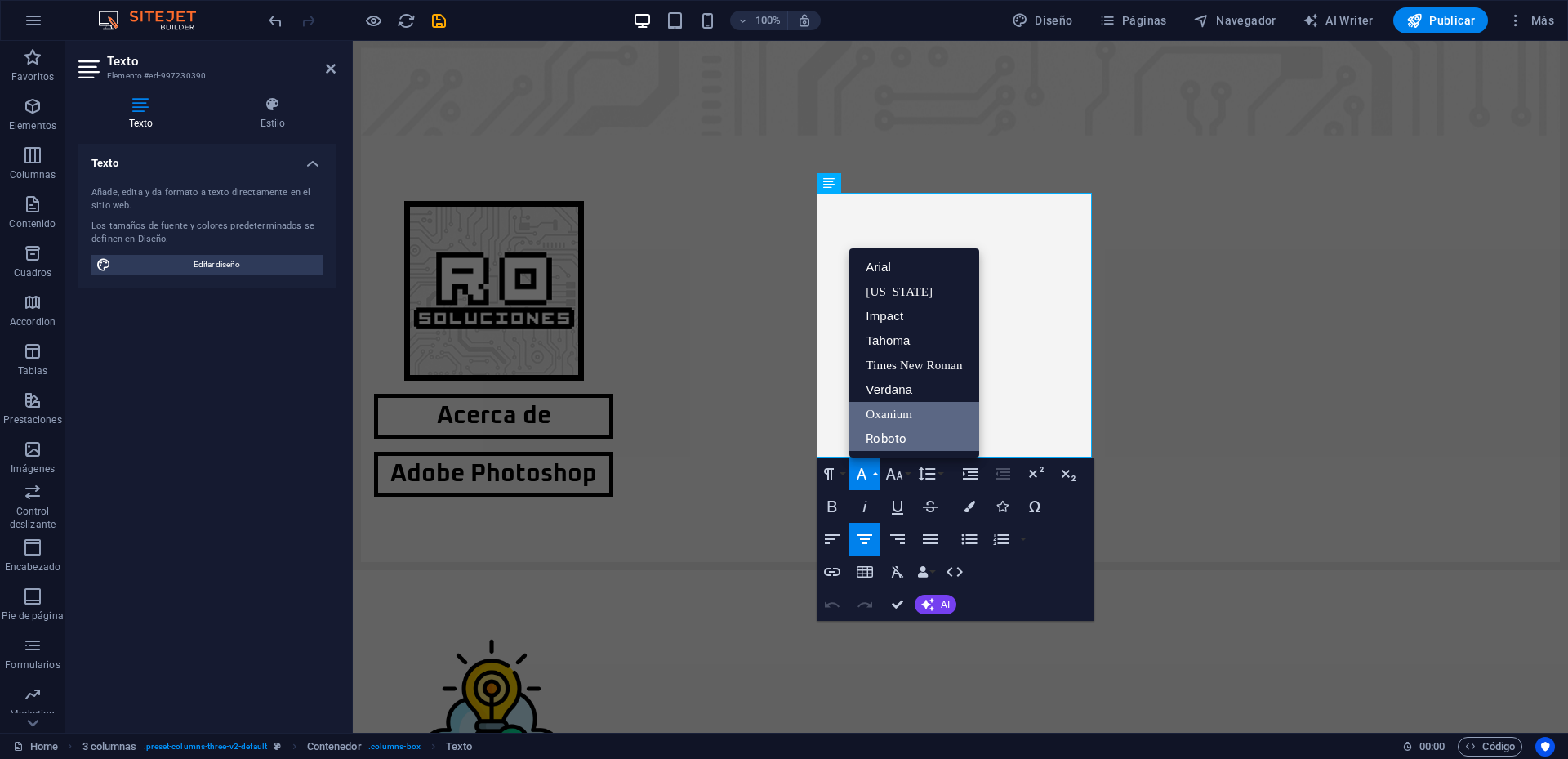
click at [884, 434] on link "Roboto" at bounding box center [914, 438] width 129 height 24
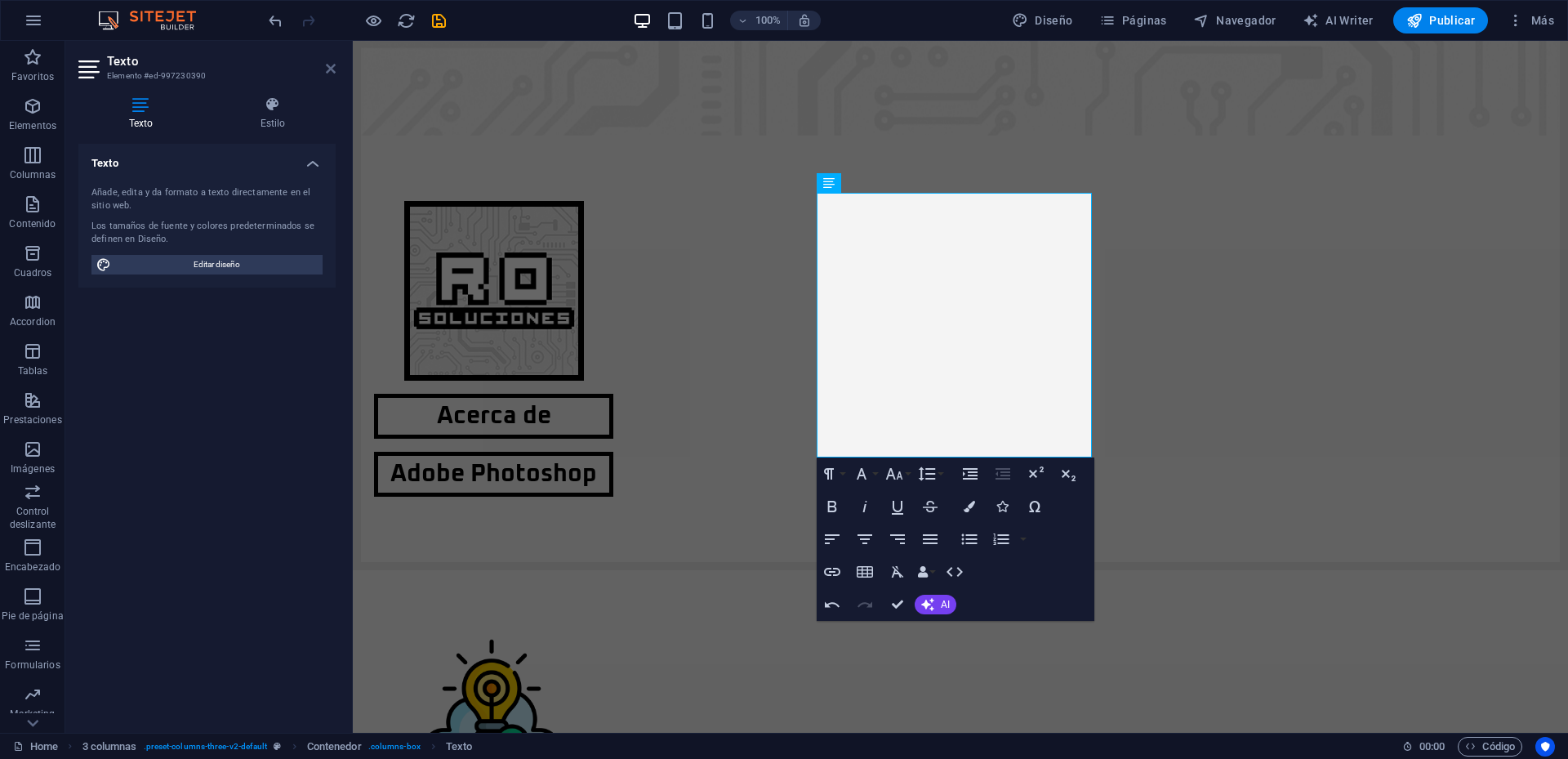
drag, startPoint x: 334, startPoint y: 65, endPoint x: 789, endPoint y: 222, distance: 481.3
click at [334, 65] on icon at bounding box center [331, 68] width 10 height 13
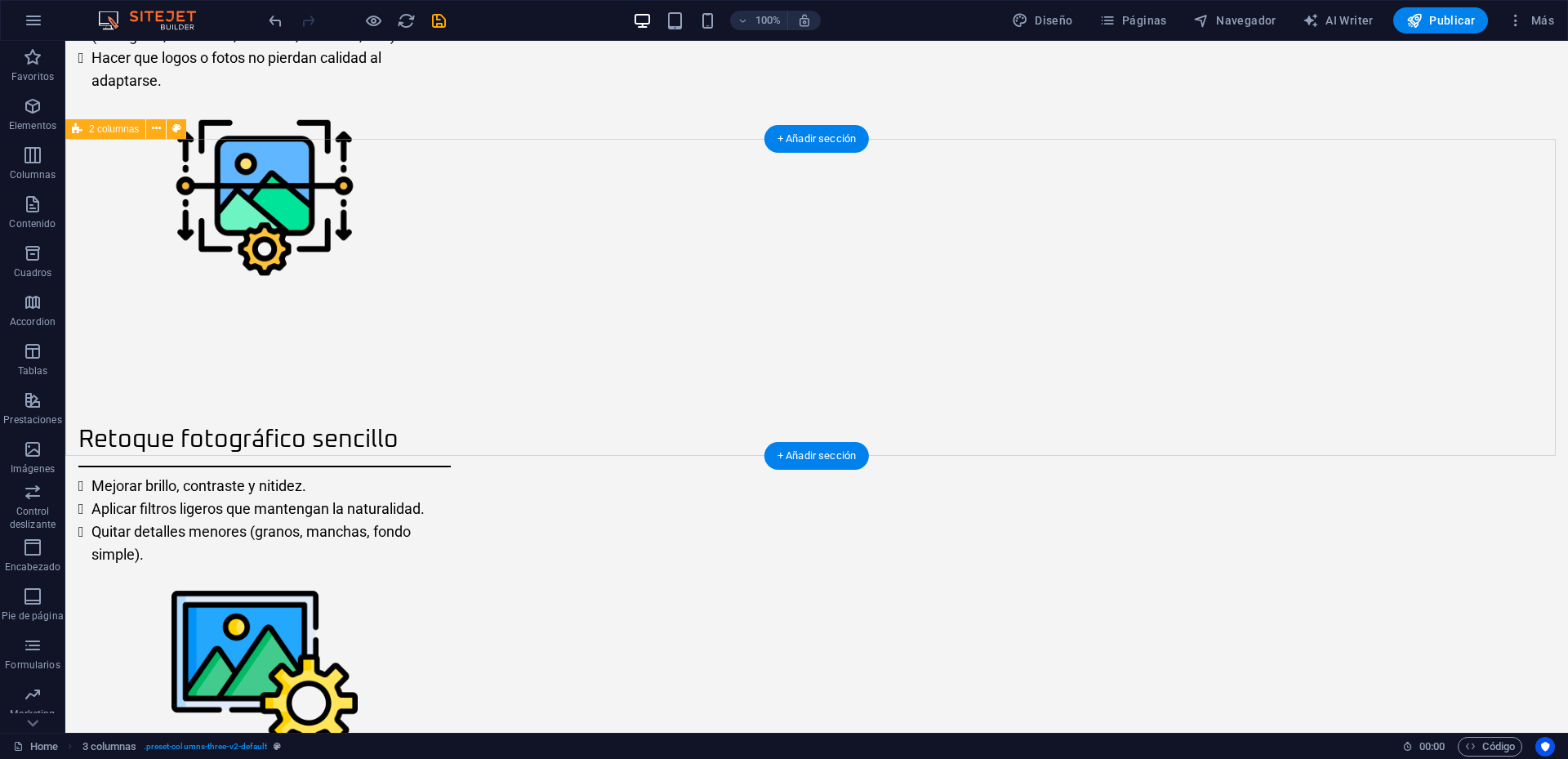
scroll to position [2039, 0]
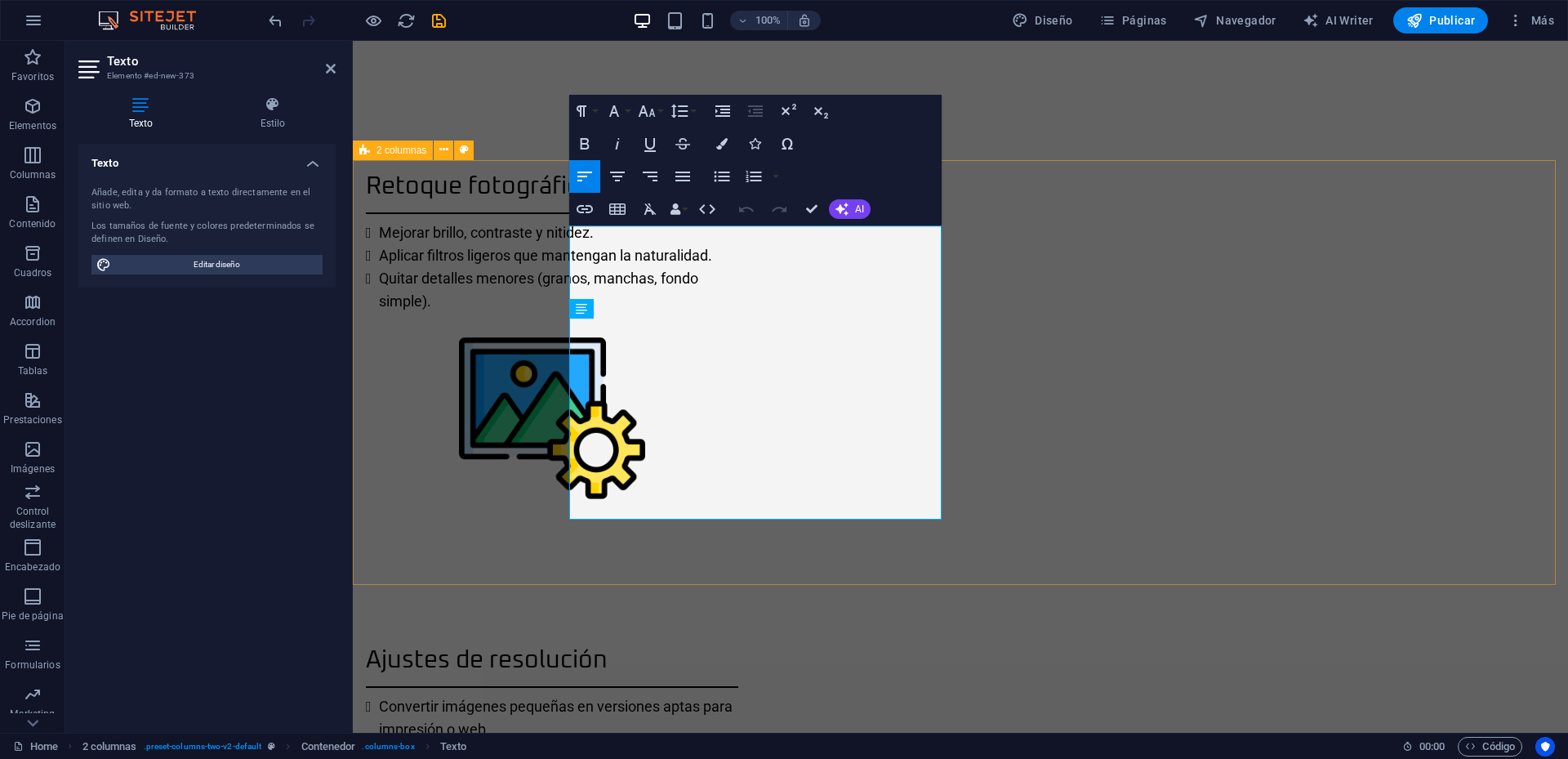
scroll to position [2097, 0]
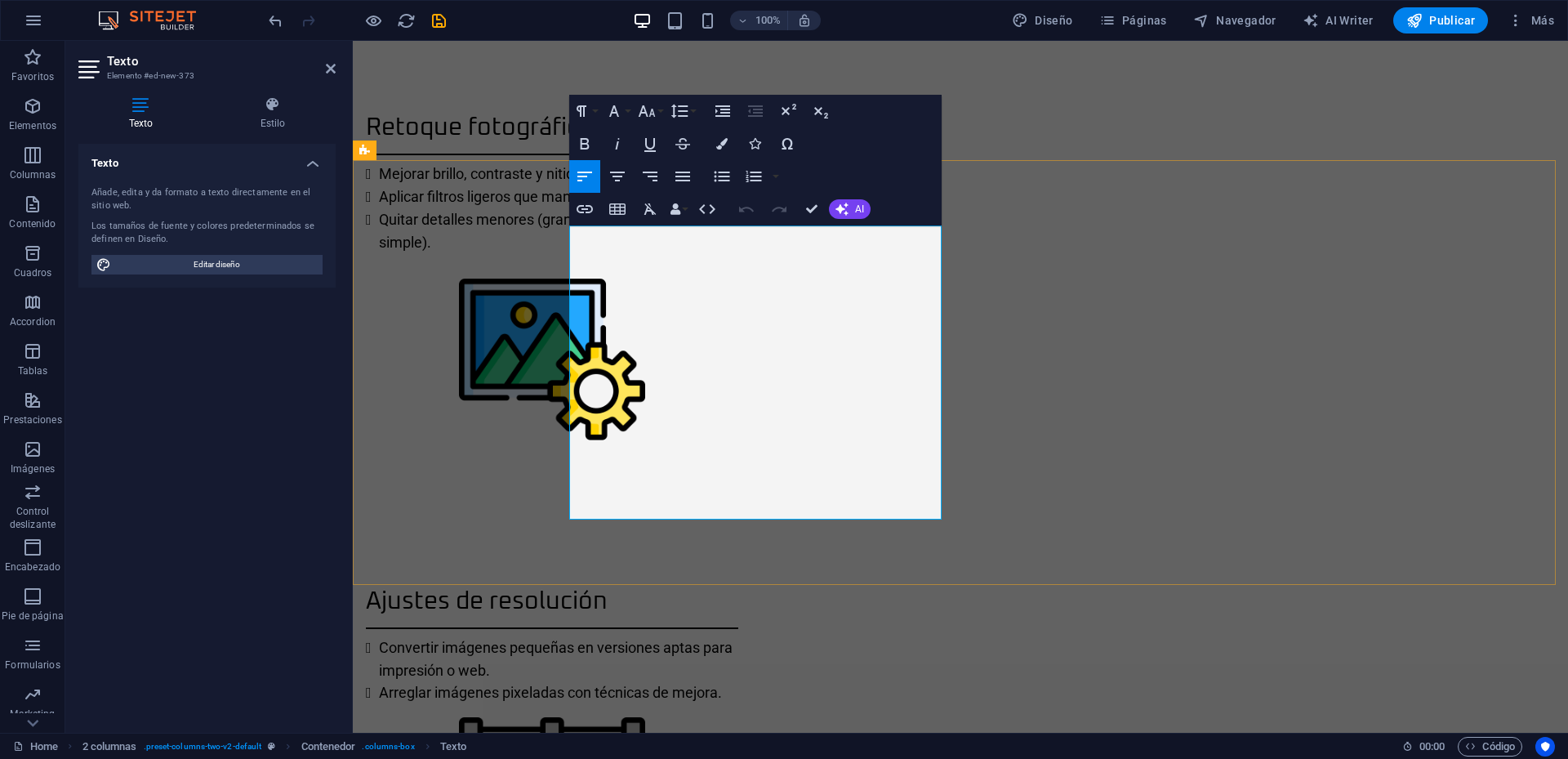
click at [586, 145] on icon "button" at bounding box center [585, 144] width 20 height 20
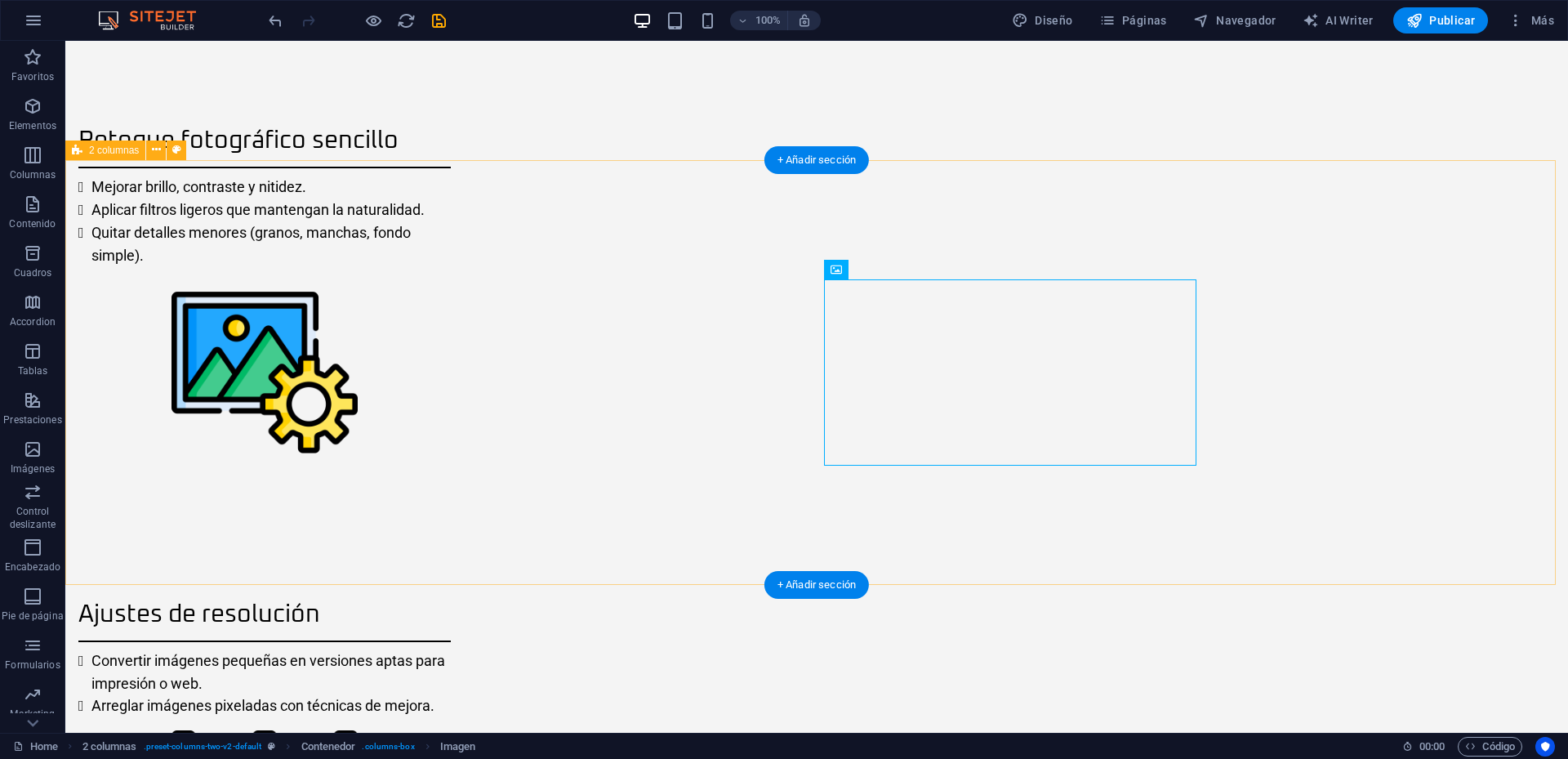
scroll to position [2039, 0]
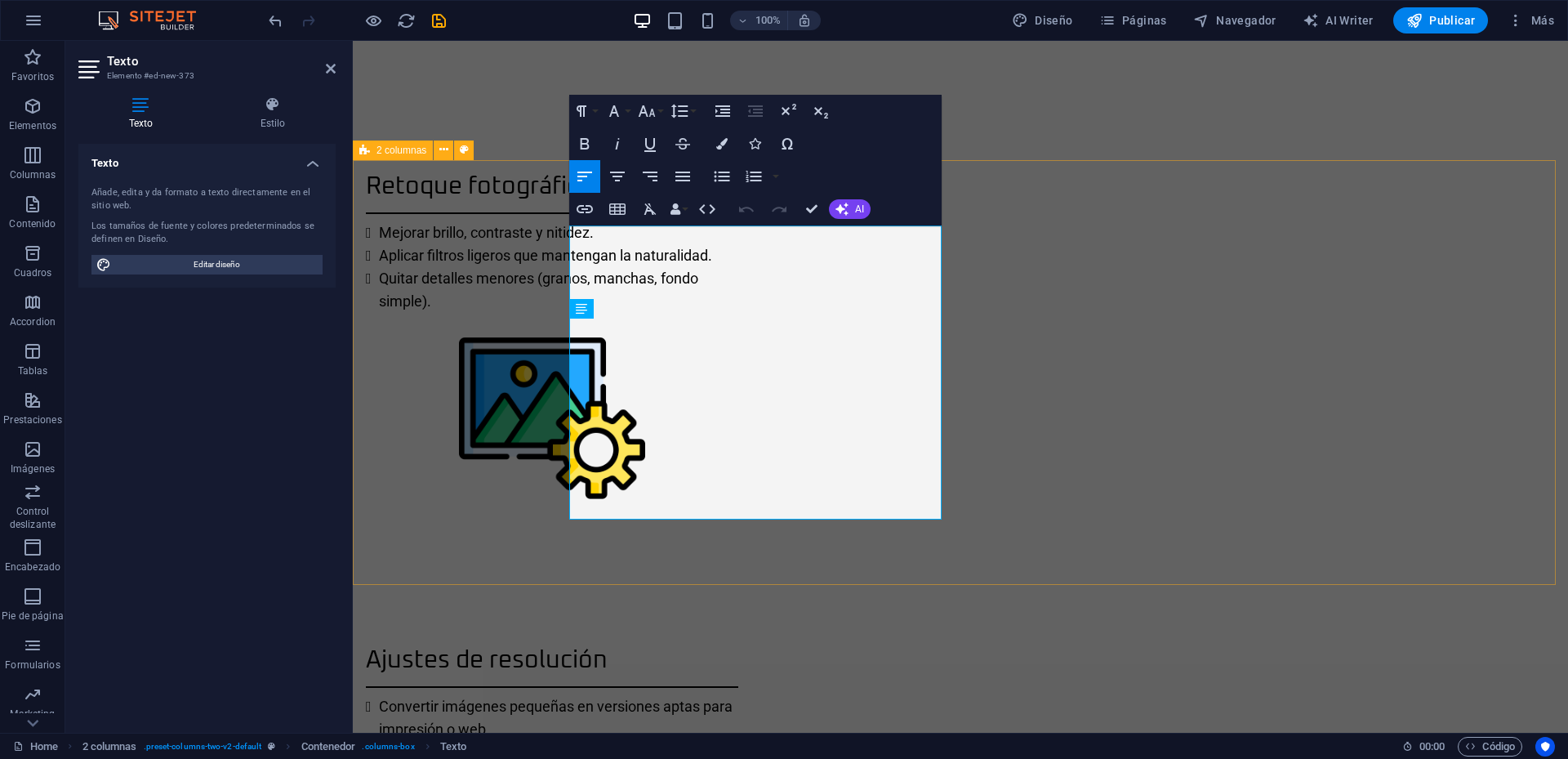
scroll to position [2097, 0]
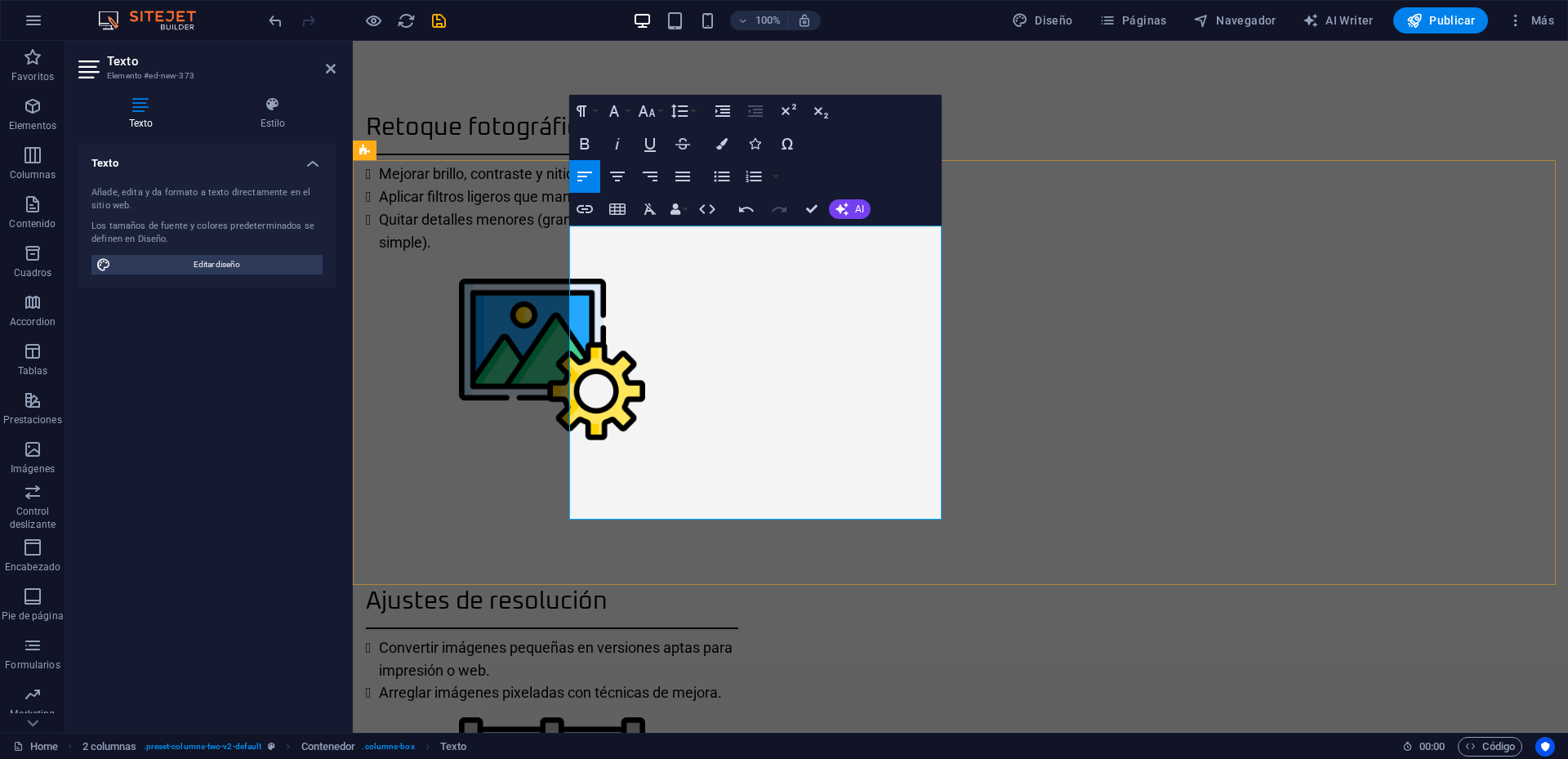
scroll to position [0, 11]
click at [324, 64] on h2 "Texto" at bounding box center [221, 61] width 228 height 15
click at [326, 63] on icon at bounding box center [331, 68] width 10 height 13
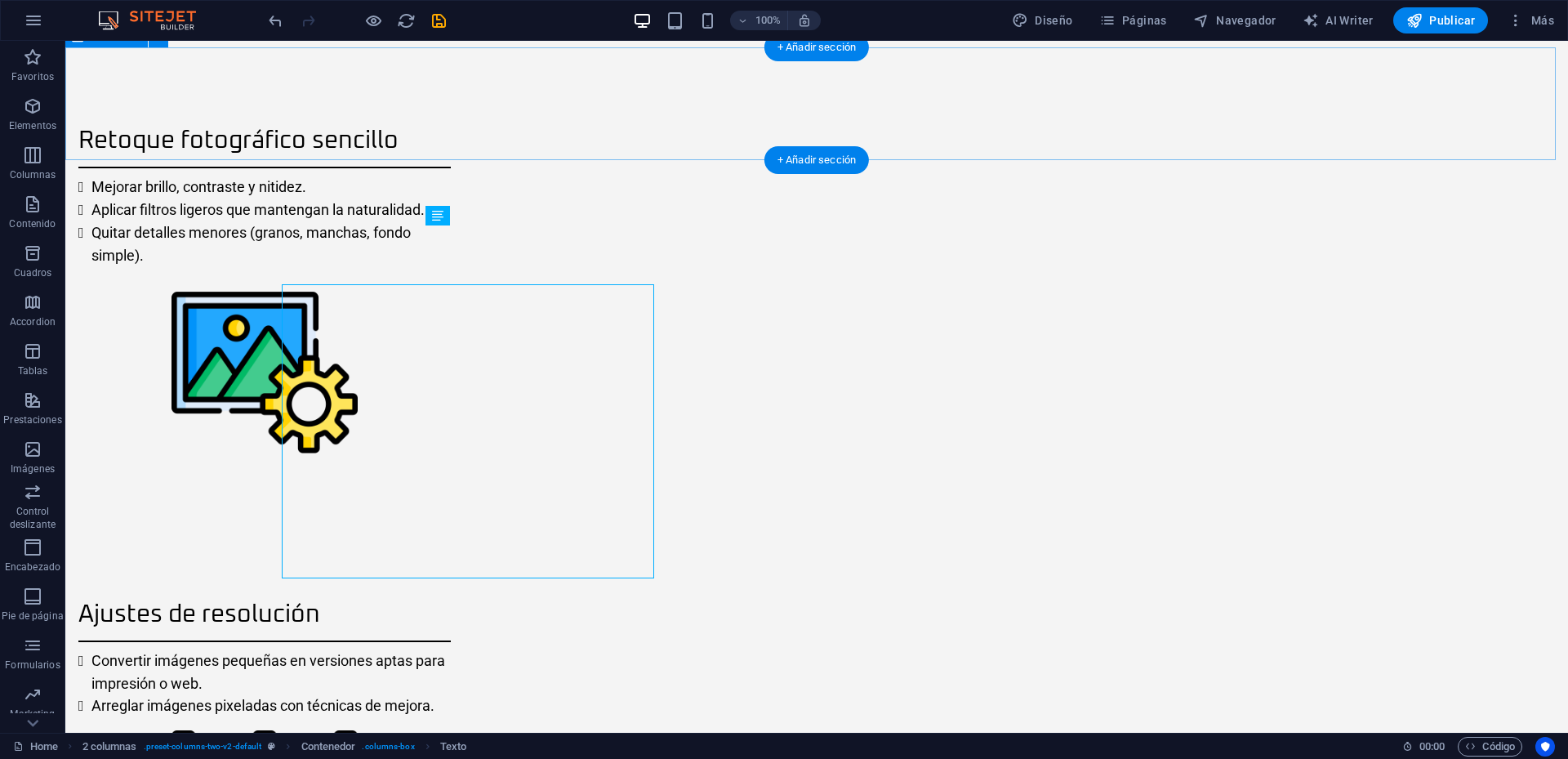
scroll to position [2039, 0]
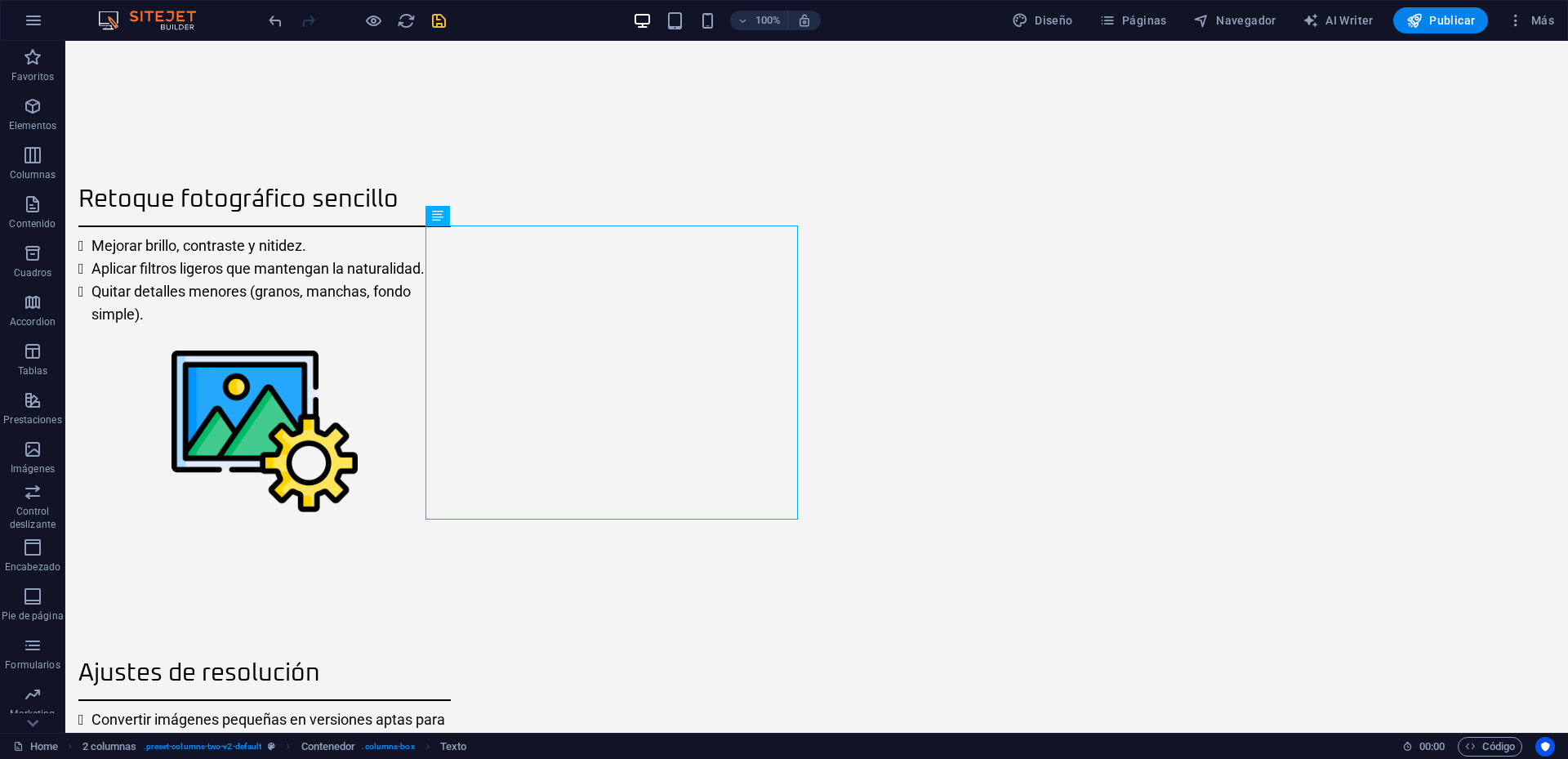
click at [437, 17] on icon "save" at bounding box center [439, 21] width 19 height 19
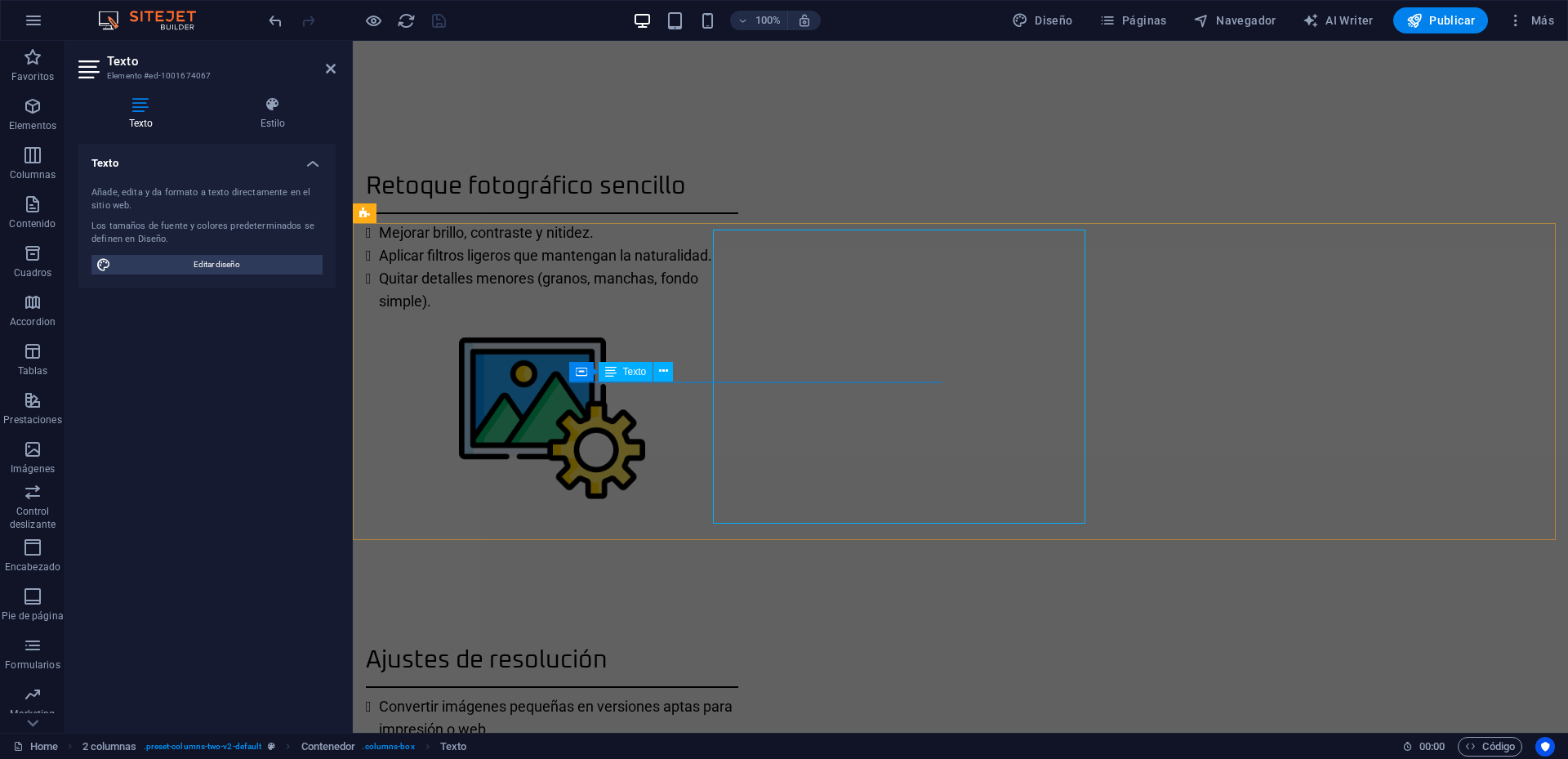
scroll to position [2097, 0]
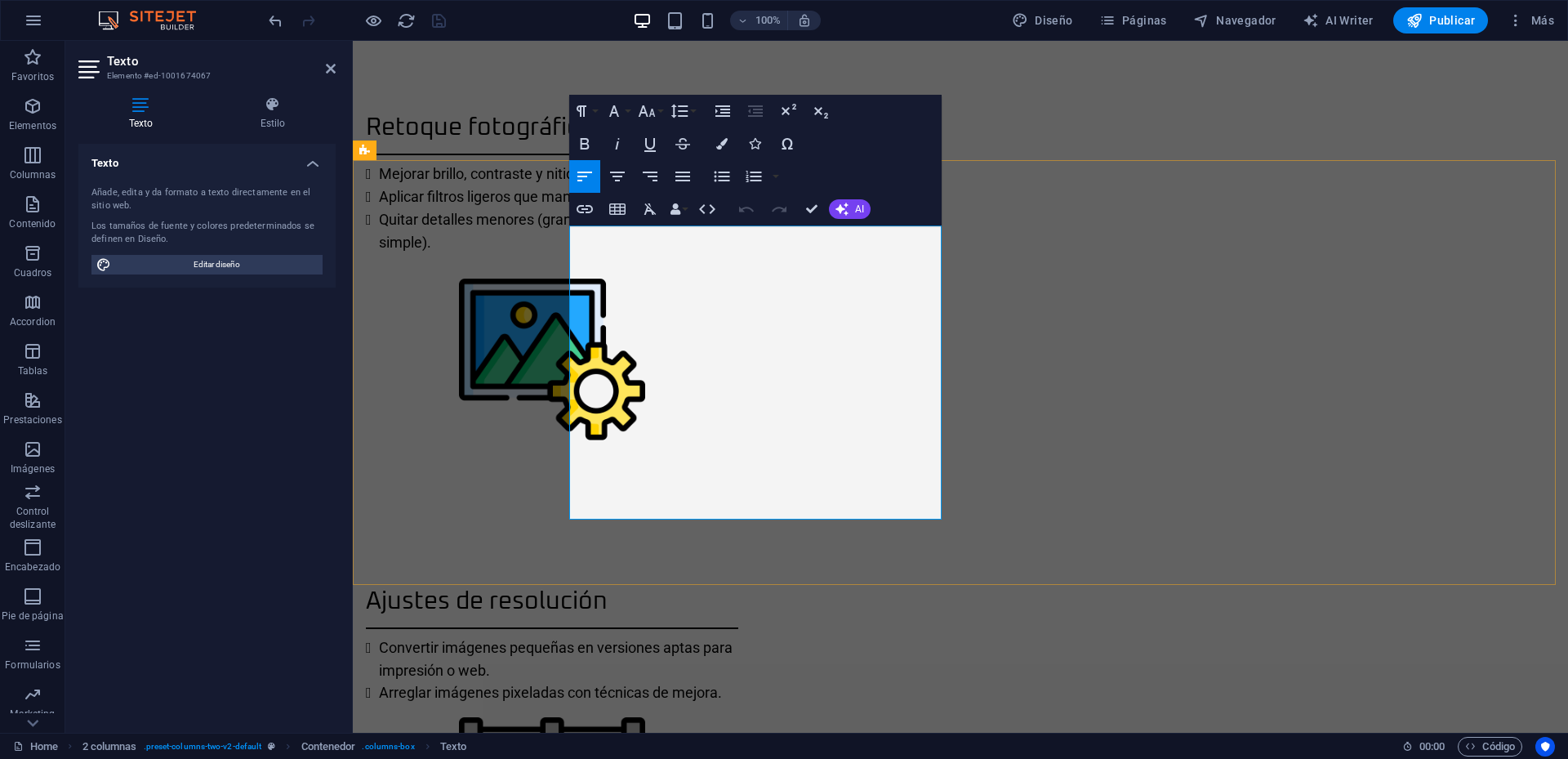
drag, startPoint x: 747, startPoint y: 356, endPoint x: 773, endPoint y: 377, distance: 33.4
click at [626, 107] on button "Font Family" at bounding box center [617, 112] width 31 height 33
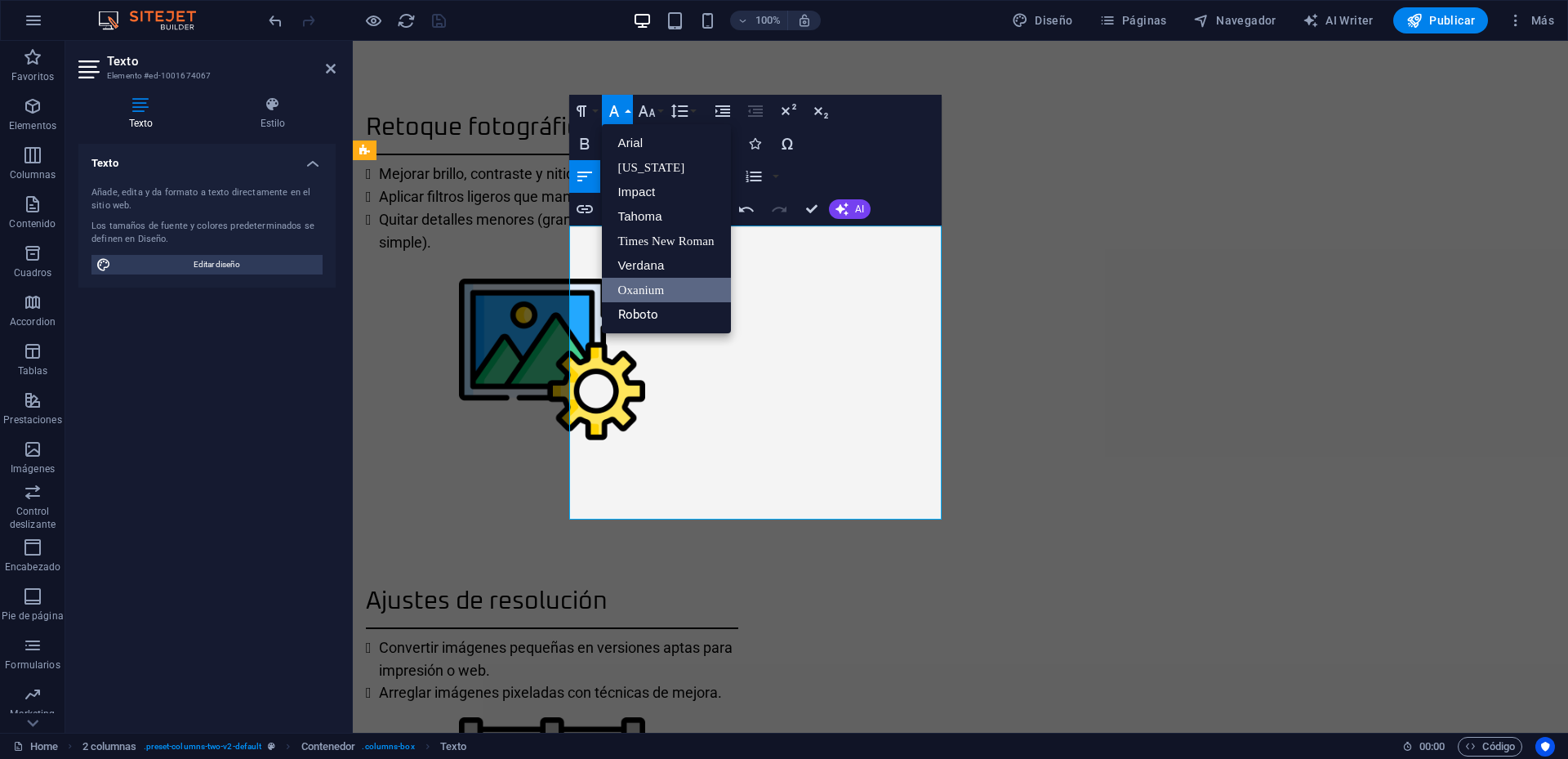
scroll to position [0, 0]
click at [644, 313] on link "Roboto" at bounding box center [666, 314] width 129 height 24
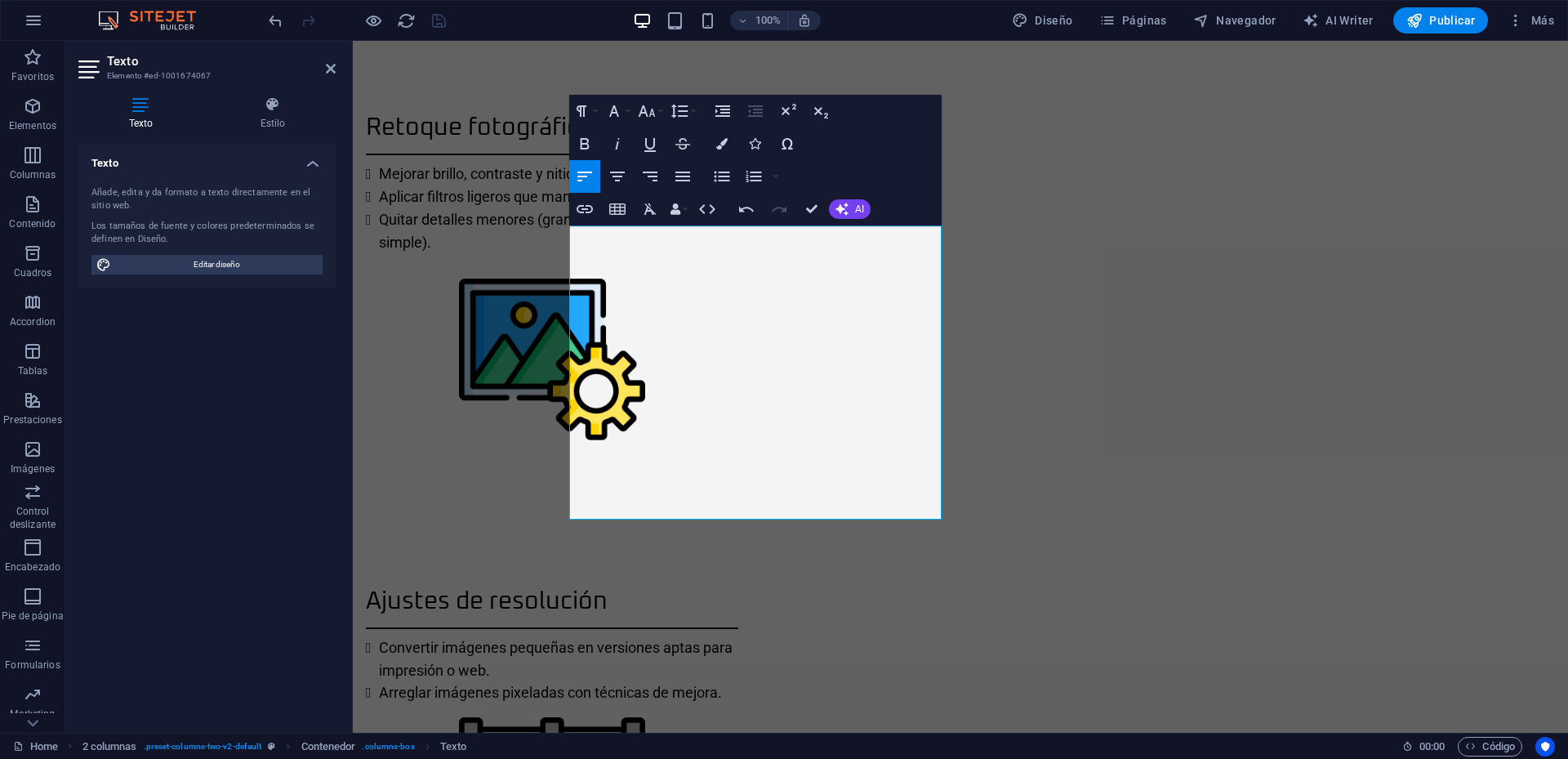
click at [332, 58] on h2 "Texto" at bounding box center [221, 61] width 228 height 15
drag, startPoint x: 332, startPoint y: 63, endPoint x: 266, endPoint y: 23, distance: 77.2
click at [332, 63] on icon at bounding box center [331, 68] width 10 height 13
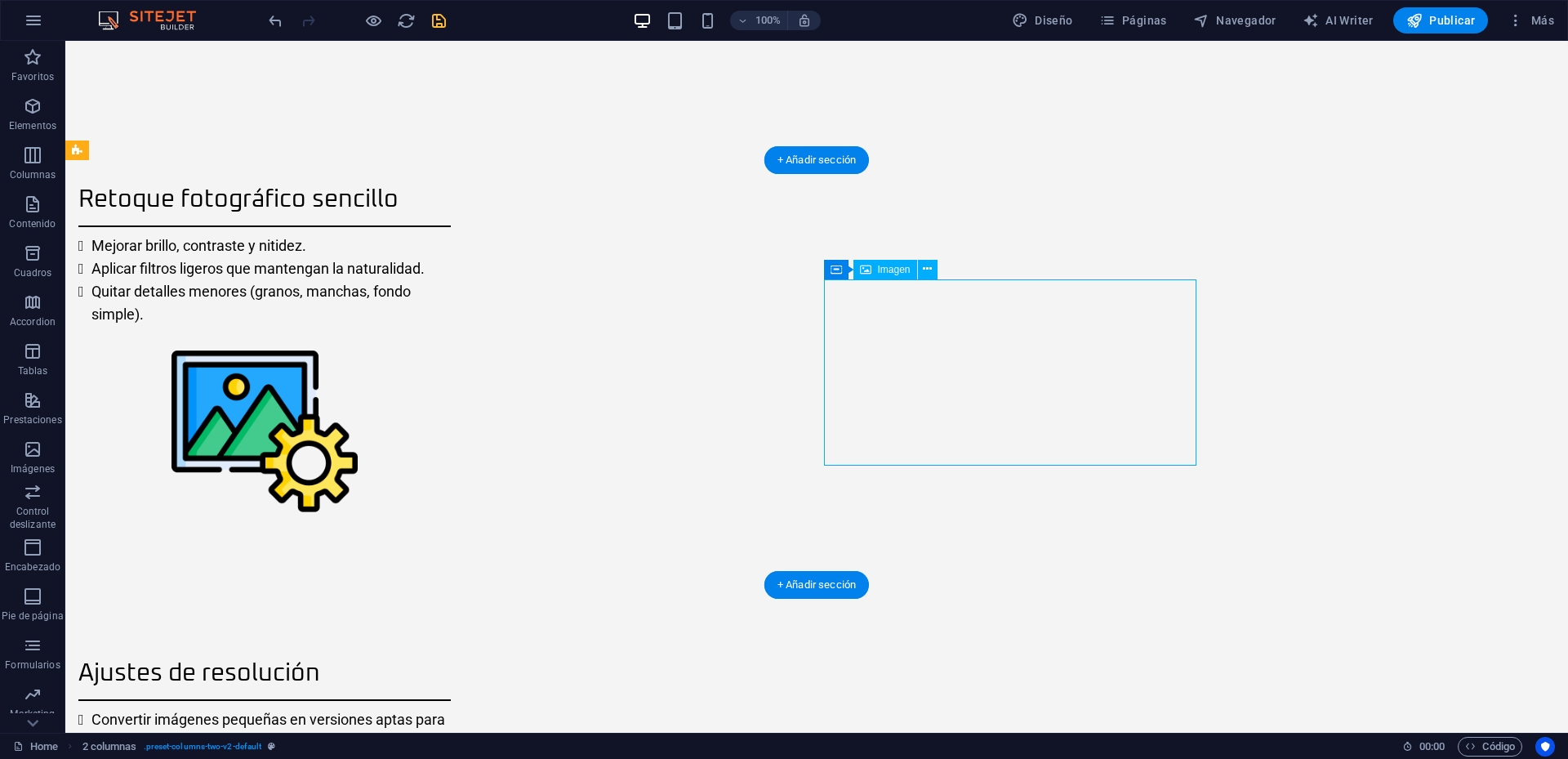
select select "%"
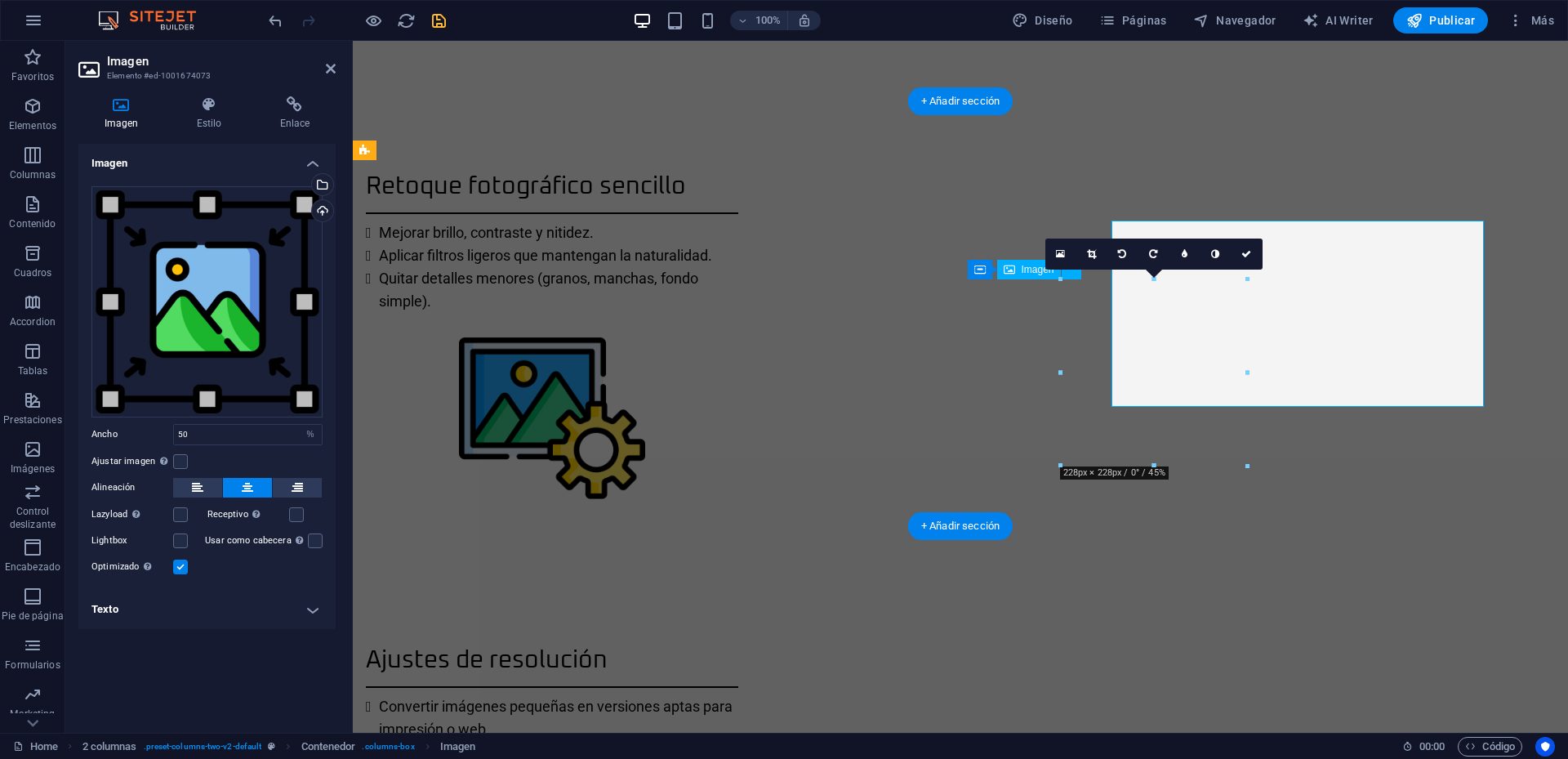
scroll to position [2097, 0]
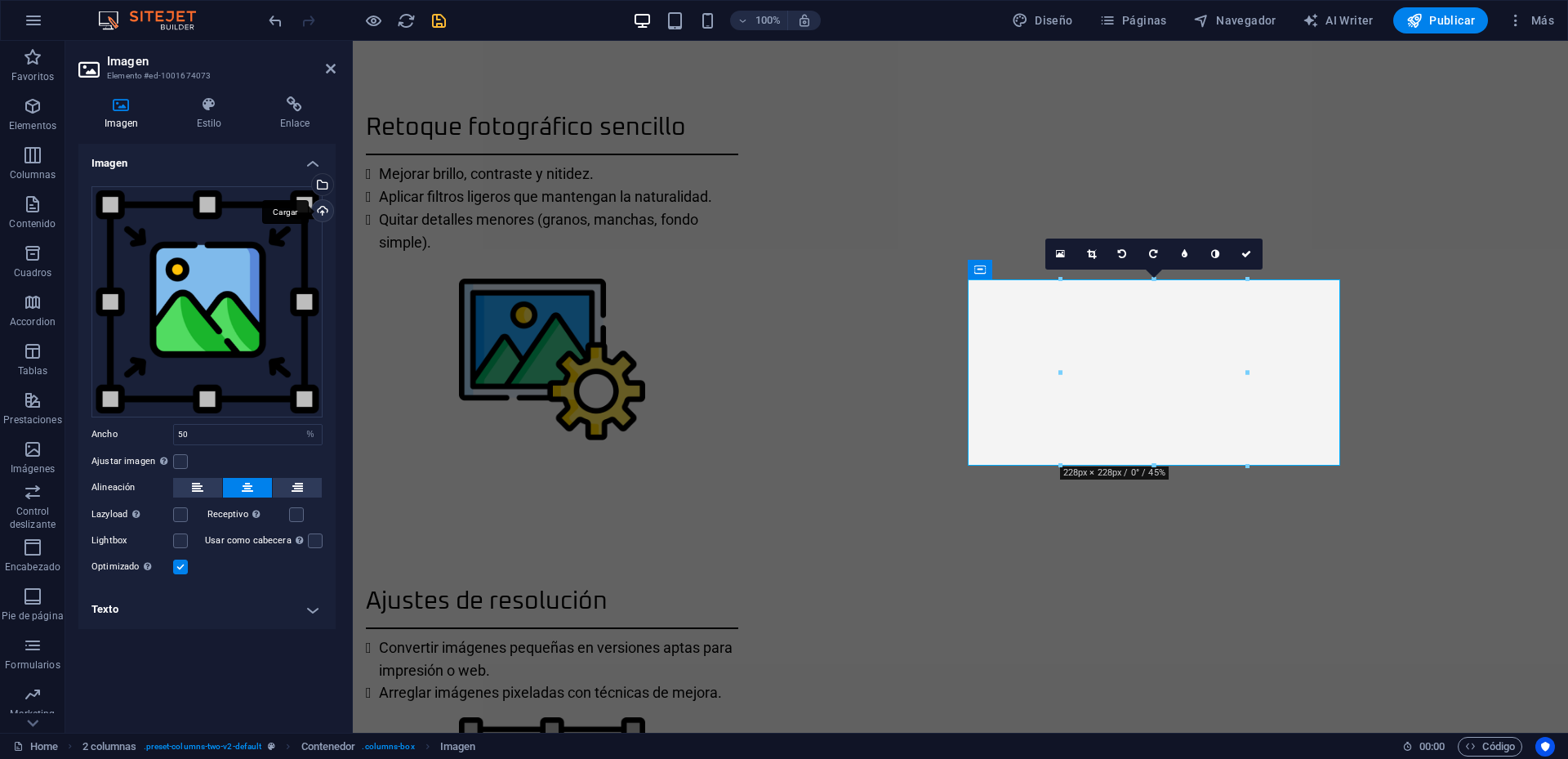
click at [318, 214] on div "Cargar" at bounding box center [321, 212] width 24 height 24
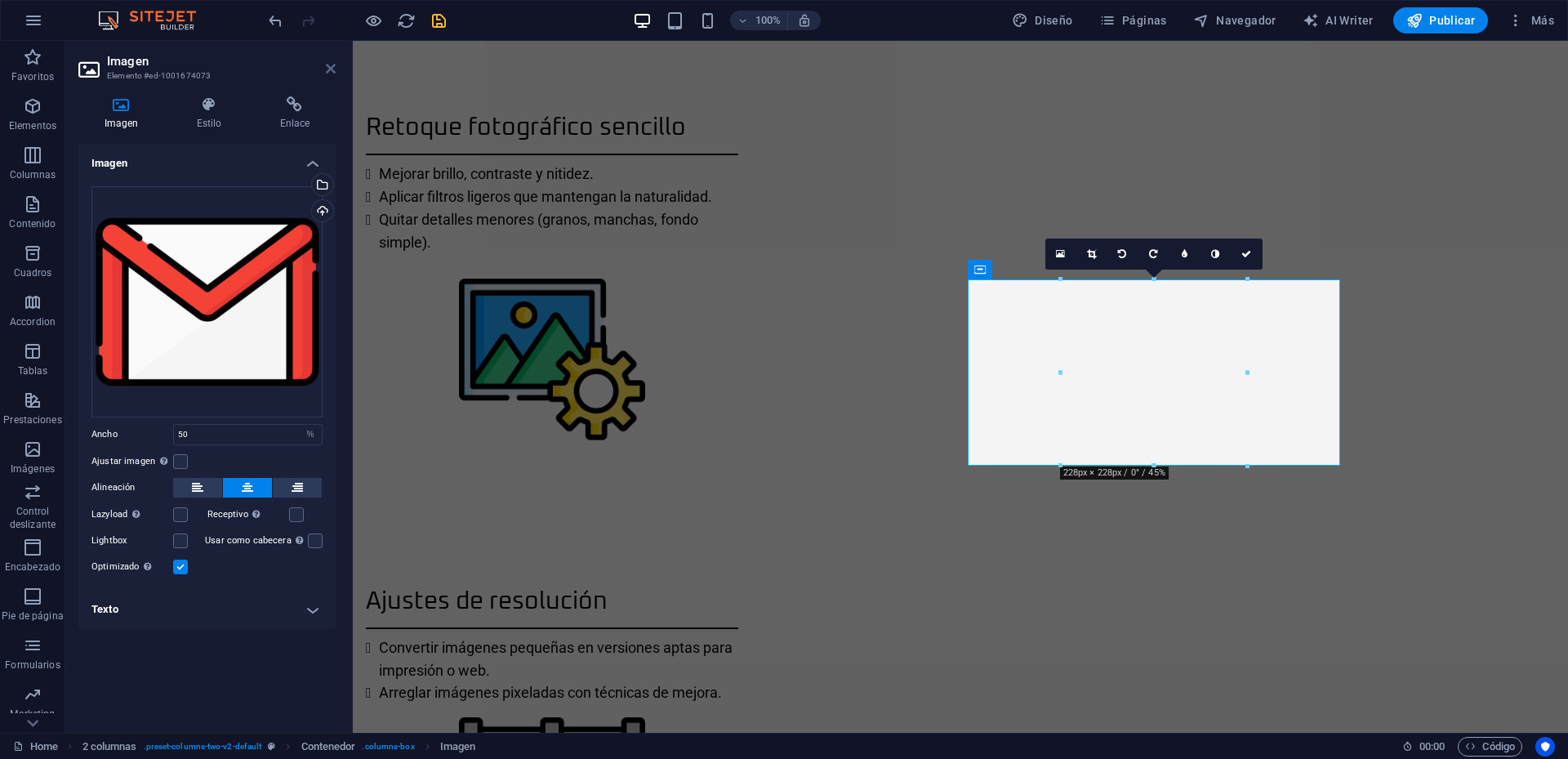
click at [334, 70] on icon at bounding box center [331, 68] width 10 height 13
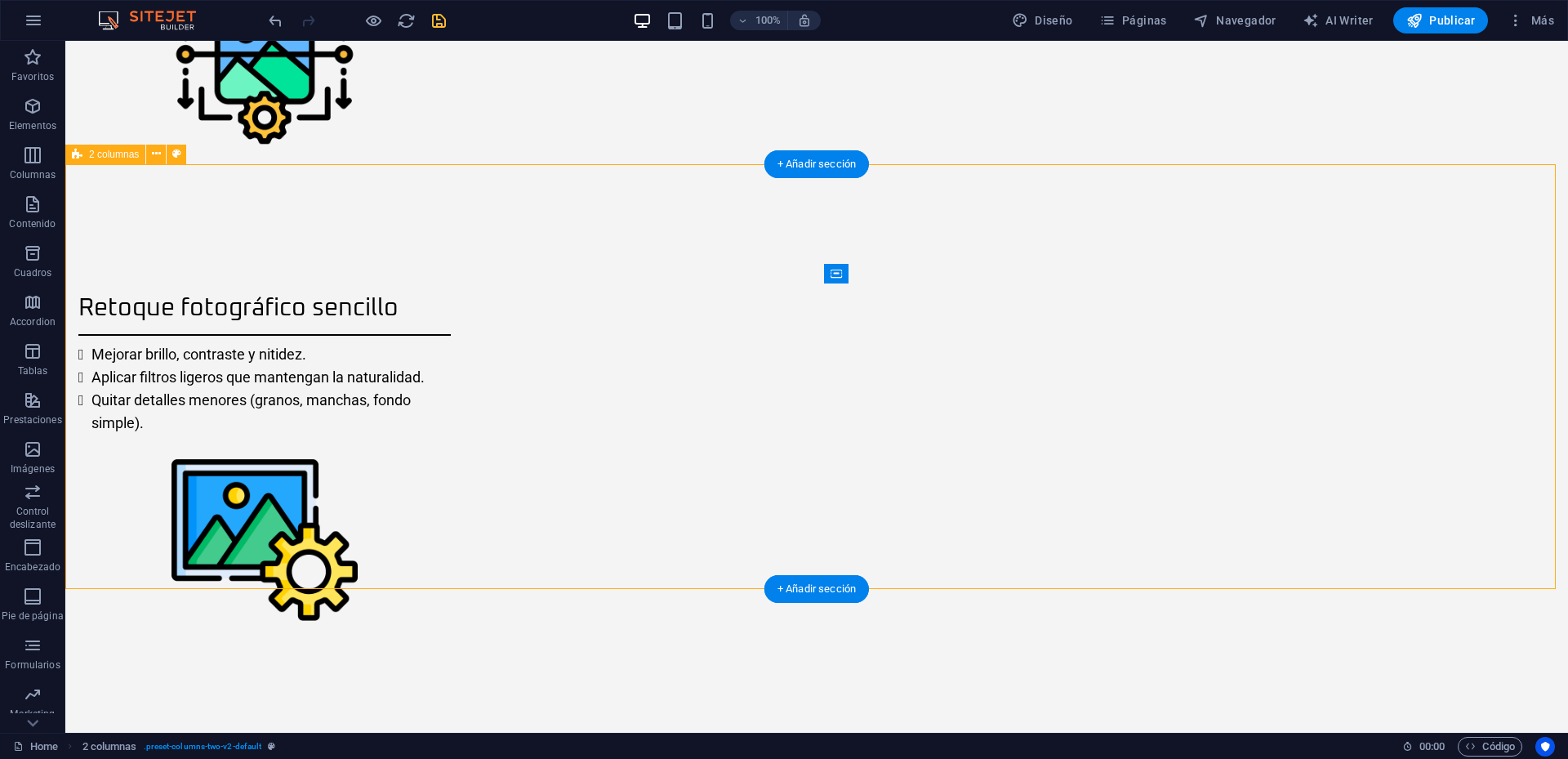
scroll to position [1920, 0]
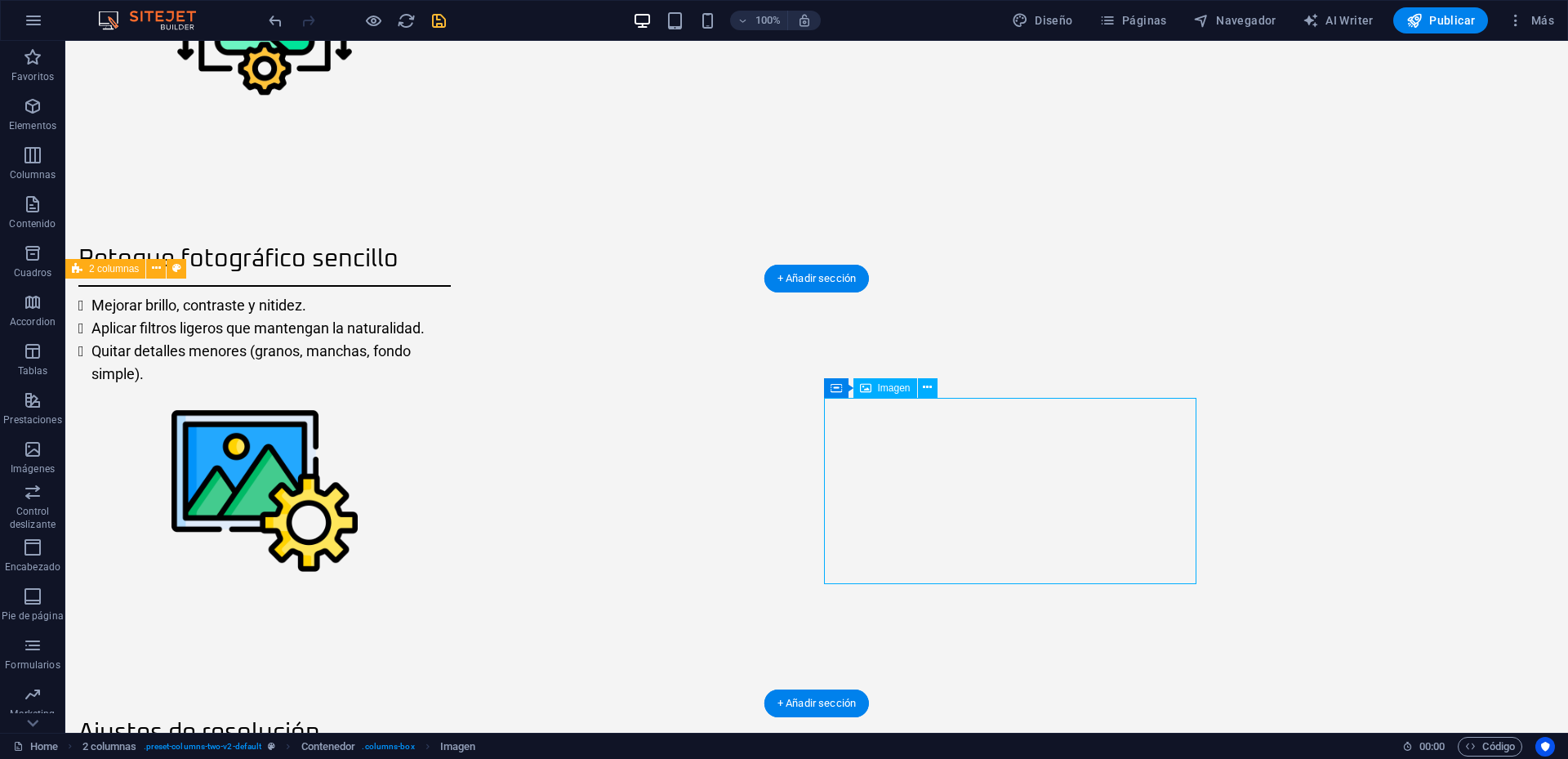
select select "%"
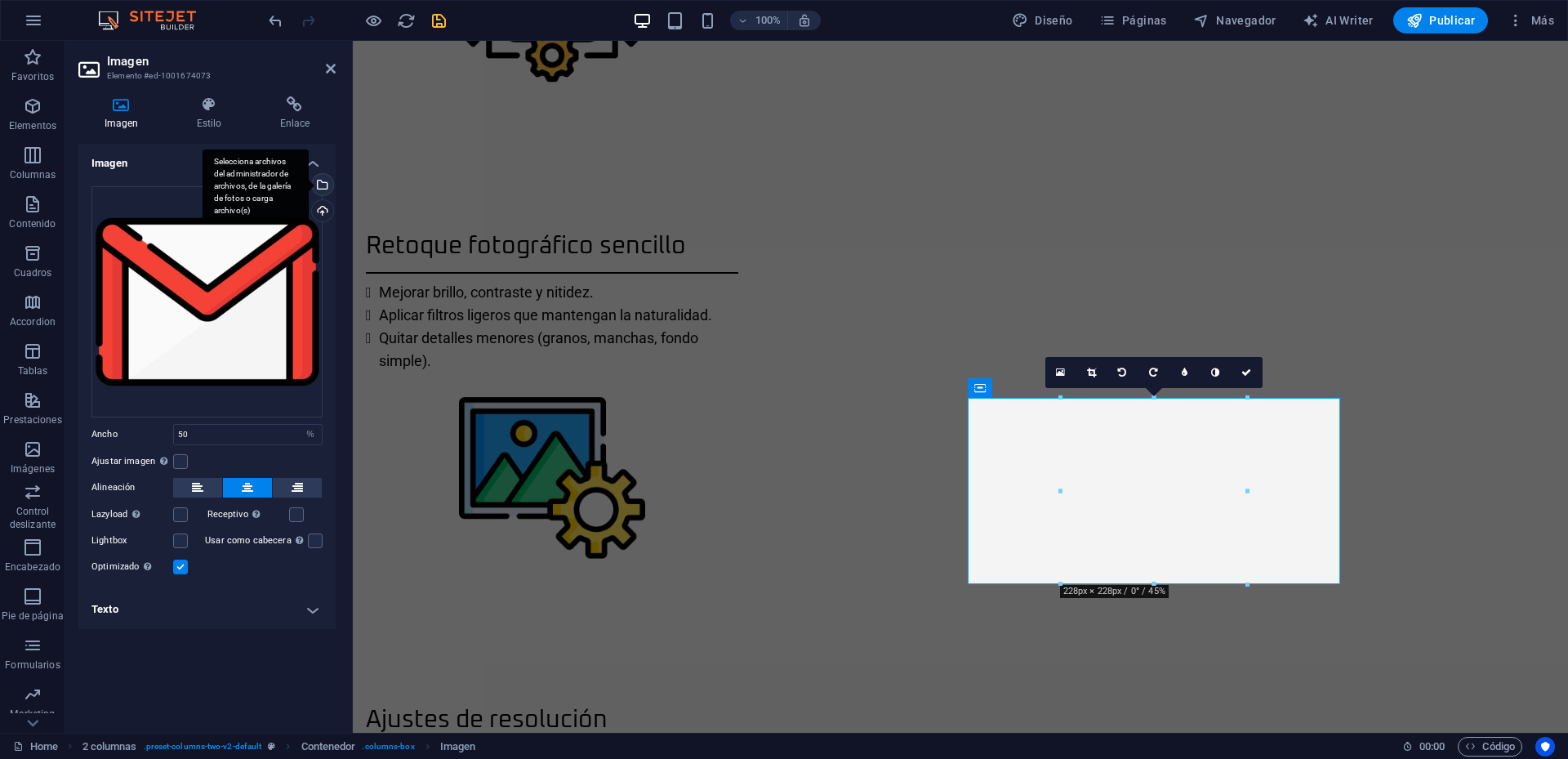
click at [323, 187] on div "Selecciona archivos del administrador de archivos, de la galería de fotos o car…" at bounding box center [321, 186] width 24 height 24
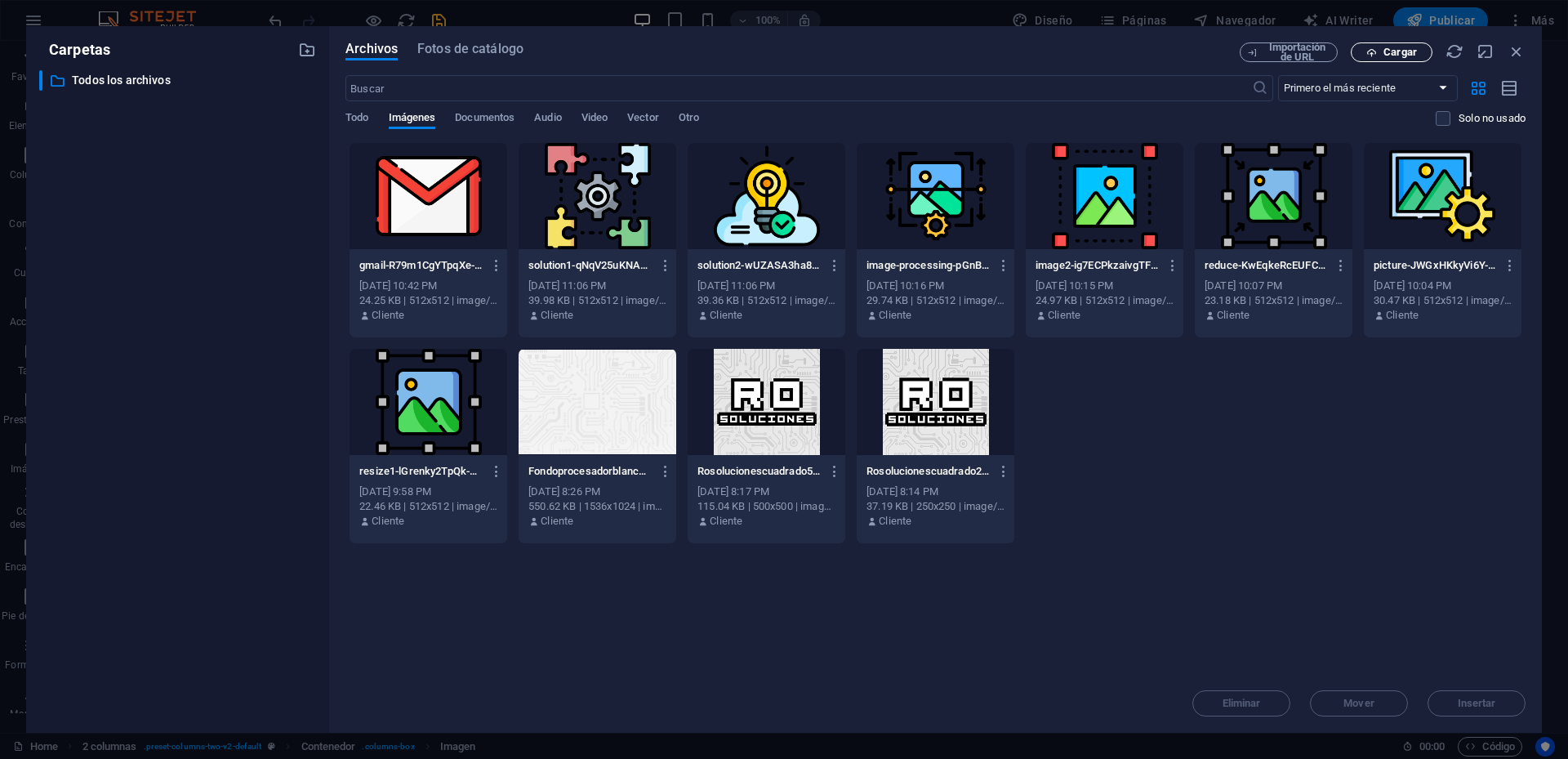
click at [1365, 54] on span "Cargar" at bounding box center [1392, 53] width 67 height 11
click at [1511, 42] on div "Archivos Fotos de catálogo Importación de URL Cargar ​ Primero el más reciente …" at bounding box center [935, 380] width 1213 height 707
click at [1515, 54] on icon "button" at bounding box center [1517, 52] width 18 height 18
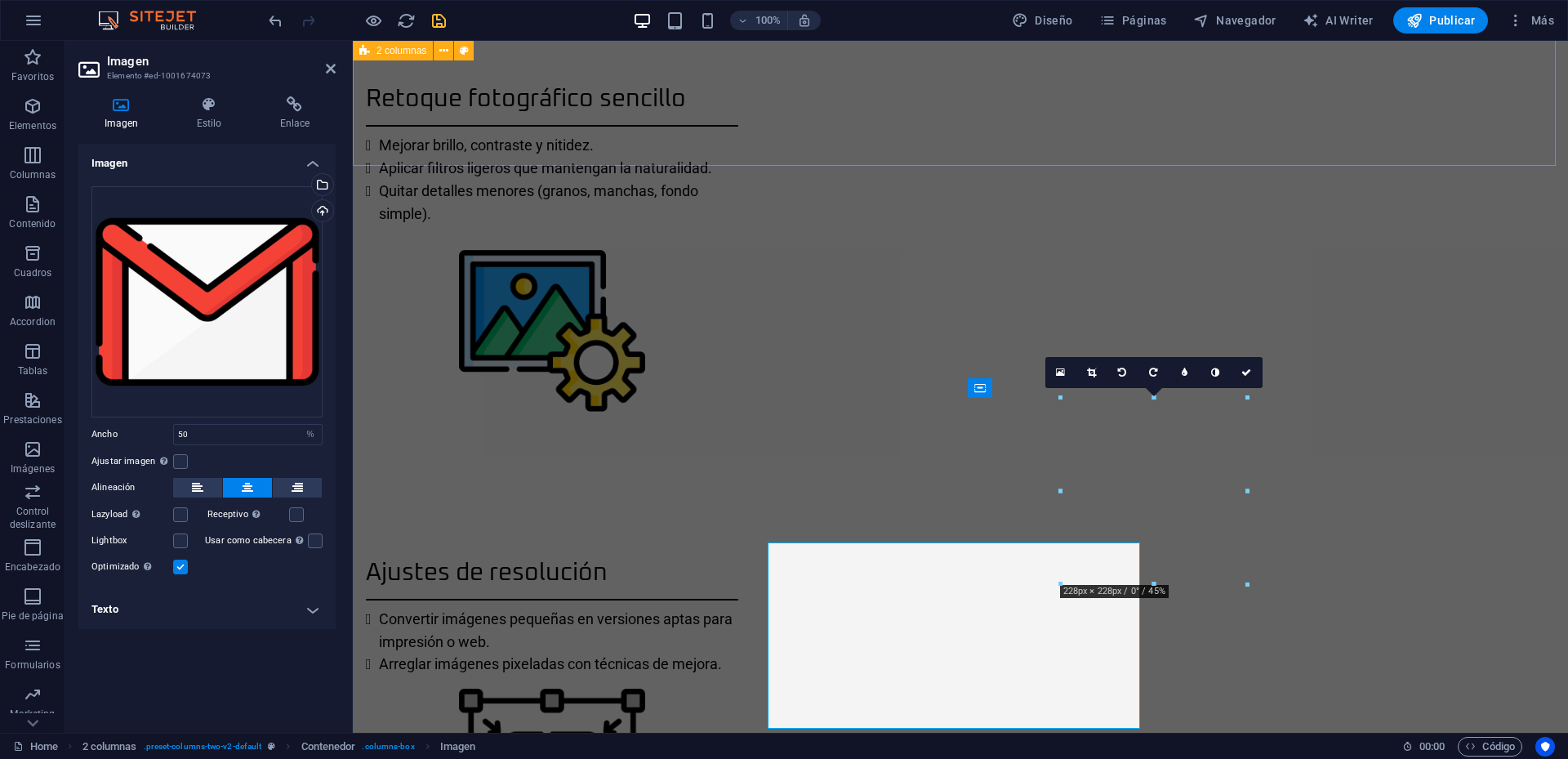
scroll to position [1979, 0]
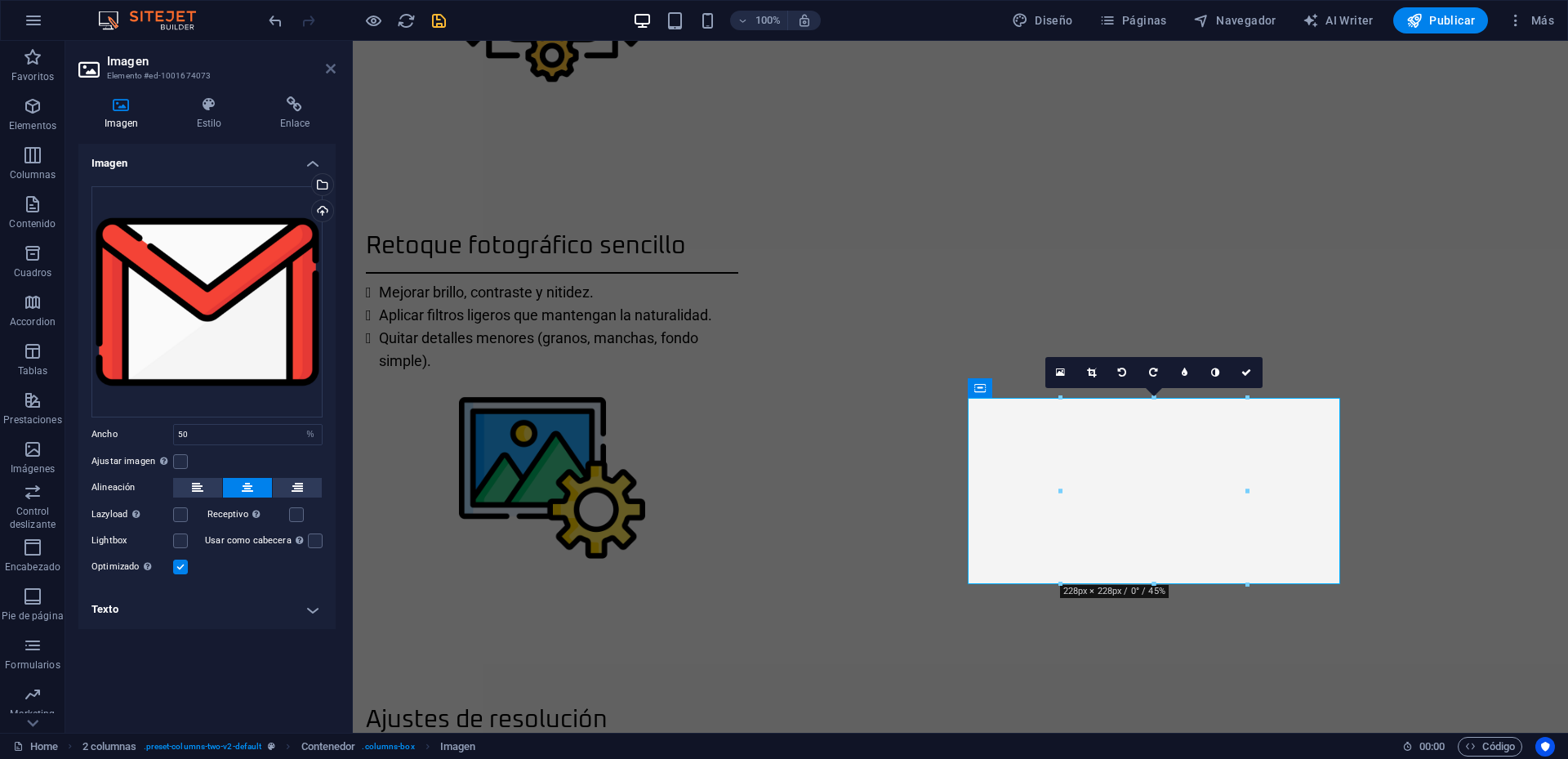
click at [327, 66] on icon at bounding box center [331, 68] width 10 height 13
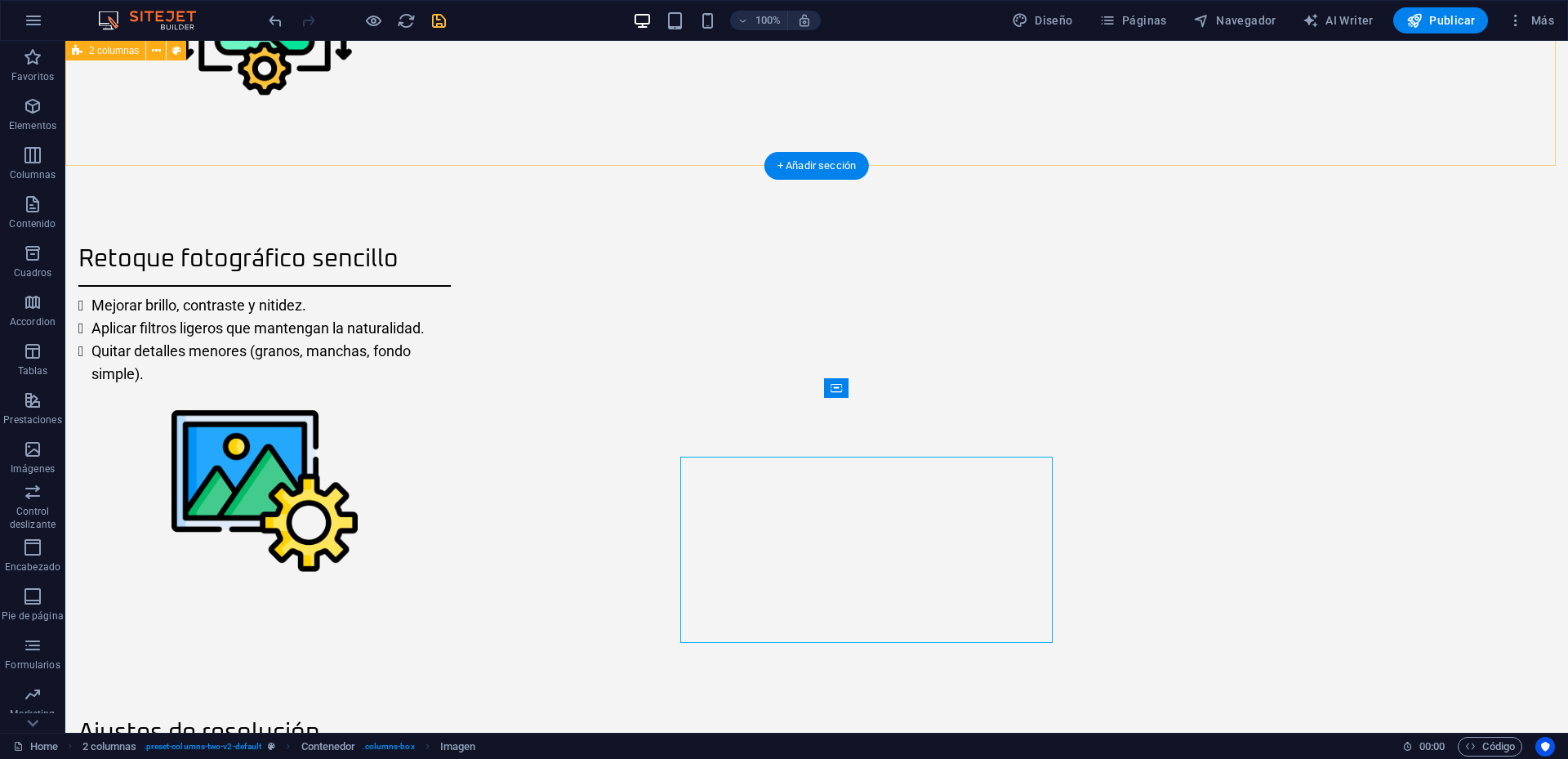
scroll to position [1920, 0]
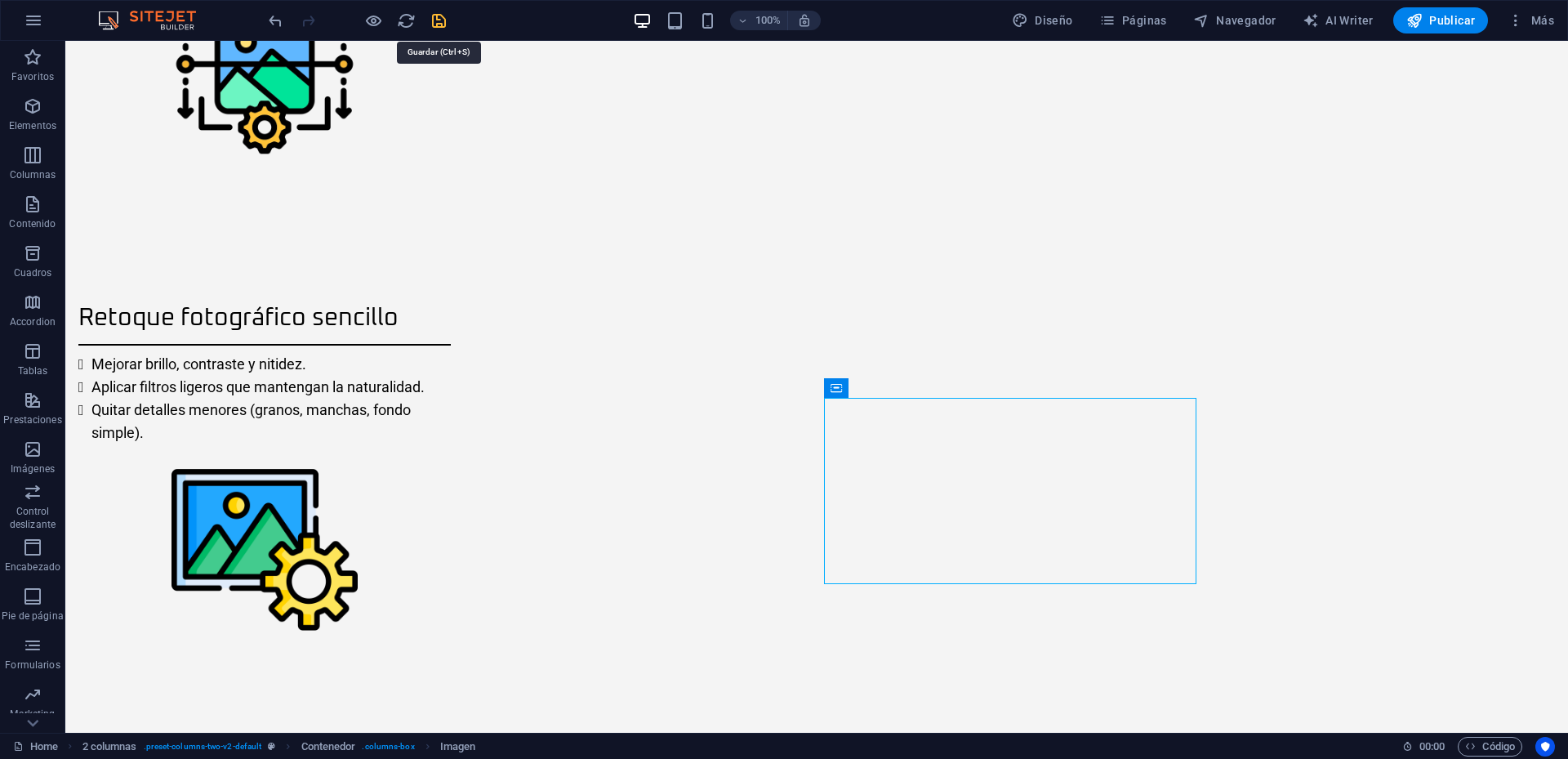
click at [442, 19] on icon "save" at bounding box center [439, 21] width 19 height 19
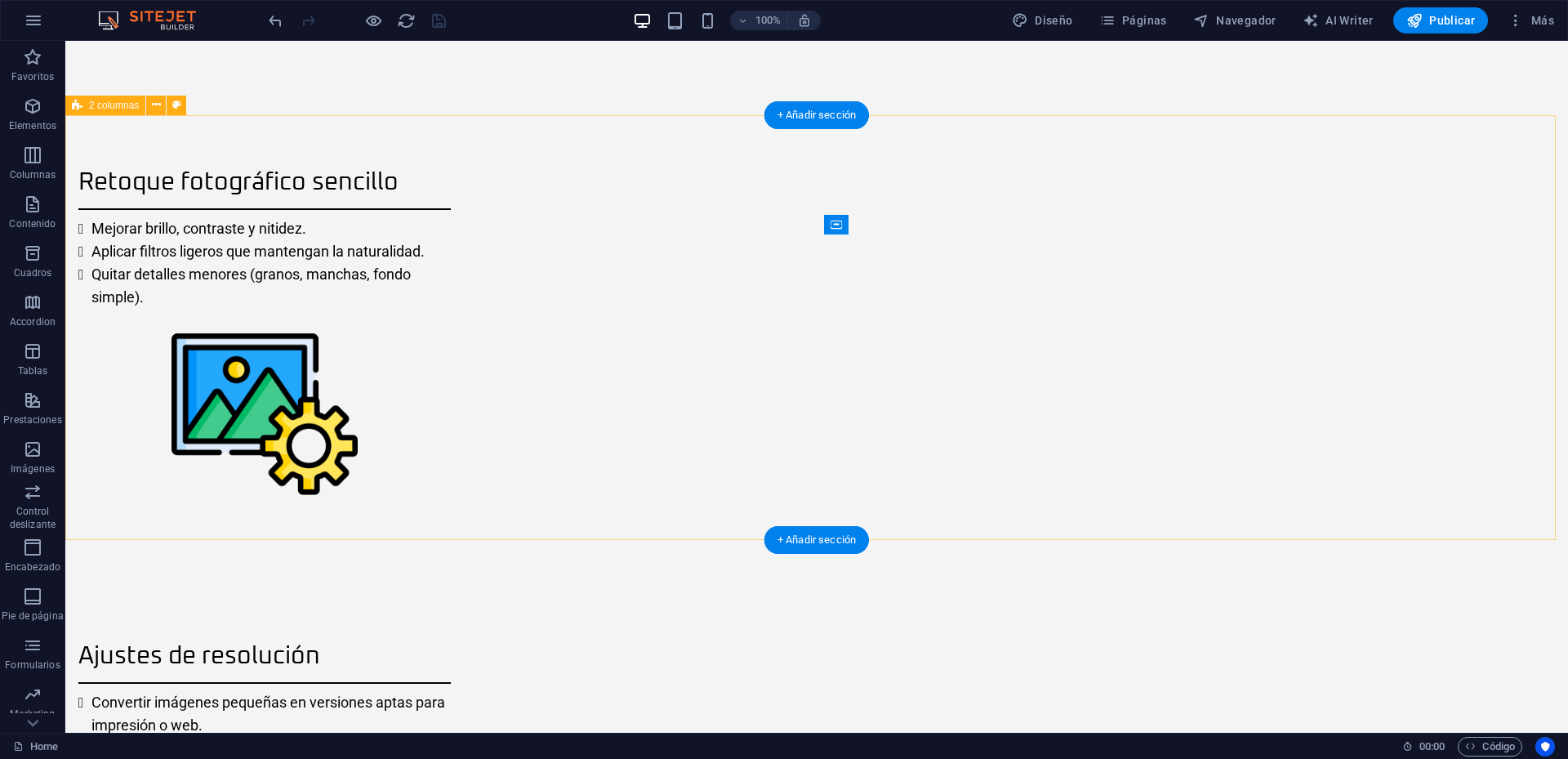
scroll to position [2083, 0]
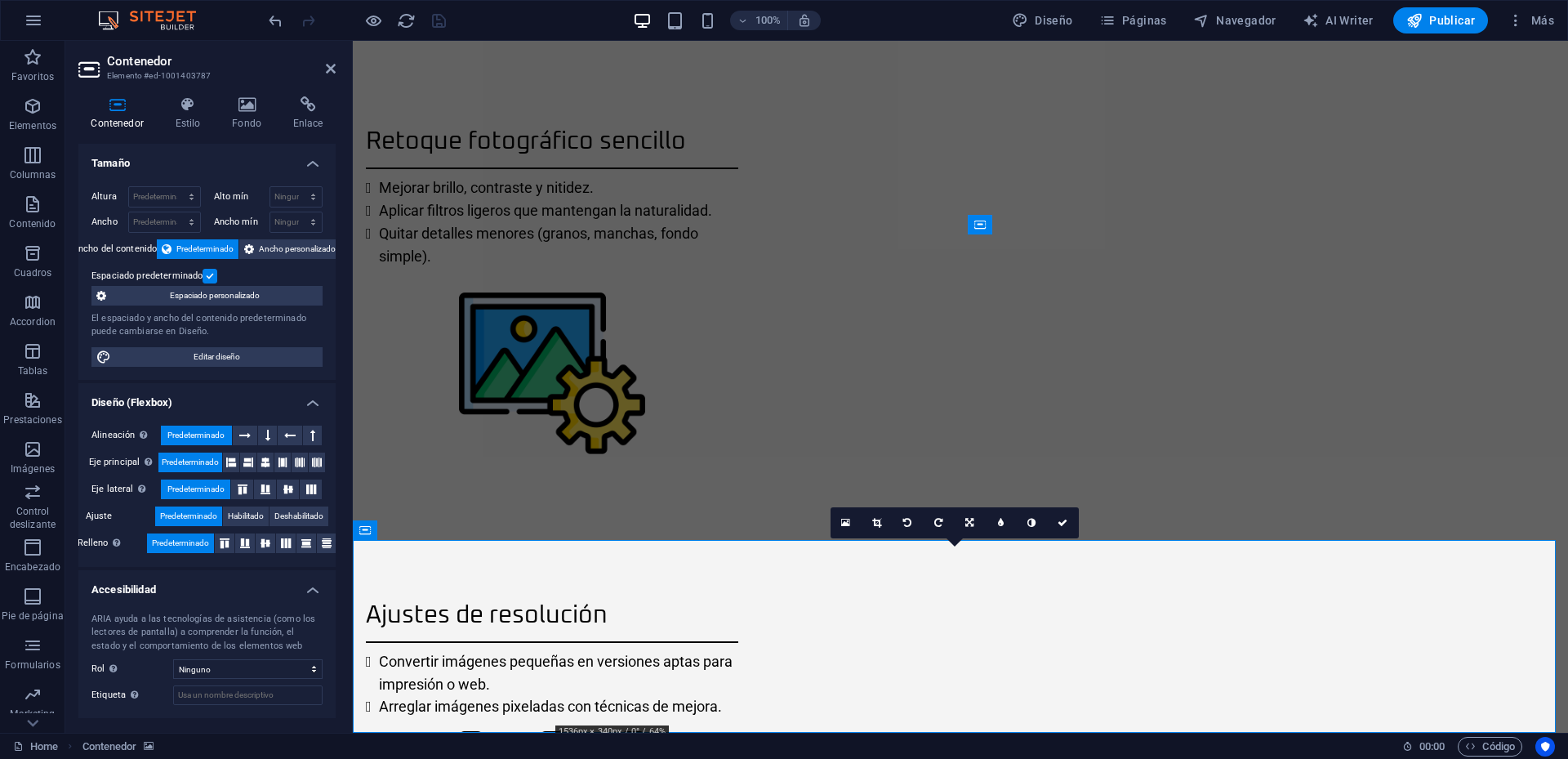
scroll to position [2142, 0]
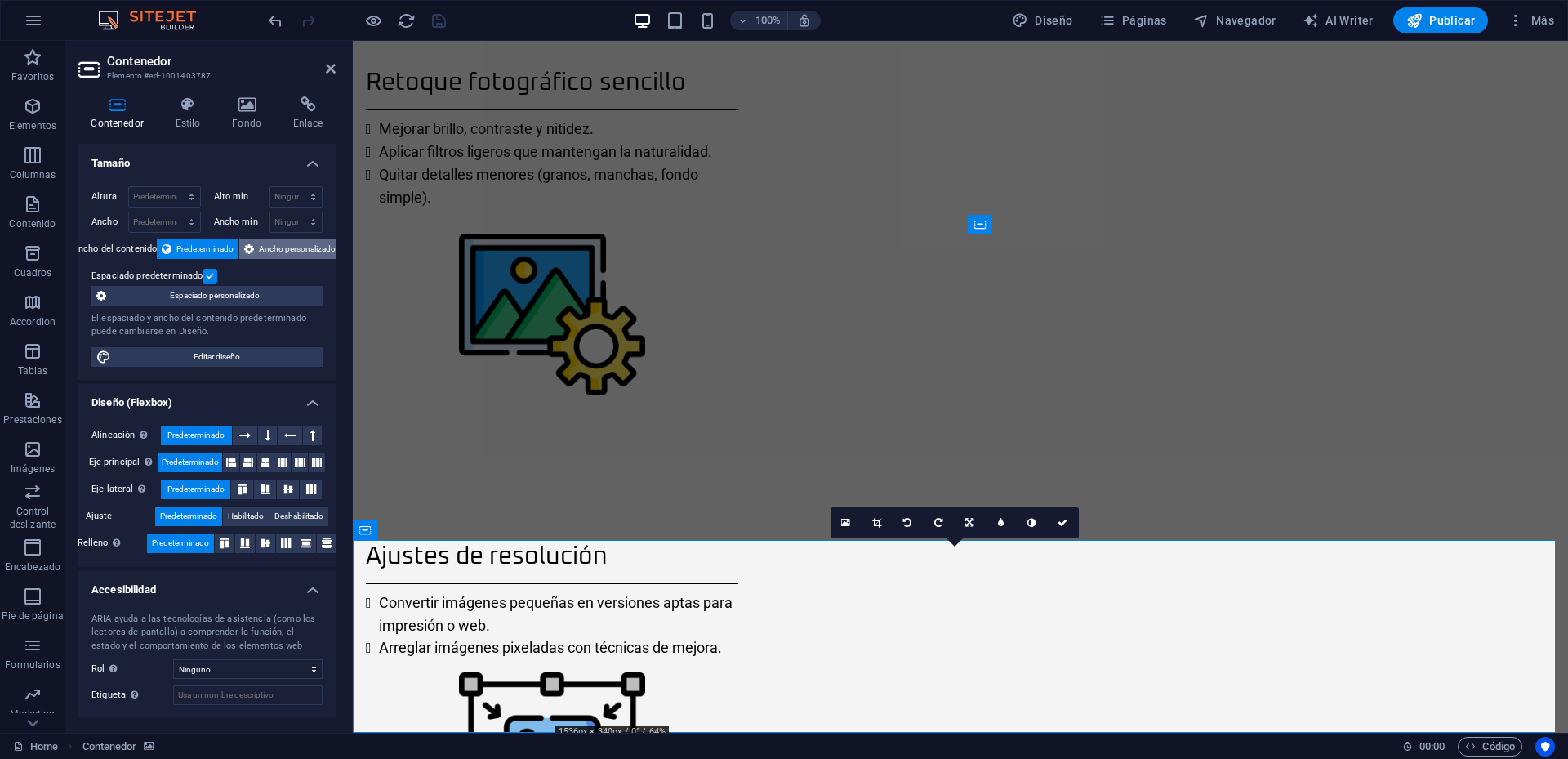
click at [285, 252] on span "Ancho personalizado" at bounding box center [297, 249] width 77 height 20
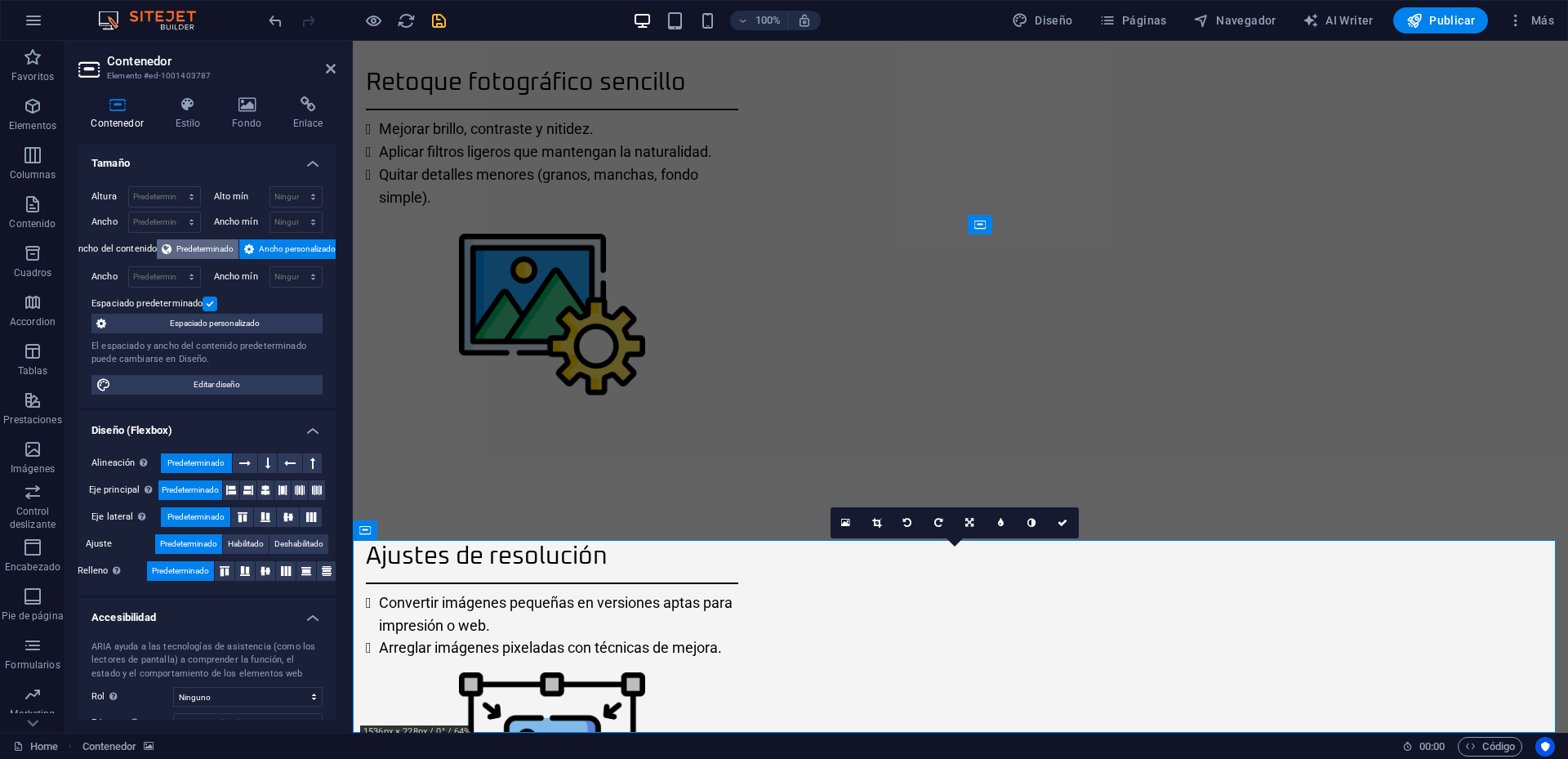
click at [207, 253] on span "Predeterminado" at bounding box center [205, 249] width 57 height 20
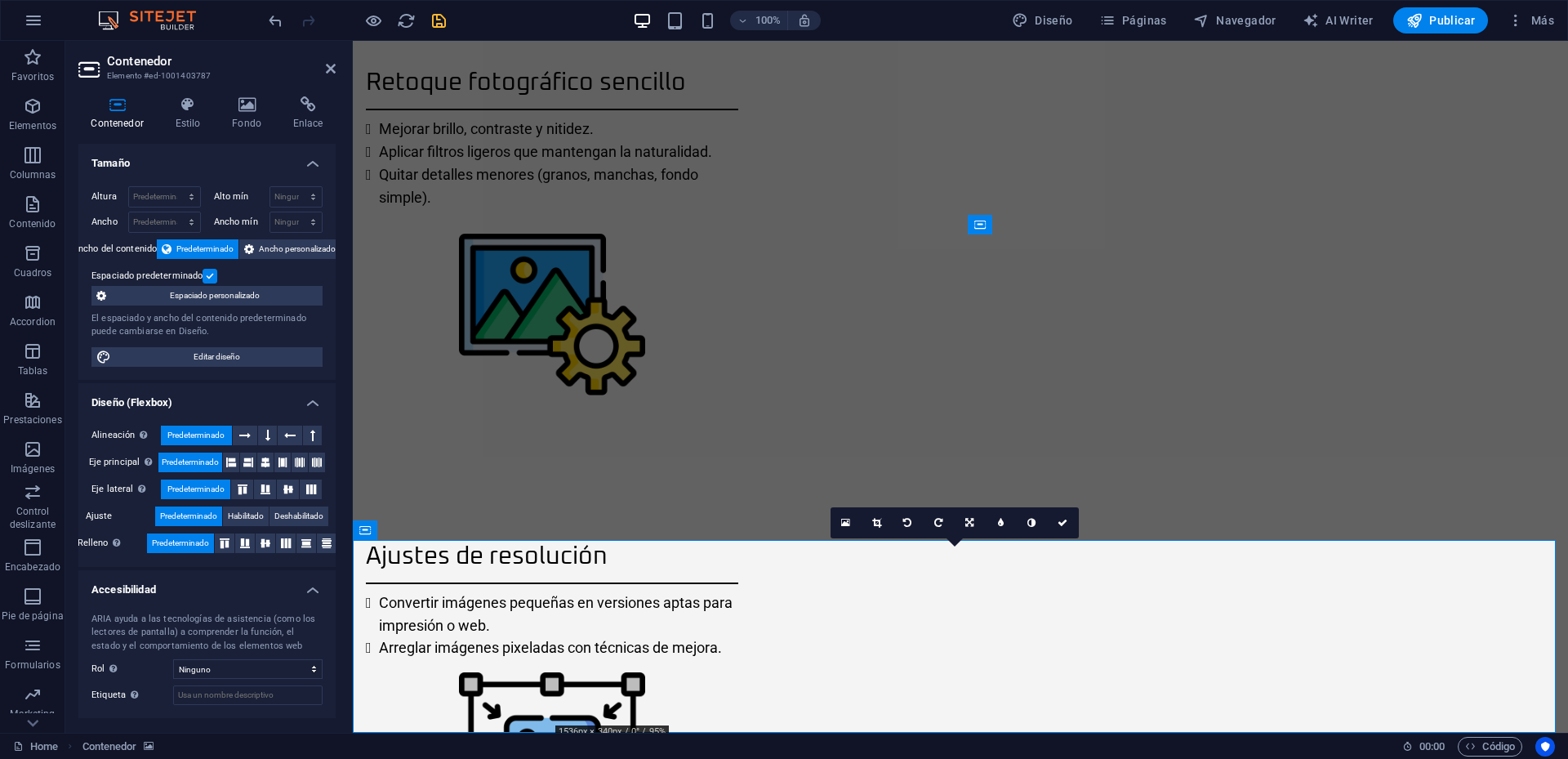
click at [199, 292] on span "Espaciado personalizado" at bounding box center [215, 296] width 207 height 20
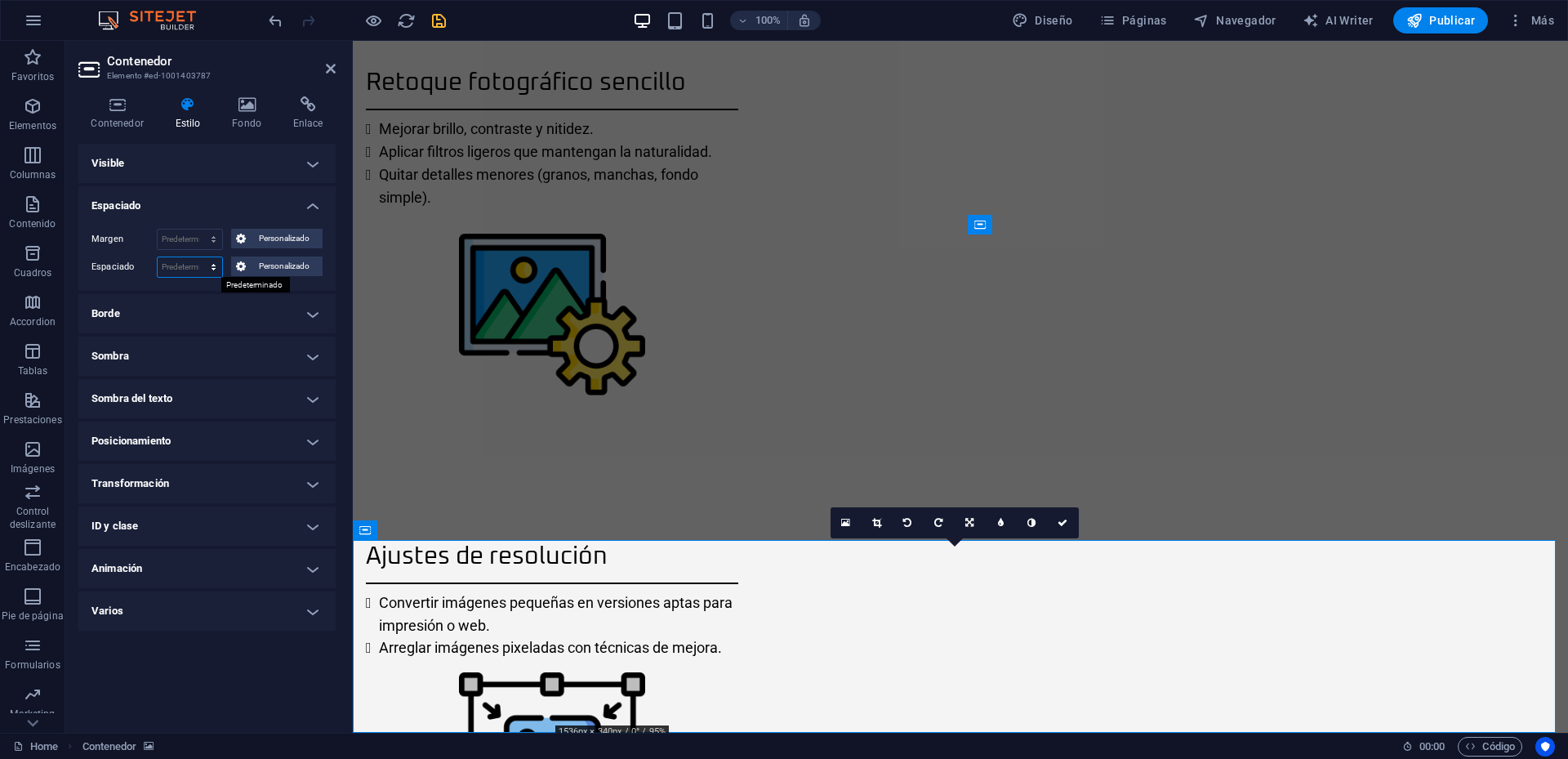
click at [189, 268] on select "Predeterminado px rem % vh vw Personalizado" at bounding box center [189, 268] width 64 height 20
select select "rem"
click at [198, 258] on select "Predeterminado px rem % vh vw Personalizado" at bounding box center [189, 268] width 64 height 20
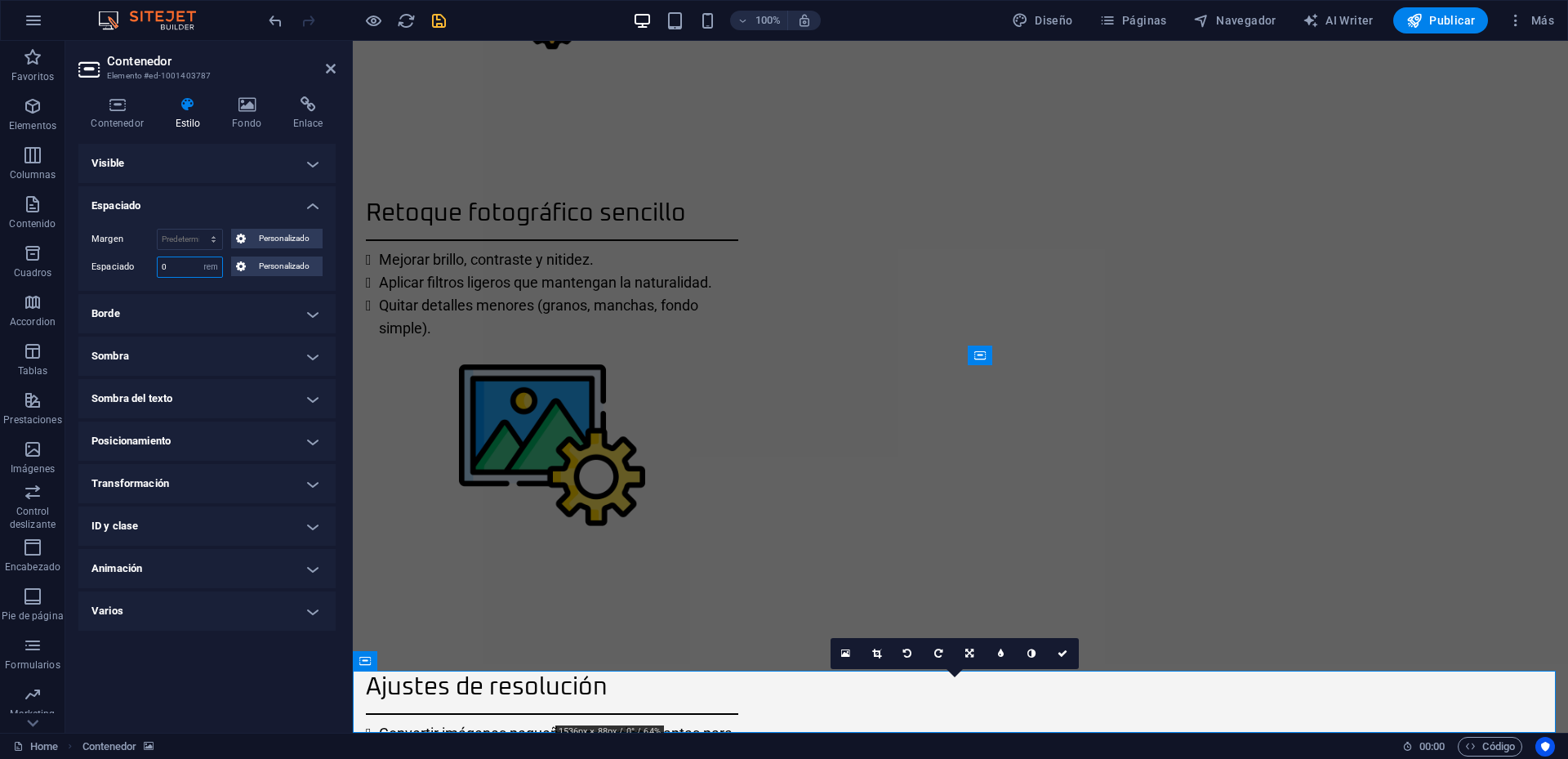
click at [179, 268] on input "0" at bounding box center [189, 268] width 64 height 20
drag, startPoint x: 179, startPoint y: 267, endPoint x: 141, endPoint y: 267, distance: 38.0
click at [141, 267] on div "Espaciado 0 Predeterminado px rem % vh vw Personalizado Personalizado" at bounding box center [207, 267] width 231 height 21
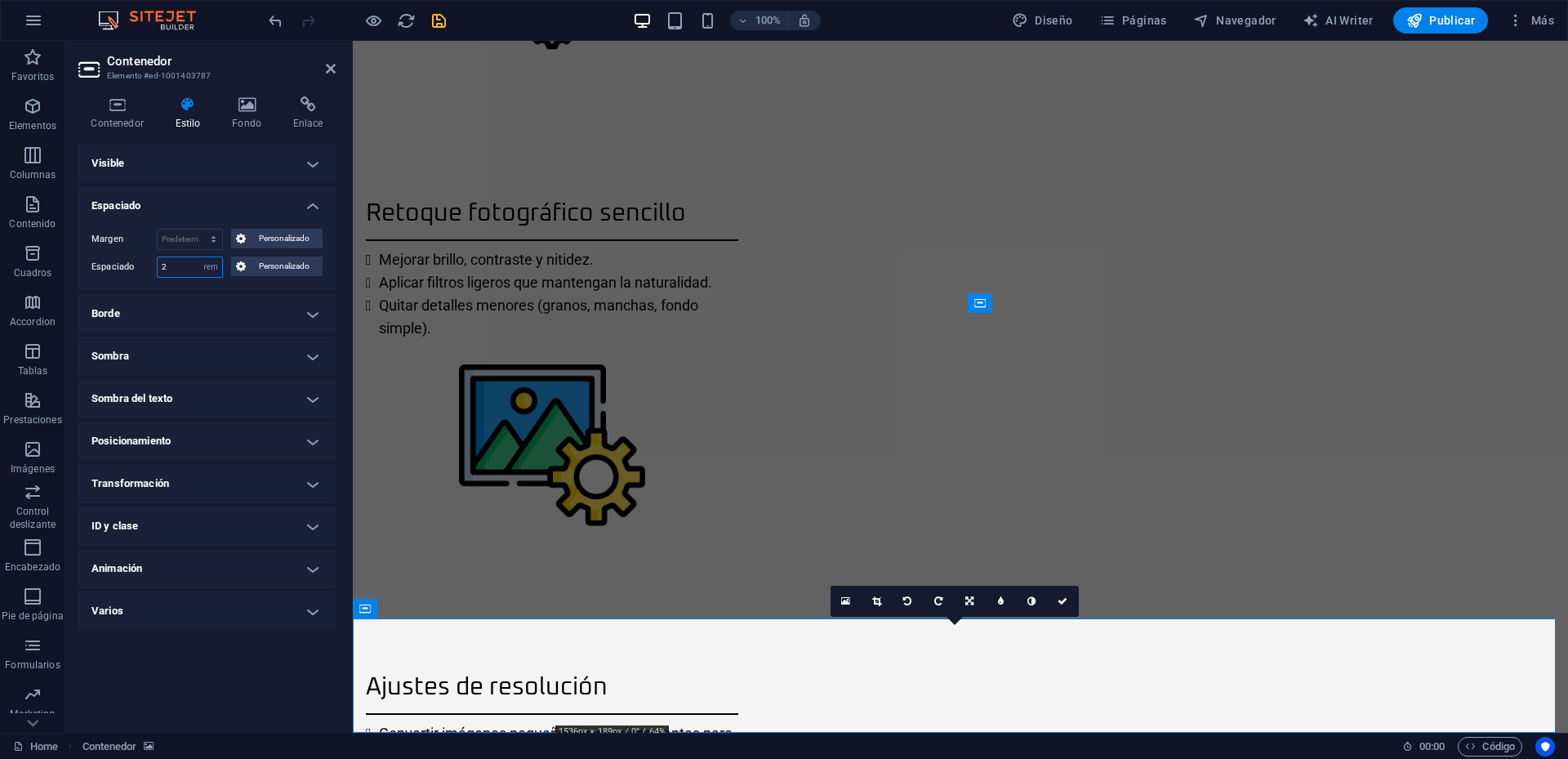
scroll to position [2064, 0]
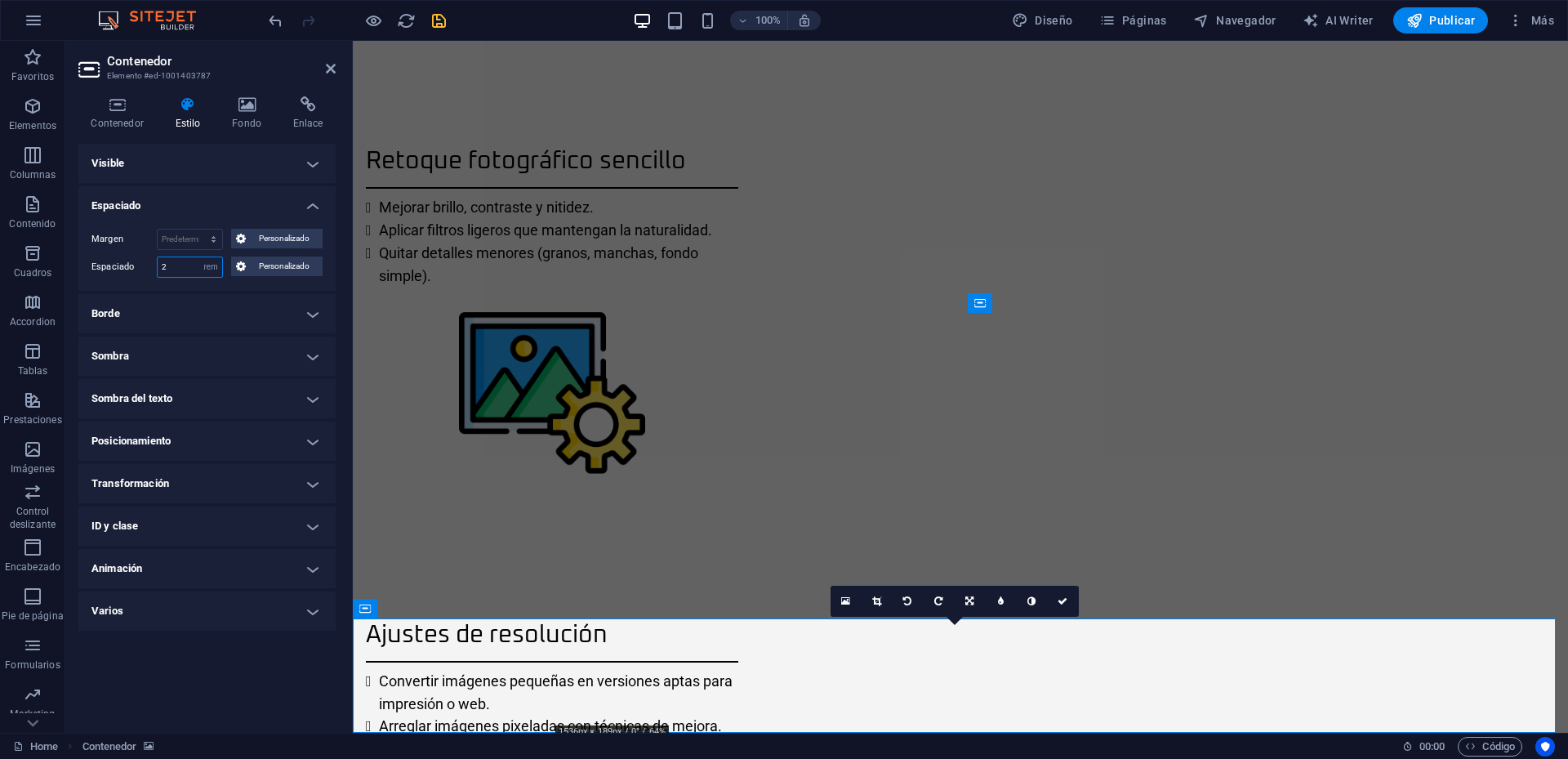
drag, startPoint x: 183, startPoint y: 268, endPoint x: 137, endPoint y: 269, distance: 46.0
click at [137, 269] on div "Espaciado 2 Predeterminado px rem % vh vw Personalizado Personalizado" at bounding box center [207, 267] width 231 height 21
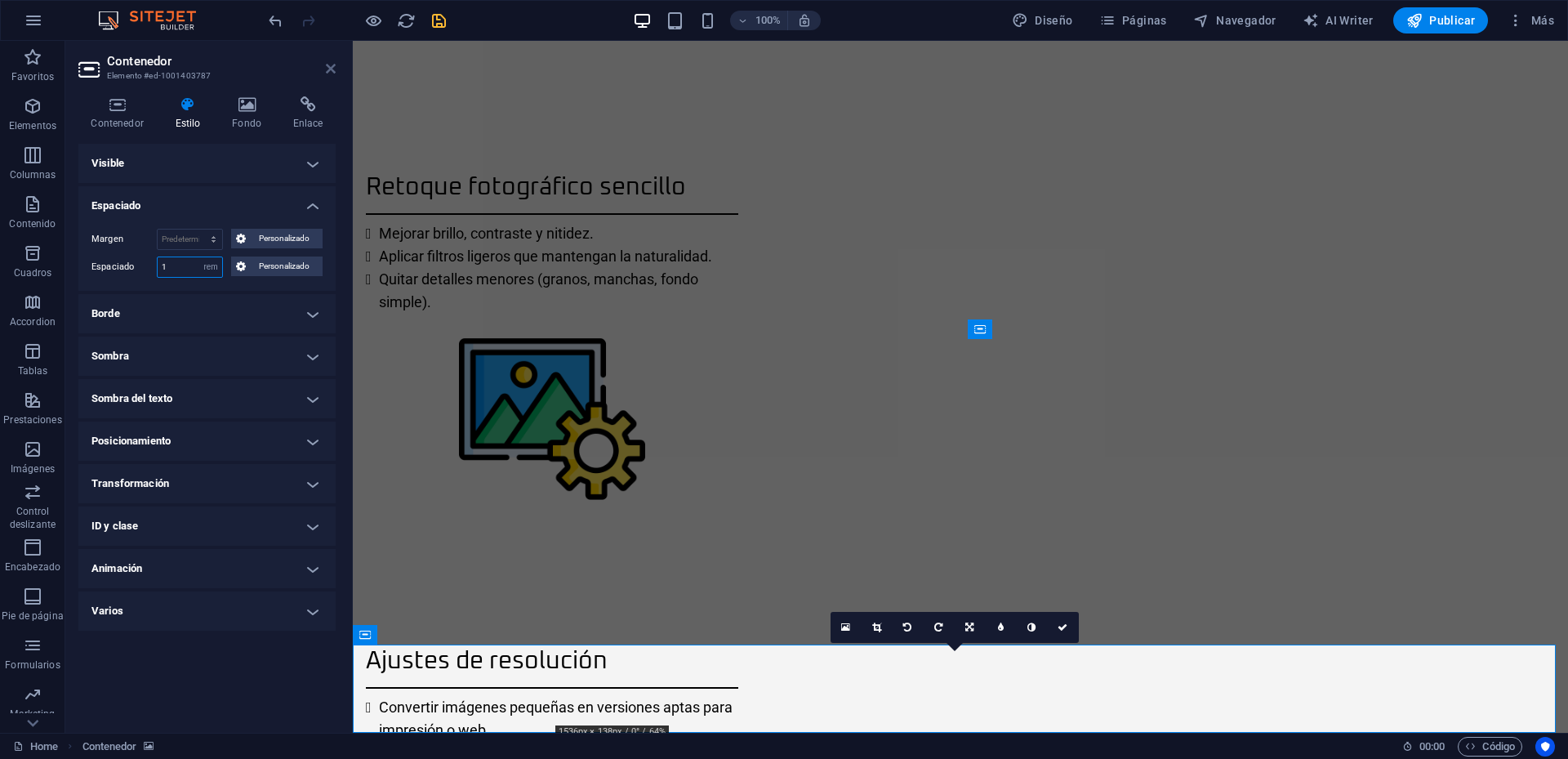
type input "1"
click at [334, 63] on icon at bounding box center [331, 68] width 10 height 13
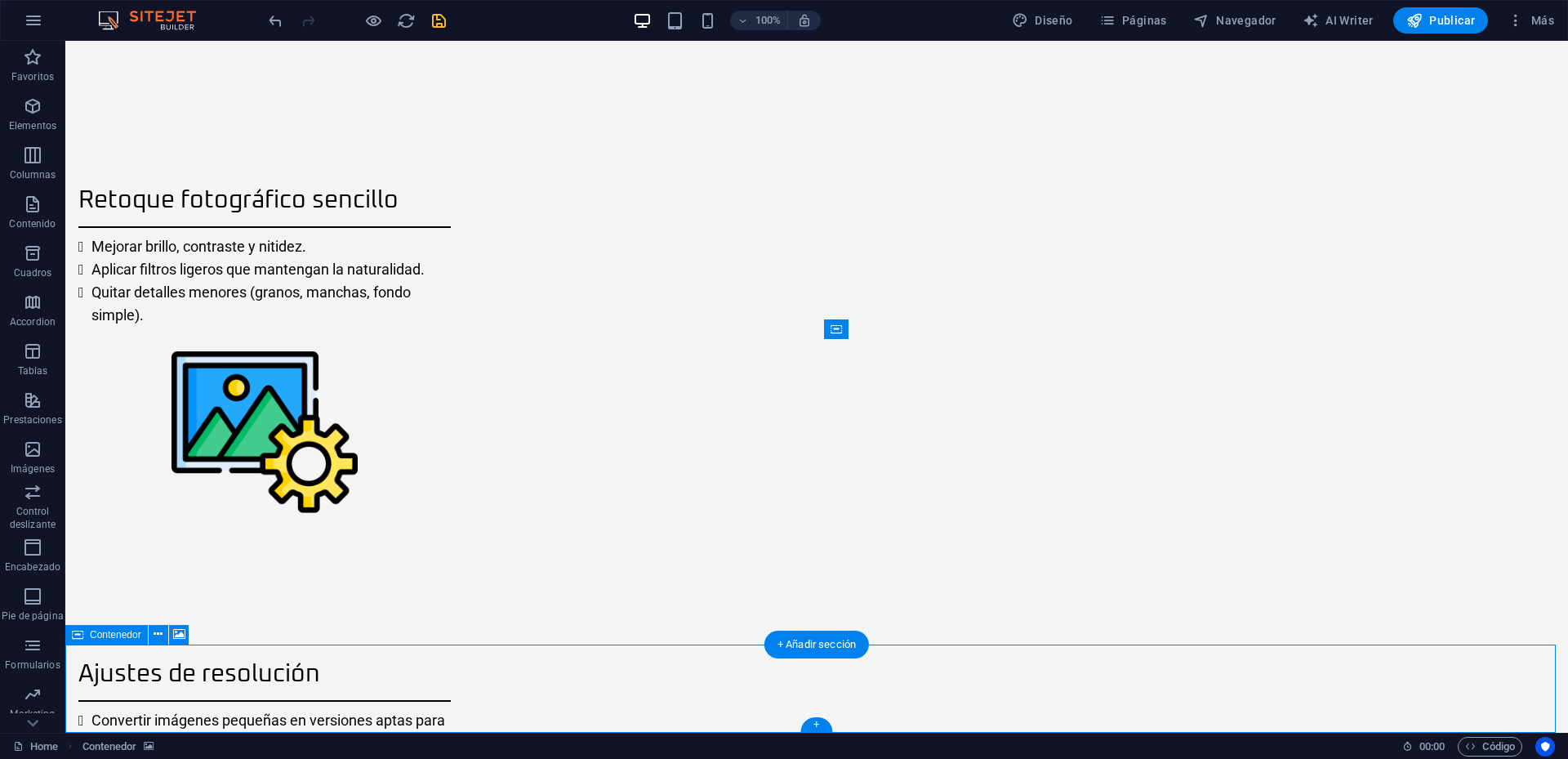
select select "rem"
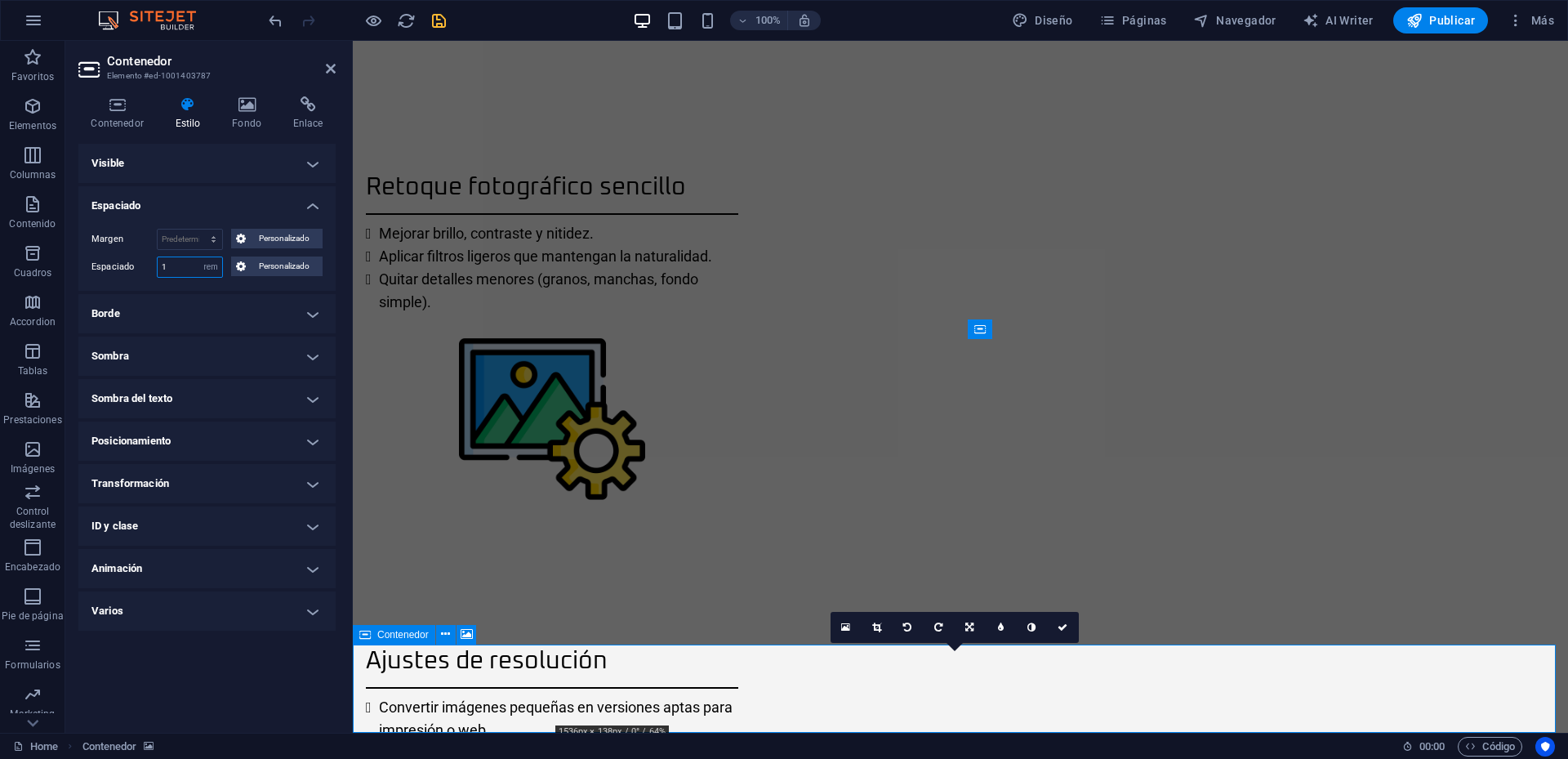
drag, startPoint x: 183, startPoint y: 259, endPoint x: 131, endPoint y: 262, distance: 52.1
click at [132, 259] on div "Espaciado 1 Predeterminado px rem % vh vw Personalizado Personalizado" at bounding box center [207, 267] width 231 height 21
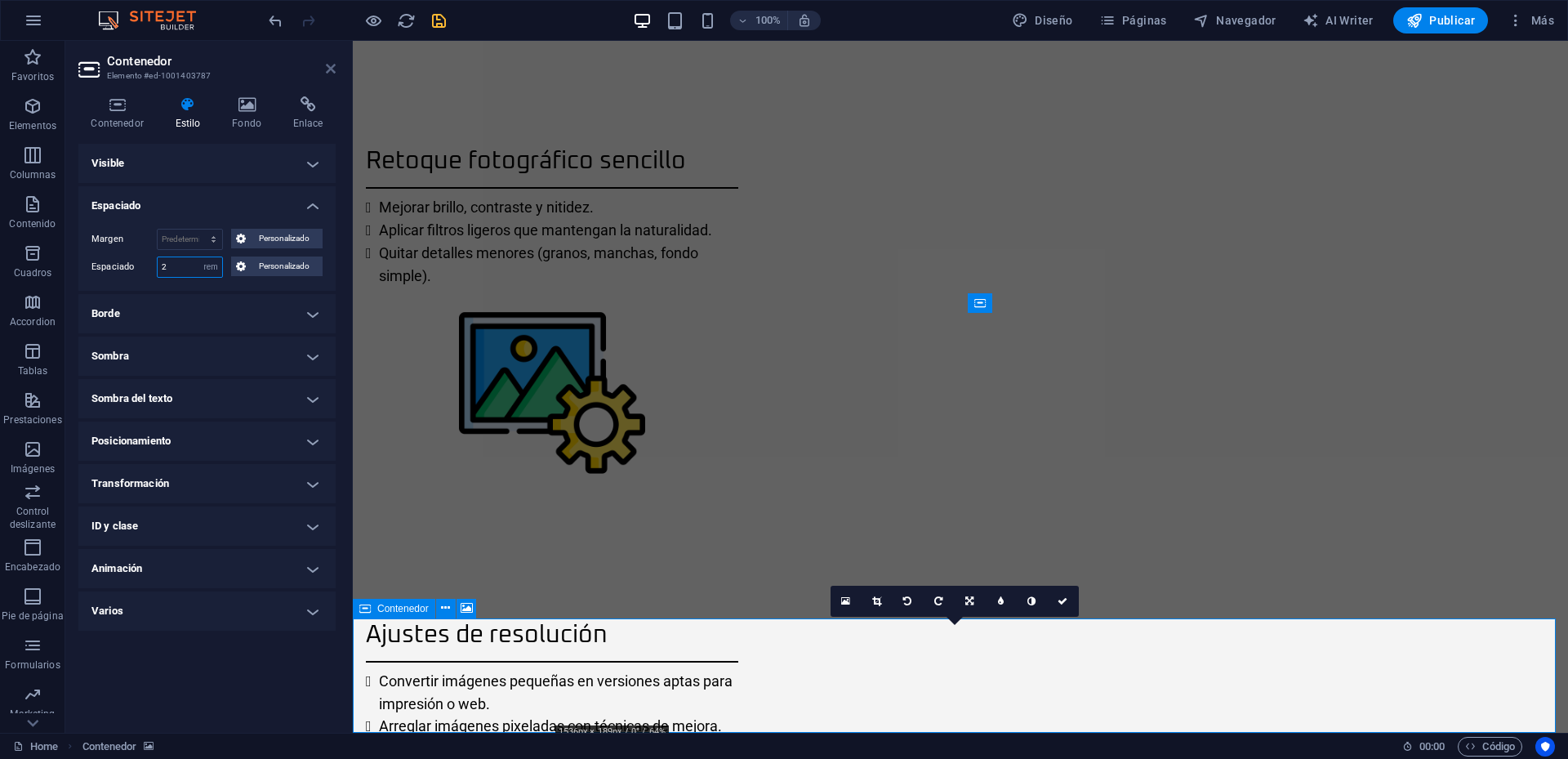
type input "2"
click at [334, 71] on icon at bounding box center [331, 68] width 10 height 13
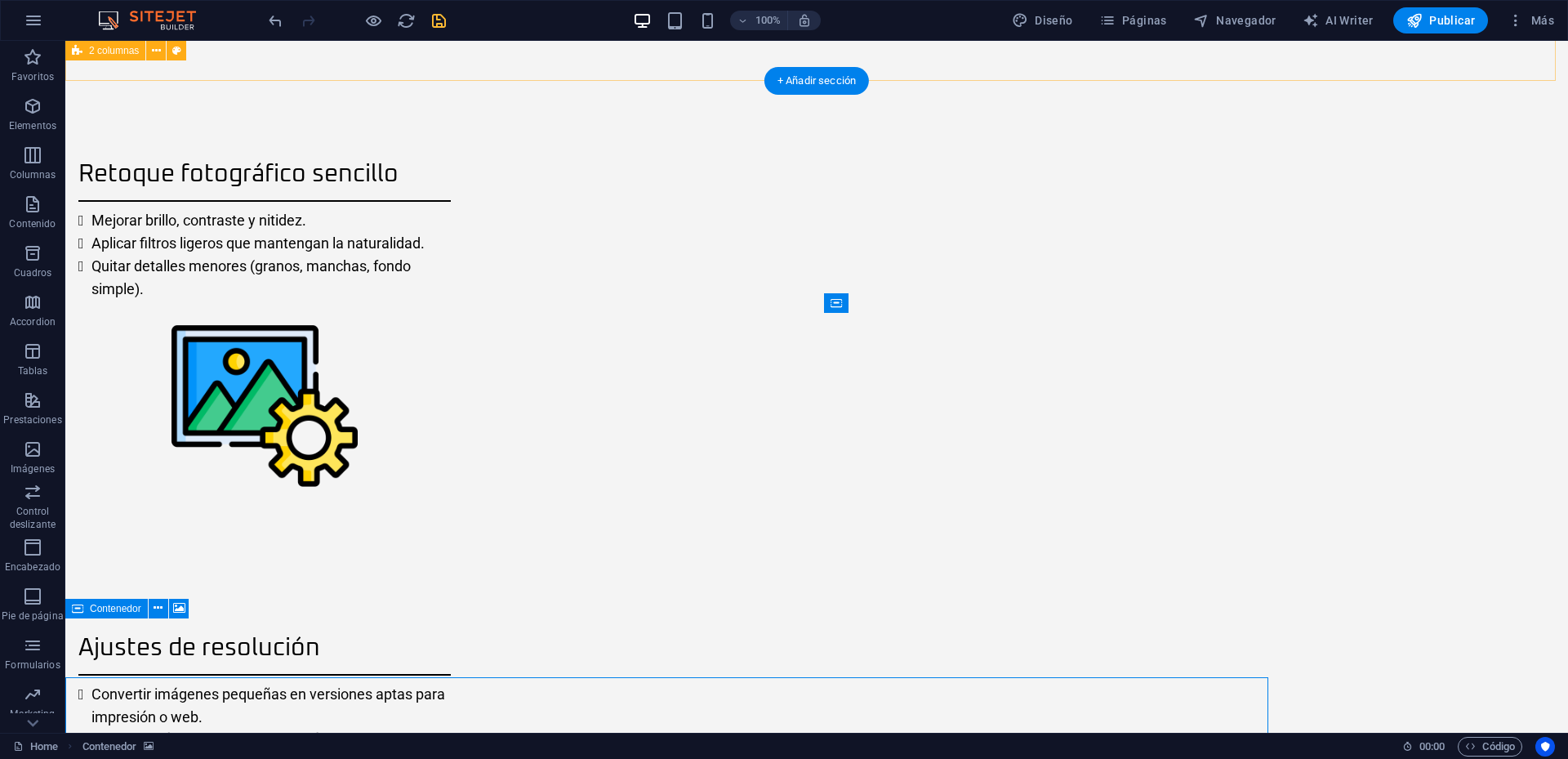
scroll to position [2005, 0]
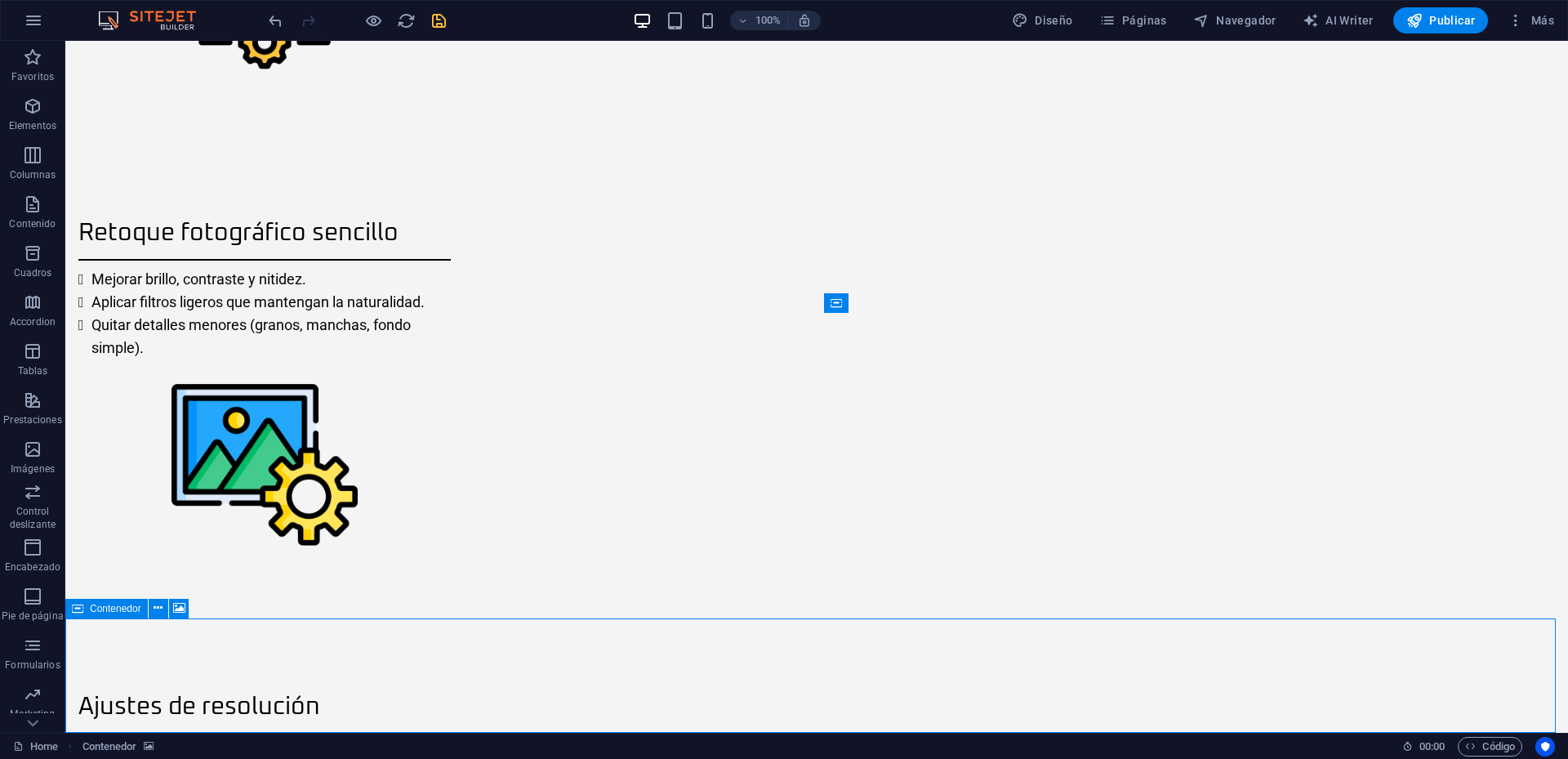
click at [434, 19] on icon "save" at bounding box center [439, 21] width 19 height 19
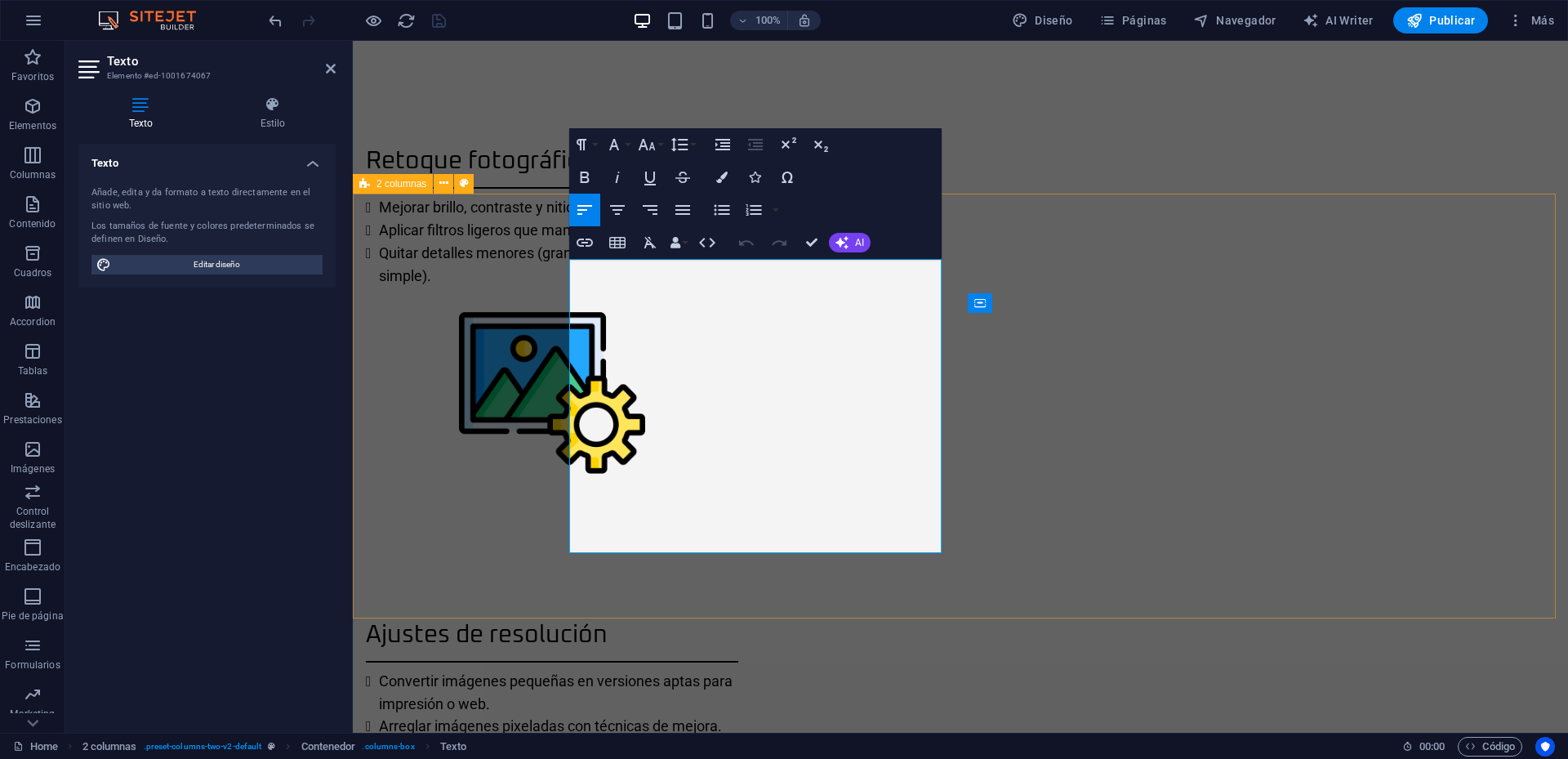
drag, startPoint x: 723, startPoint y: 538, endPoint x: 541, endPoint y: 257, distance: 334.8
copy div "💲 Cuéntame qué necesitas y recibirás una cotización personalizada. ✨ El primer …"
click at [327, 67] on icon at bounding box center [331, 68] width 10 height 13
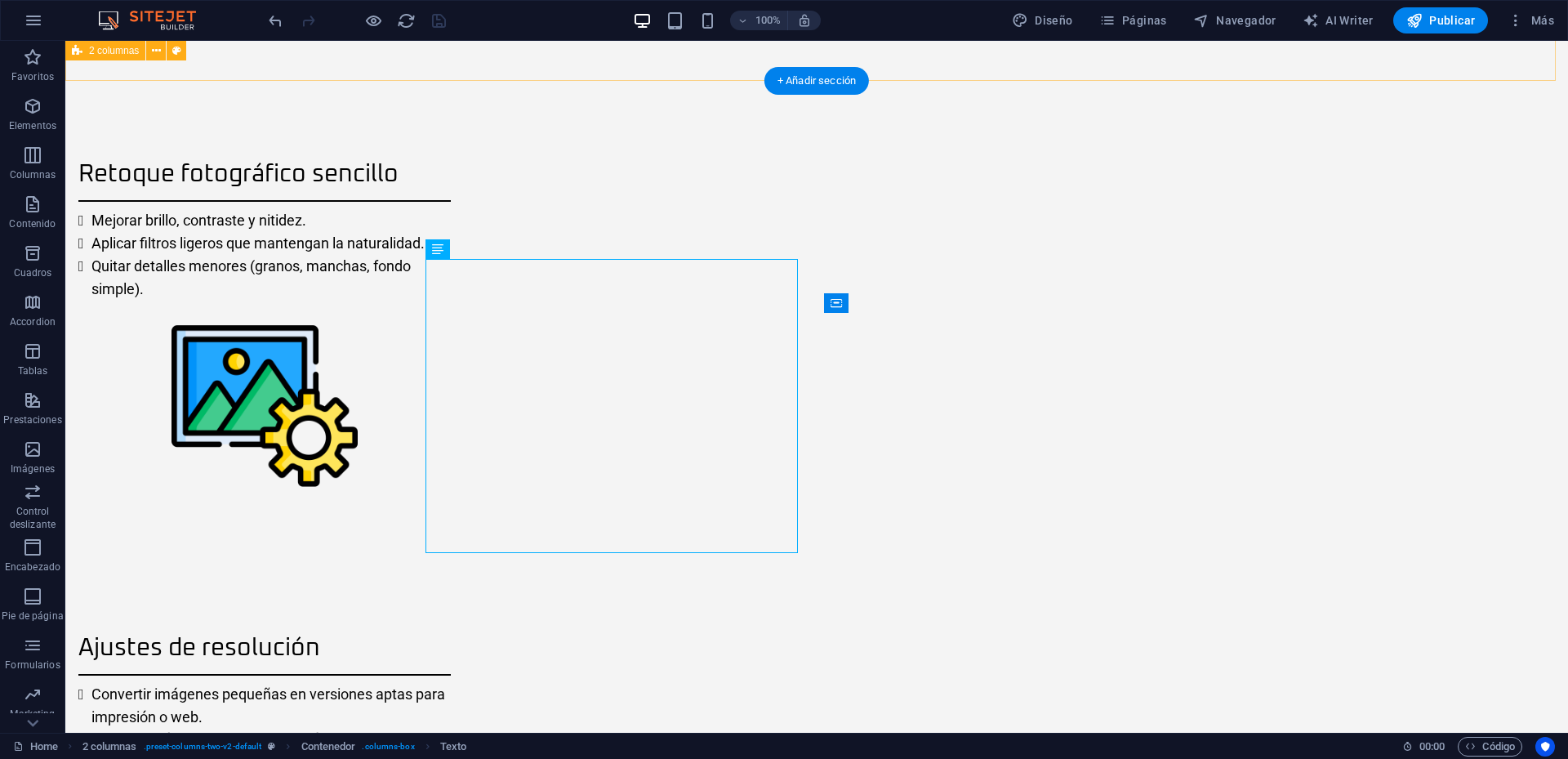
scroll to position [2005, 0]
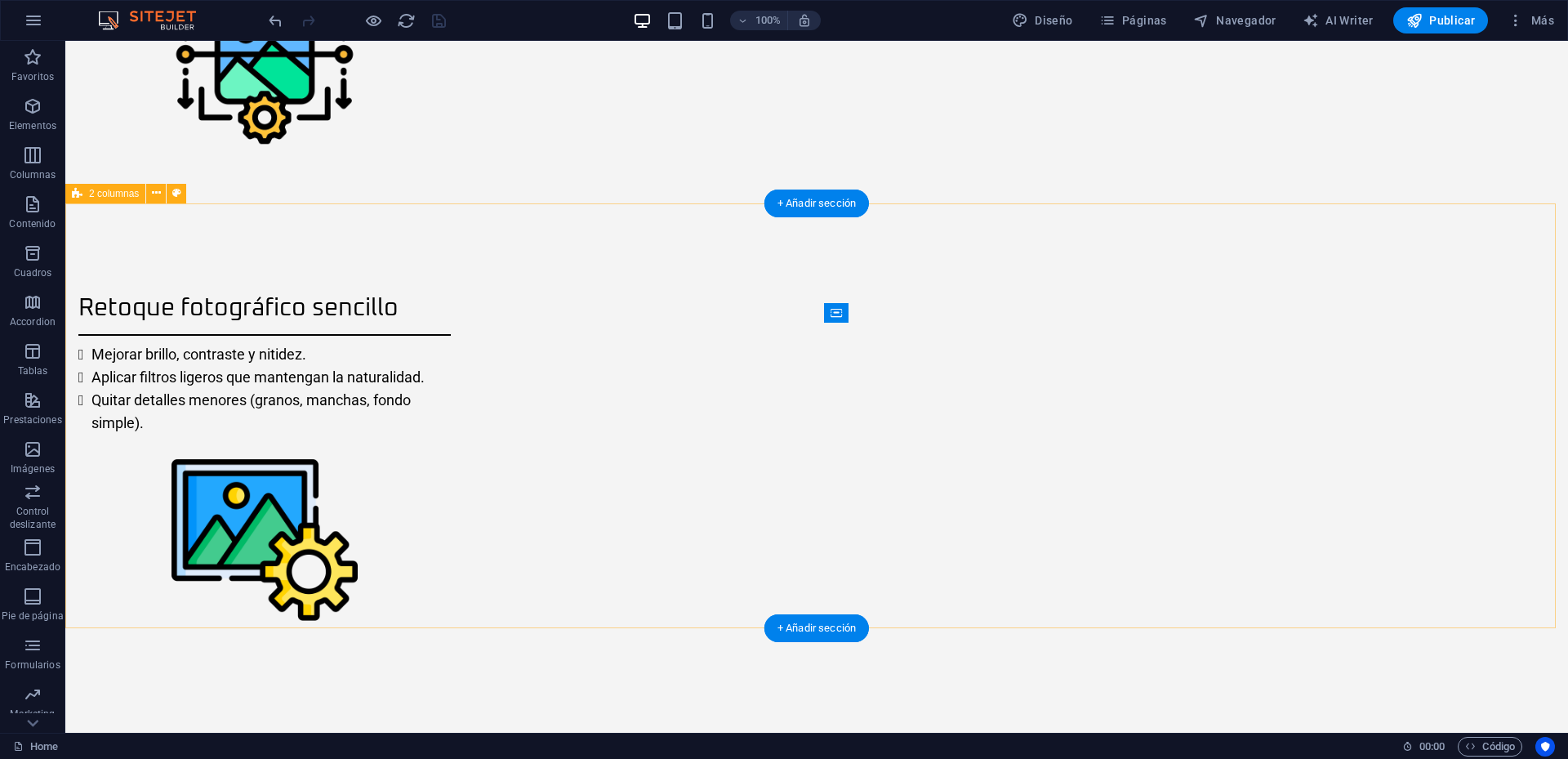
scroll to position [1923, 0]
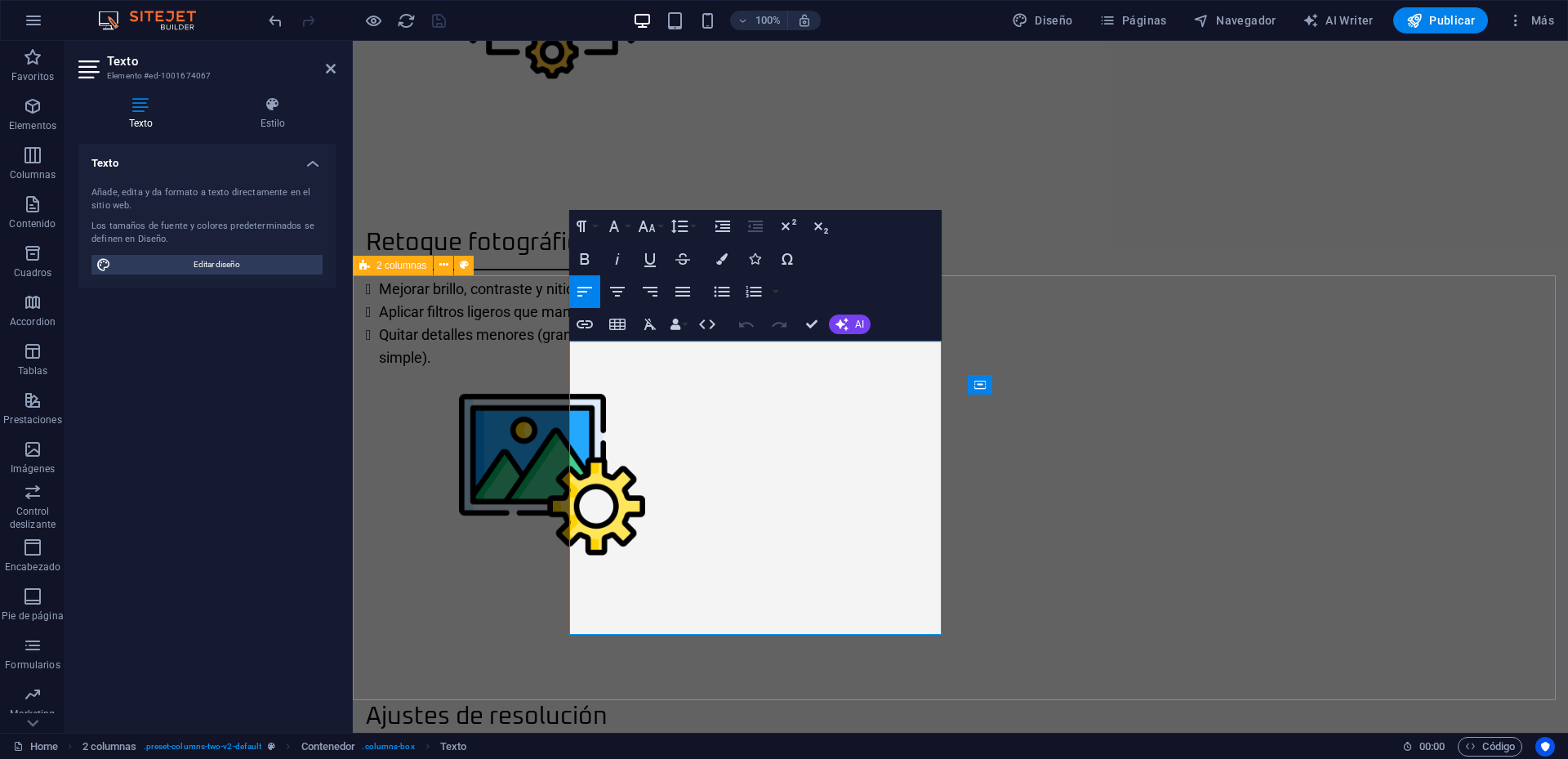
click at [652, 228] on icon "button" at bounding box center [647, 227] width 20 height 20
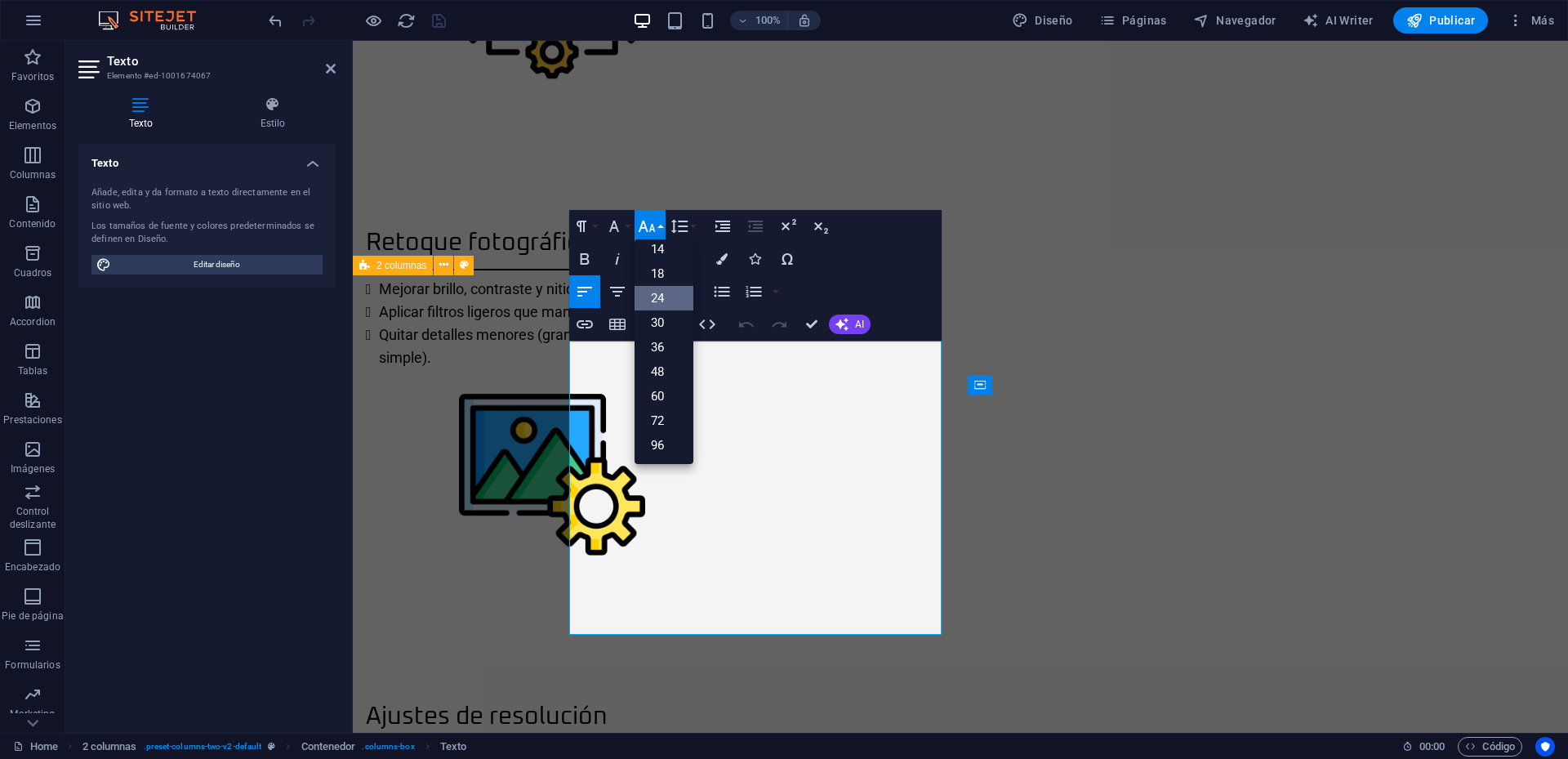
scroll to position [131, 0]
click at [664, 277] on link "18" at bounding box center [663, 273] width 59 height 24
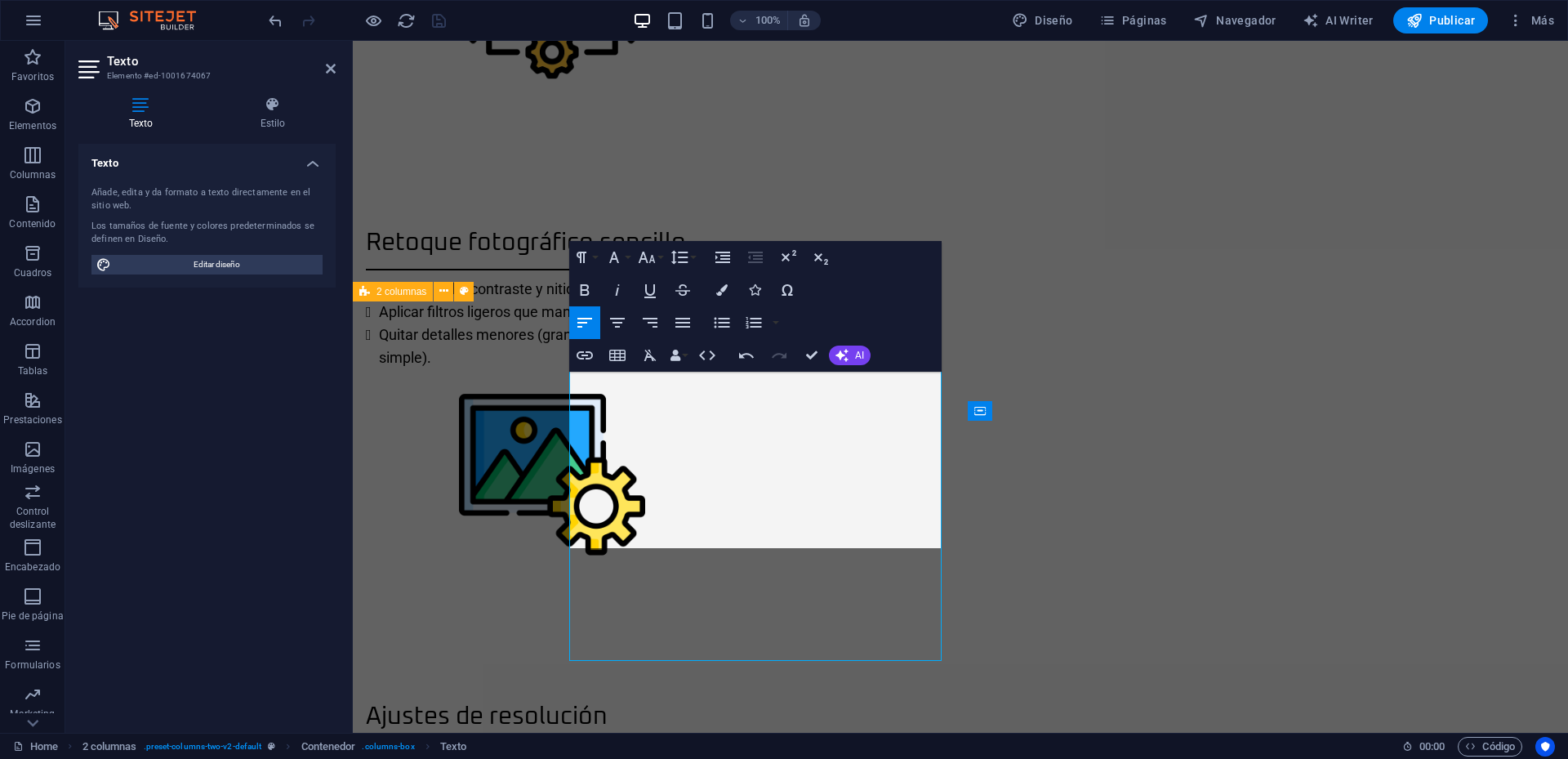
scroll to position [1956, 0]
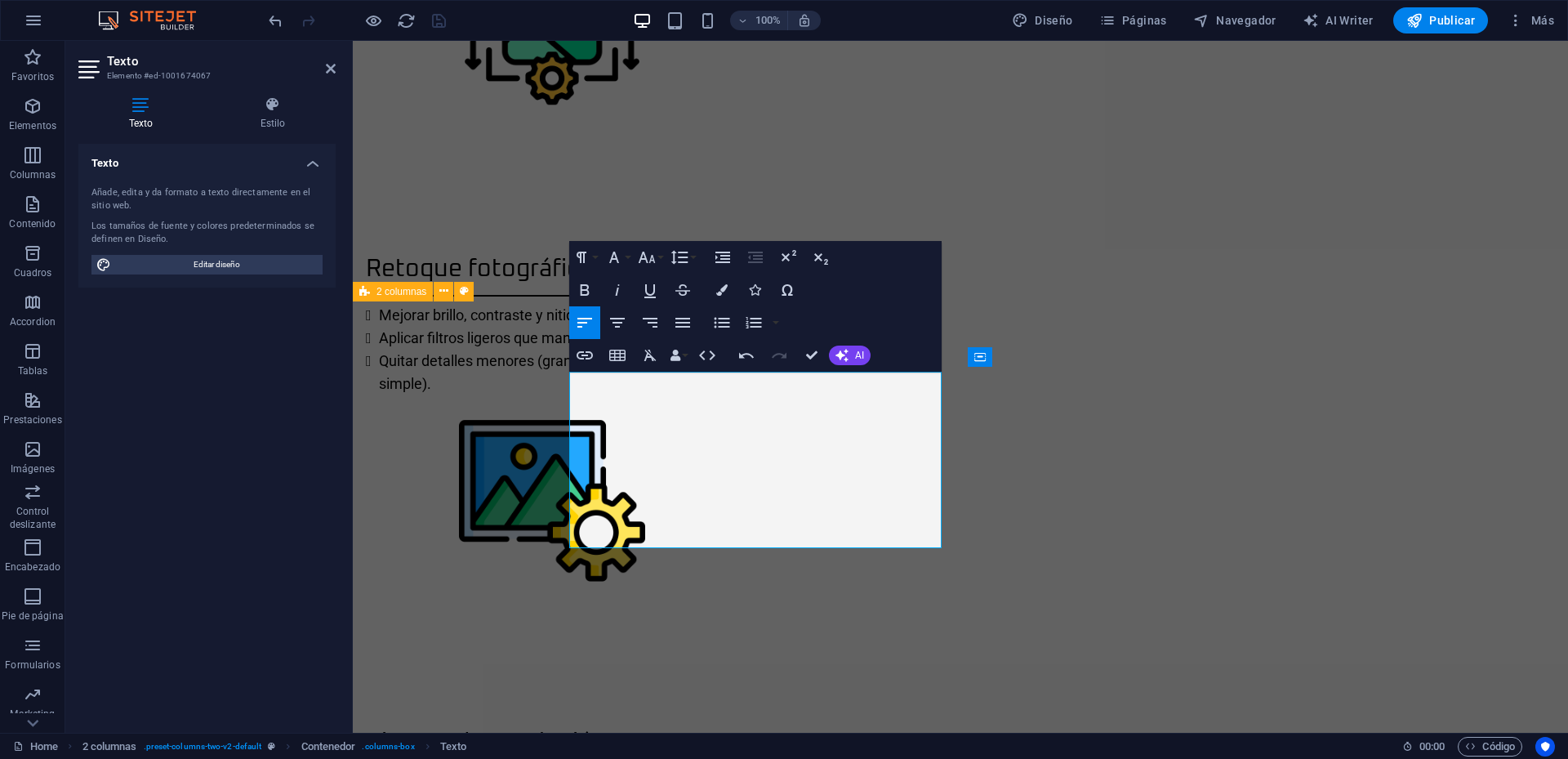
click at [338, 63] on aside "Texto Elemento #ed-1001674067 Texto Estilo Texto Añade, edita y da formato a te…" at bounding box center [208, 386] width 287 height 692
click at [327, 67] on icon at bounding box center [331, 68] width 10 height 13
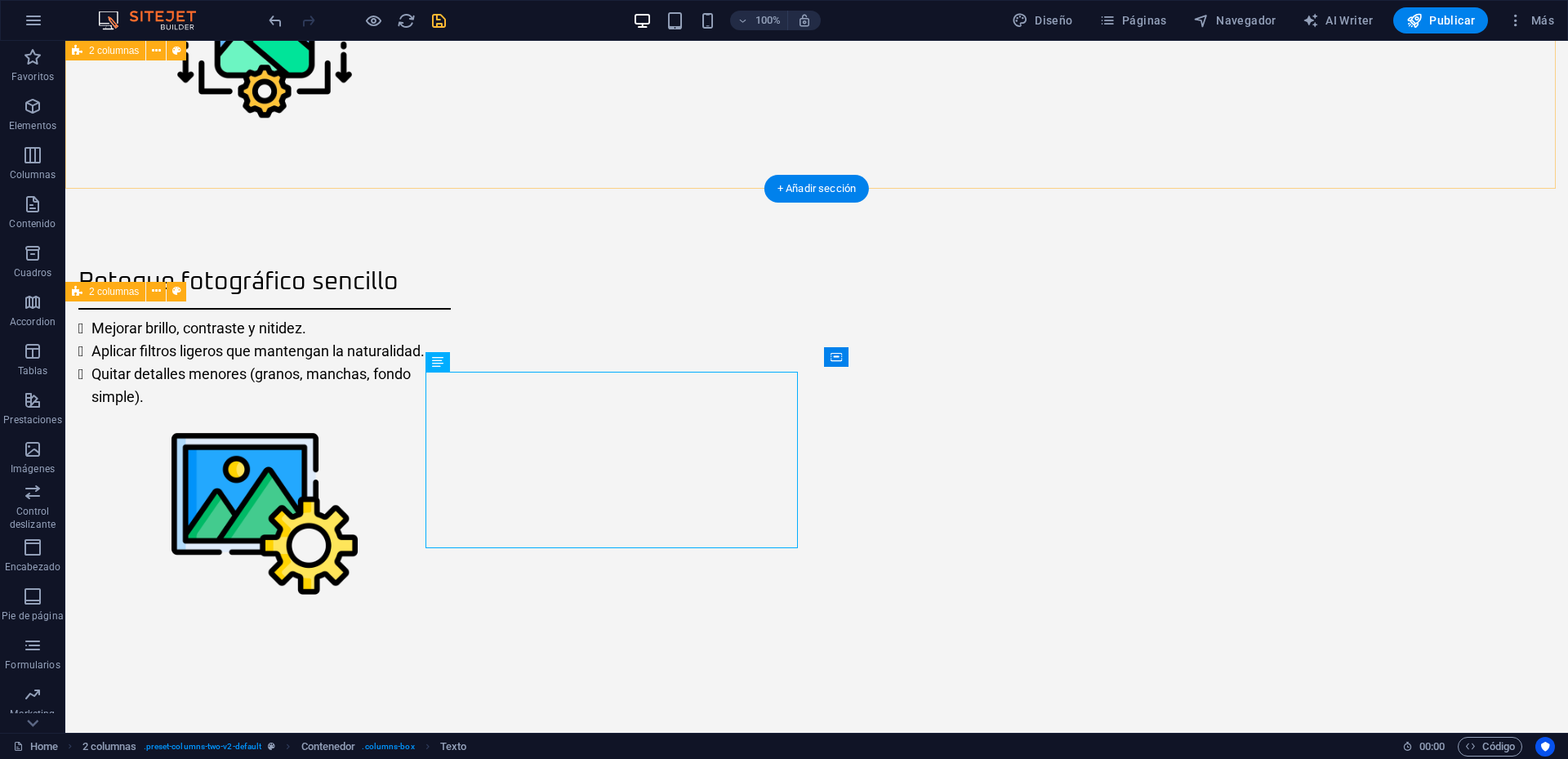
scroll to position [1897, 0]
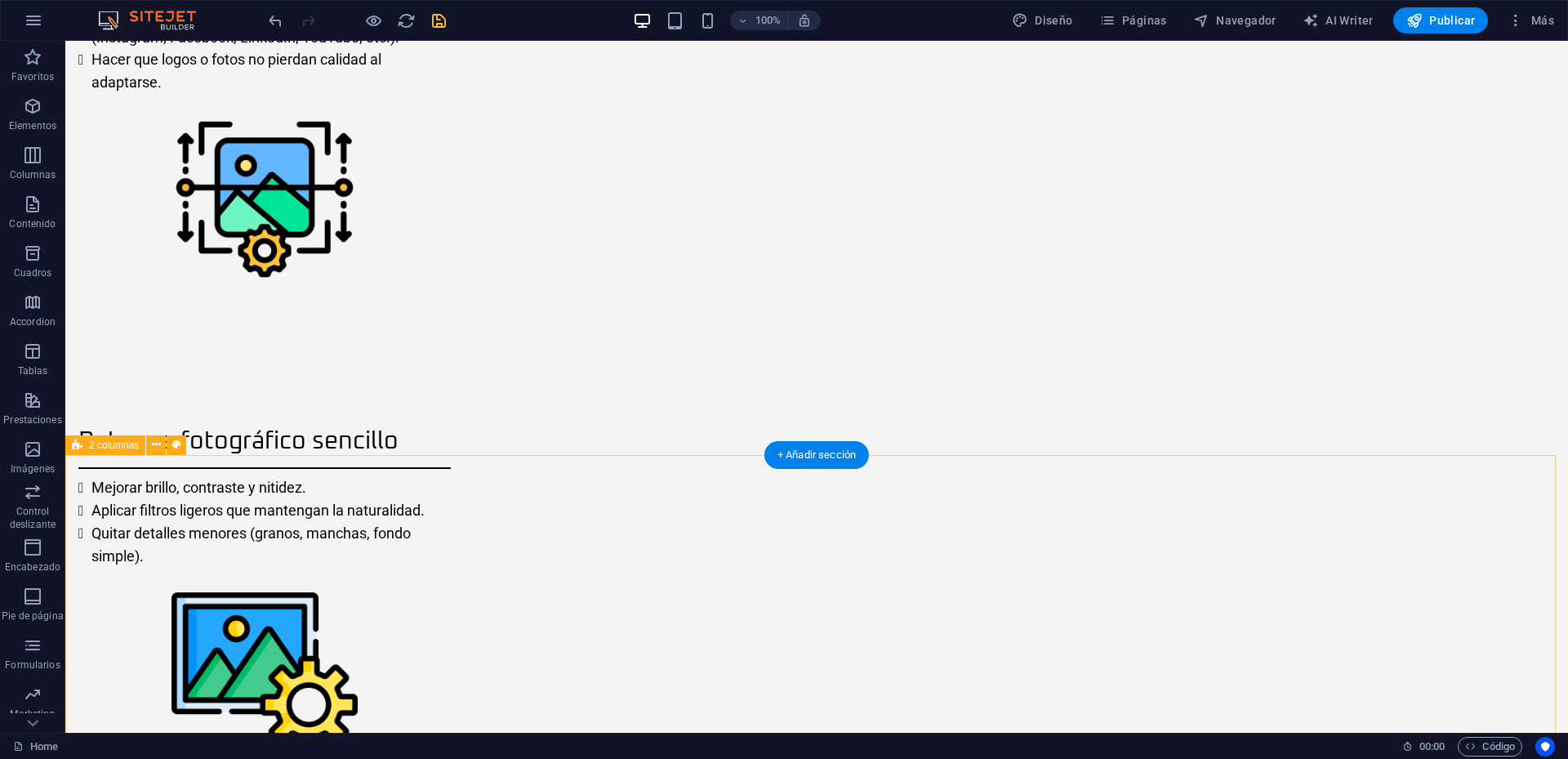
scroll to position [1880, 0]
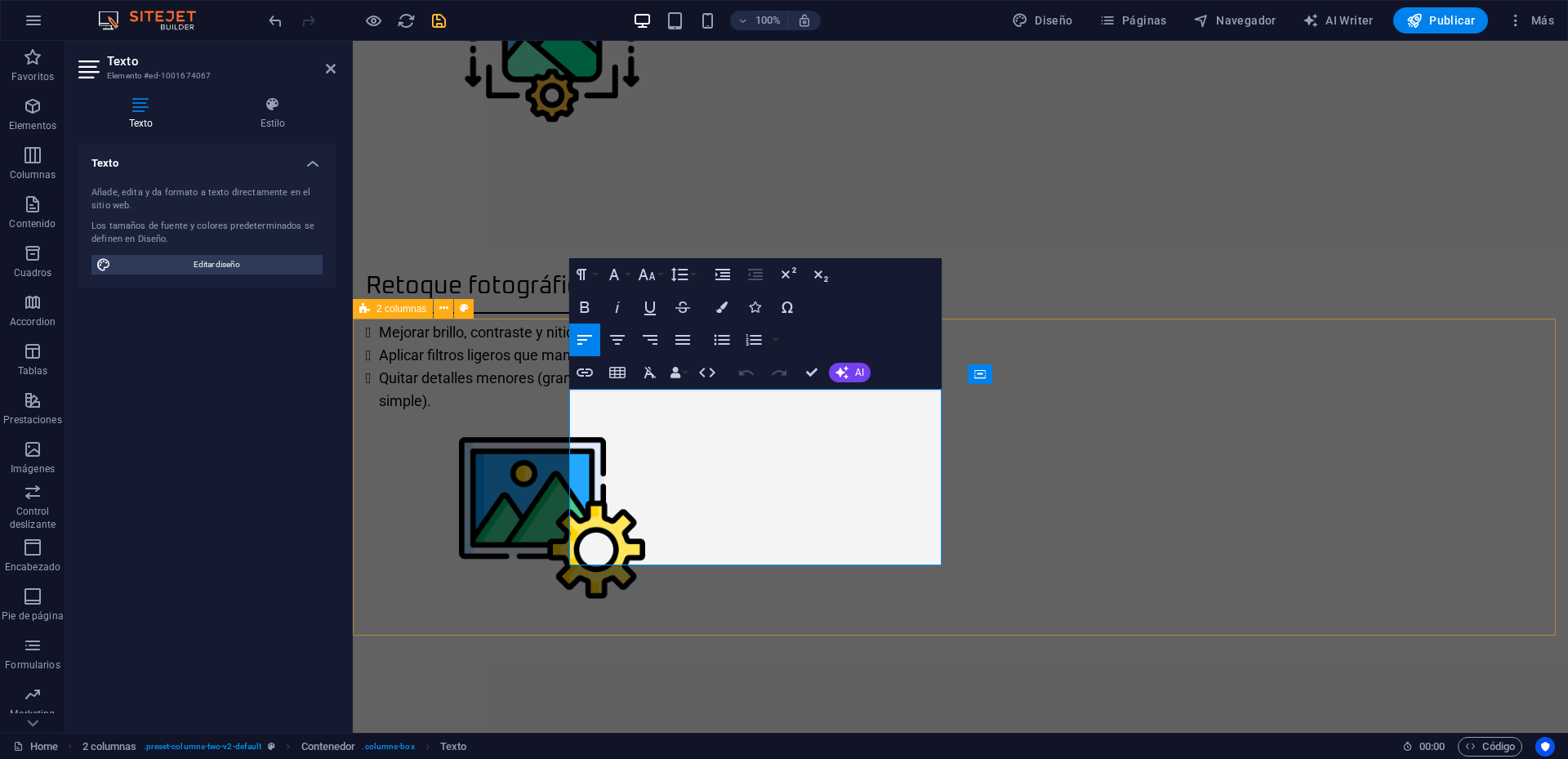
click at [329, 65] on icon at bounding box center [331, 68] width 10 height 13
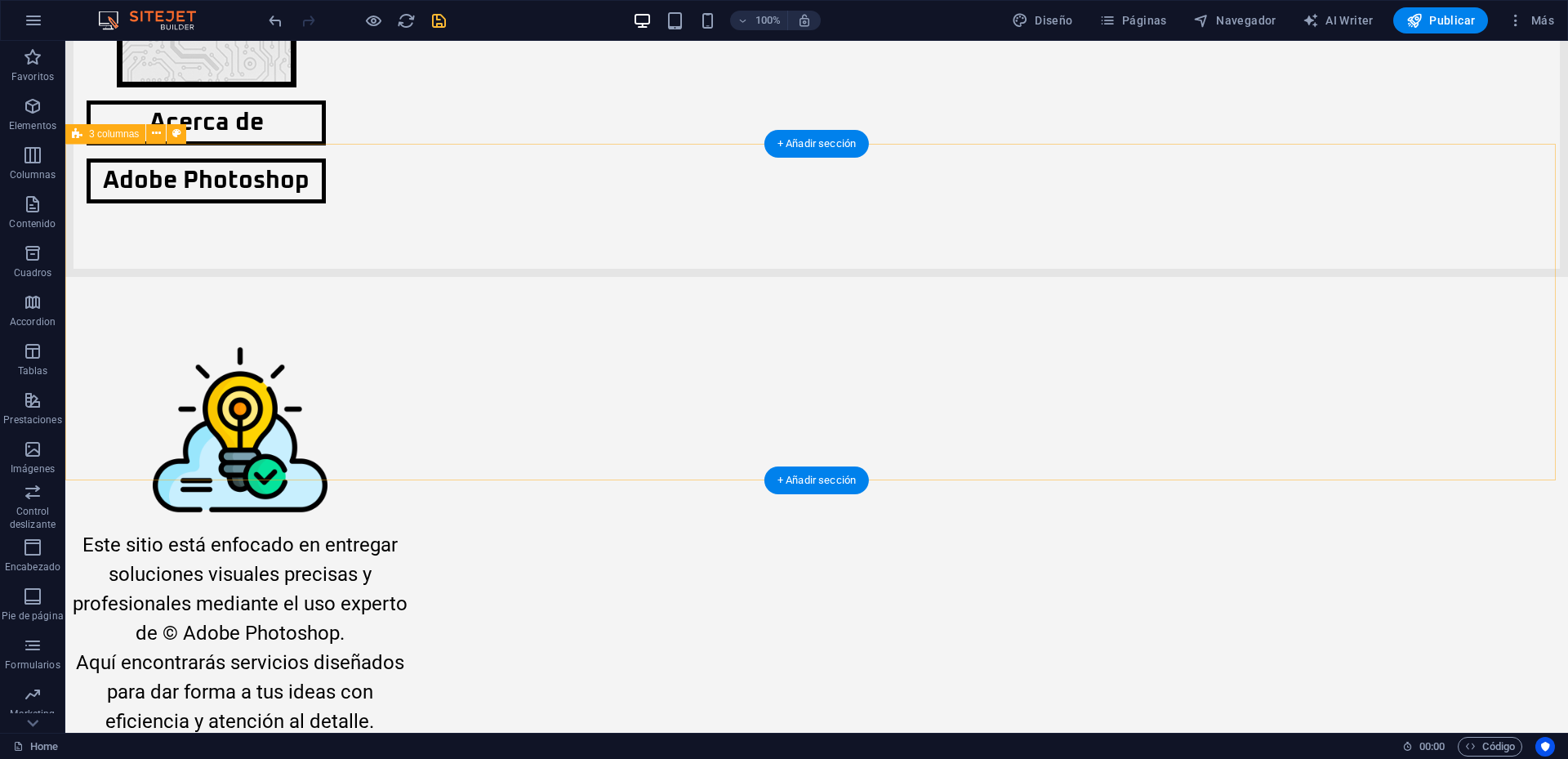
scroll to position [572, 0]
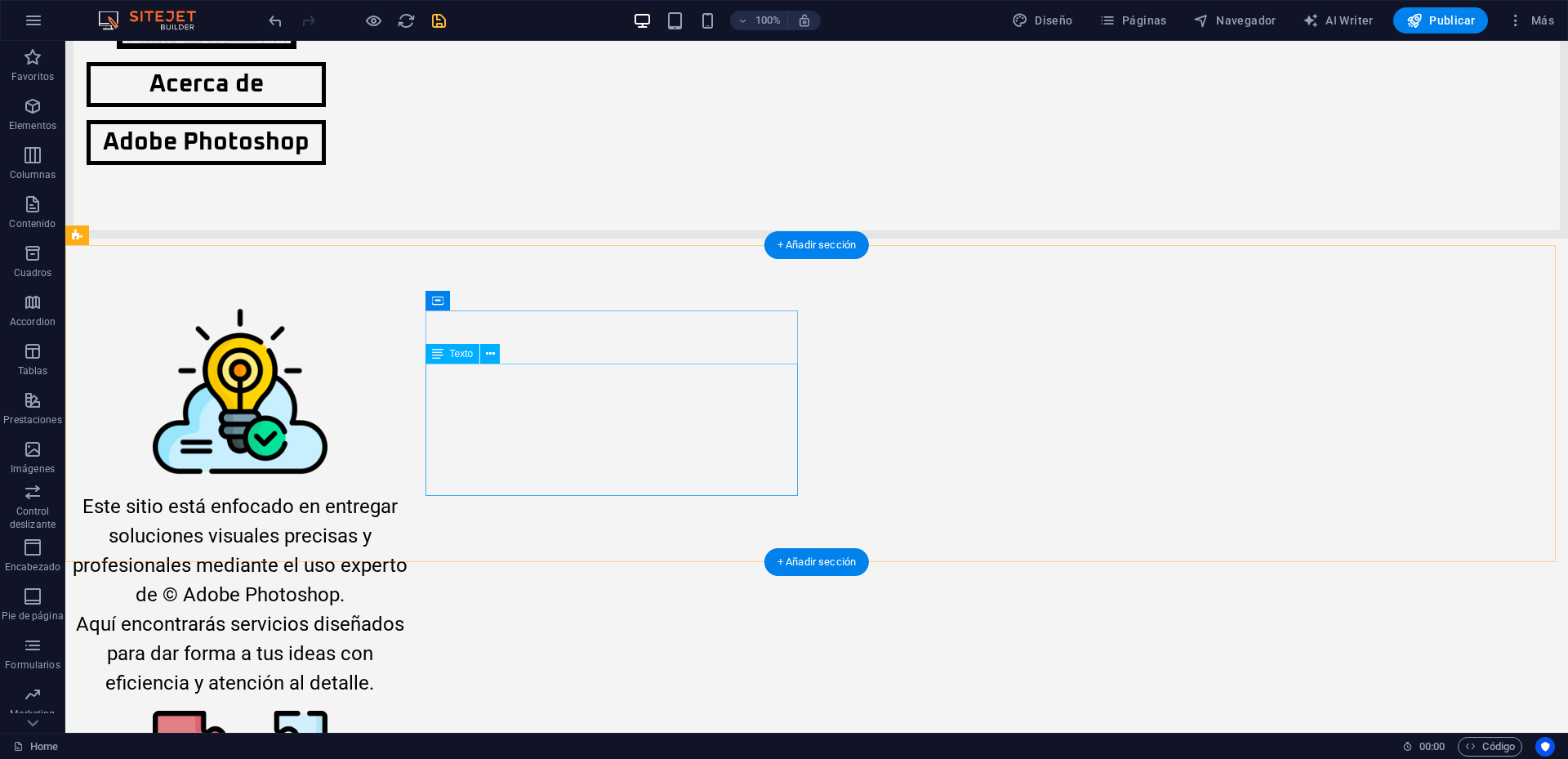
drag, startPoint x: 600, startPoint y: 427, endPoint x: 672, endPoint y: 467, distance: 82.4
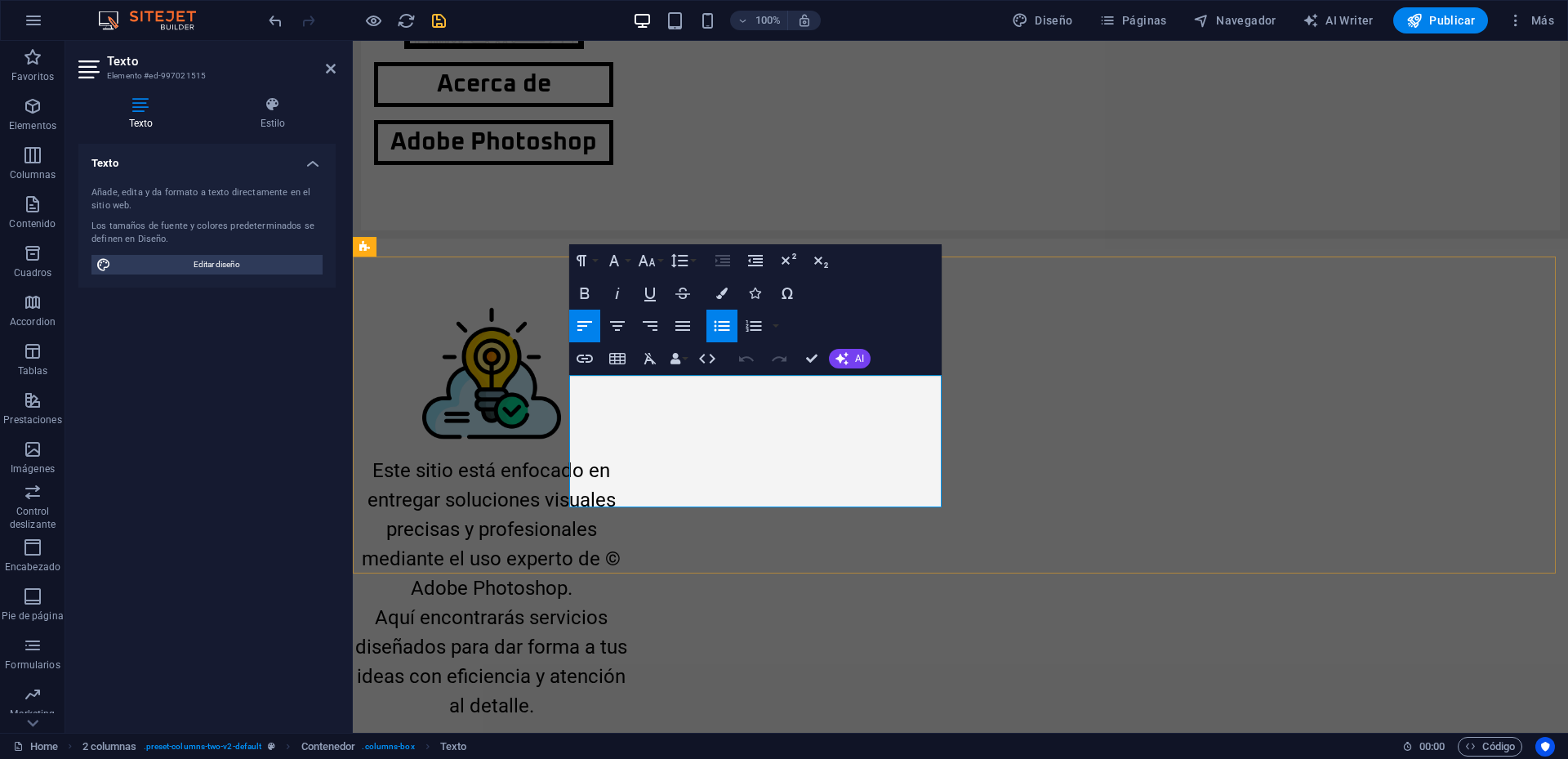
scroll to position [619, 0]
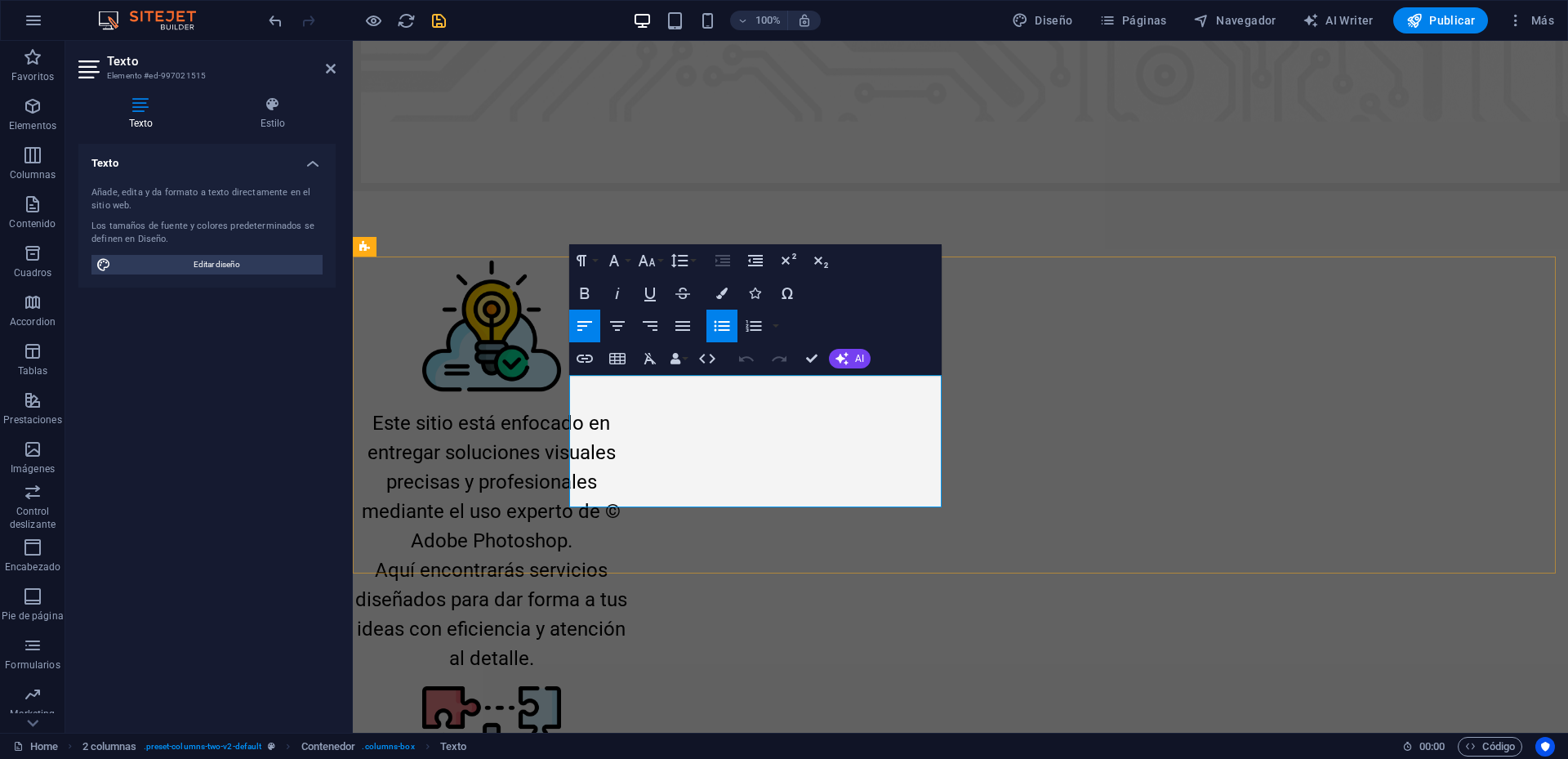
click at [679, 324] on icon "button" at bounding box center [683, 326] width 20 height 20
click at [333, 69] on icon at bounding box center [331, 68] width 10 height 13
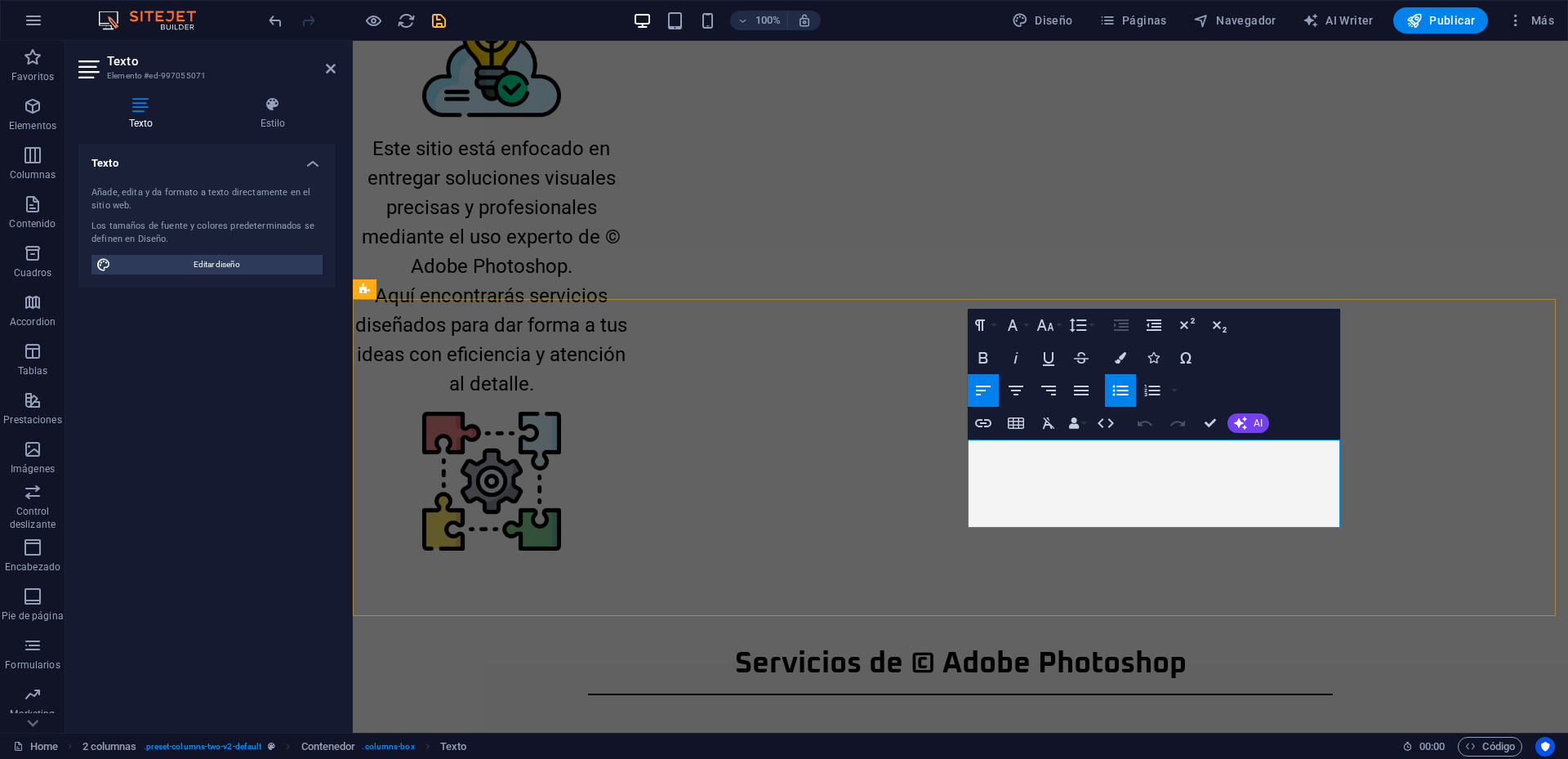
click at [1073, 393] on icon "button" at bounding box center [1081, 391] width 20 height 20
click at [334, 63] on icon at bounding box center [331, 68] width 10 height 13
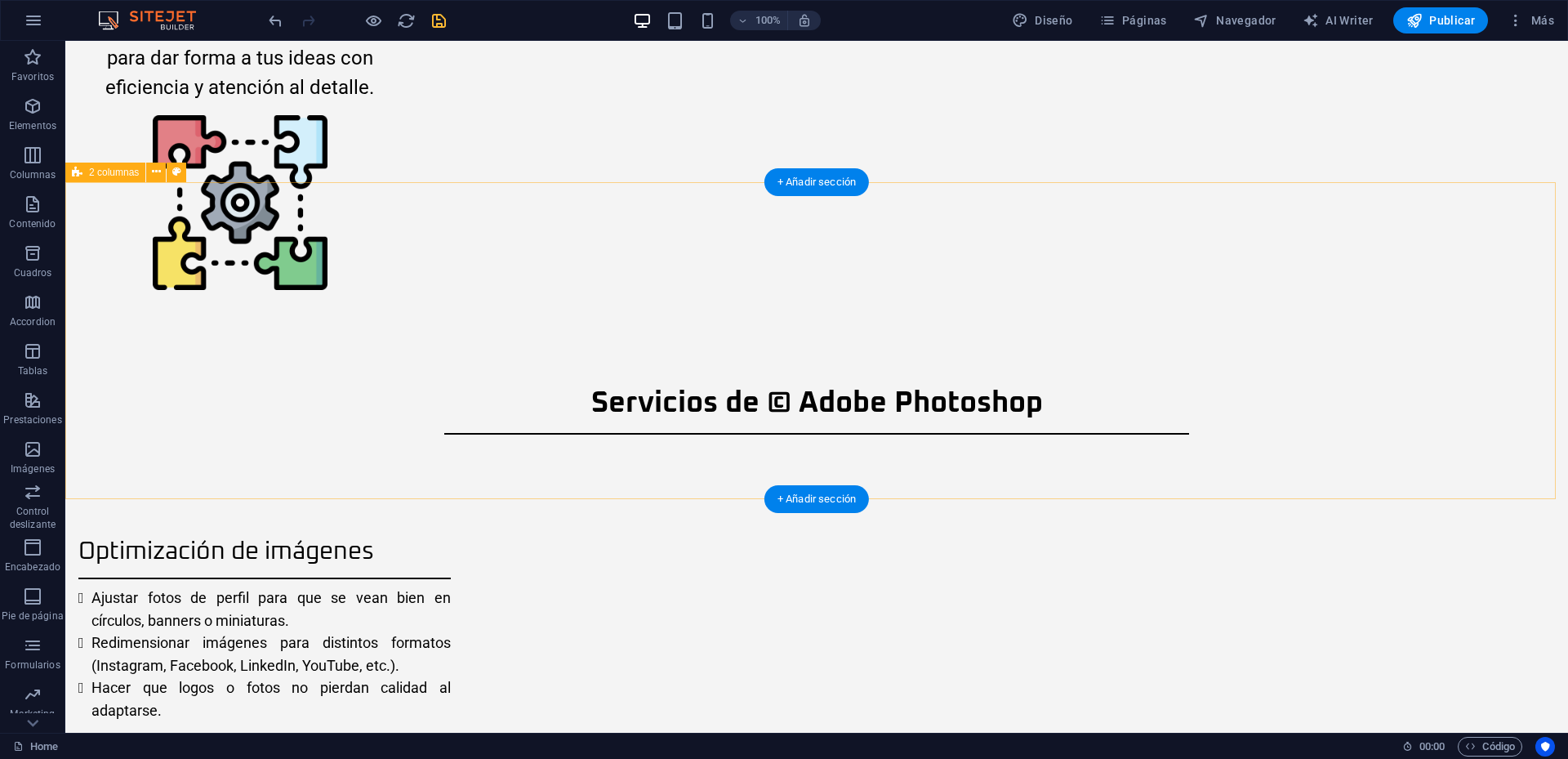
scroll to position [1163, 0]
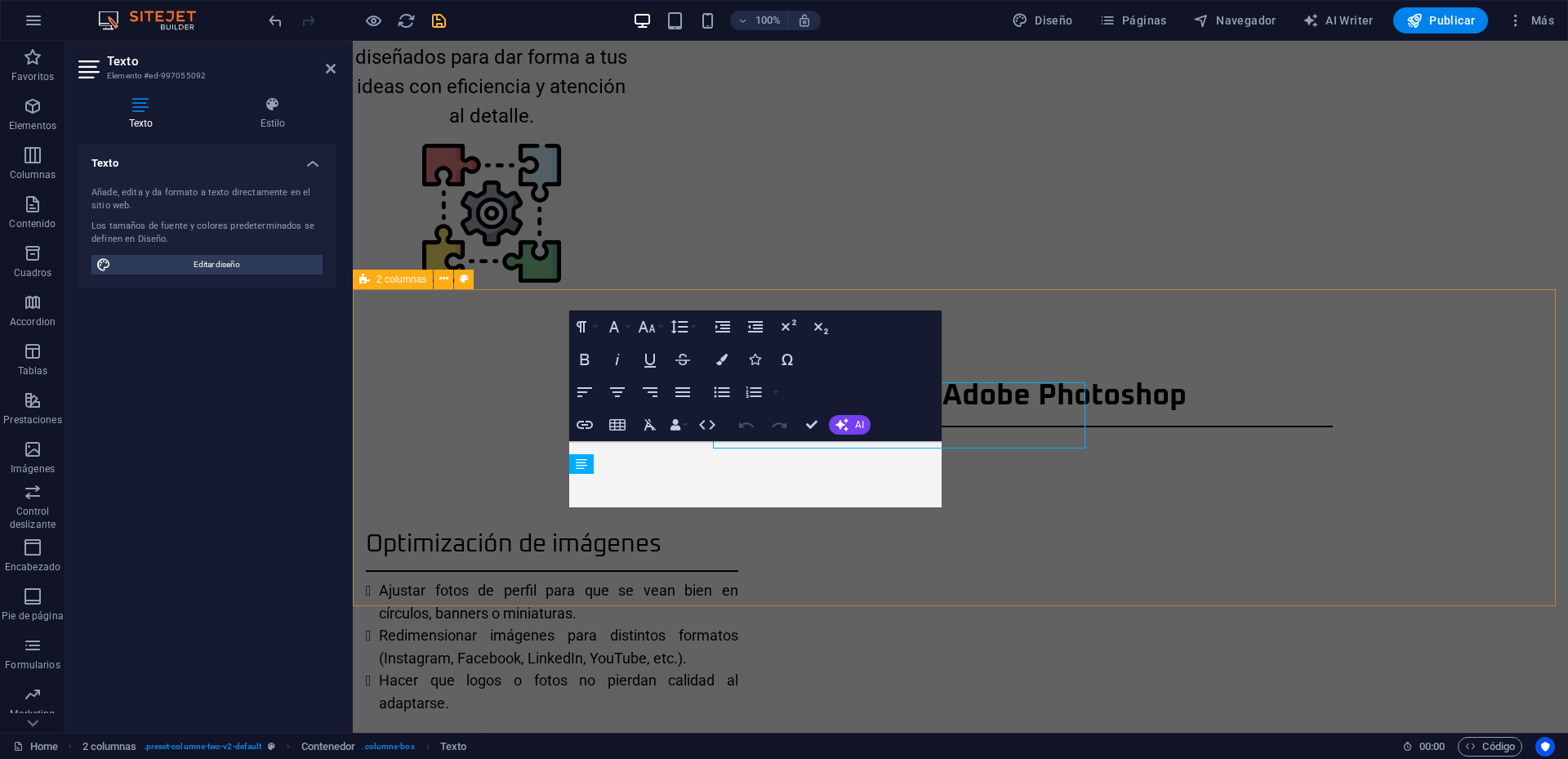
scroll to position [1221, 0]
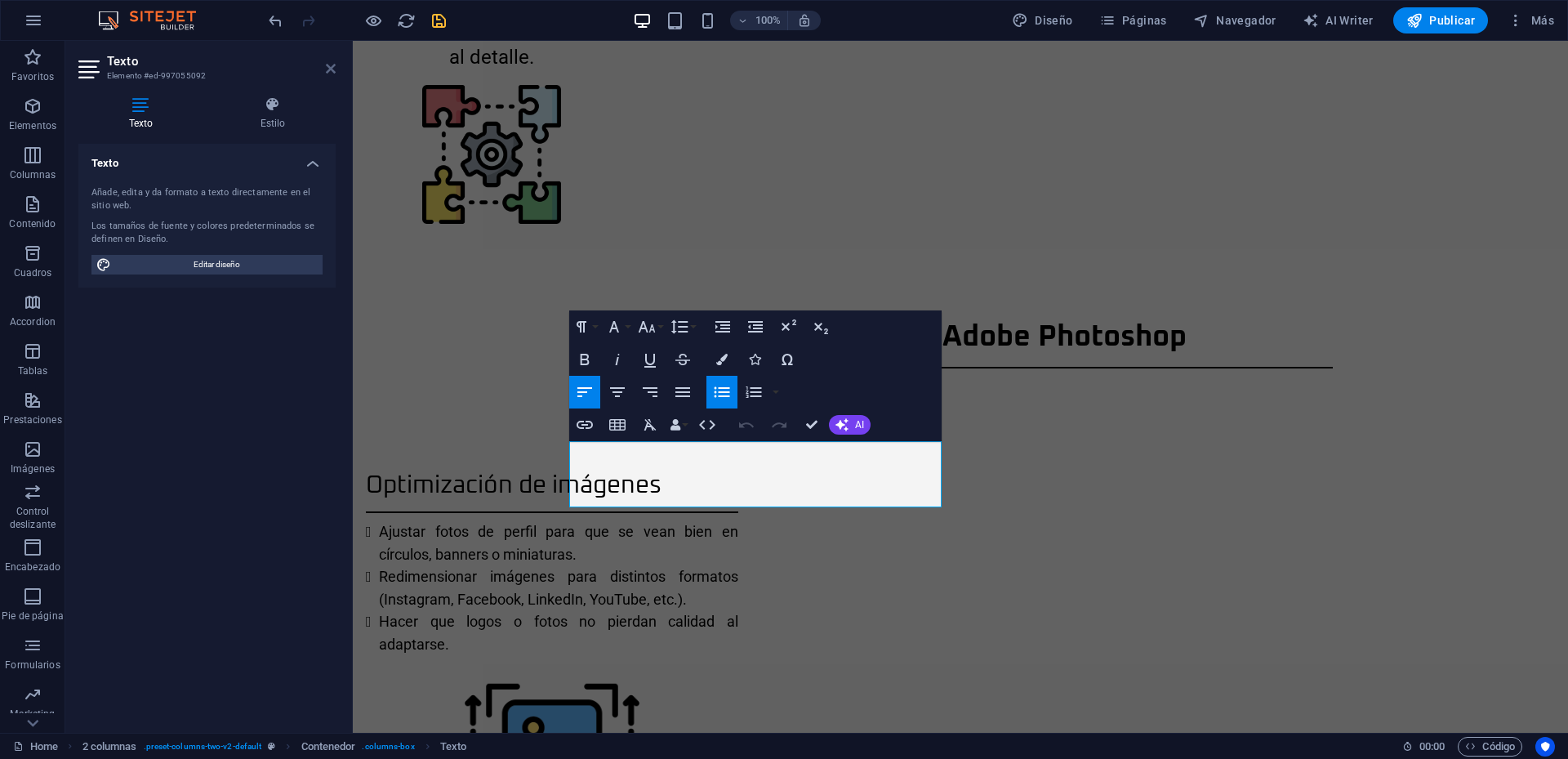
click at [327, 67] on icon at bounding box center [331, 68] width 10 height 13
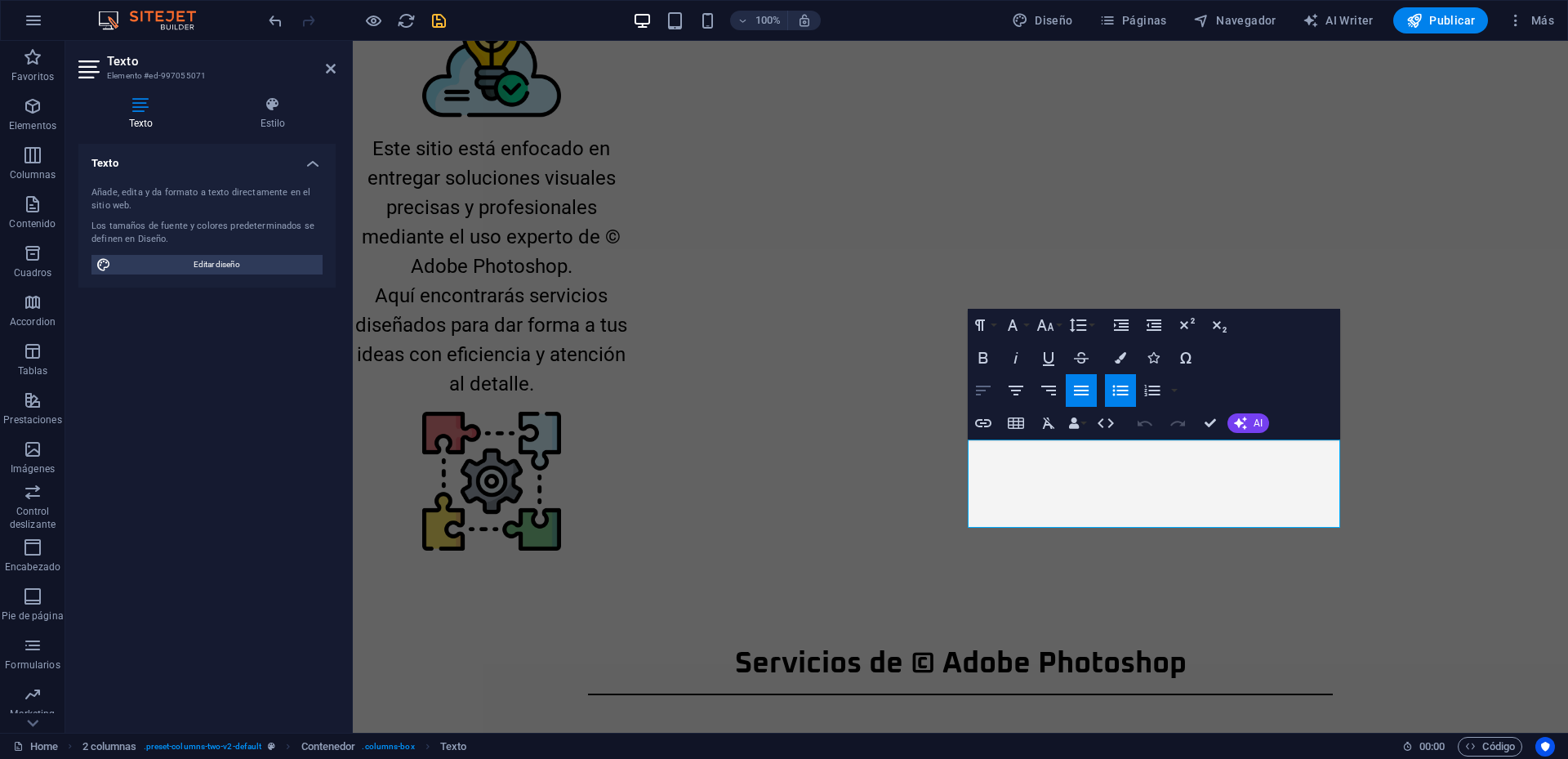
click at [983, 389] on icon "button" at bounding box center [983, 391] width 20 height 20
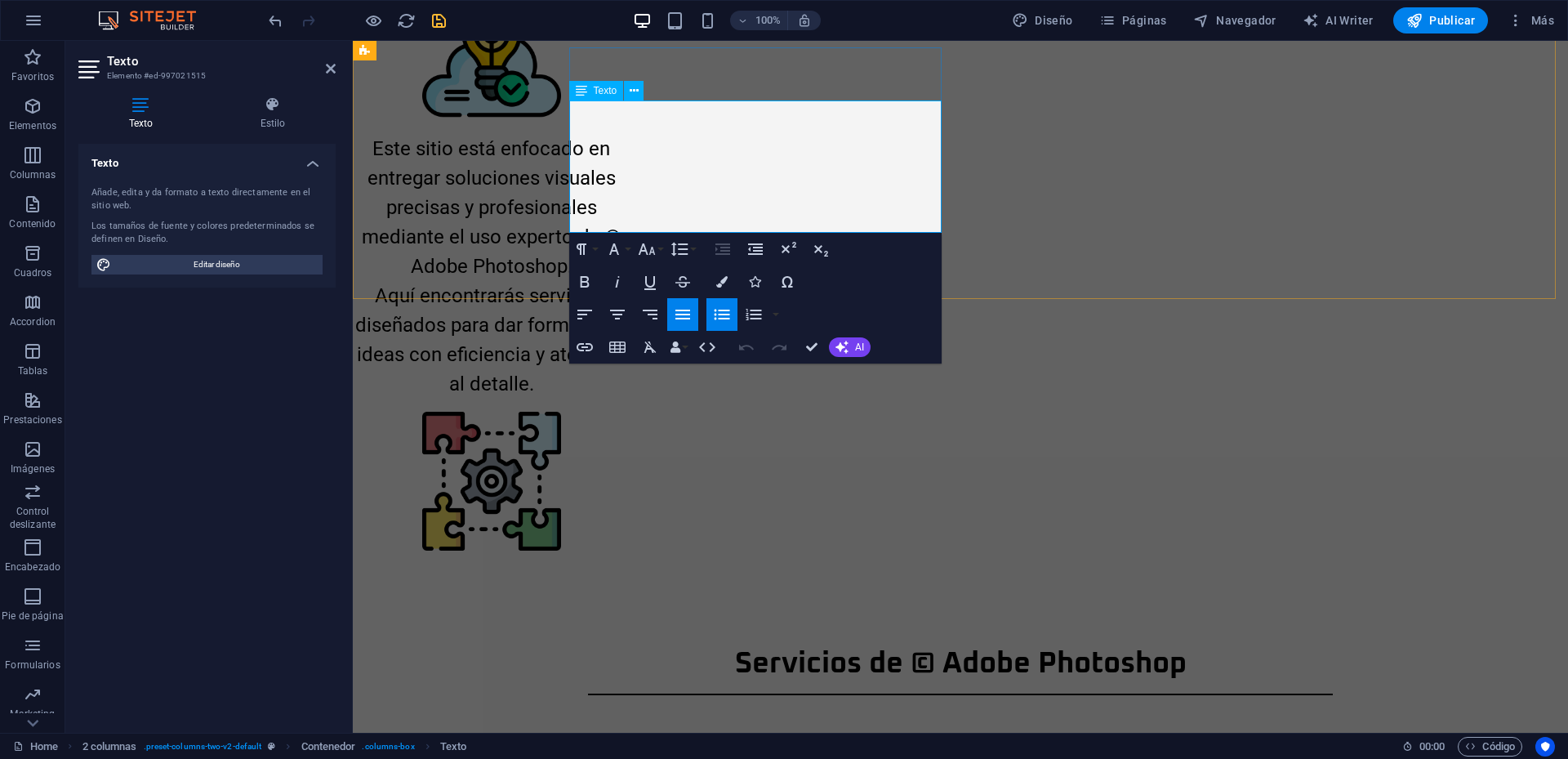
click at [596, 314] on button "Align Left" at bounding box center [585, 315] width 31 height 33
click at [340, 69] on aside "Texto Elemento #ed-997021515 Texto Estilo Texto Añade, edita y da formato a tex…" at bounding box center [208, 386] width 287 height 692
click at [334, 71] on icon at bounding box center [331, 68] width 10 height 13
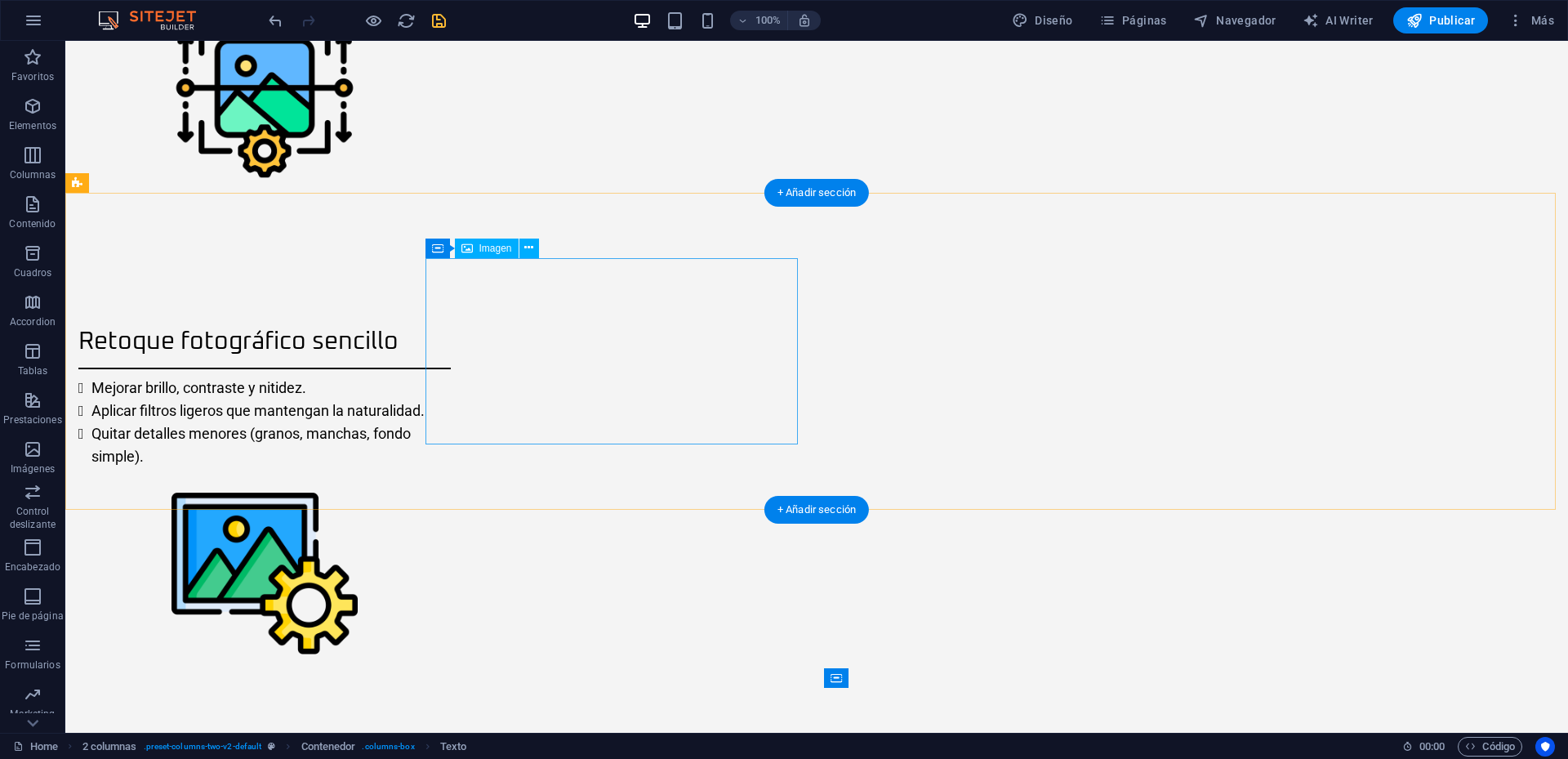
scroll to position [1897, 0]
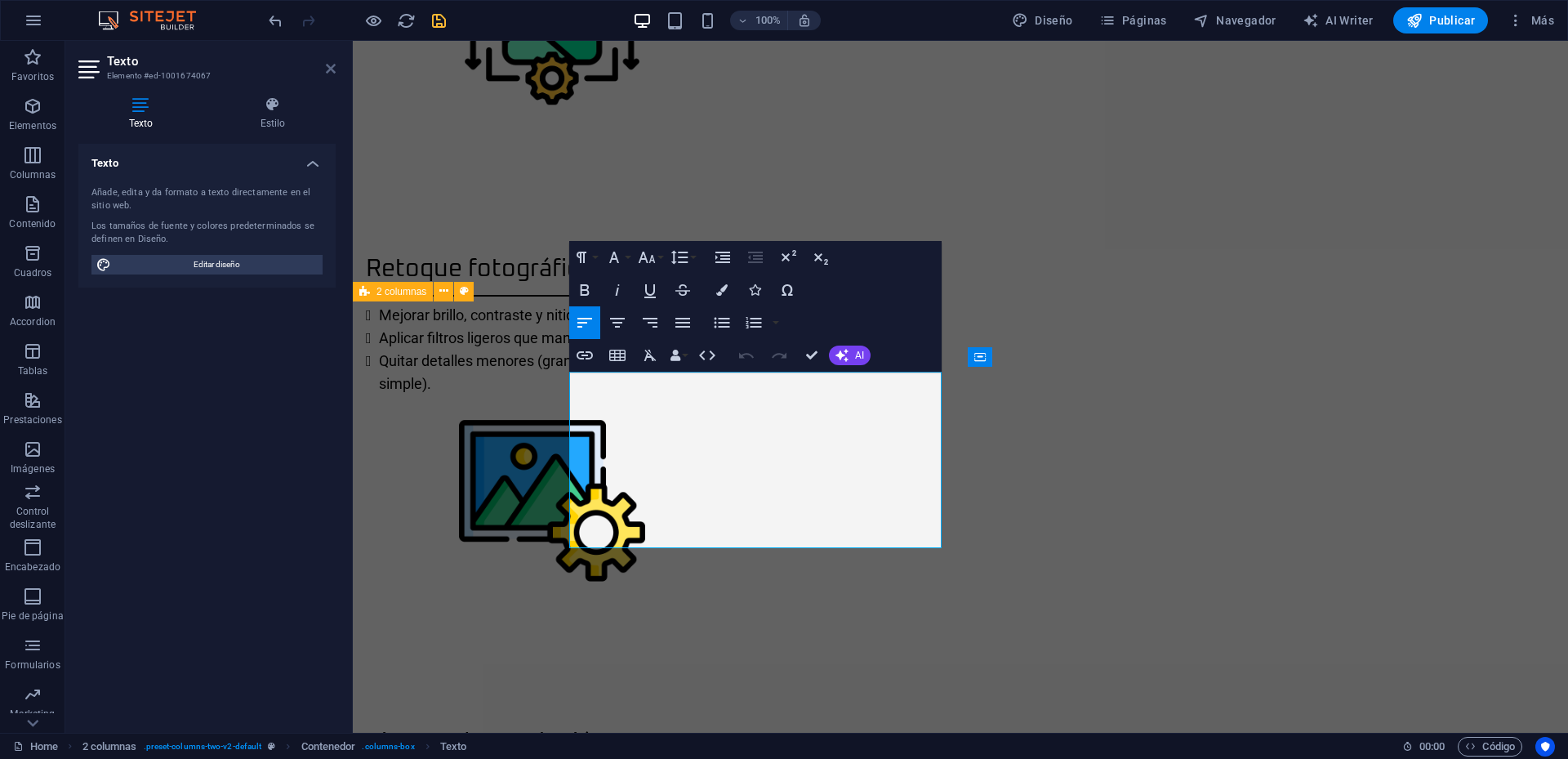
click at [333, 63] on icon at bounding box center [331, 68] width 10 height 13
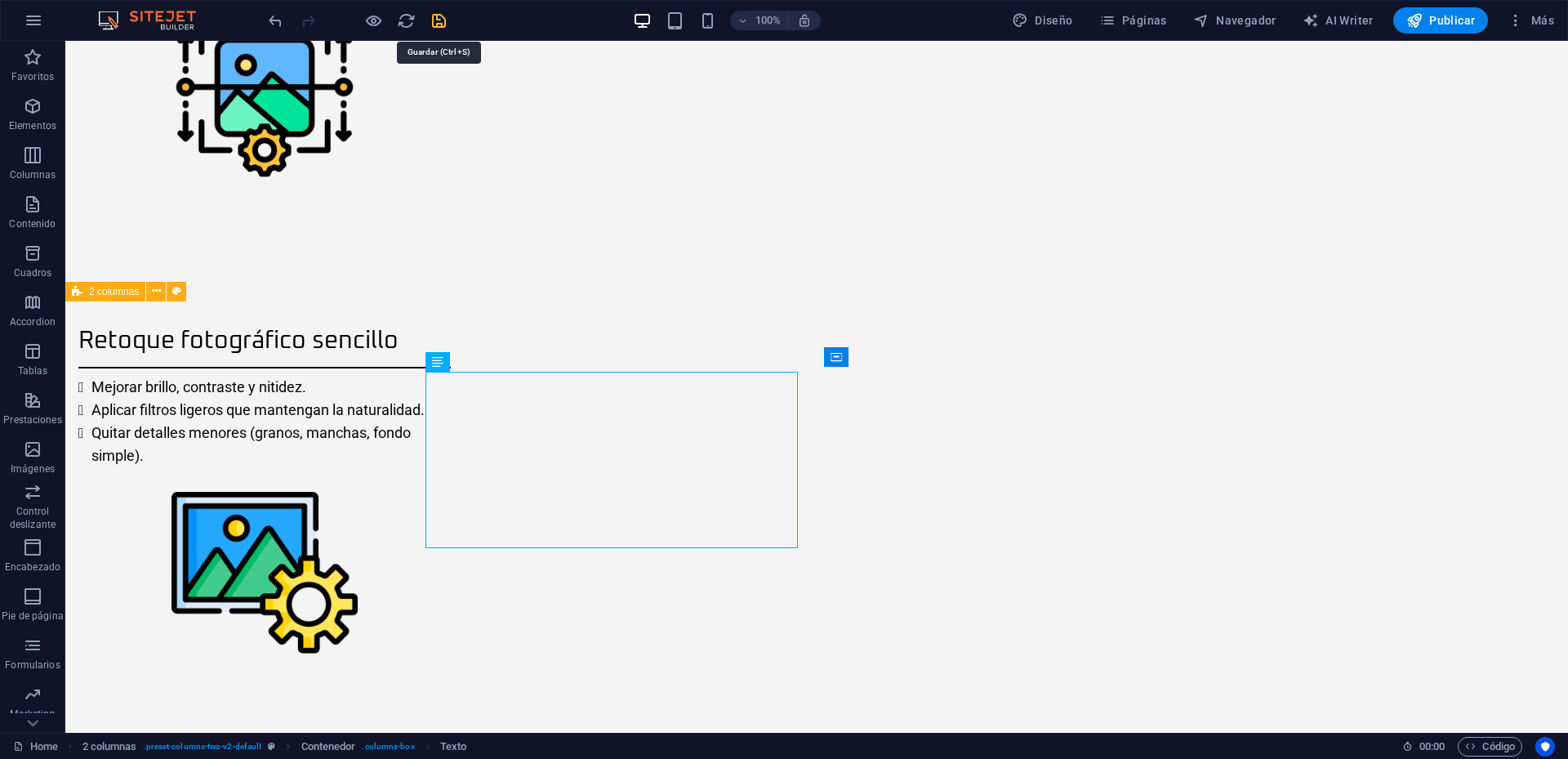
click at [435, 16] on icon "save" at bounding box center [439, 21] width 19 height 19
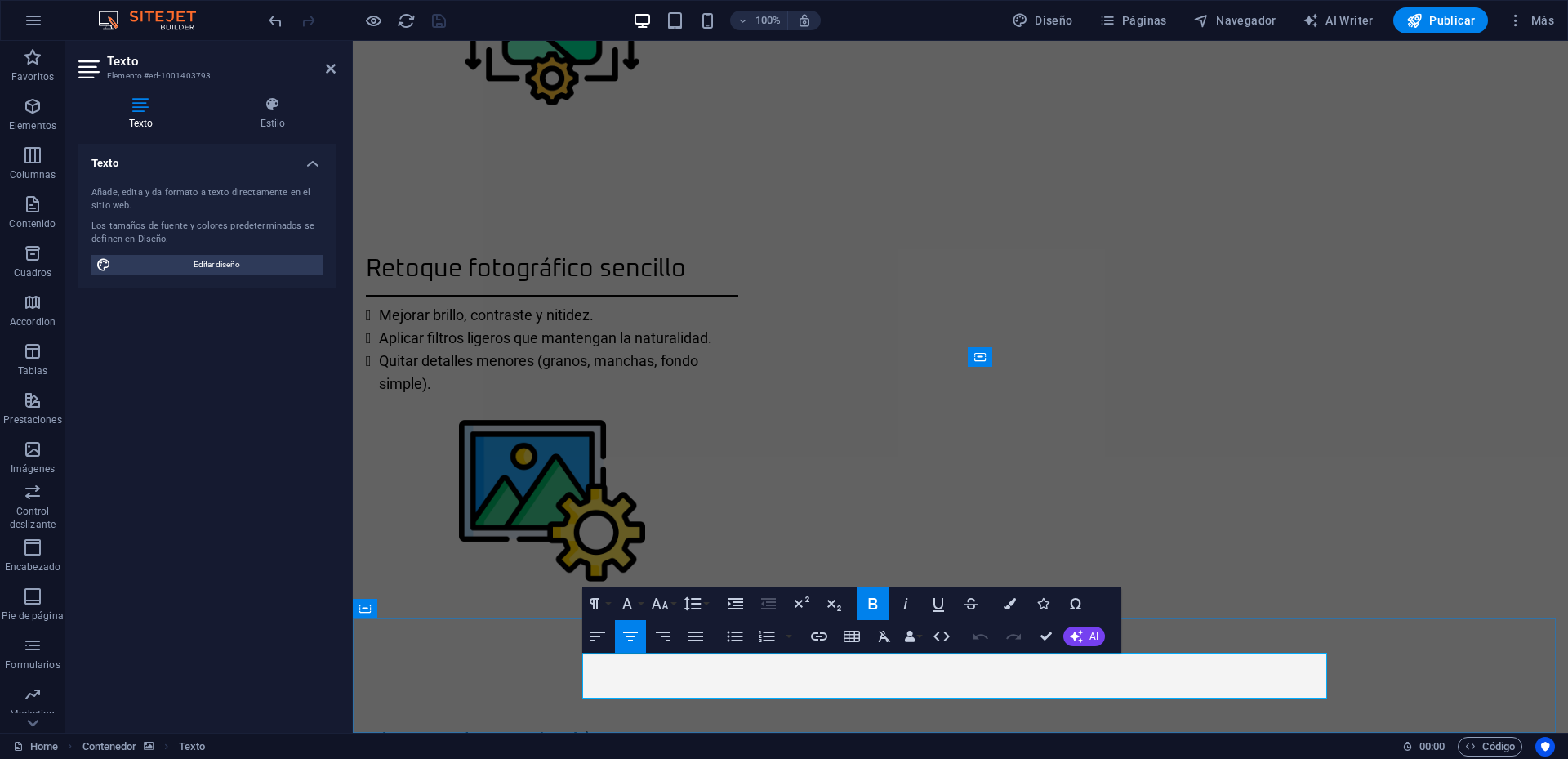
click at [871, 603] on icon "button" at bounding box center [873, 604] width 9 height 12
click at [336, 63] on aside "Texto Elemento #ed-1001403793 Texto Estilo Texto Añade, edita y da formato a te…" at bounding box center [208, 386] width 287 height 692
click at [335, 64] on aside "Texto Elemento #ed-1001403793 Texto Estilo Texto Añade, edita y da formato a te…" at bounding box center [208, 386] width 287 height 692
click at [327, 67] on icon at bounding box center [331, 68] width 10 height 13
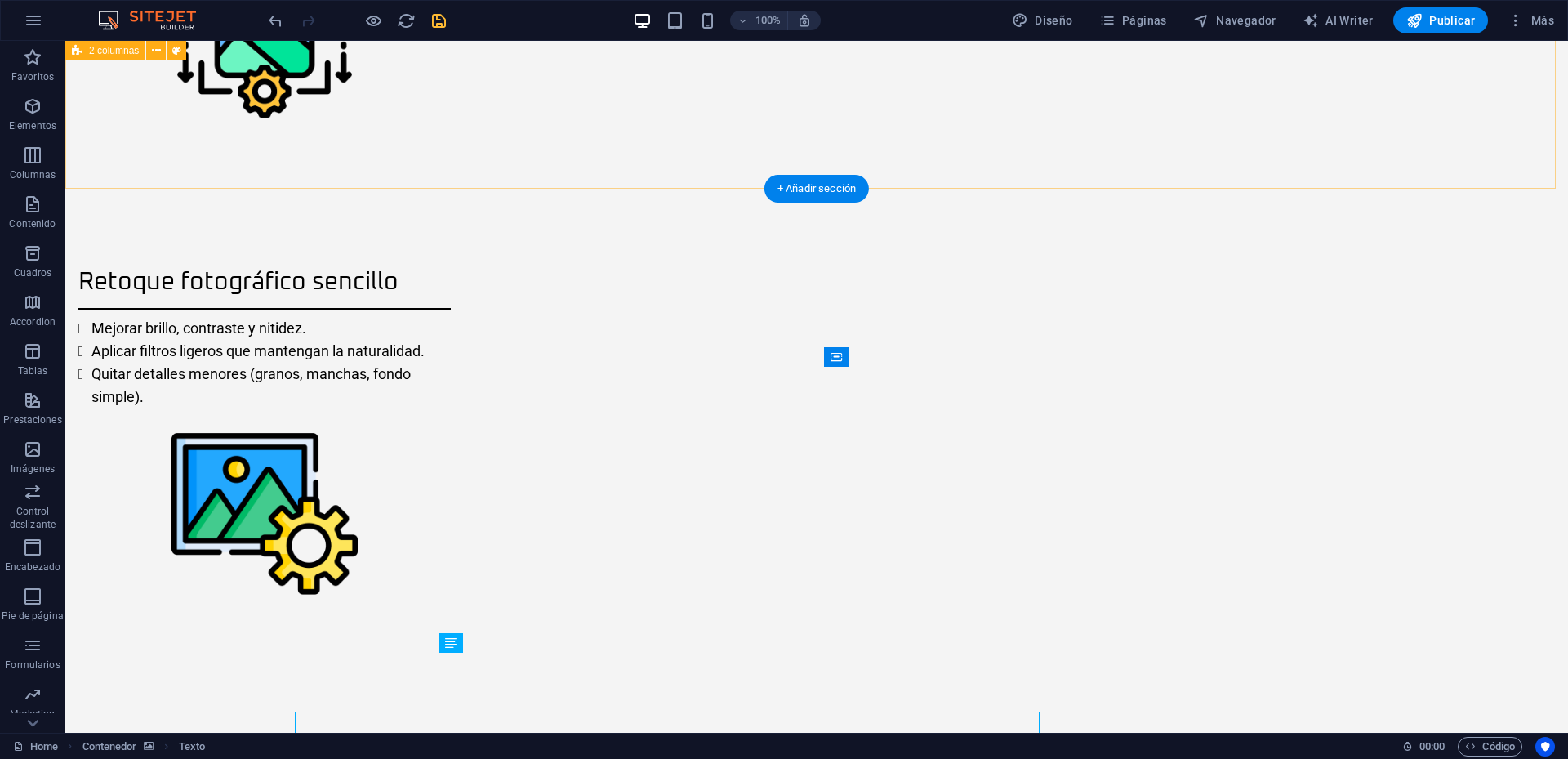
scroll to position [1897, 0]
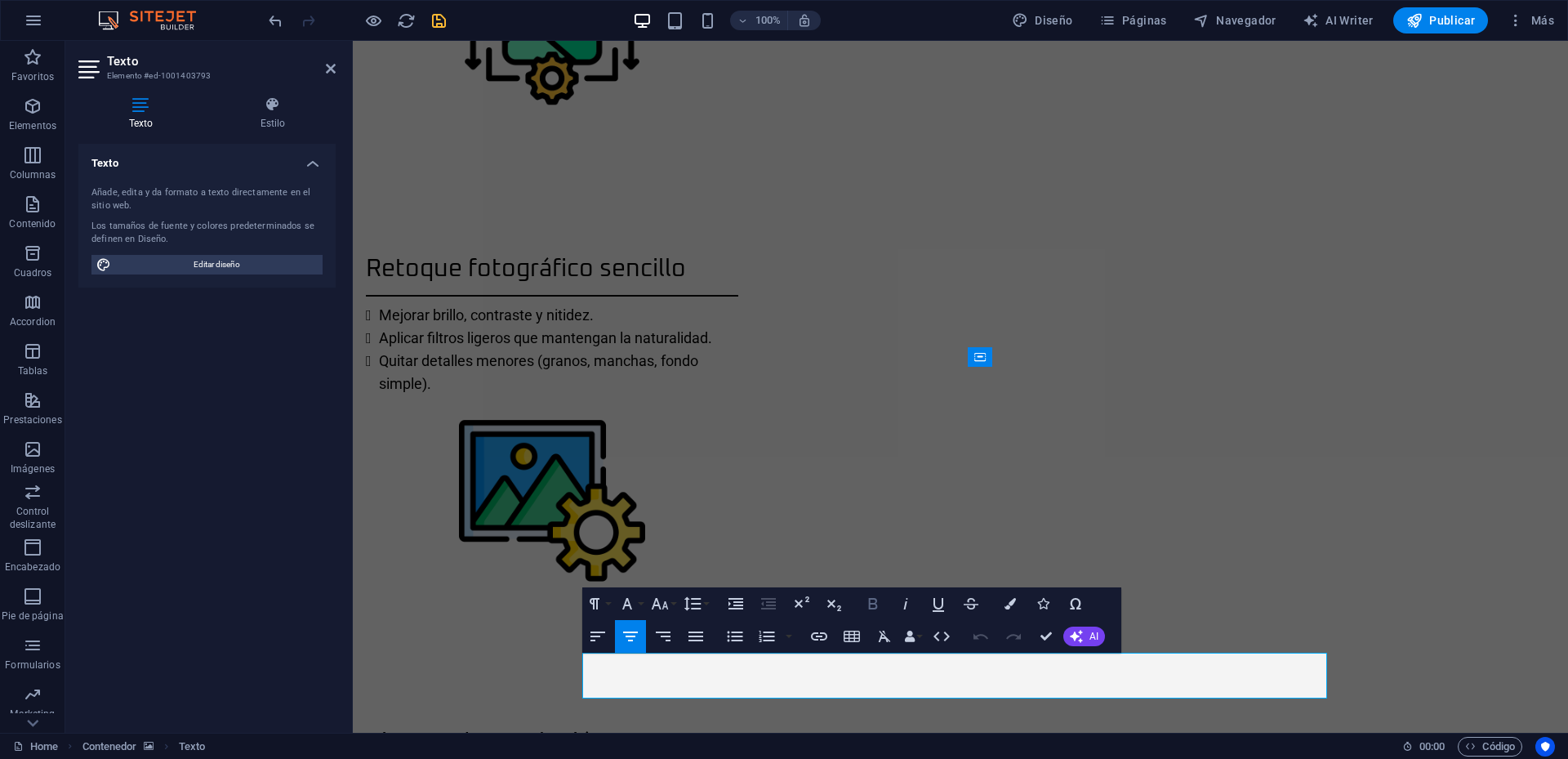
click at [866, 608] on icon "button" at bounding box center [874, 604] width 20 height 20
drag, startPoint x: 332, startPoint y: 63, endPoint x: 731, endPoint y: 384, distance: 512.1
click at [332, 63] on icon at bounding box center [331, 68] width 10 height 13
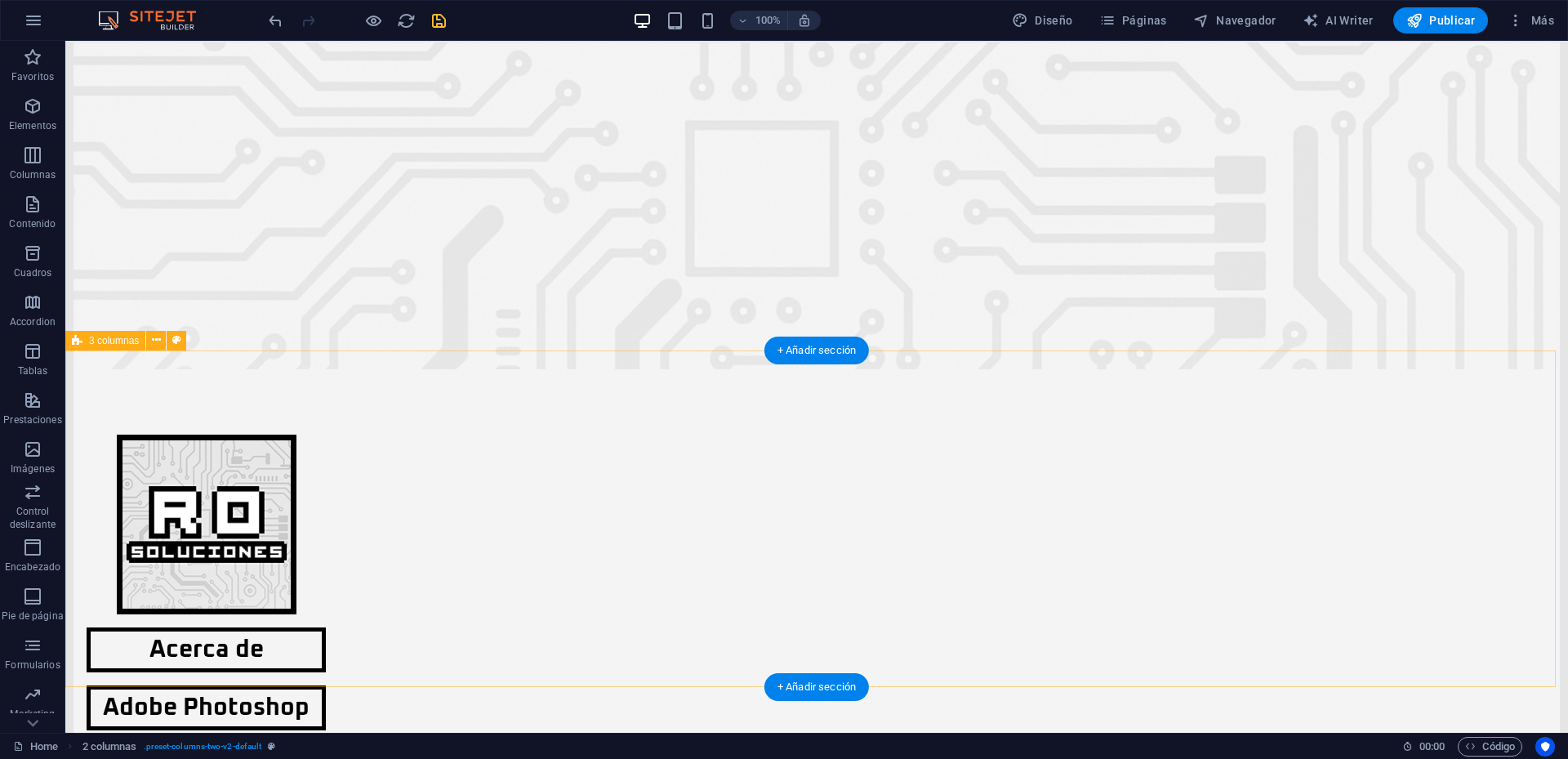
scroll to position [0, 0]
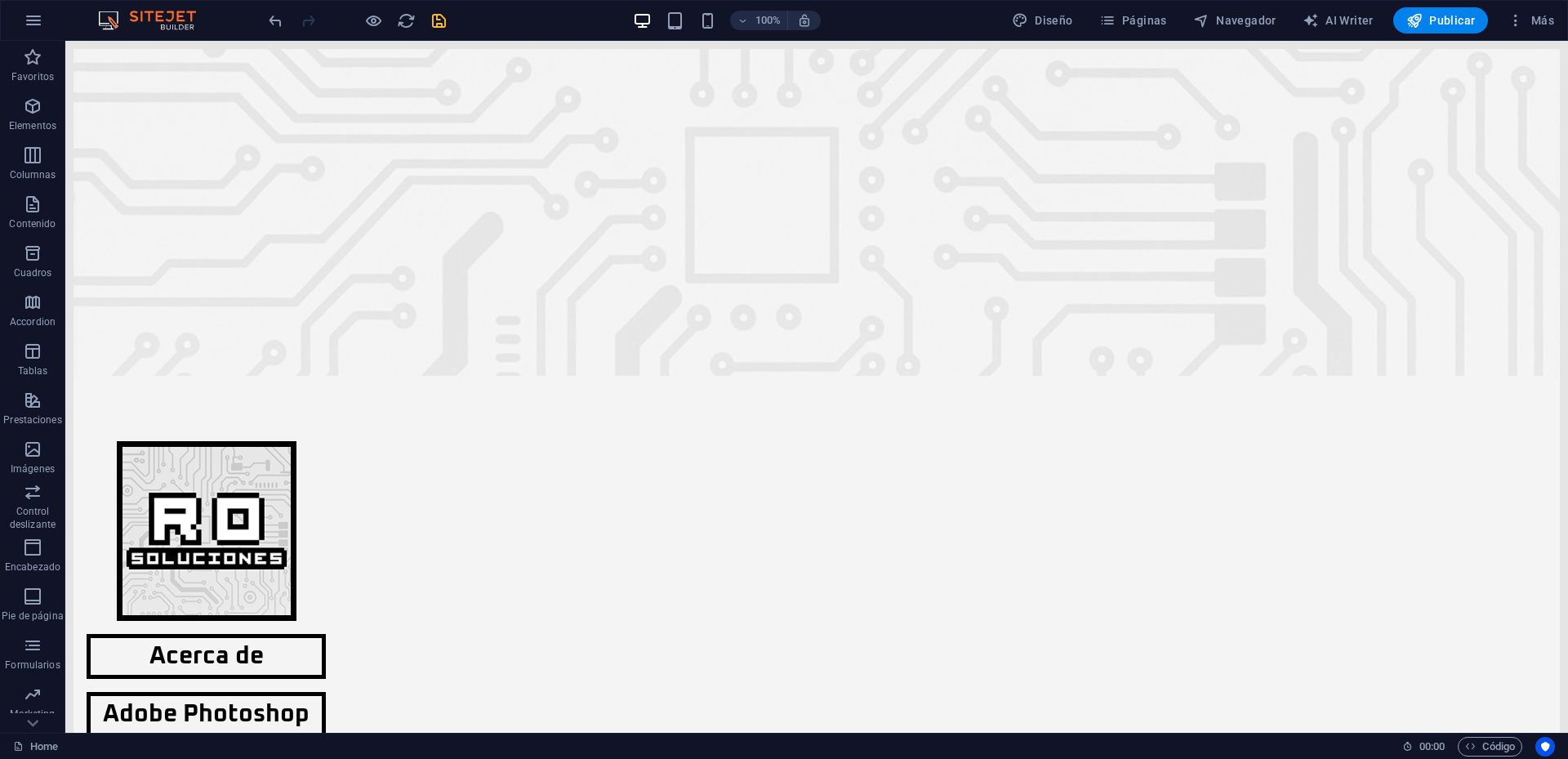
click at [440, 23] on icon "save" at bounding box center [439, 21] width 19 height 19
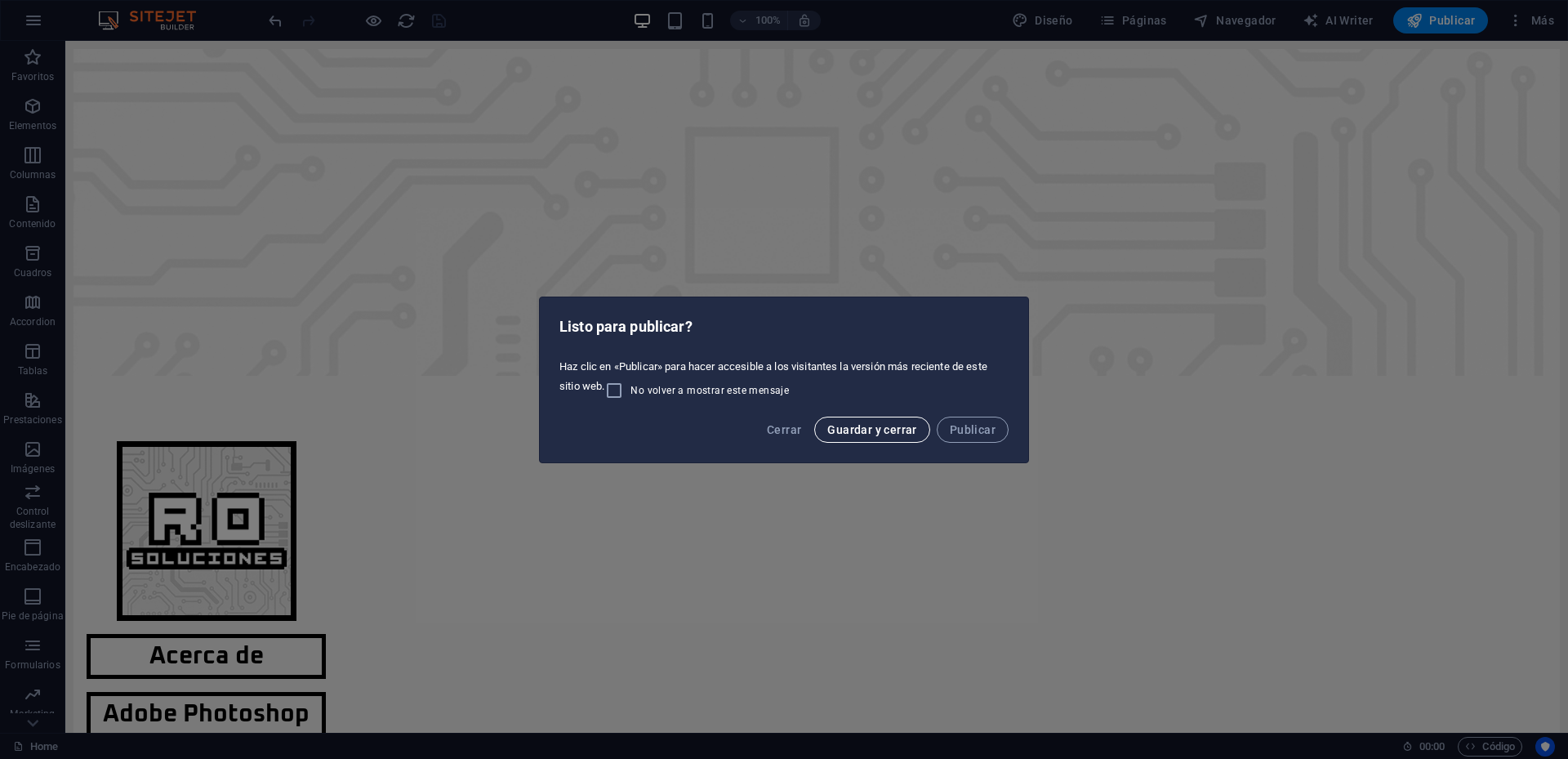
click at [886, 434] on span "Guardar y cerrar" at bounding box center [872, 430] width 89 height 13
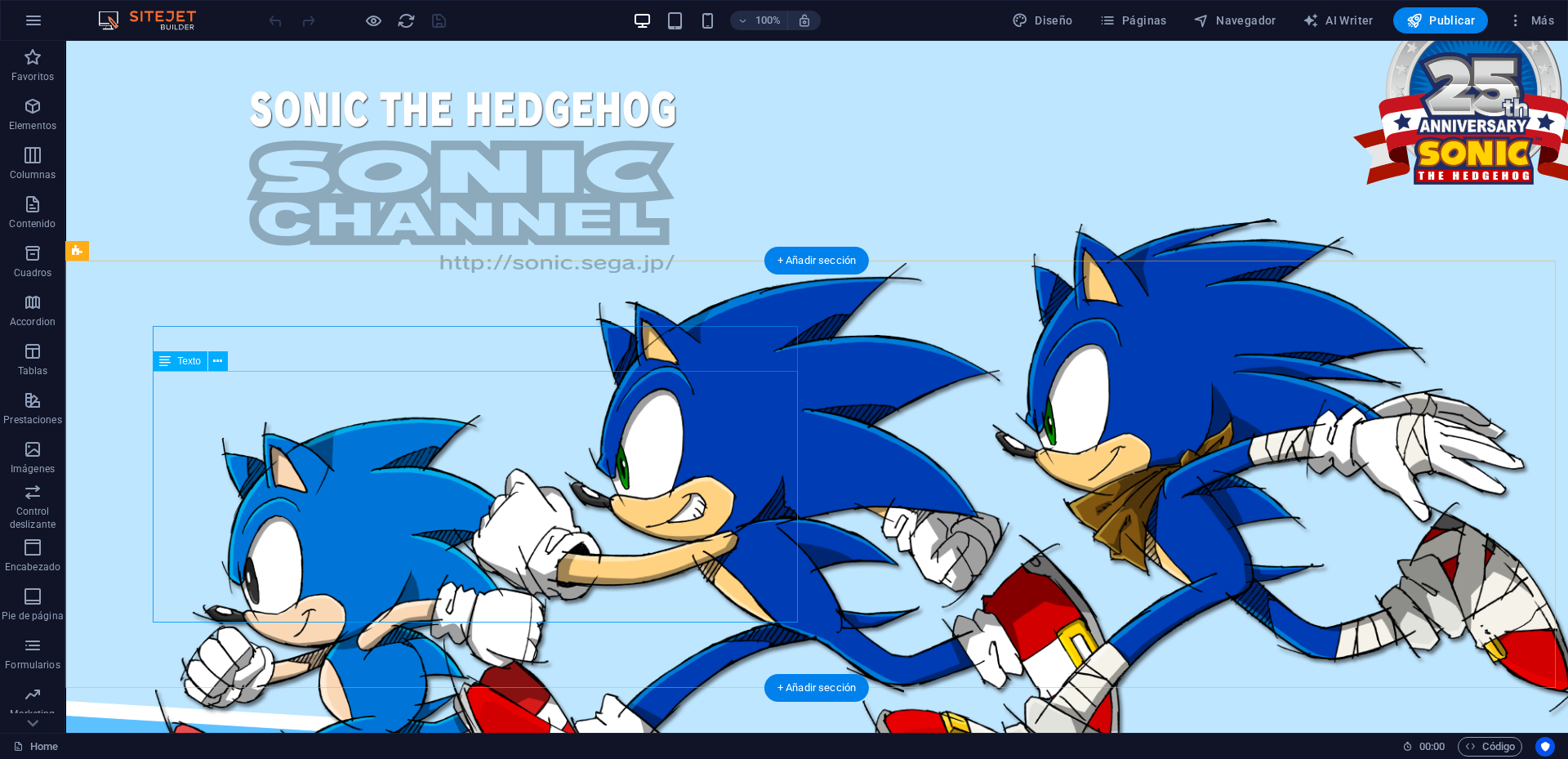
scroll to position [1712, 0]
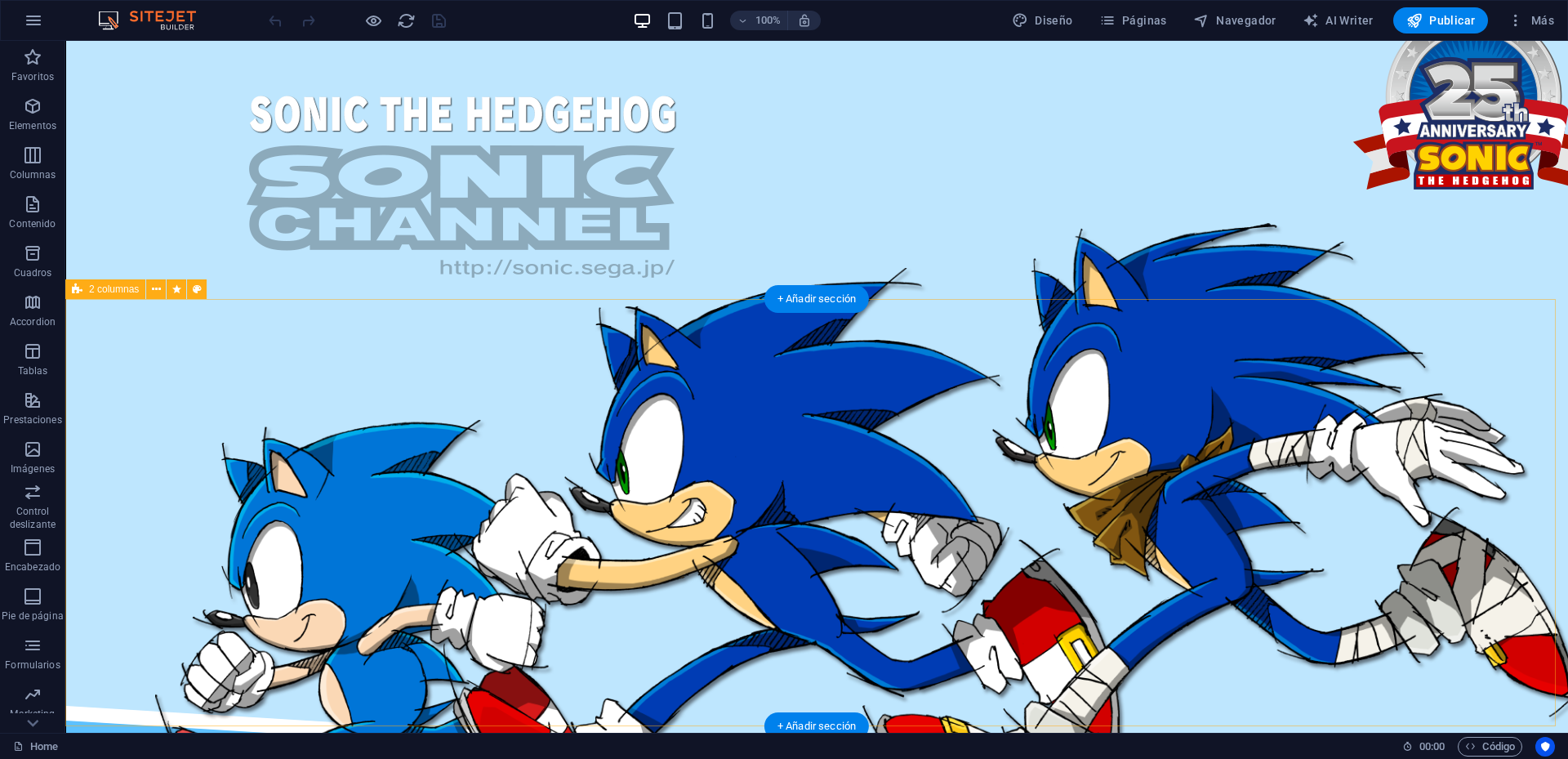
select select "%"
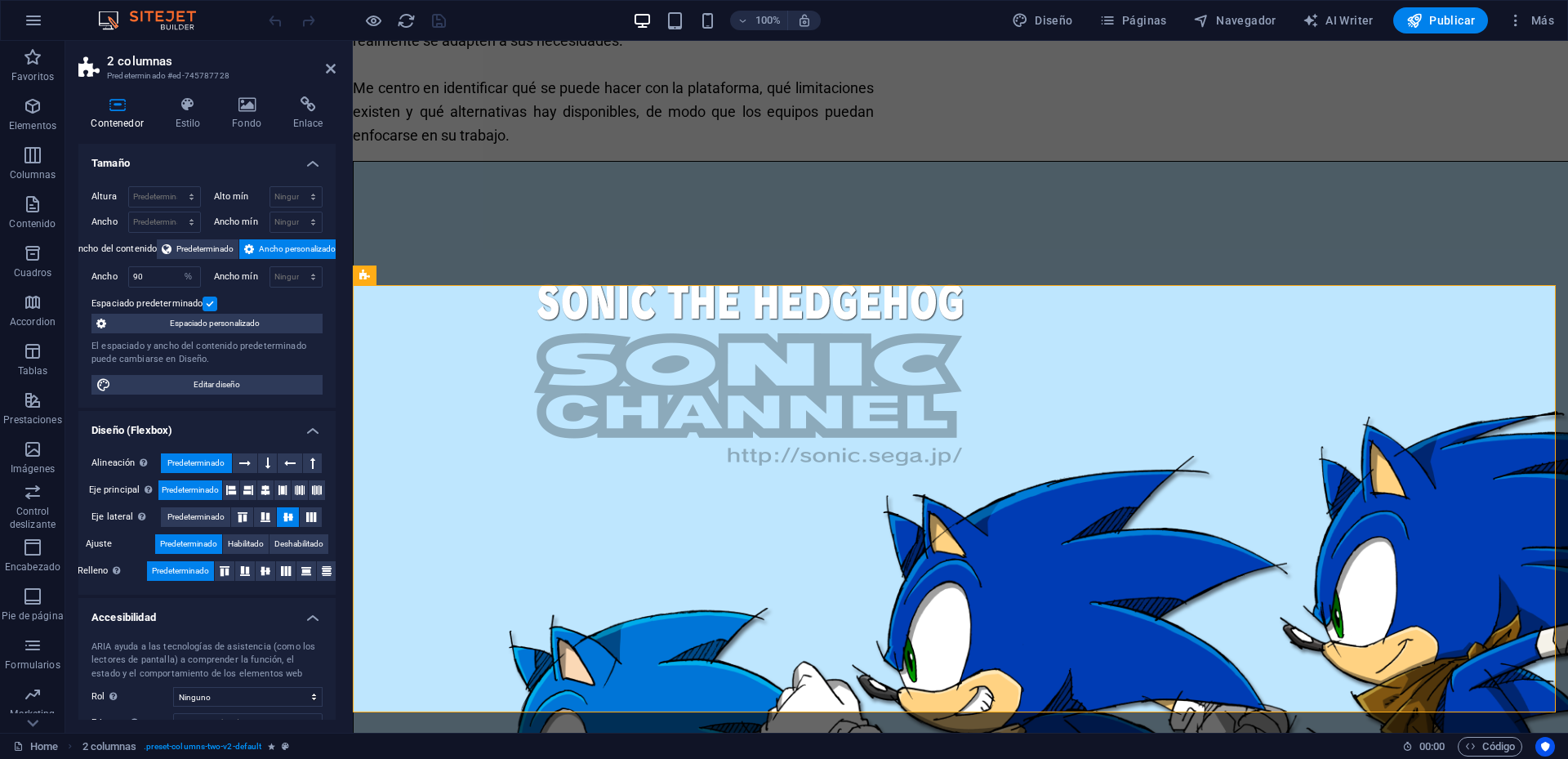
scroll to position [1873, 0]
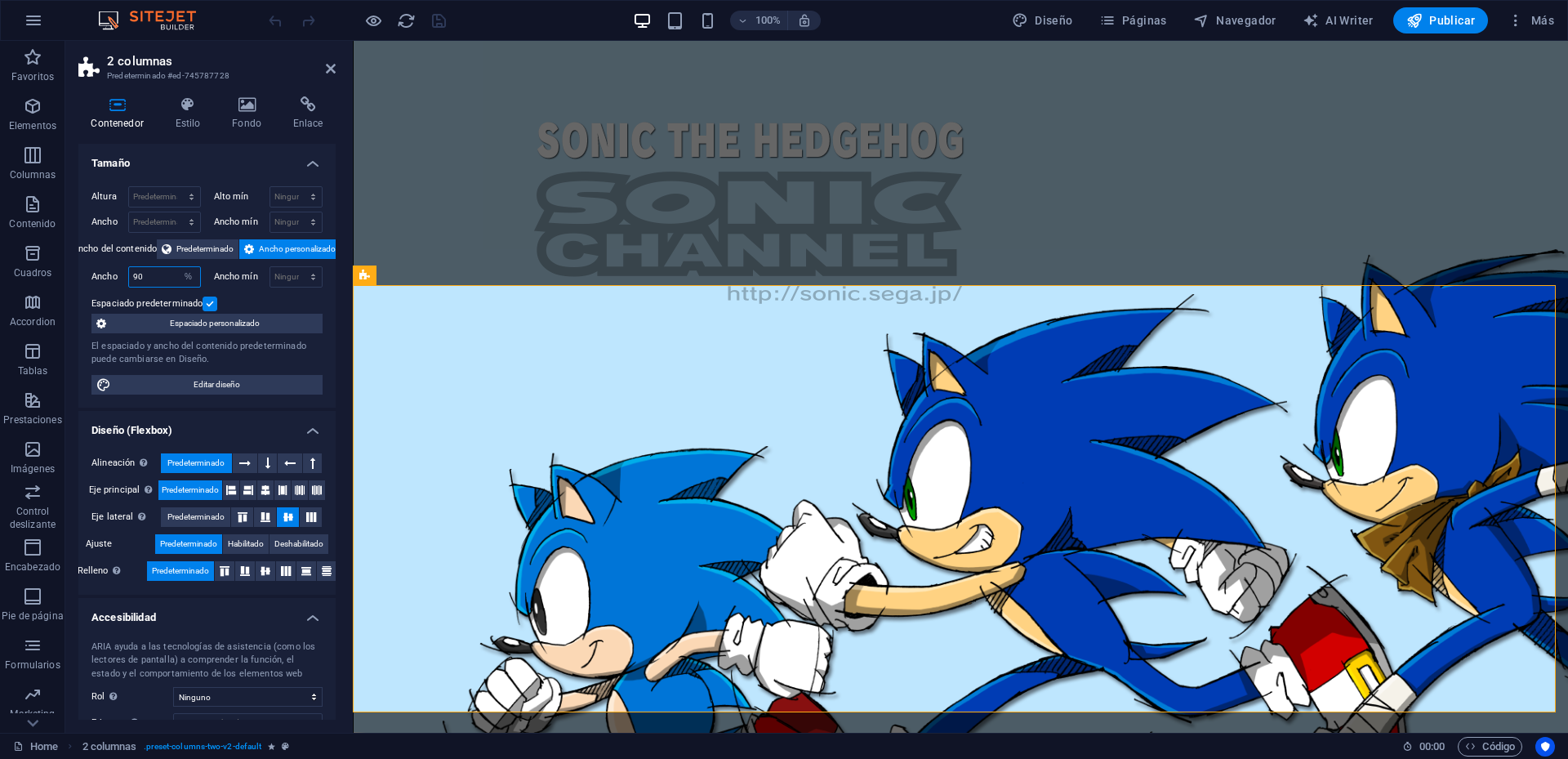
click at [163, 277] on input "90" at bounding box center [164, 277] width 71 height 20
drag, startPoint x: 165, startPoint y: 277, endPoint x: 77, endPoint y: 273, distance: 88.1
click at [77, 273] on div "Contenedor Estilo Fondo Enlace Tamaño Altura Predeterminado px rem % vh vw Alto…" at bounding box center [207, 408] width 284 height 649
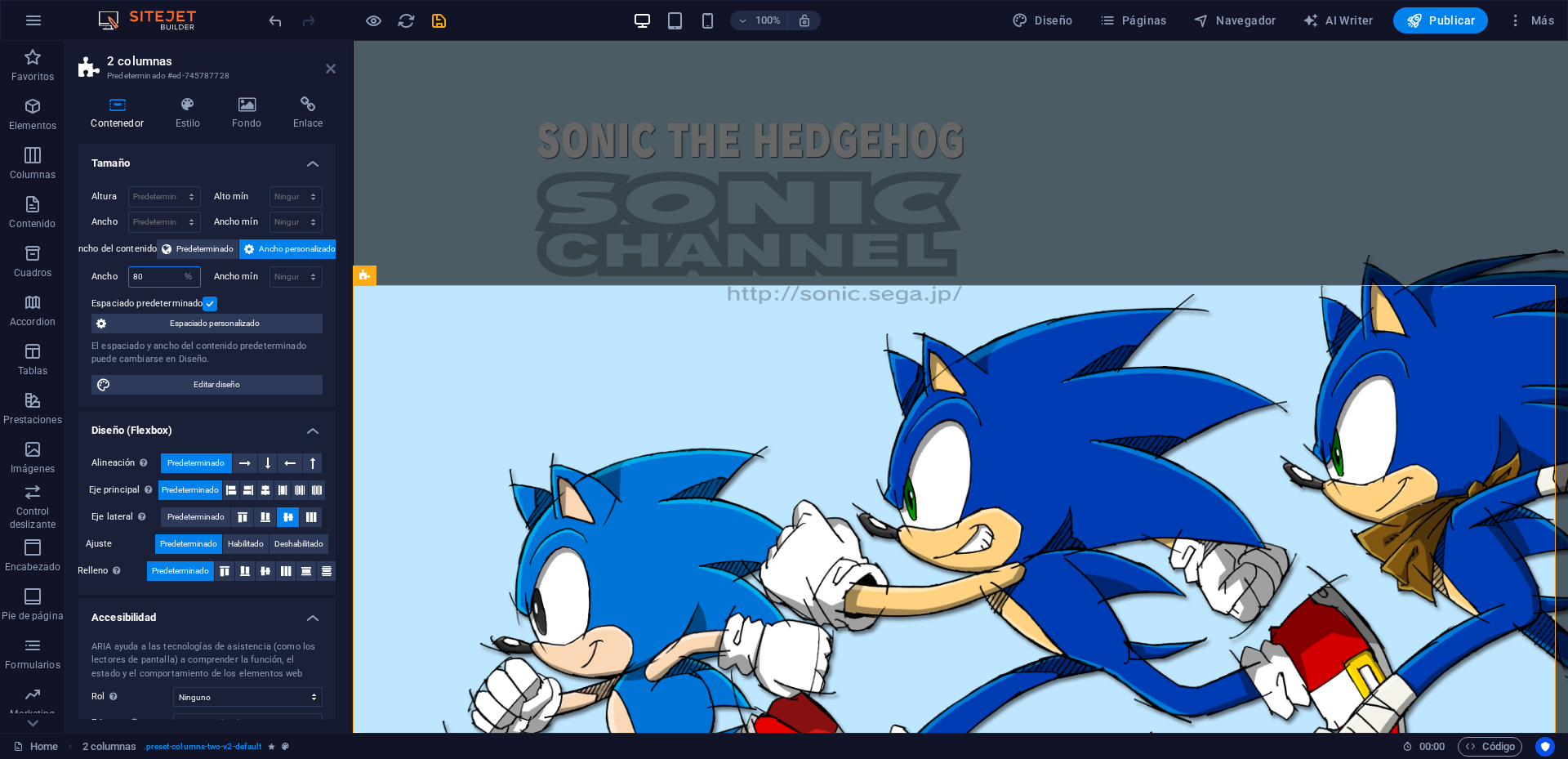
type input "80"
click at [330, 68] on icon at bounding box center [331, 68] width 10 height 13
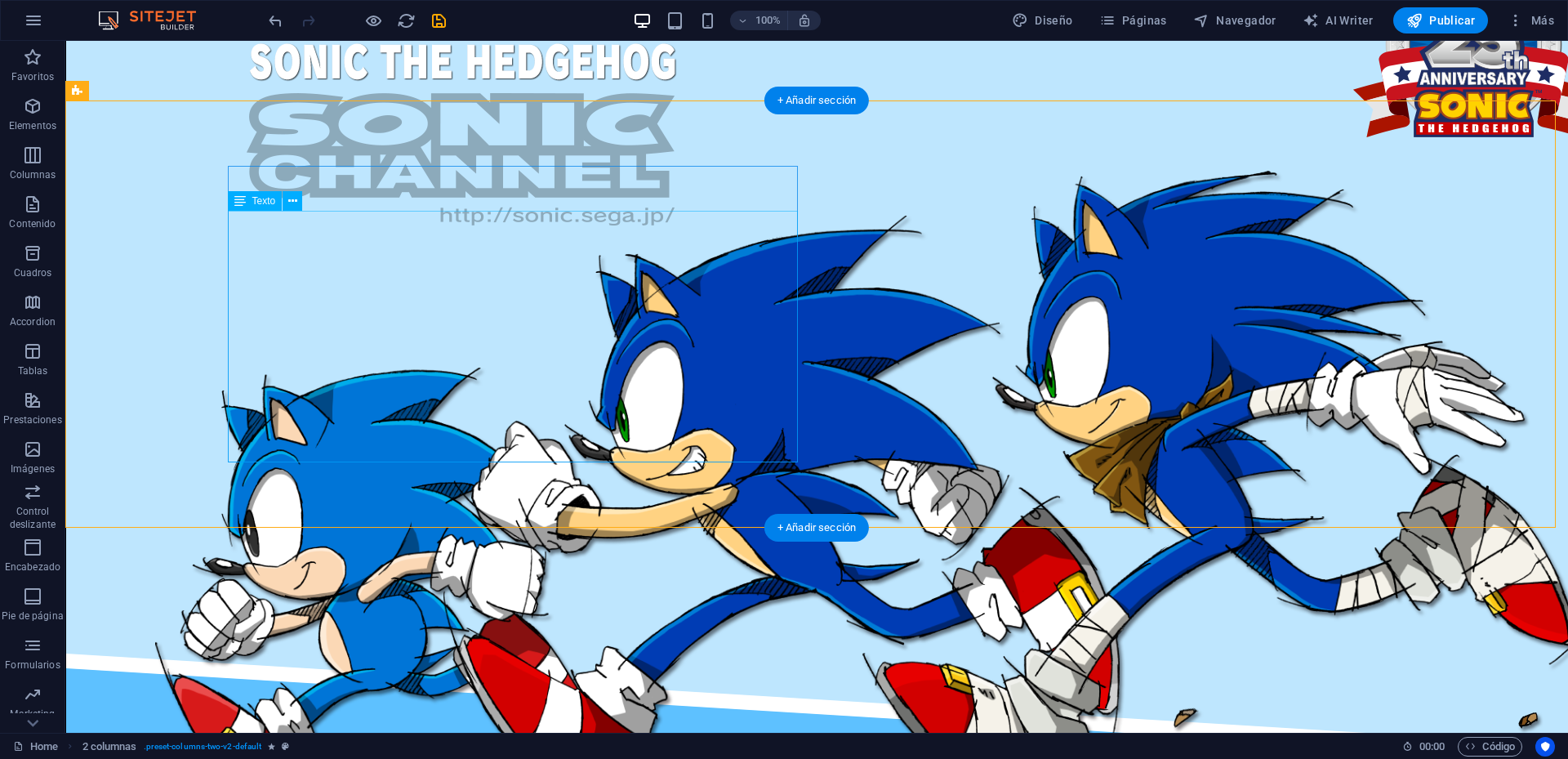
scroll to position [1712, 0]
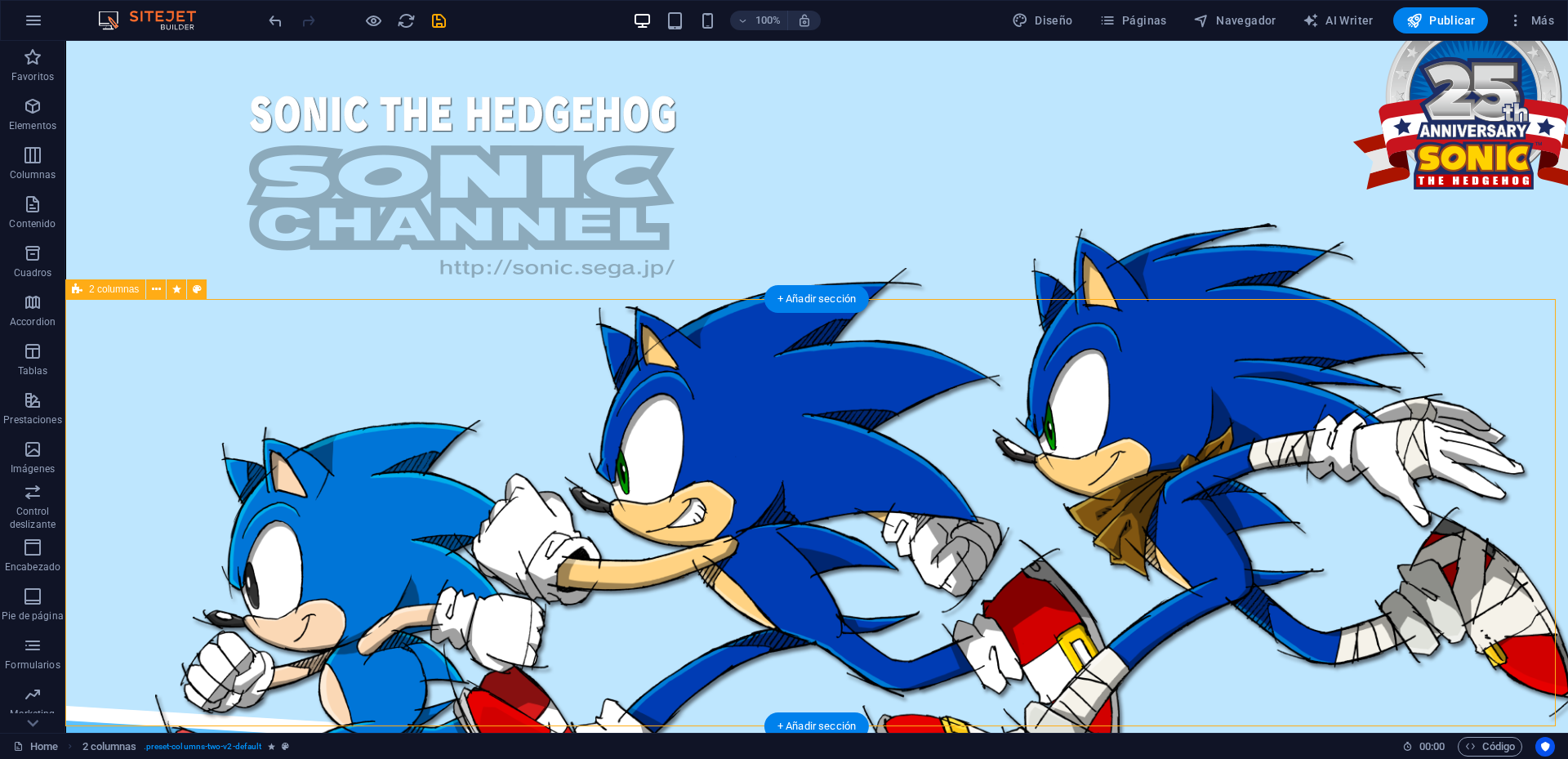
select select "%"
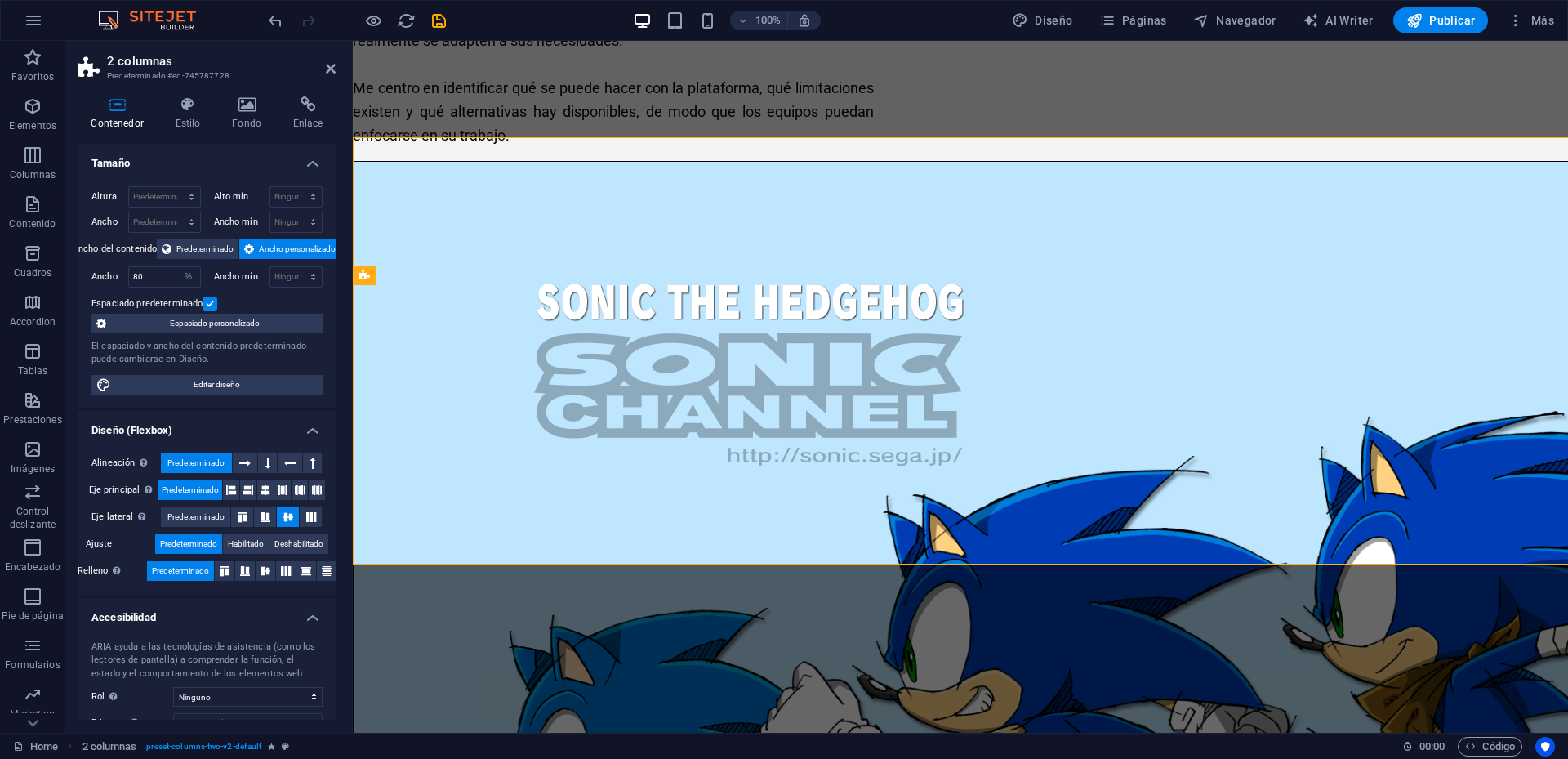
scroll to position [1873, 0]
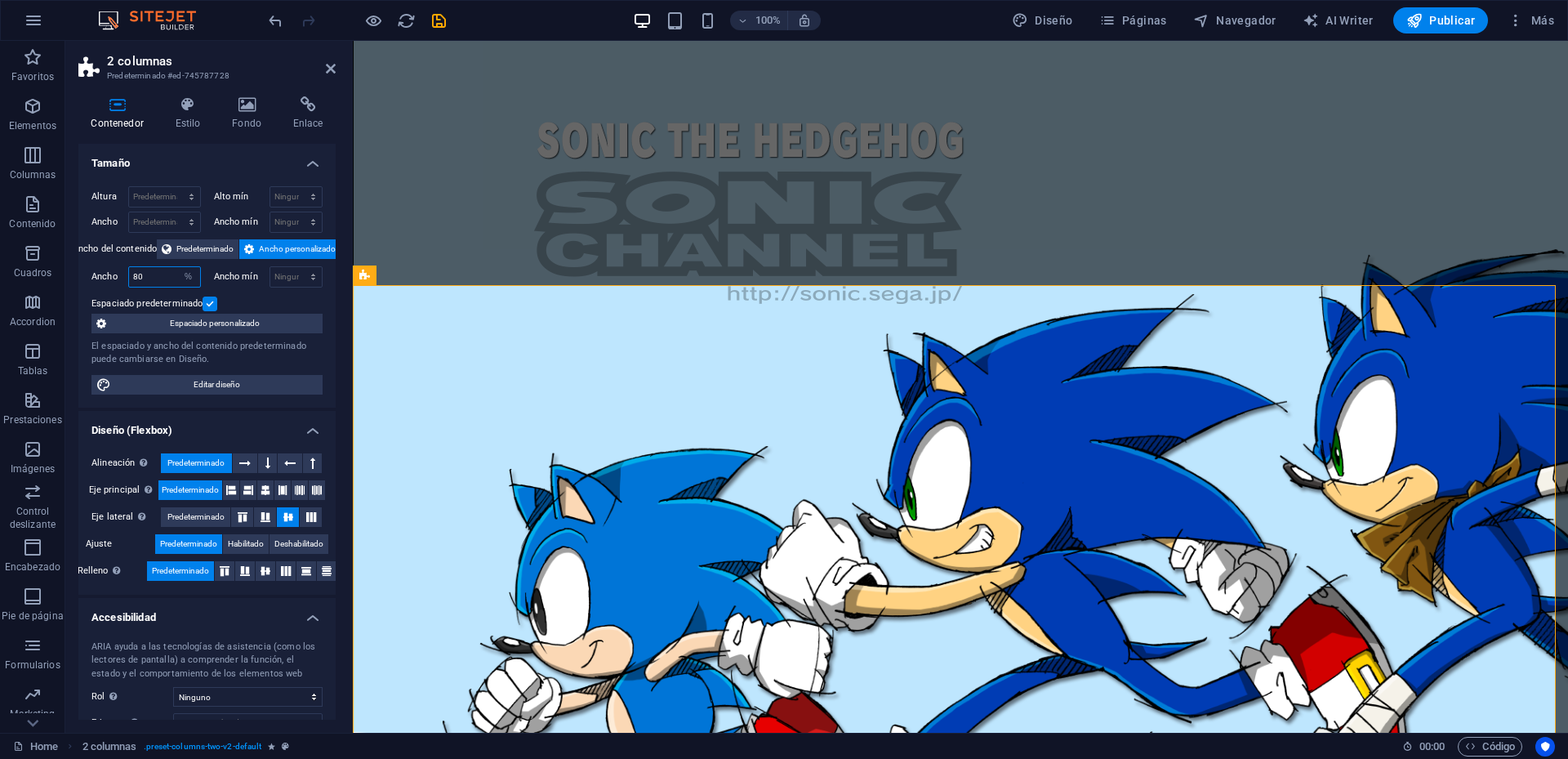
drag, startPoint x: 154, startPoint y: 278, endPoint x: 77, endPoint y: 277, distance: 77.0
click at [77, 277] on div "Contenedor Estilo Fondo Enlace Tamaño Altura Predeterminado px rem % vh vw Alto…" at bounding box center [207, 408] width 284 height 649
type input "50"
click at [332, 67] on icon at bounding box center [331, 68] width 10 height 13
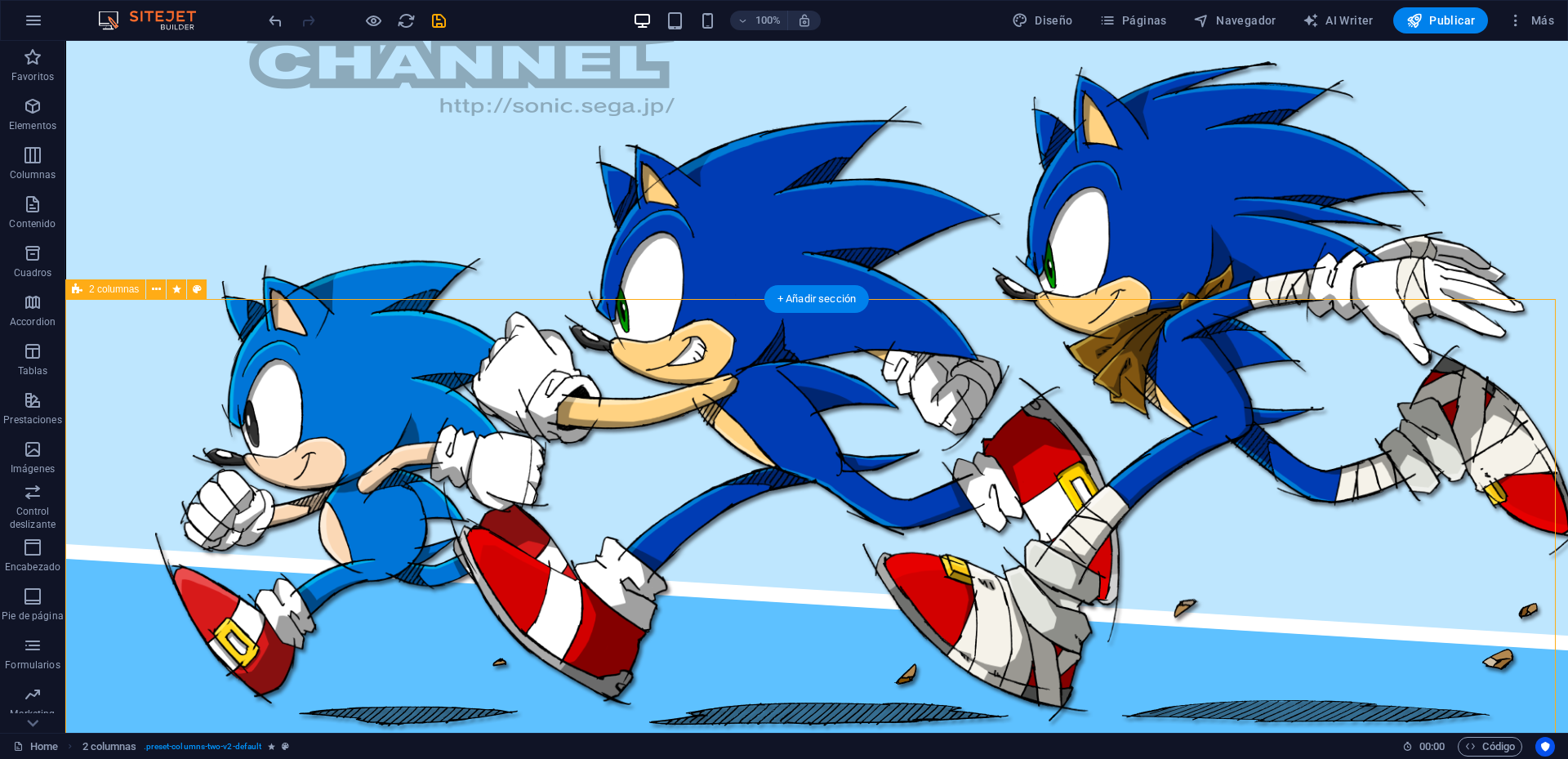
select select "%"
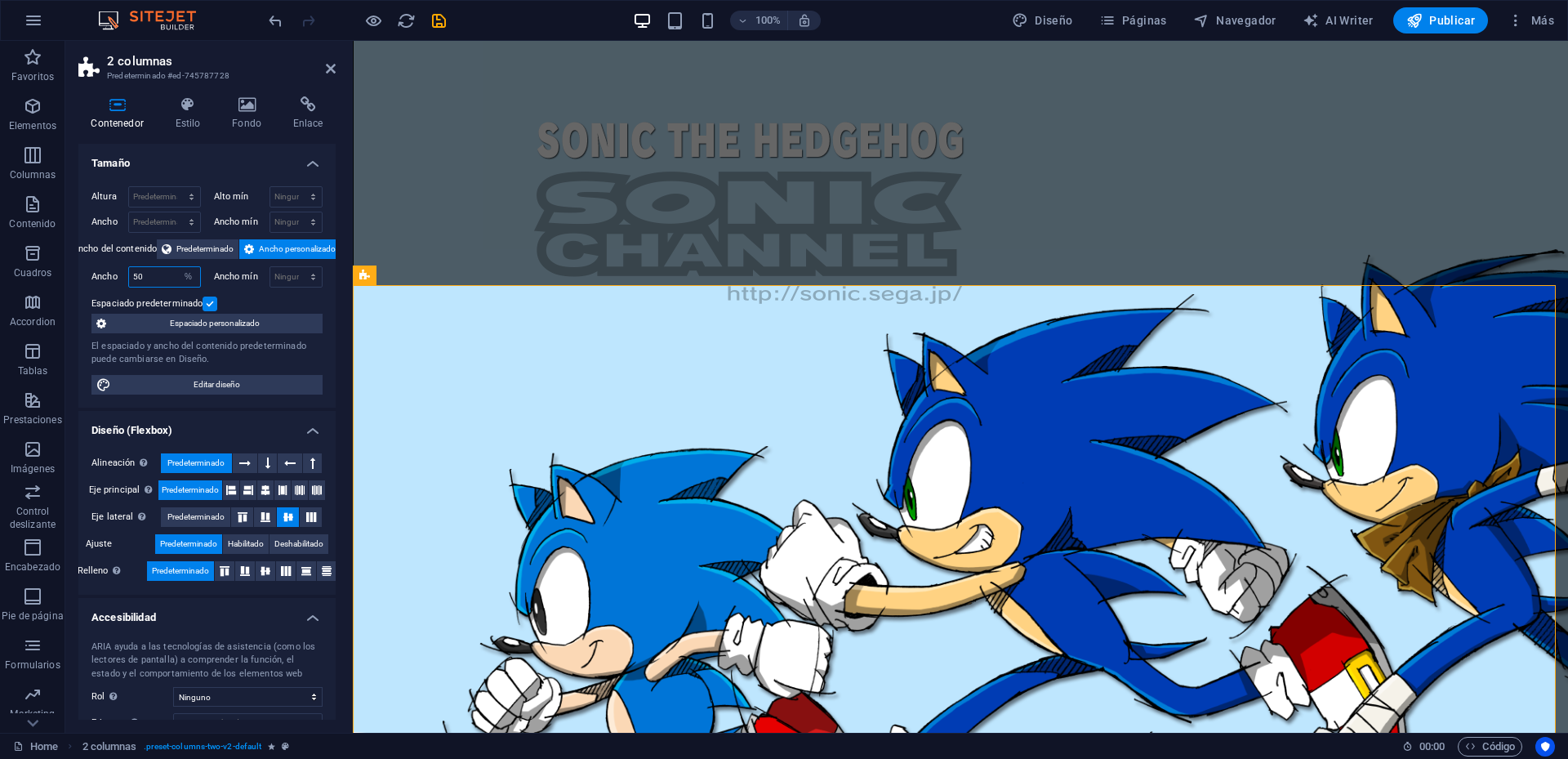
drag, startPoint x: 162, startPoint y: 272, endPoint x: 92, endPoint y: 273, distance: 70.0
click at [92, 273] on div "Ancho 50 Predeterminado px rem % em vh vw" at bounding box center [146, 277] width 110 height 21
type input "60"
click at [331, 71] on icon at bounding box center [331, 68] width 10 height 13
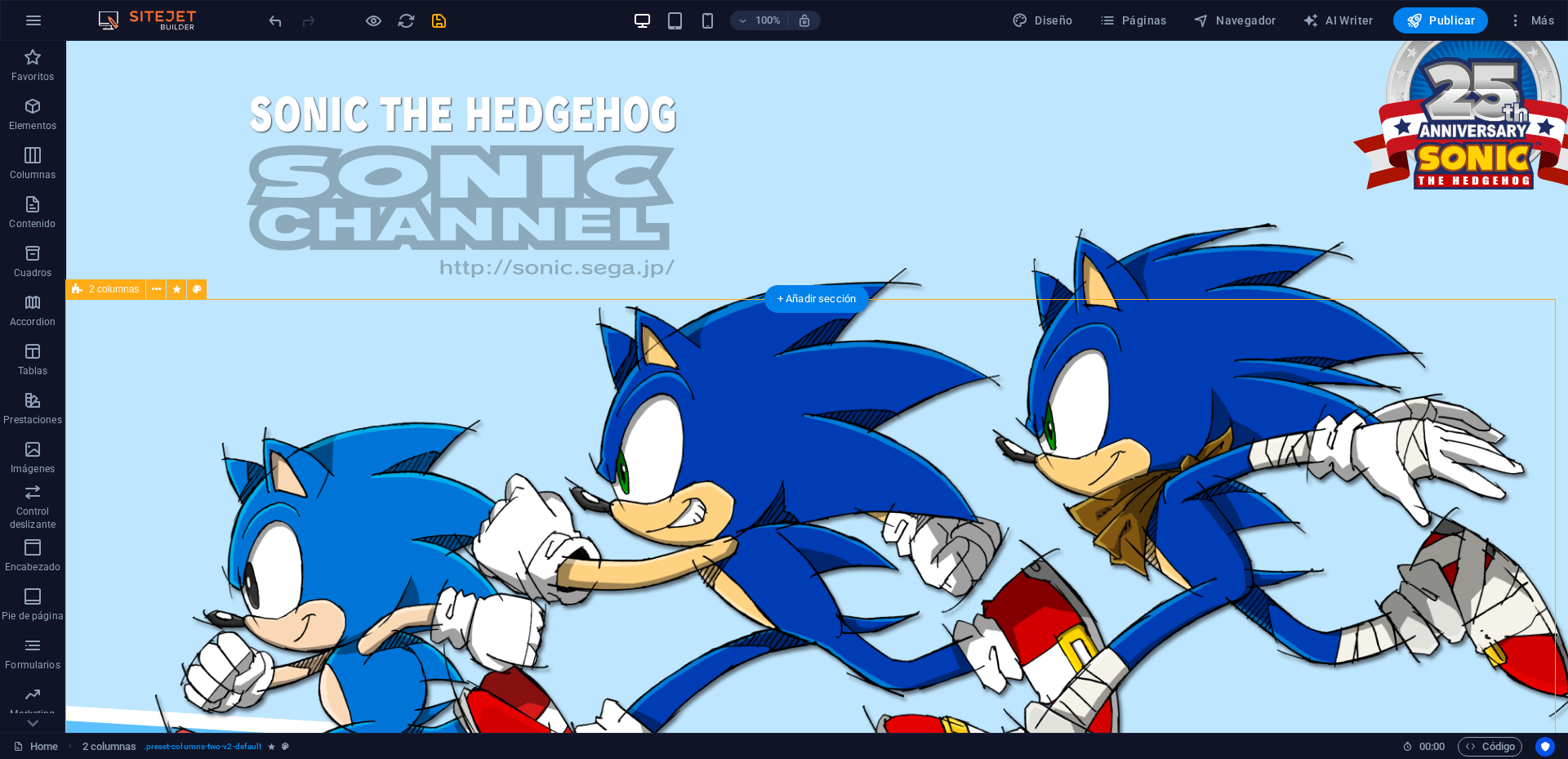
select select "%"
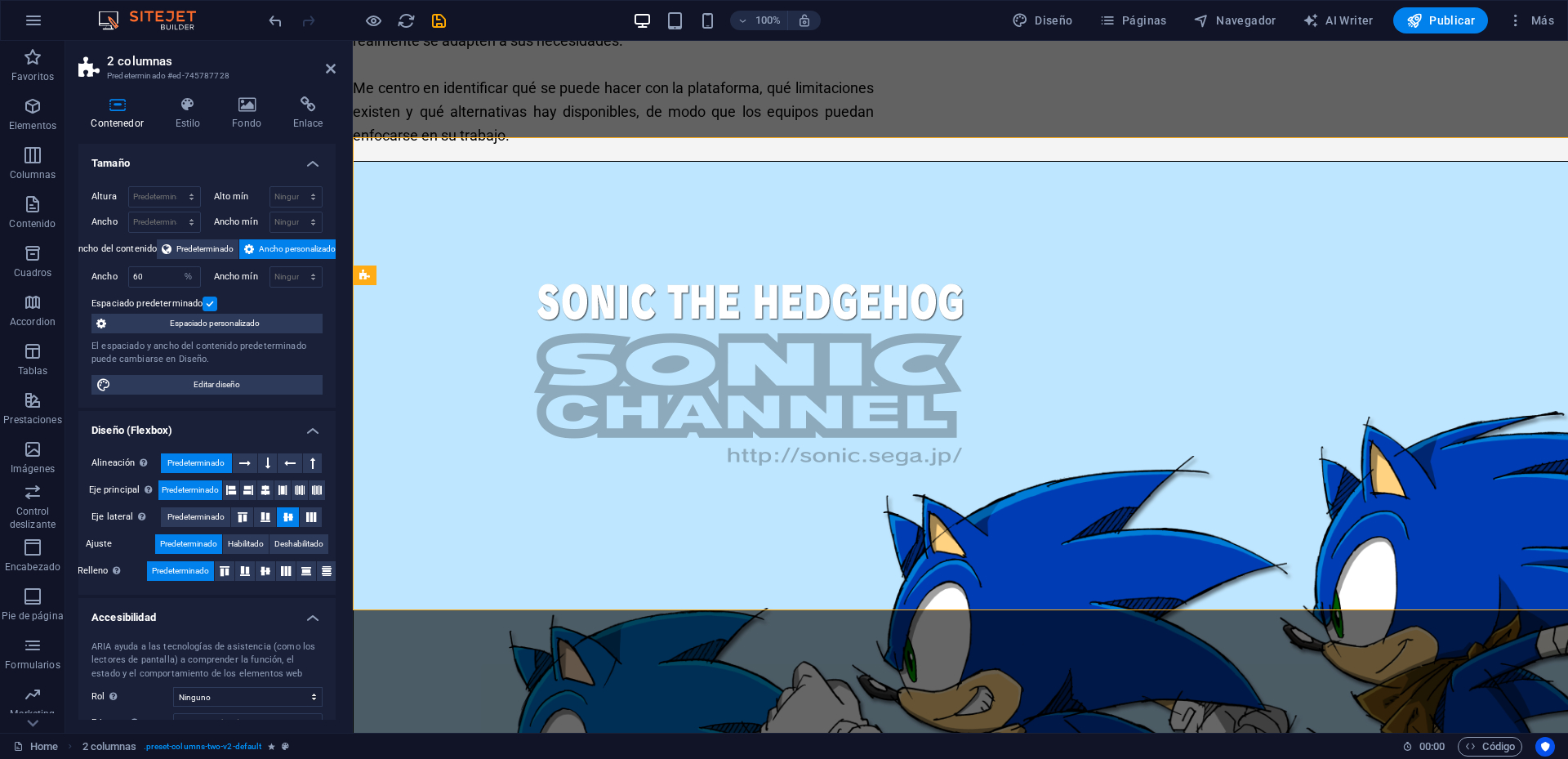
scroll to position [1873, 0]
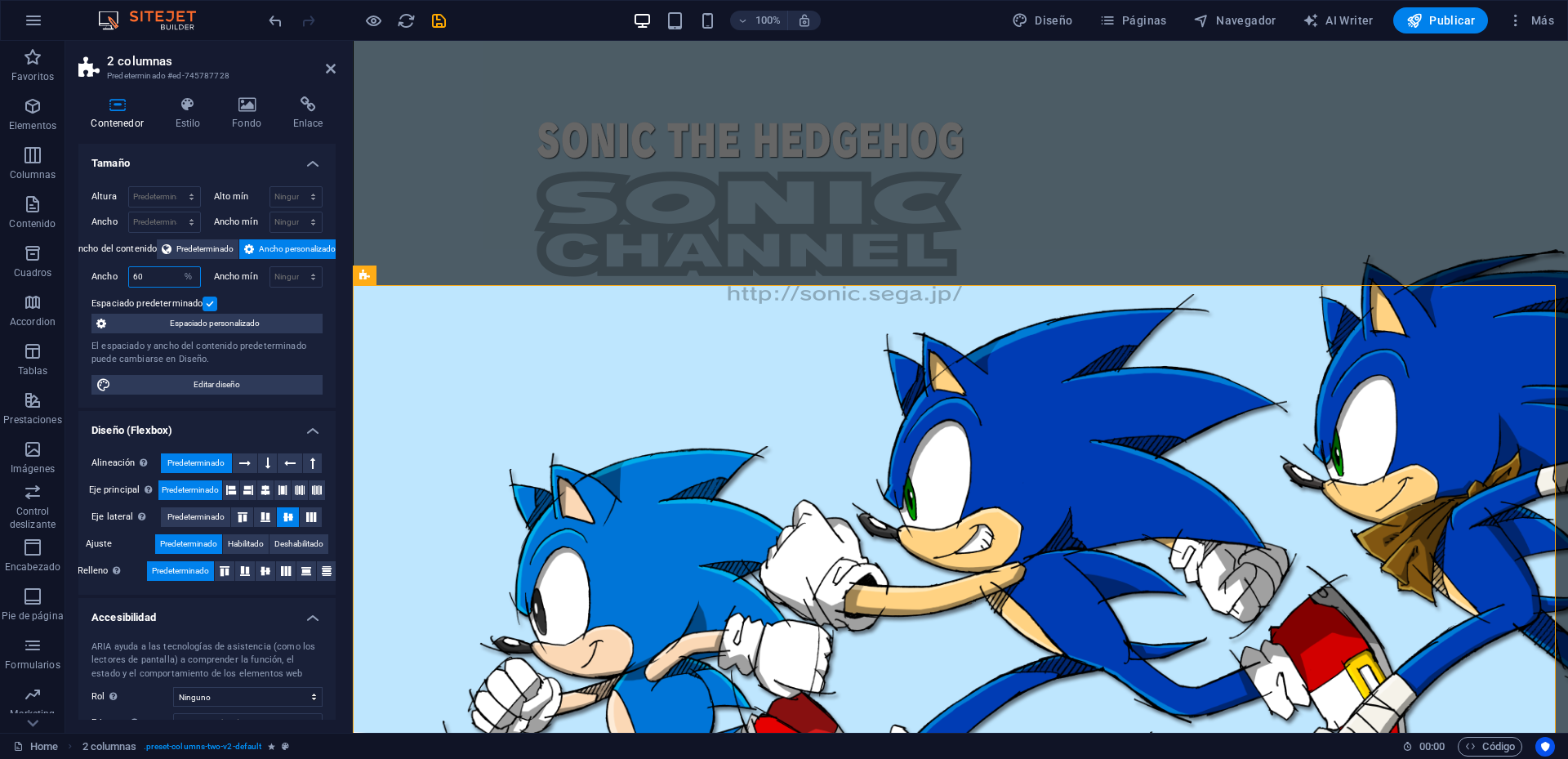
drag, startPoint x: 158, startPoint y: 277, endPoint x: 80, endPoint y: 272, distance: 78.2
click at [80, 272] on div "Altura Predeterminado px rem % vh vw Alto mín Ninguno px rem % vh vw Ancho Pred…" at bounding box center [208, 290] width 257 height 235
type input "70"
click at [331, 68] on icon at bounding box center [331, 68] width 10 height 13
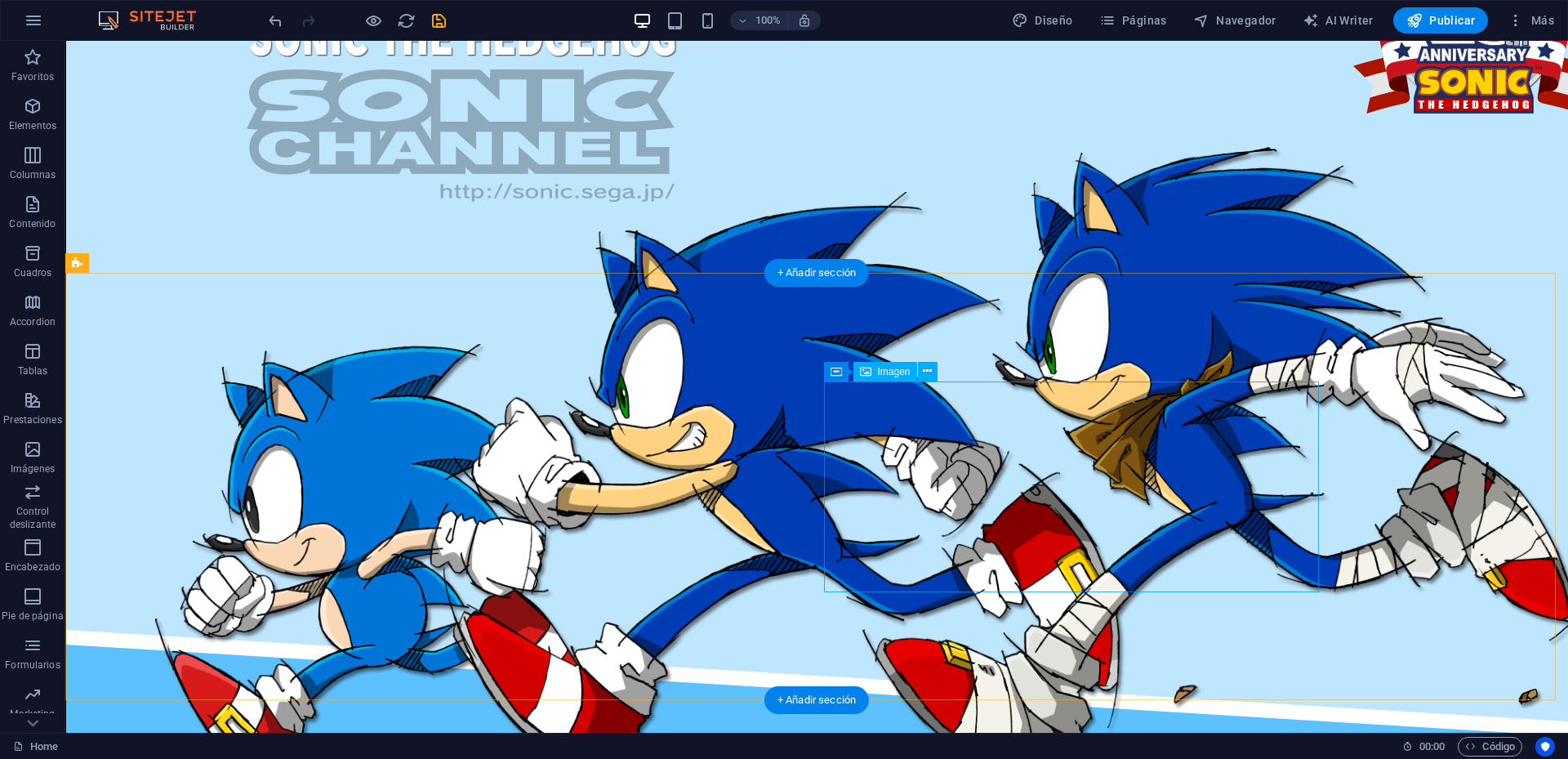
scroll to position [1794, 0]
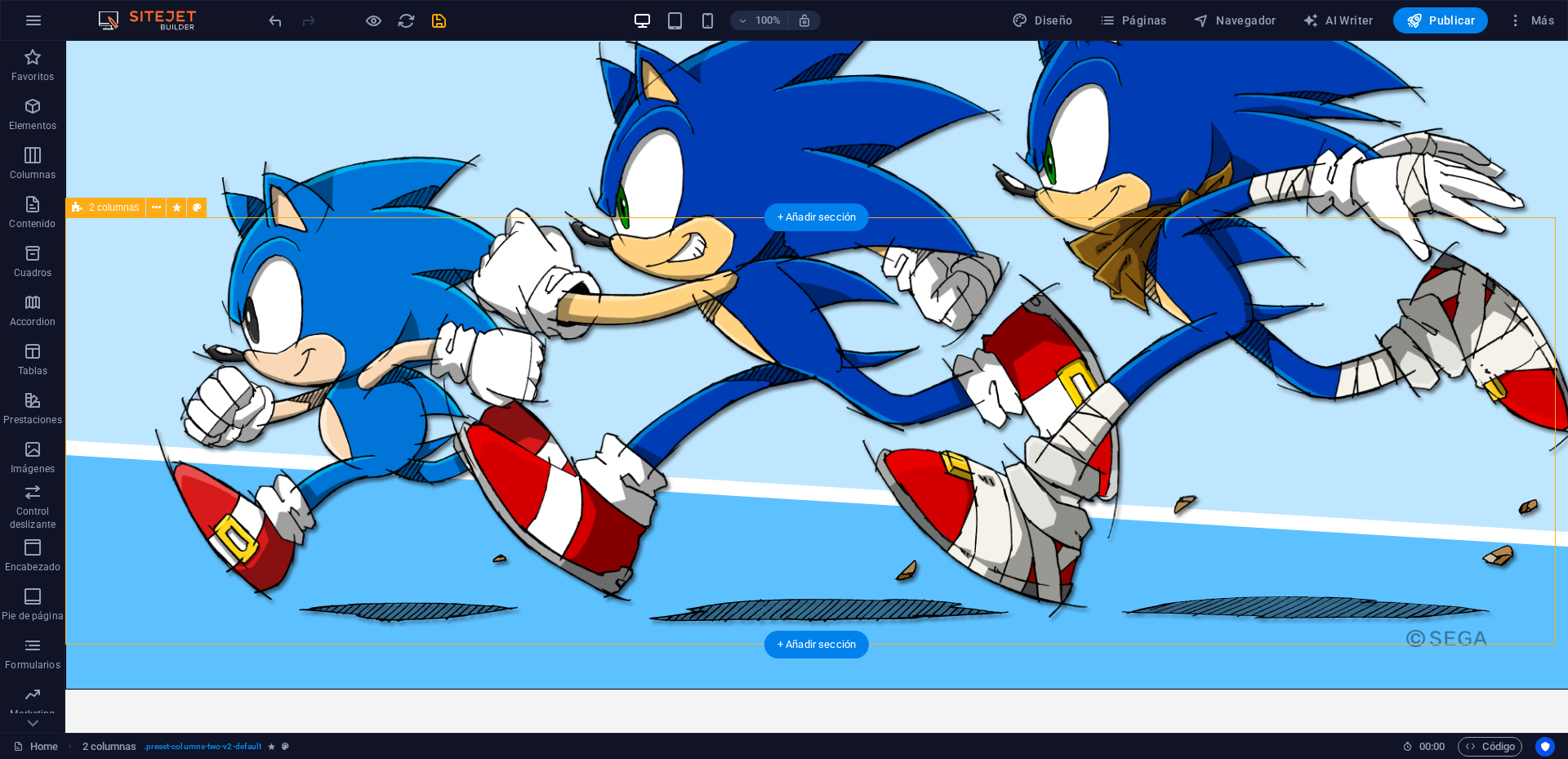
select select "%"
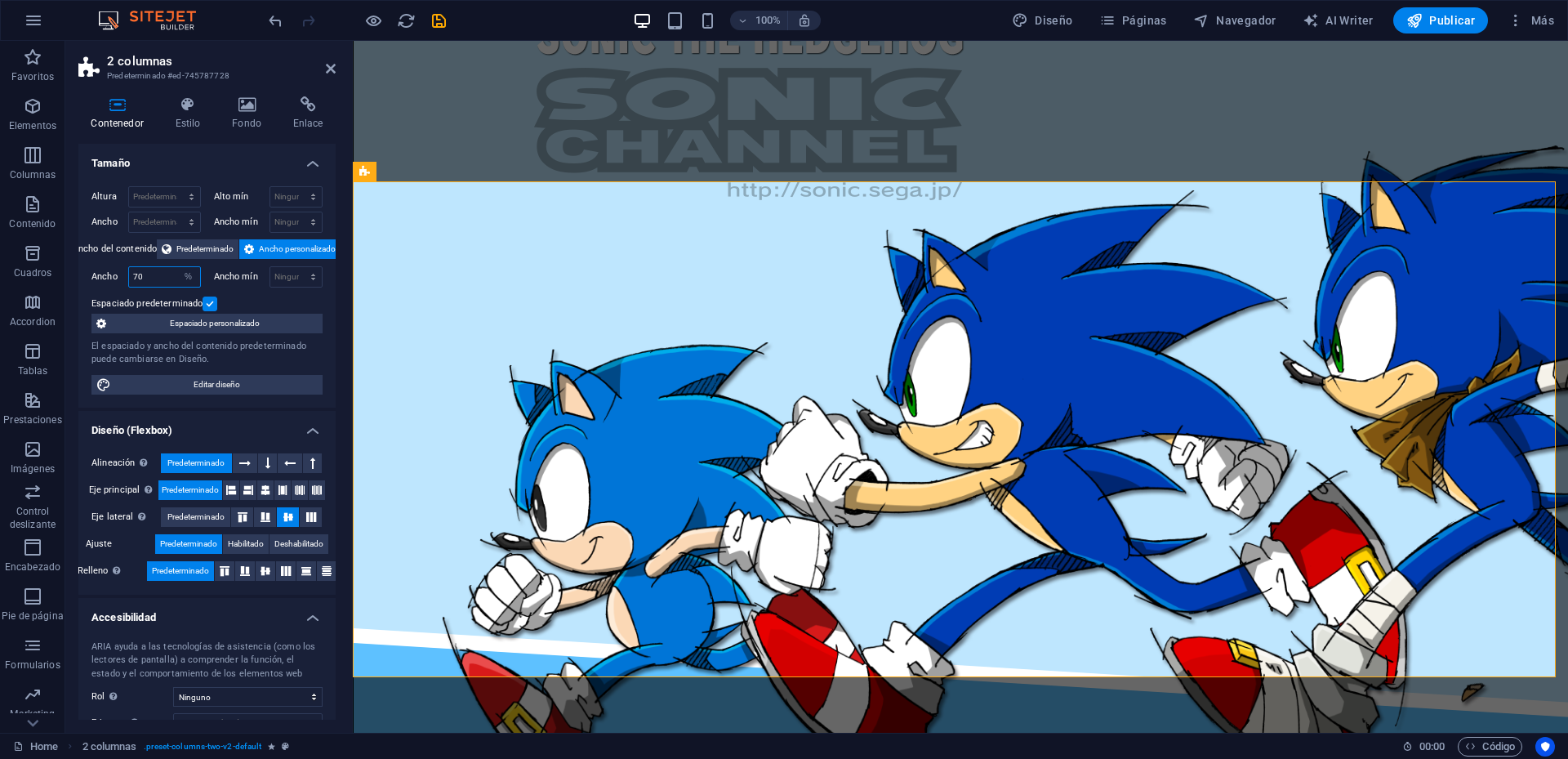
drag, startPoint x: 159, startPoint y: 279, endPoint x: 95, endPoint y: 277, distance: 64.0
click at [94, 277] on div "Ancho 70 Predeterminado px rem % em vh vw" at bounding box center [146, 277] width 110 height 21
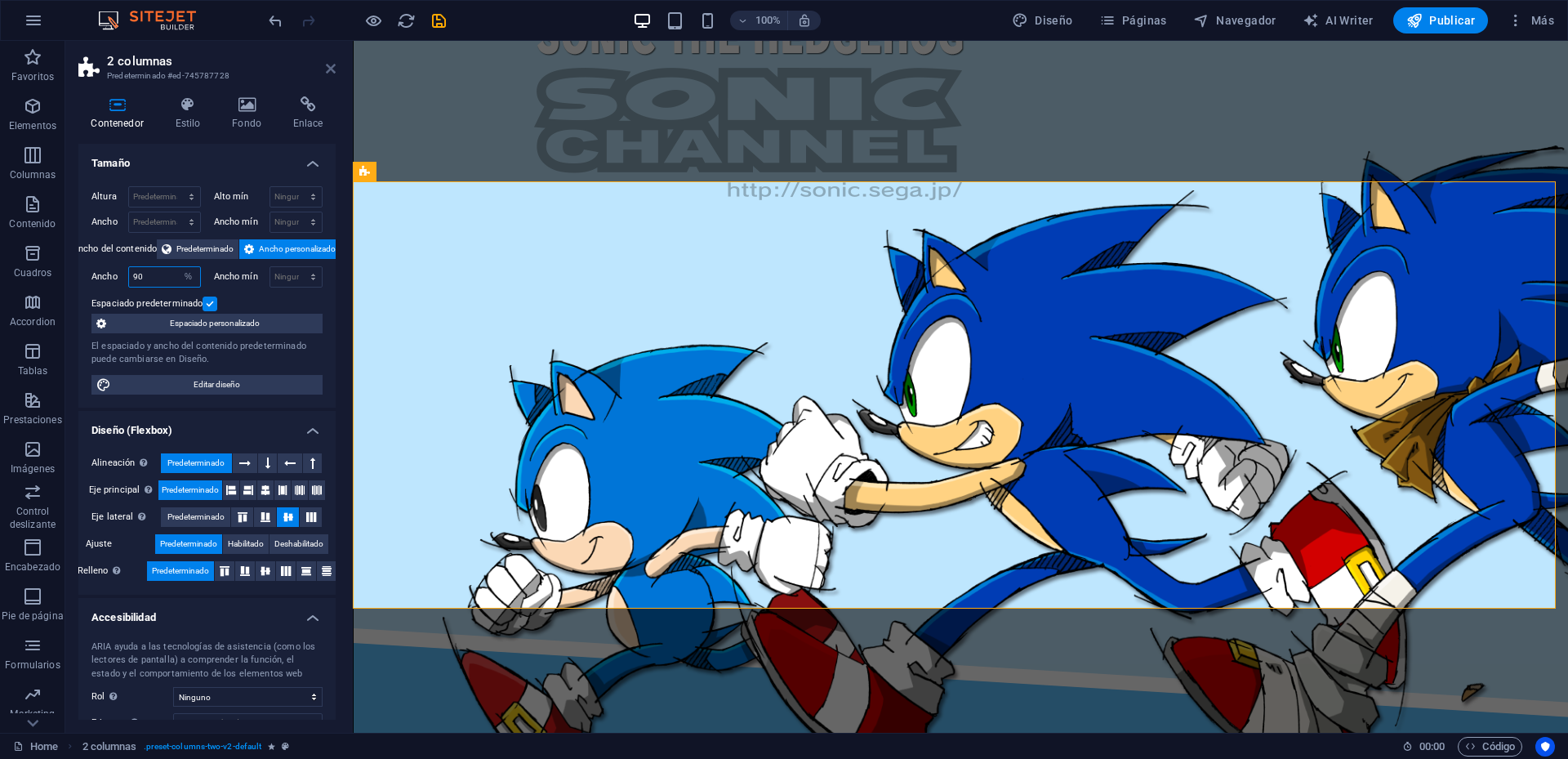
type input "90"
click at [329, 68] on icon at bounding box center [331, 68] width 10 height 13
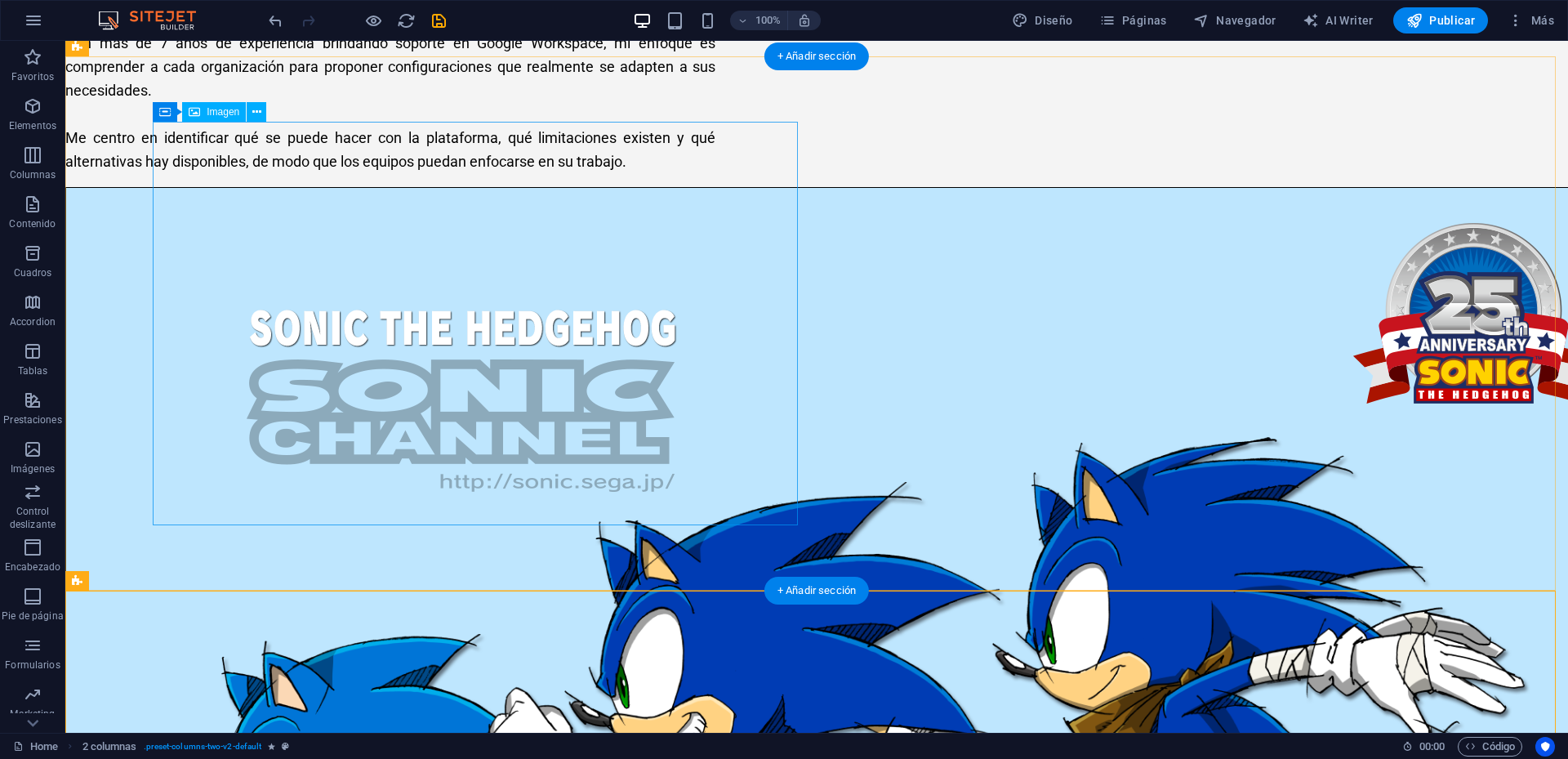
scroll to position [1712, 0]
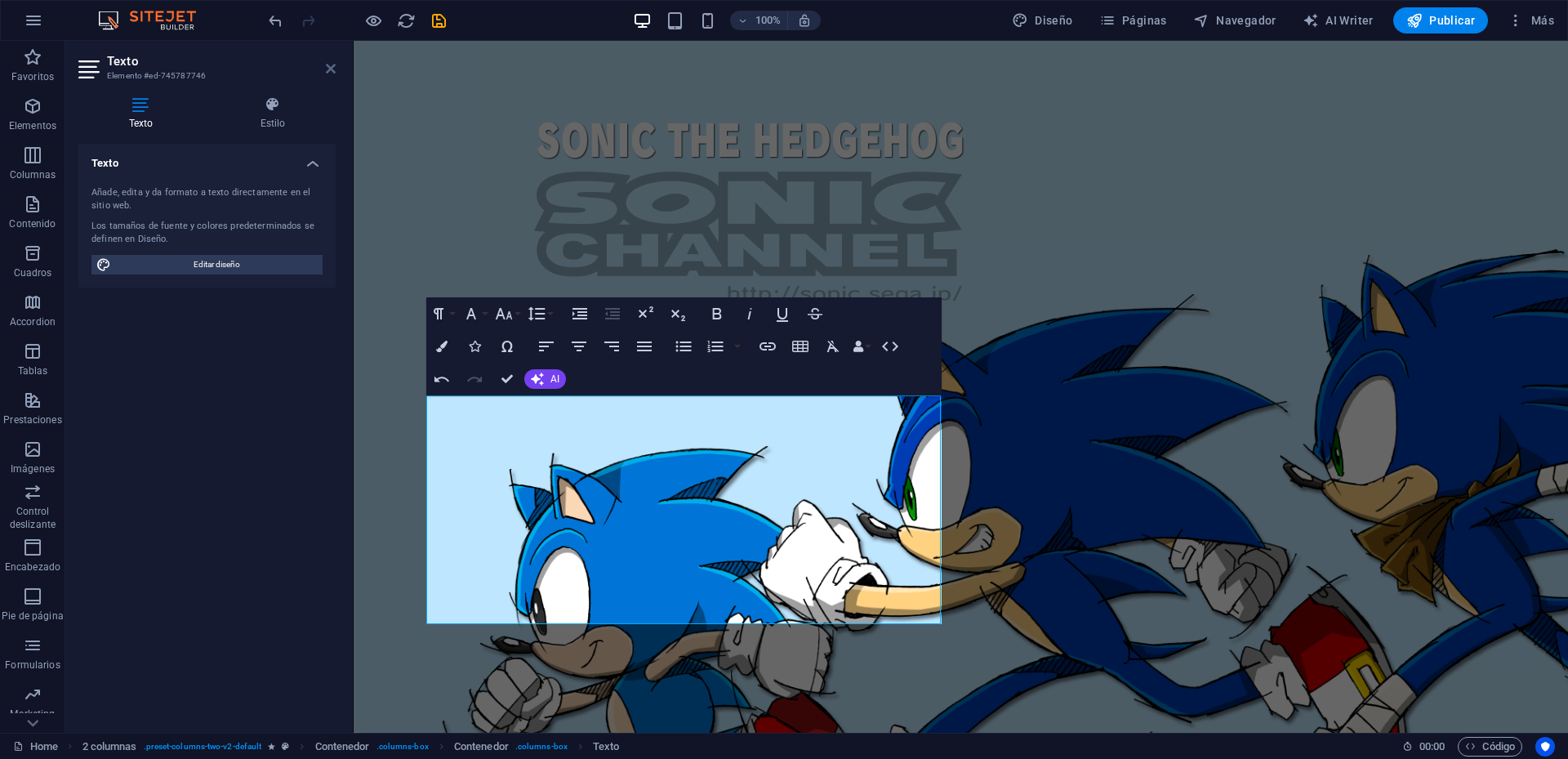
click at [334, 69] on icon at bounding box center [331, 68] width 10 height 13
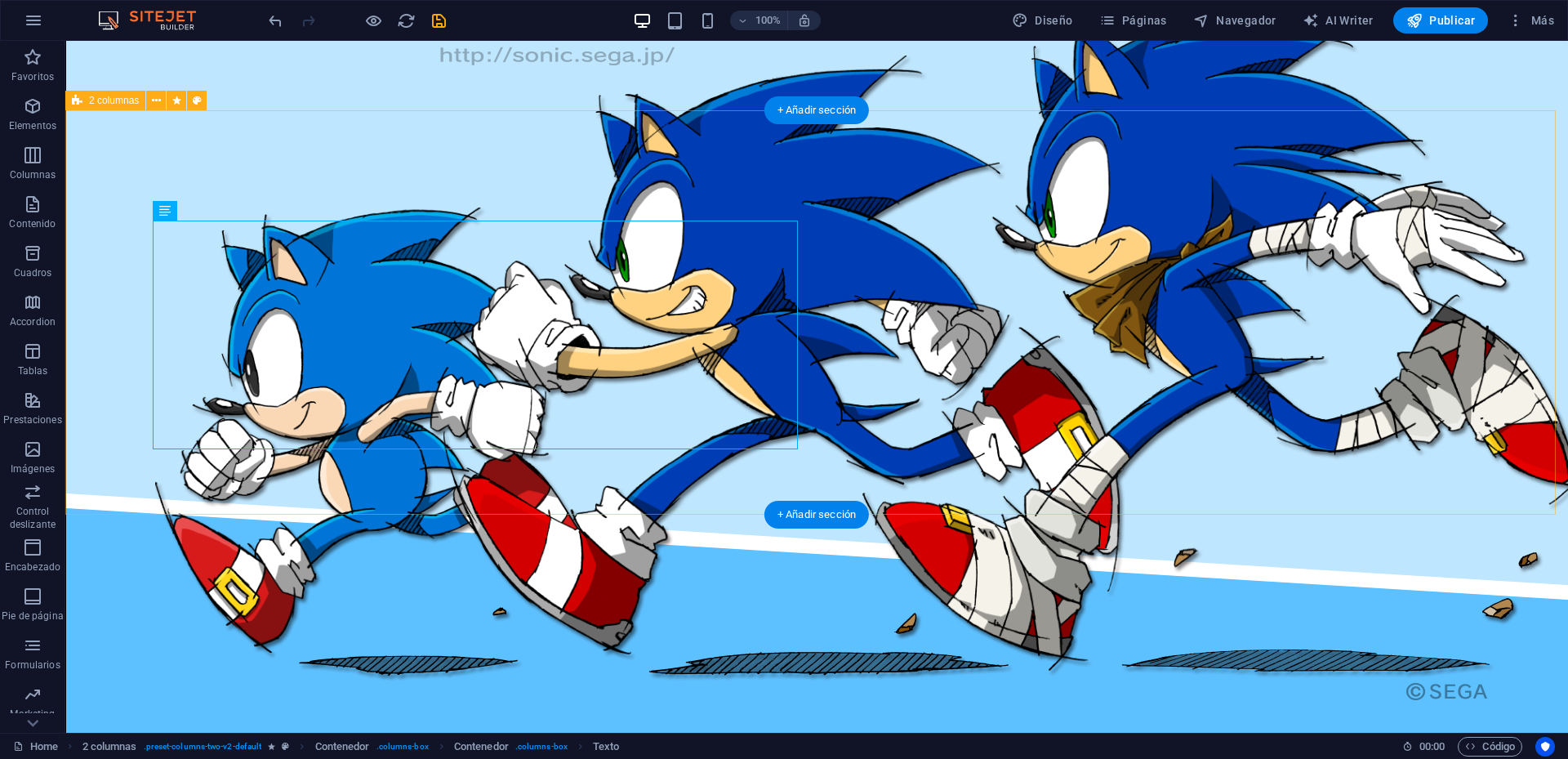
scroll to position [1934, 0]
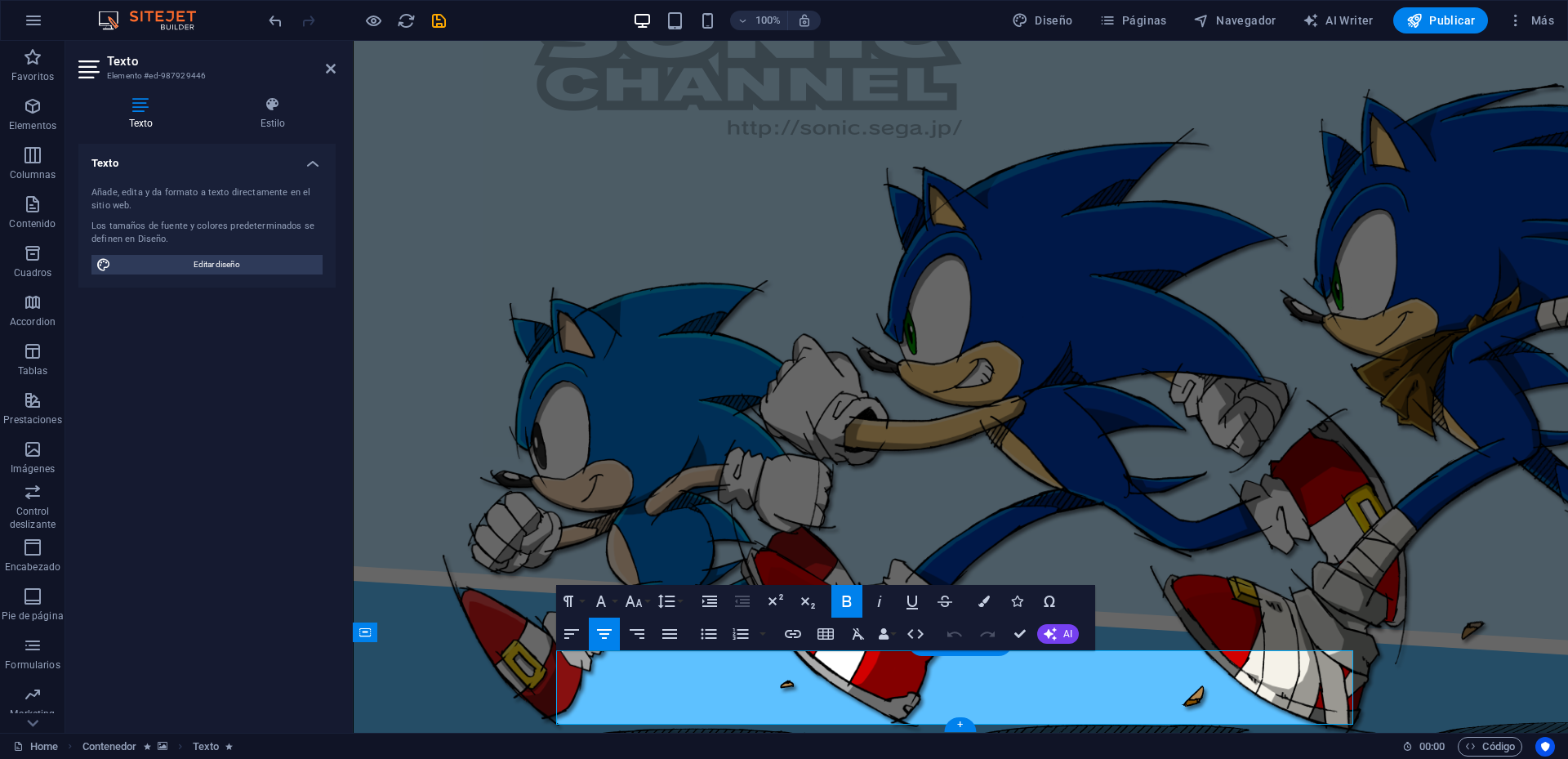
scroll to position [2081, 0]
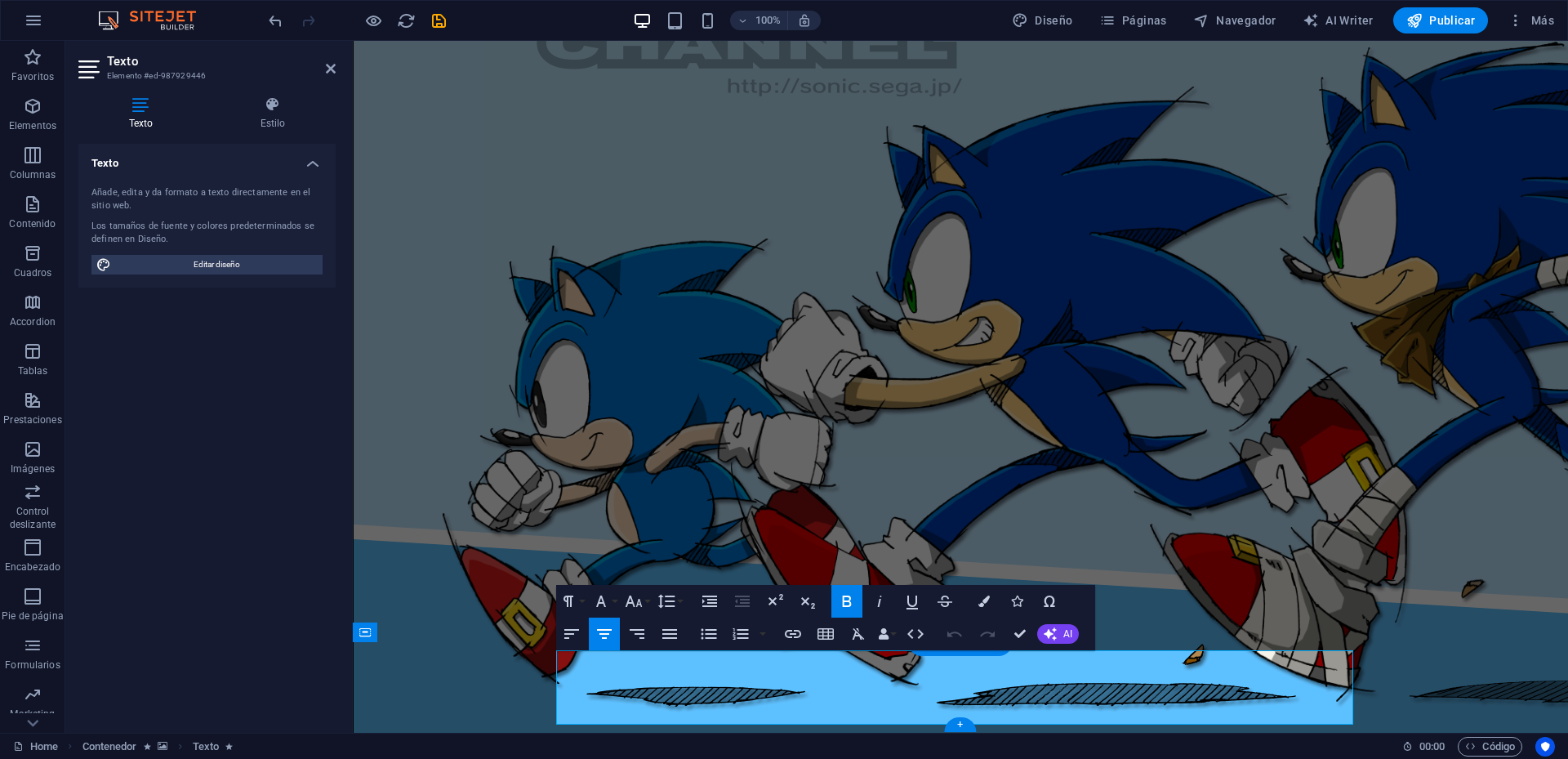
click at [609, 602] on icon "button" at bounding box center [601, 601] width 20 height 20
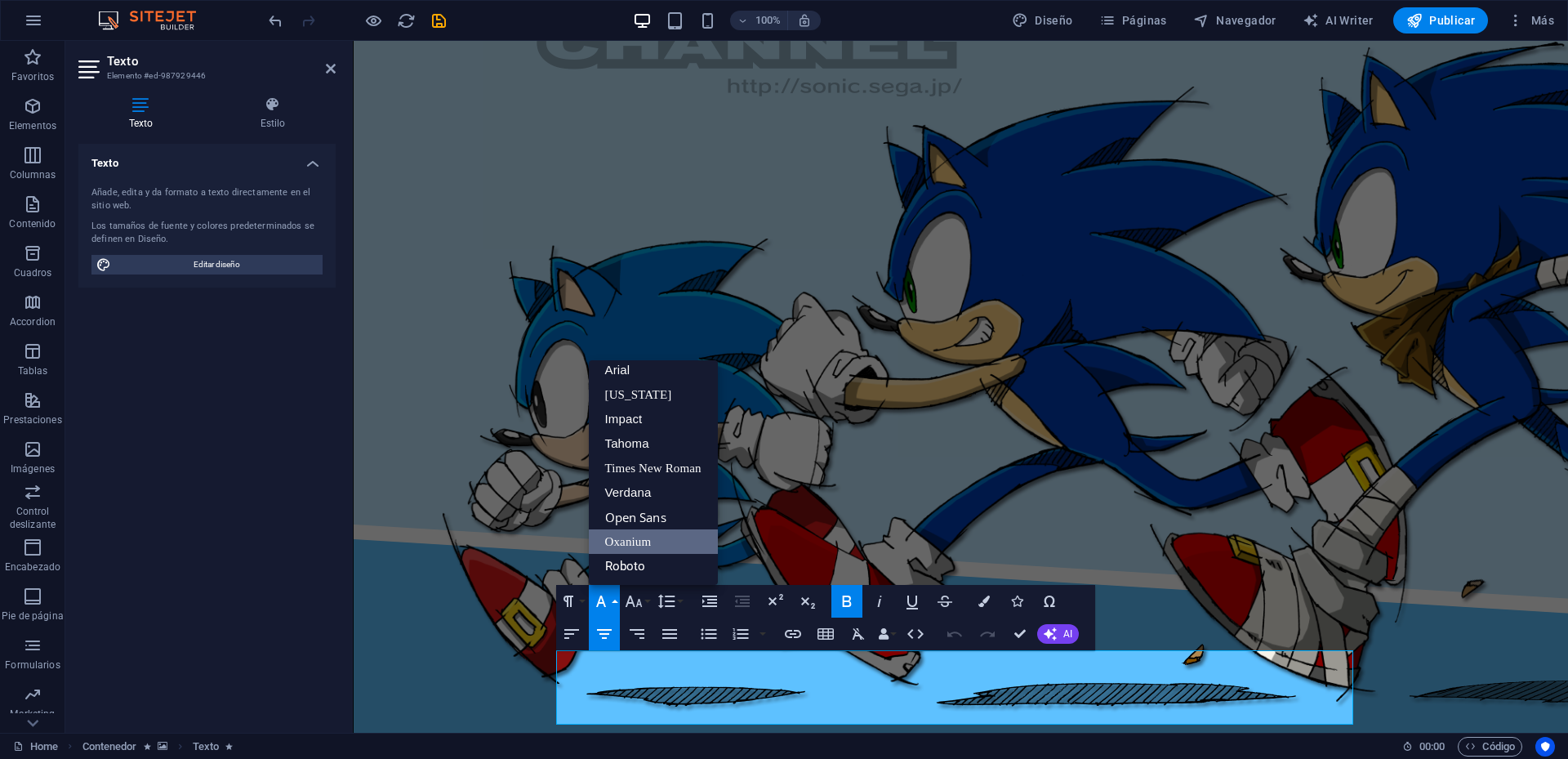
scroll to position [9, 0]
click at [626, 567] on link "Roboto" at bounding box center [653, 566] width 129 height 24
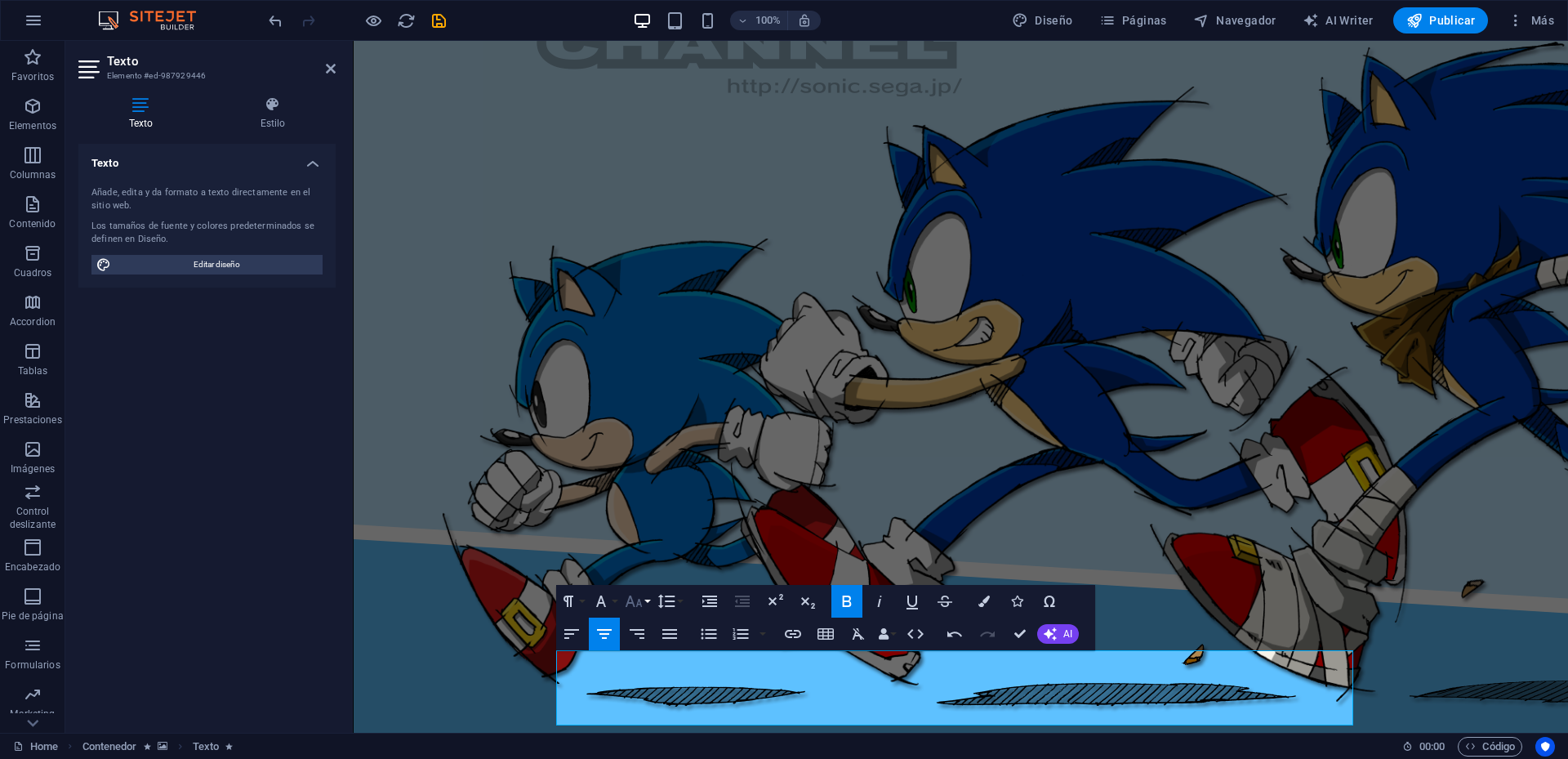
click at [636, 603] on icon "button" at bounding box center [634, 601] width 20 height 20
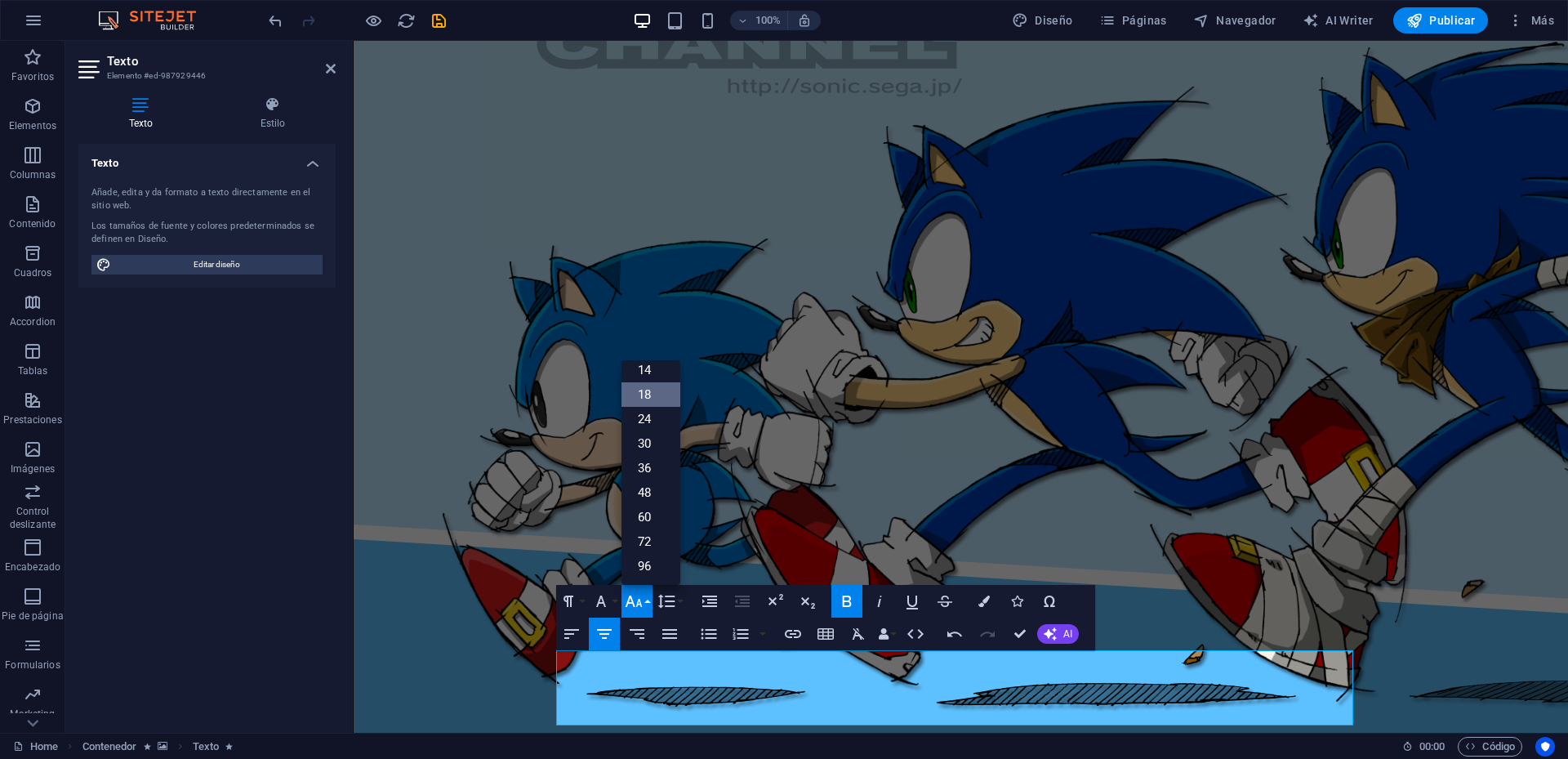
scroll to position [131, 0]
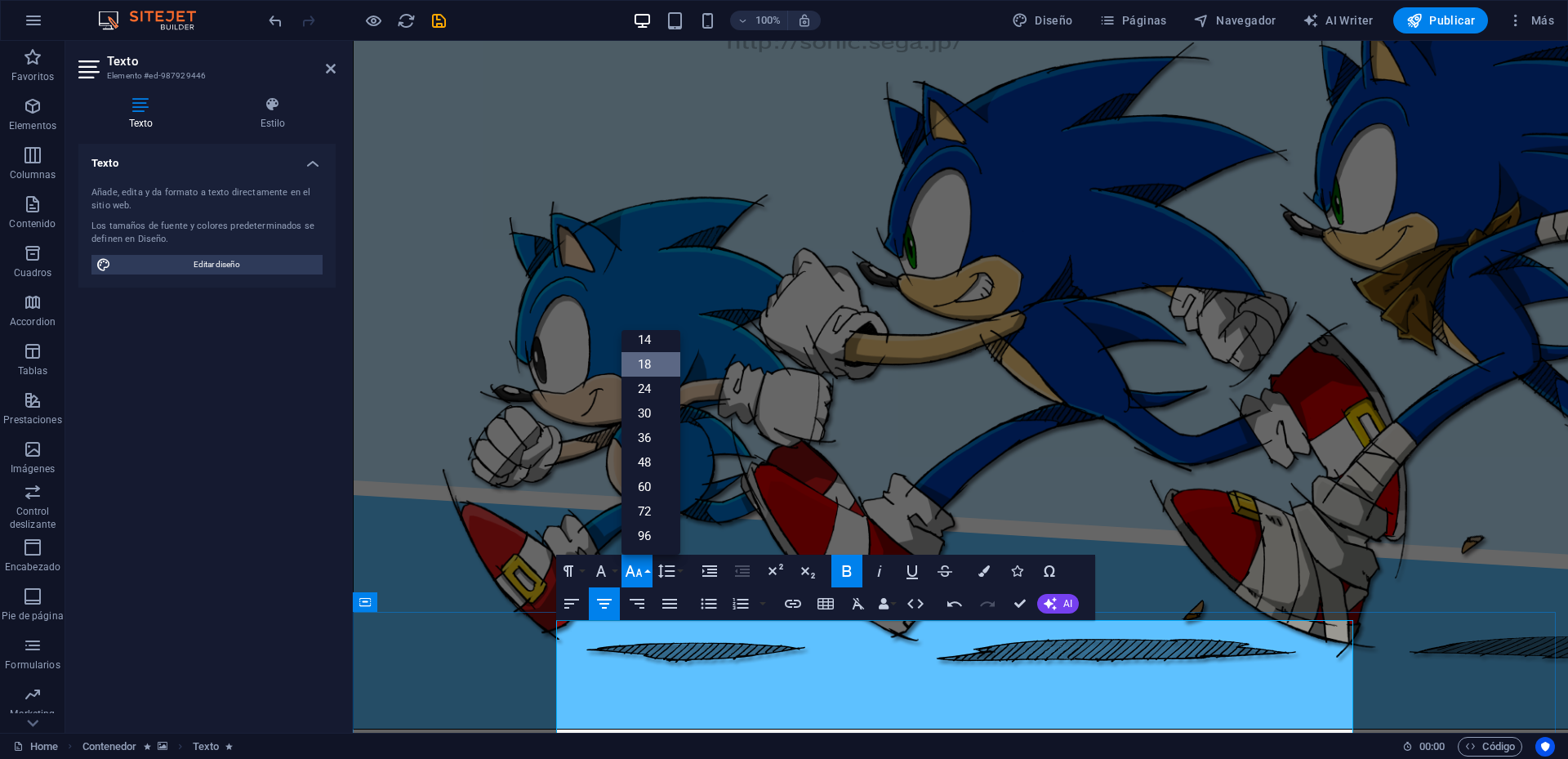
scroll to position [2128, 0]
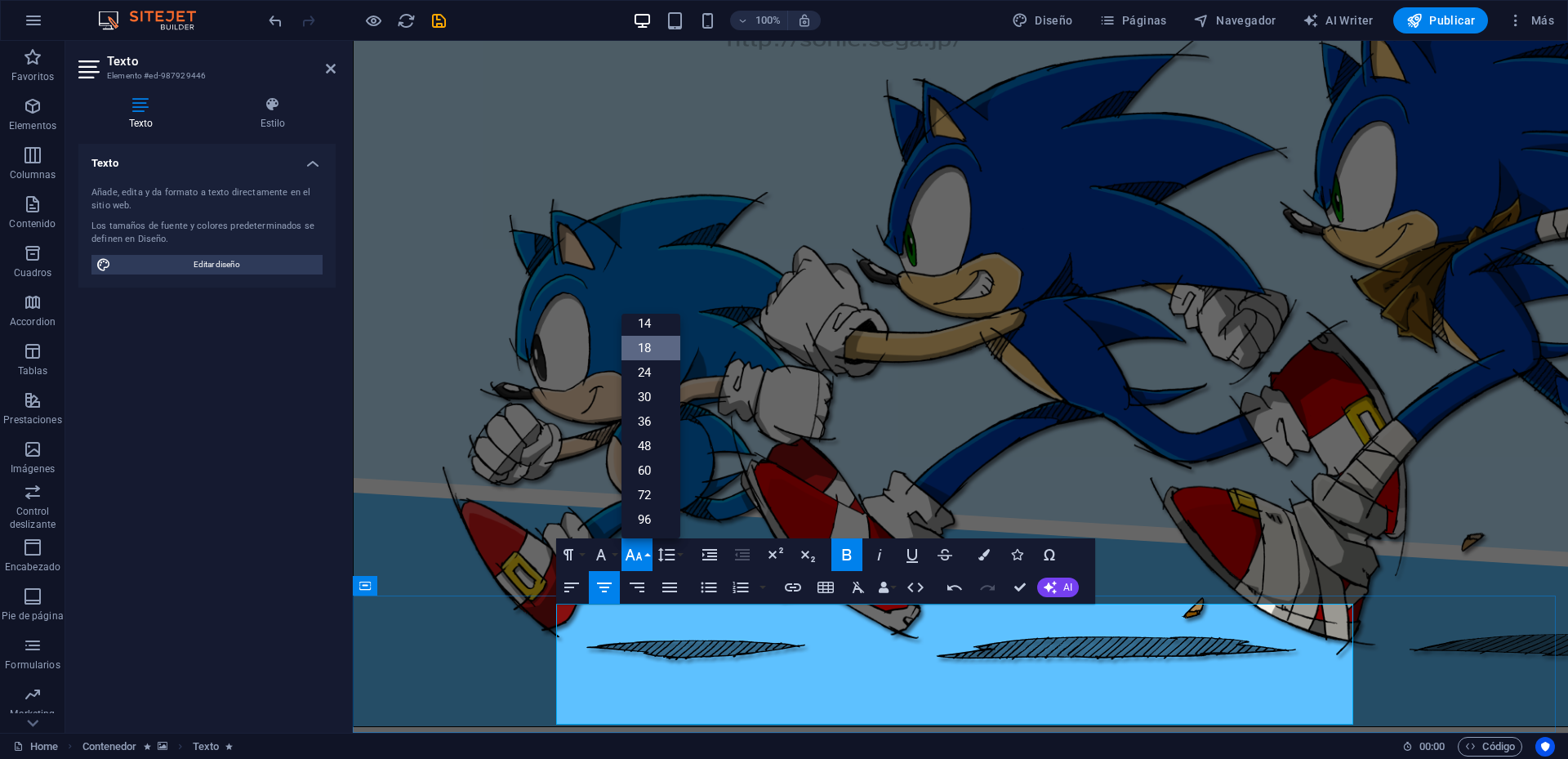
copy span "©"
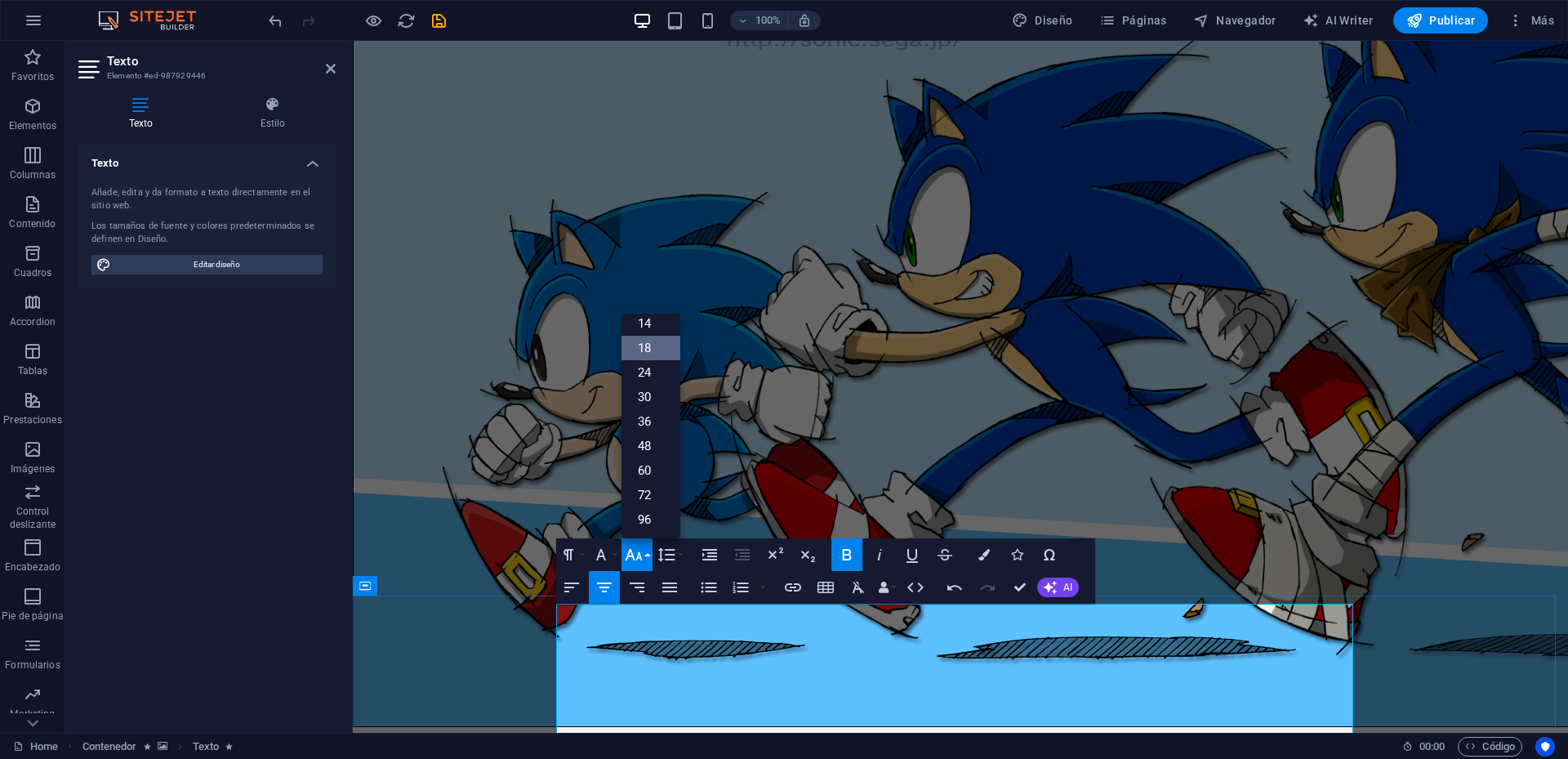
copy span "©"
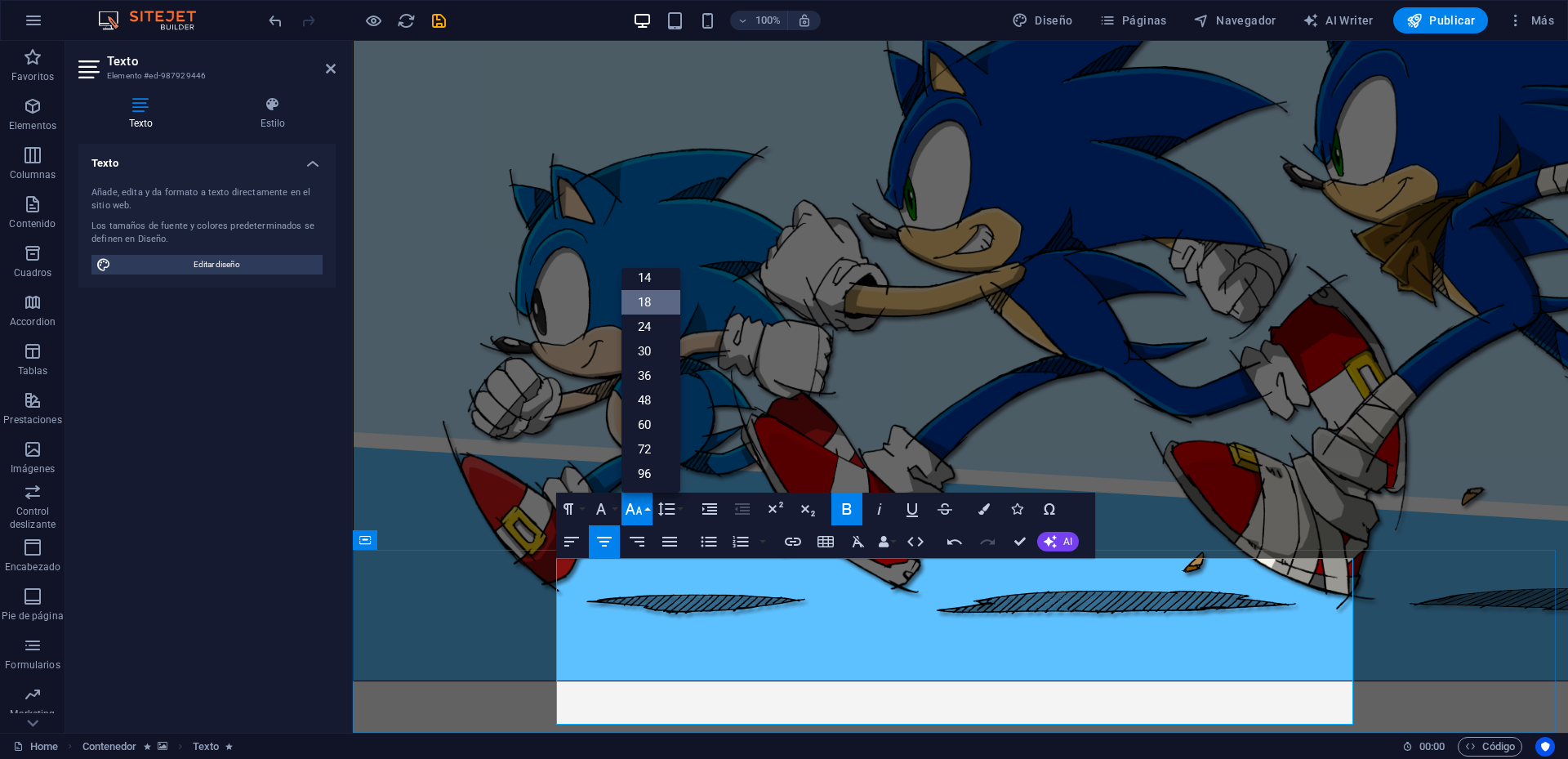
scroll to position [2151, 0]
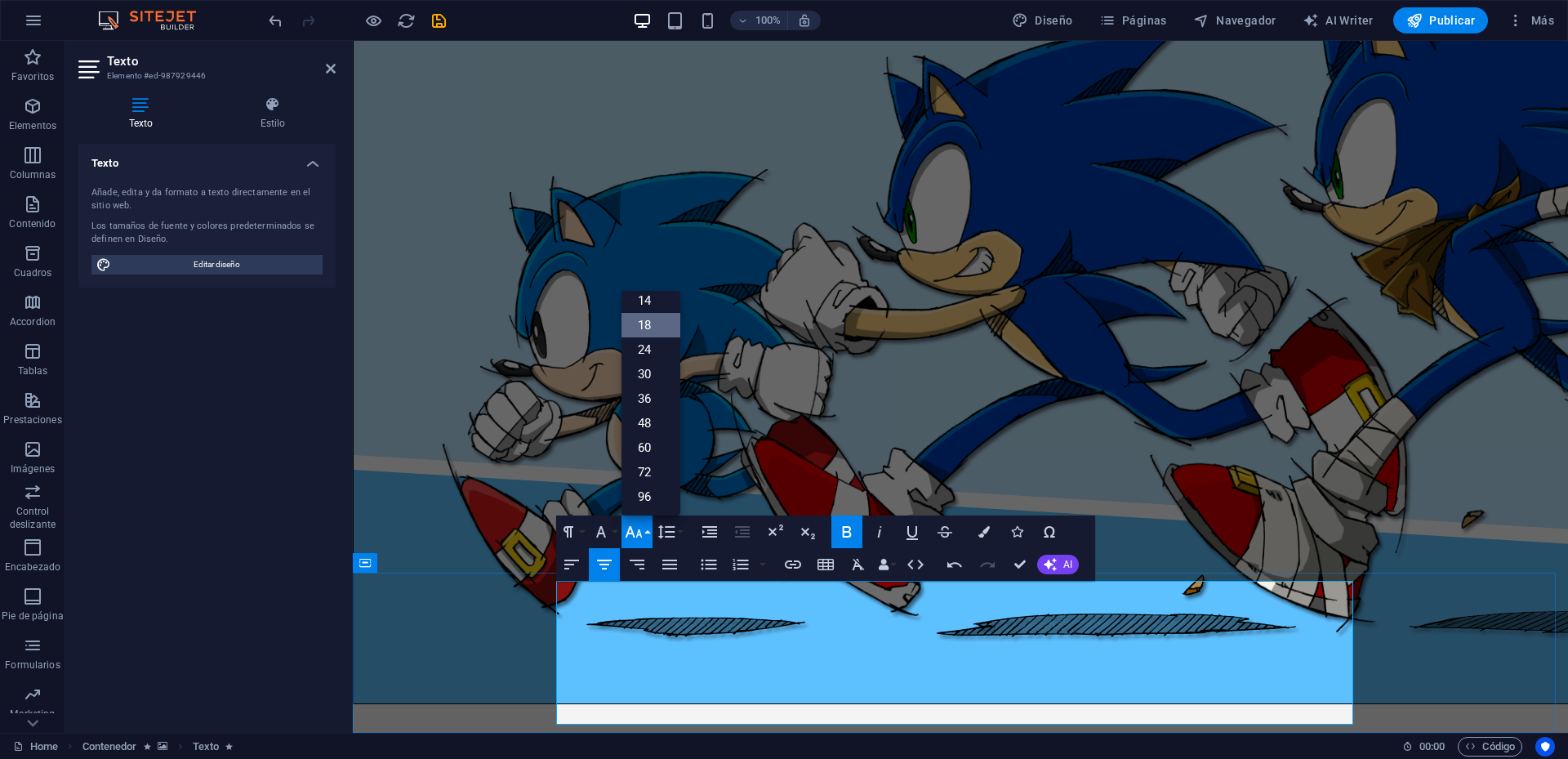
click at [848, 527] on icon "button" at bounding box center [847, 531] width 9 height 12
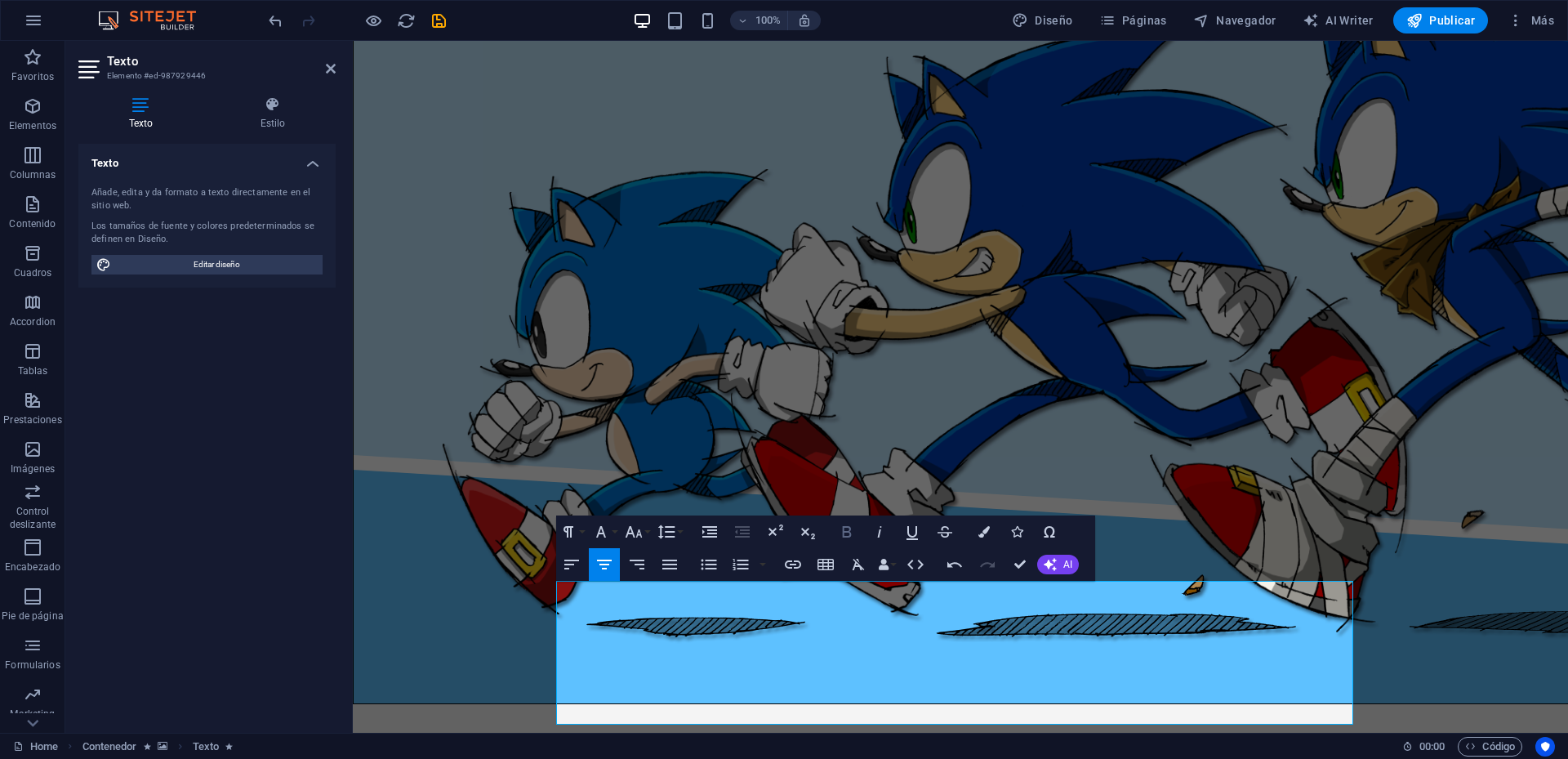
click at [848, 527] on icon "button" at bounding box center [847, 531] width 9 height 12
click at [326, 68] on icon at bounding box center [331, 68] width 10 height 13
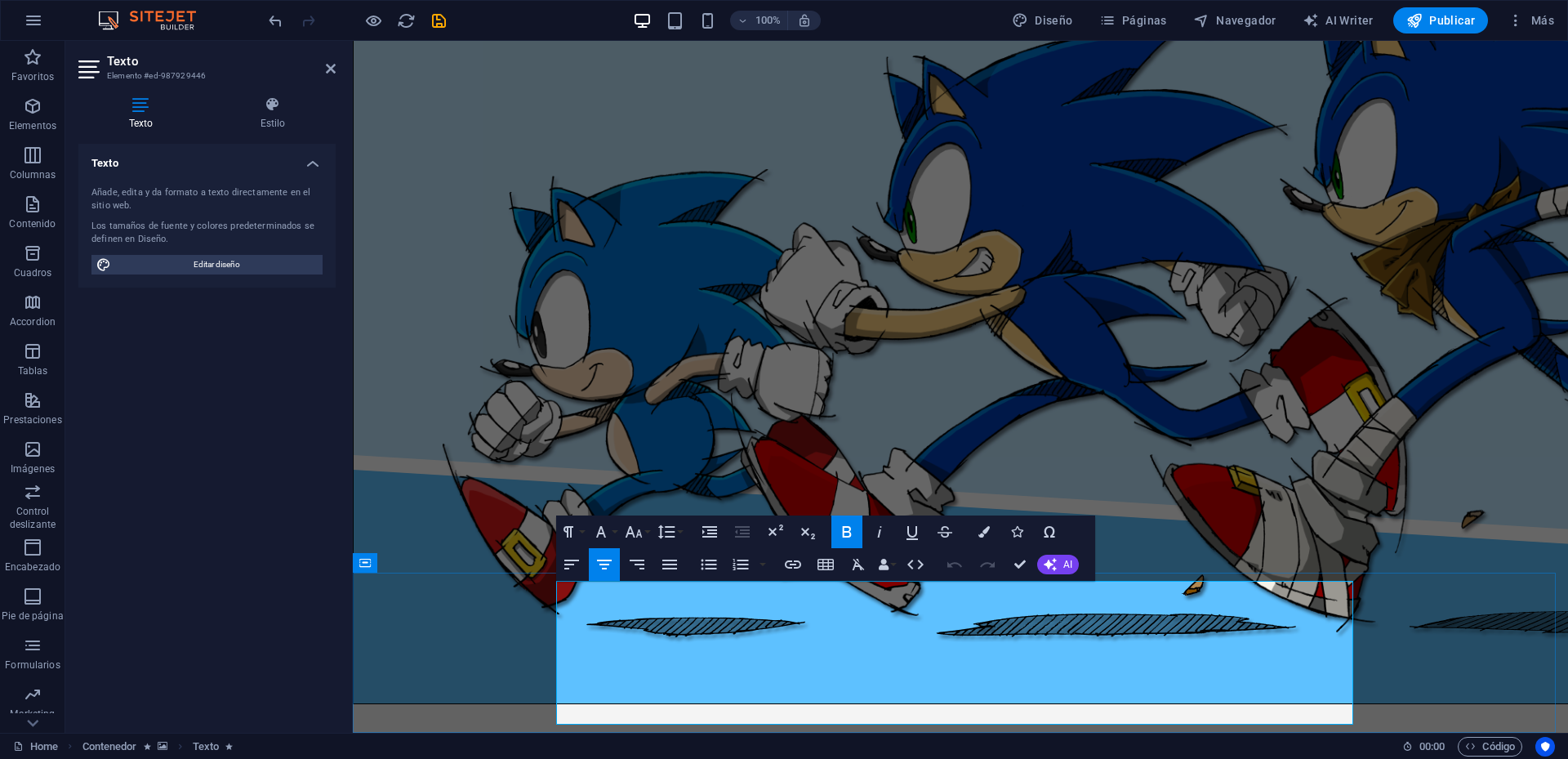
click at [323, 66] on h2 "Texto" at bounding box center [221, 61] width 228 height 15
click at [332, 70] on icon at bounding box center [331, 68] width 10 height 13
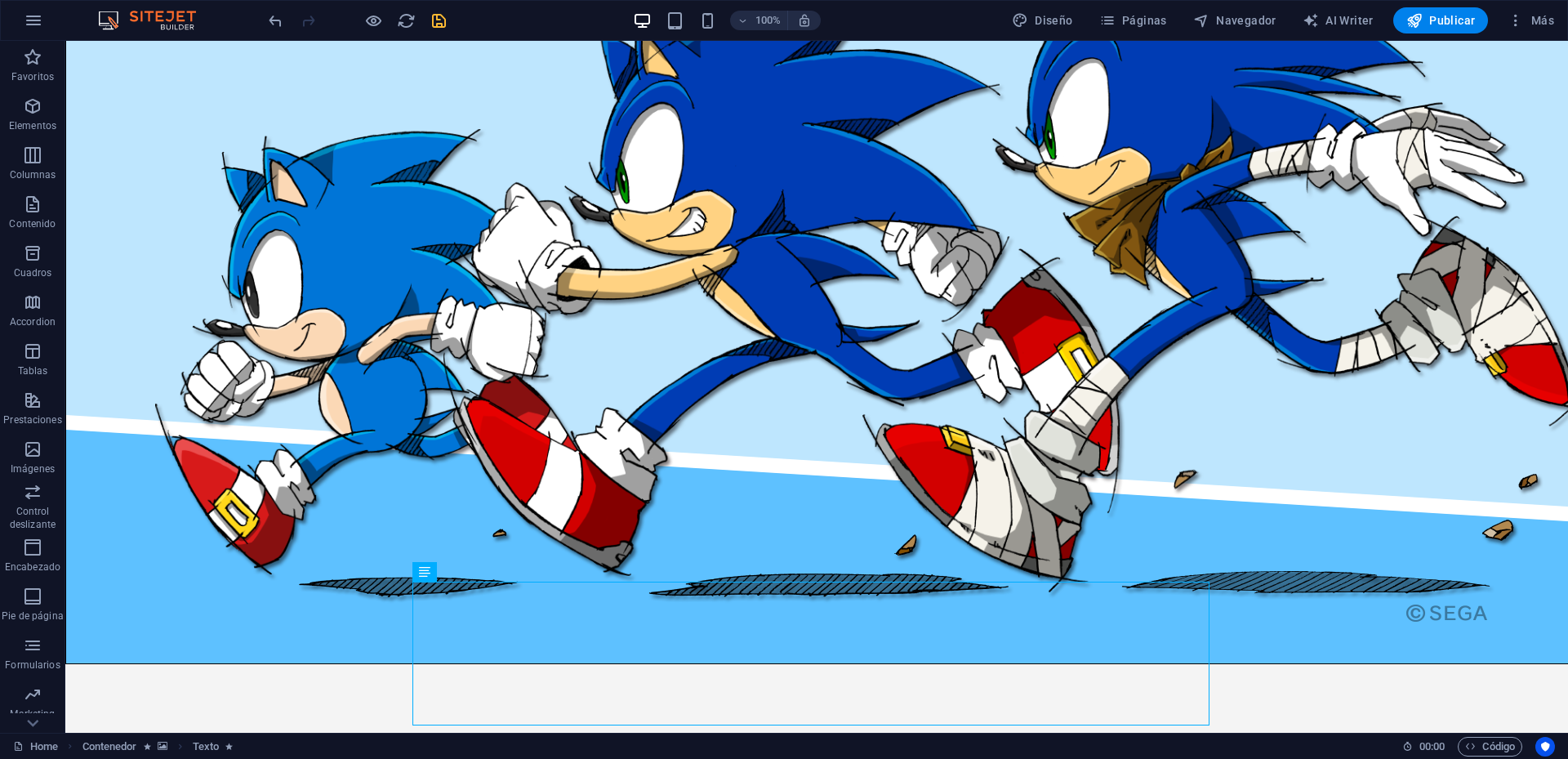
click at [441, 18] on icon "save" at bounding box center [439, 21] width 19 height 19
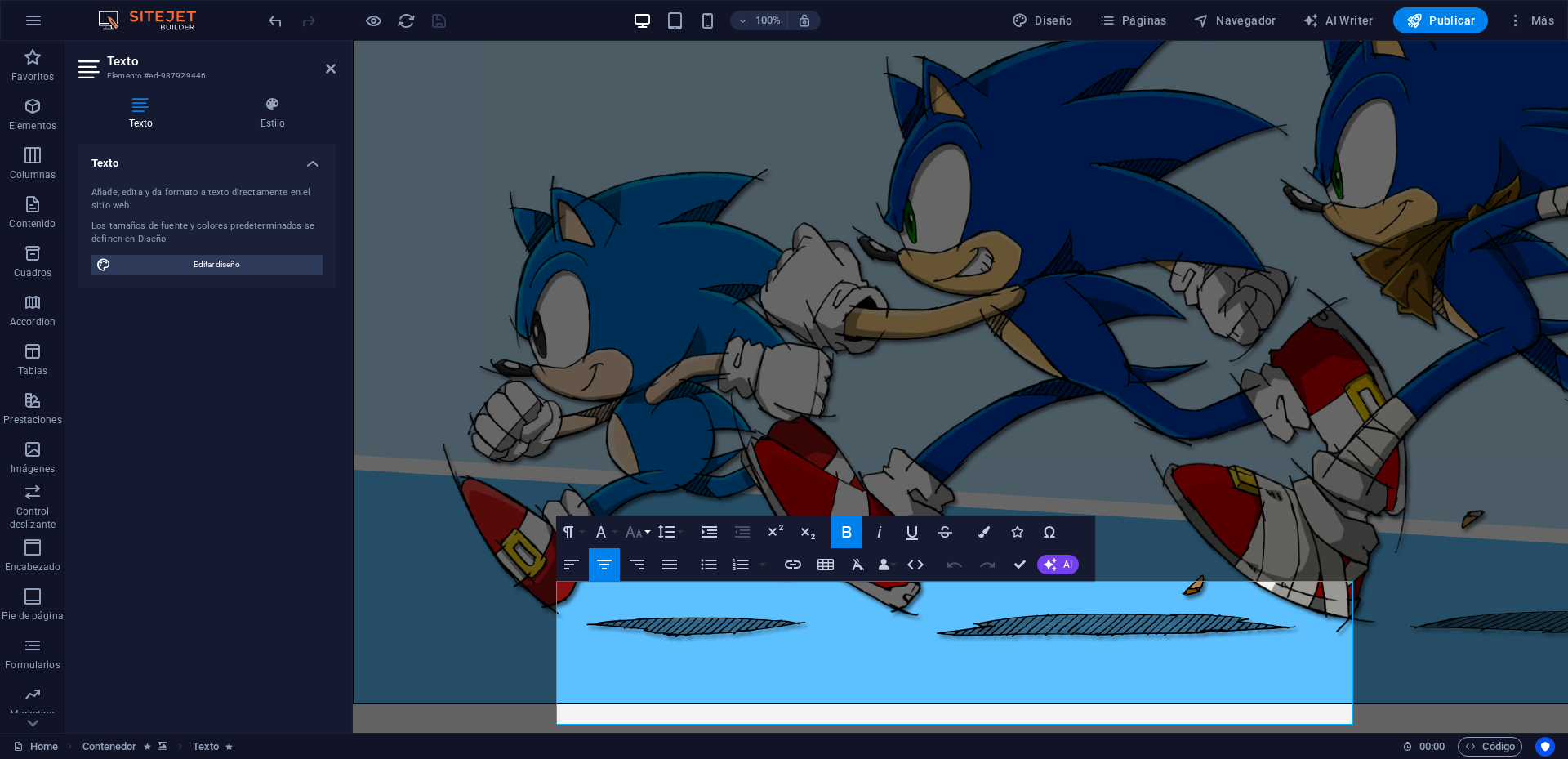
click at [637, 535] on icon "button" at bounding box center [633, 531] width 17 height 12
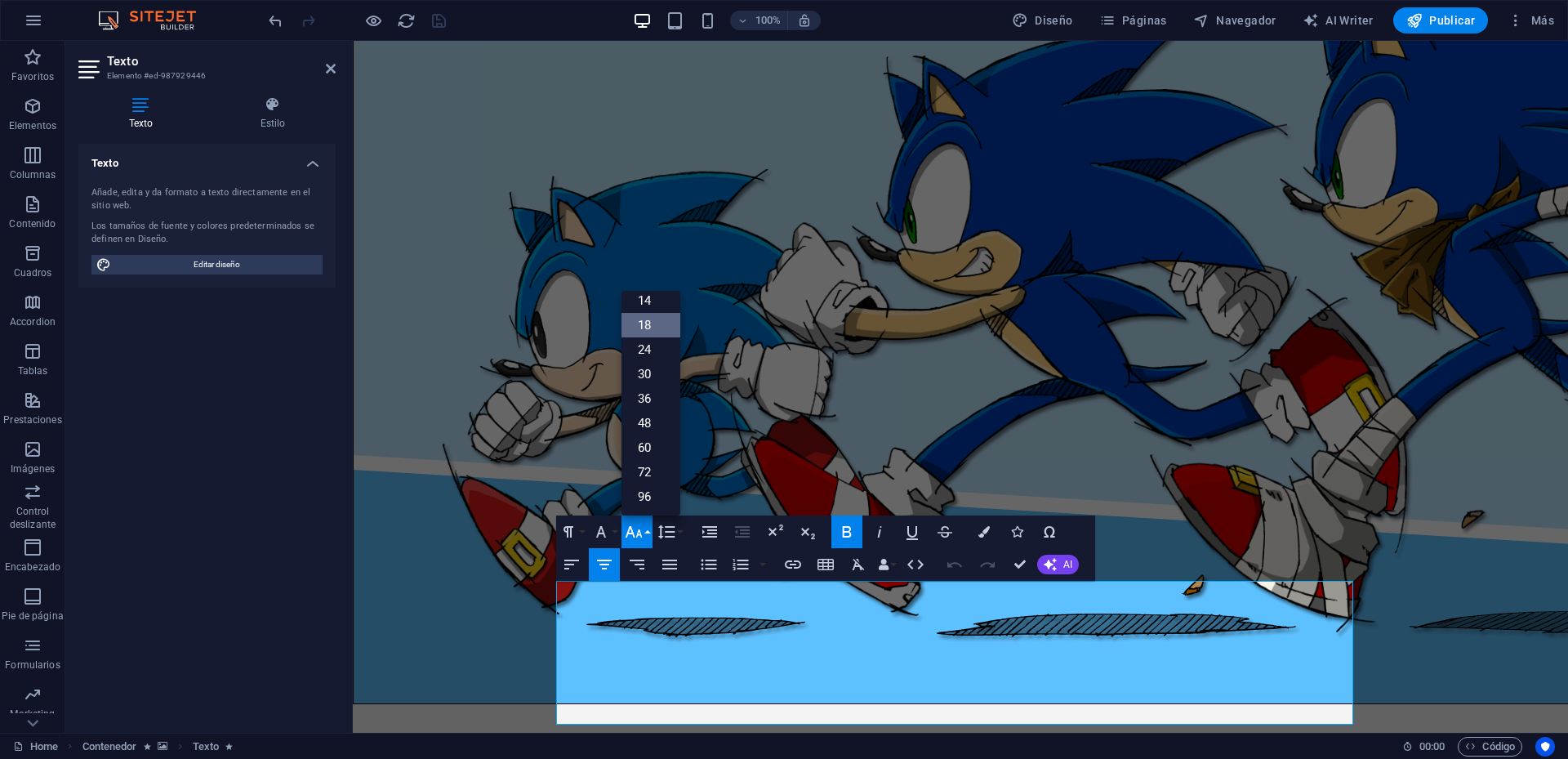
scroll to position [131, 0]
click at [651, 301] on link "14" at bounding box center [651, 300] width 59 height 24
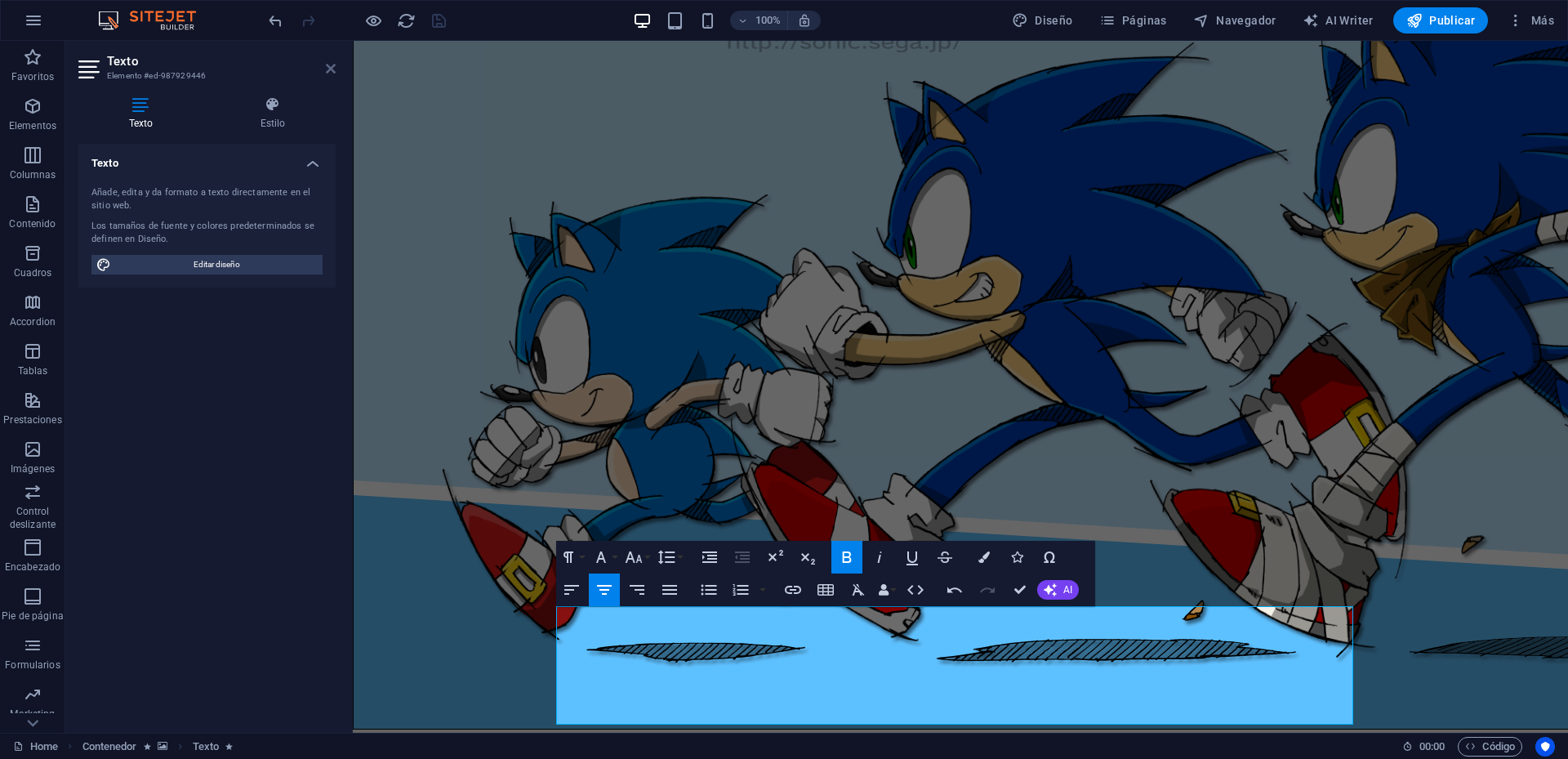
click at [329, 67] on icon at bounding box center [331, 68] width 10 height 13
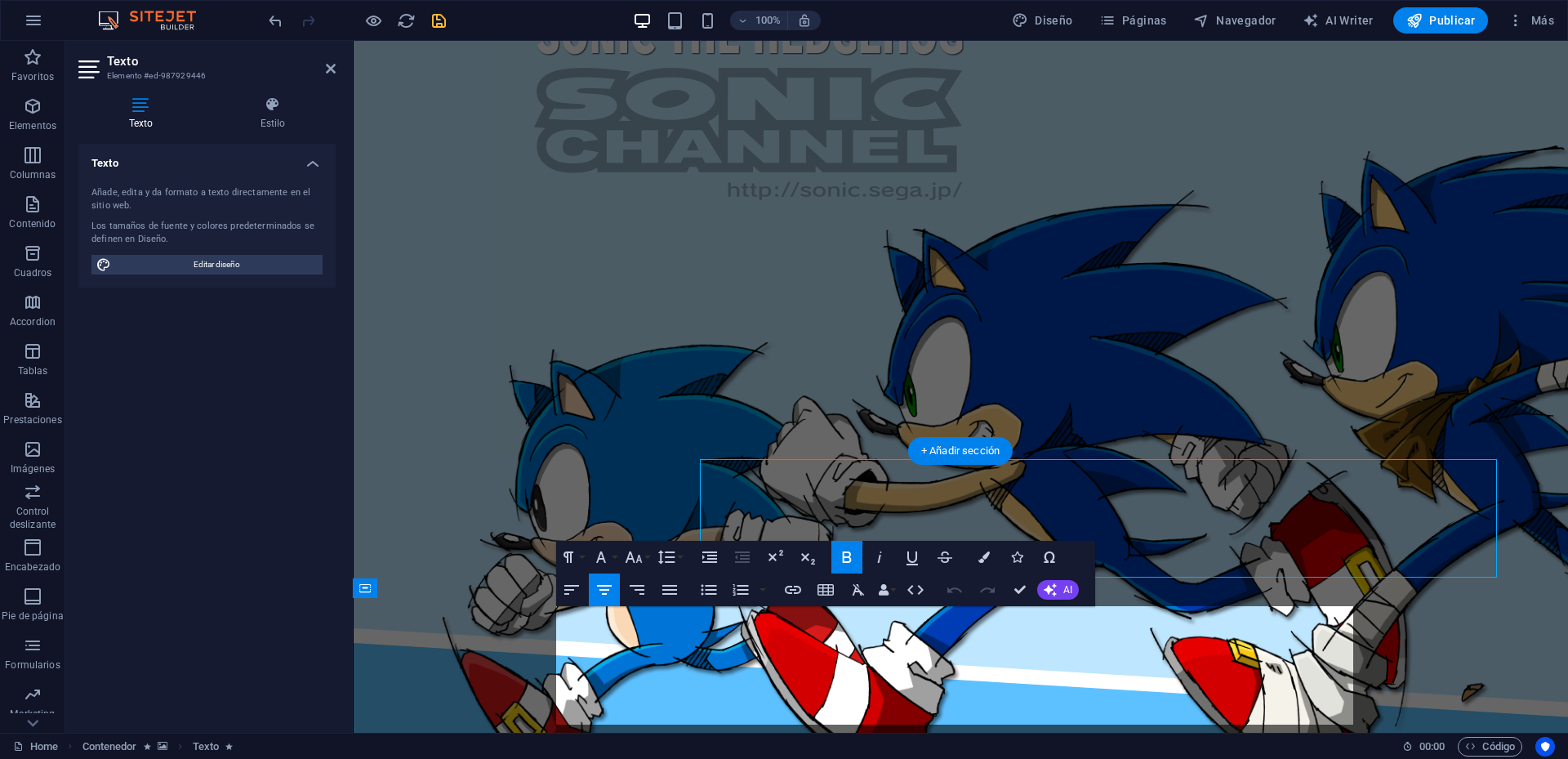
scroll to position [2126, 0]
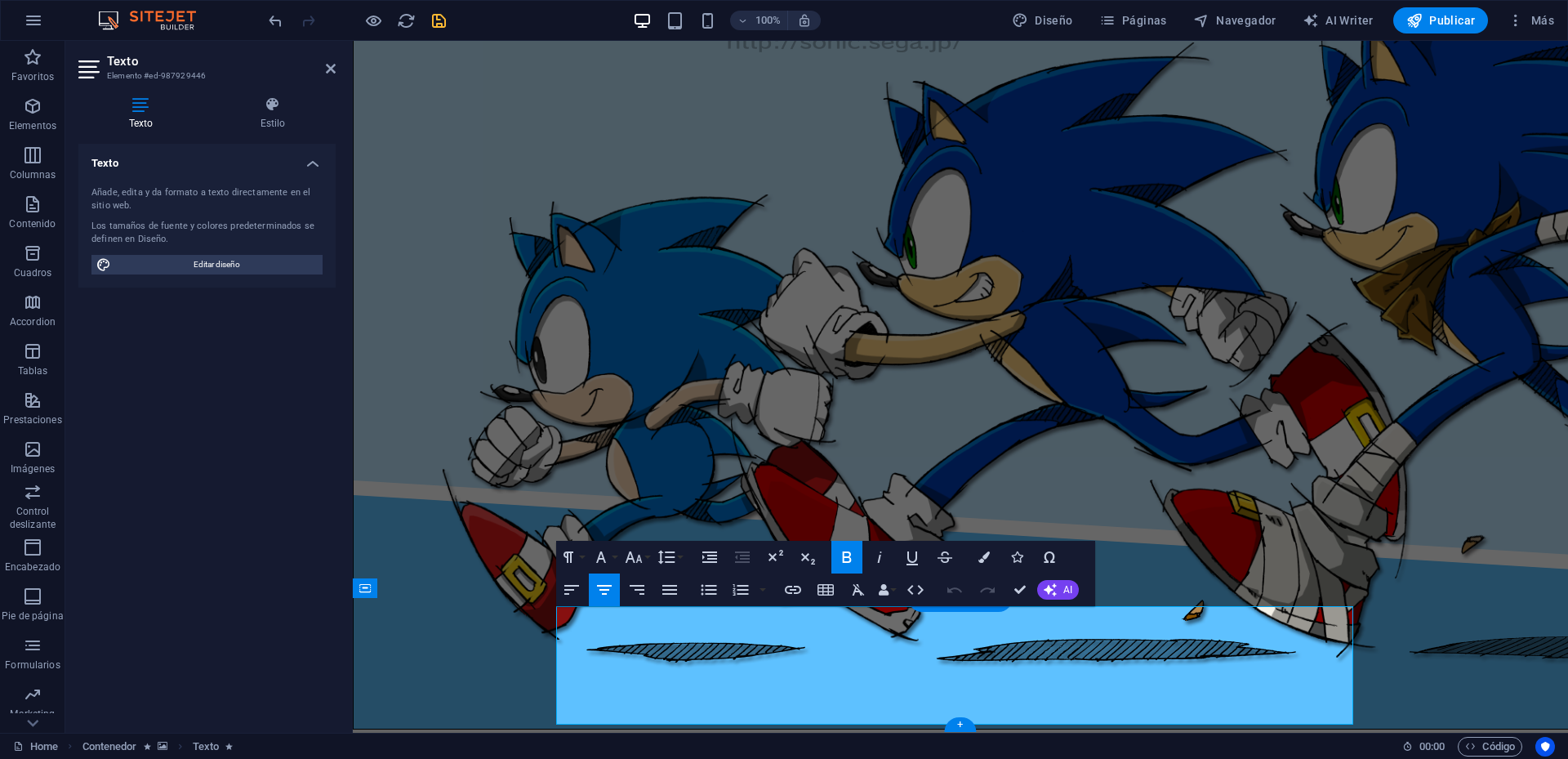
click at [334, 67] on icon at bounding box center [331, 68] width 10 height 13
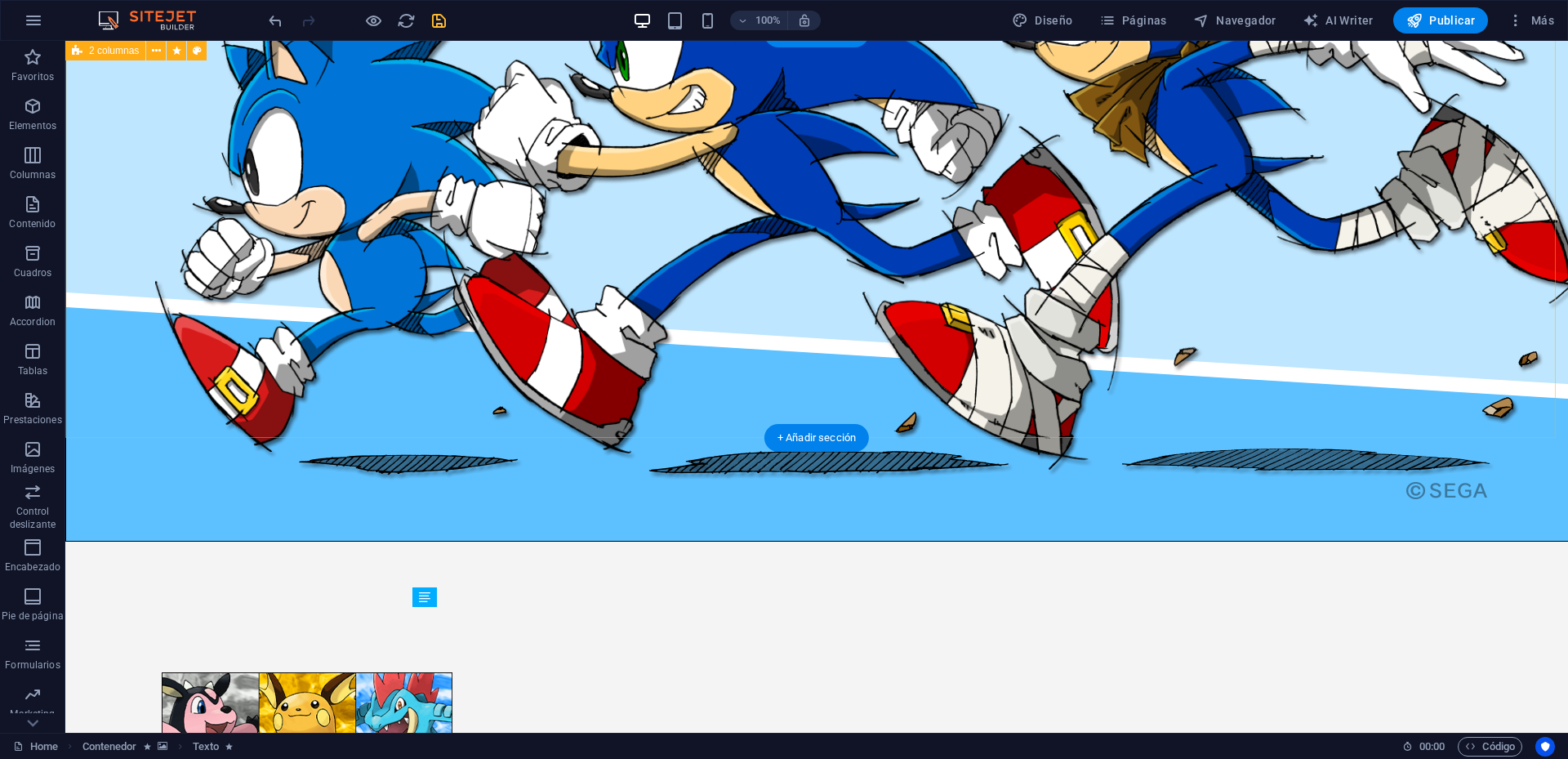
scroll to position [1978, 0]
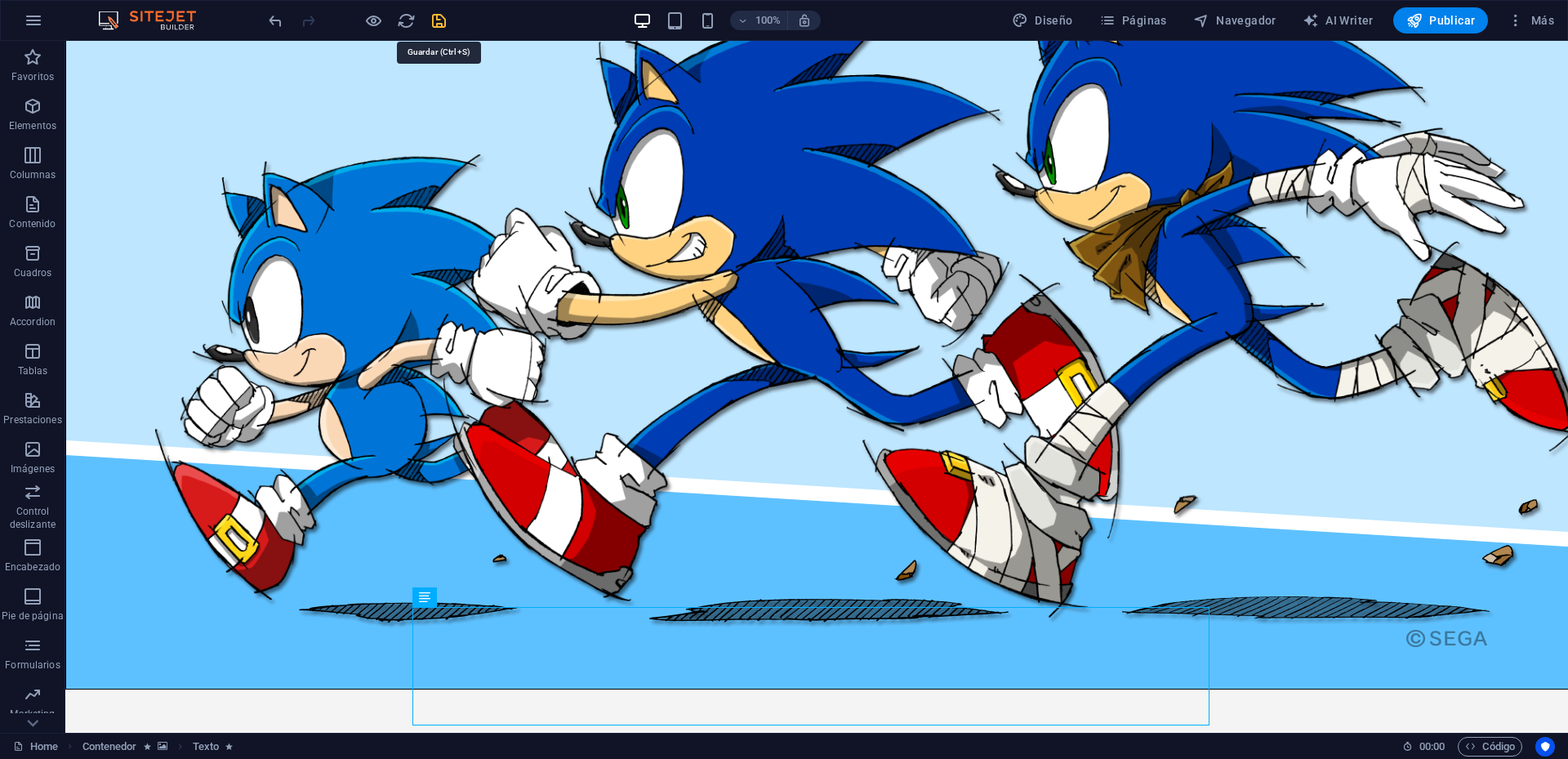
click at [440, 18] on icon "save" at bounding box center [439, 21] width 19 height 19
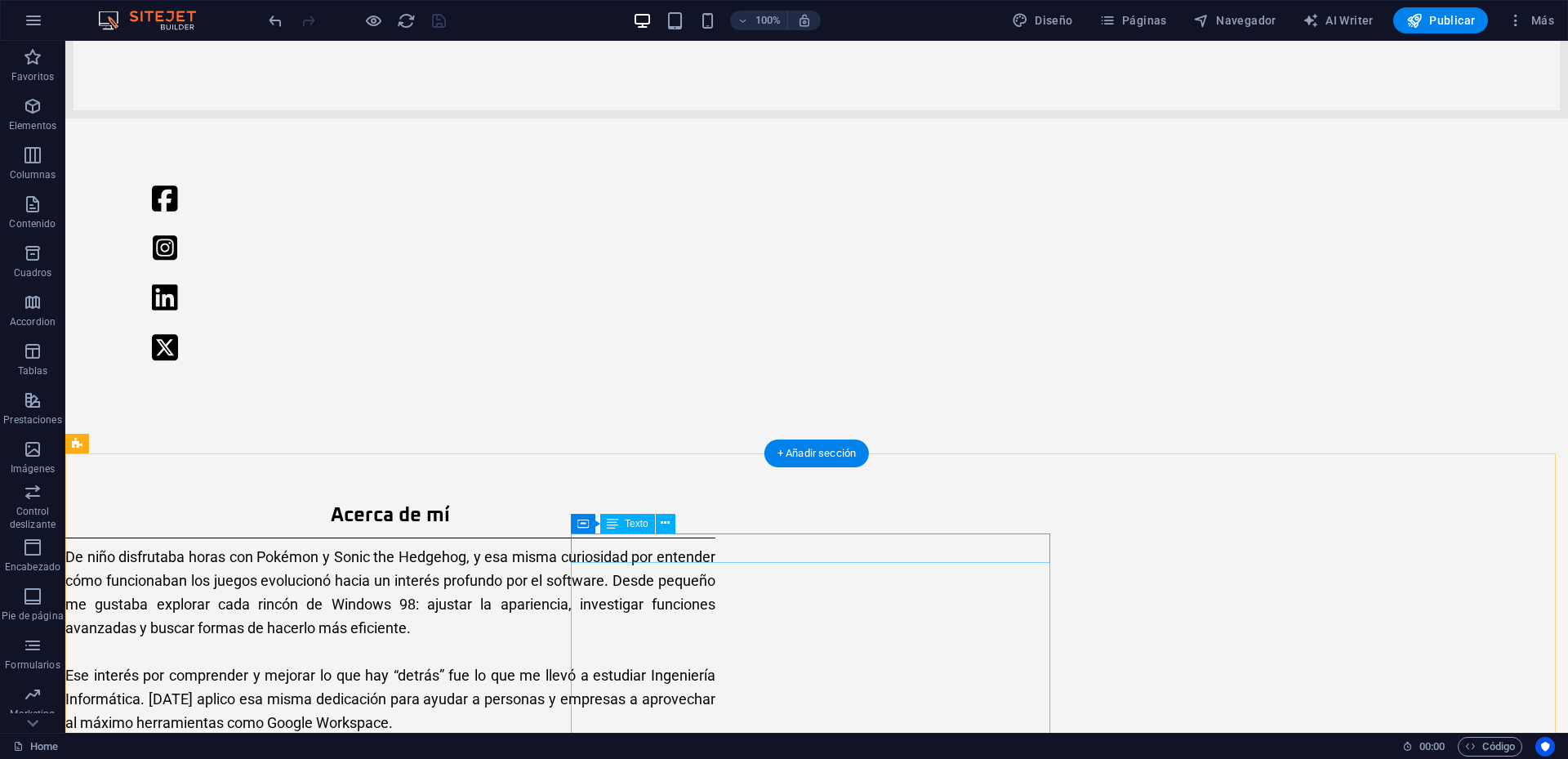
scroll to position [817, 0]
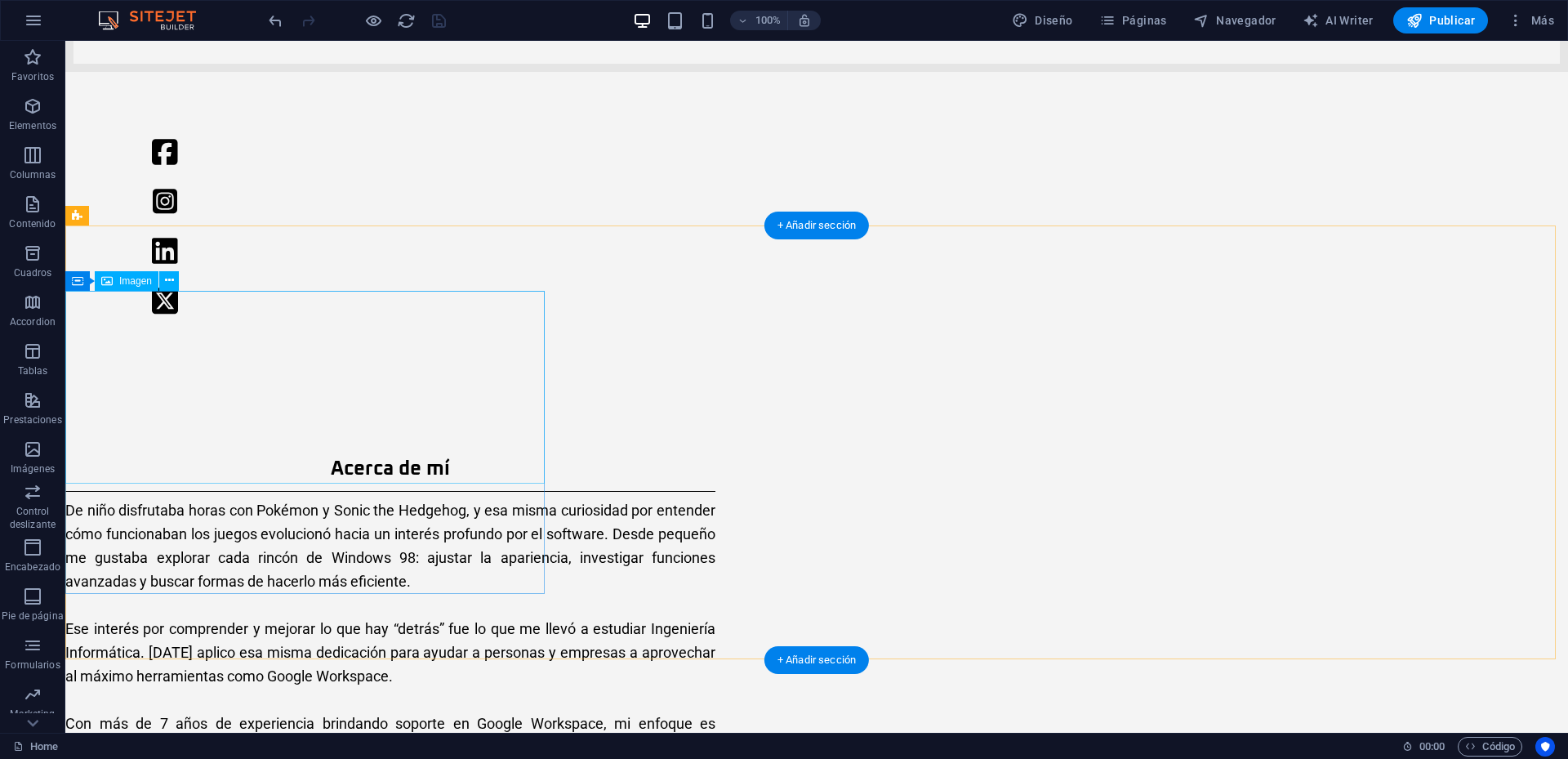
select select "%"
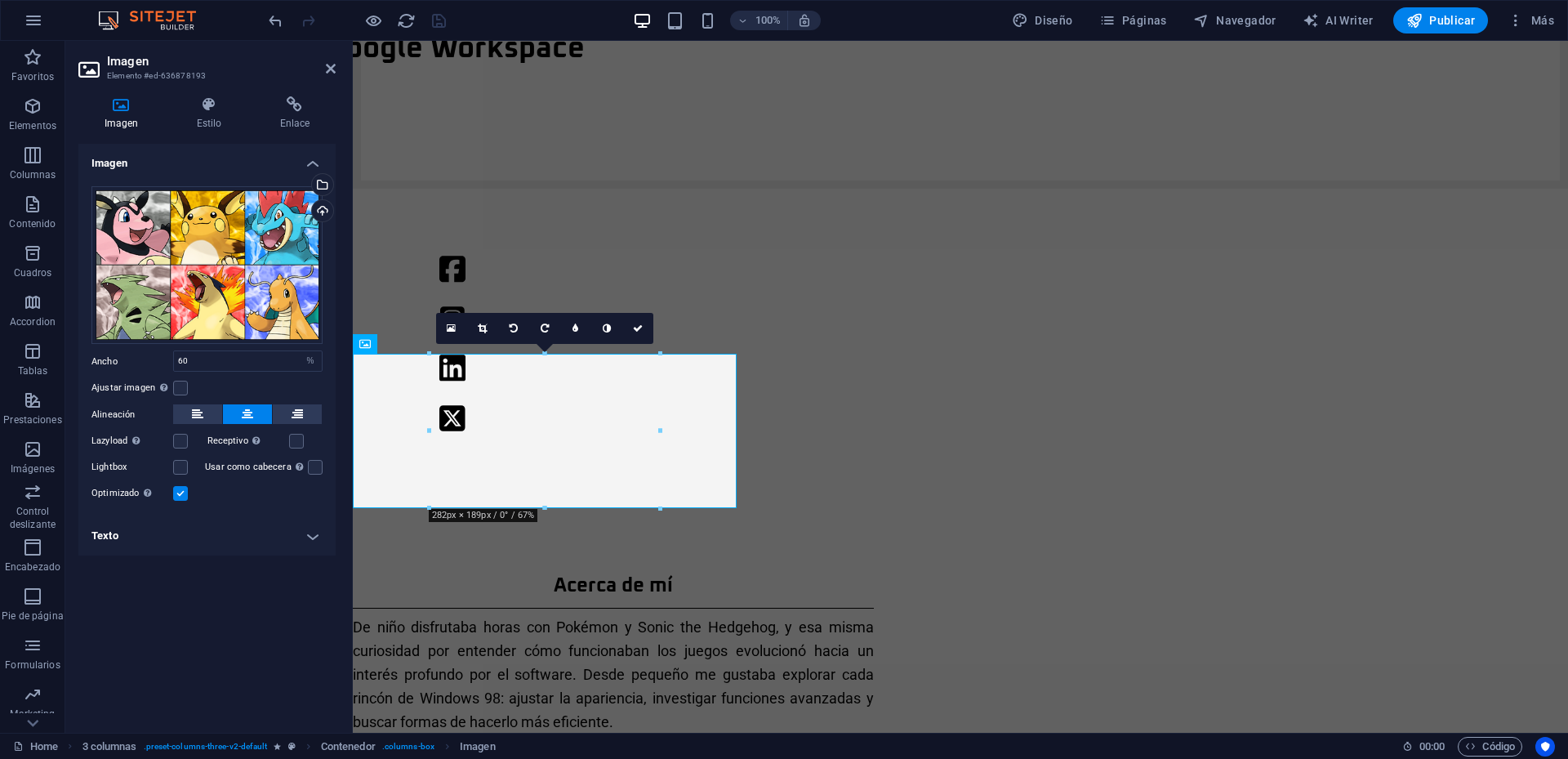
scroll to position [961, 0]
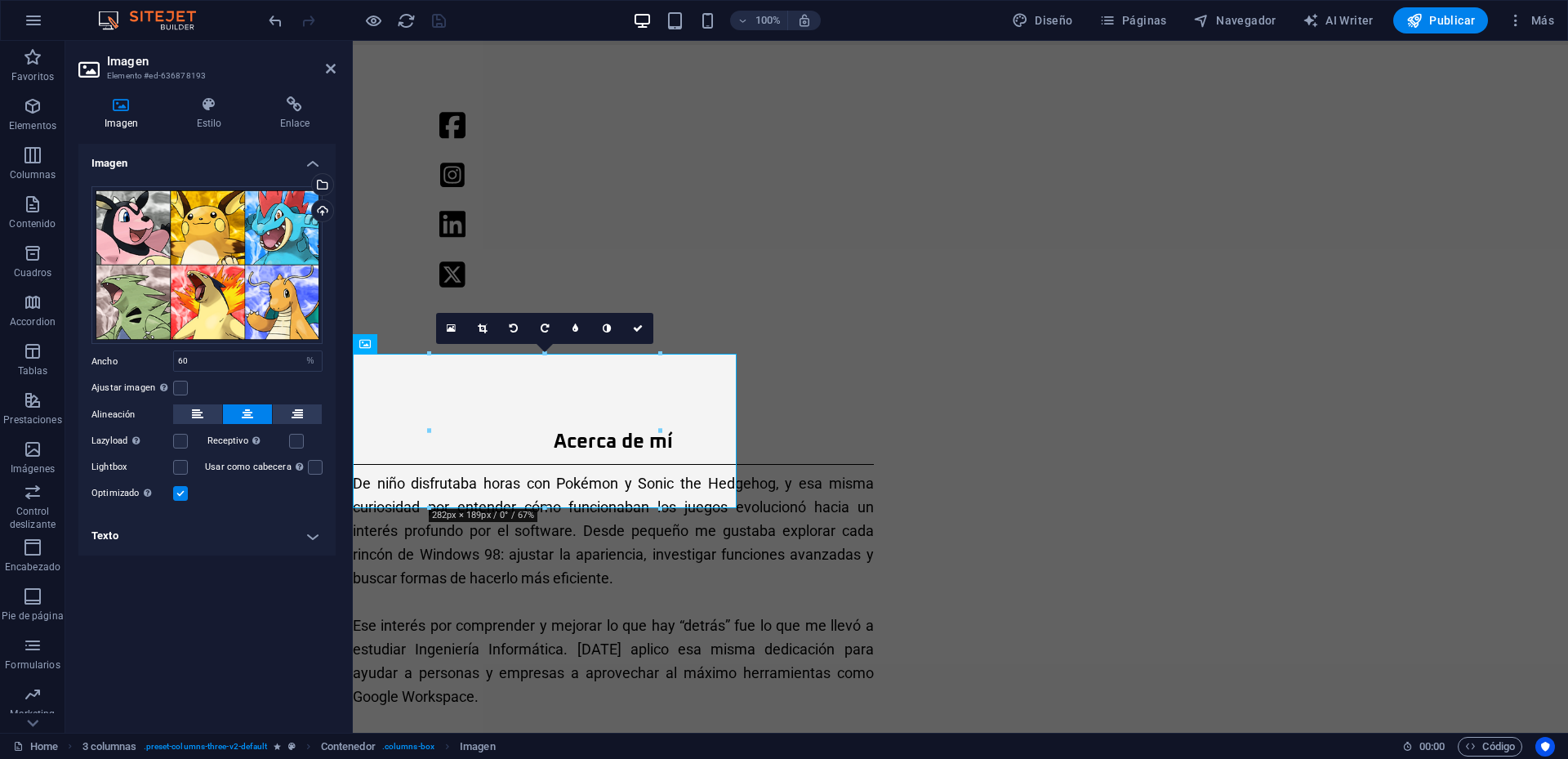
click at [315, 536] on h4 "Texto" at bounding box center [208, 536] width 257 height 39
click at [244, 565] on input "Texto alternativo El texto alternativo es usado por aquellos dispositivos que n…" at bounding box center [250, 569] width 145 height 20
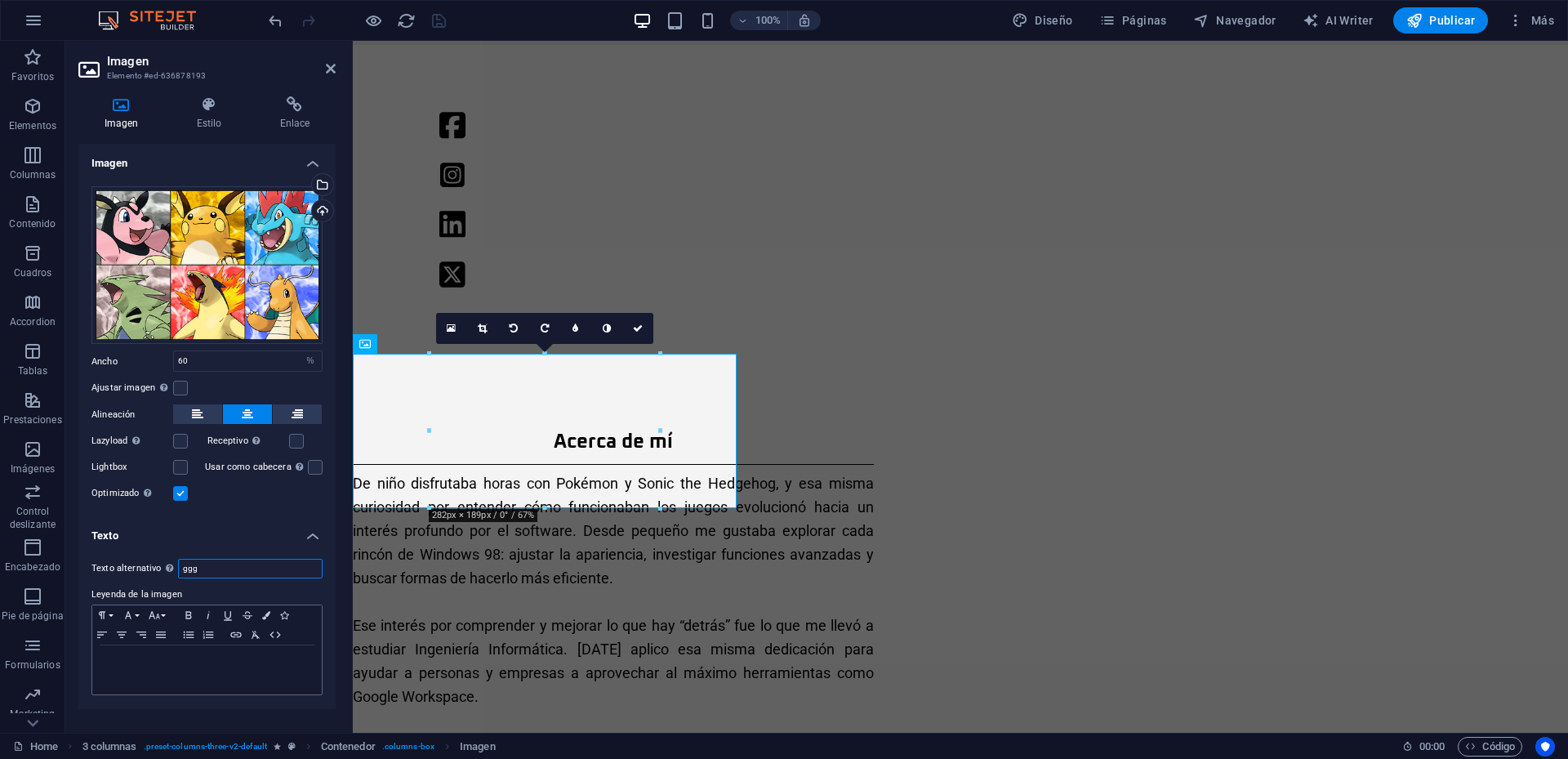
type input "ggg"
click at [186, 667] on p at bounding box center [207, 661] width 213 height 15
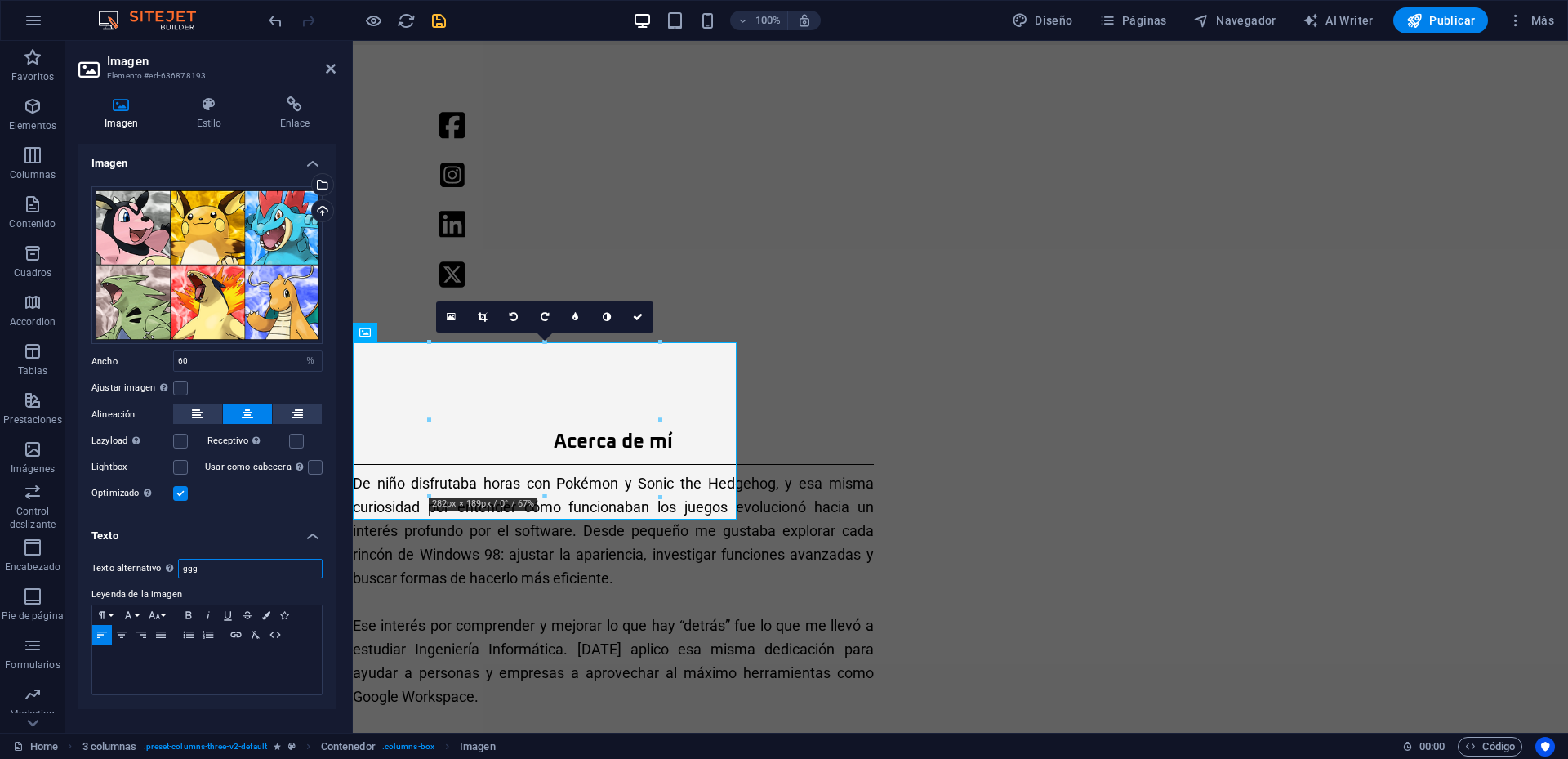
drag, startPoint x: 203, startPoint y: 567, endPoint x: 131, endPoint y: 567, distance: 72.0
click at [131, 567] on div "Texto alternativo El texto alternativo es usado por aquellos dispositivos que n…" at bounding box center [207, 569] width 231 height 20
type input "texto a"
click at [165, 683] on div "​" at bounding box center [207, 670] width 229 height 49
drag, startPoint x: 159, startPoint y: 665, endPoint x: 66, endPoint y: 657, distance: 93.3
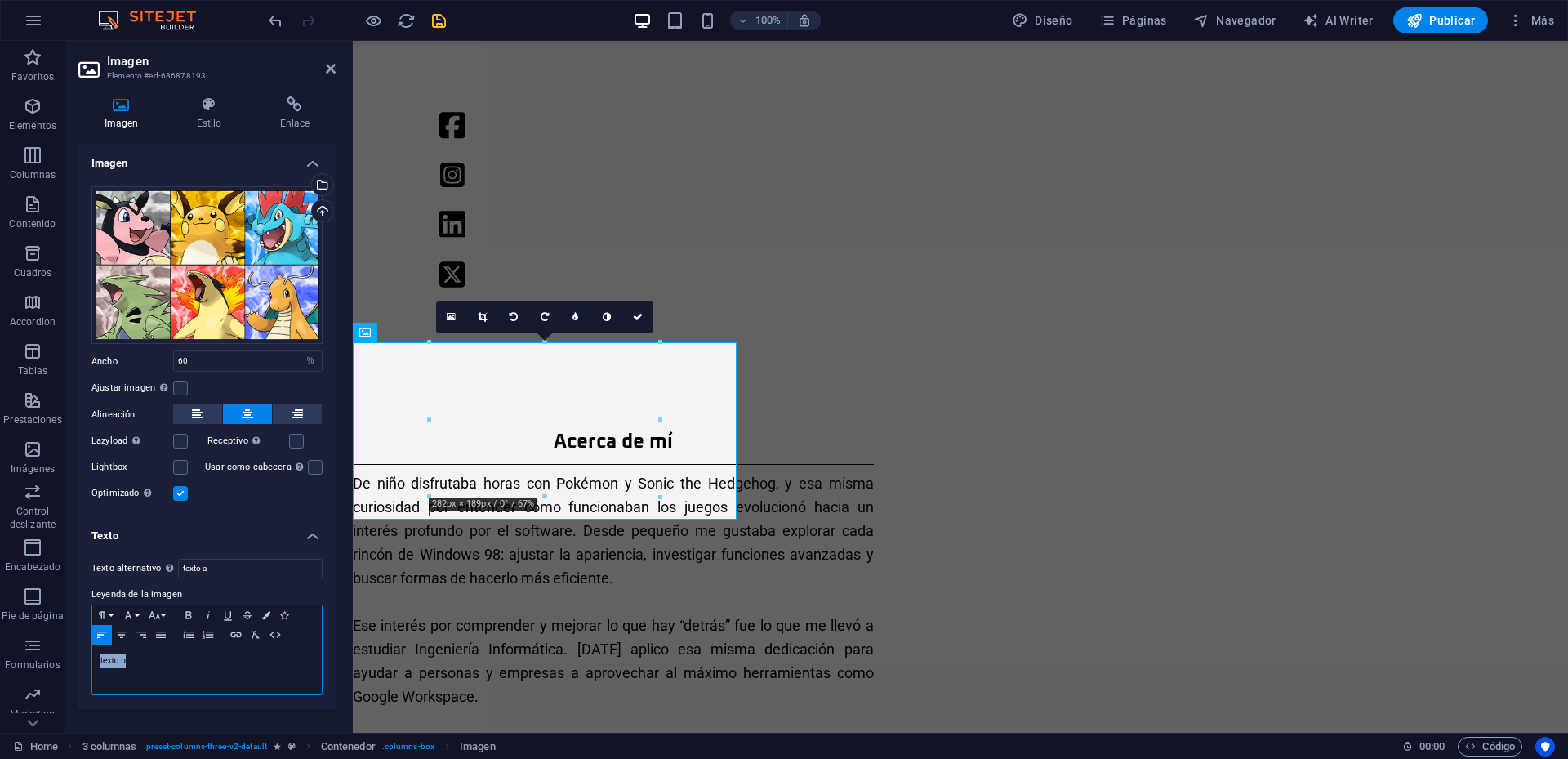
click at [66, 657] on div "Imagen Estilo Enlace Imagen Arrastra archivos aquí, haz clic para escoger archi…" at bounding box center [207, 408] width 284 height 649
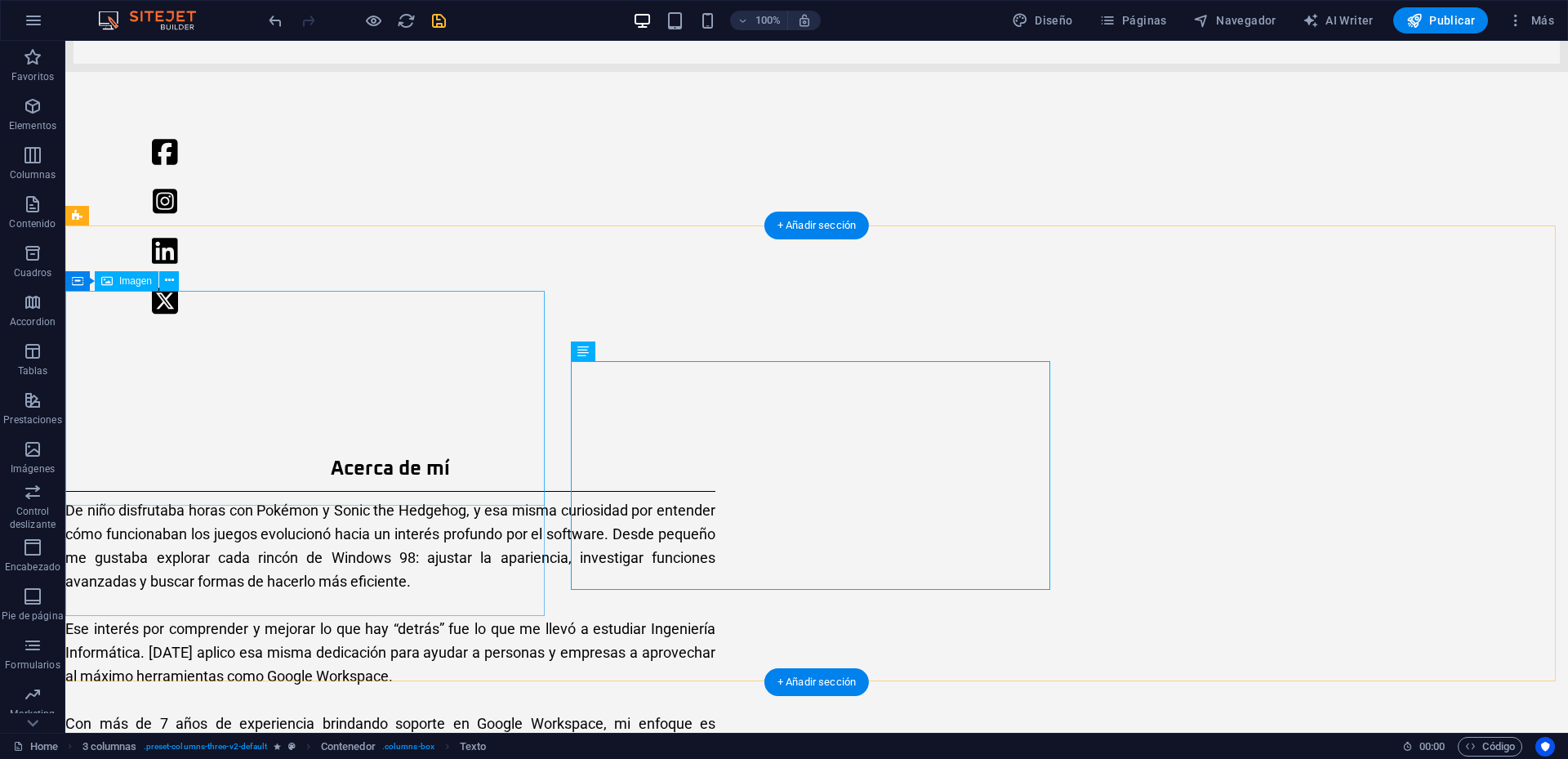
select select "%"
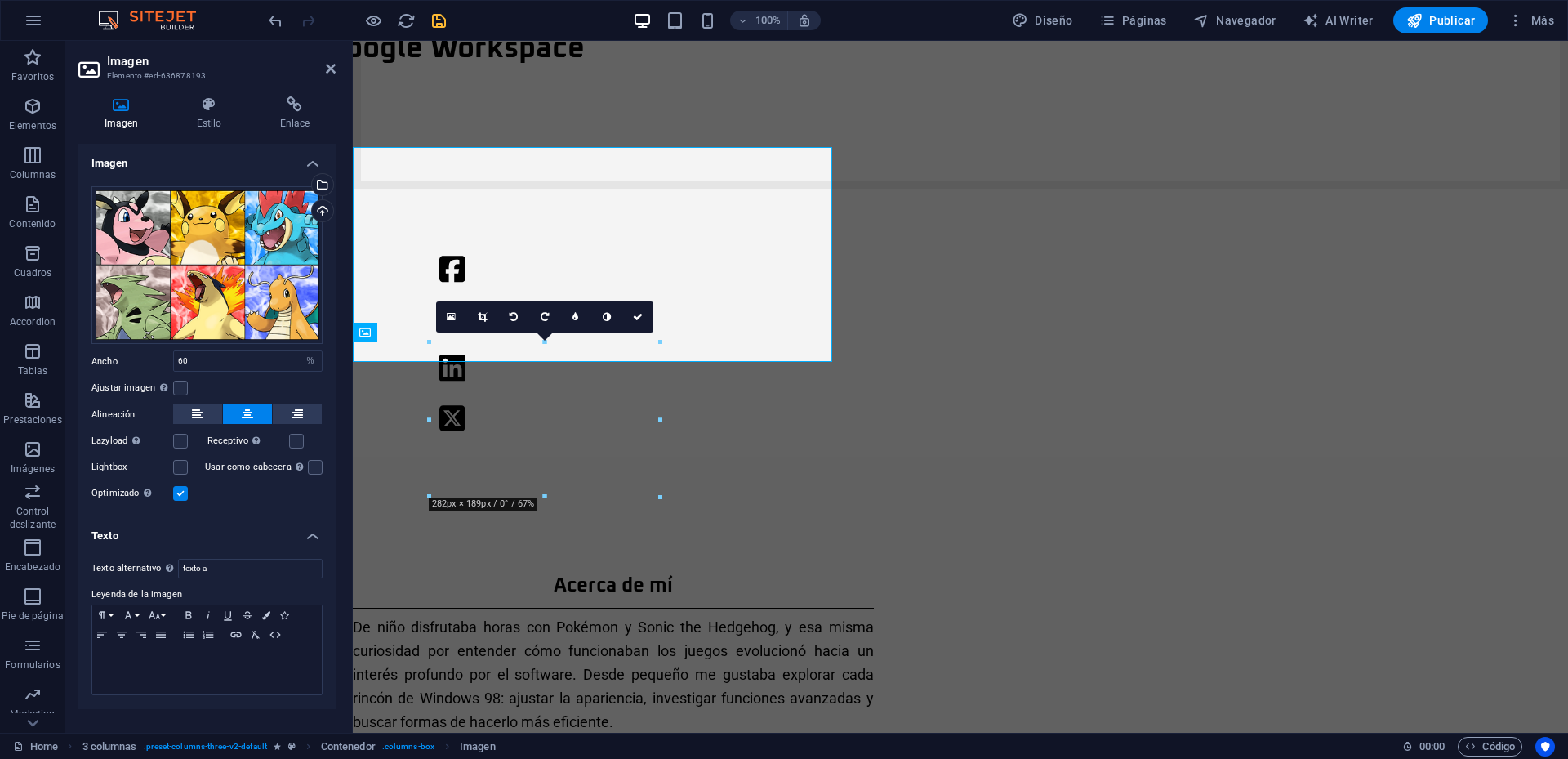
scroll to position [961, 0]
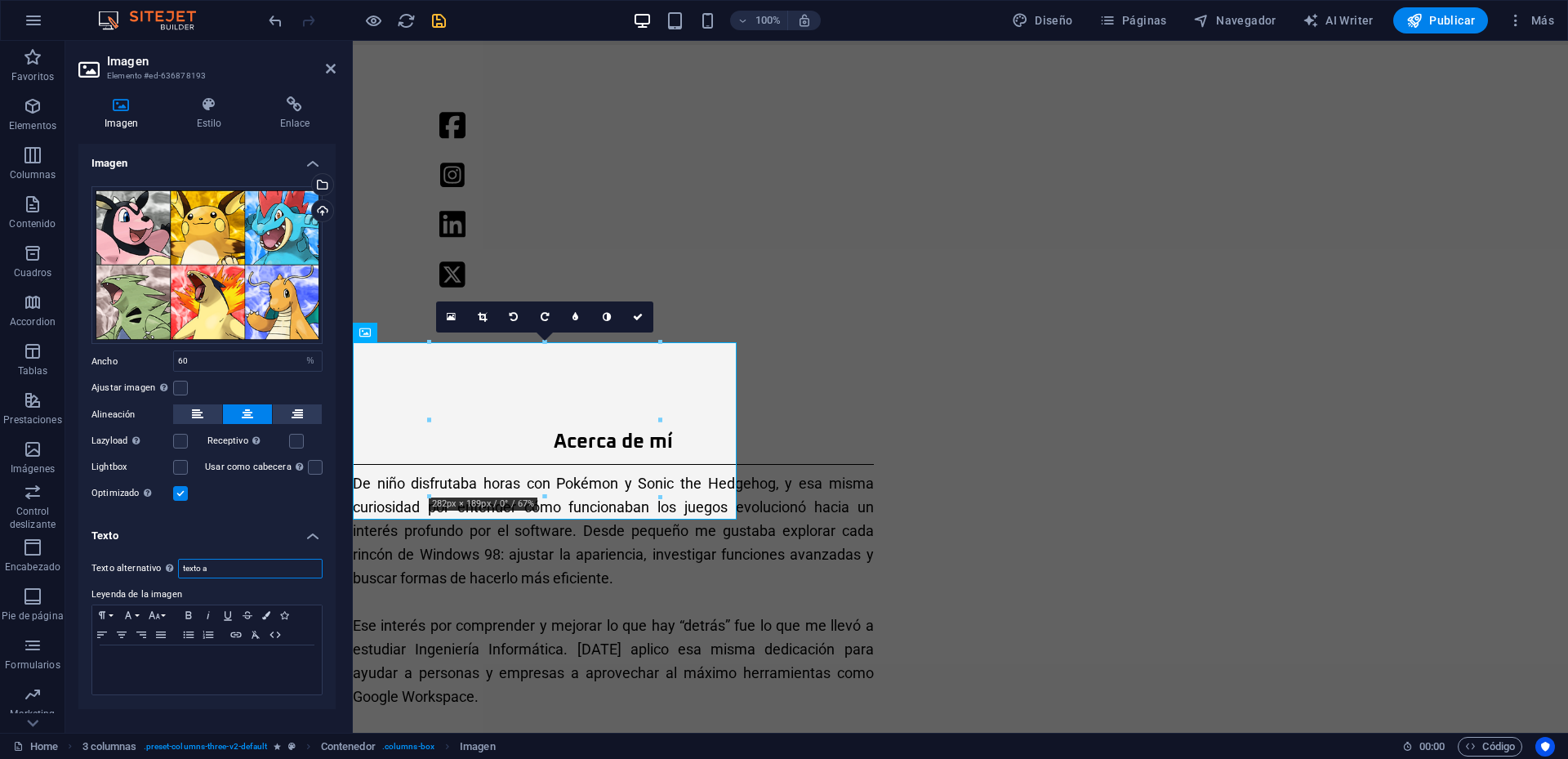
drag, startPoint x: 227, startPoint y: 569, endPoint x: 139, endPoint y: 567, distance: 88.0
click at [139, 567] on div "Texto alternativo El texto alternativo es usado por aquellos dispositivos que n…" at bounding box center [207, 569] width 231 height 20
click at [157, 664] on p "​" at bounding box center [207, 661] width 213 height 15
click at [332, 73] on icon at bounding box center [331, 68] width 10 height 13
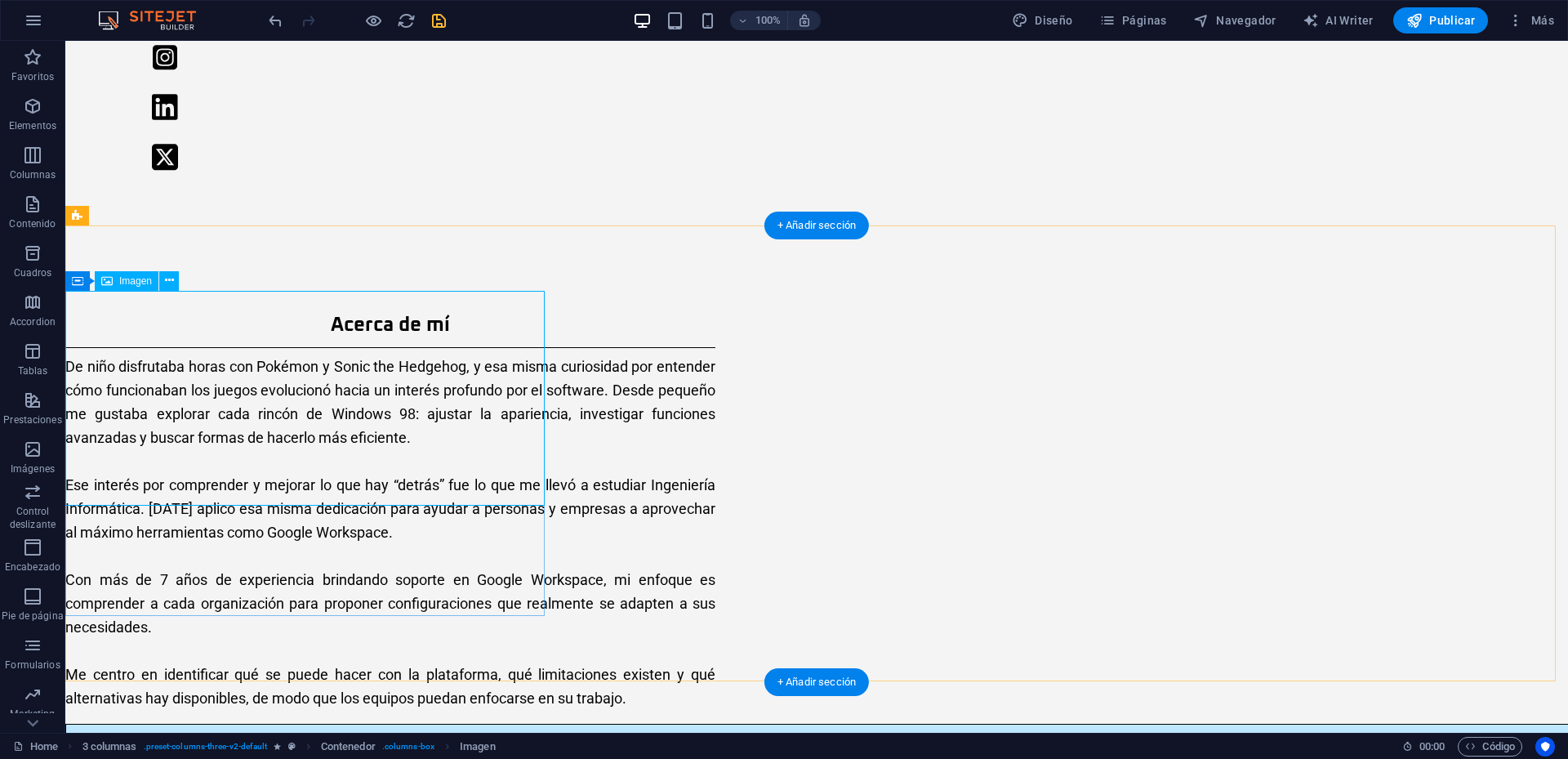
select select "%"
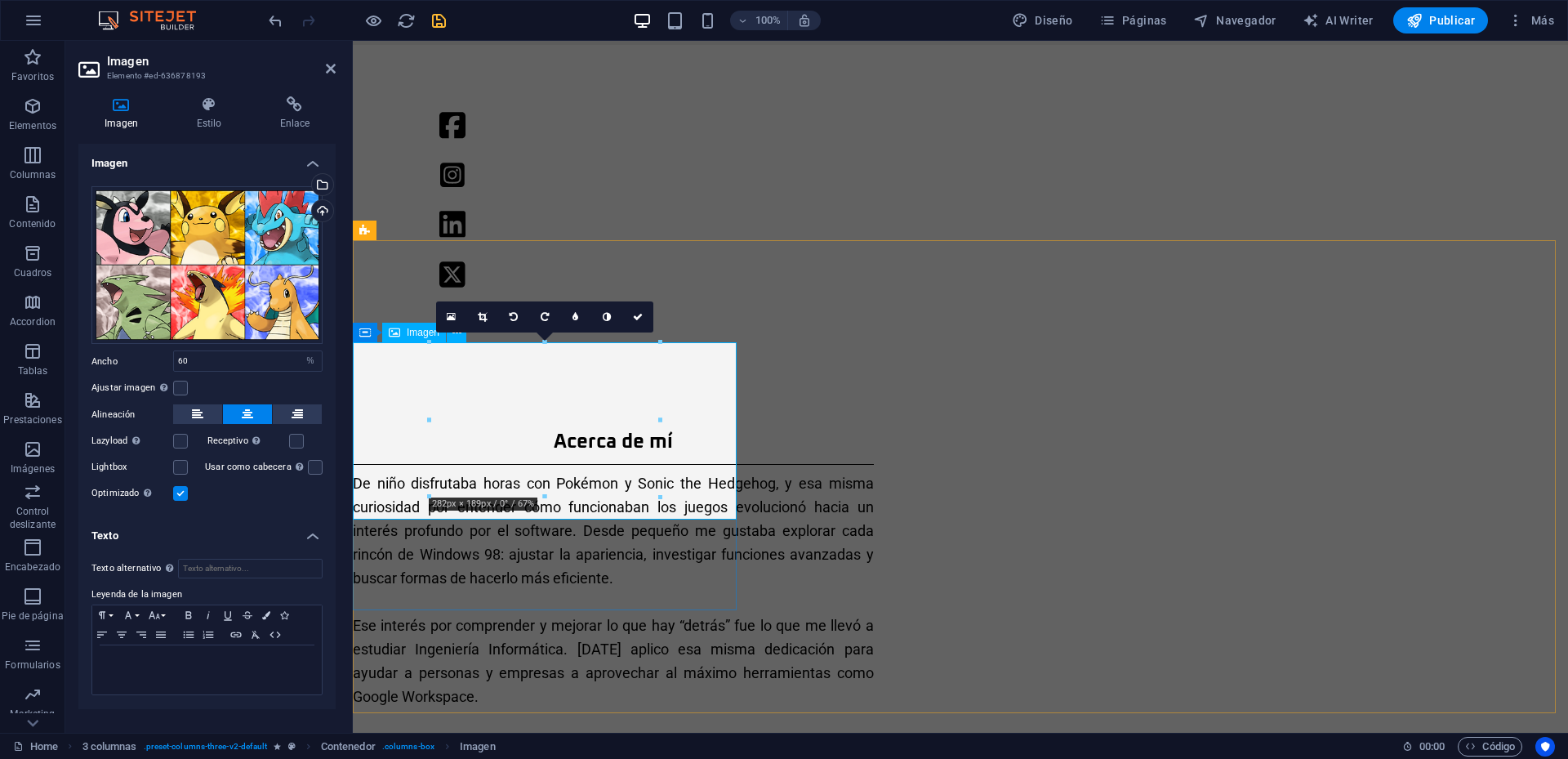
click at [330, 72] on icon at bounding box center [331, 68] width 10 height 13
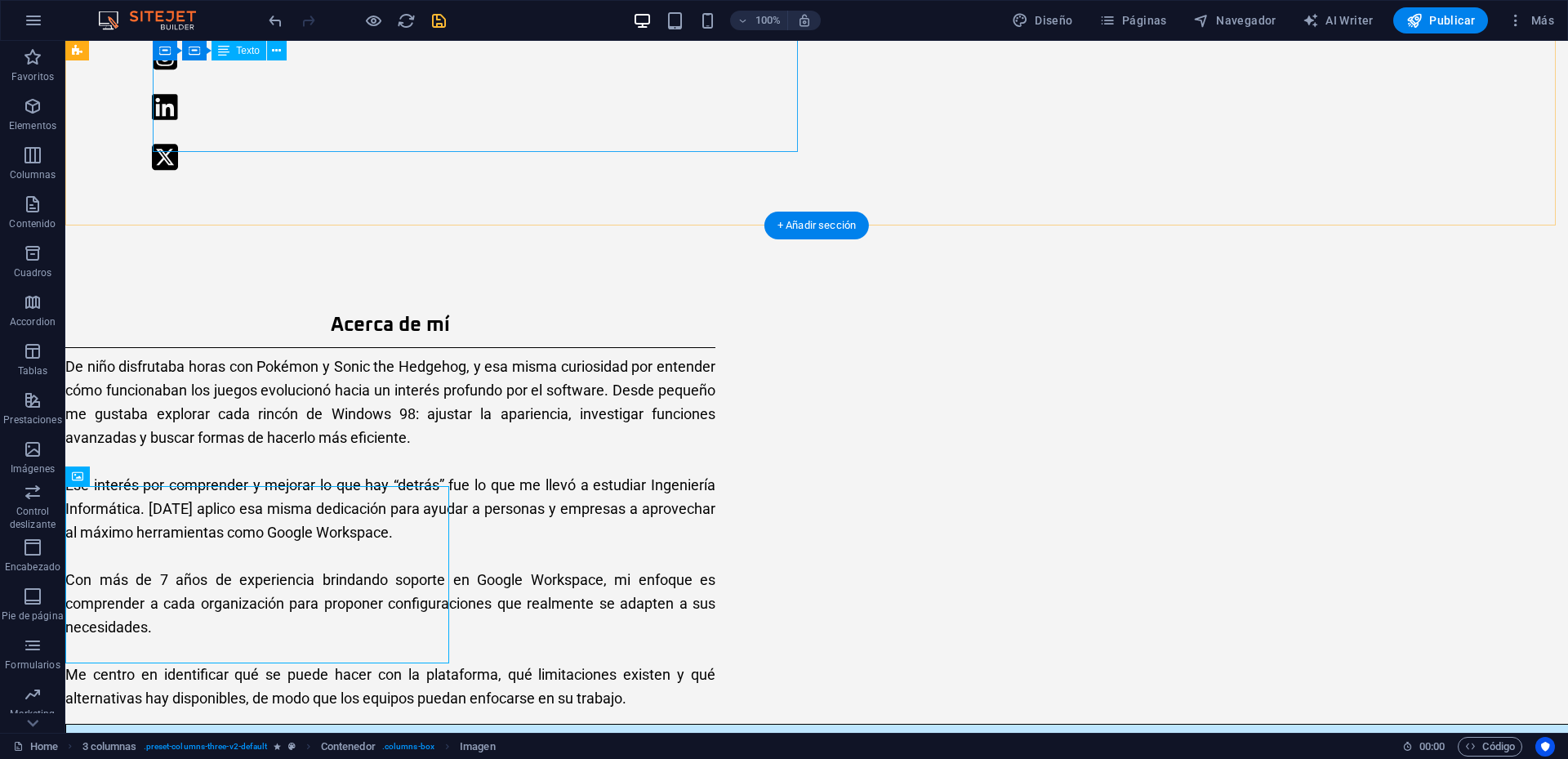
scroll to position [817, 0]
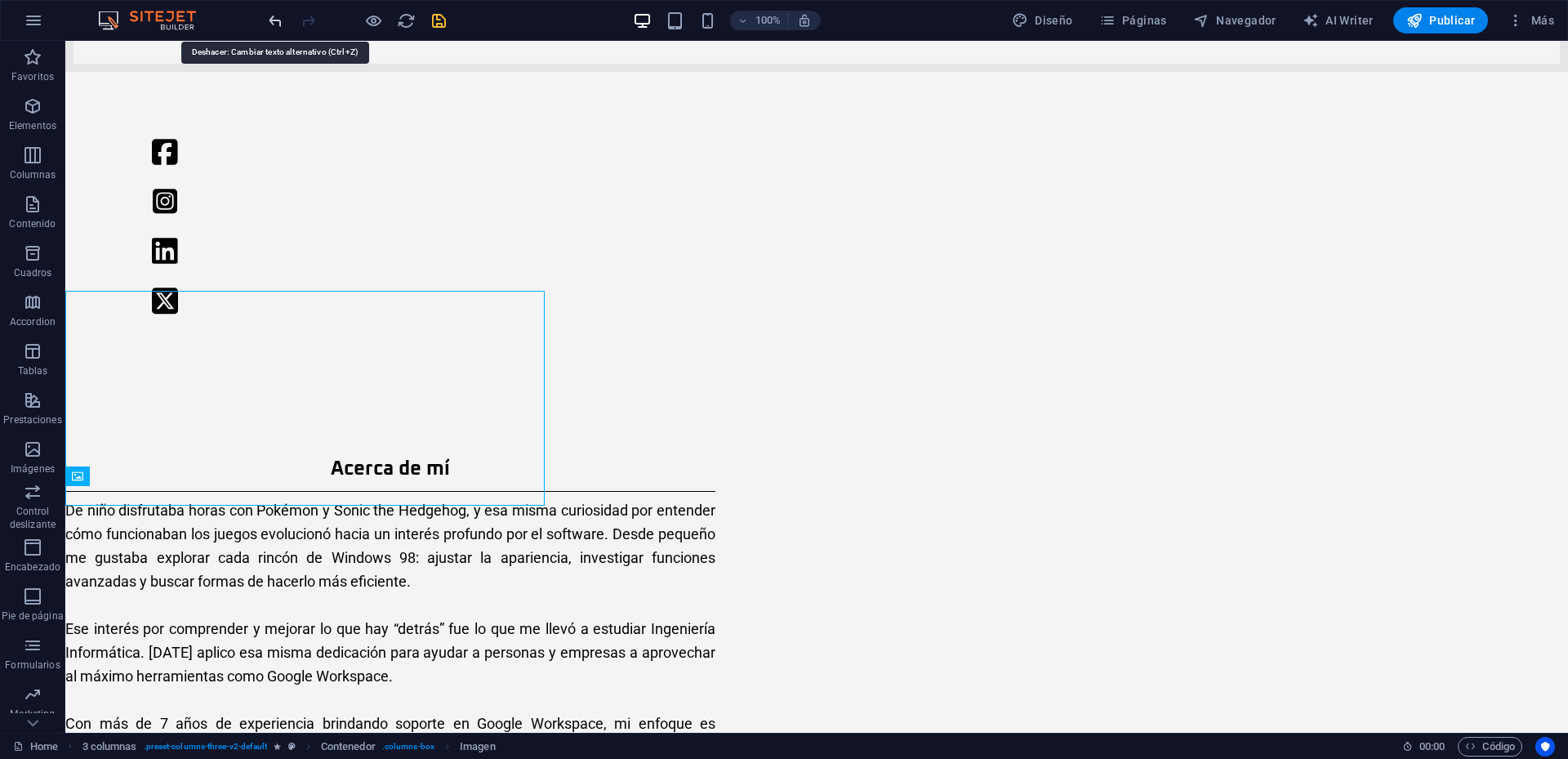
click at [273, 24] on icon "undo" at bounding box center [276, 21] width 19 height 19
click at [278, 24] on icon "undo" at bounding box center [276, 21] width 19 height 19
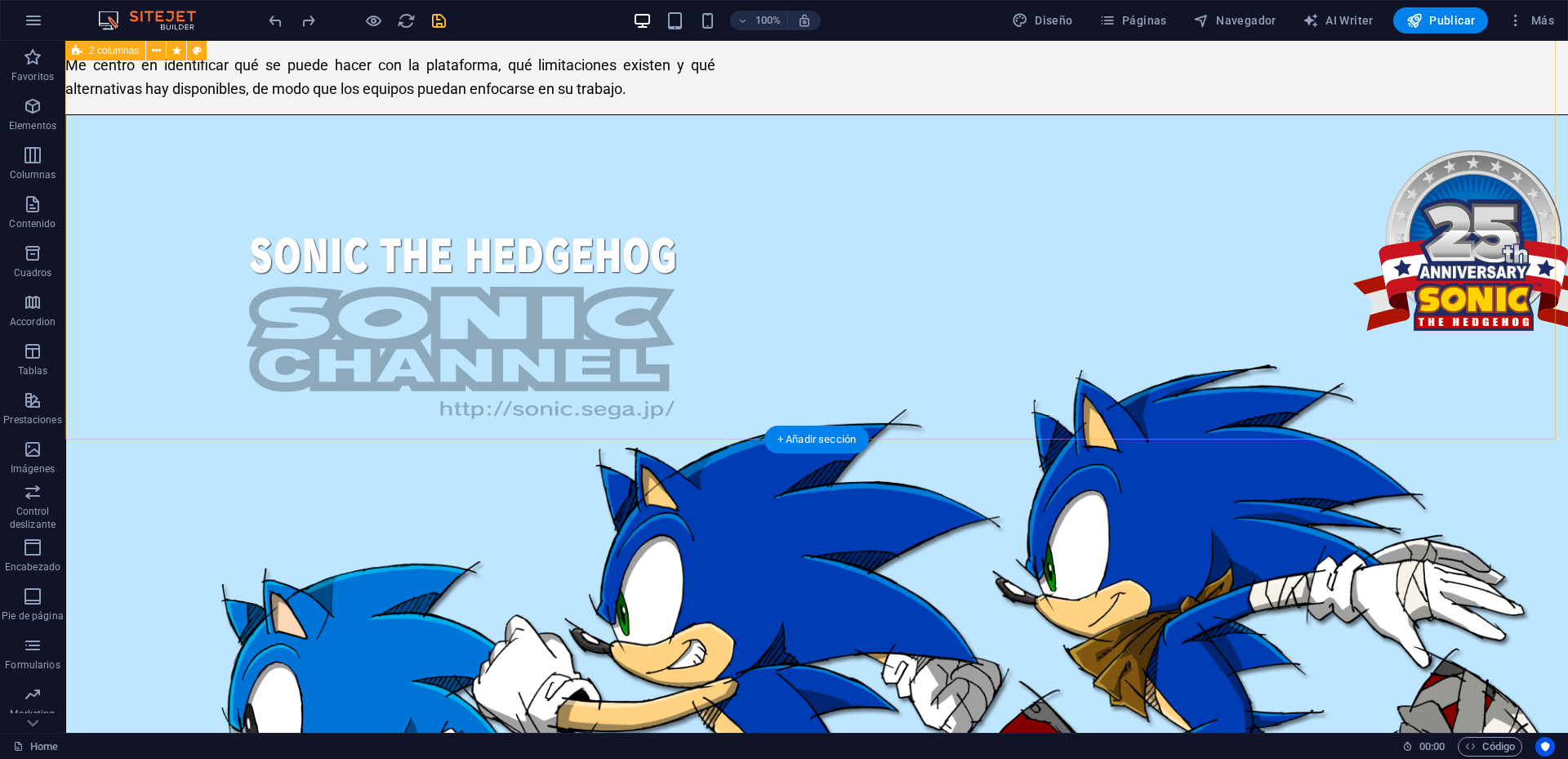
scroll to position [1570, 0]
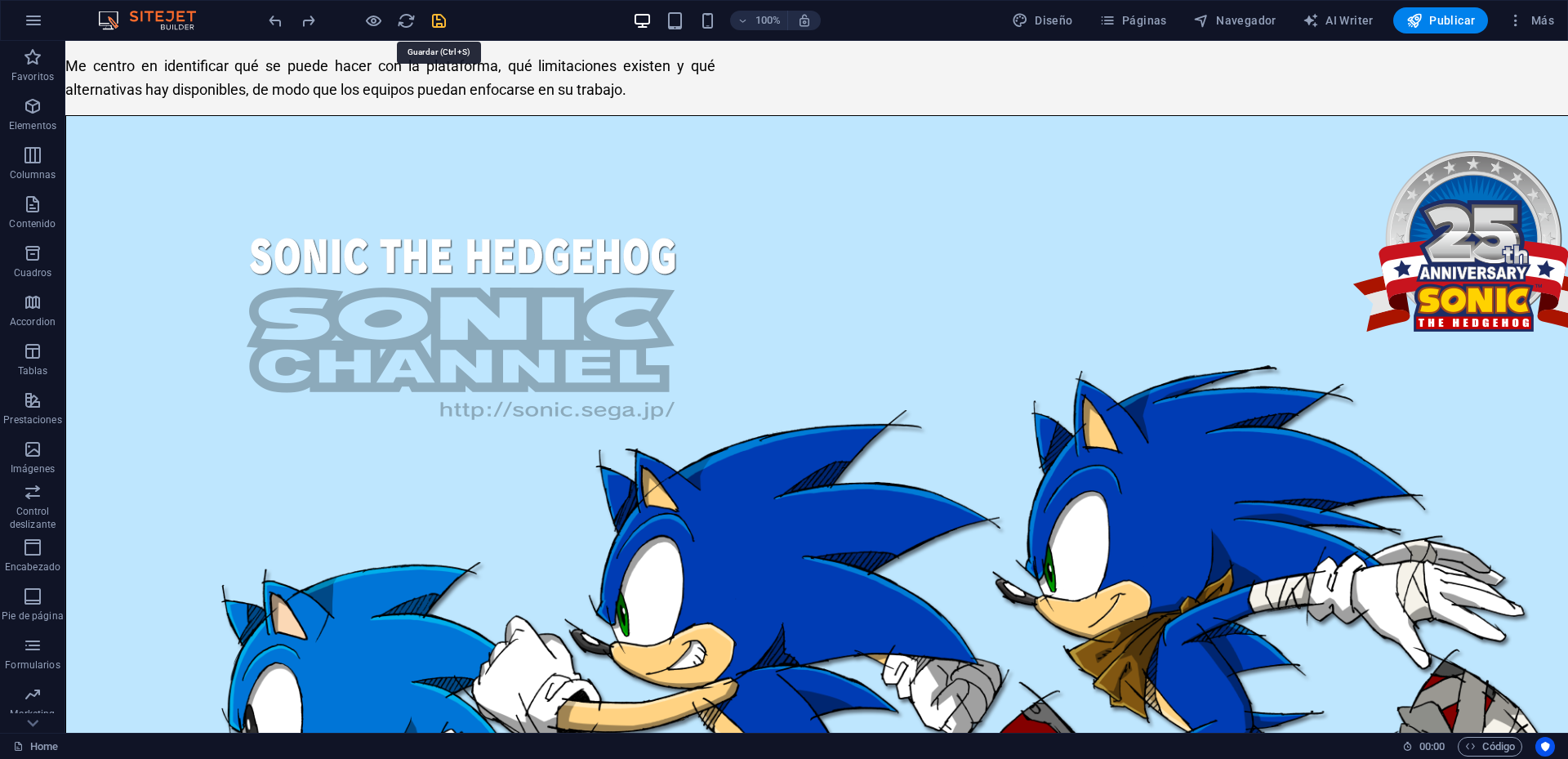
click at [447, 23] on icon "save" at bounding box center [439, 21] width 19 height 19
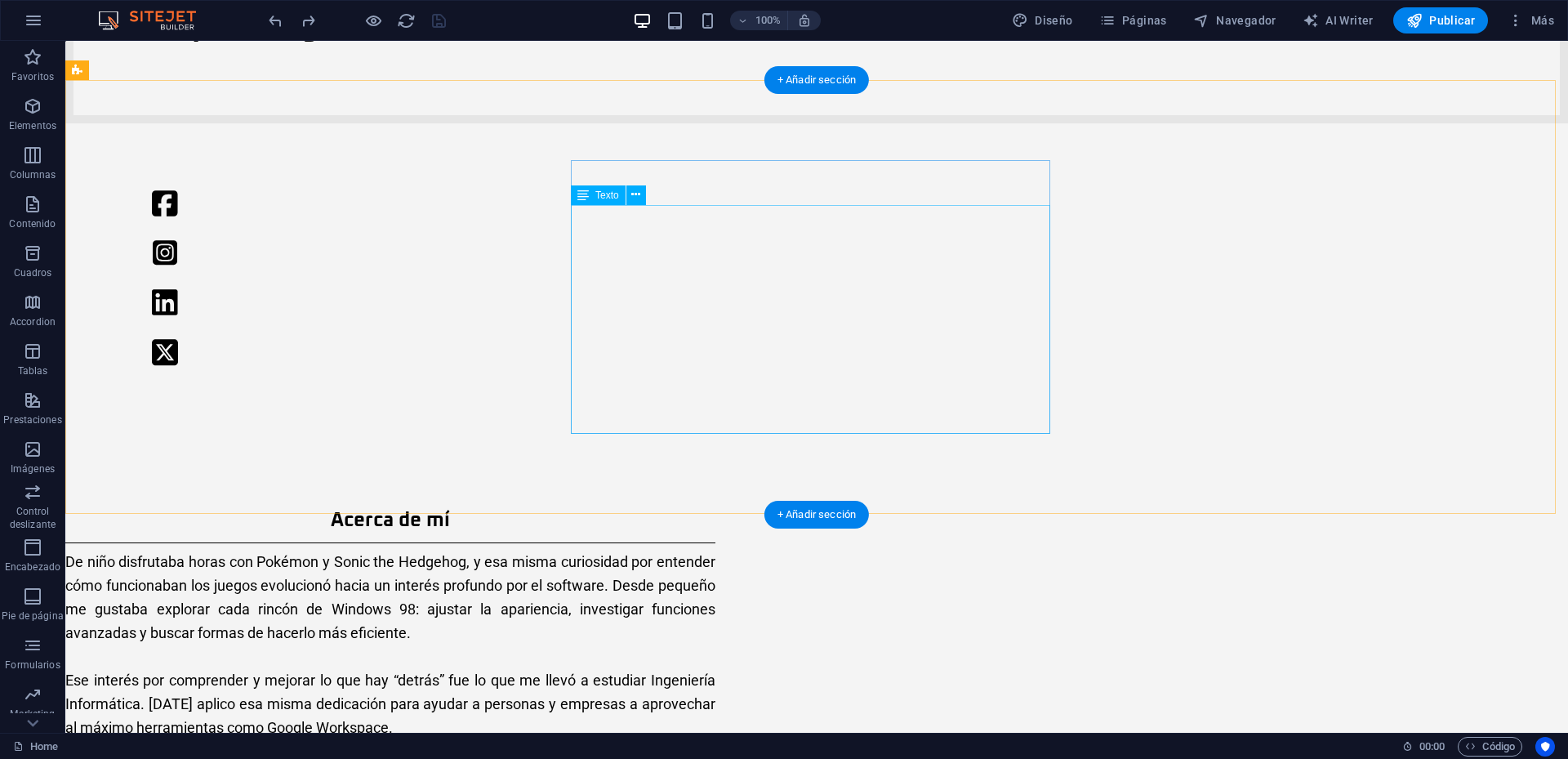
scroll to position [753, 0]
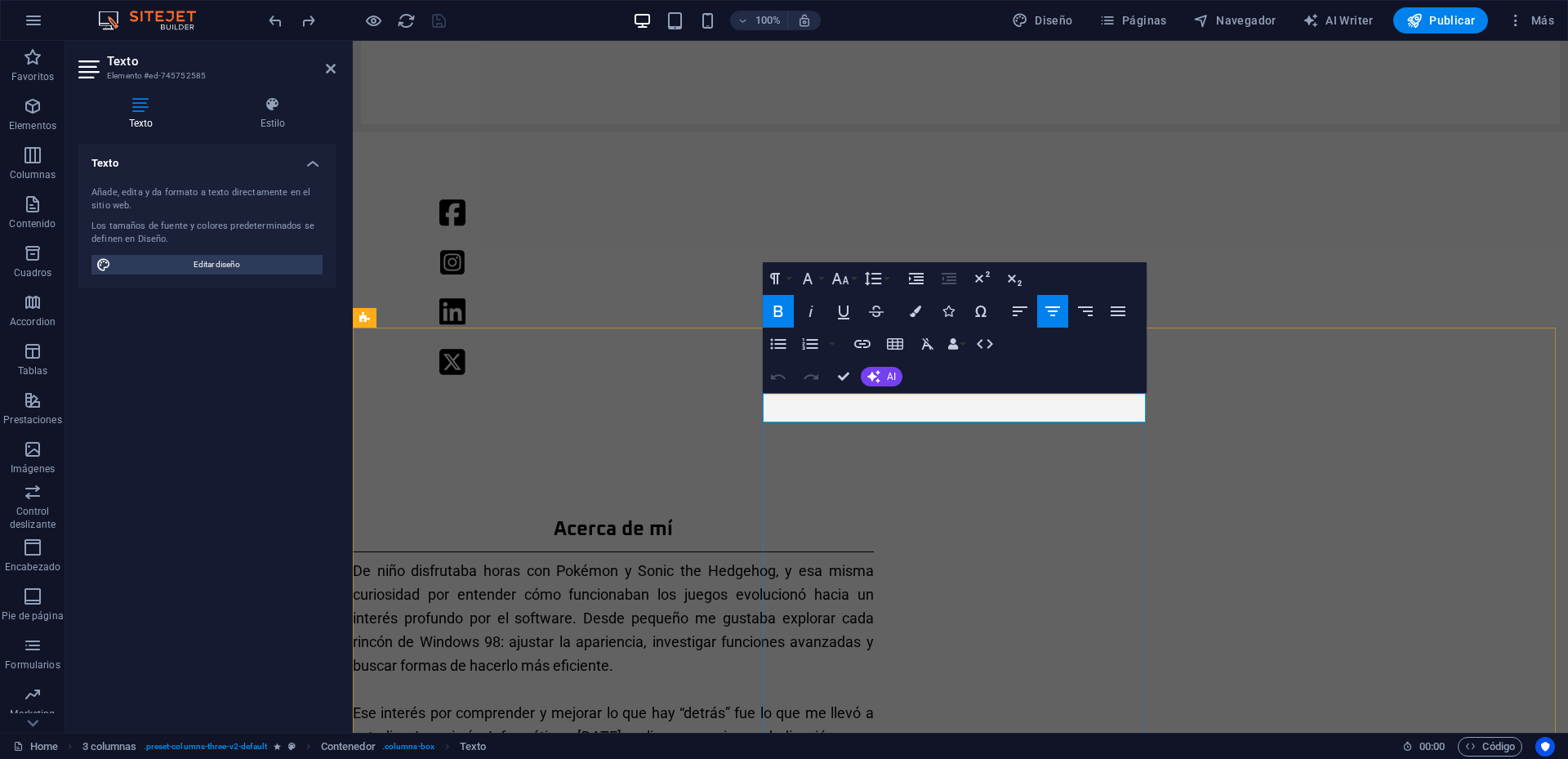
click at [837, 275] on icon "button" at bounding box center [839, 278] width 17 height 12
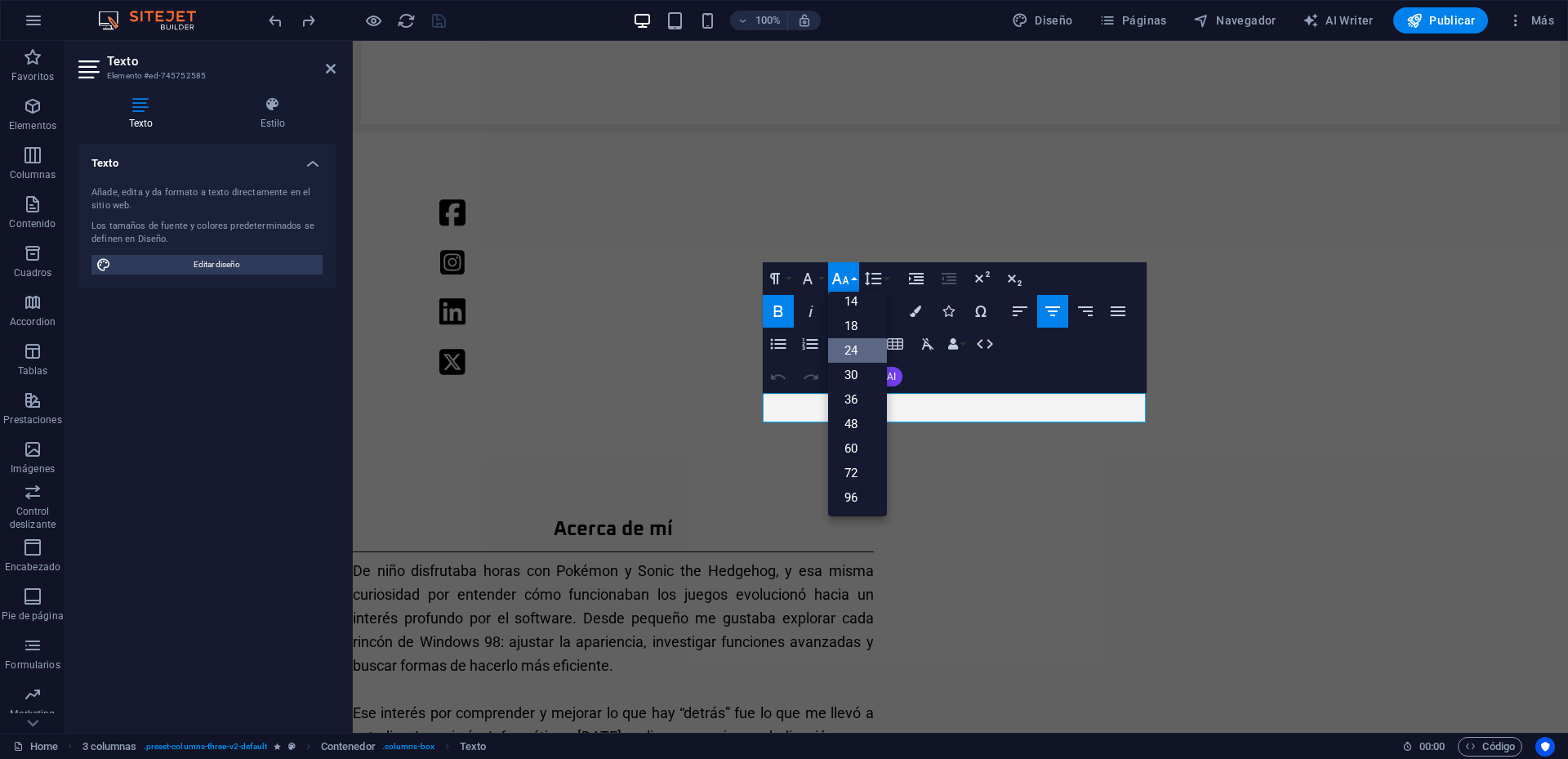
scroll to position [131, 0]
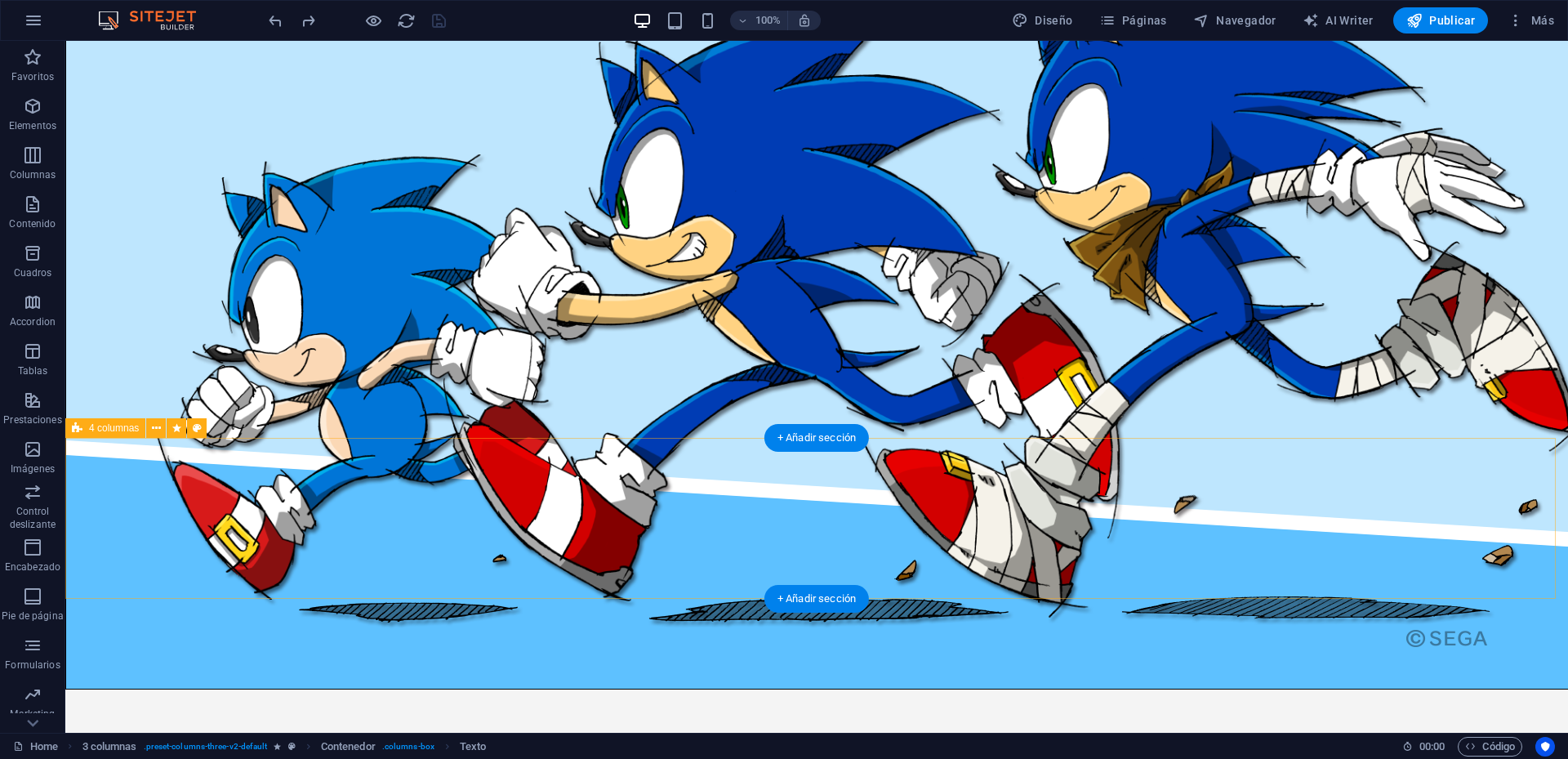
scroll to position [1979, 0]
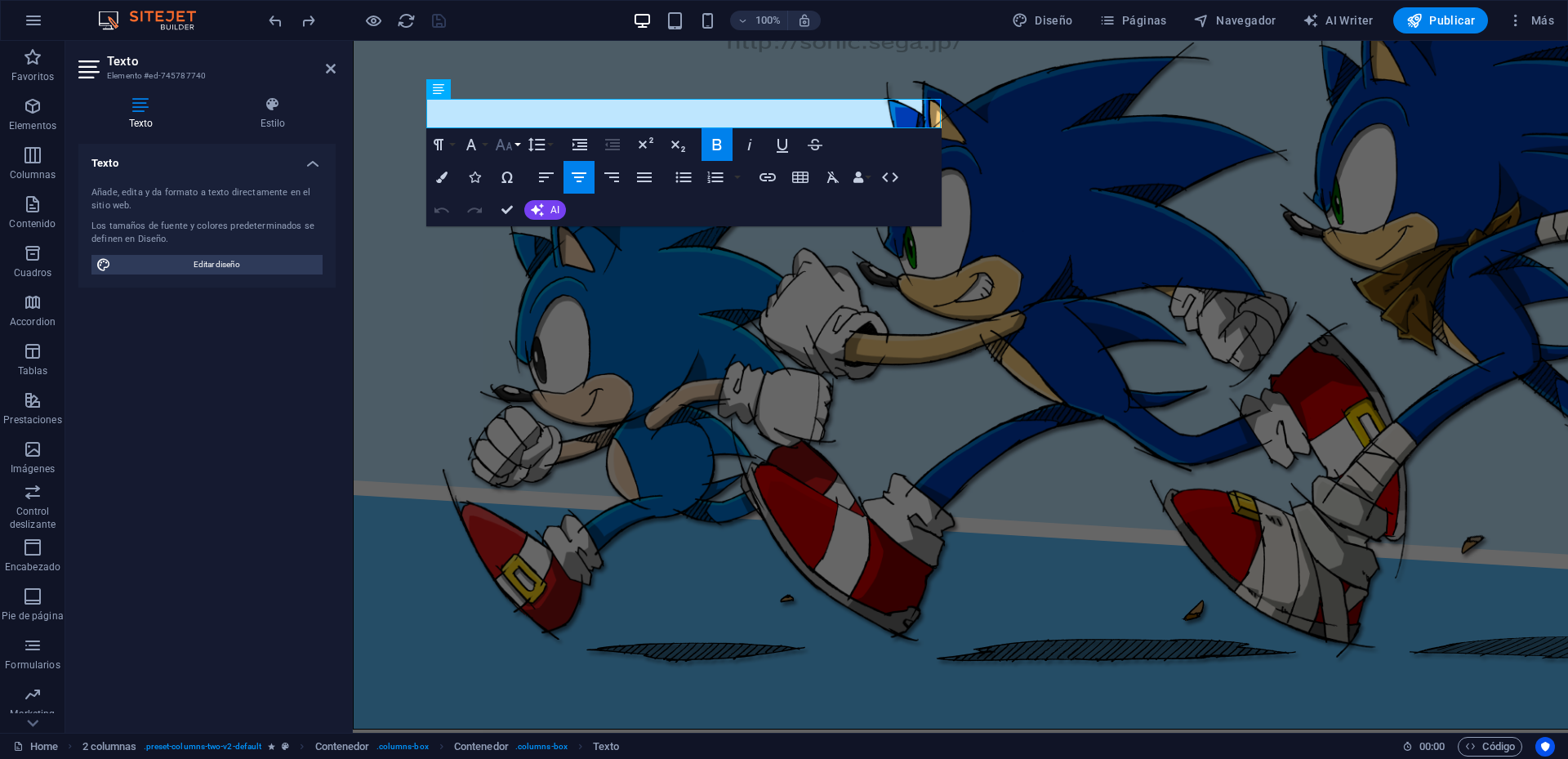
click at [505, 141] on icon "button" at bounding box center [504, 145] width 20 height 20
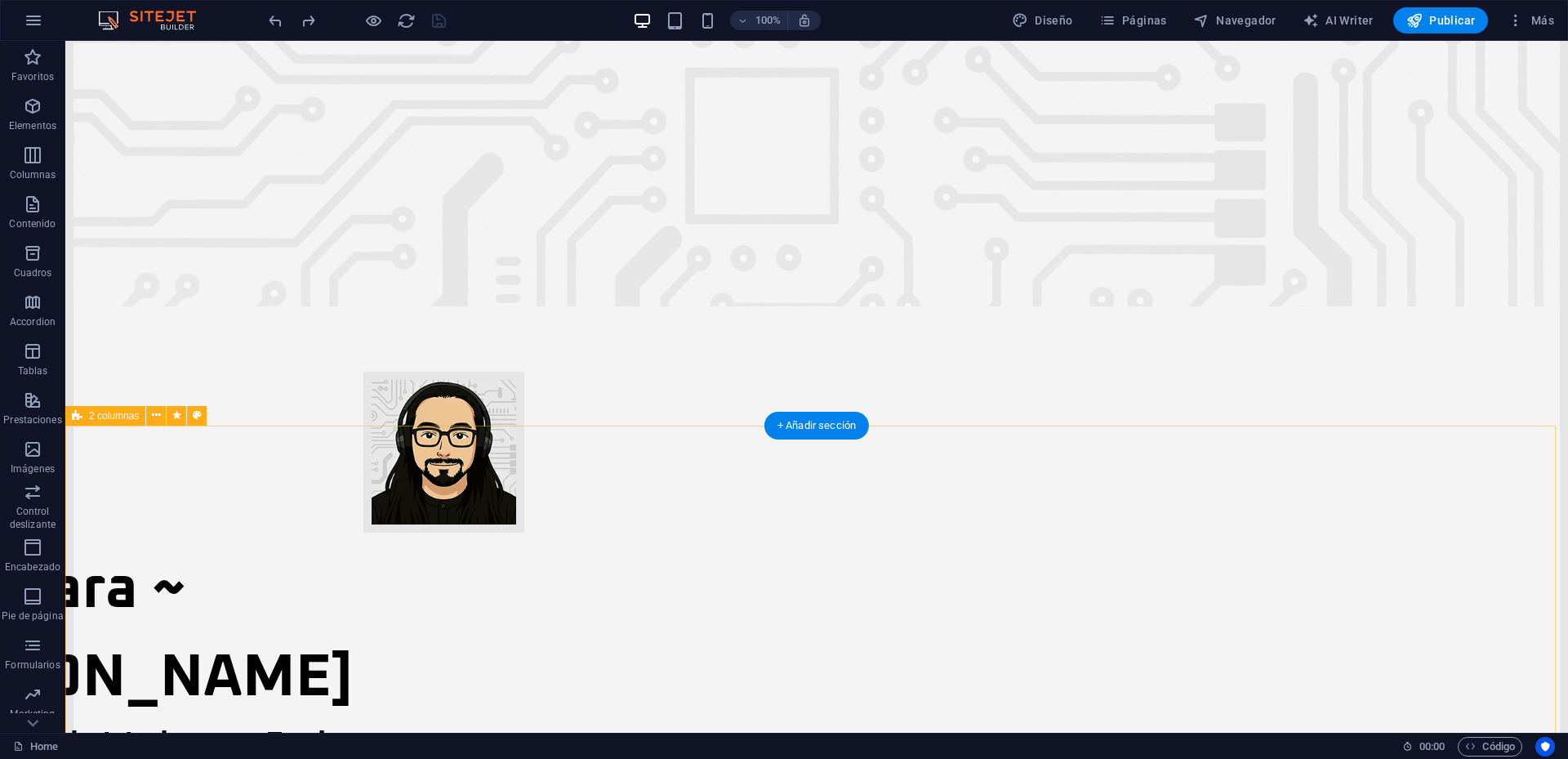
scroll to position [0, 0]
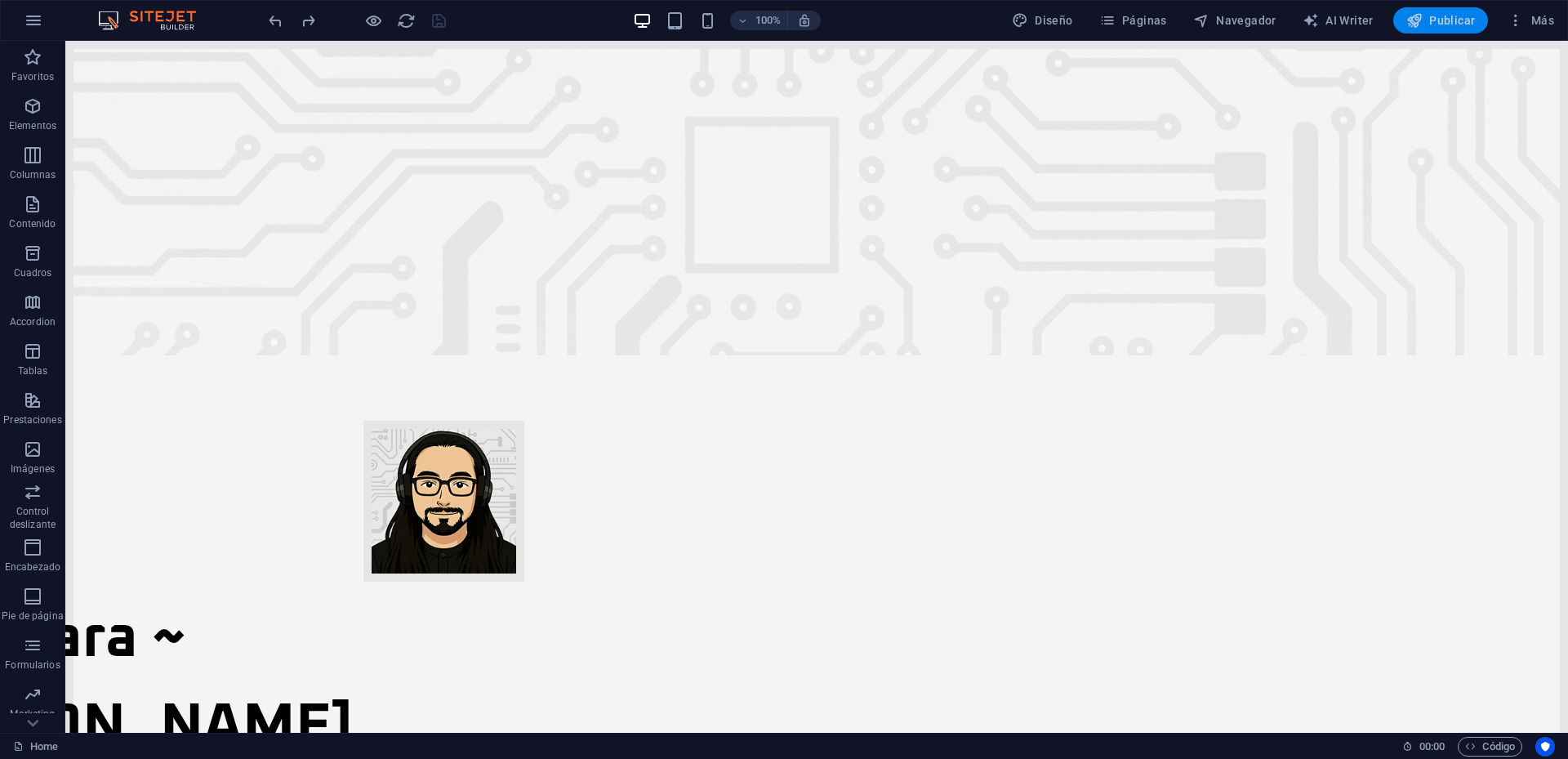
click at [1457, 15] on span "Publicar" at bounding box center [1441, 21] width 70 height 16
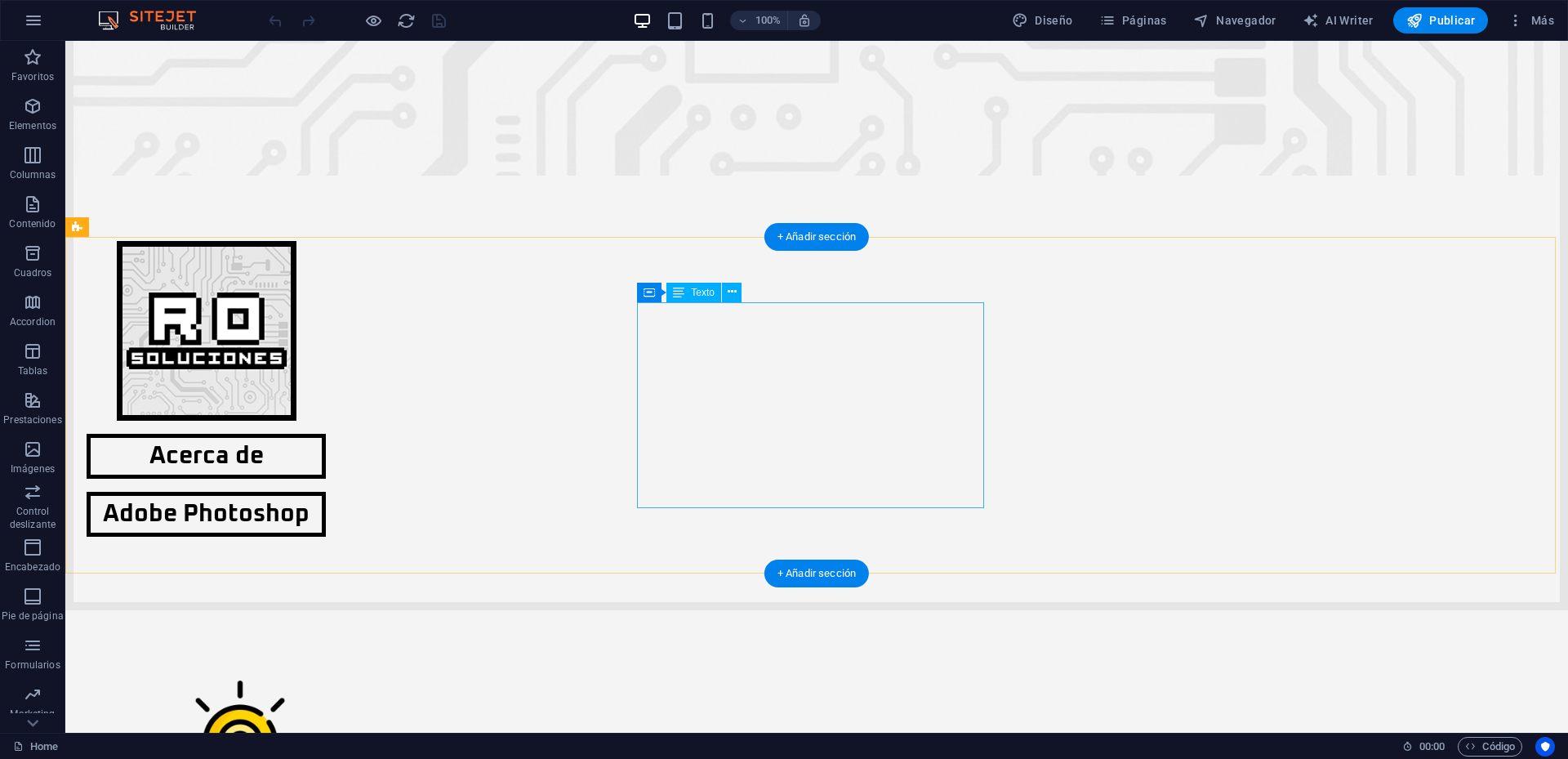
scroll to position [458, 0]
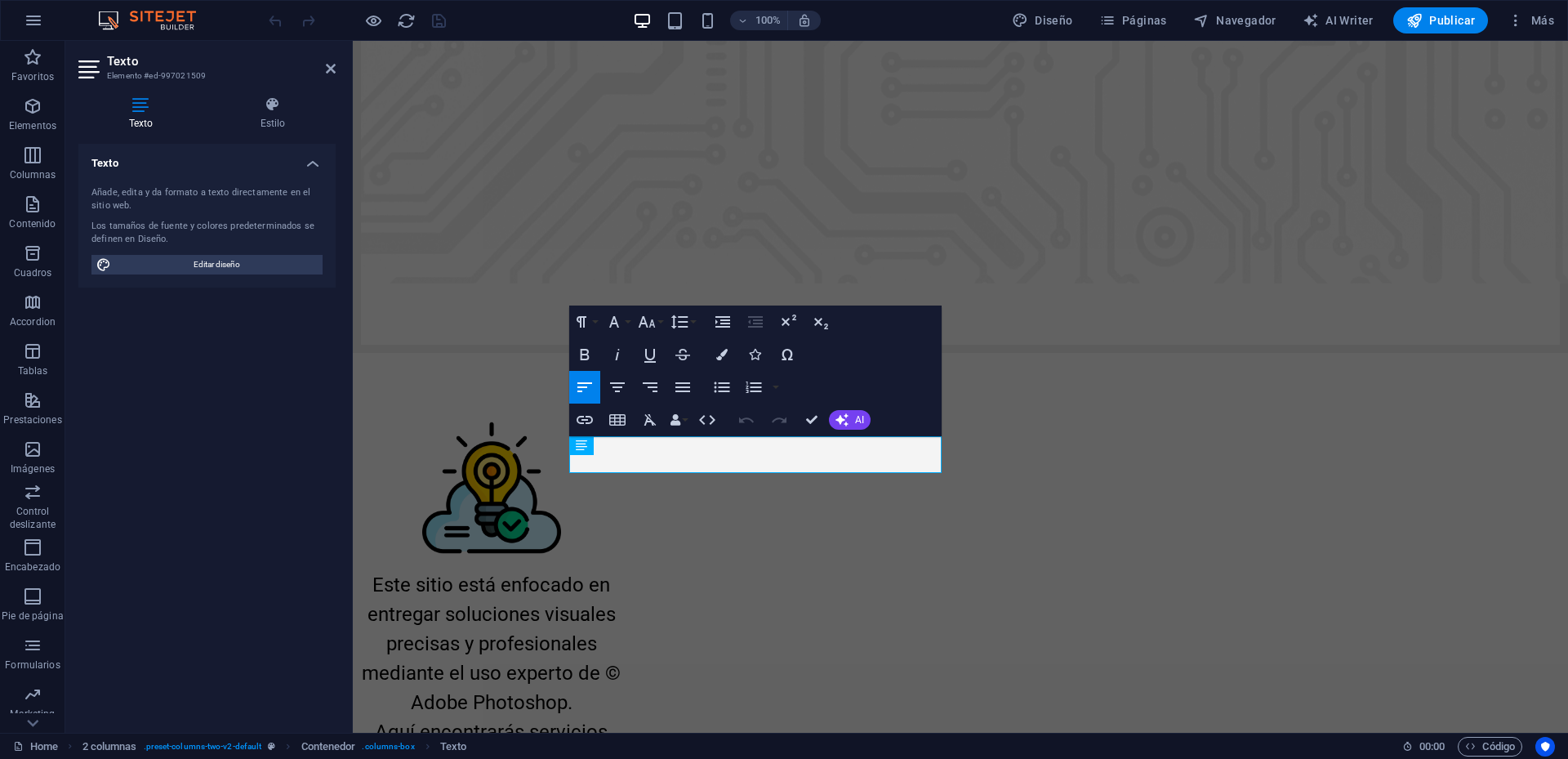
scroll to position [505, 0]
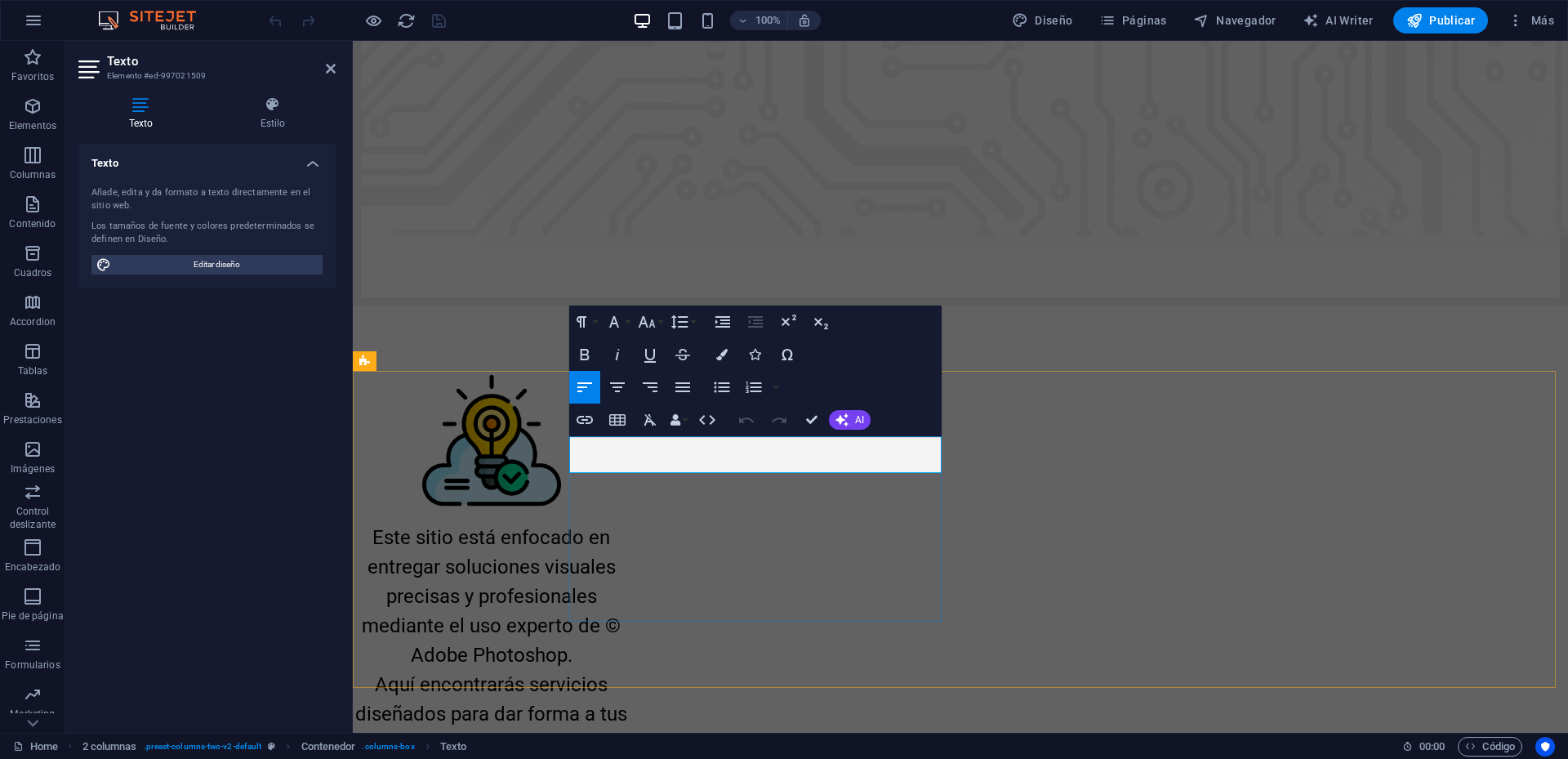
click at [653, 326] on icon "button" at bounding box center [647, 322] width 20 height 20
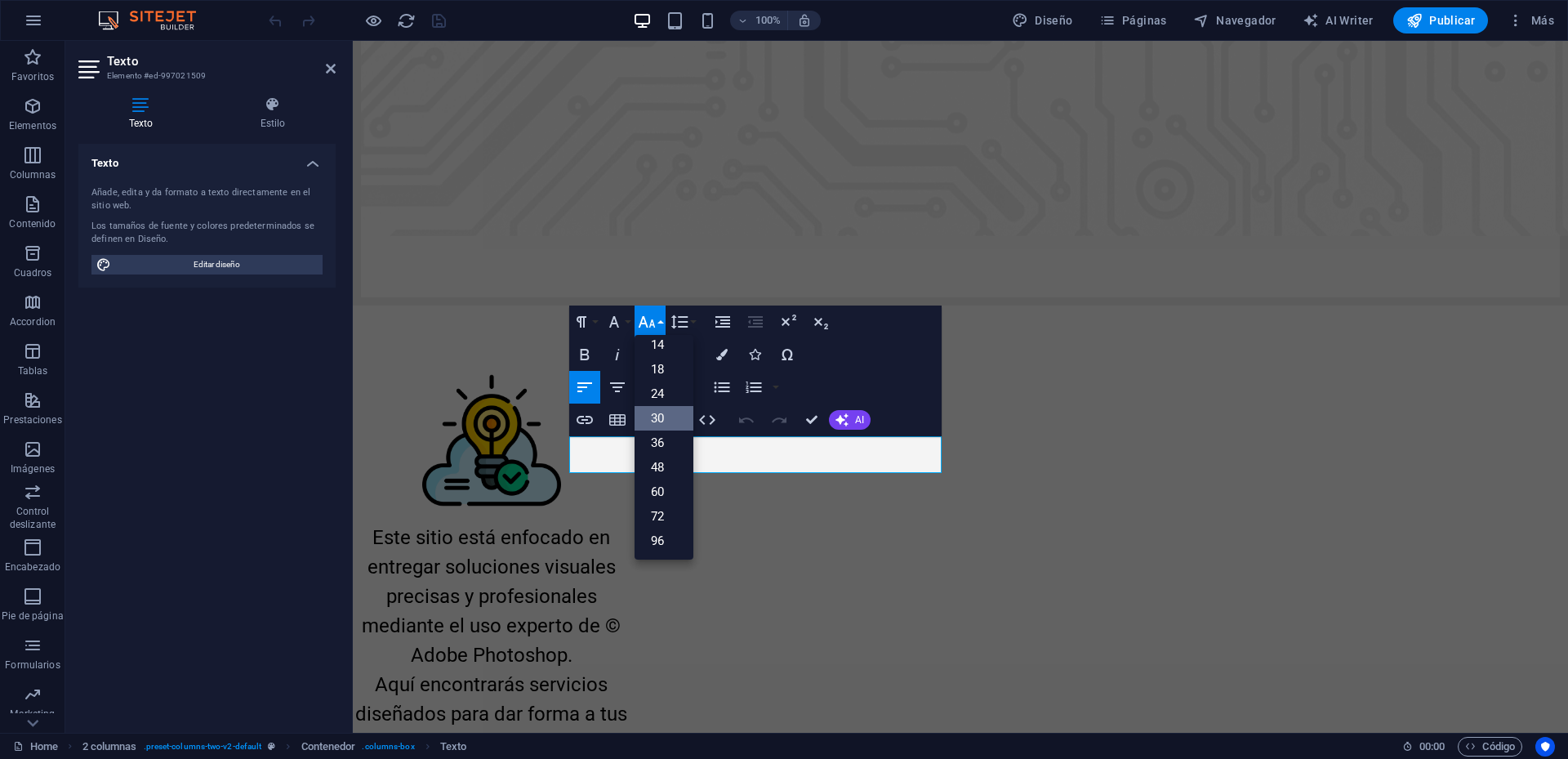
scroll to position [131, 0]
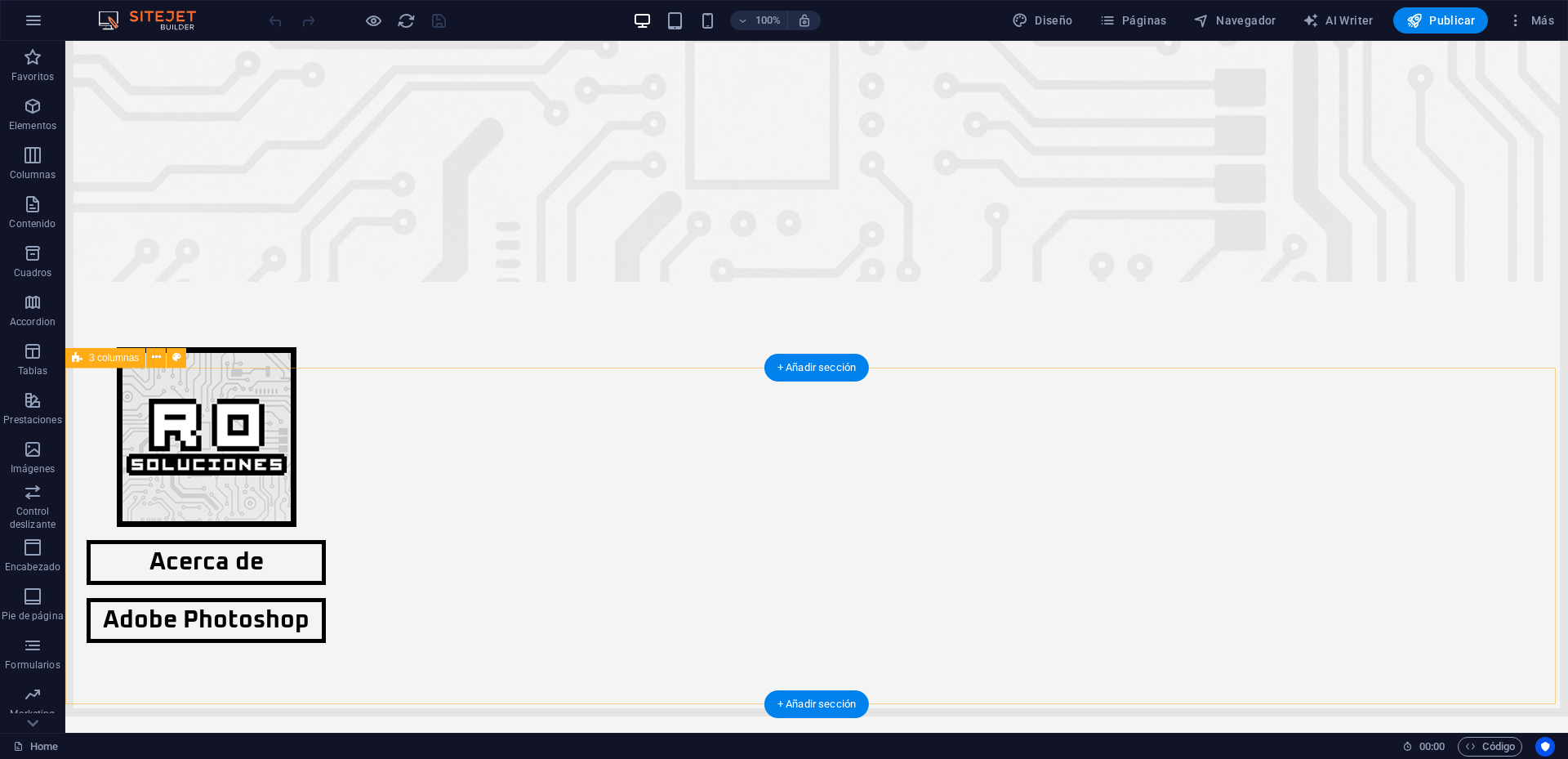
scroll to position [409, 0]
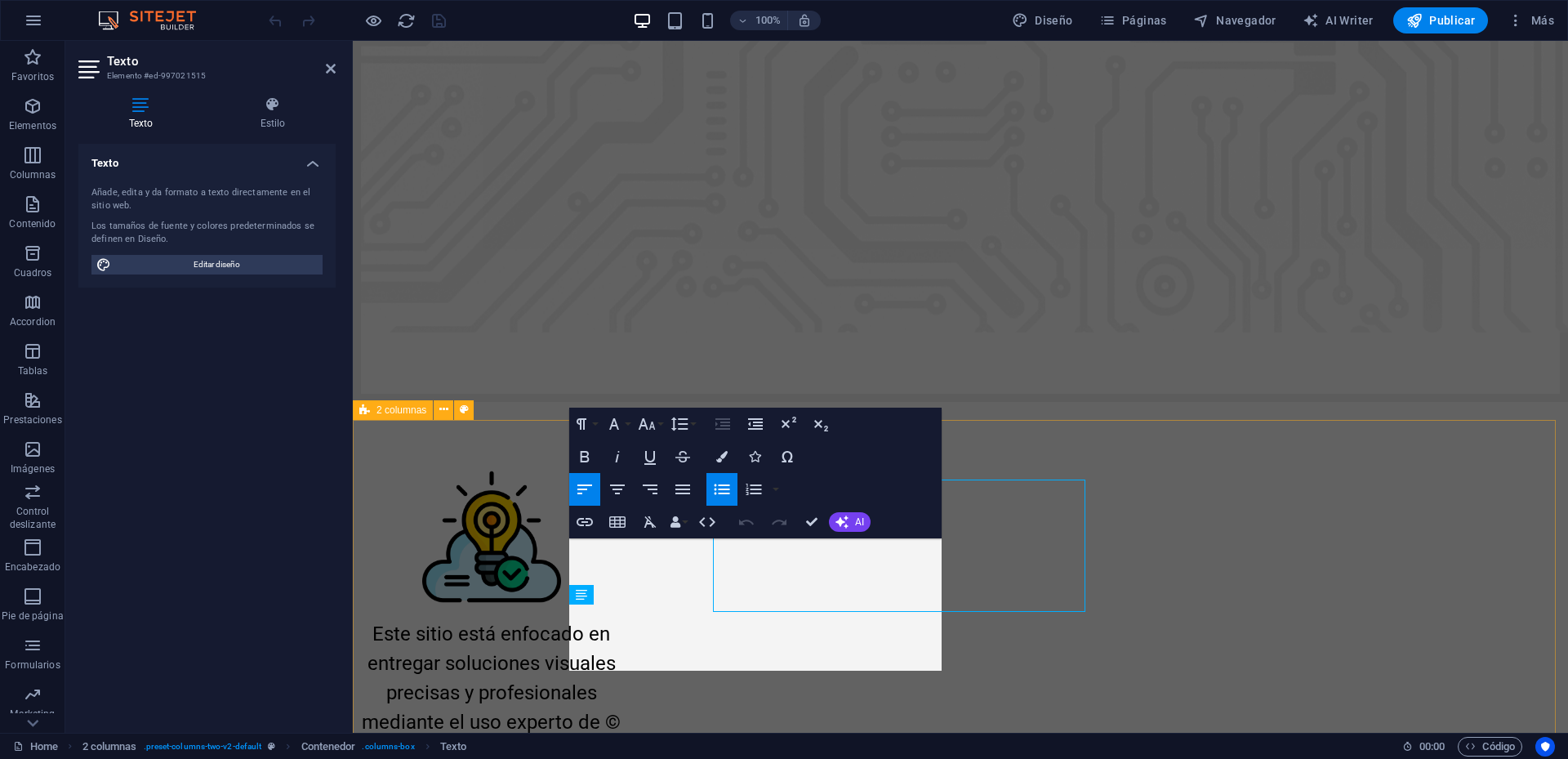
scroll to position [456, 0]
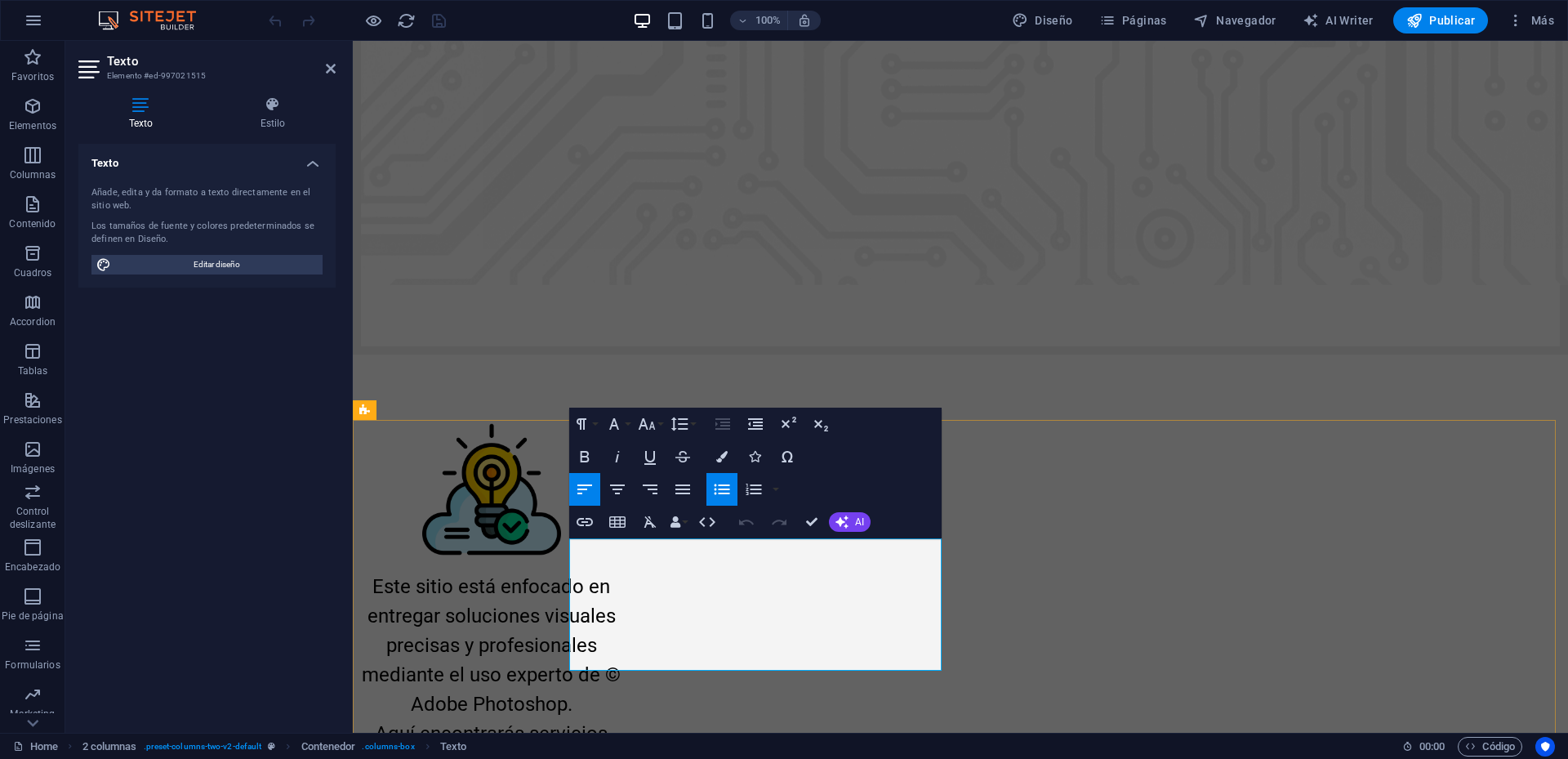
click at [653, 430] on icon "button" at bounding box center [647, 424] width 20 height 20
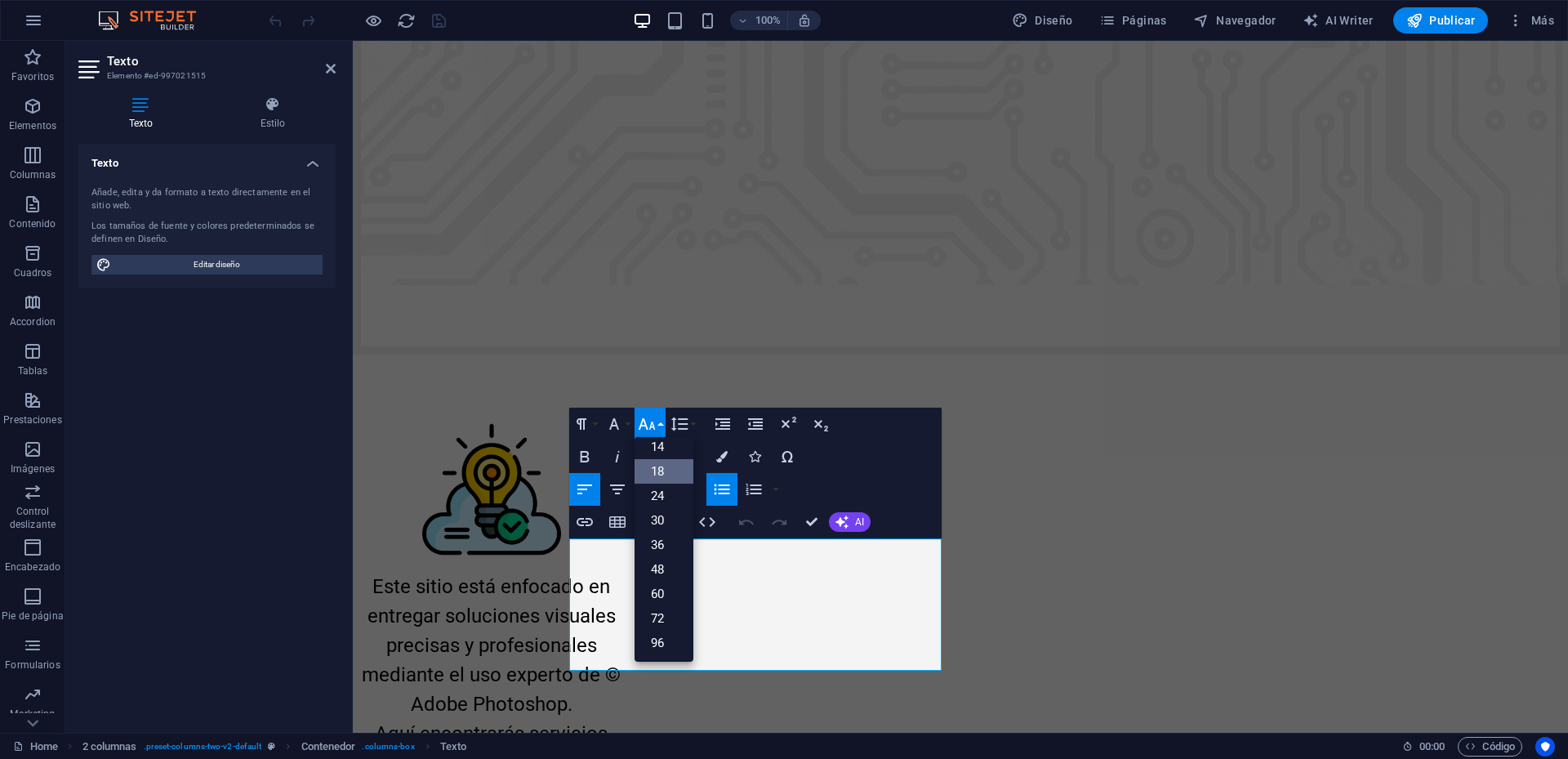
scroll to position [131, 0]
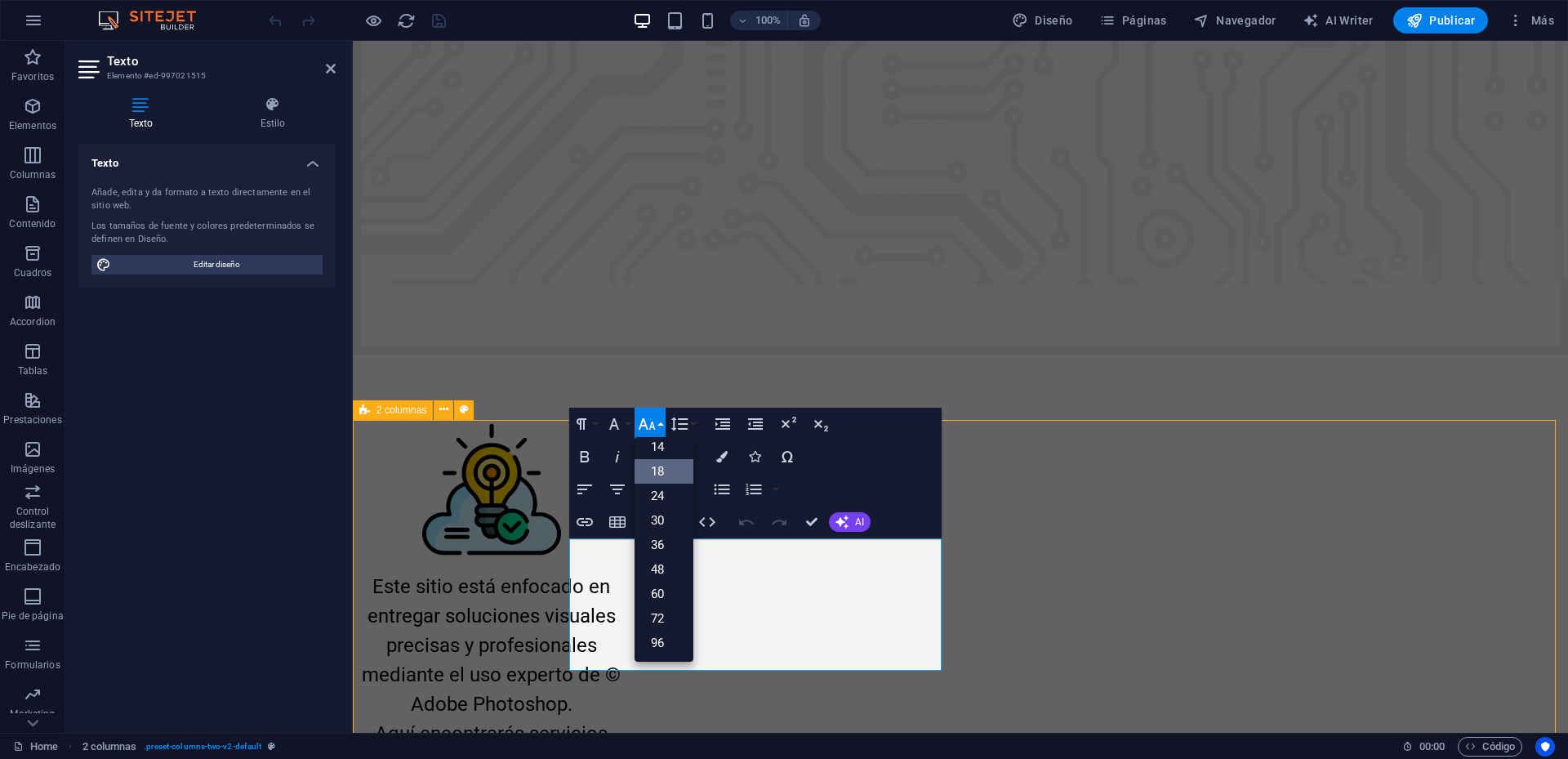
scroll to position [409, 0]
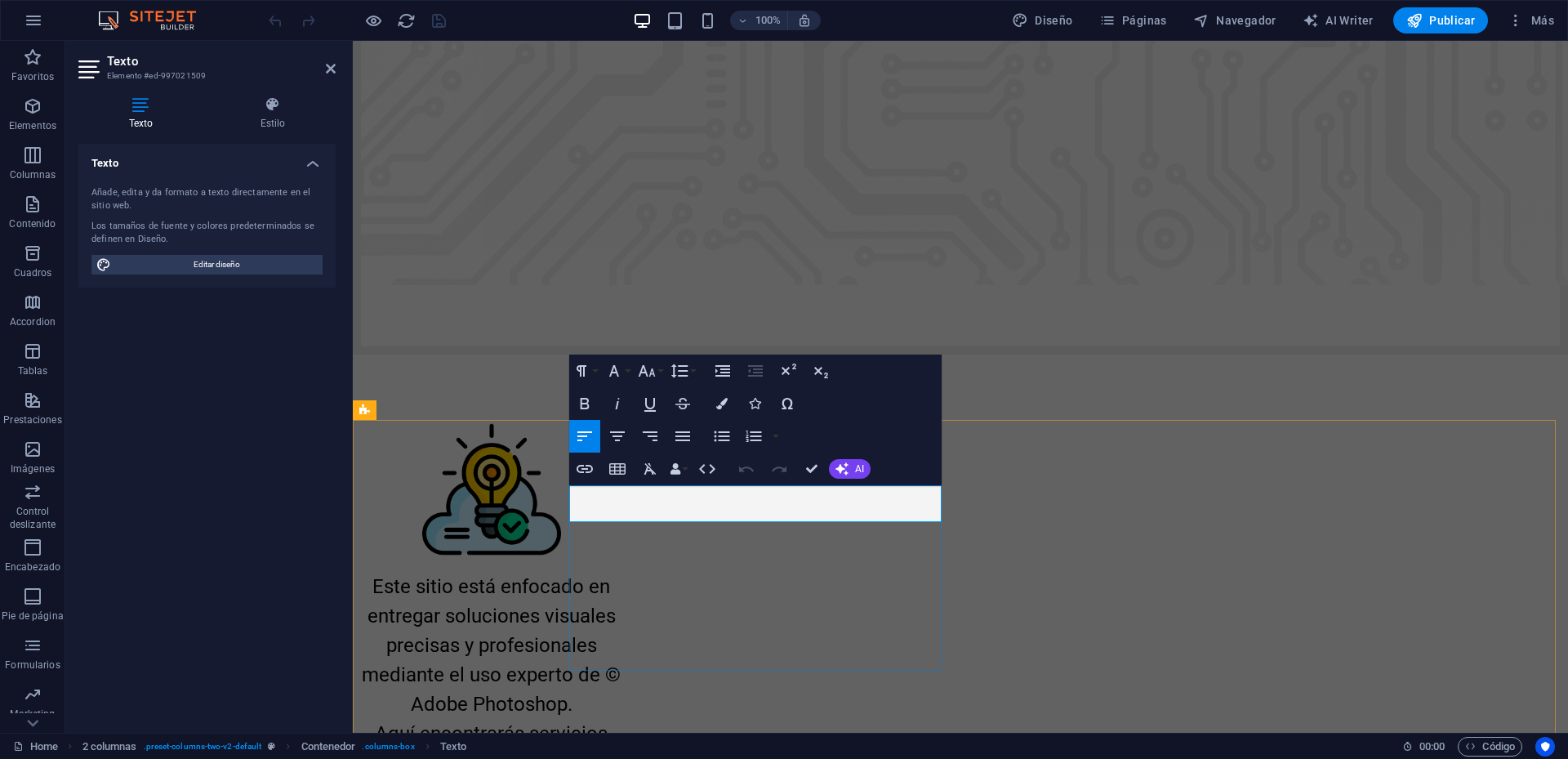
click at [649, 370] on icon "button" at bounding box center [647, 371] width 20 height 20
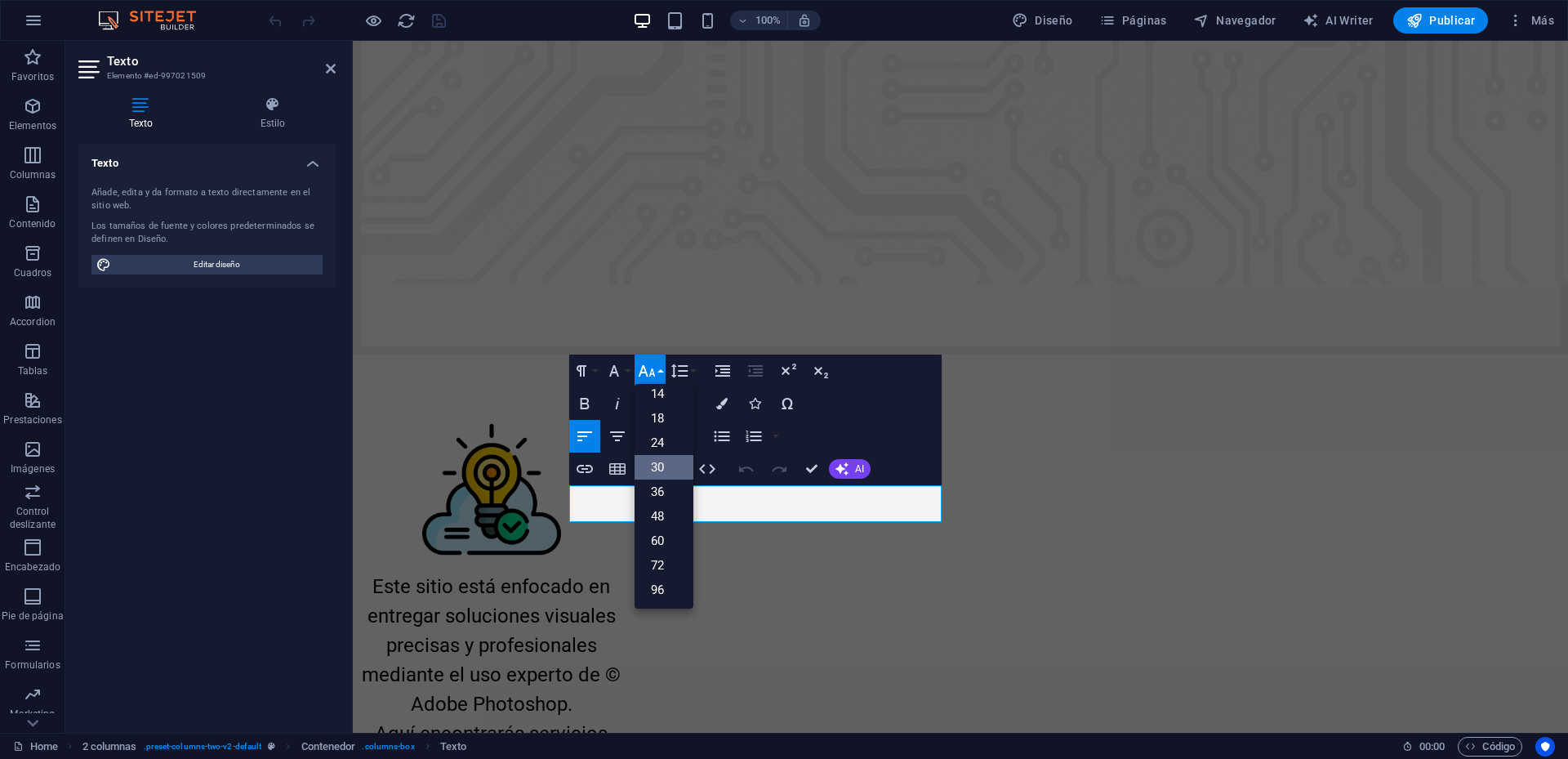
scroll to position [131, 0]
click at [661, 440] on link "24" at bounding box center [663, 443] width 59 height 24
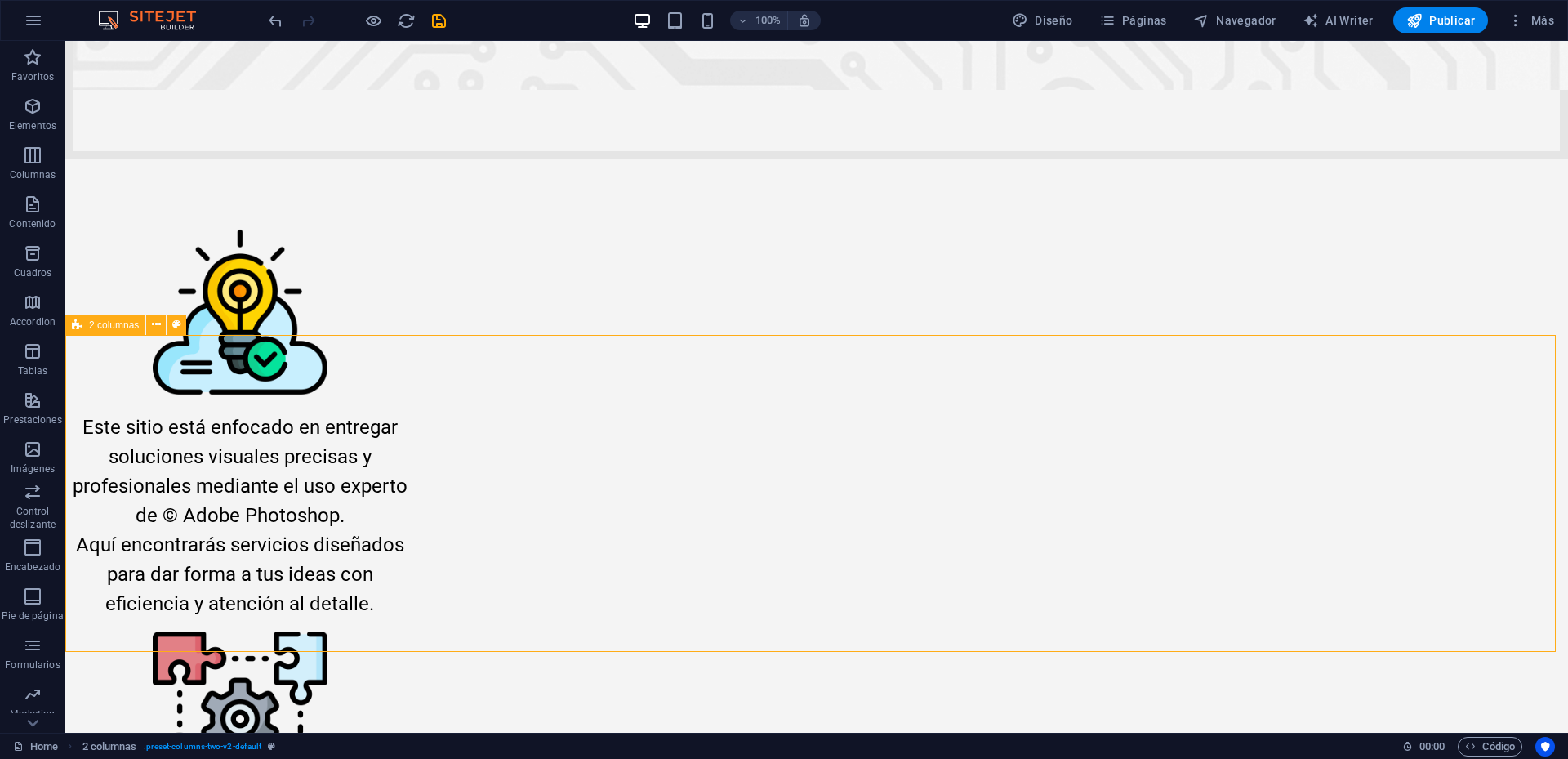
scroll to position [740, 0]
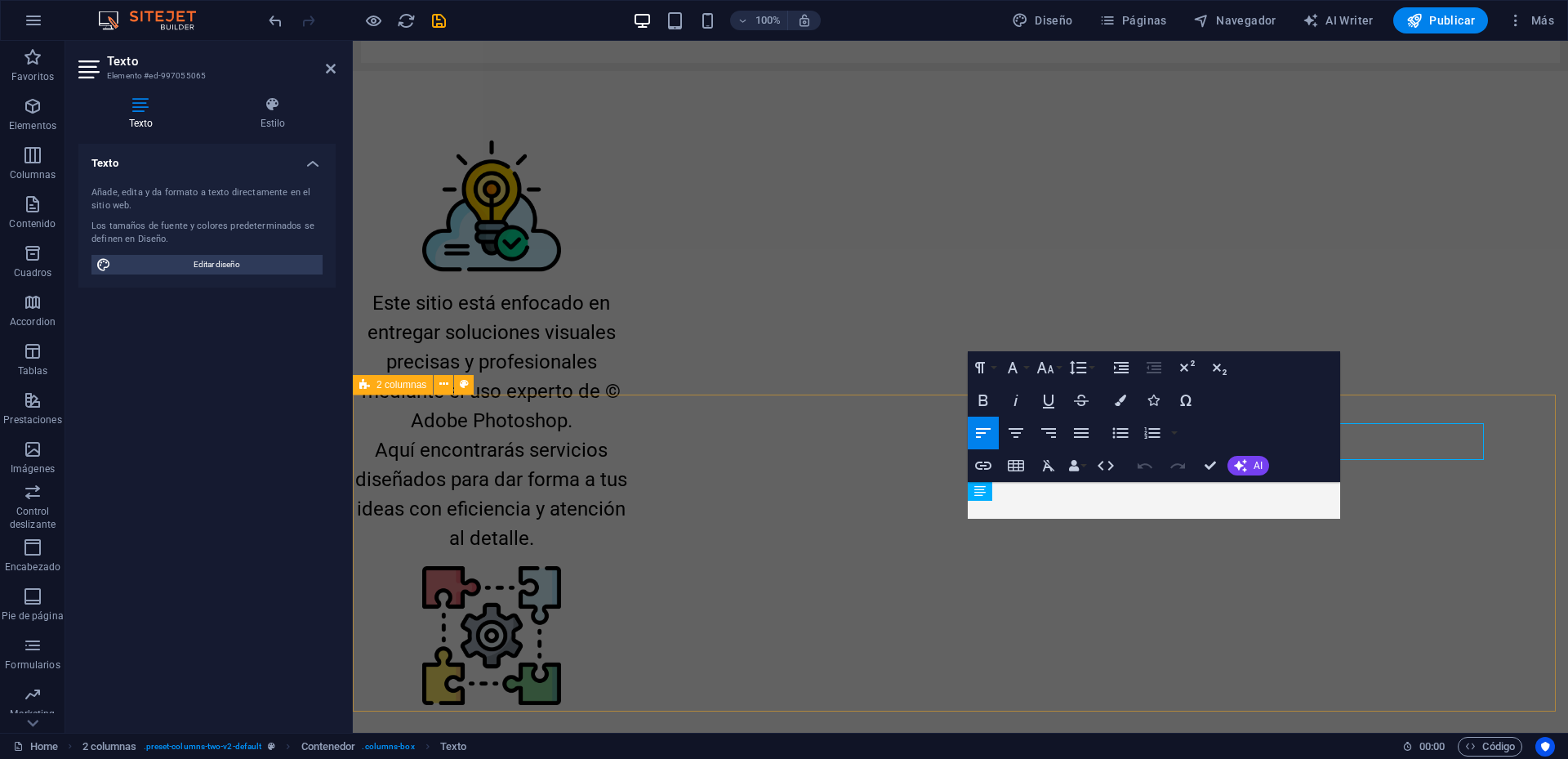
scroll to position [798, 0]
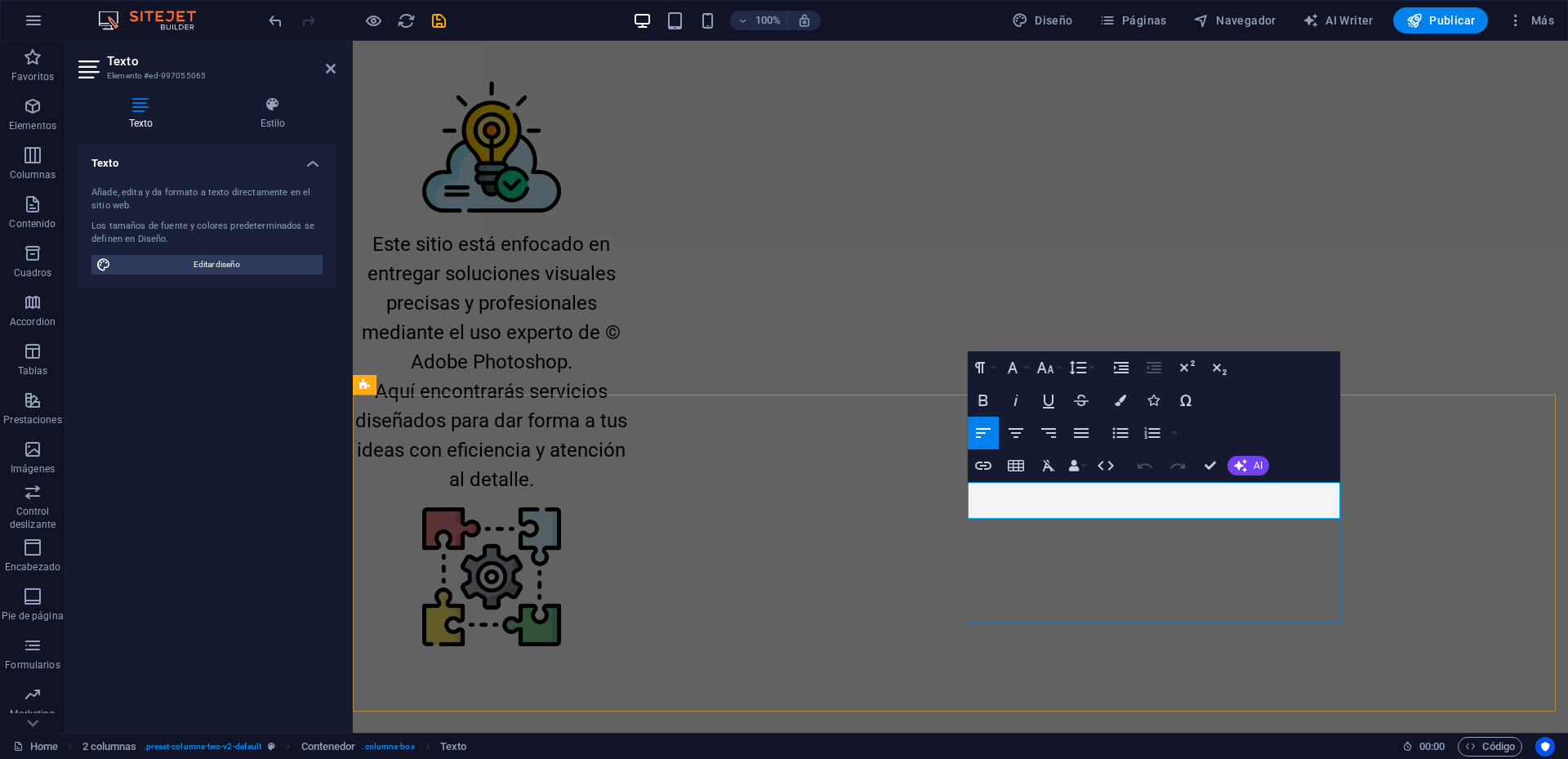
click at [1048, 368] on icon "button" at bounding box center [1046, 368] width 20 height 20
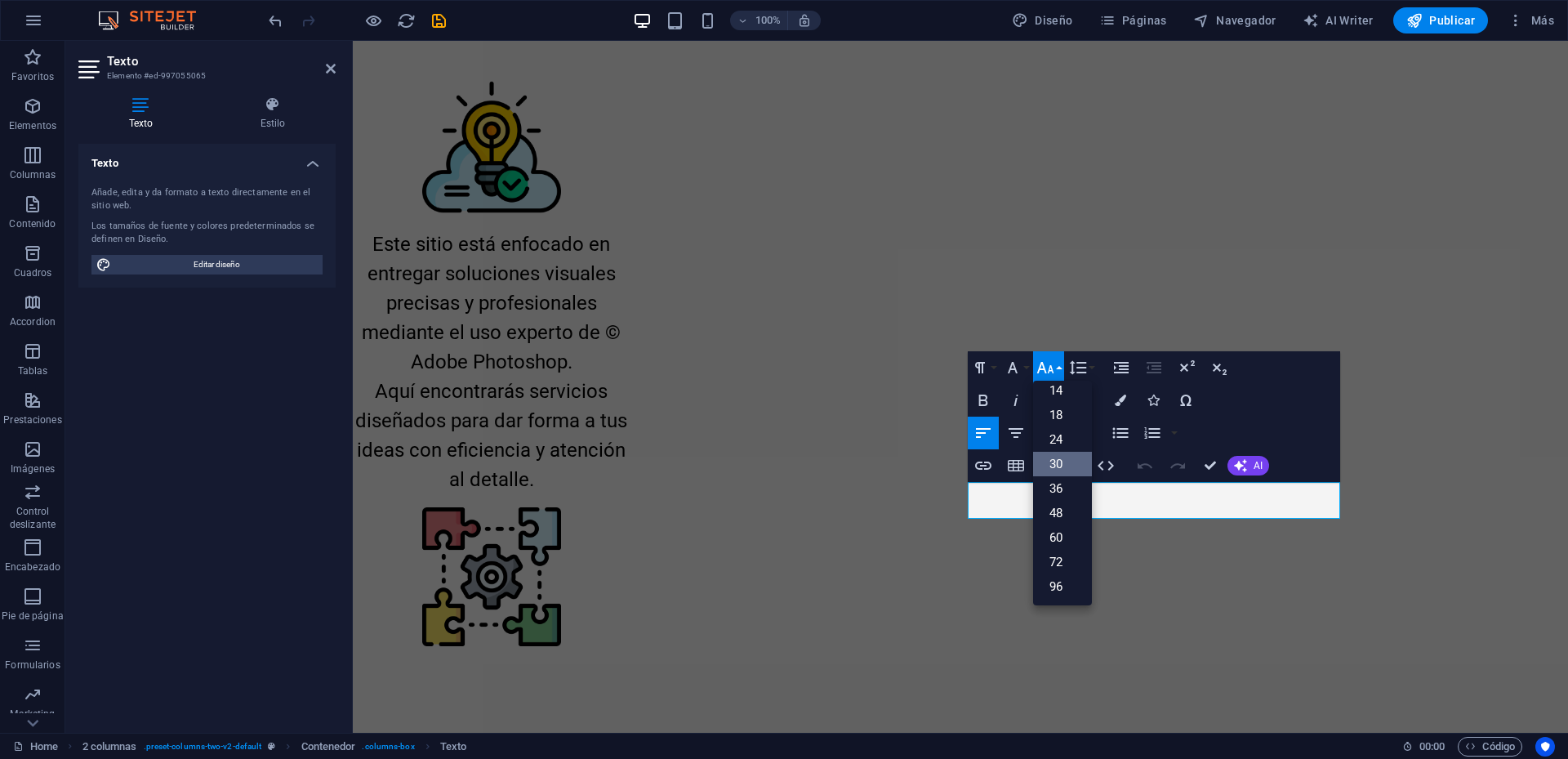
scroll to position [131, 0]
click at [1062, 443] on link "24" at bounding box center [1062, 439] width 59 height 24
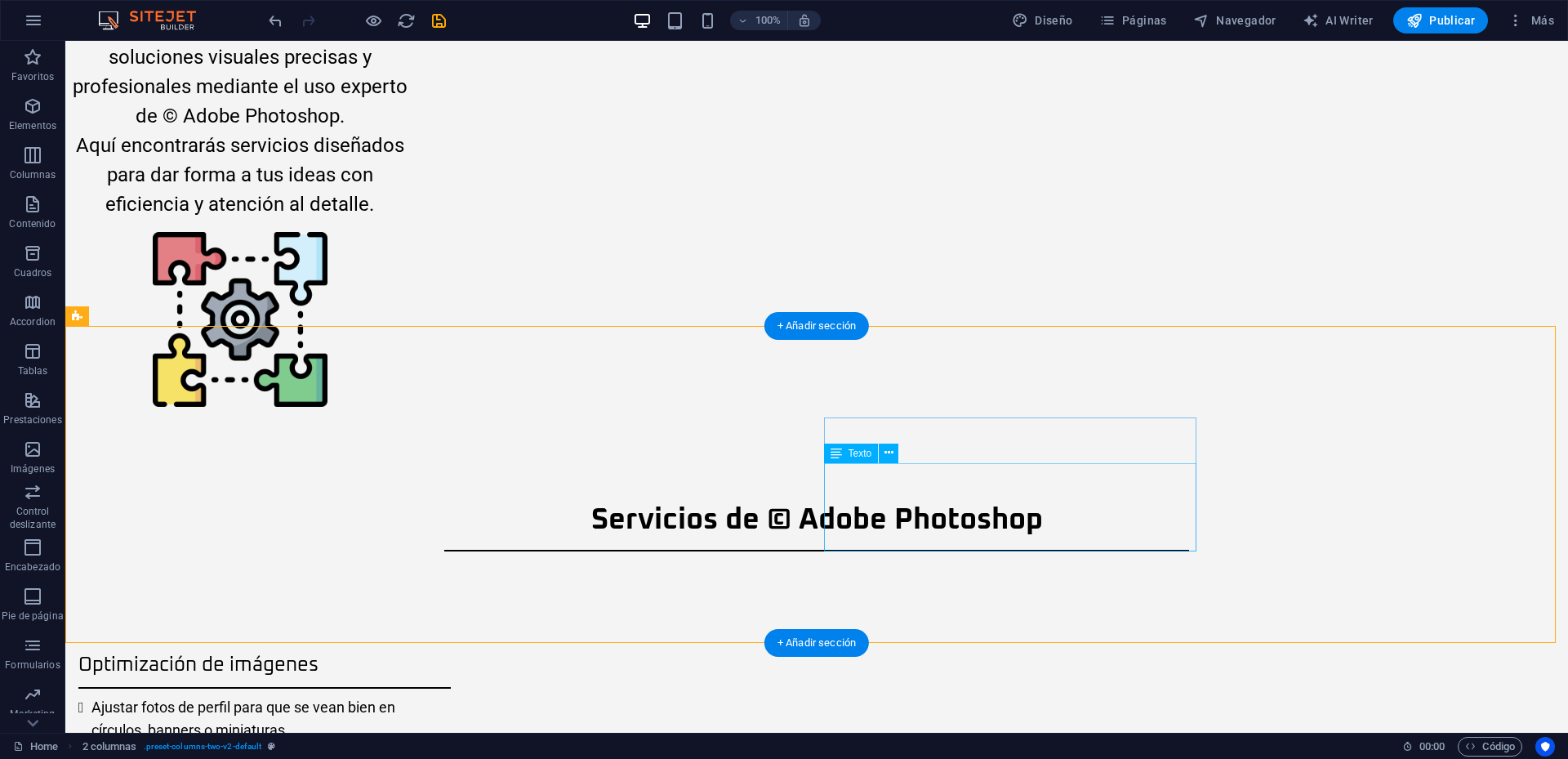
scroll to position [1153, 0]
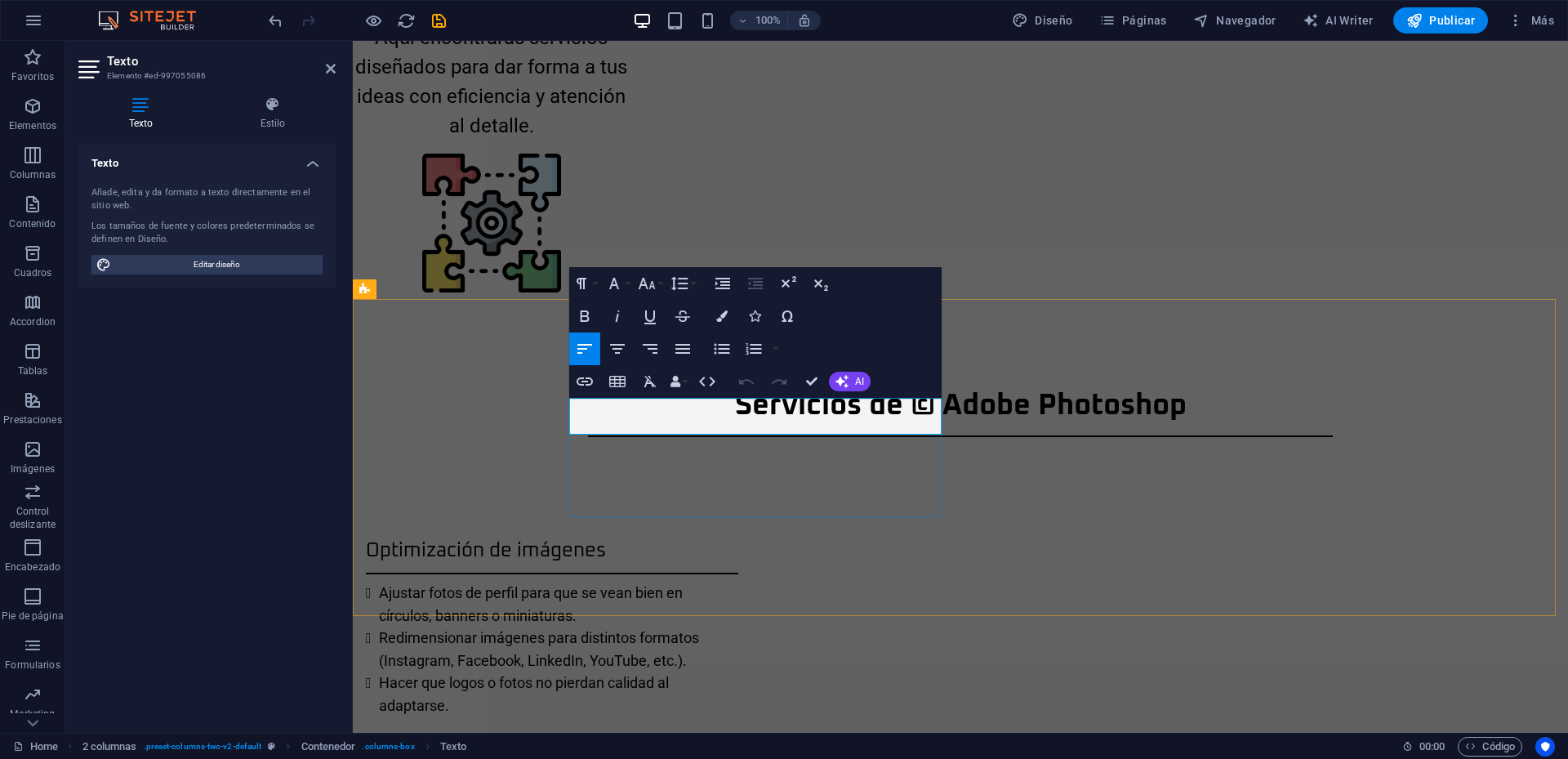
scroll to position [1211, 0]
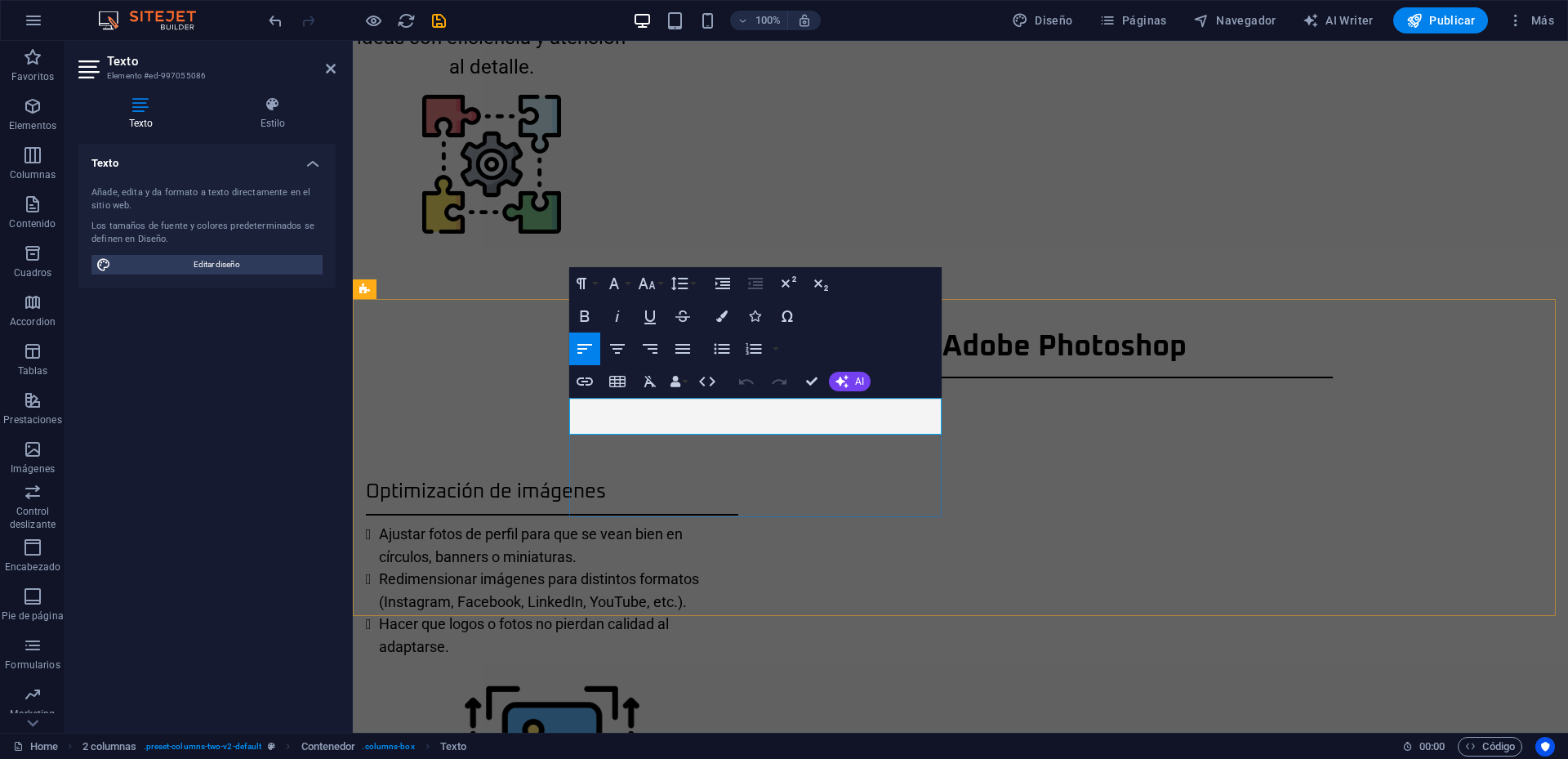
click at [653, 281] on icon "button" at bounding box center [647, 284] width 20 height 20
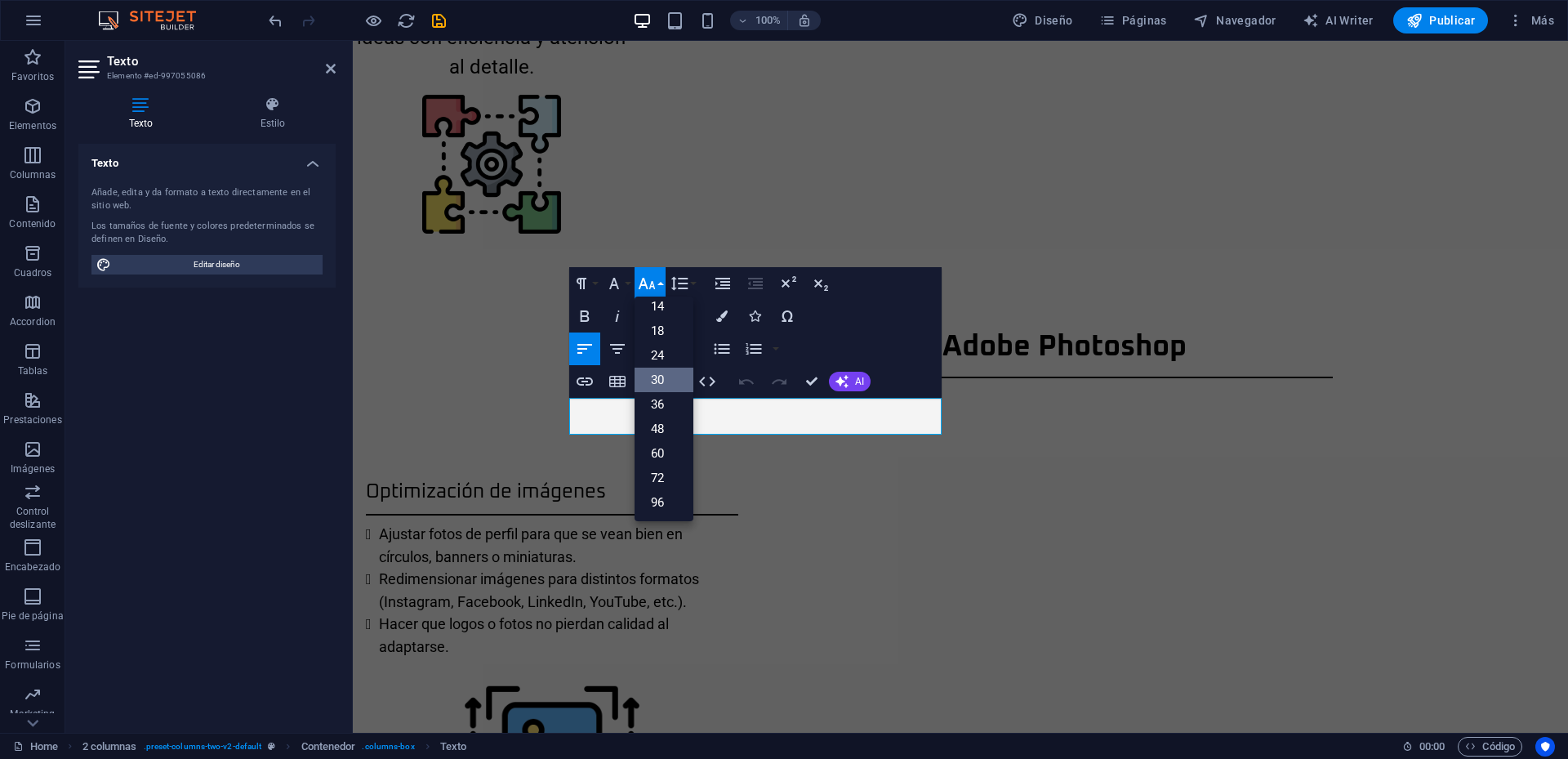
scroll to position [131, 0]
click at [657, 352] on link "24" at bounding box center [663, 355] width 59 height 24
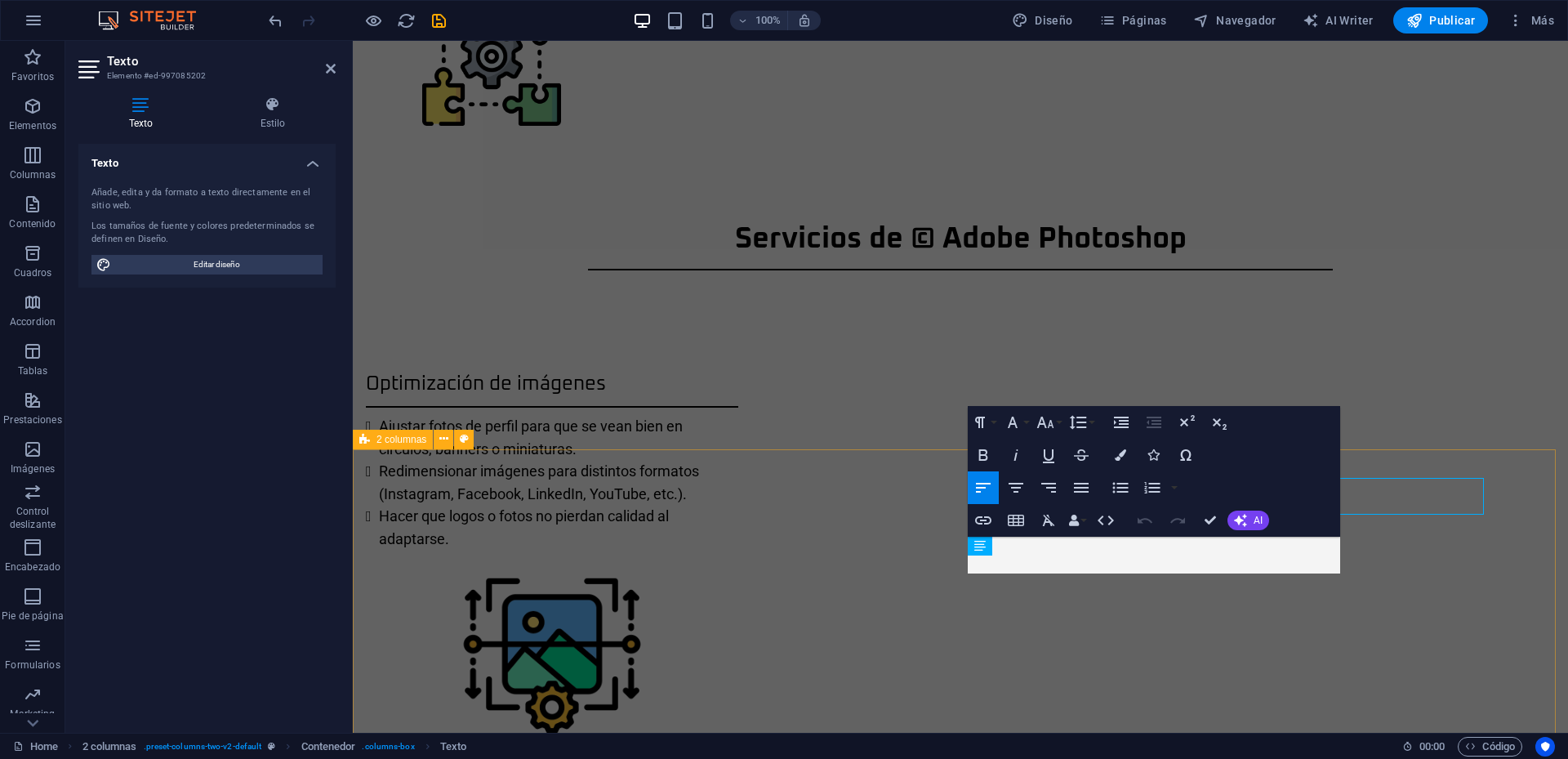
scroll to position [1377, 0]
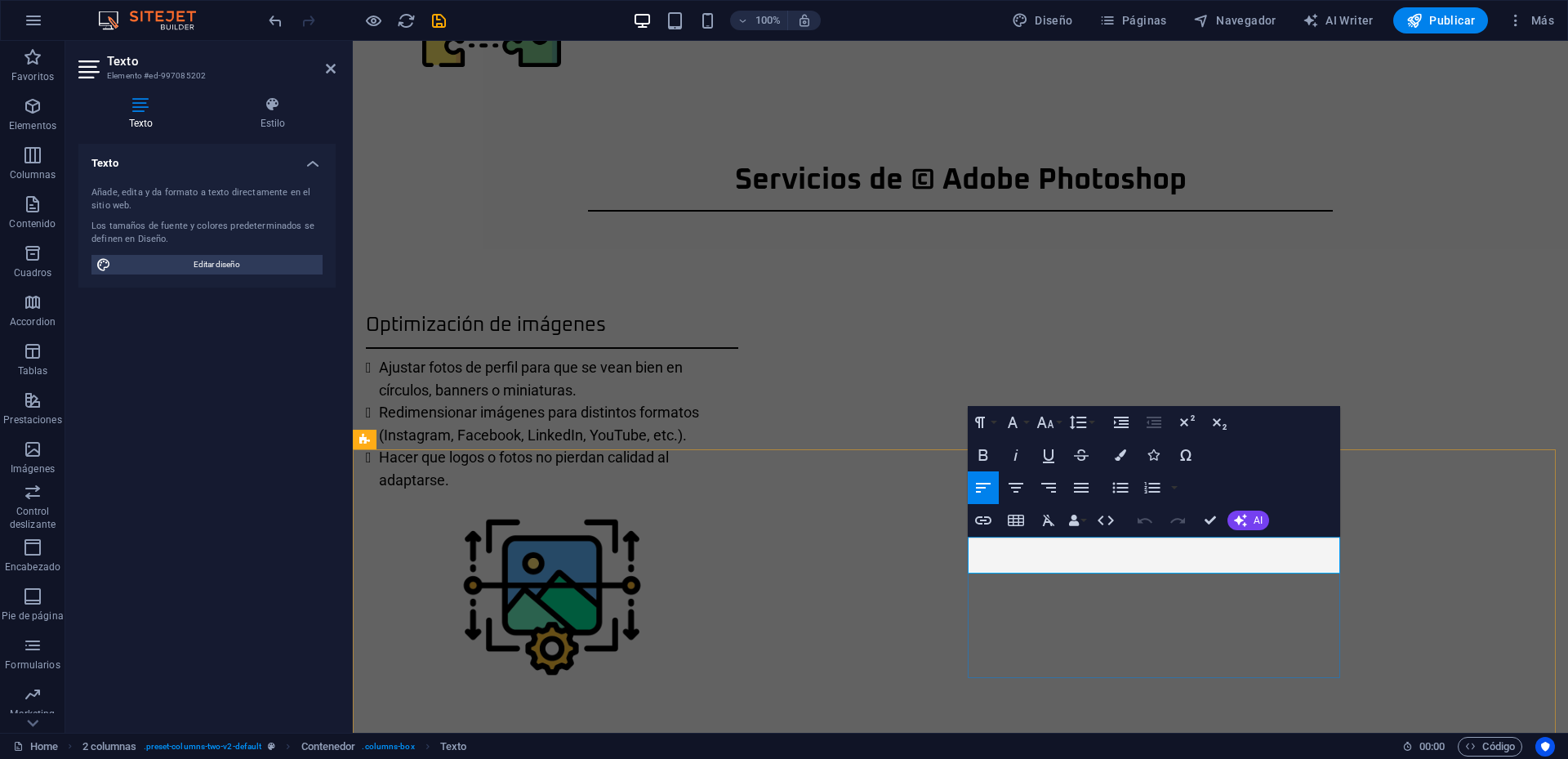
click at [1049, 426] on icon "button" at bounding box center [1045, 423] width 17 height 12
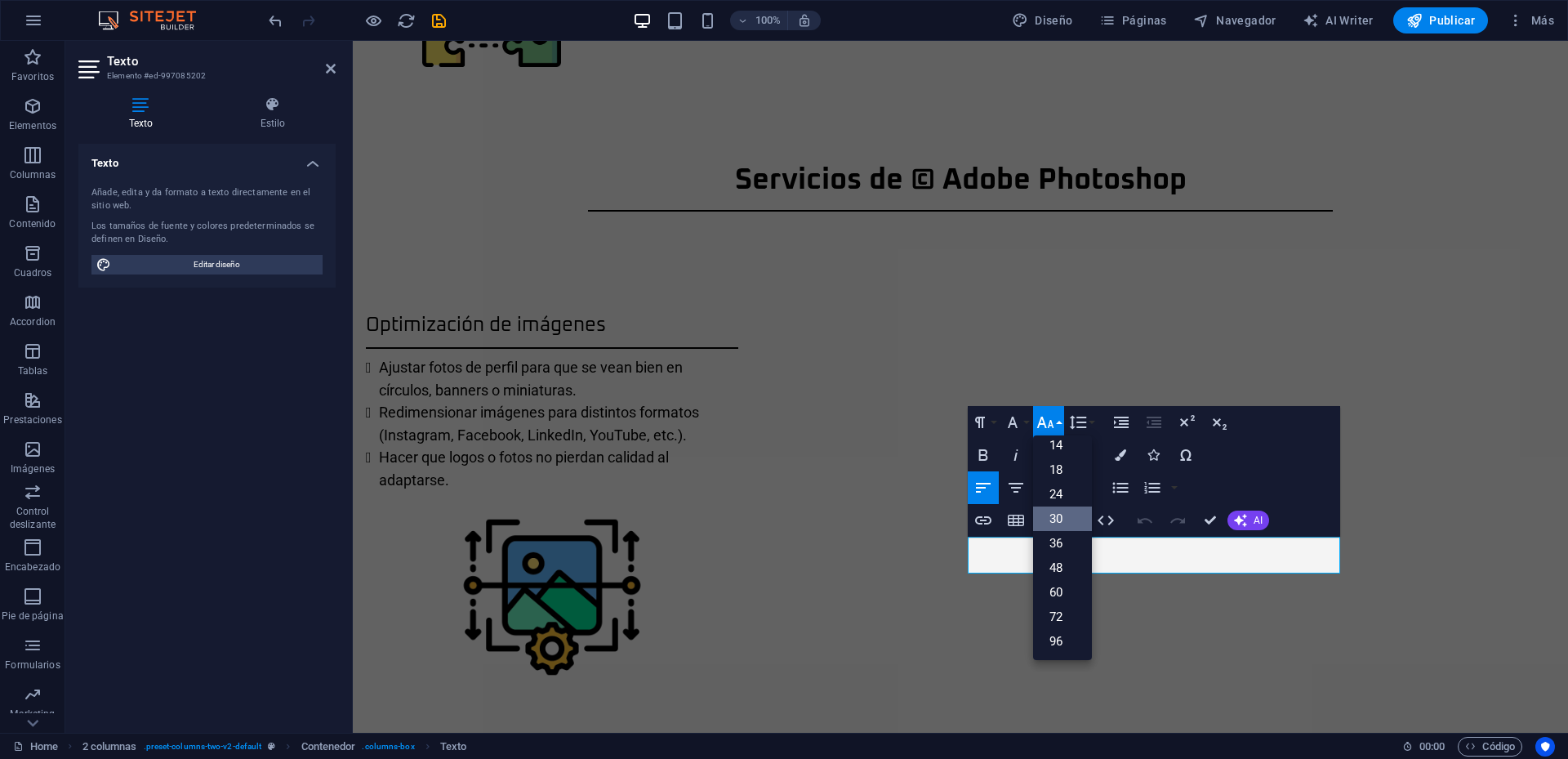
scroll to position [131, 0]
click at [1070, 493] on link "24" at bounding box center [1062, 494] width 59 height 24
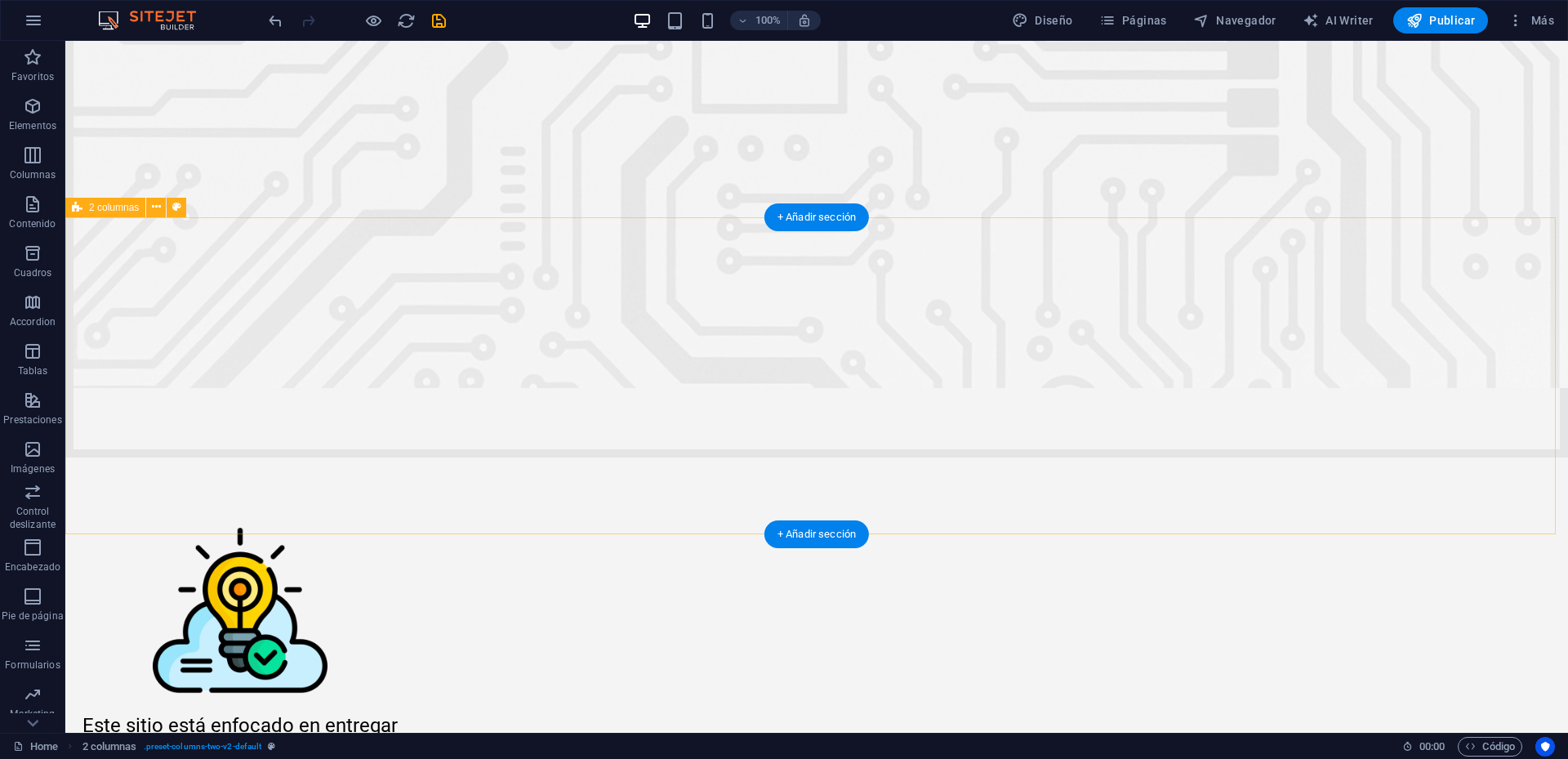
scroll to position [343, 0]
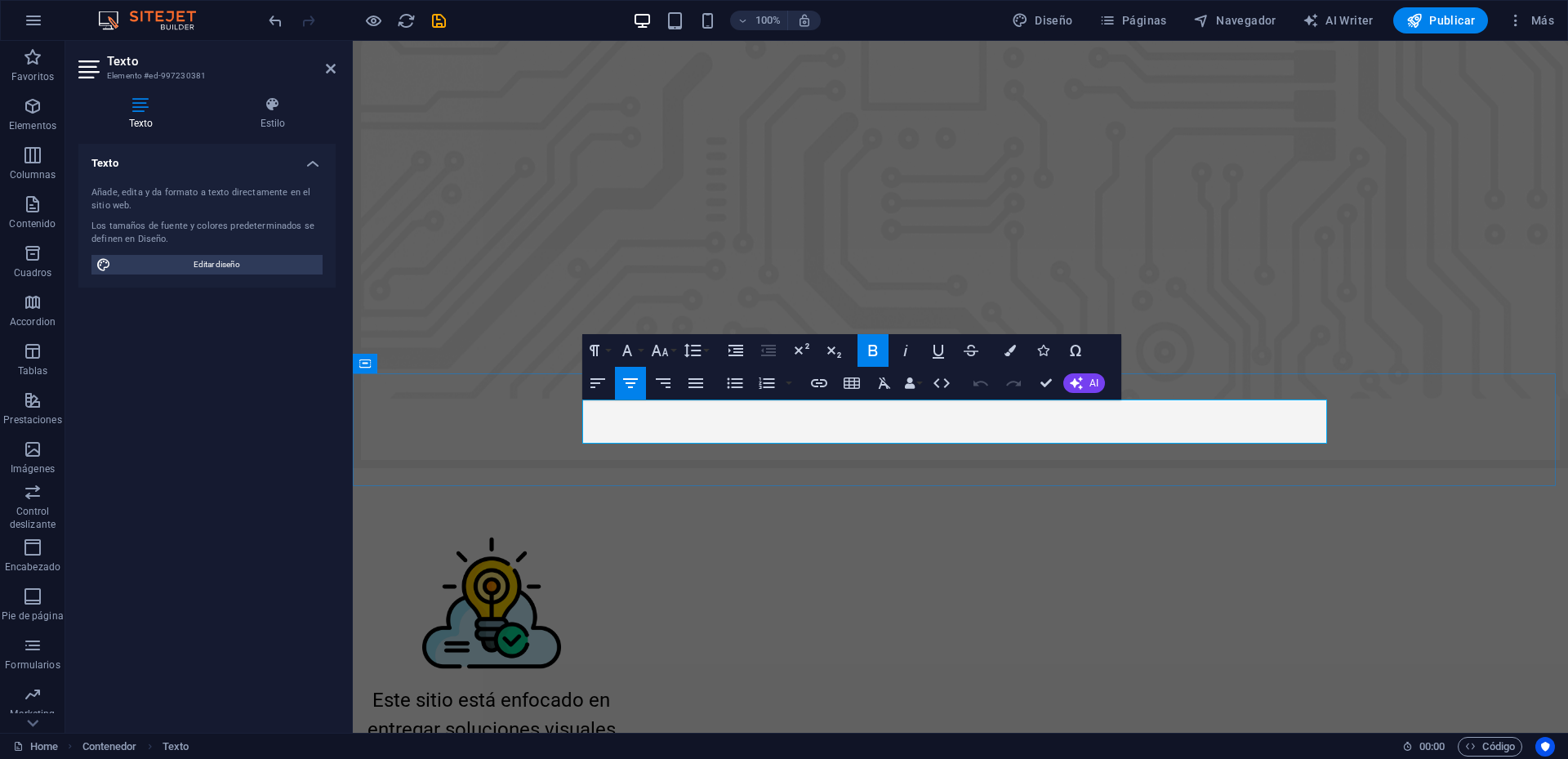
scroll to position [390, 0]
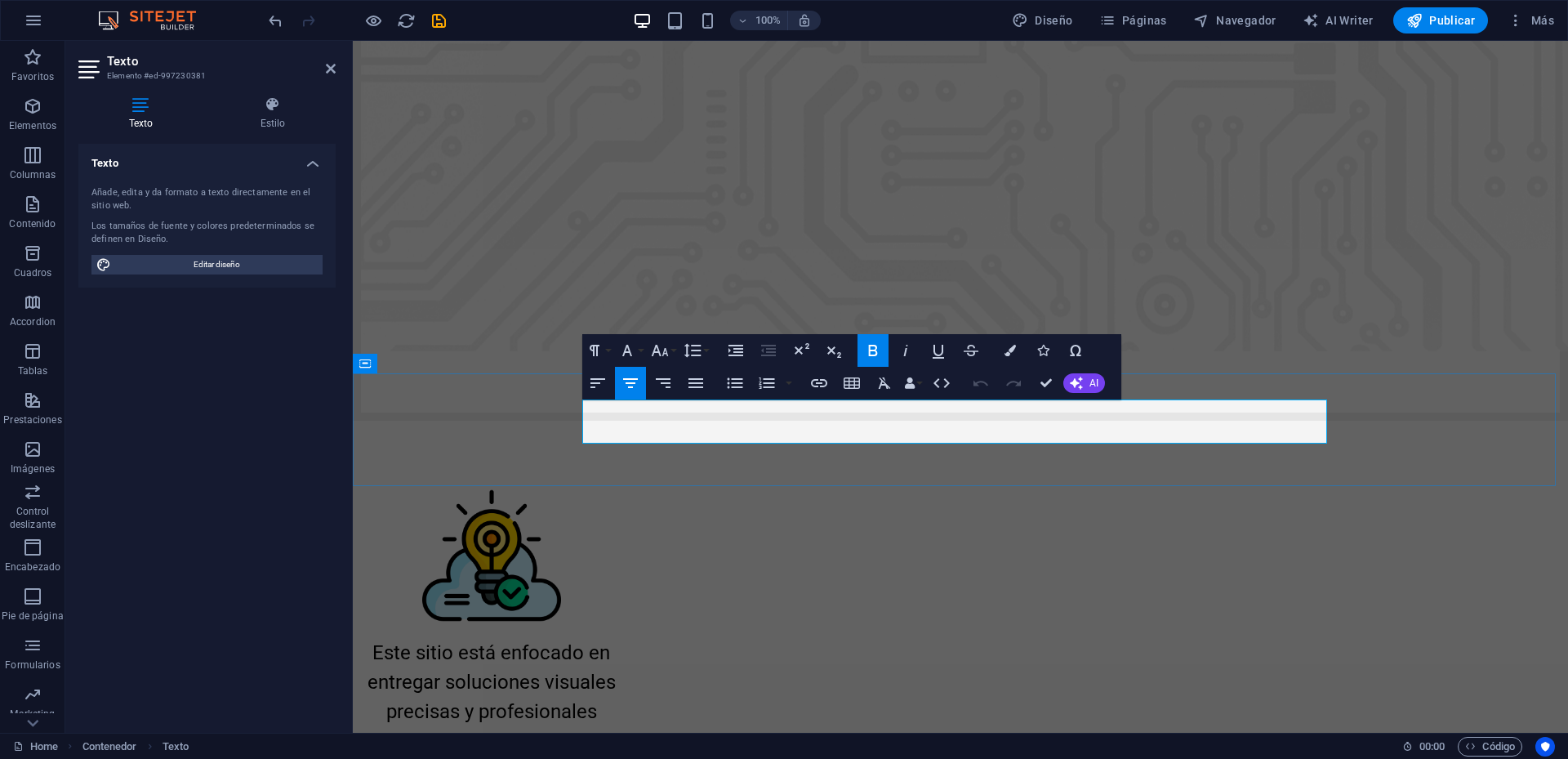
click at [666, 354] on icon "button" at bounding box center [659, 350] width 17 height 12
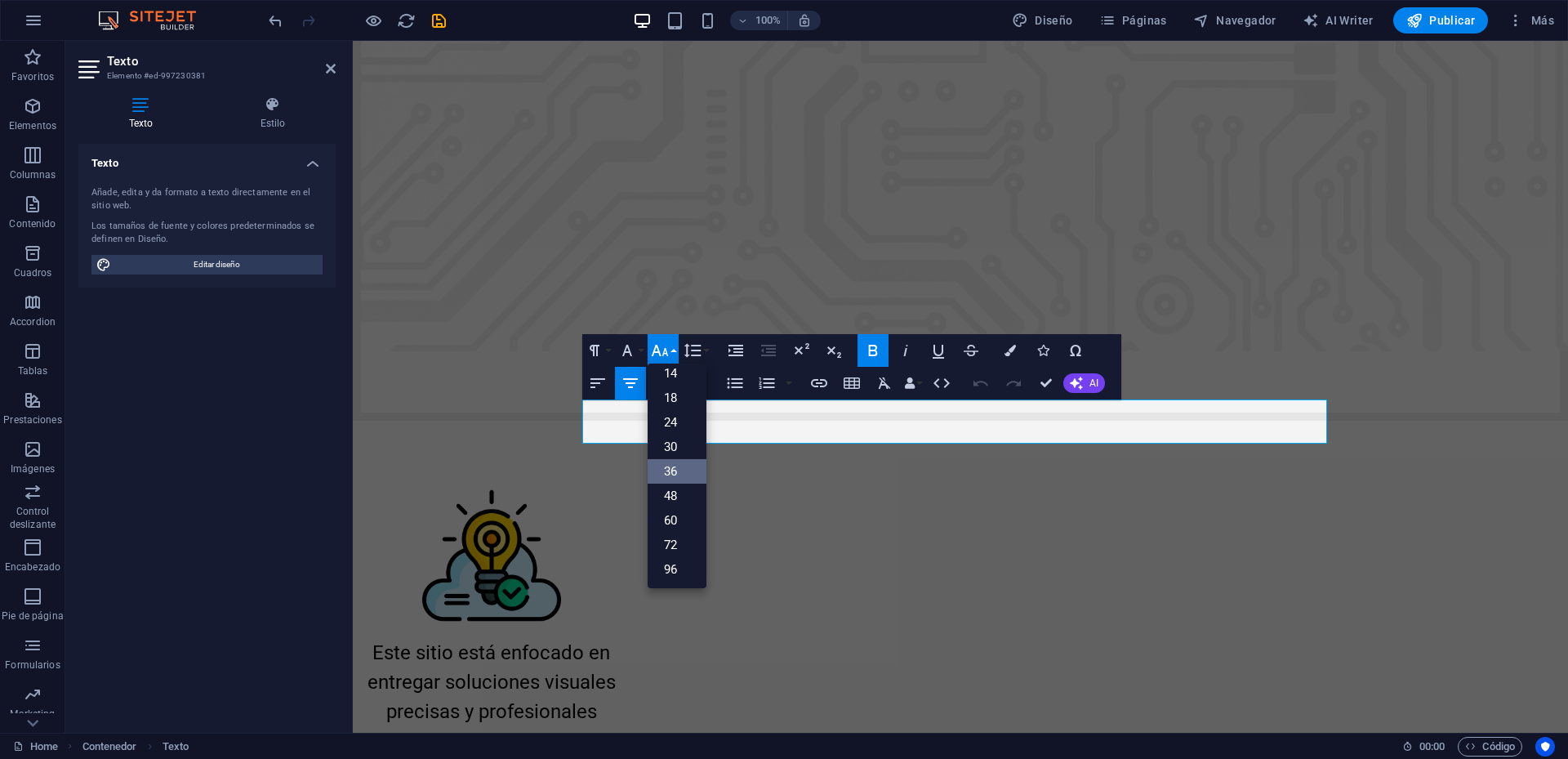
scroll to position [131, 0]
click at [681, 441] on link "30" at bounding box center [677, 446] width 59 height 24
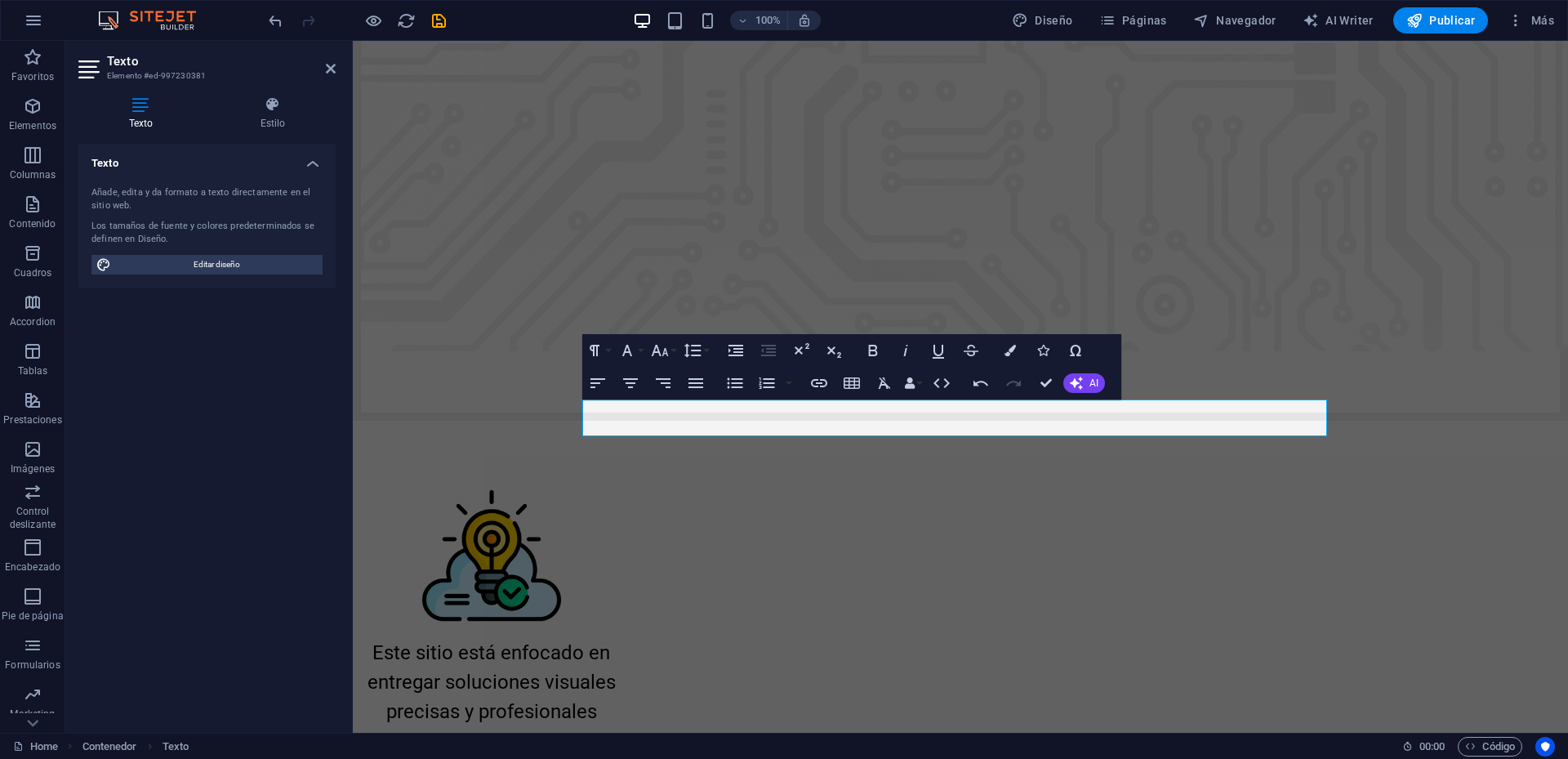
click at [335, 68] on aside "Texto Elemento #ed-997230381 Texto Estilo Texto Añade, edita y da formato a tex…" at bounding box center [208, 386] width 287 height 692
click at [327, 68] on icon at bounding box center [331, 68] width 10 height 13
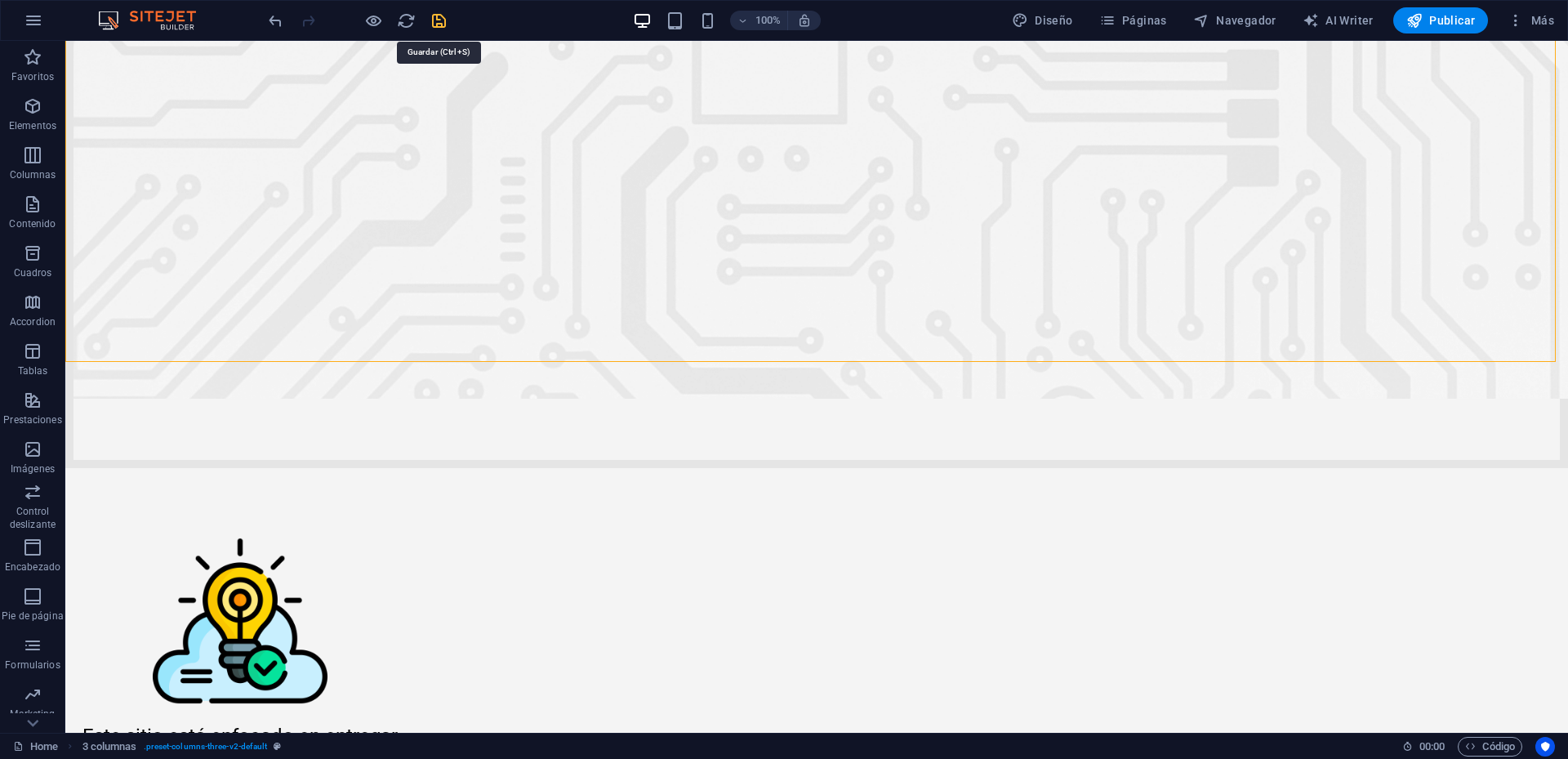
click at [445, 28] on icon "save" at bounding box center [439, 21] width 19 height 19
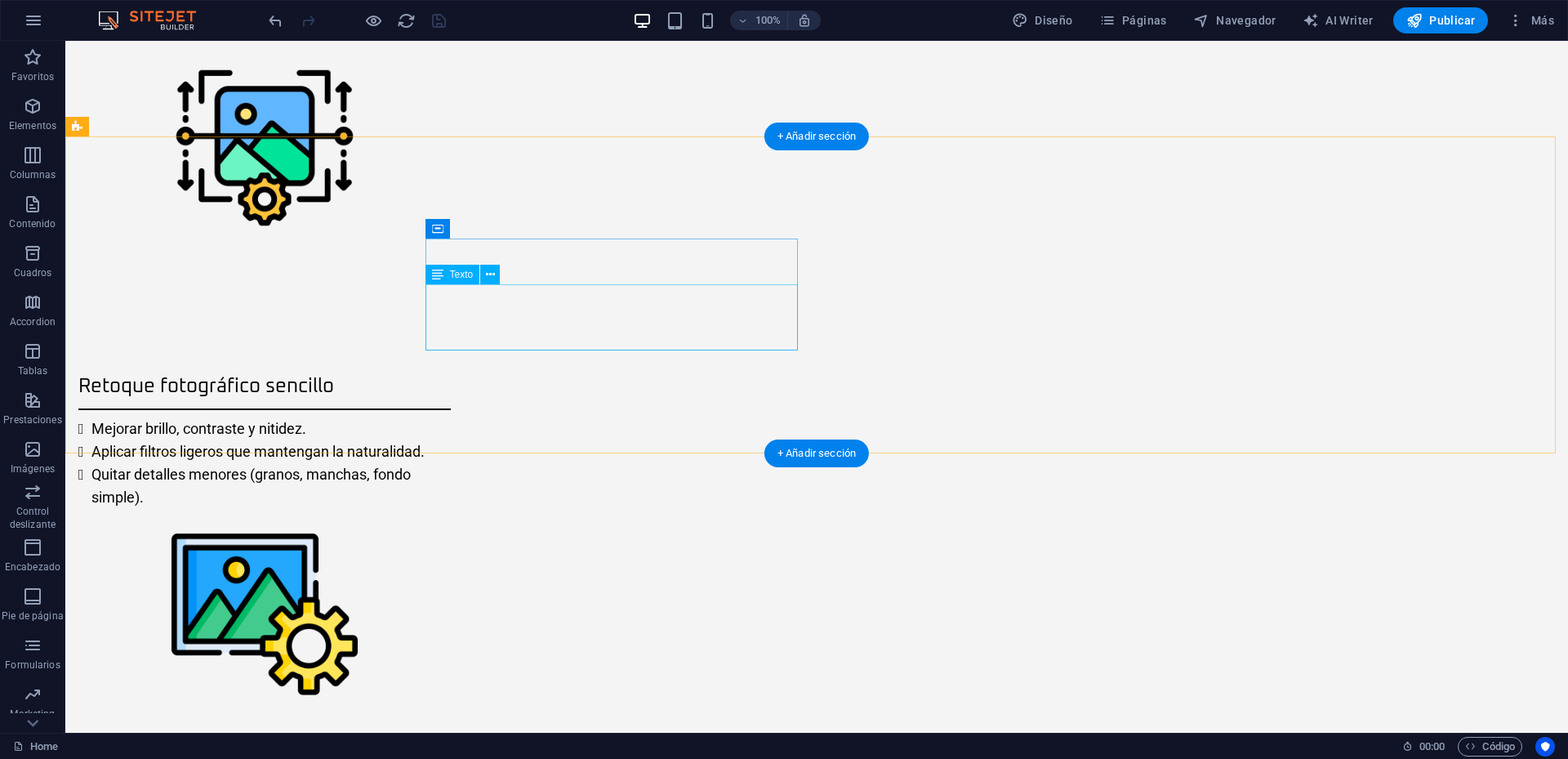
scroll to position [1880, 0]
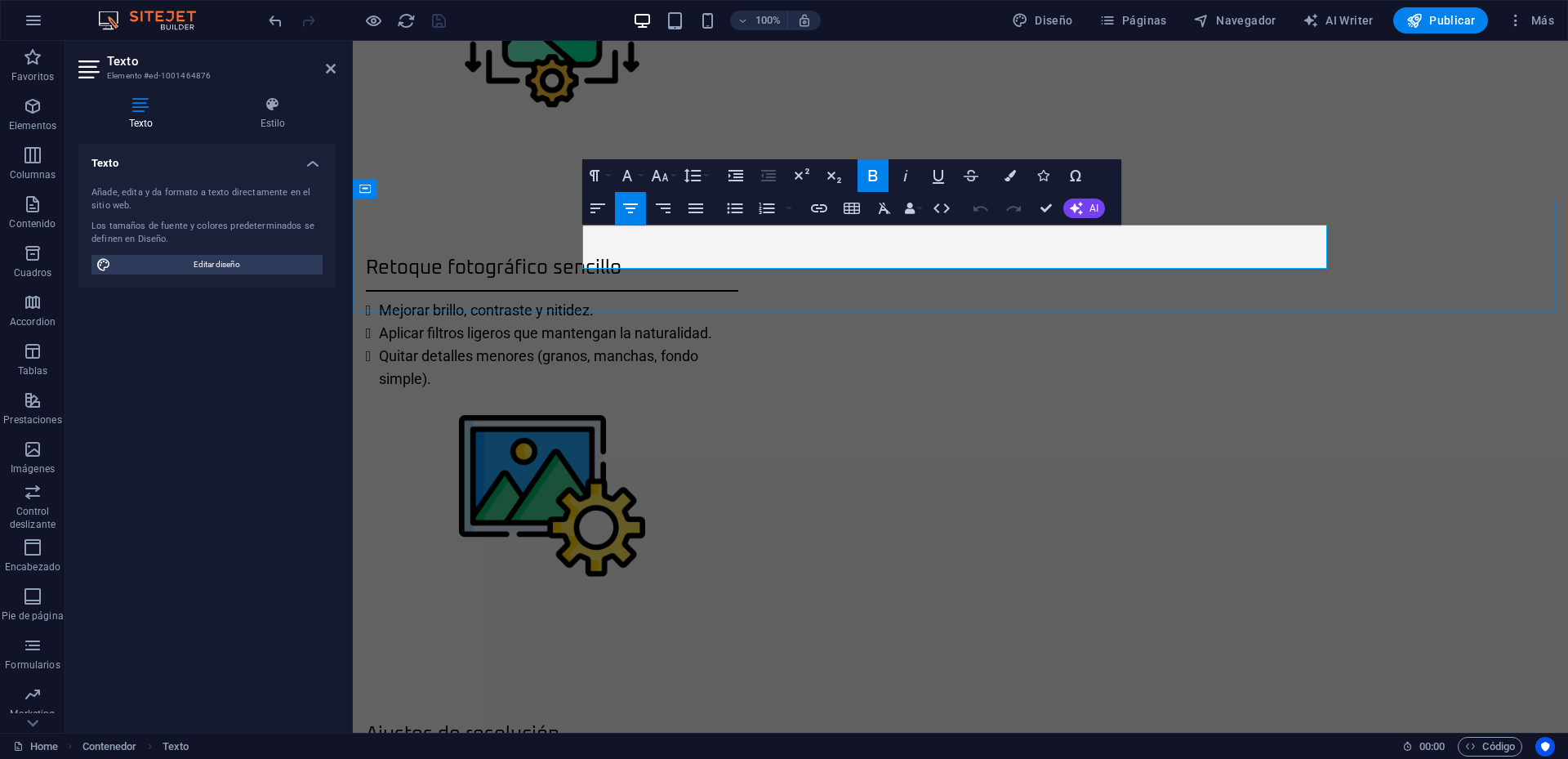
click at [664, 175] on icon "button" at bounding box center [659, 175] width 17 height 12
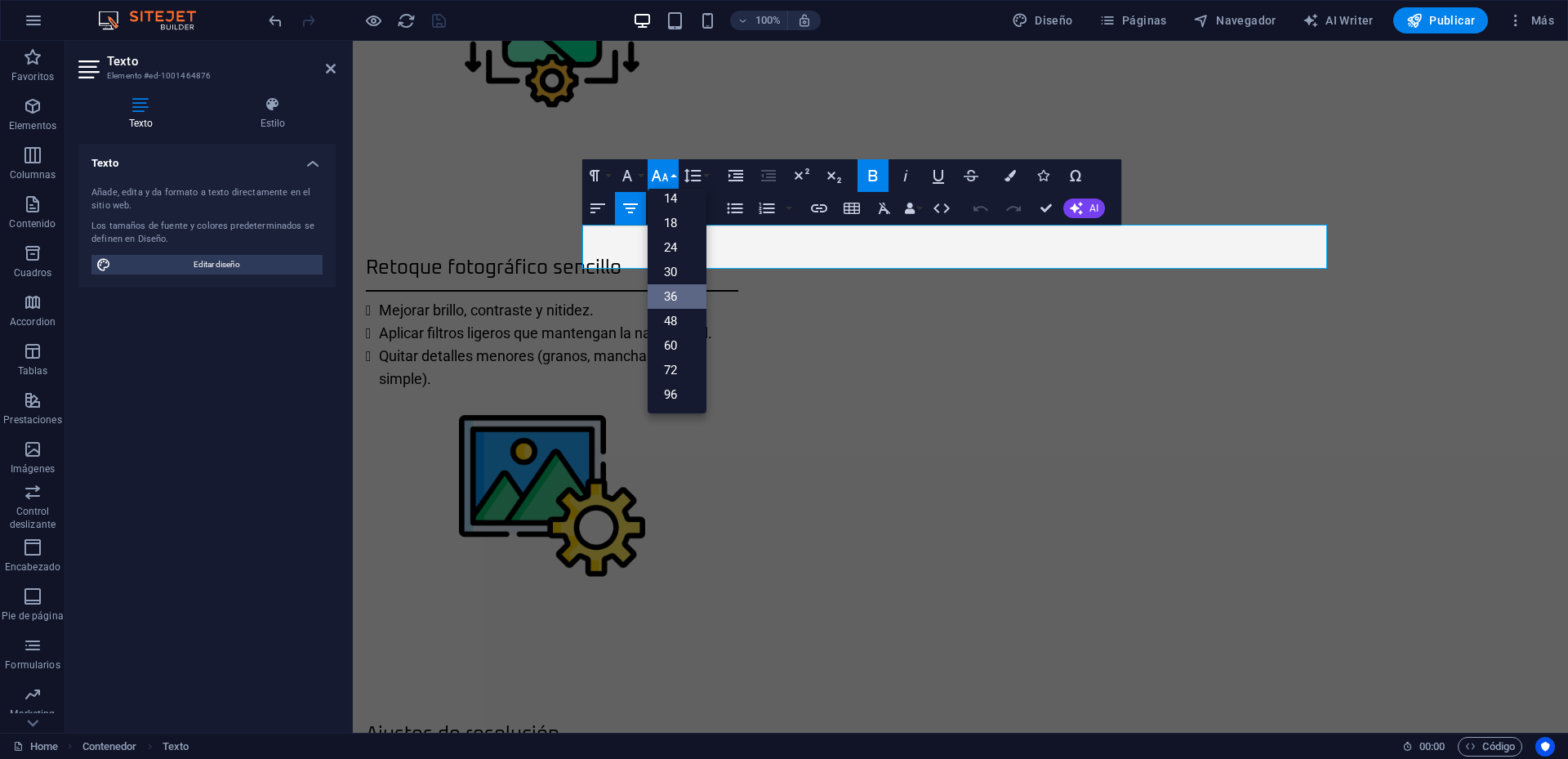
scroll to position [131, 0]
click at [665, 264] on link "30" at bounding box center [677, 272] width 59 height 24
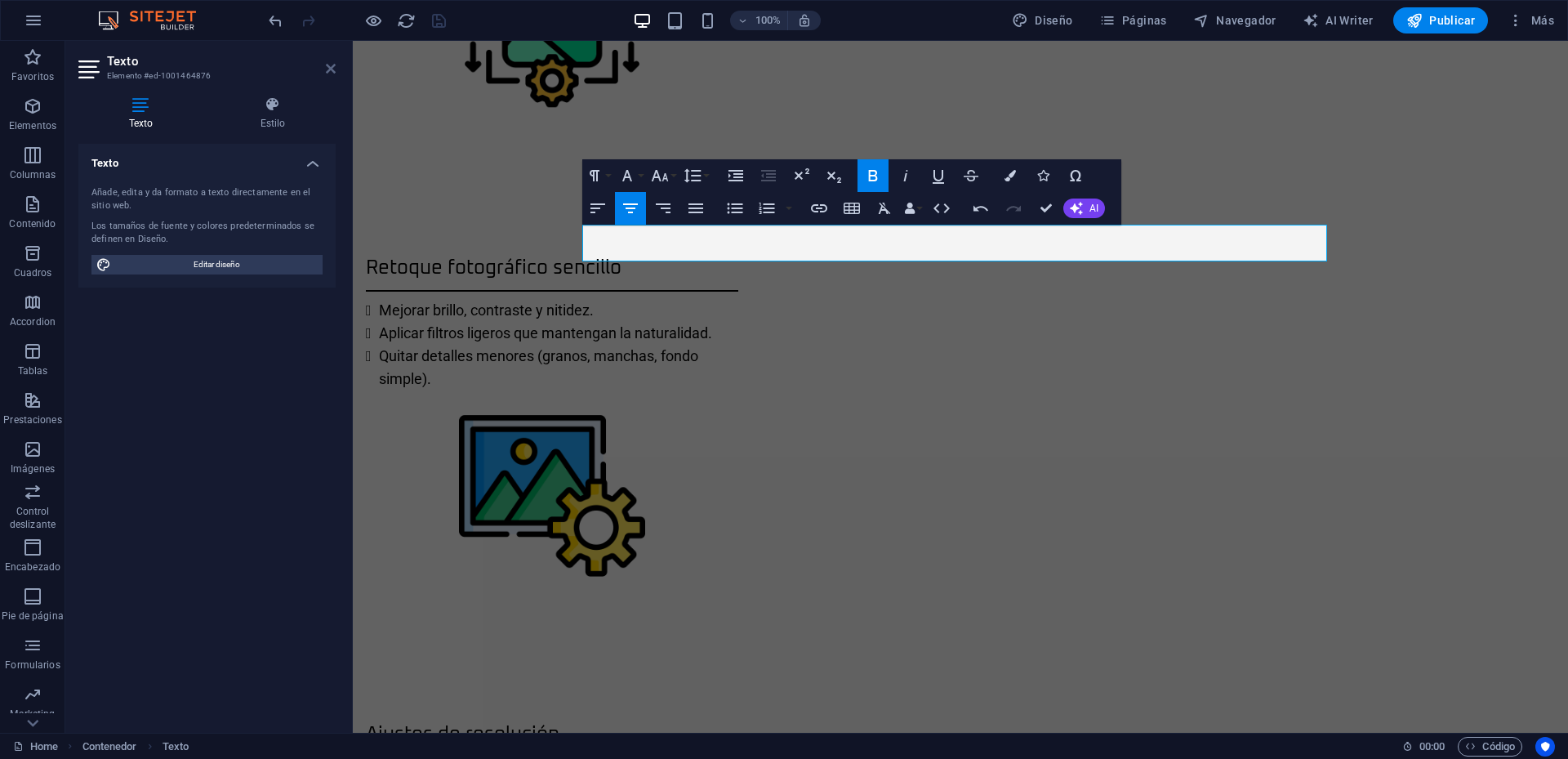
click at [329, 66] on icon at bounding box center [331, 68] width 10 height 13
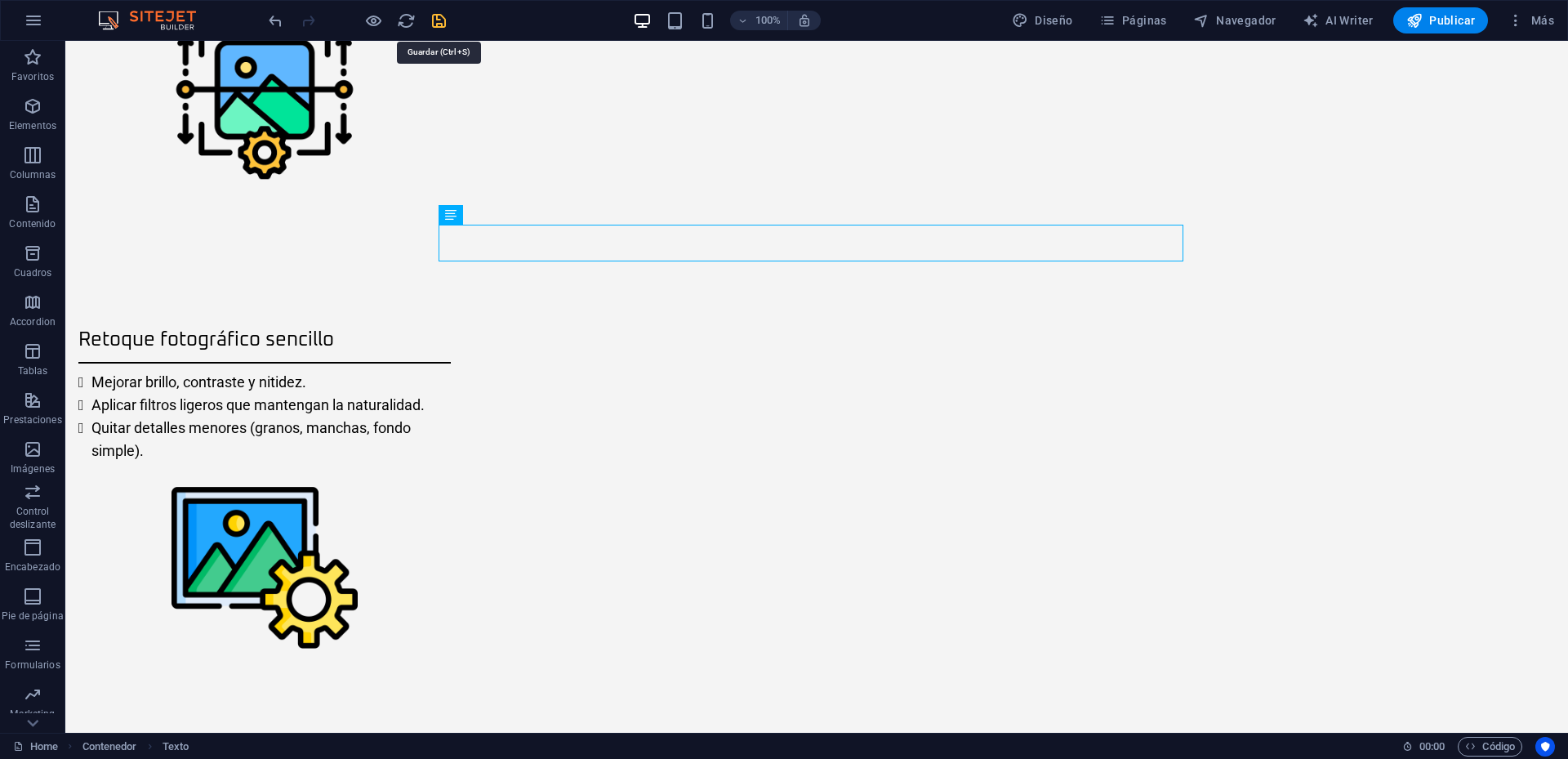
click at [439, 17] on icon "save" at bounding box center [439, 21] width 19 height 19
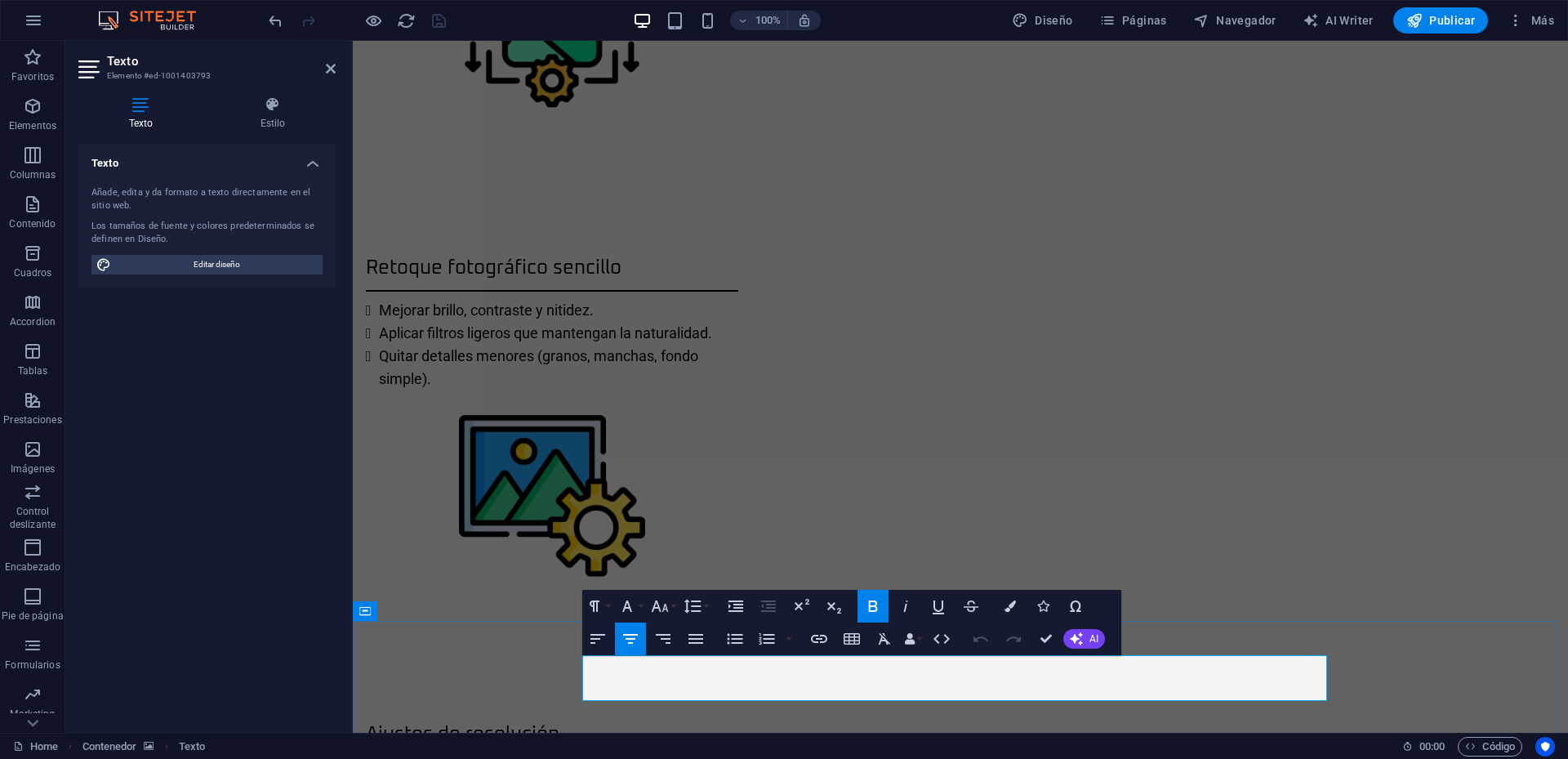
click at [634, 607] on icon "button" at bounding box center [627, 607] width 20 height 20
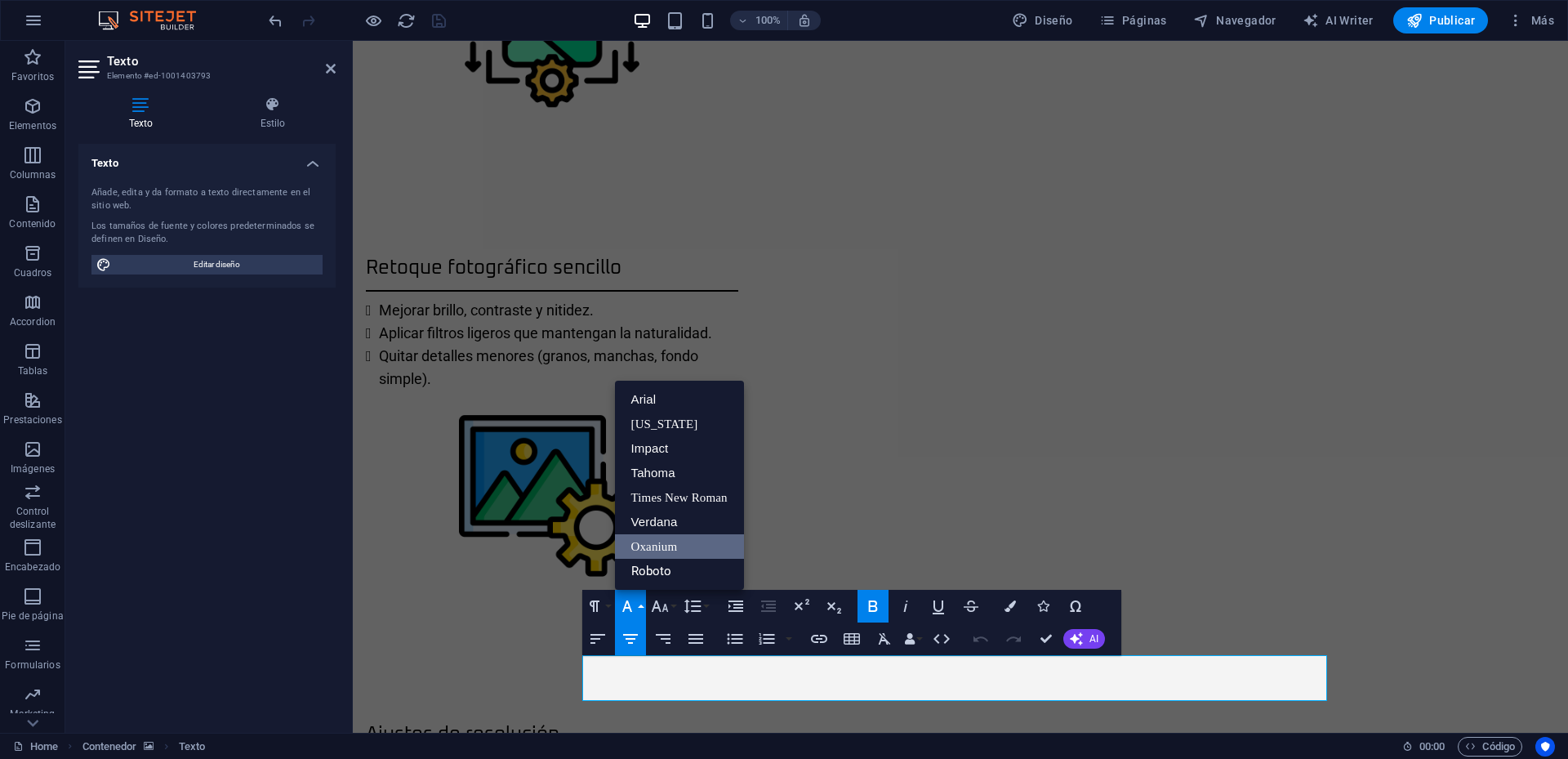
scroll to position [0, 0]
click at [649, 570] on link "Roboto" at bounding box center [680, 570] width 129 height 24
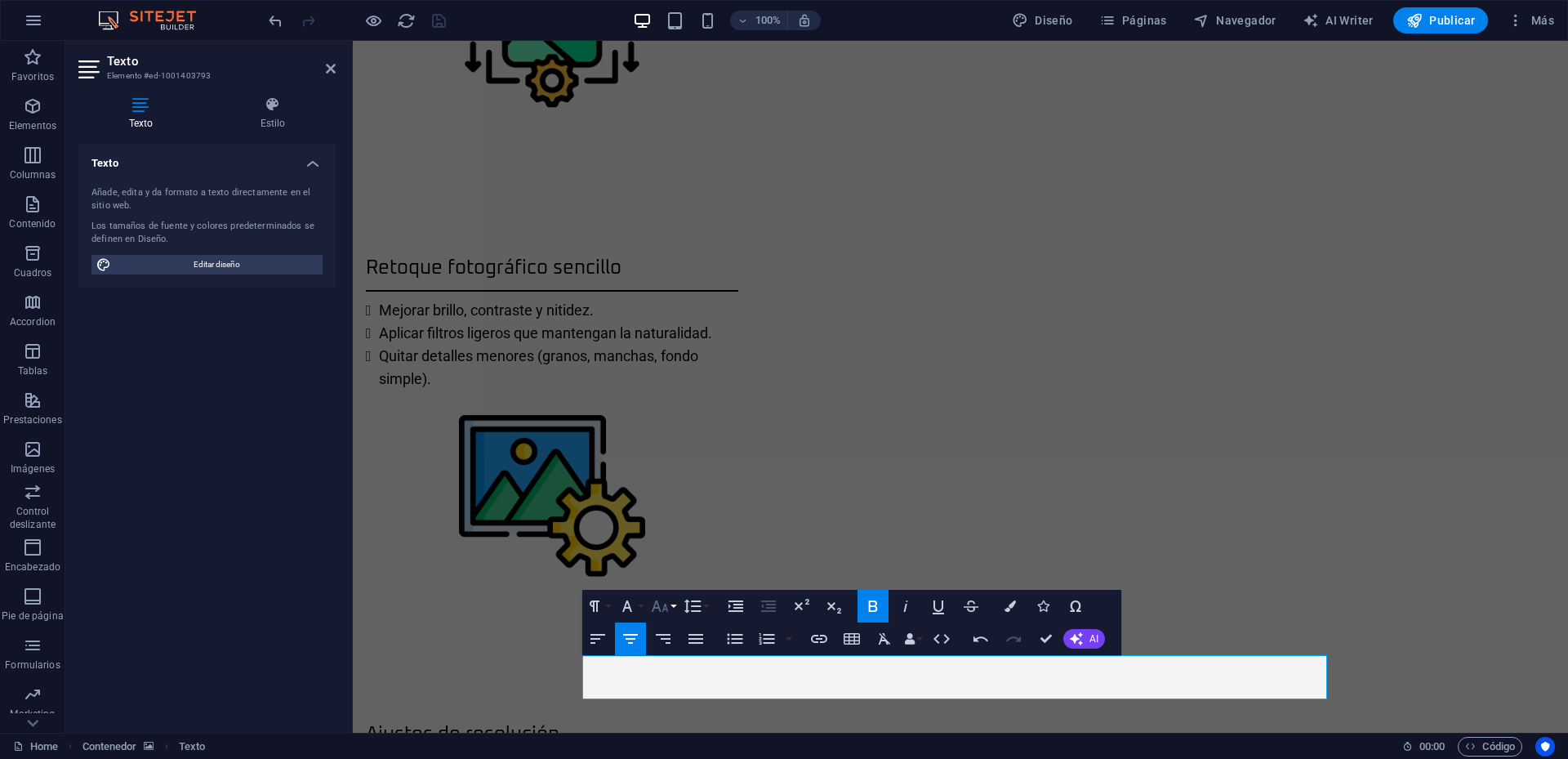
click at [667, 607] on icon "button" at bounding box center [660, 607] width 20 height 20
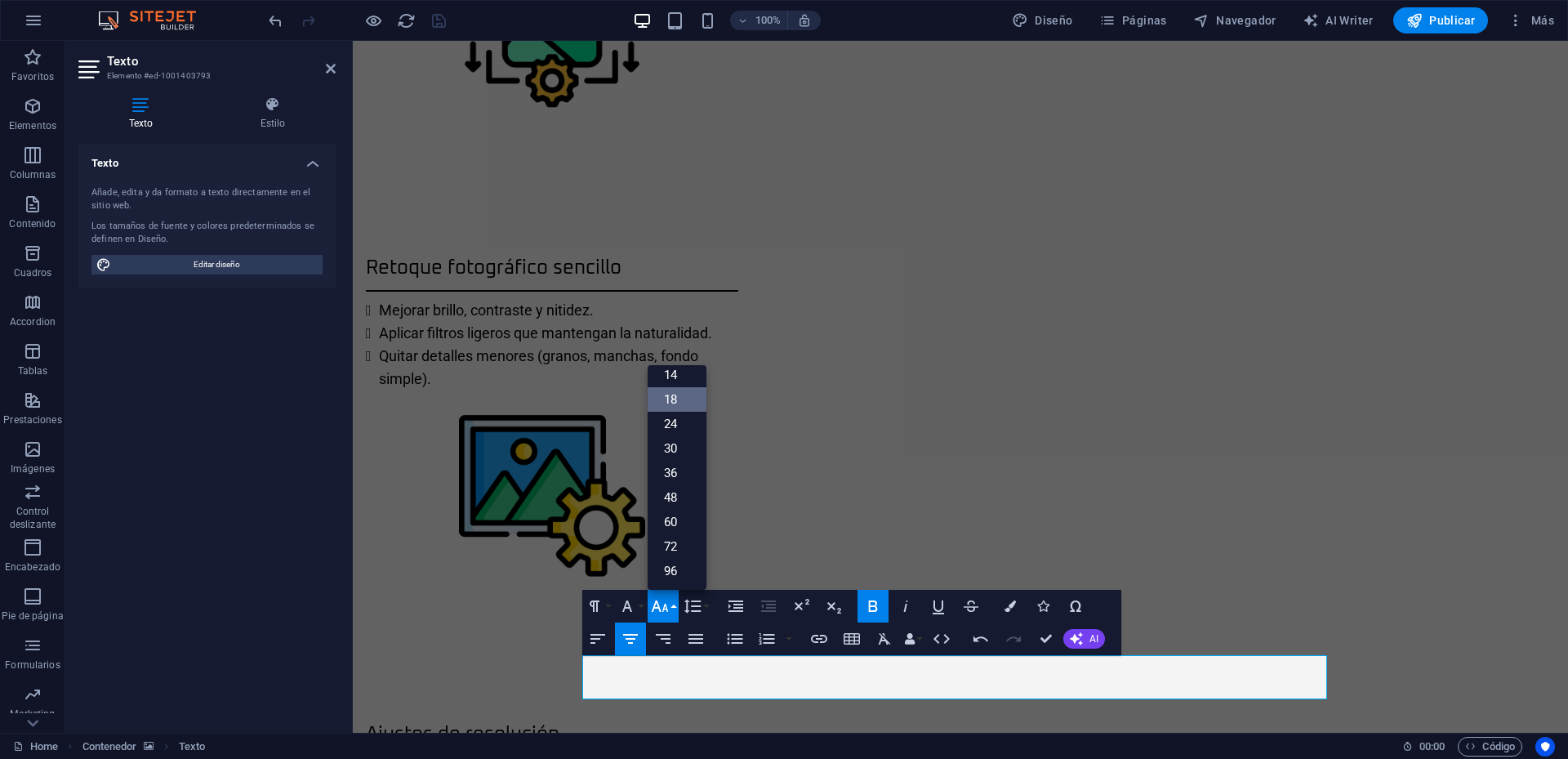
scroll to position [131, 0]
click at [667, 607] on icon "button" at bounding box center [660, 607] width 20 height 20
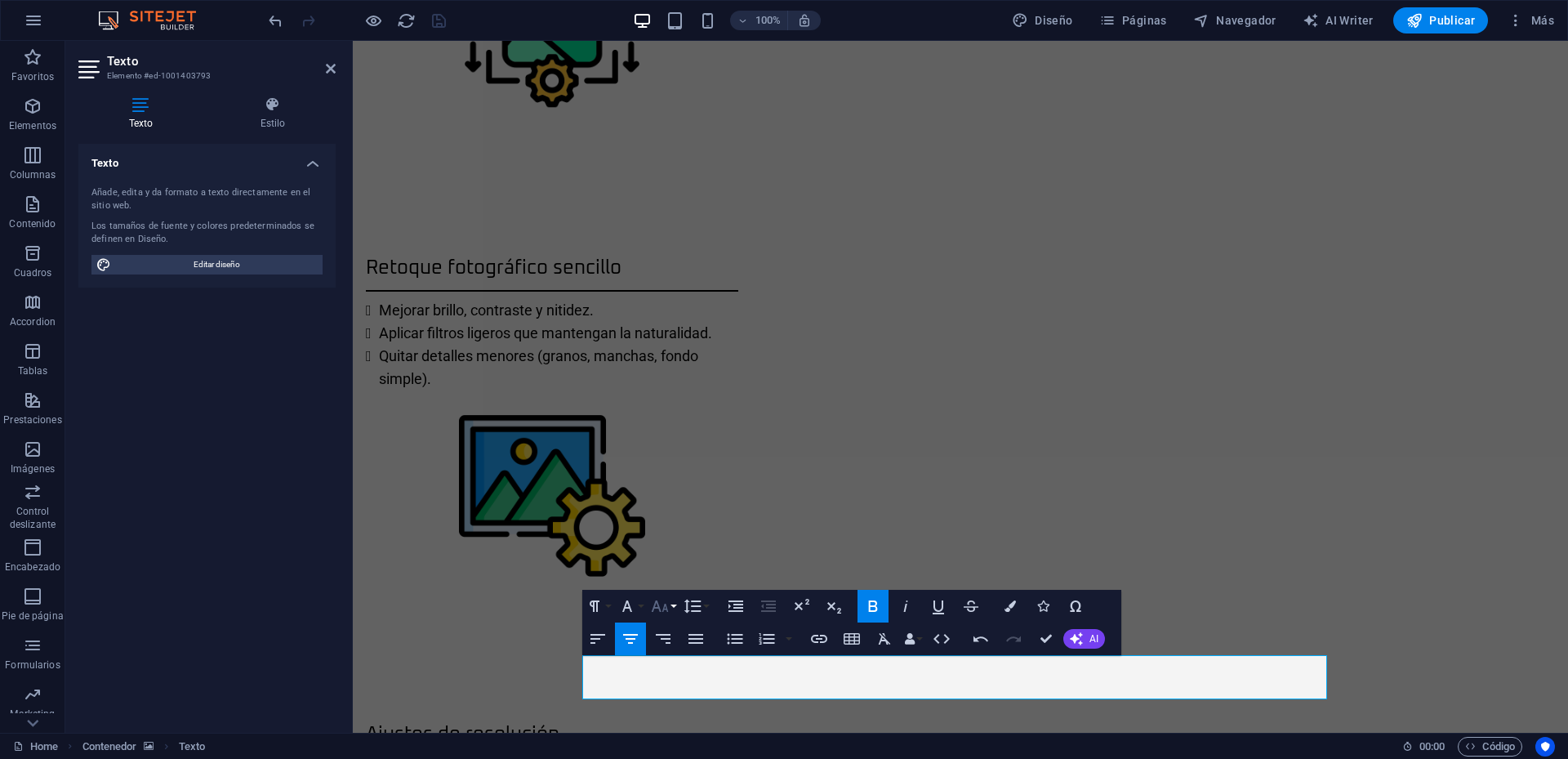
click at [658, 605] on icon "button" at bounding box center [659, 606] width 17 height 12
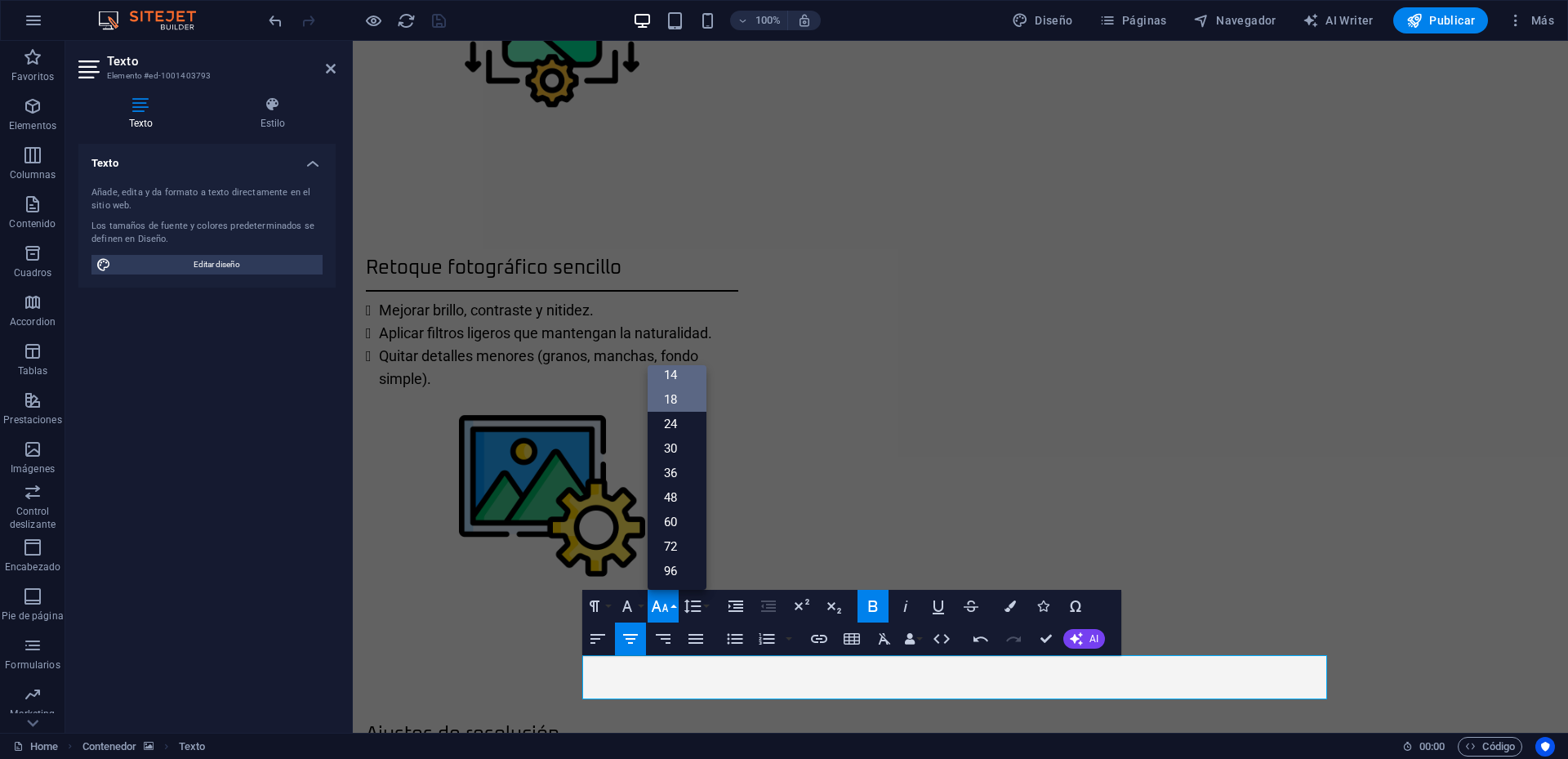
click at [683, 376] on link "14" at bounding box center [677, 375] width 59 height 24
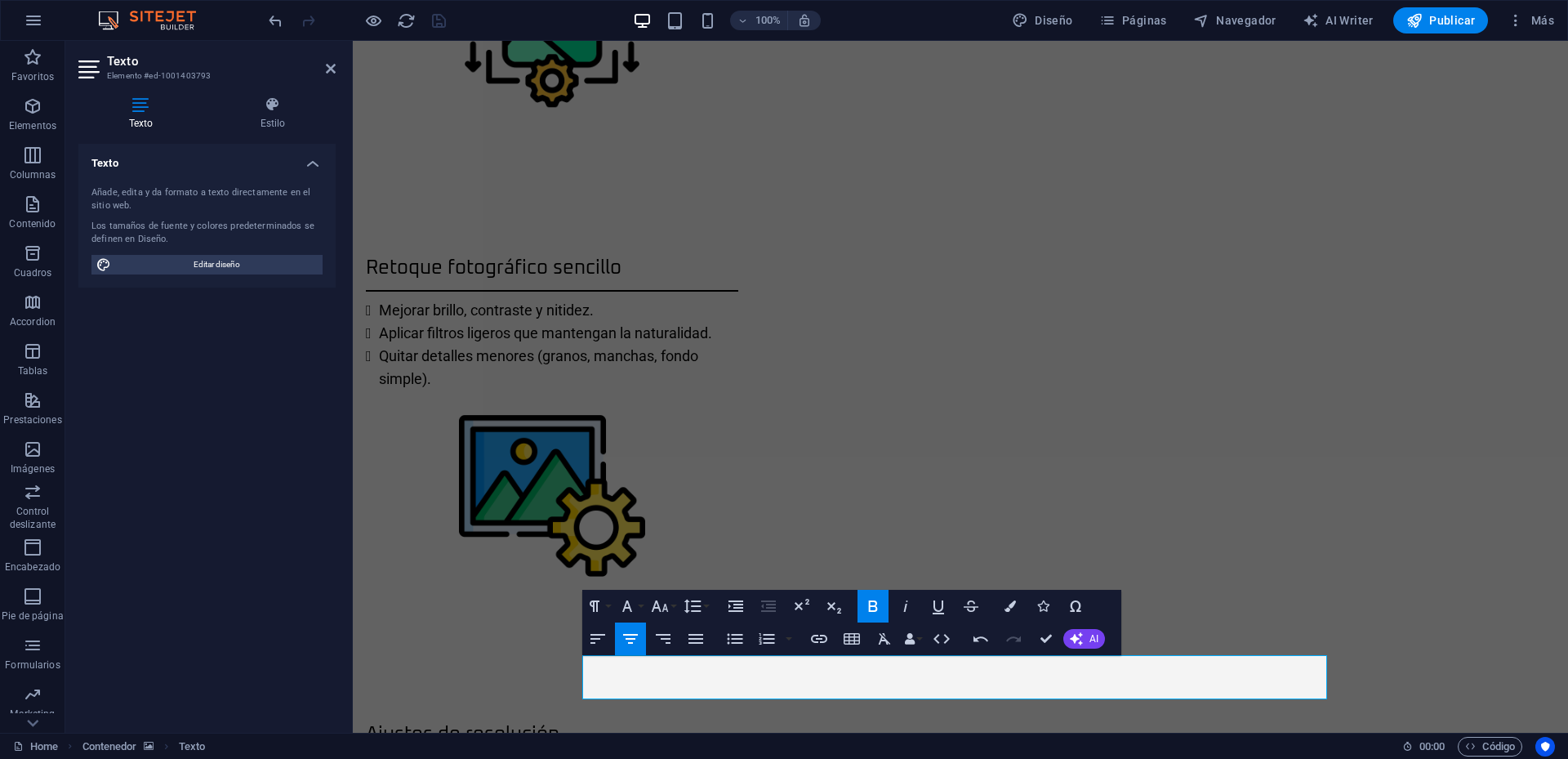
click at [336, 62] on aside "Texto Elemento #ed-1001403793 Texto Estilo Texto Añade, edita y da formato a te…" at bounding box center [208, 386] width 287 height 692
click at [330, 69] on icon at bounding box center [331, 68] width 10 height 13
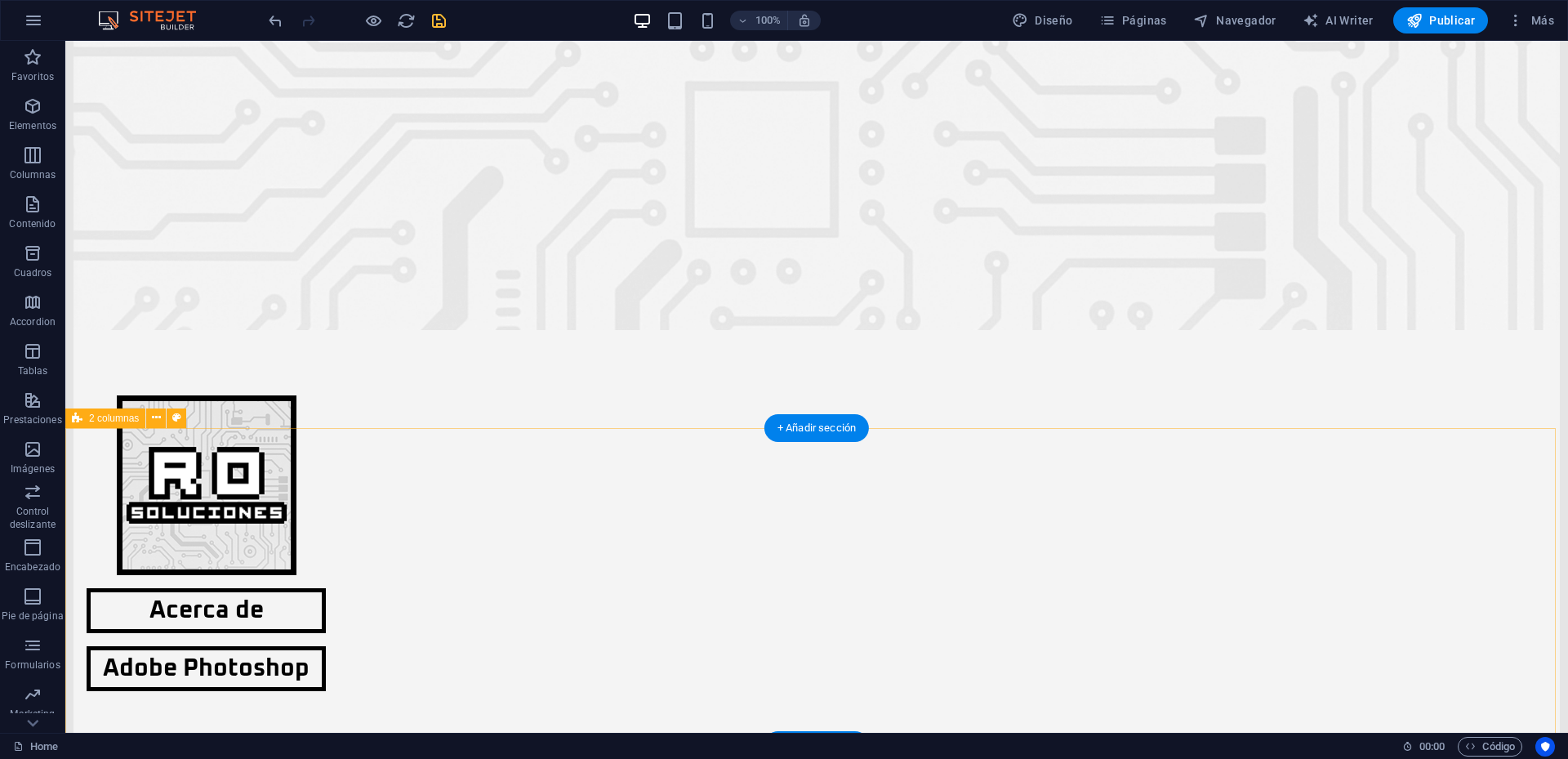
scroll to position [0, 0]
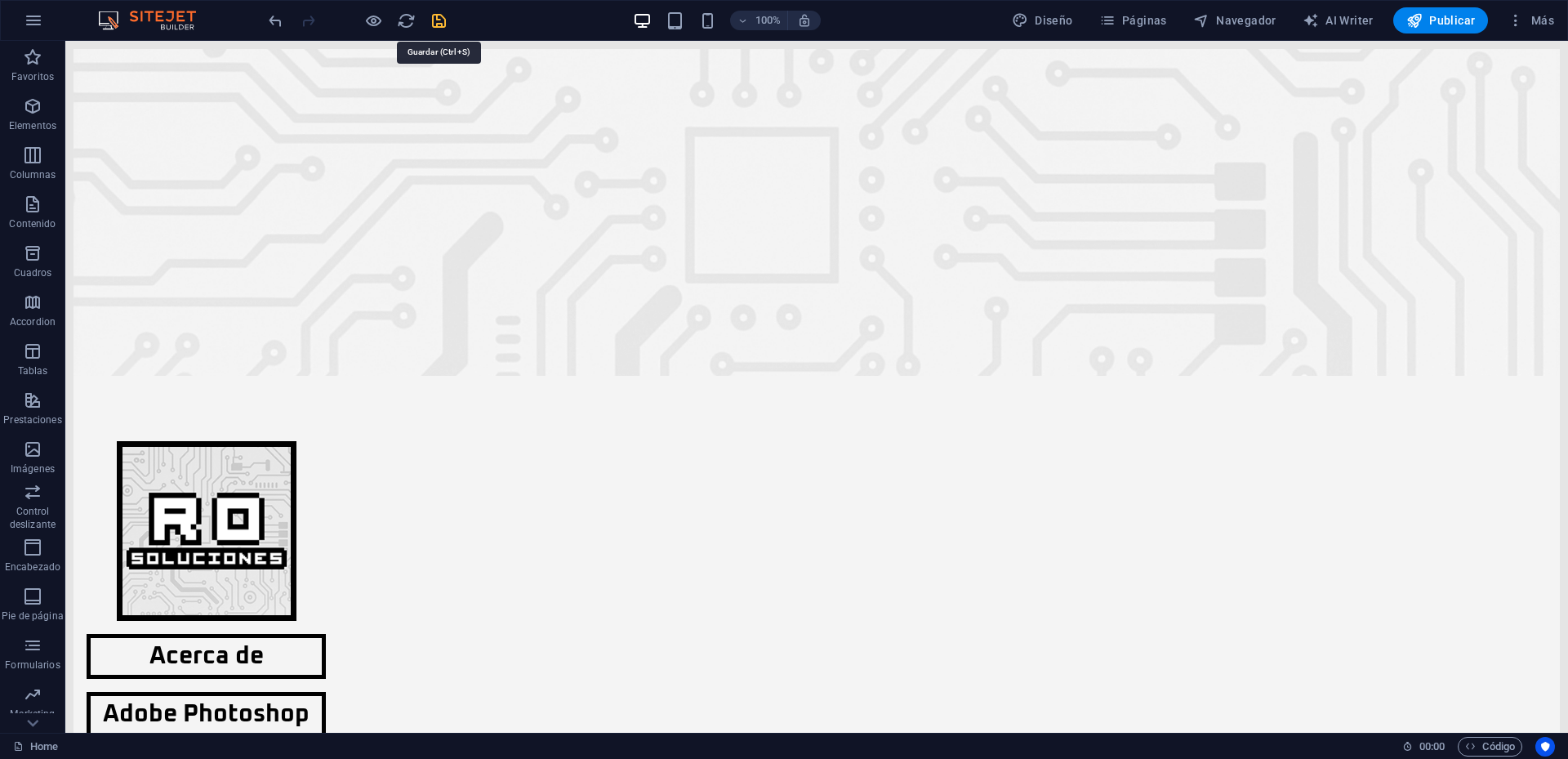
click at [437, 20] on icon "save" at bounding box center [439, 21] width 19 height 19
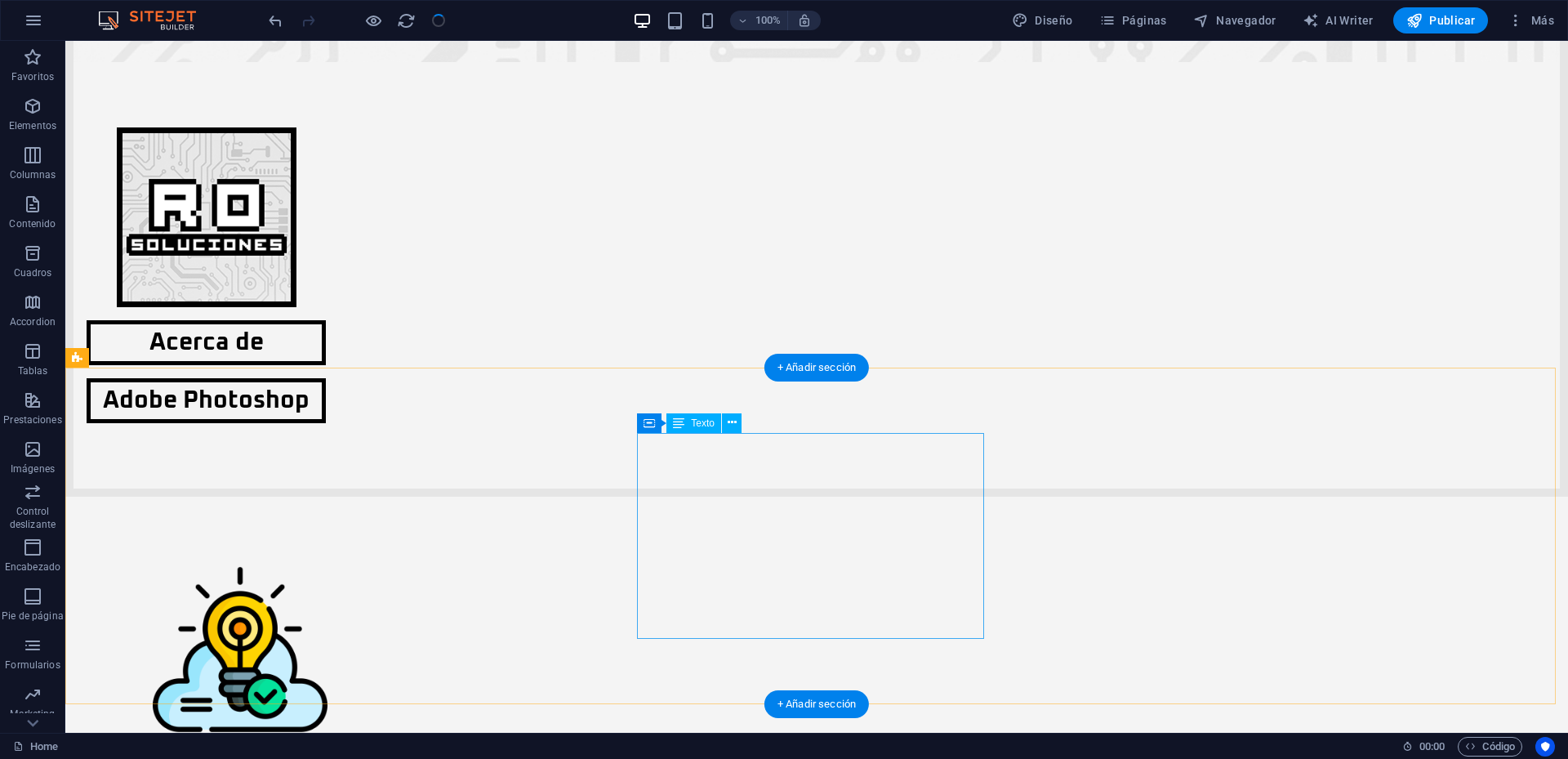
scroll to position [326, 0]
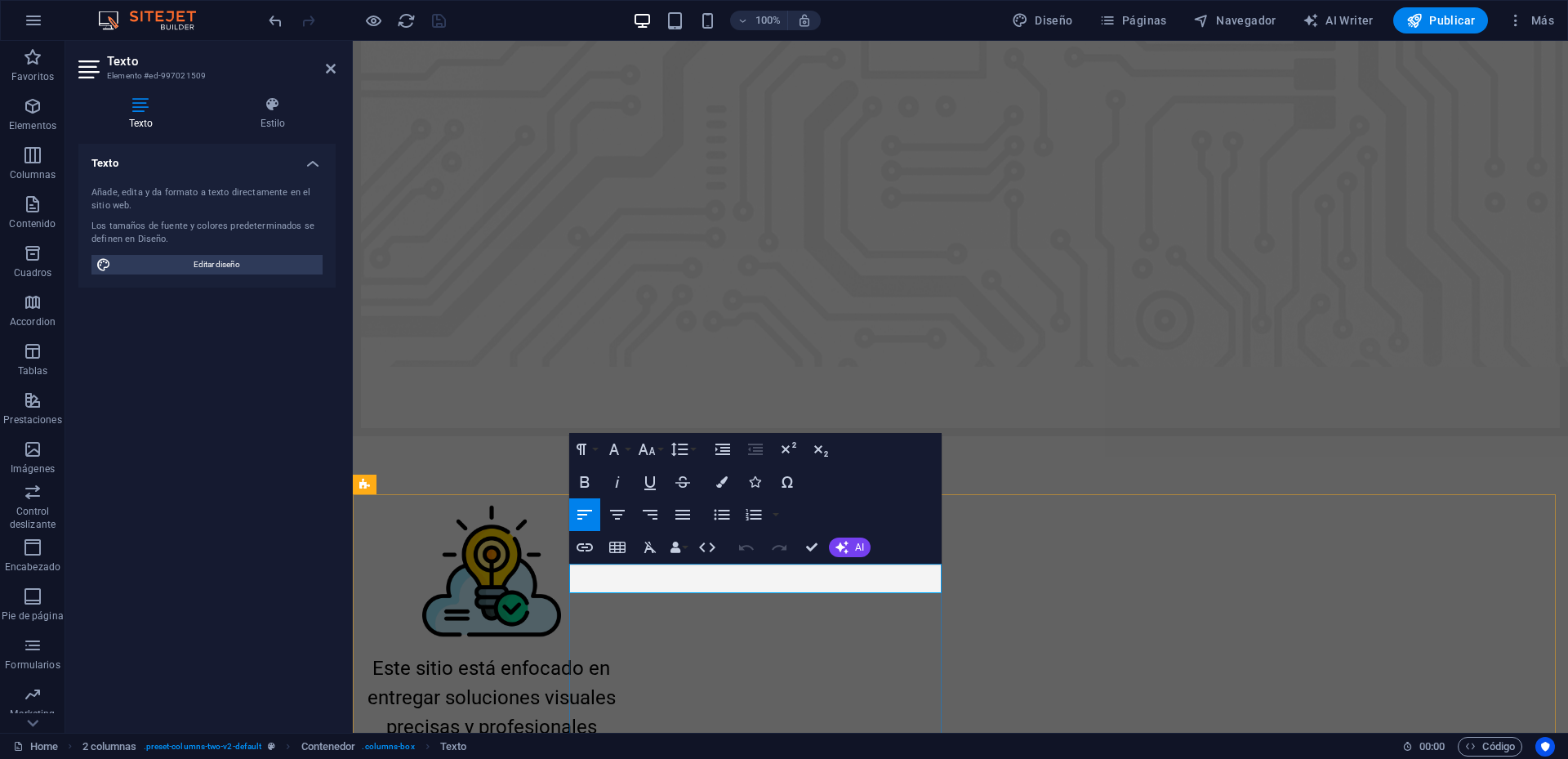
click at [657, 449] on button "Font Size" at bounding box center [650, 450] width 31 height 33
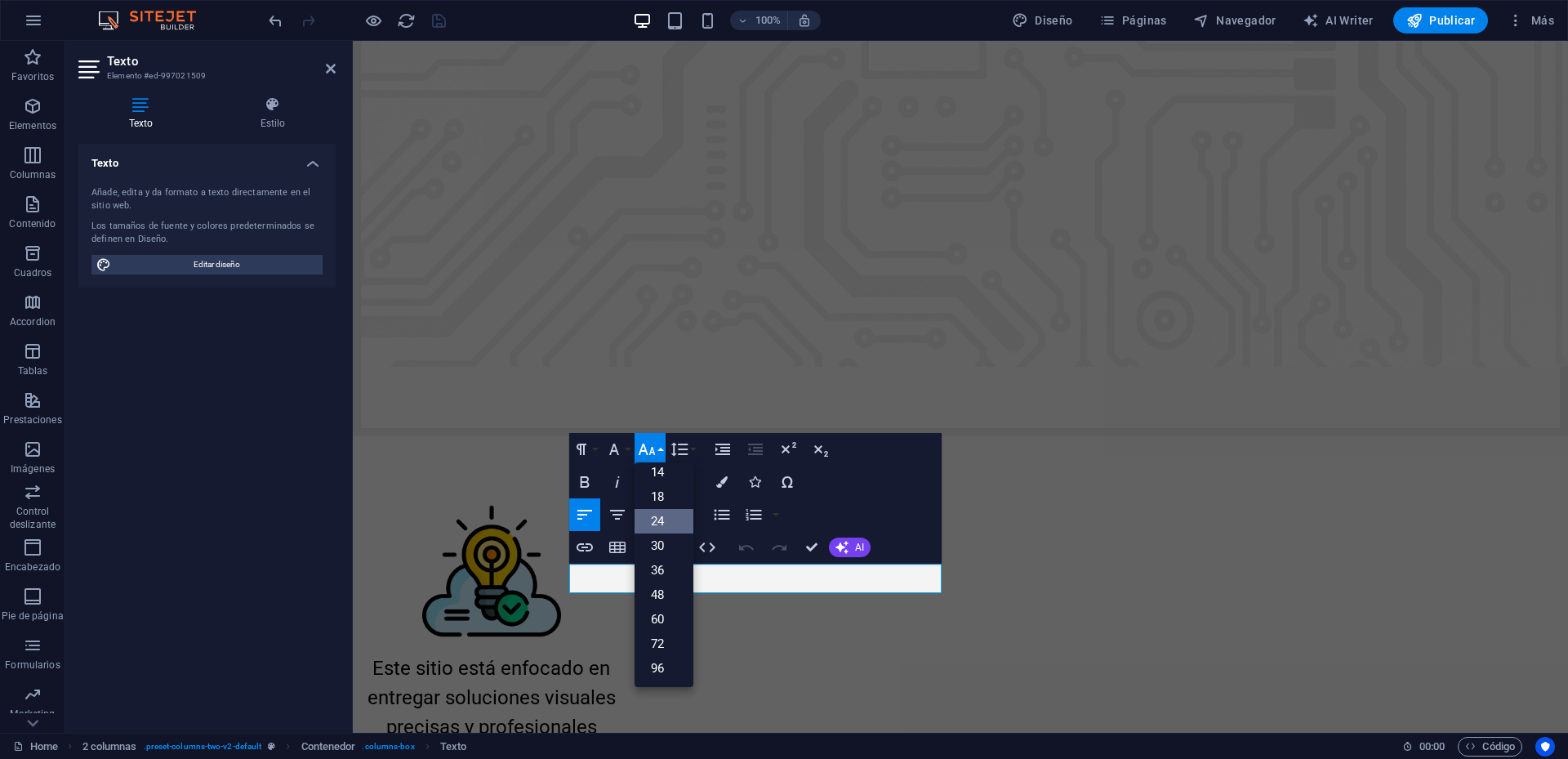
scroll to position [131, 0]
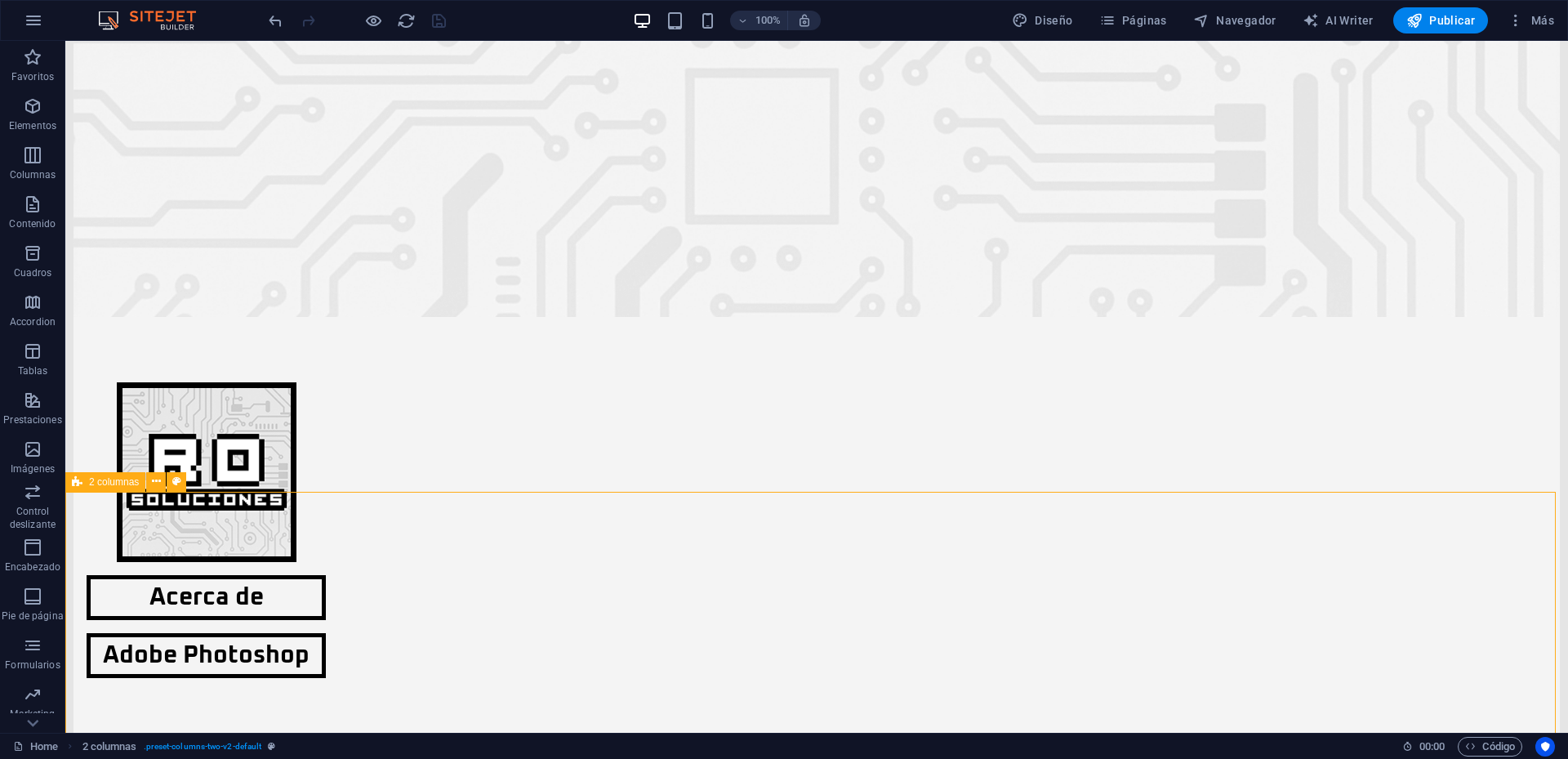
scroll to position [0, 0]
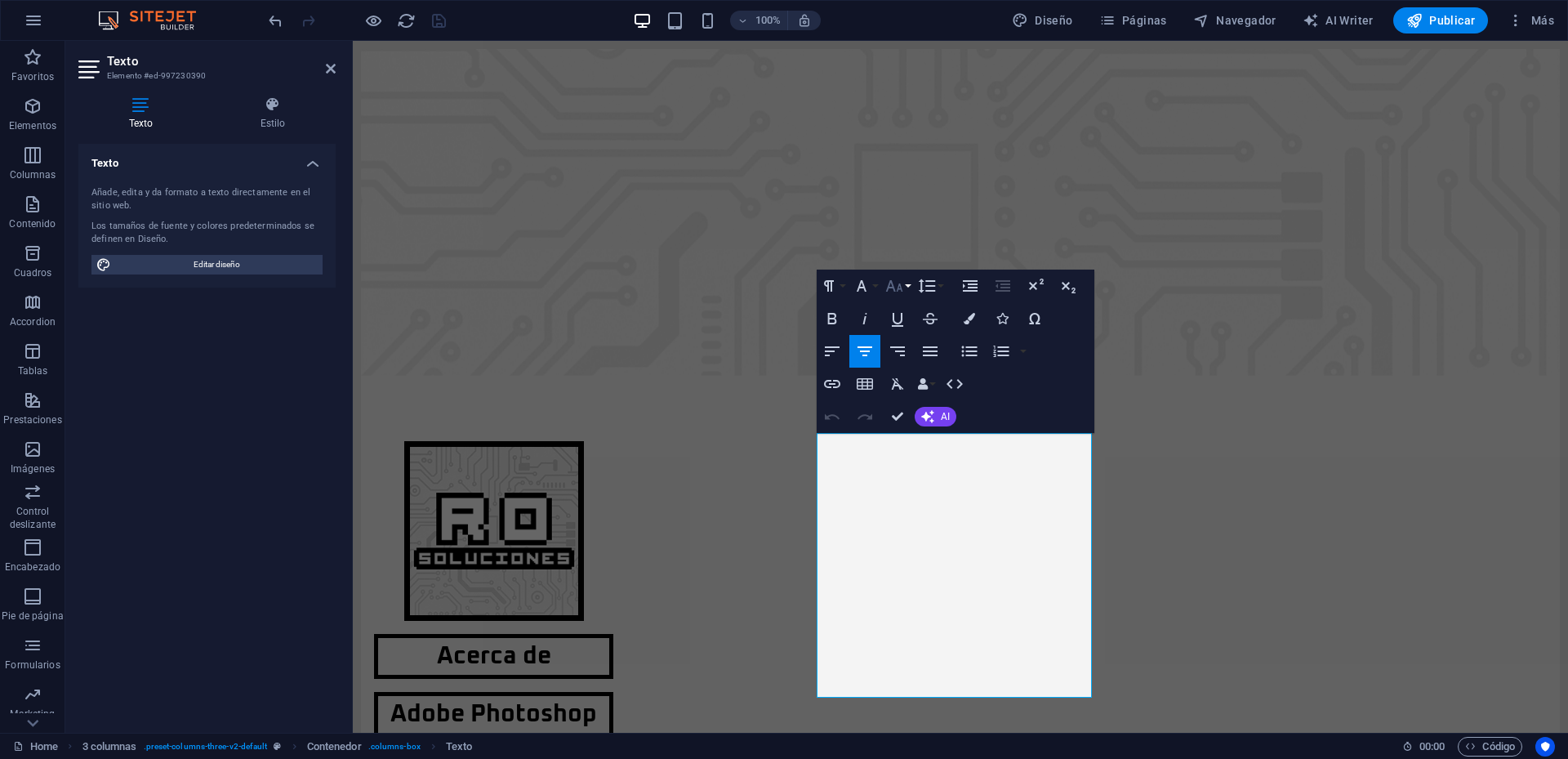
click at [899, 286] on icon "button" at bounding box center [895, 286] width 17 height 12
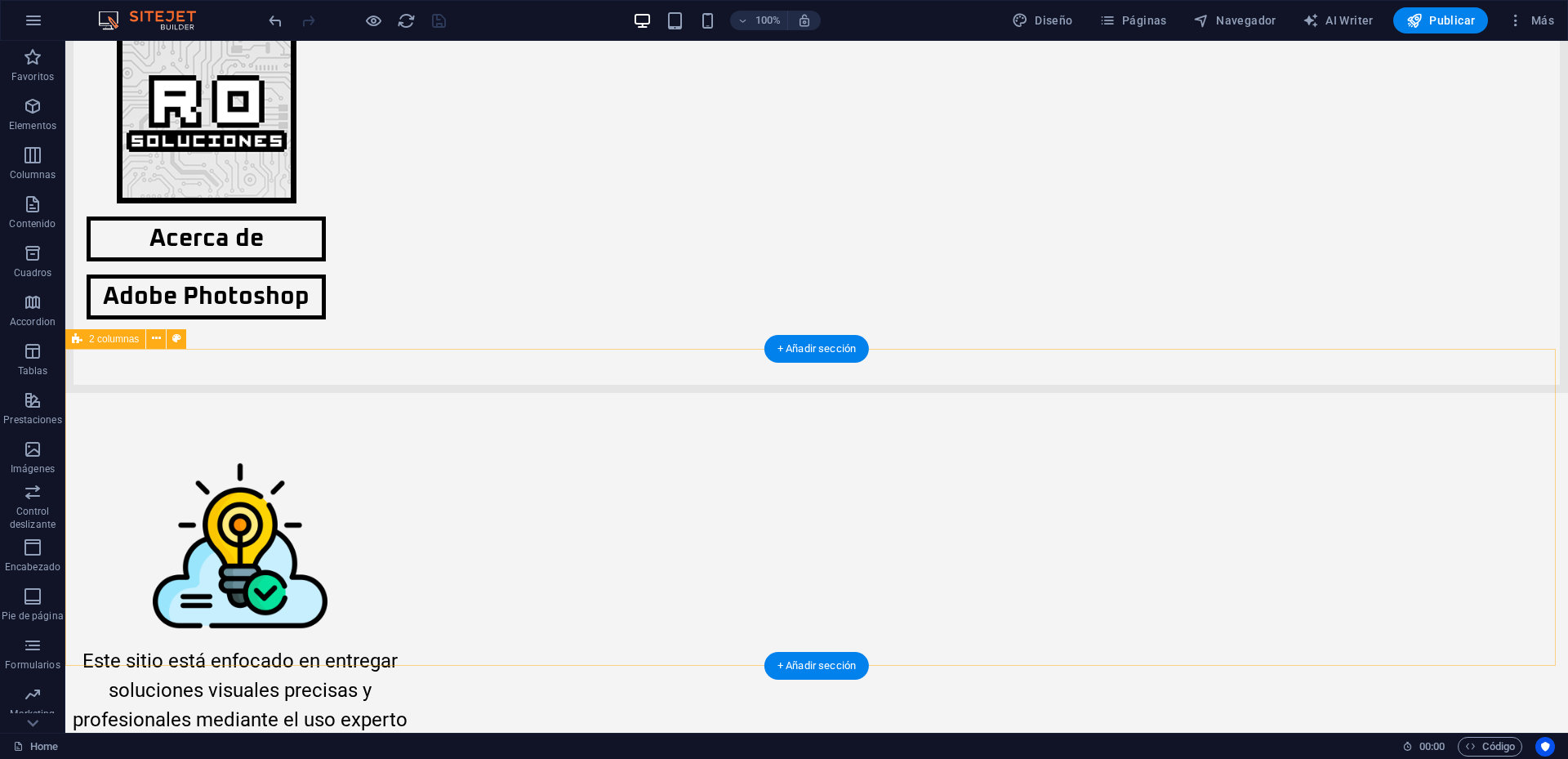
scroll to position [410, 0]
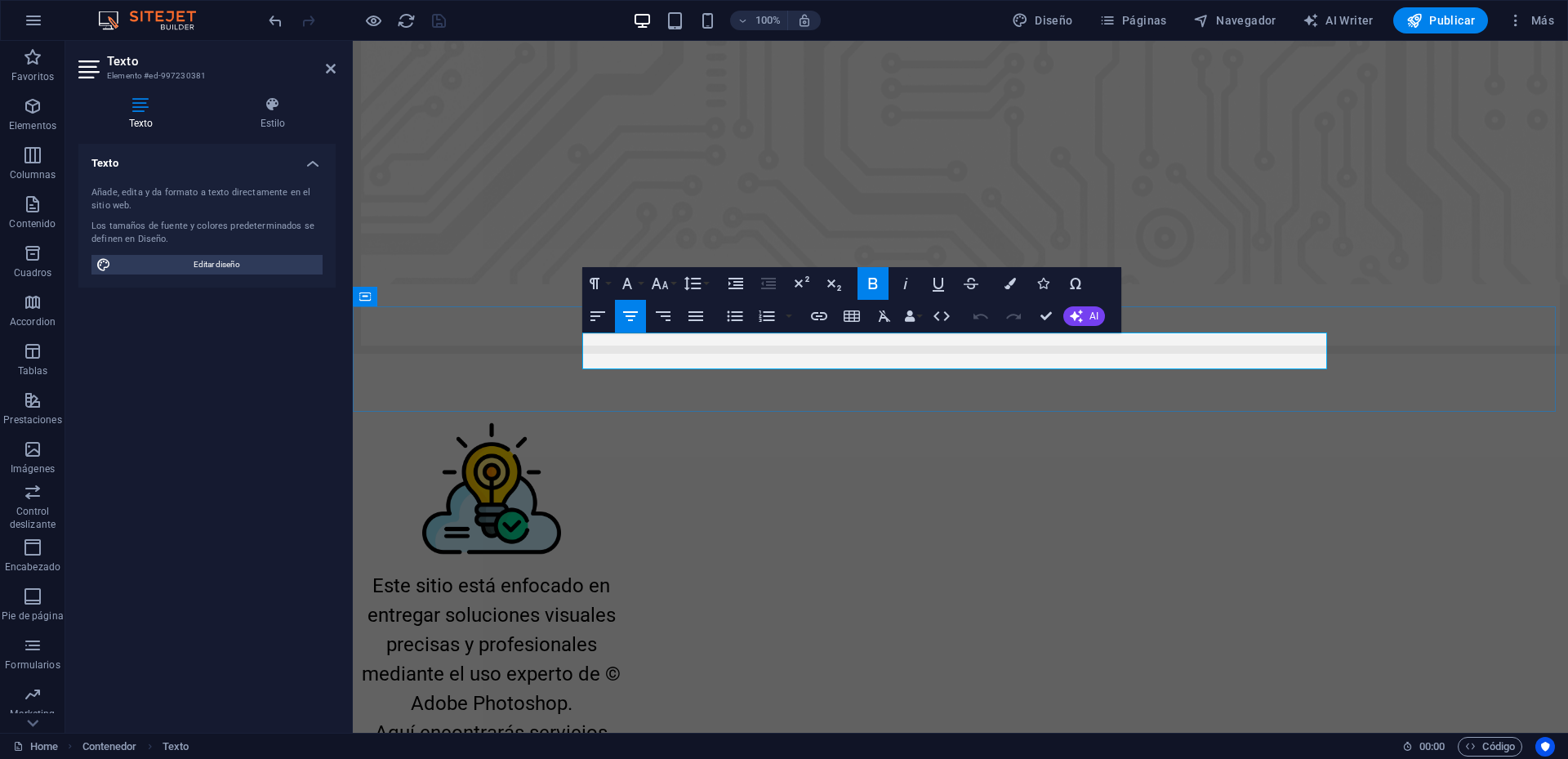
click at [334, 67] on icon at bounding box center [331, 68] width 10 height 13
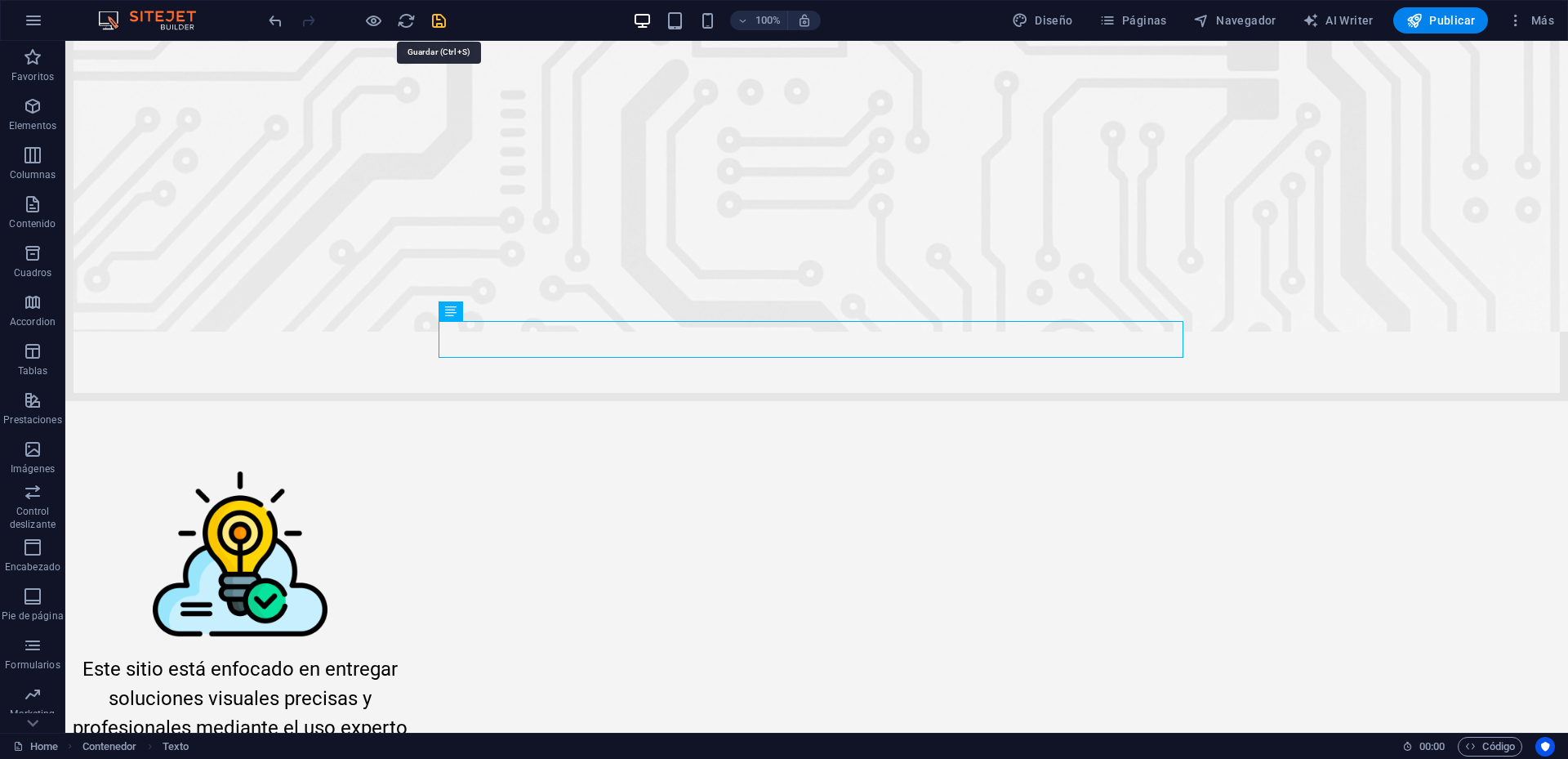
click at [441, 17] on icon "save" at bounding box center [439, 21] width 19 height 19
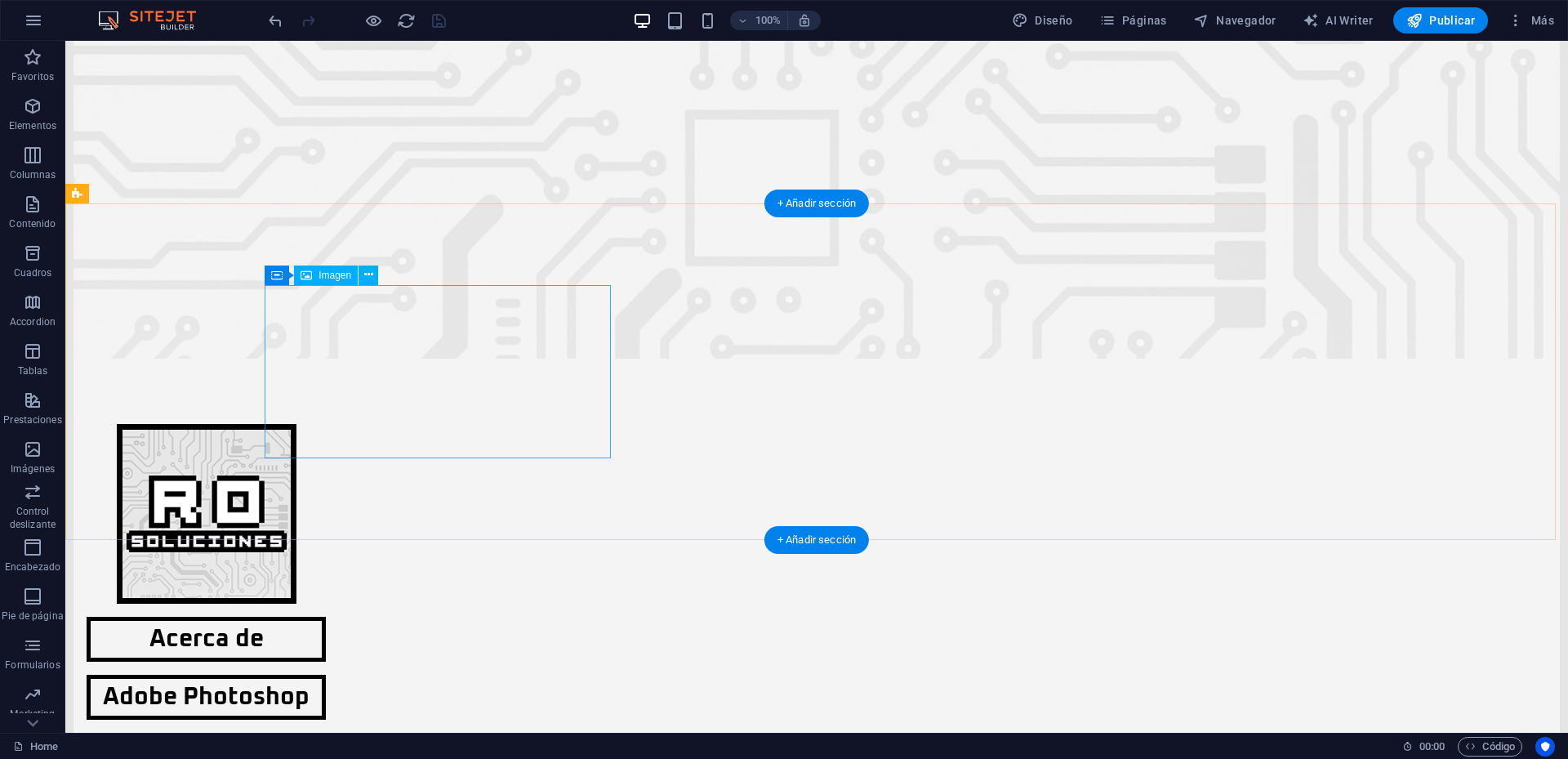
scroll to position [0, 0]
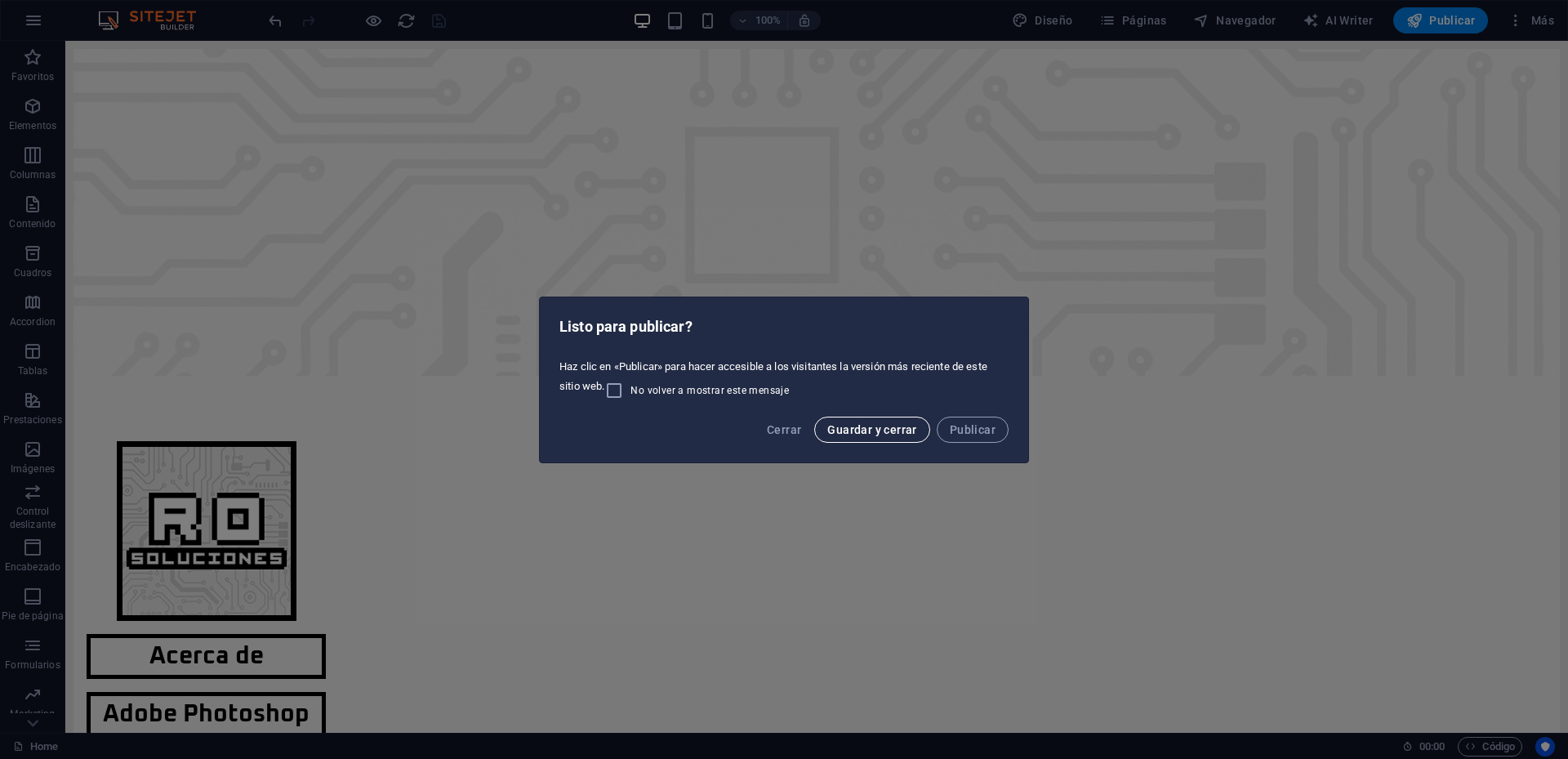
click at [877, 430] on span "Guardar y cerrar" at bounding box center [872, 430] width 89 height 13
